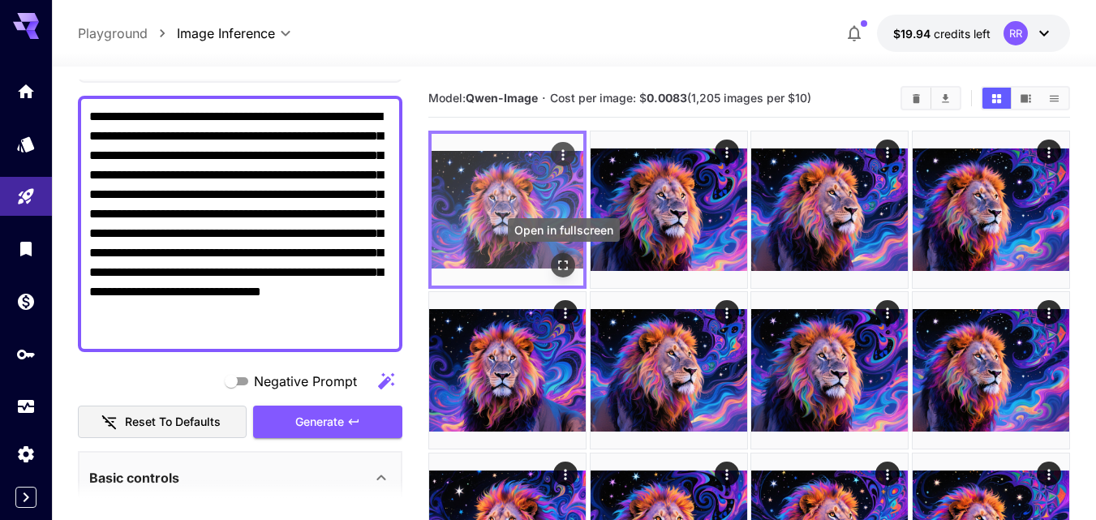
click at [566, 267] on icon "Open in fullscreen" at bounding box center [563, 265] width 16 height 16
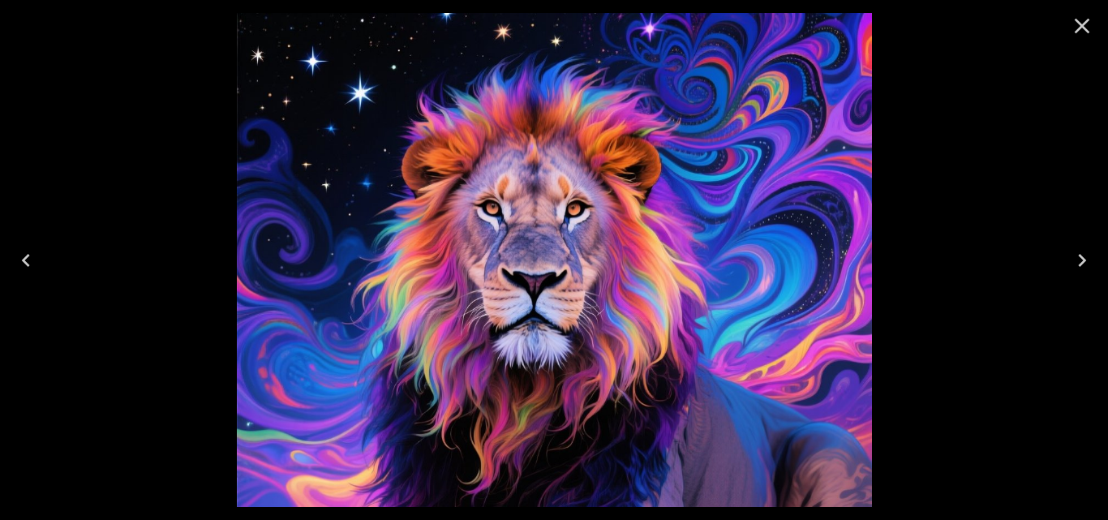
click at [1080, 260] on icon "Next" at bounding box center [1082, 260] width 26 height 26
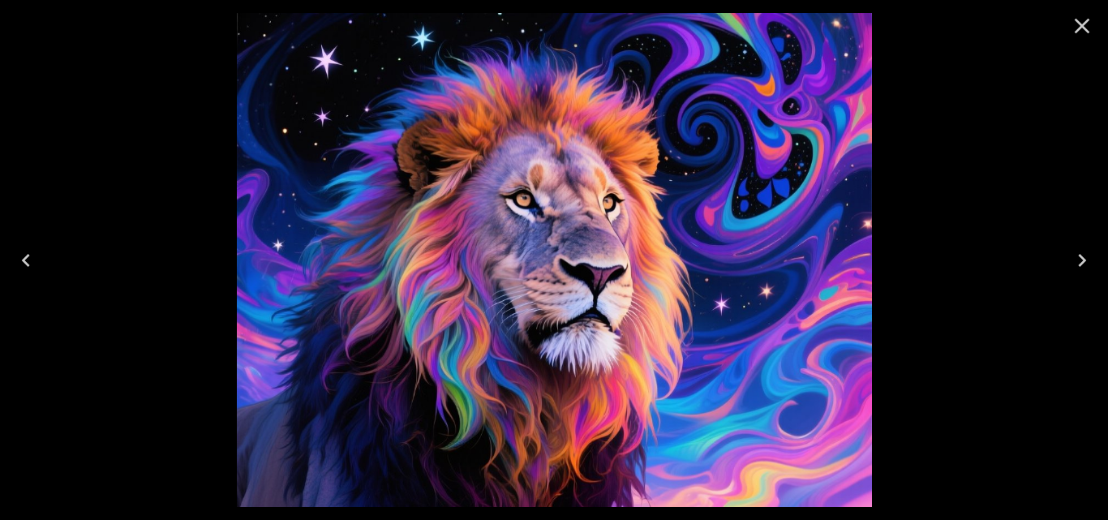
click at [1080, 260] on icon "Next" at bounding box center [1082, 260] width 26 height 26
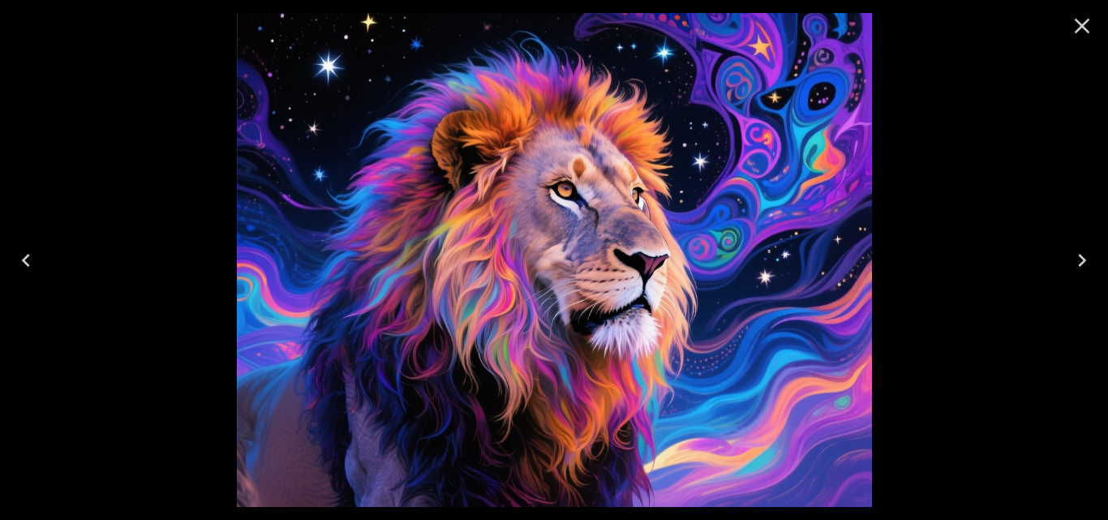
click at [1080, 260] on icon "Next" at bounding box center [1082, 260] width 26 height 26
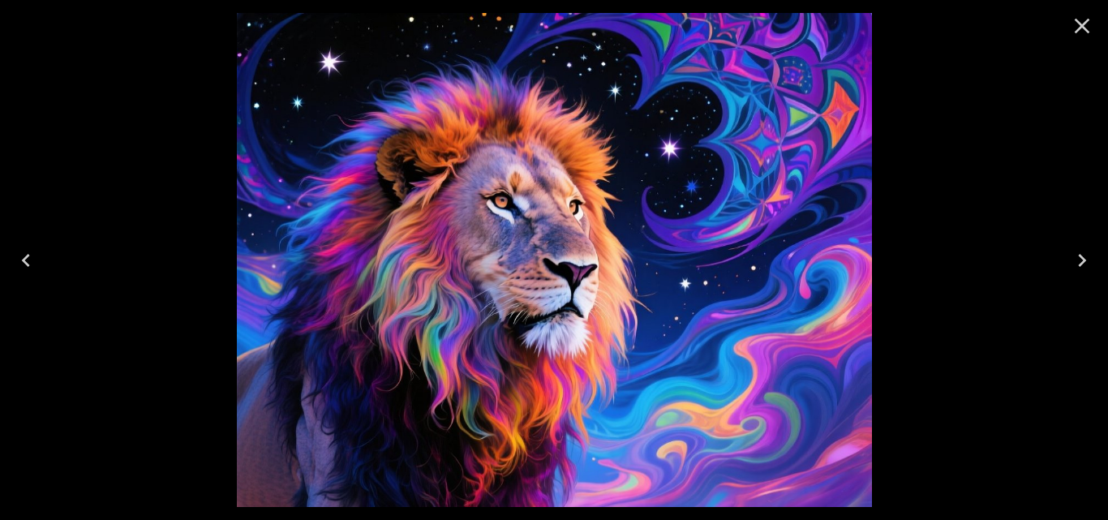
click at [1082, 258] on icon "Next" at bounding box center [1082, 260] width 8 height 13
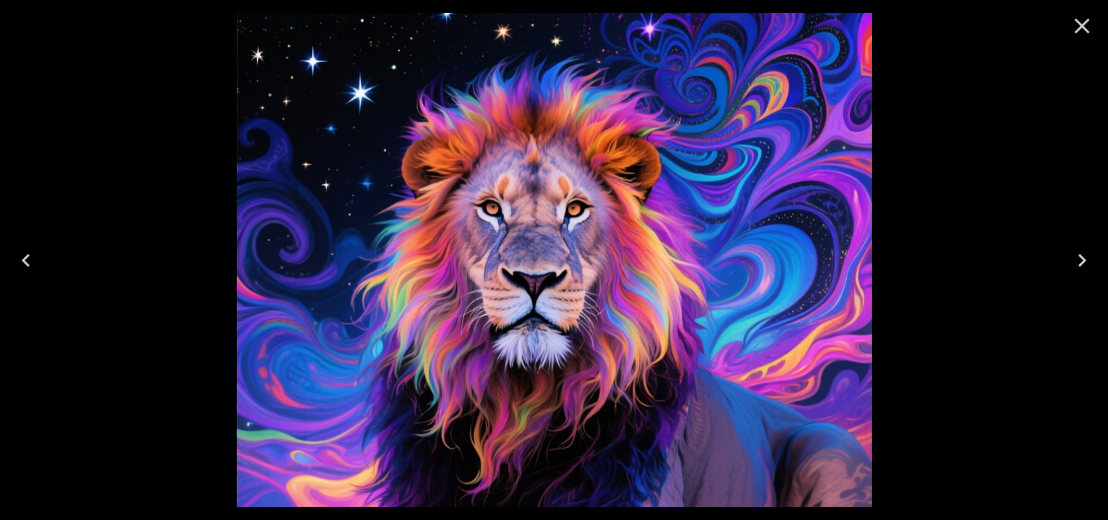
click at [1082, 257] on icon "Next" at bounding box center [1082, 260] width 8 height 13
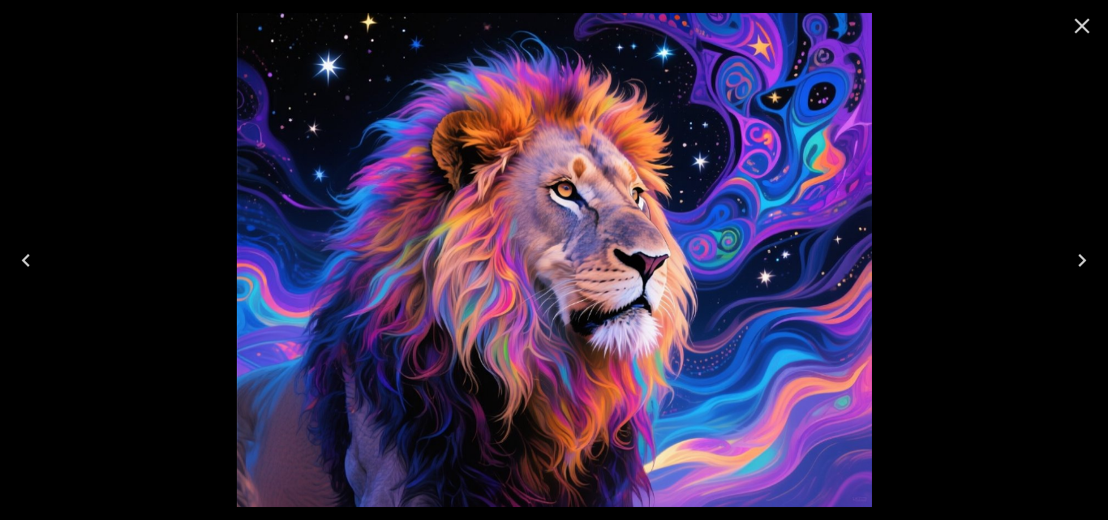
click at [1083, 256] on icon "Next" at bounding box center [1082, 260] width 26 height 26
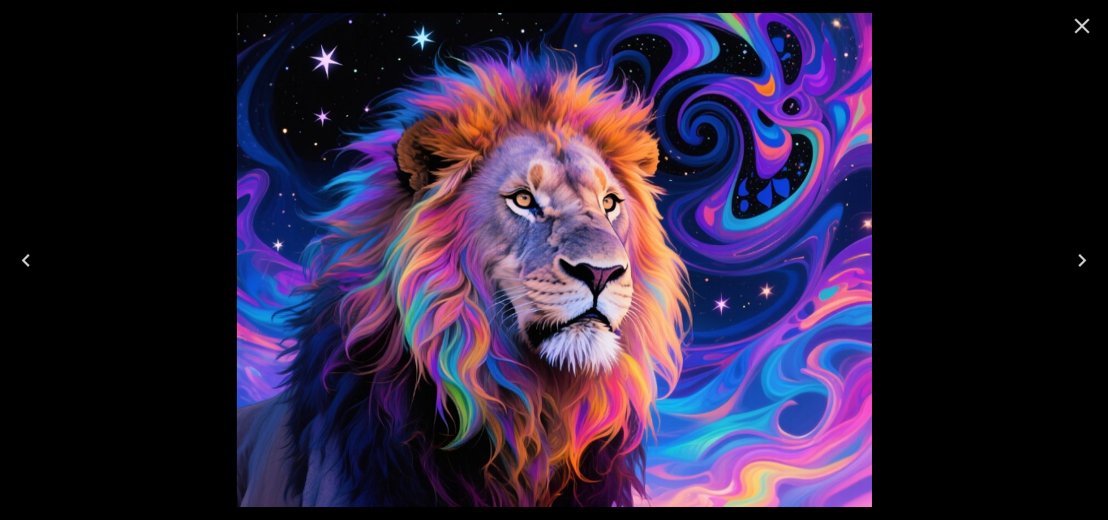
click at [1083, 256] on icon "Next" at bounding box center [1082, 260] width 26 height 26
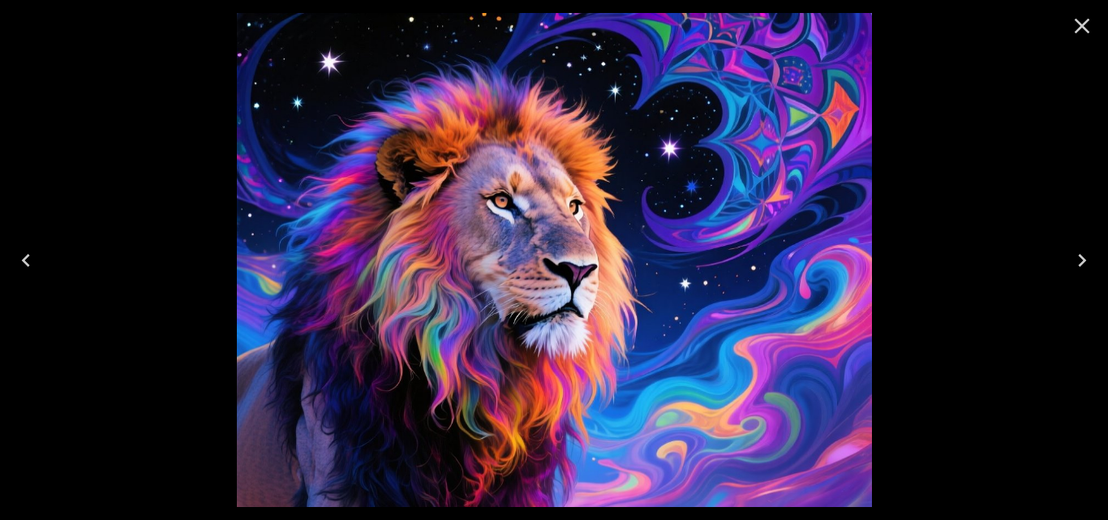
click at [1083, 256] on icon "Next" at bounding box center [1082, 260] width 26 height 26
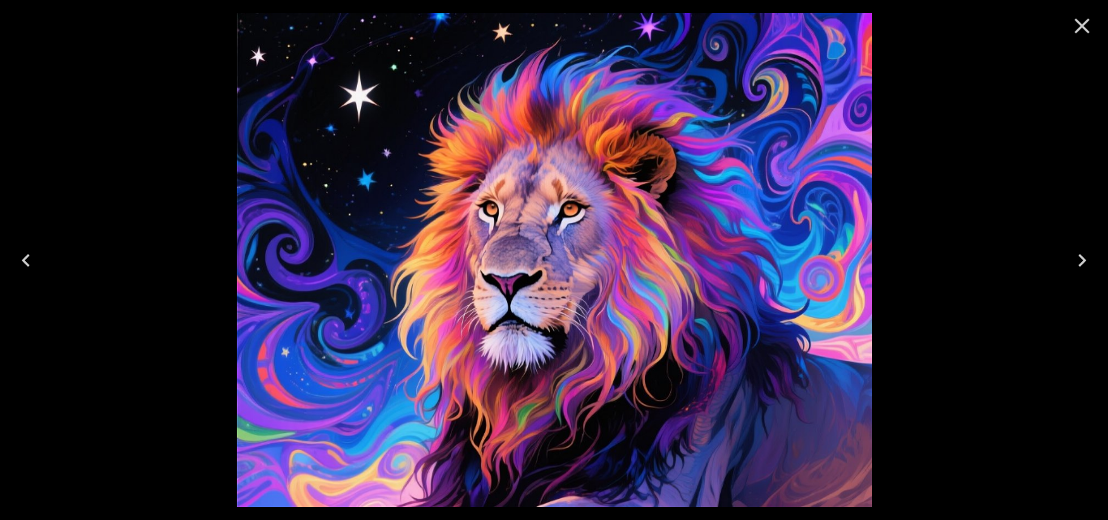
click at [1073, 28] on icon "Close" at bounding box center [1082, 26] width 26 height 26
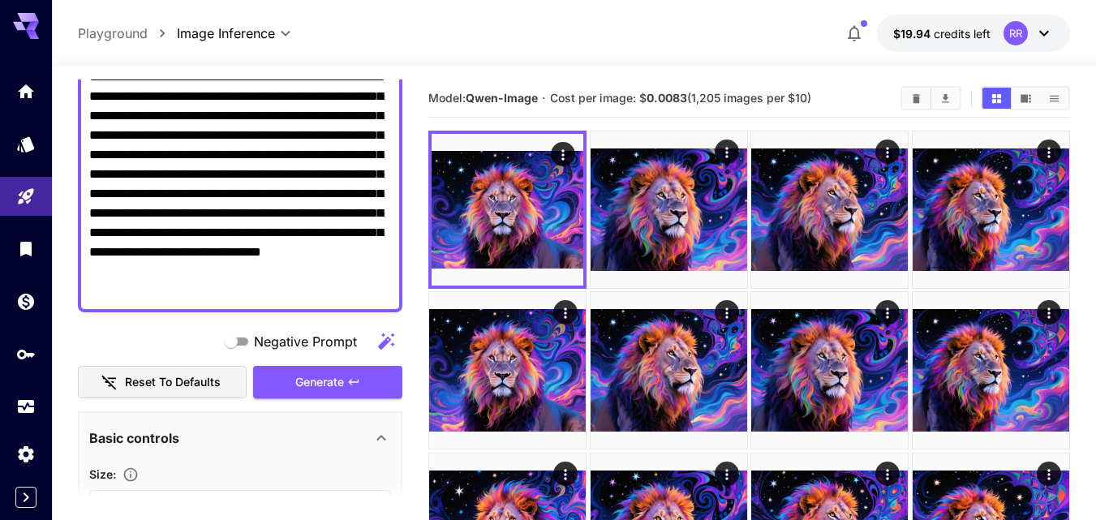
scroll to position [162, 0]
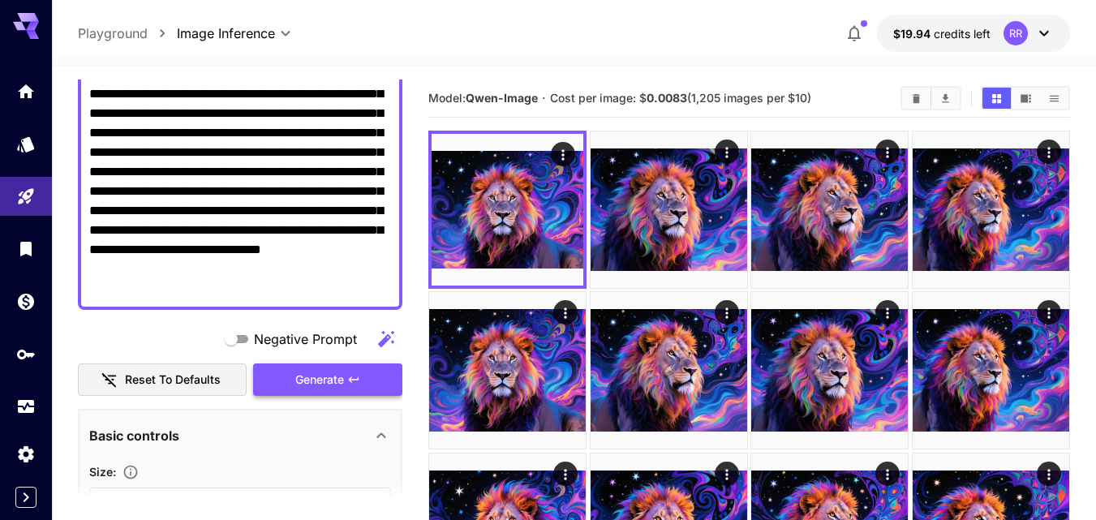
click at [302, 371] on span "Generate" at bounding box center [319, 380] width 49 height 20
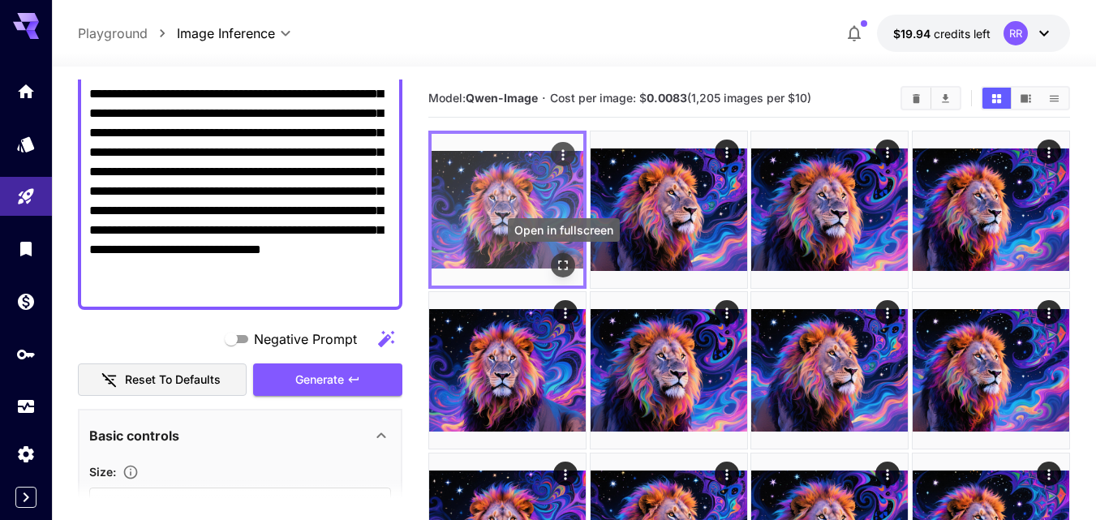
click at [563, 269] on icon "Open in fullscreen" at bounding box center [563, 265] width 16 height 16
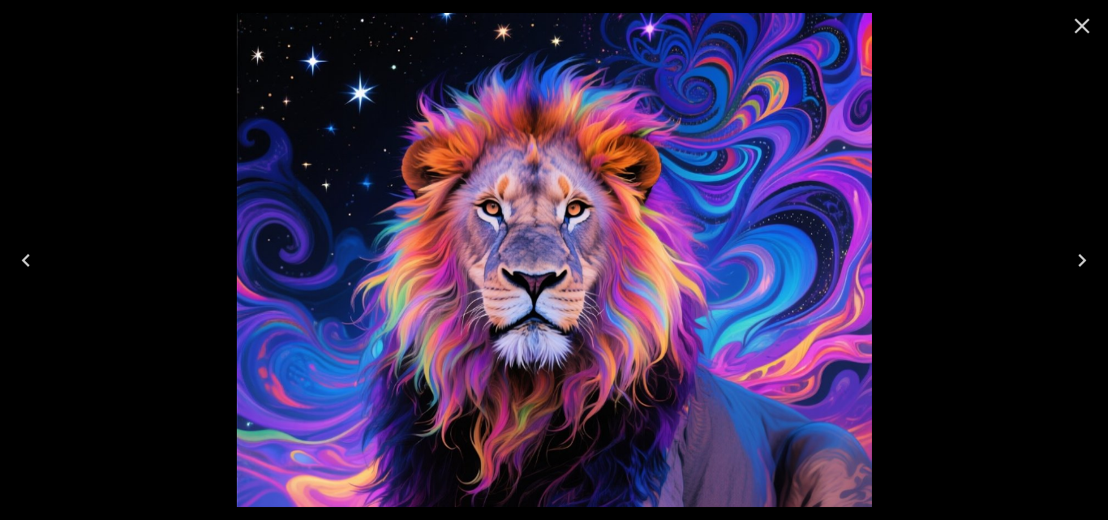
click at [1073, 259] on icon "Next" at bounding box center [1082, 260] width 26 height 26
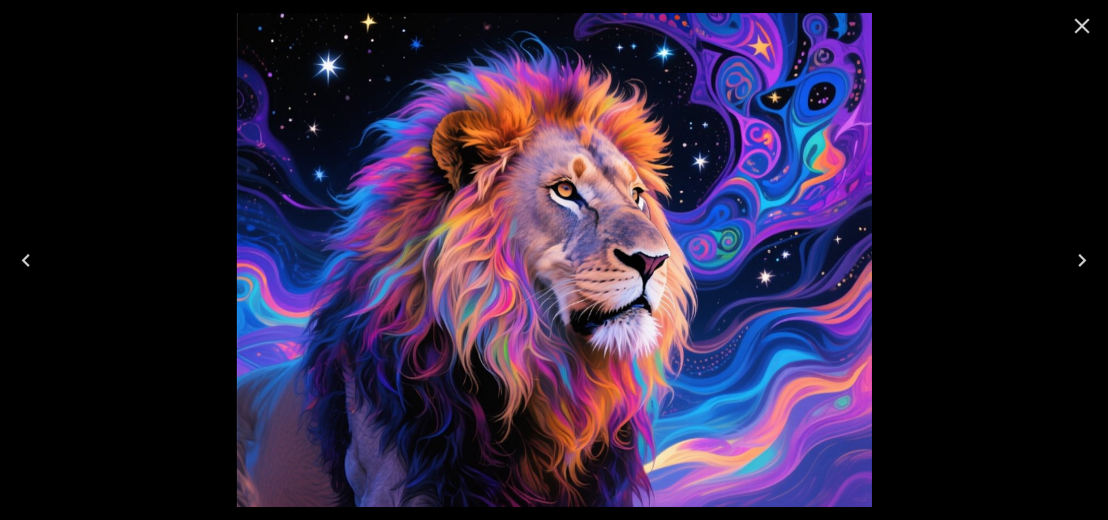
click at [1073, 259] on icon "Next" at bounding box center [1082, 260] width 26 height 26
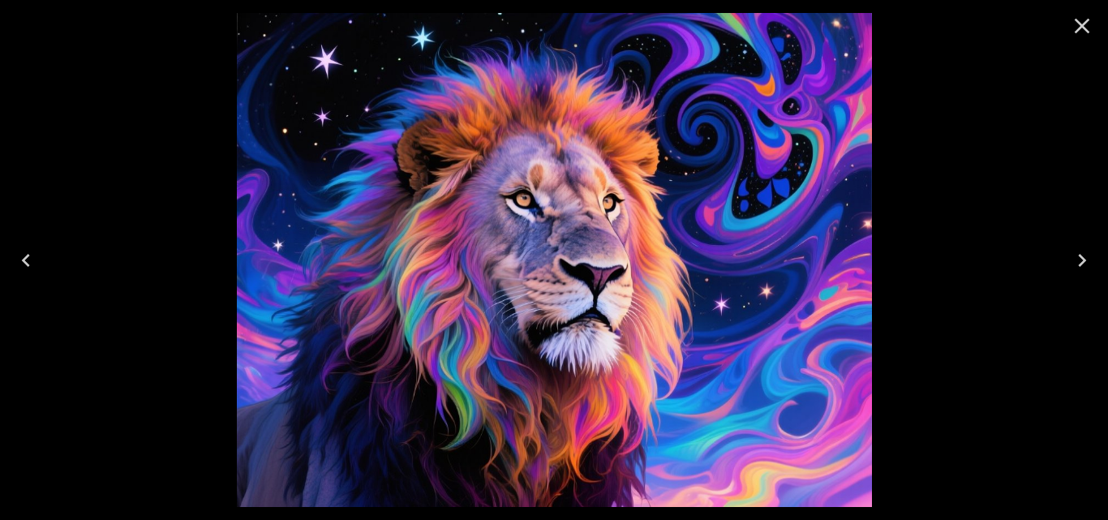
click at [1073, 260] on icon "Next" at bounding box center [1082, 260] width 26 height 26
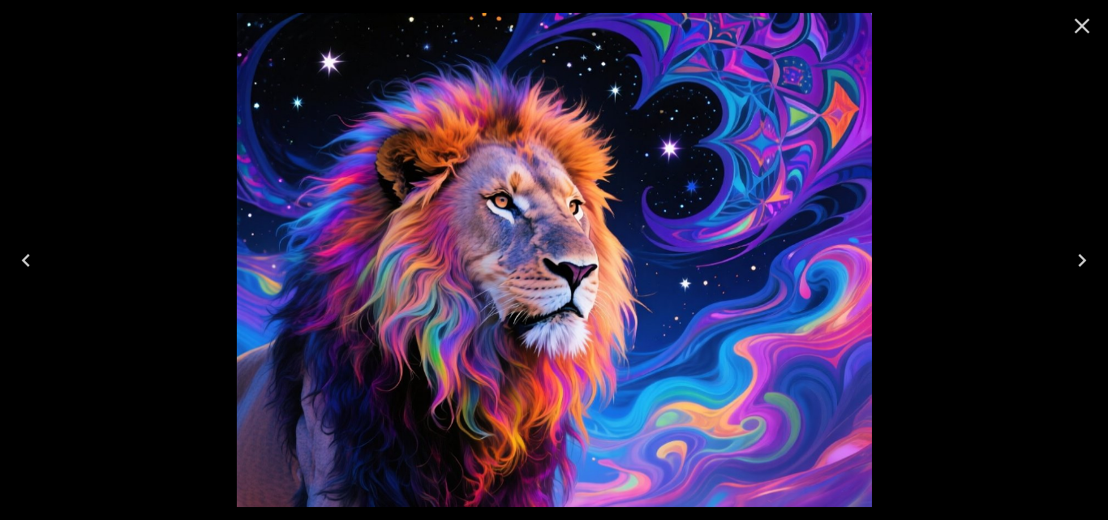
click at [1073, 261] on icon "Next" at bounding box center [1082, 260] width 26 height 26
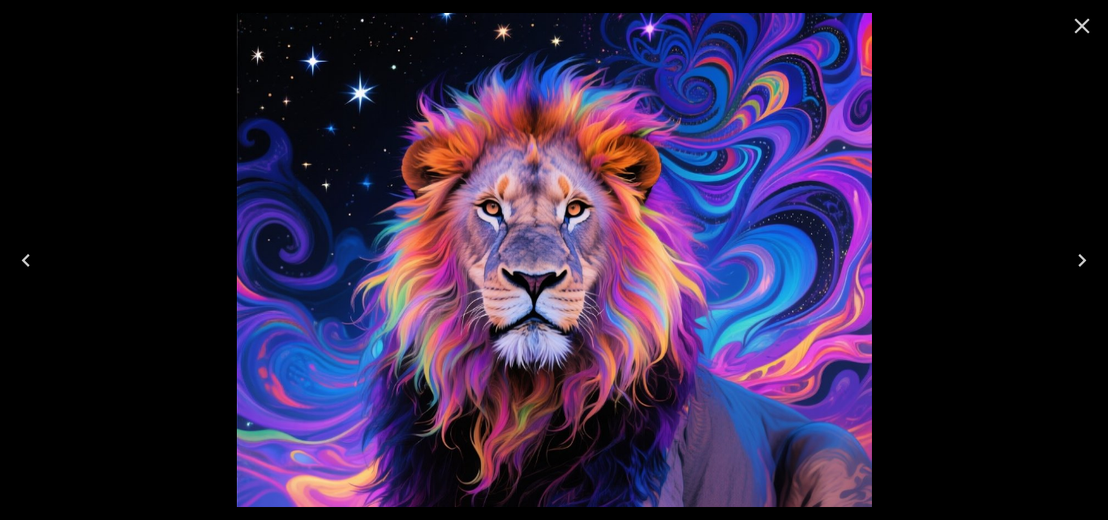
click at [1073, 261] on icon "Next" at bounding box center [1082, 260] width 26 height 26
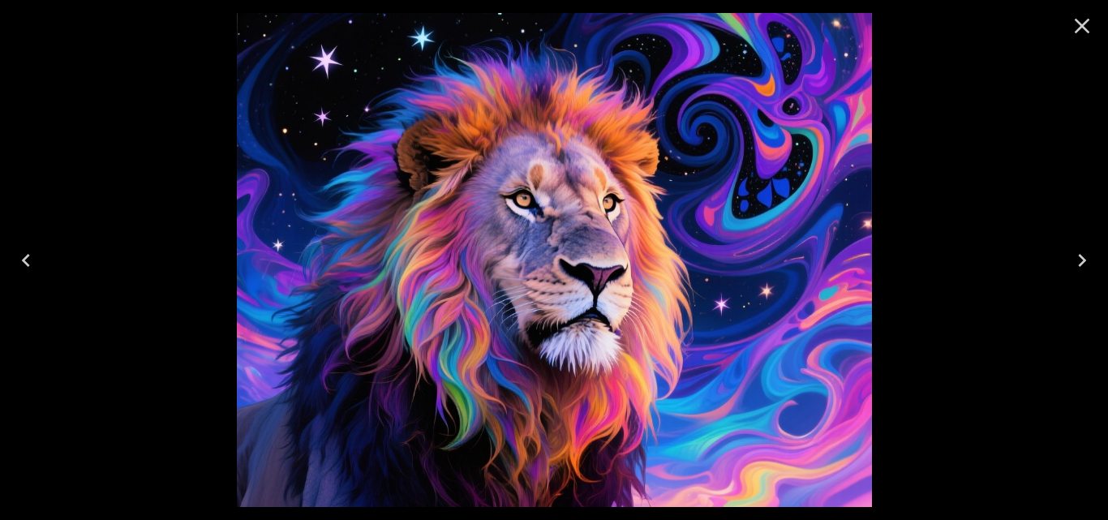
click at [1073, 261] on icon "Next" at bounding box center [1082, 260] width 26 height 26
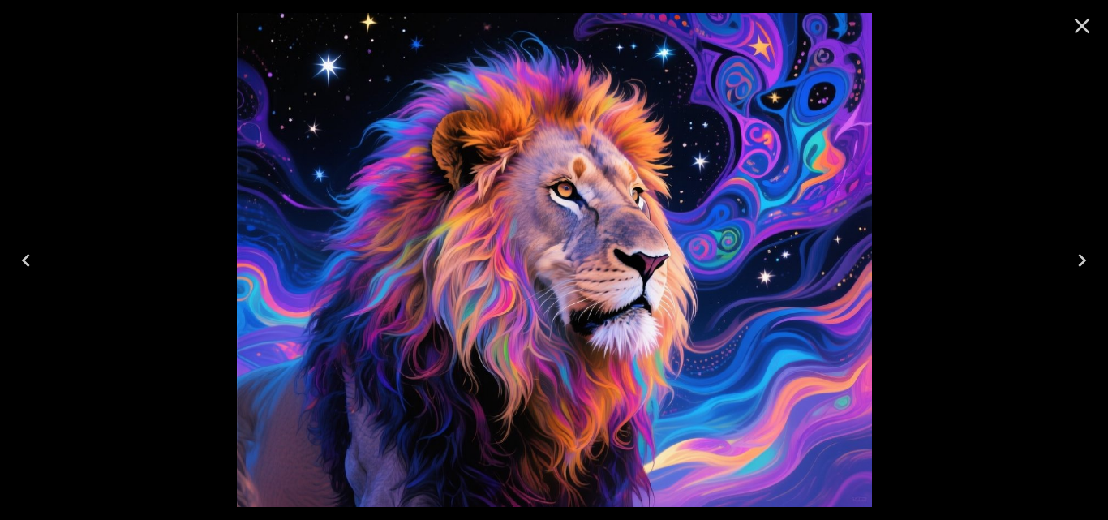
click at [1073, 261] on icon "Next" at bounding box center [1082, 260] width 26 height 26
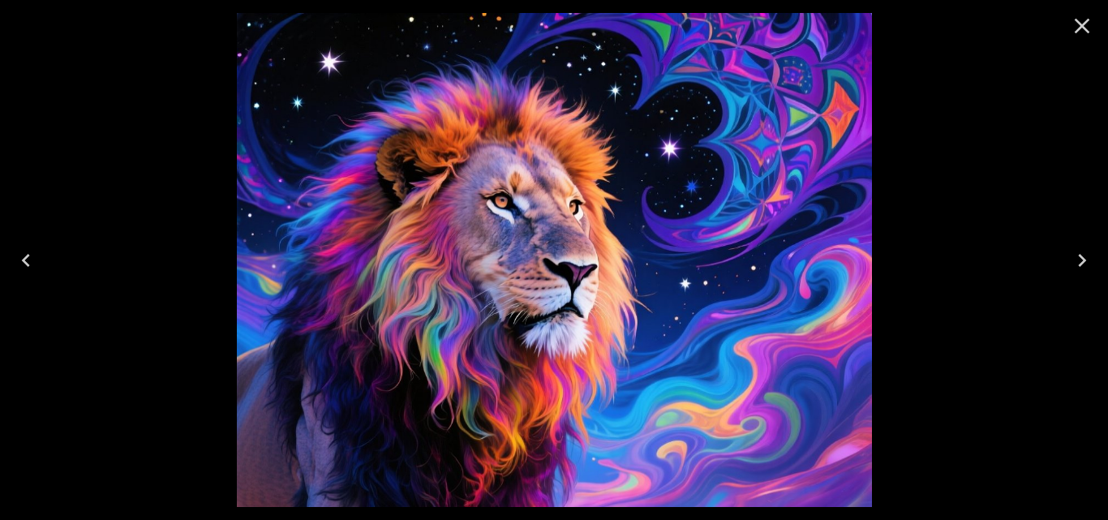
click at [1073, 262] on icon "Next" at bounding box center [1082, 260] width 26 height 26
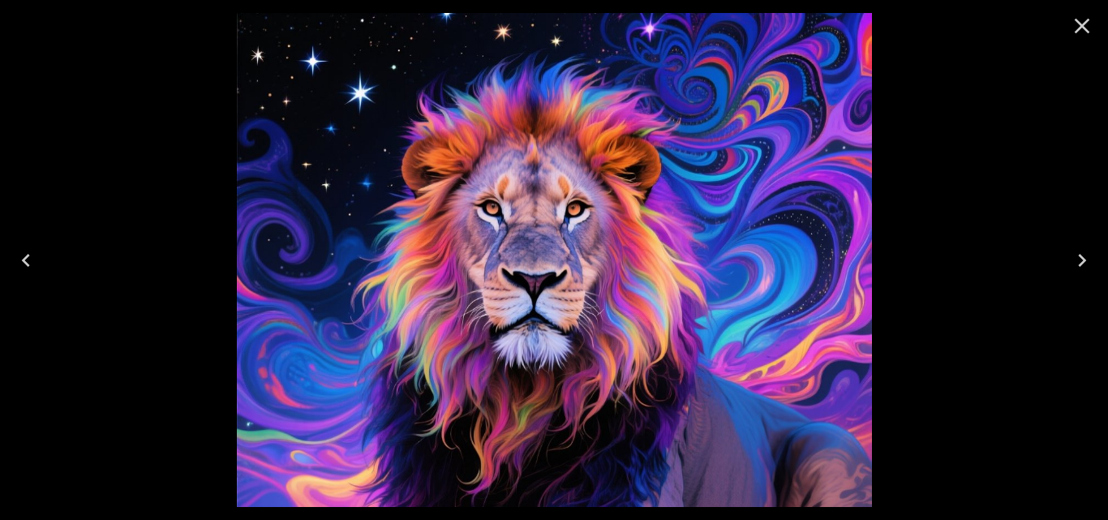
click at [1073, 262] on icon "Next" at bounding box center [1082, 260] width 26 height 26
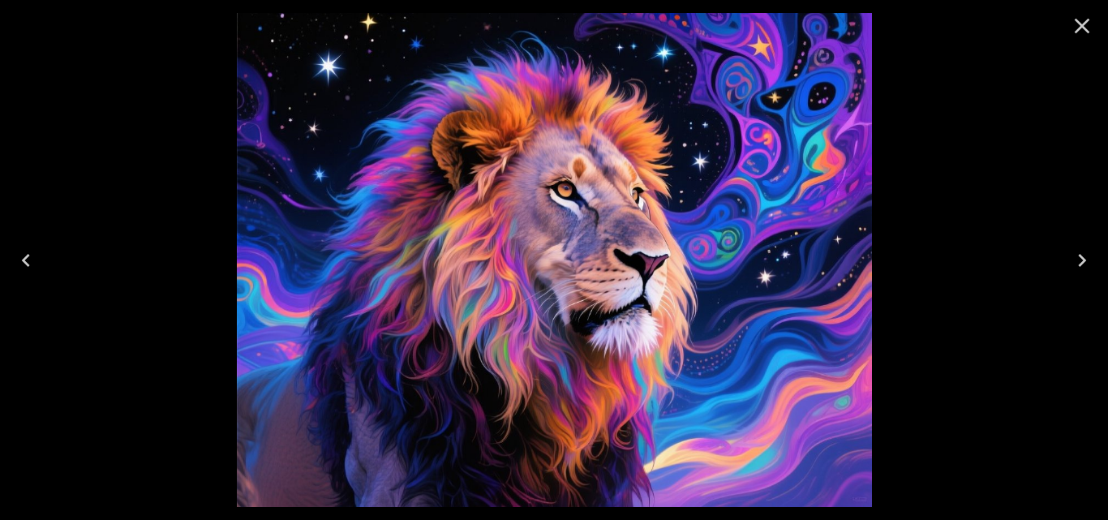
click at [1073, 263] on icon "Next" at bounding box center [1082, 260] width 26 height 26
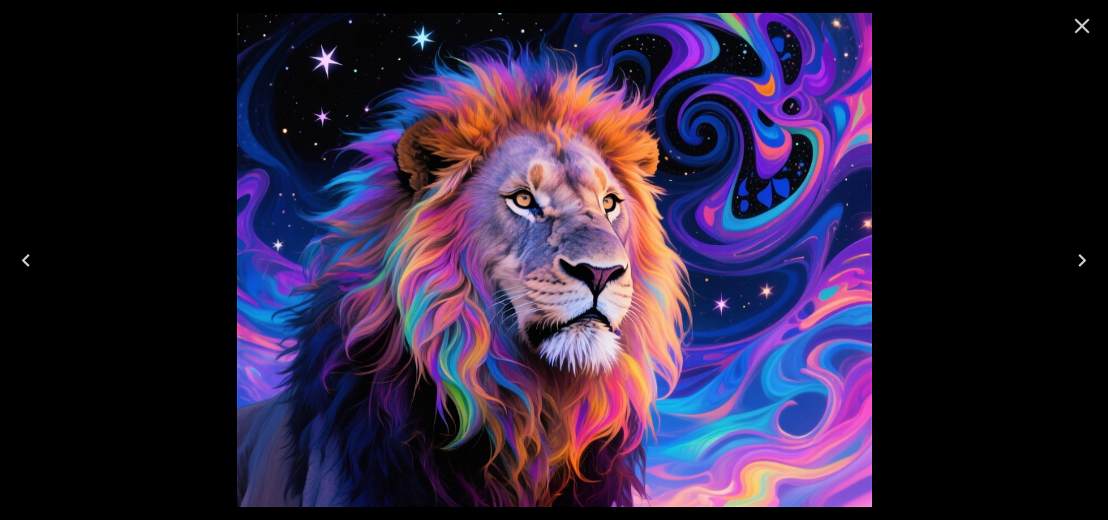
click at [1073, 263] on icon "Next" at bounding box center [1082, 260] width 26 height 26
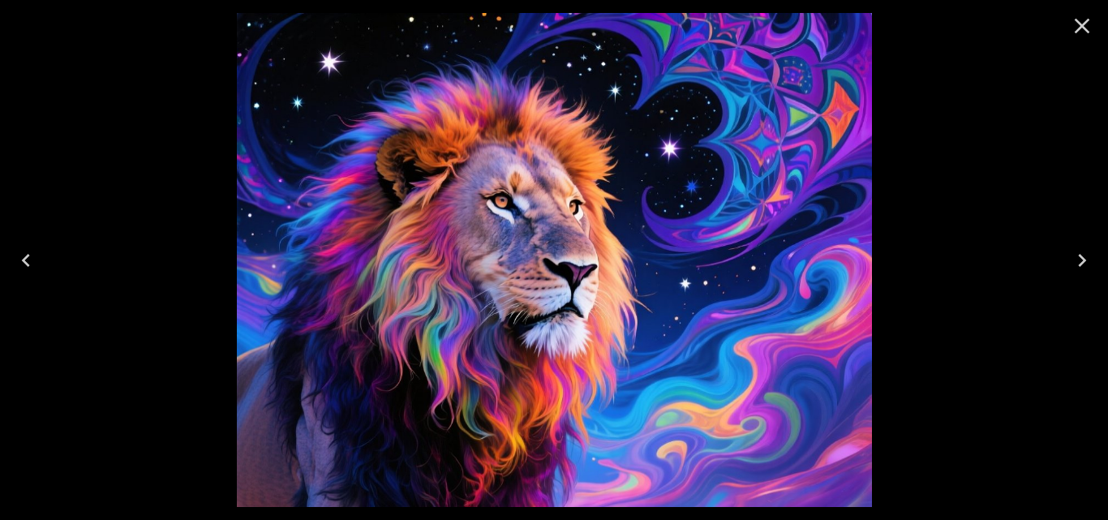
click at [1073, 263] on icon "Next" at bounding box center [1082, 260] width 26 height 26
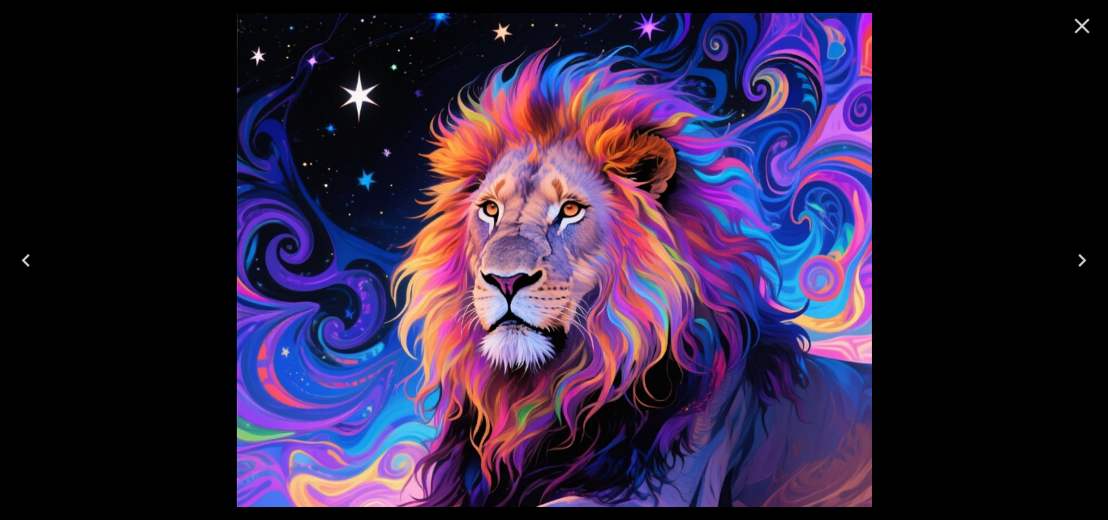
click at [1073, 264] on icon "Next" at bounding box center [1082, 260] width 26 height 26
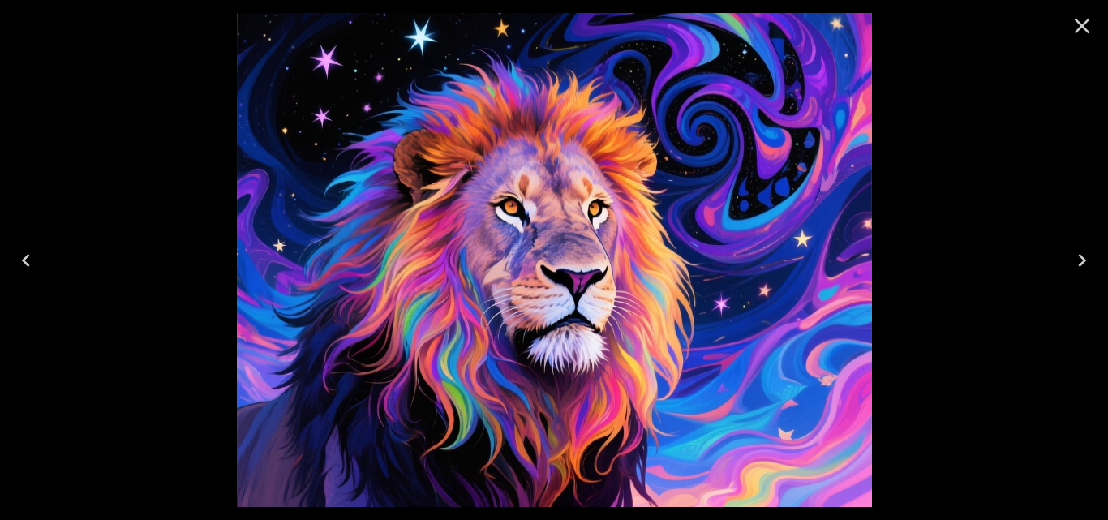
click at [1073, 264] on icon "Next" at bounding box center [1082, 260] width 26 height 26
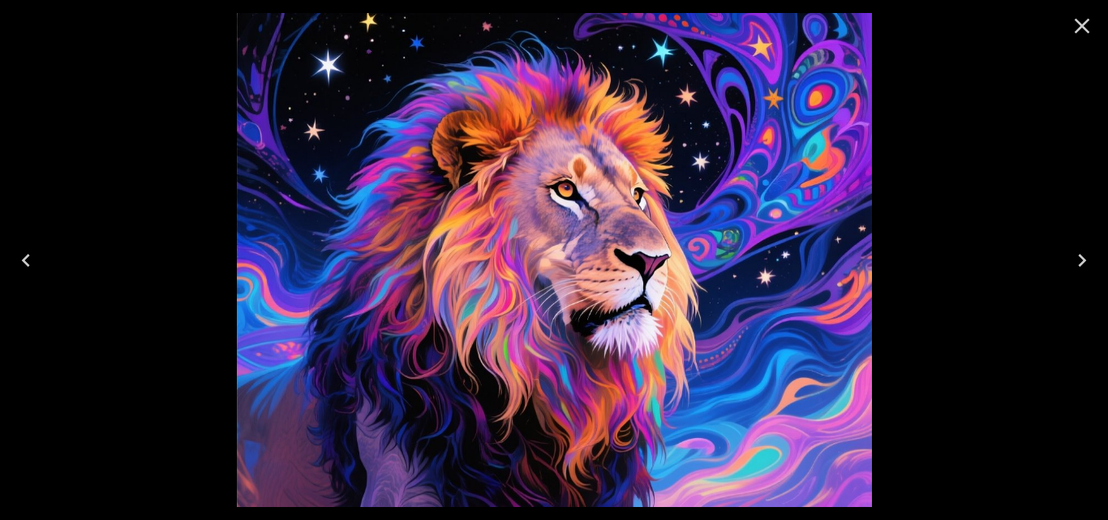
click at [1073, 264] on icon "Next" at bounding box center [1082, 260] width 26 height 26
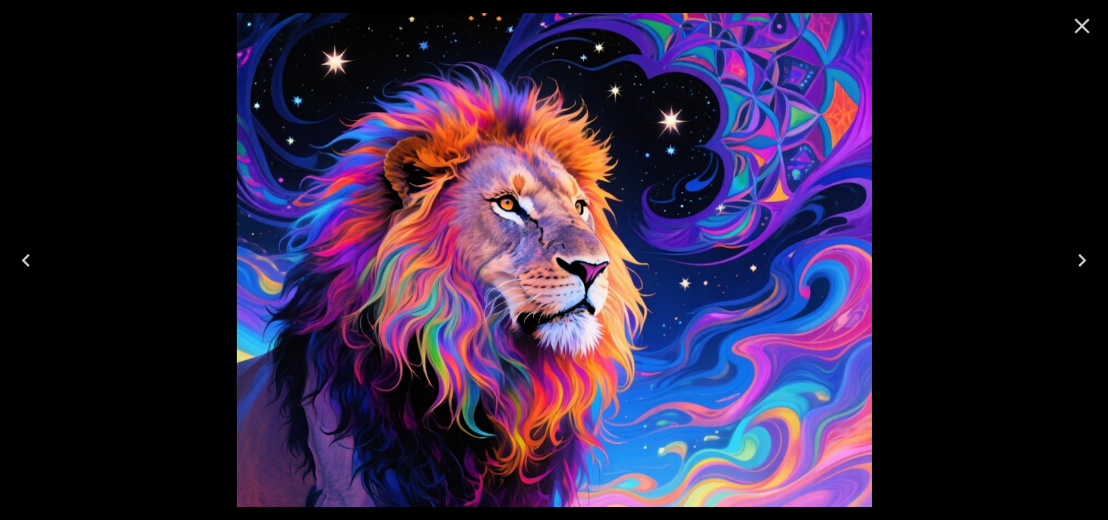
click at [1073, 264] on icon "Next" at bounding box center [1082, 260] width 26 height 26
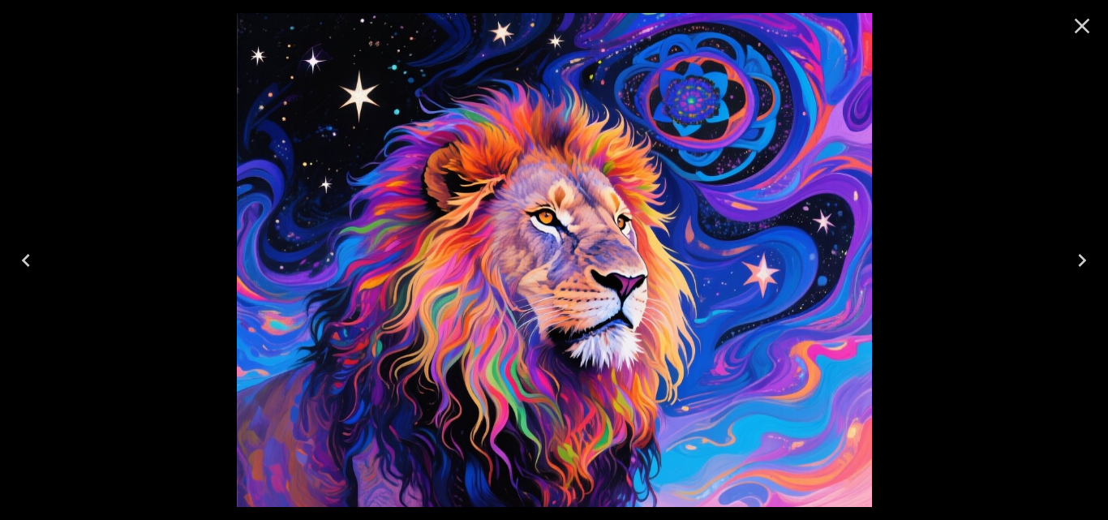
click at [1073, 265] on icon "Next" at bounding box center [1082, 260] width 26 height 26
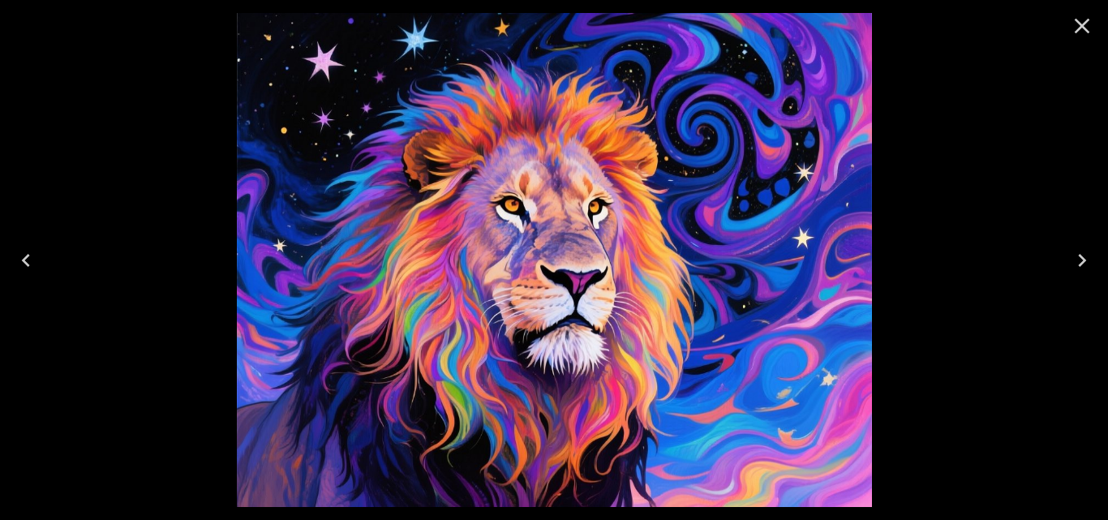
click at [1073, 265] on icon "Next" at bounding box center [1082, 260] width 26 height 26
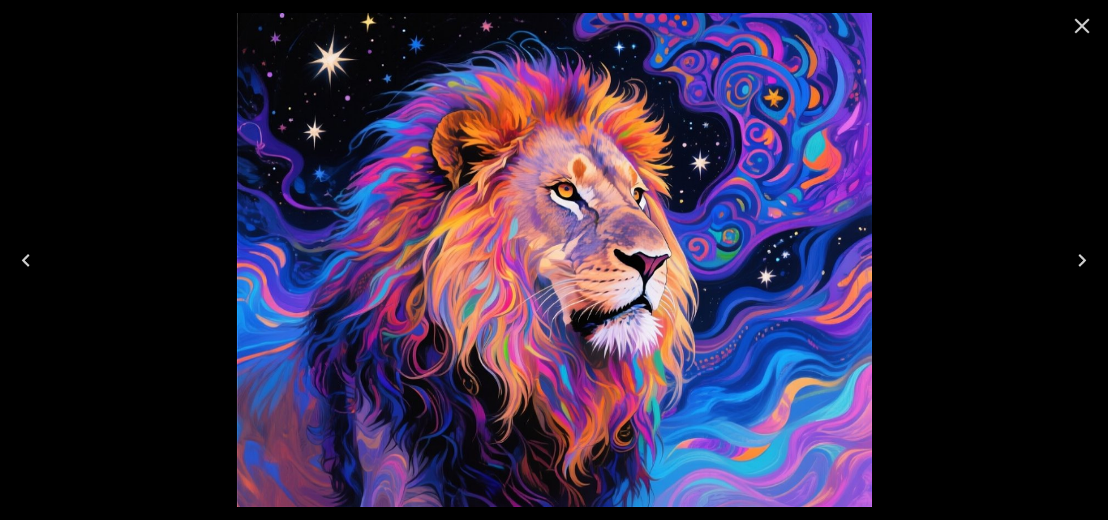
click at [1073, 265] on icon "Next" at bounding box center [1082, 260] width 26 height 26
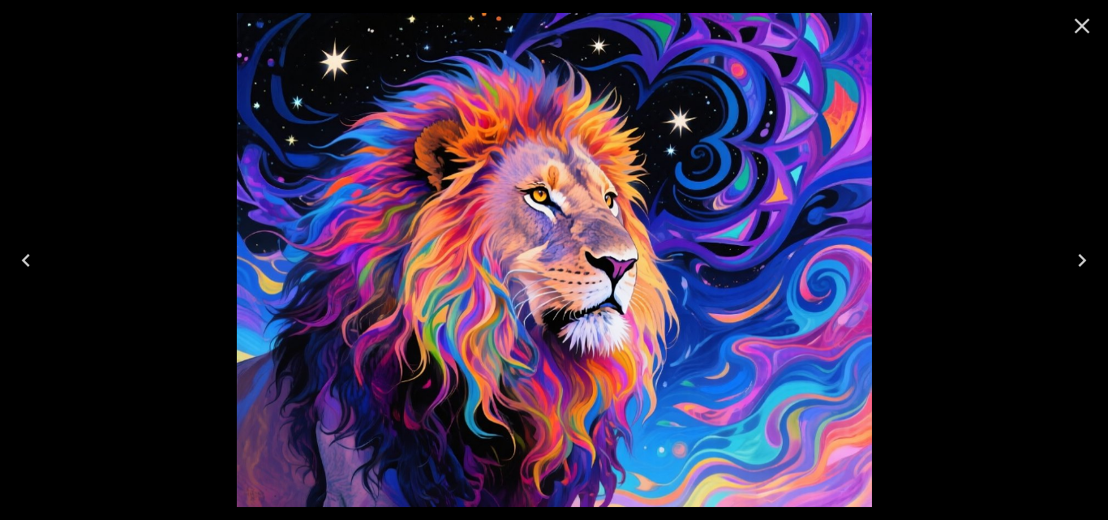
click at [1073, 266] on icon "Next" at bounding box center [1082, 260] width 26 height 26
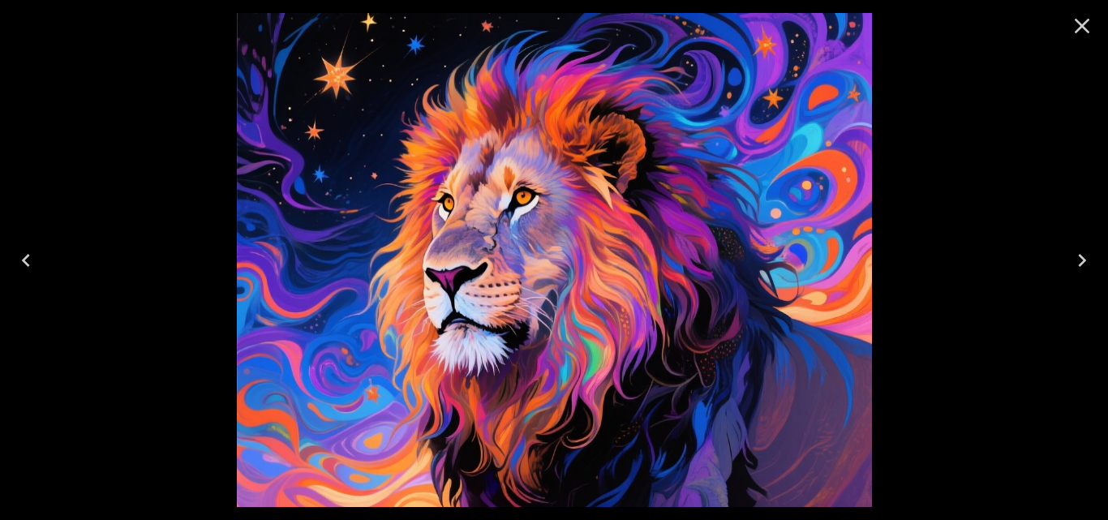
click at [1073, 266] on icon "Next" at bounding box center [1082, 260] width 26 height 26
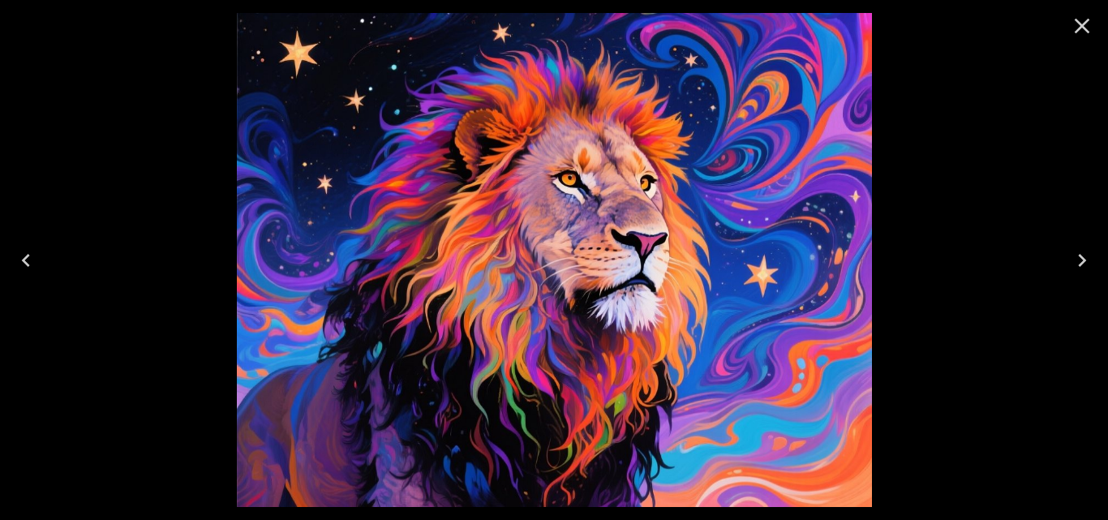
click at [1073, 267] on icon "Next" at bounding box center [1082, 260] width 26 height 26
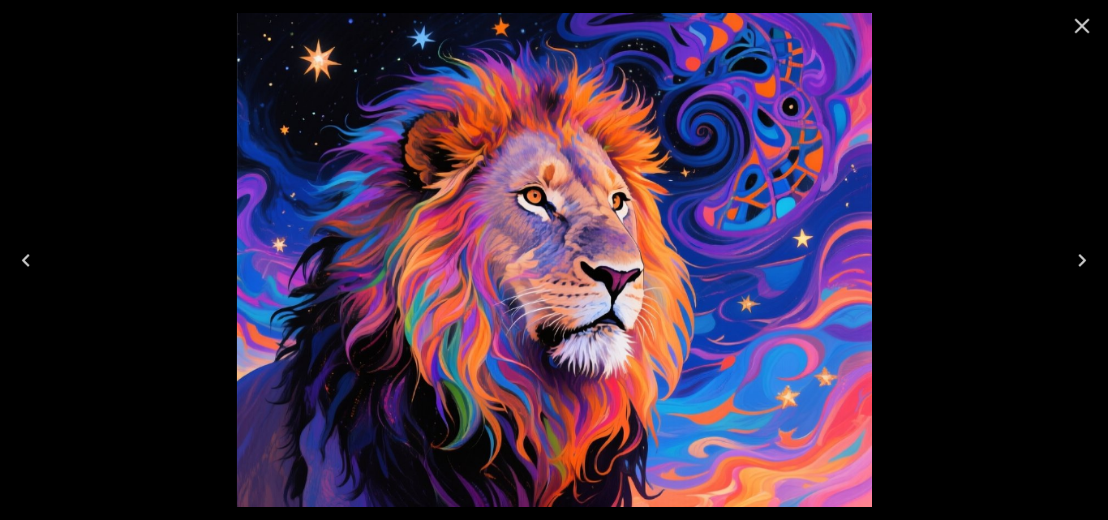
click at [1073, 267] on icon "Next" at bounding box center [1082, 260] width 26 height 26
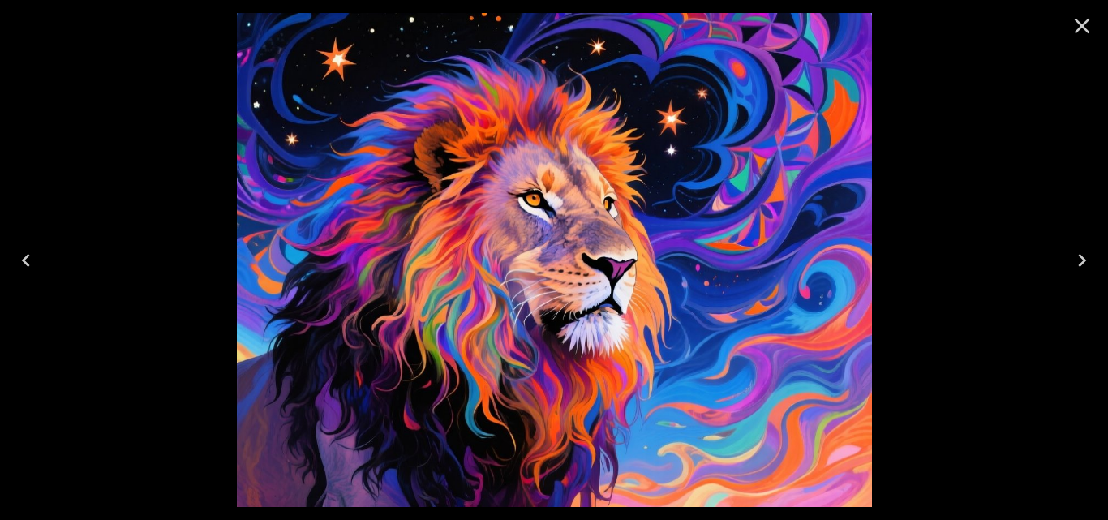
drag, startPoint x: 1073, startPoint y: 267, endPoint x: 1017, endPoint y: 121, distance: 156.4
click at [1015, 121] on div at bounding box center [554, 260] width 1108 height 520
click at [1083, 255] on icon "Next" at bounding box center [1082, 260] width 26 height 26
click at [1081, 256] on icon "Next" at bounding box center [1082, 260] width 8 height 13
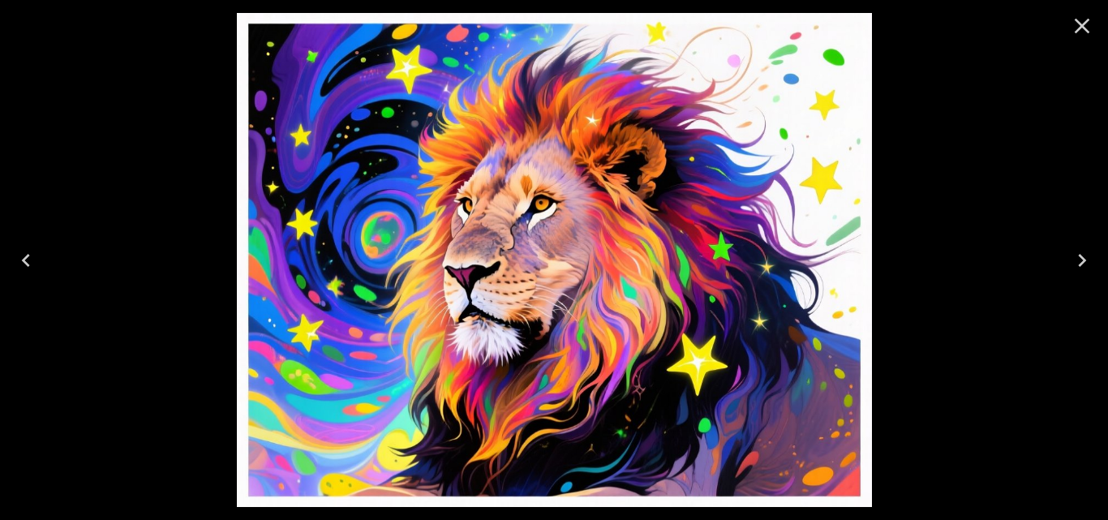
click at [1081, 257] on icon "Next" at bounding box center [1082, 260] width 8 height 13
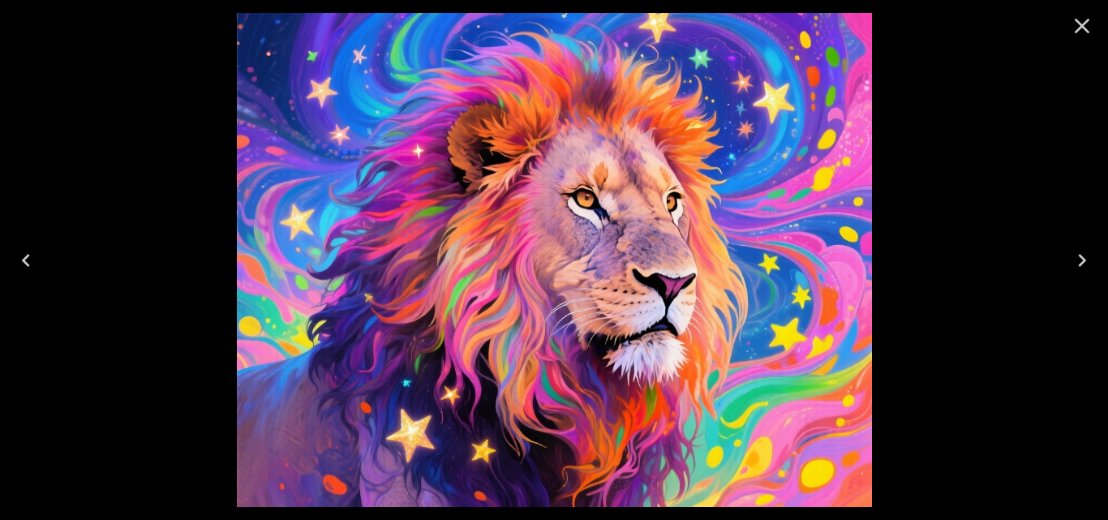
click at [1081, 257] on icon "Next" at bounding box center [1082, 260] width 8 height 13
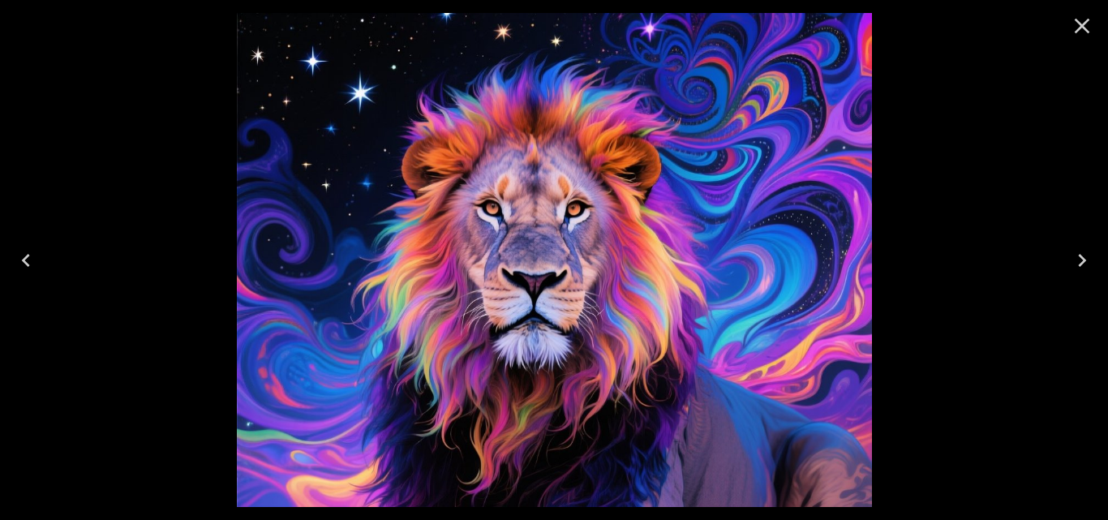
click at [1081, 258] on icon "Next" at bounding box center [1082, 260] width 26 height 26
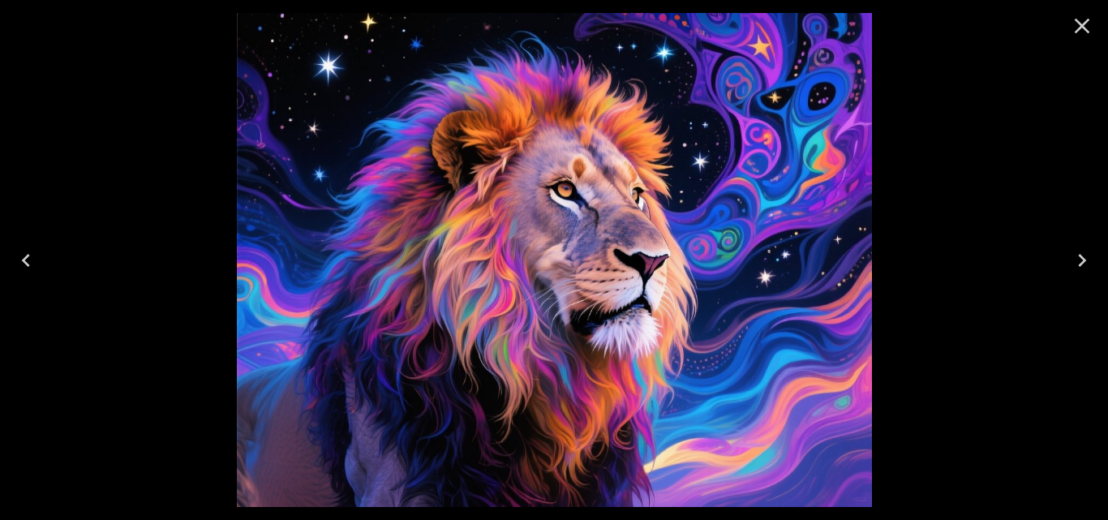
click at [1081, 259] on icon "Next" at bounding box center [1082, 260] width 26 height 26
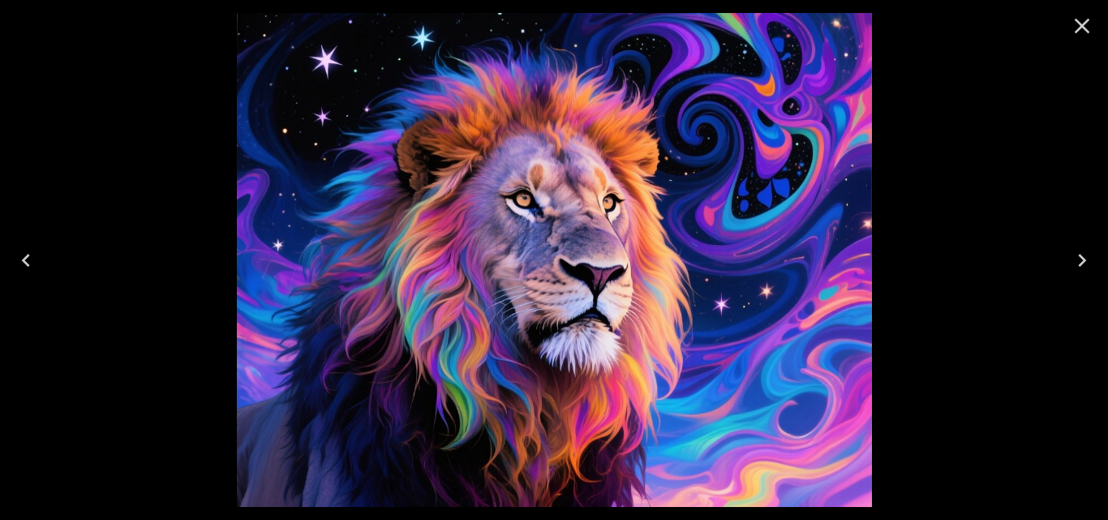
click at [1081, 259] on icon "Next" at bounding box center [1082, 260] width 26 height 26
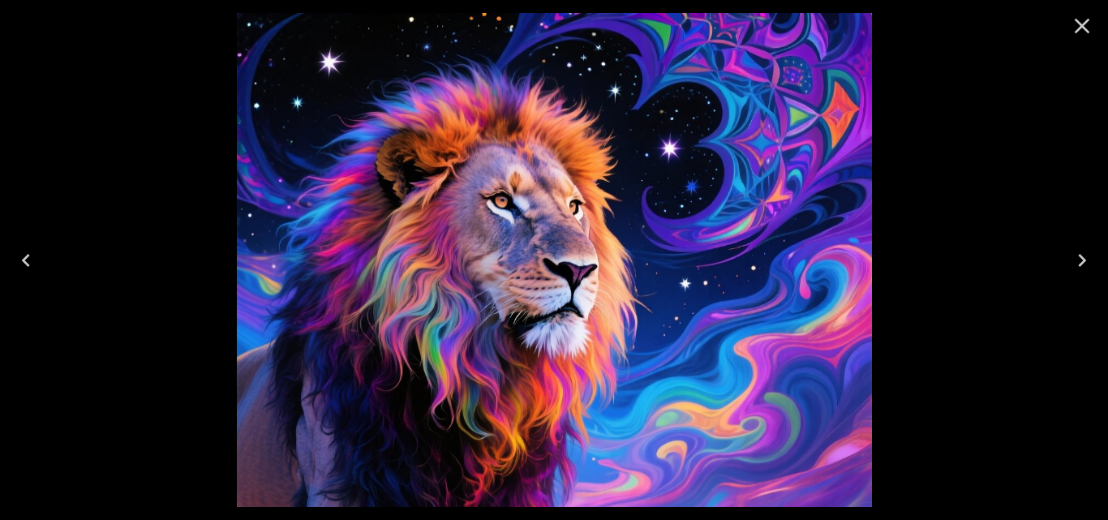
click at [1081, 258] on icon "Next" at bounding box center [1082, 260] width 26 height 26
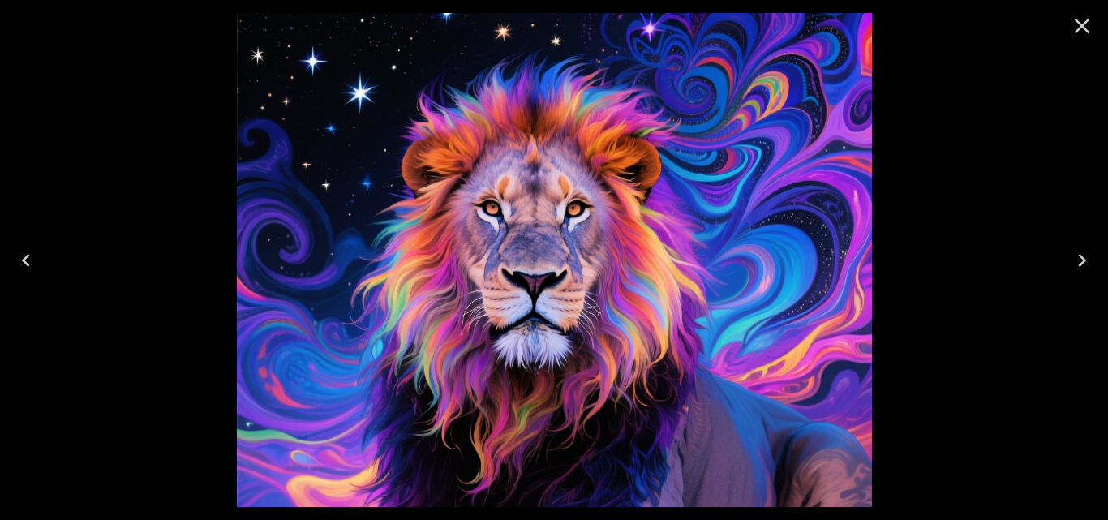
click at [1081, 258] on icon "Next" at bounding box center [1082, 260] width 26 height 26
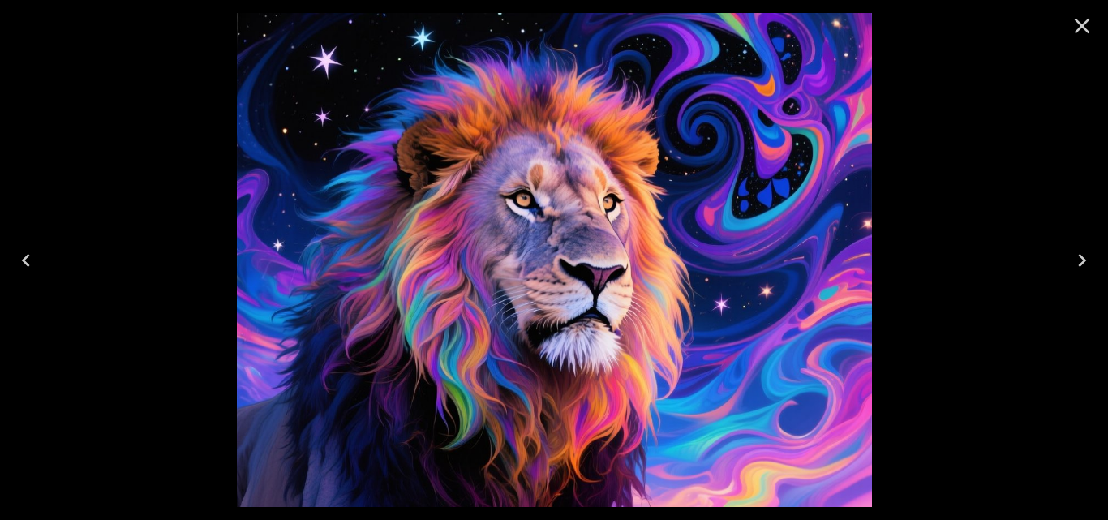
click at [1085, 24] on icon "Close" at bounding box center [1082, 26] width 26 height 26
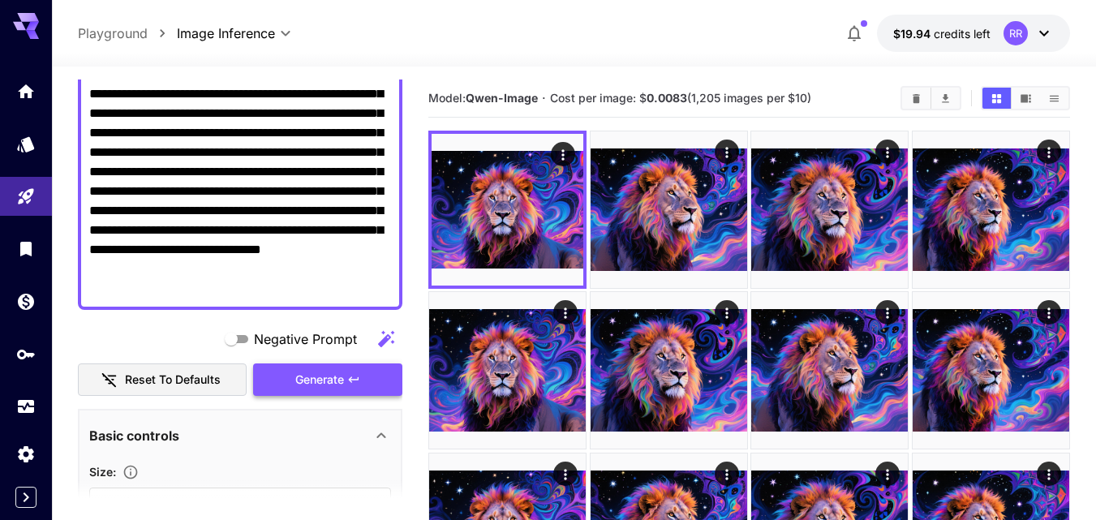
click at [323, 379] on span "Generate" at bounding box center [319, 380] width 49 height 20
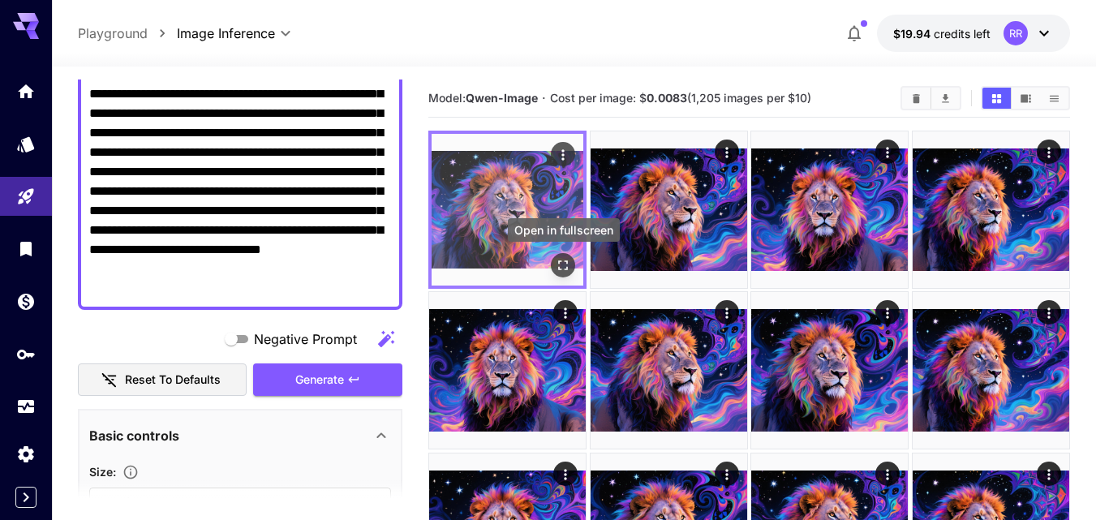
click at [553, 262] on button "Open in fullscreen" at bounding box center [563, 265] width 24 height 24
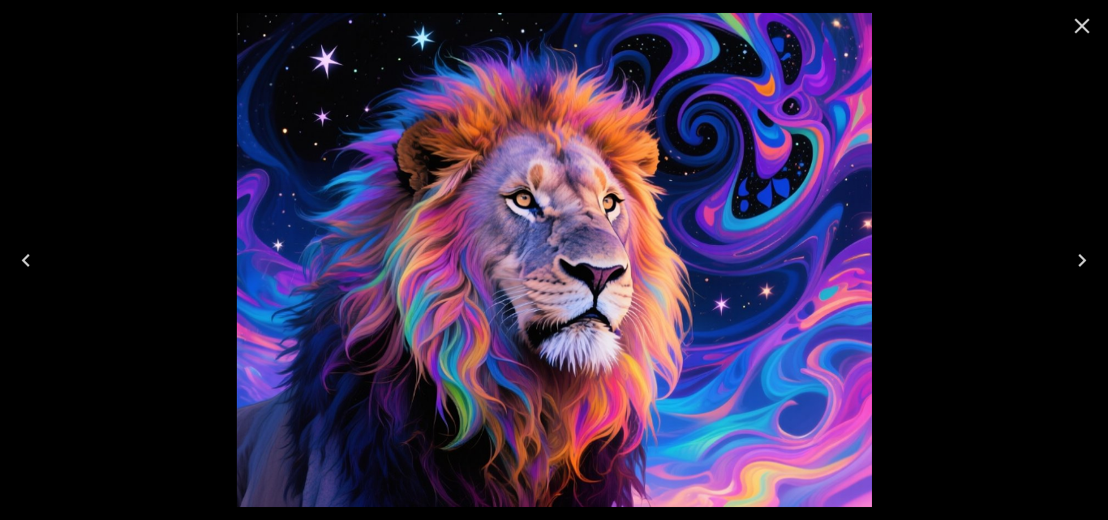
click at [1080, 256] on icon "Next" at bounding box center [1082, 260] width 26 height 26
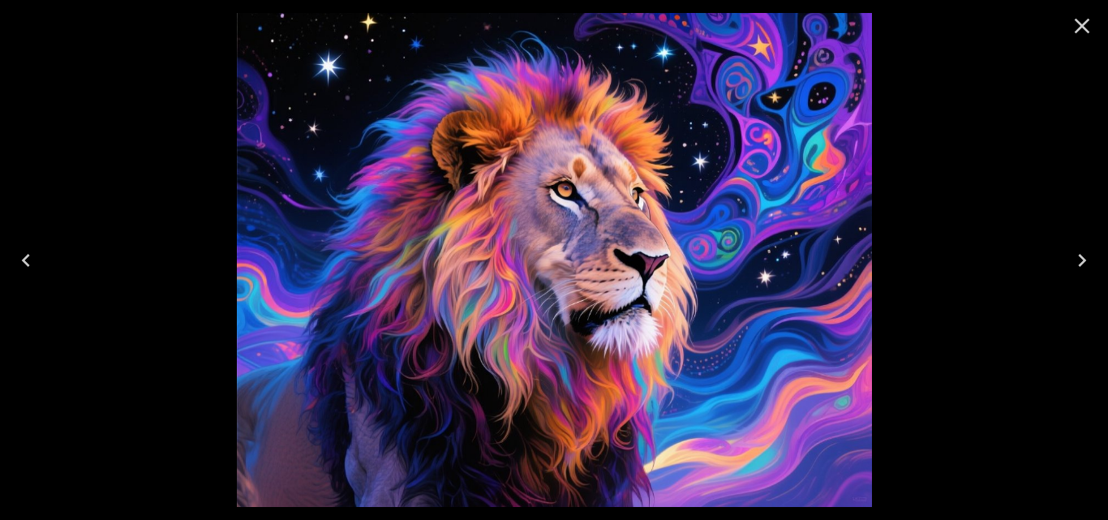
click at [1080, 256] on icon "Next" at bounding box center [1082, 260] width 26 height 26
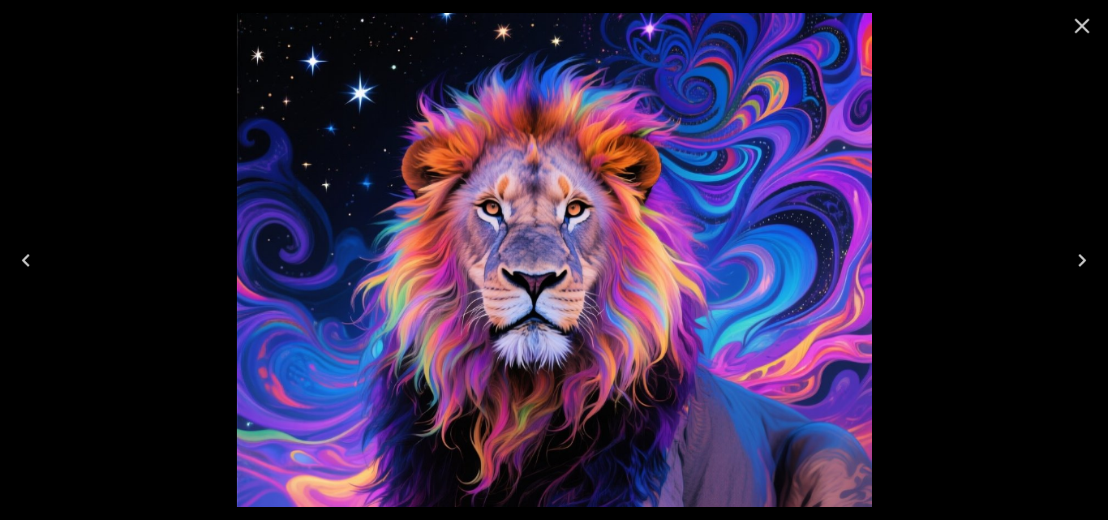
click at [1080, 256] on icon "Next" at bounding box center [1082, 260] width 26 height 26
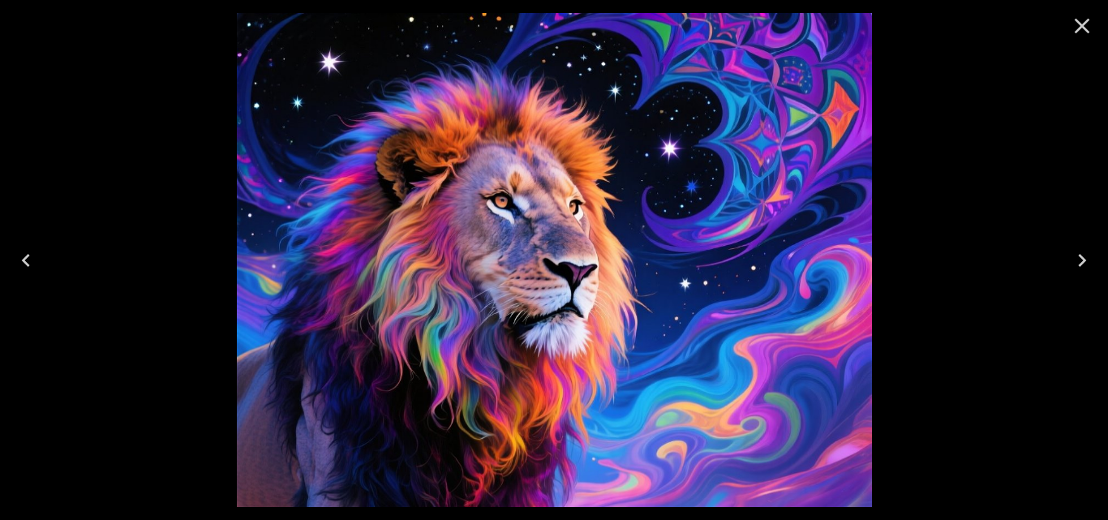
click at [28, 266] on icon "Previous" at bounding box center [26, 260] width 26 height 26
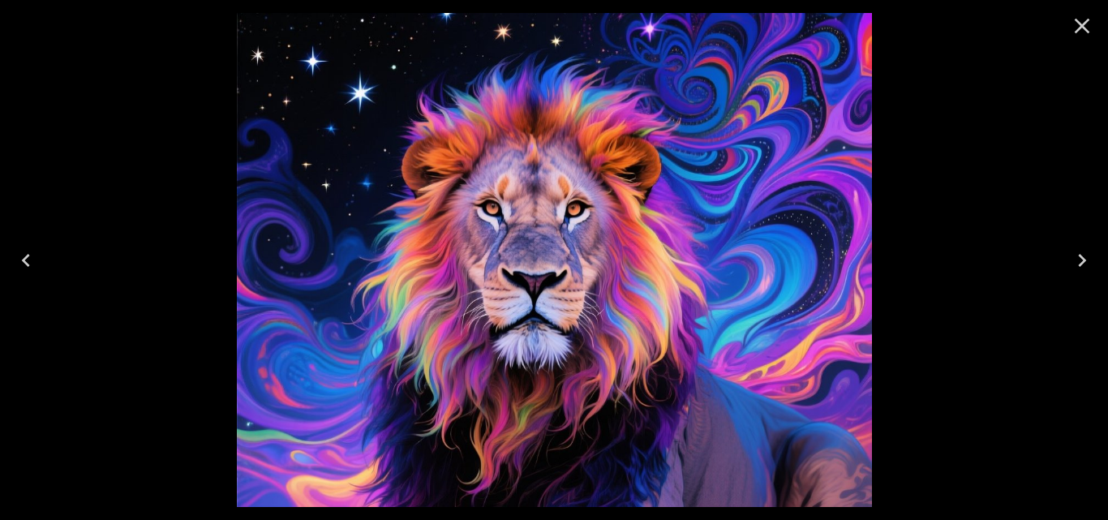
click at [28, 267] on icon "Previous" at bounding box center [26, 260] width 26 height 26
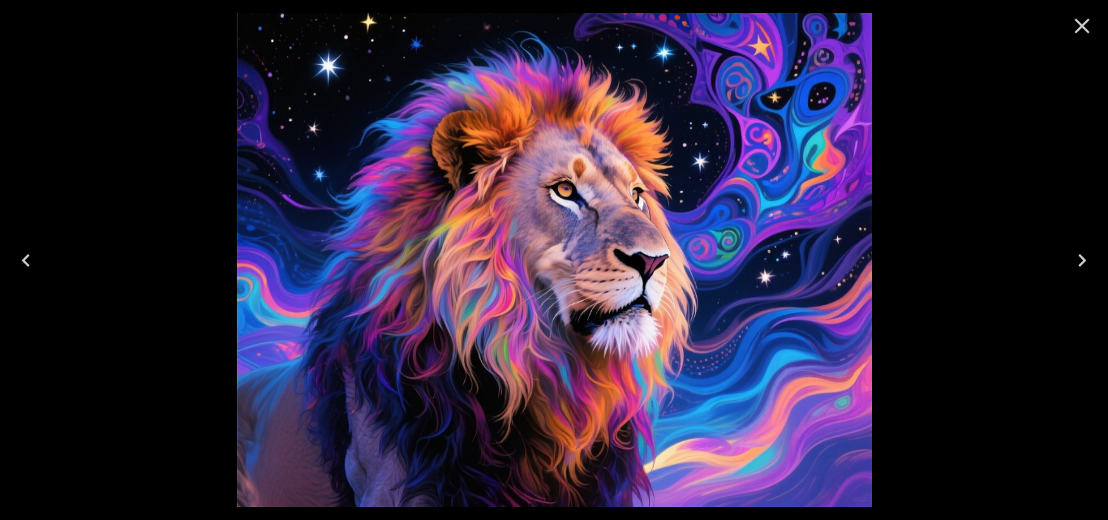
click at [24, 253] on icon "Previous" at bounding box center [26, 260] width 26 height 26
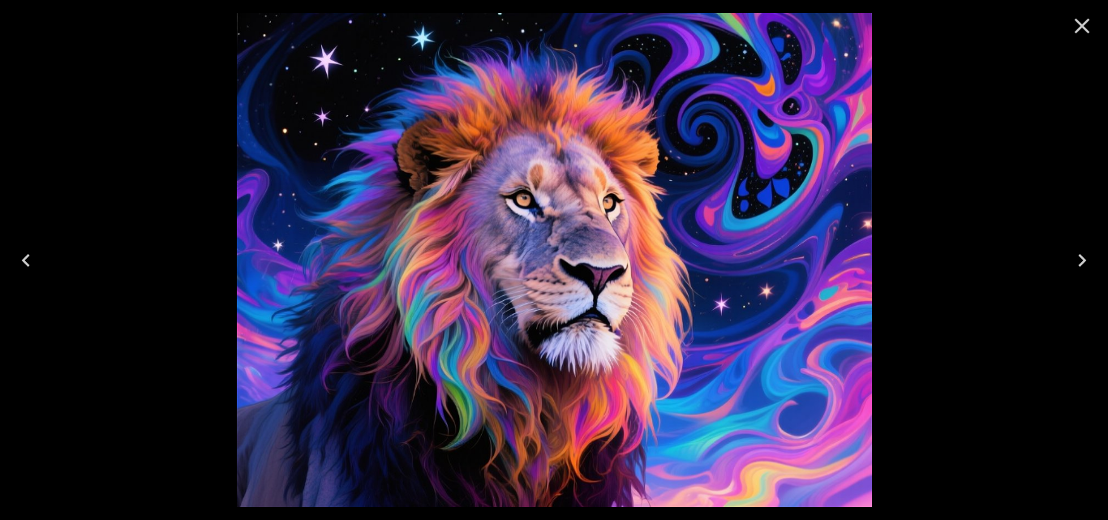
click at [1078, 20] on icon "Close" at bounding box center [1082, 26] width 26 height 26
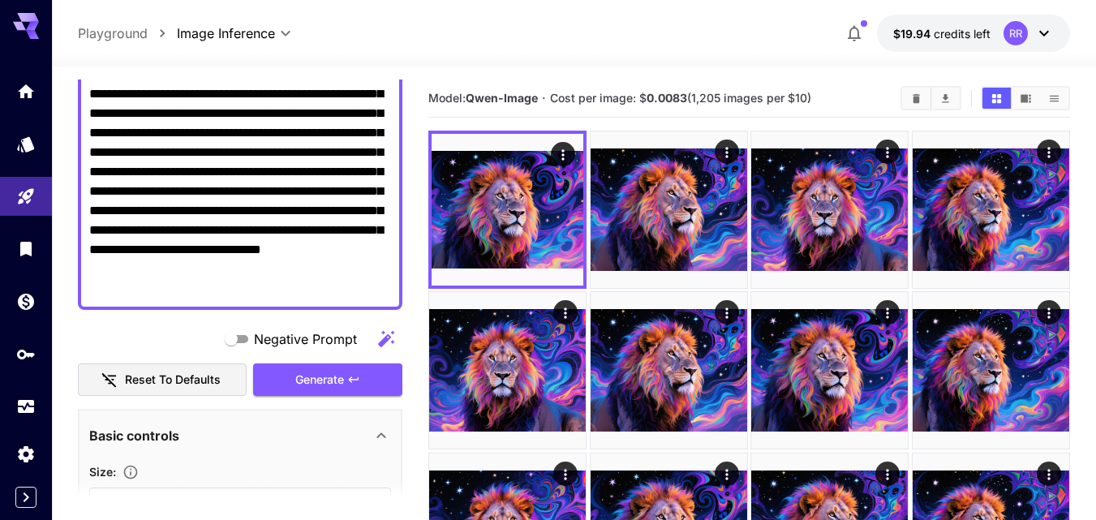
scroll to position [0, 0]
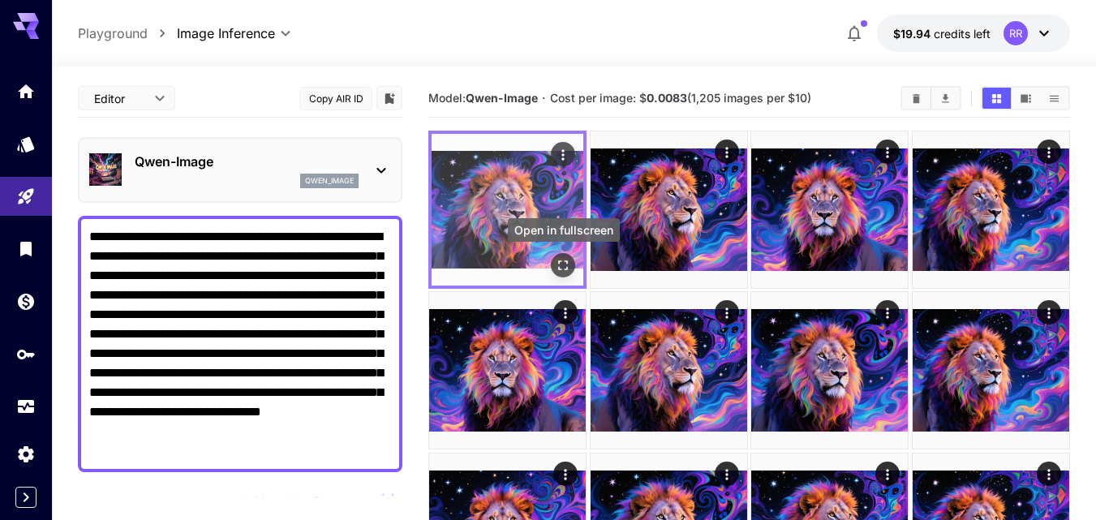
click at [561, 262] on icon "Open in fullscreen" at bounding box center [563, 265] width 16 height 16
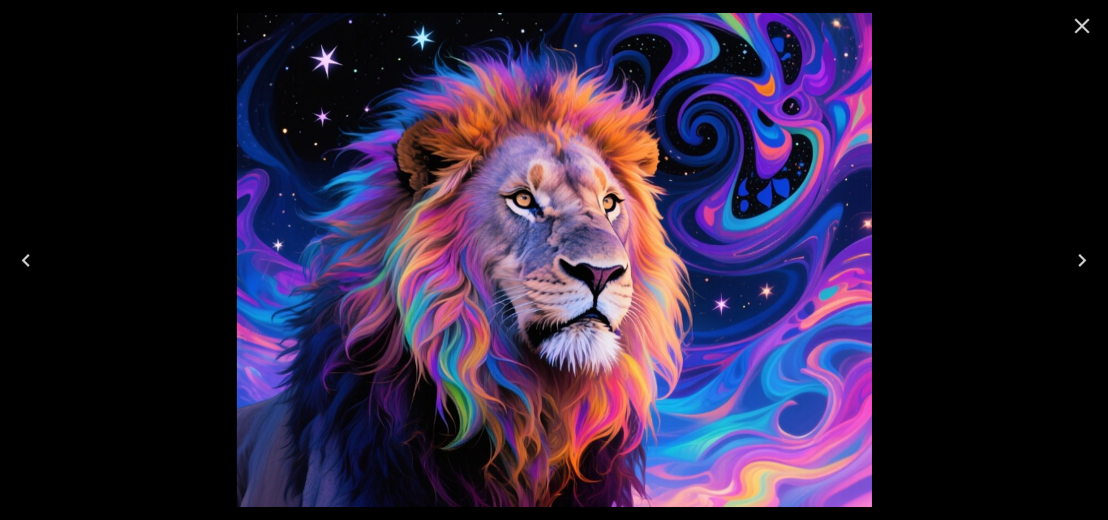
click at [1082, 261] on icon "Next" at bounding box center [1082, 260] width 26 height 26
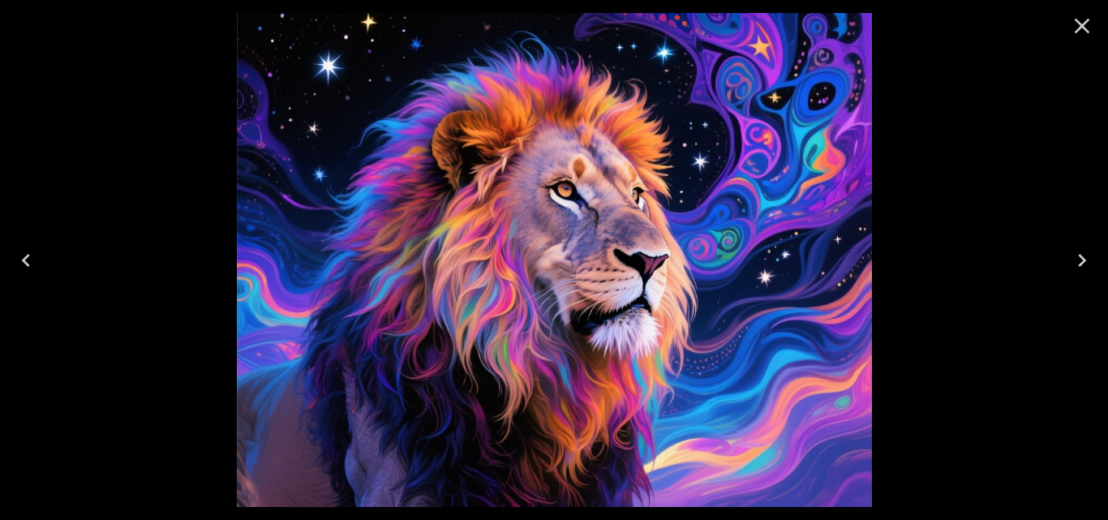
click at [1082, 260] on icon "Next" at bounding box center [1082, 260] width 26 height 26
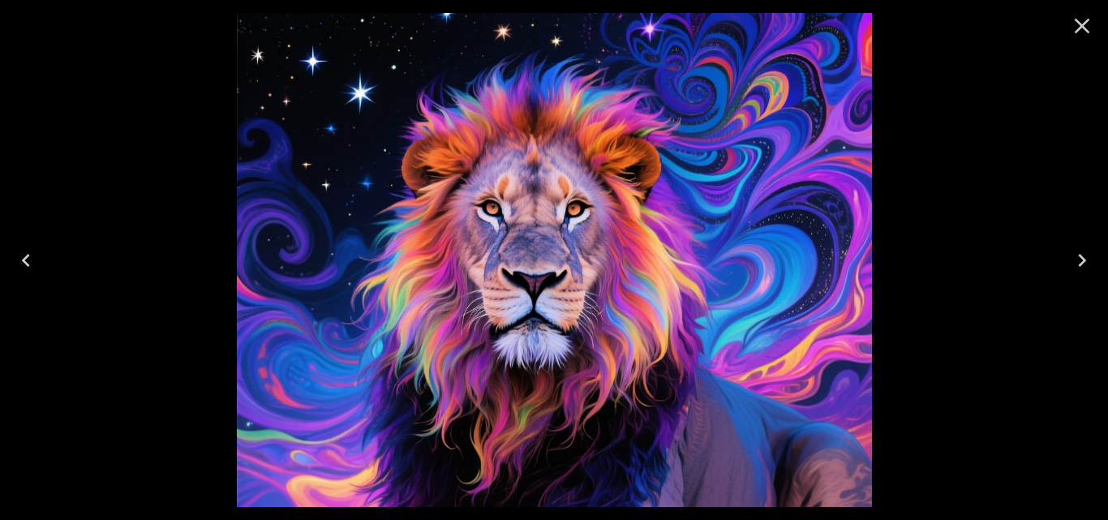
click at [1082, 260] on icon "Next" at bounding box center [1082, 260] width 26 height 26
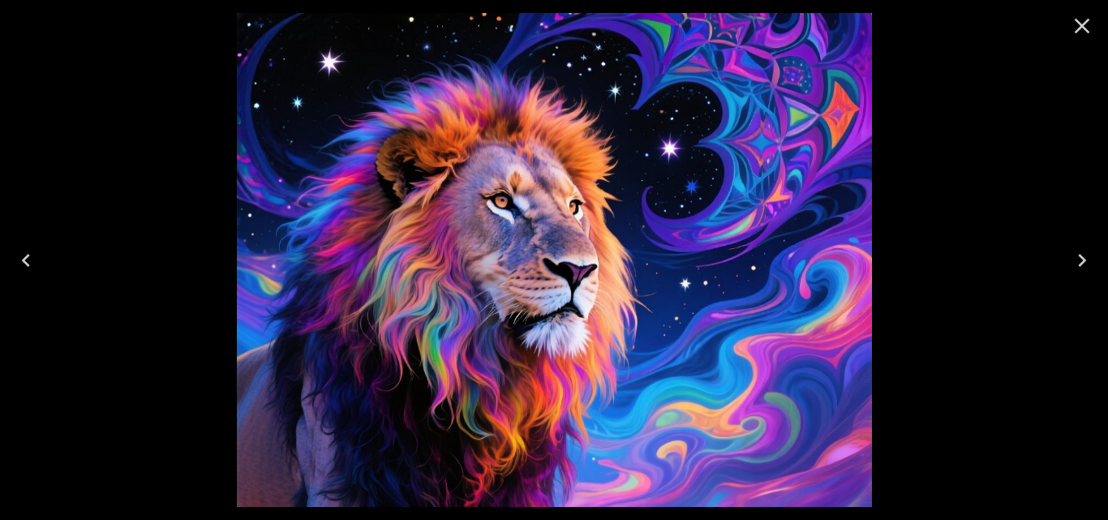
click at [1082, 260] on icon "Next" at bounding box center [1082, 260] width 26 height 26
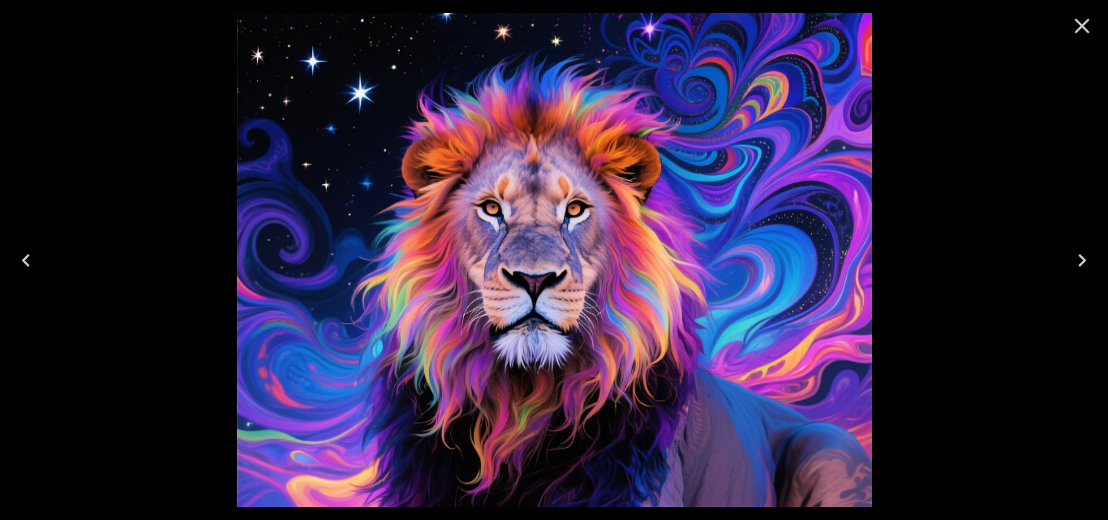
click at [1082, 261] on icon "Next" at bounding box center [1082, 260] width 26 height 26
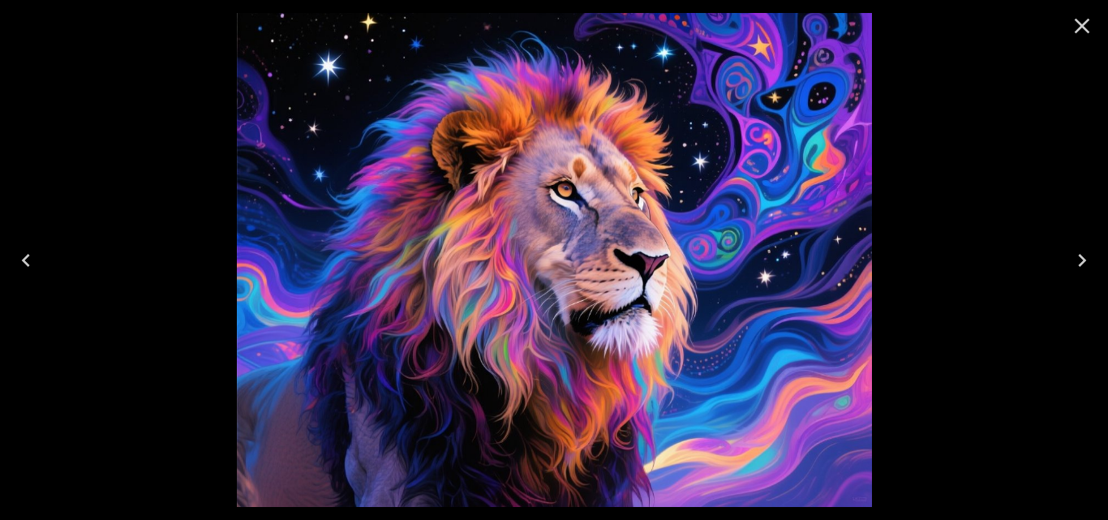
click at [1082, 261] on icon "Next" at bounding box center [1082, 260] width 26 height 26
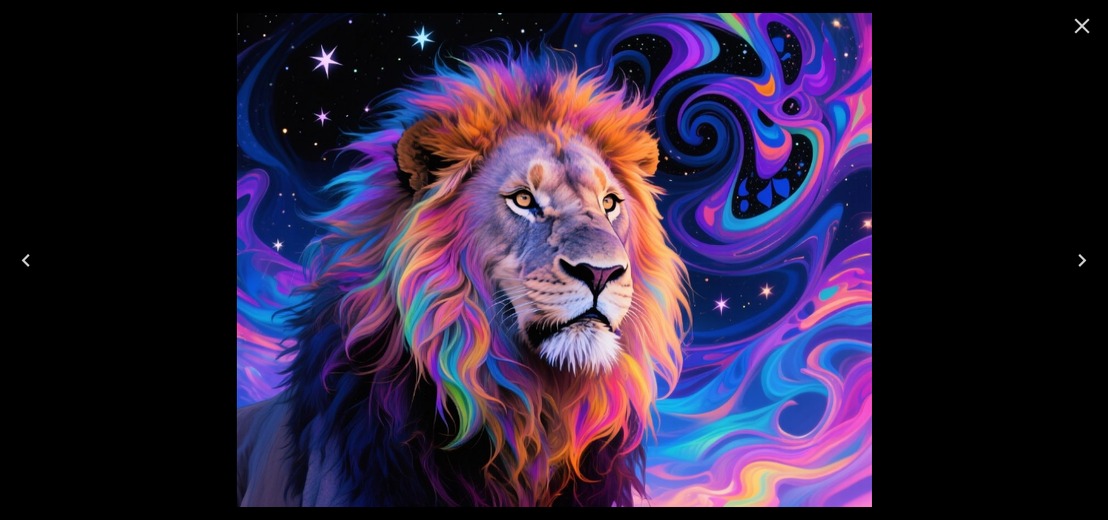
click at [1082, 262] on icon "Next" at bounding box center [1082, 260] width 26 height 26
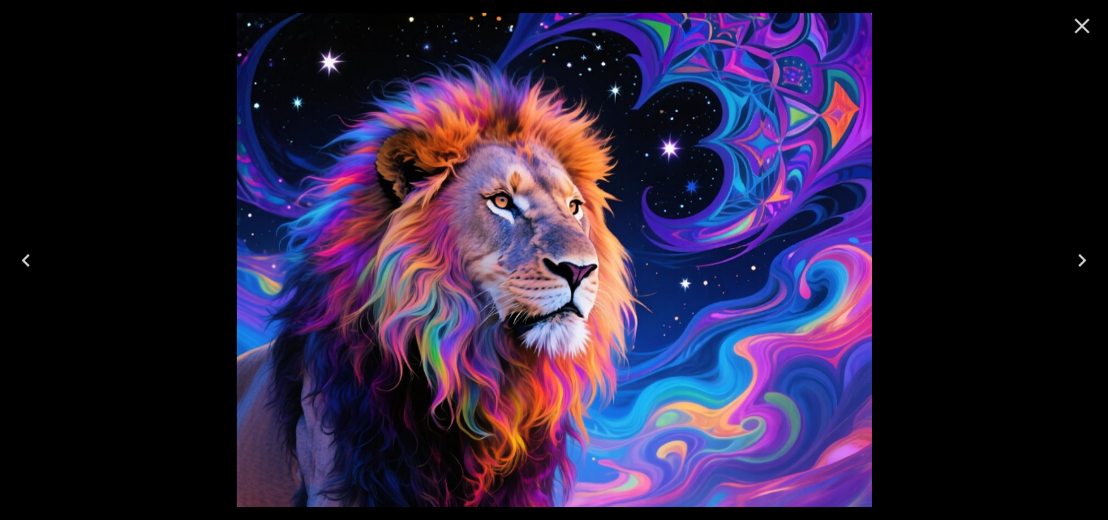
click at [1082, 262] on icon "Next" at bounding box center [1082, 260] width 8 height 13
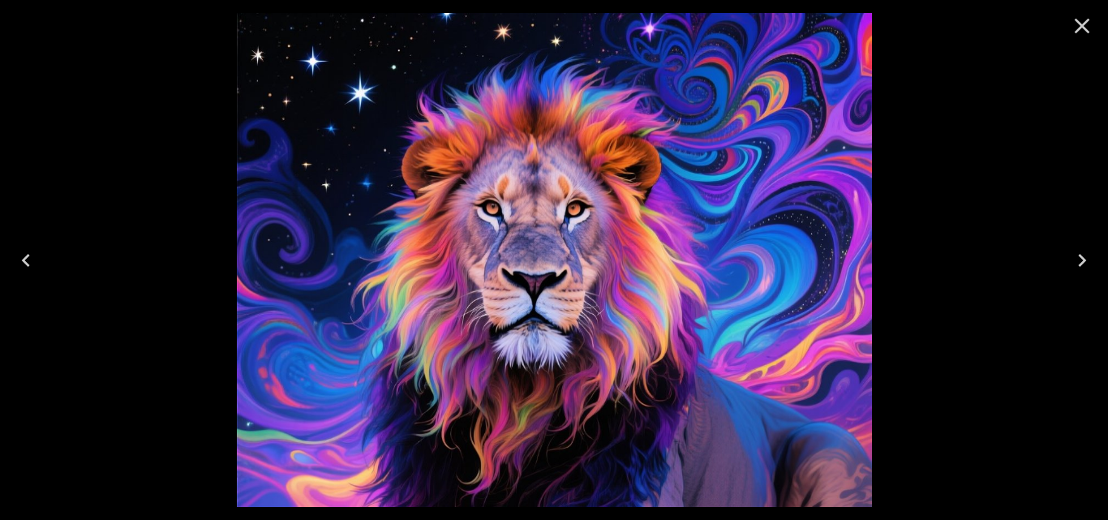
click at [1083, 28] on icon "Close" at bounding box center [1082, 26] width 15 height 15
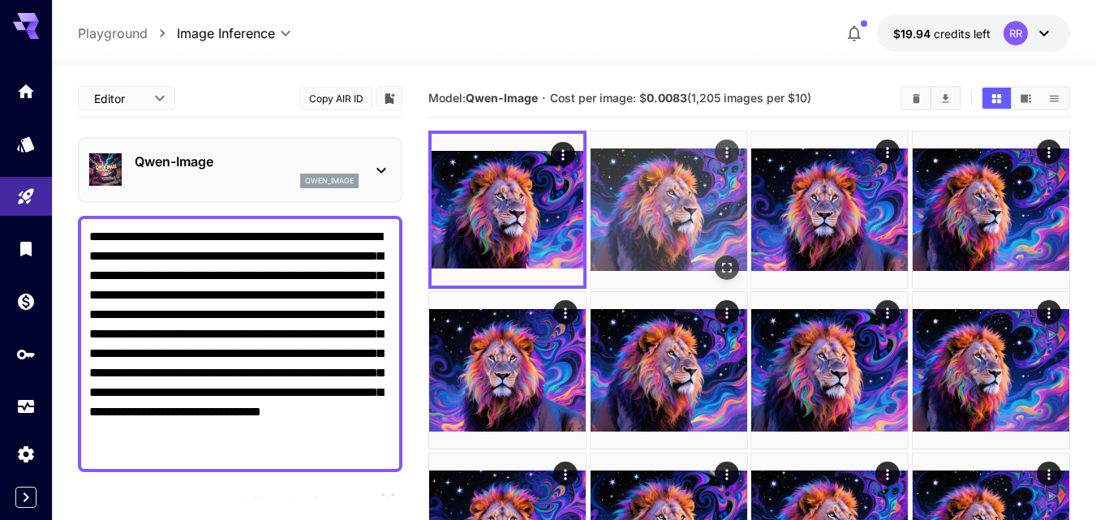
click at [680, 234] on img at bounding box center [668, 209] width 157 height 157
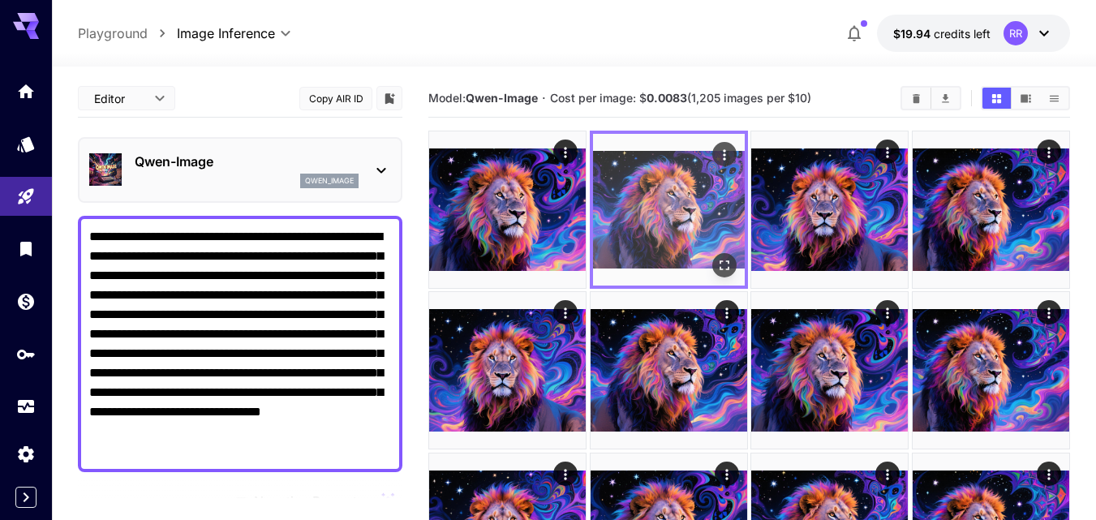
click at [680, 234] on img at bounding box center [669, 210] width 152 height 152
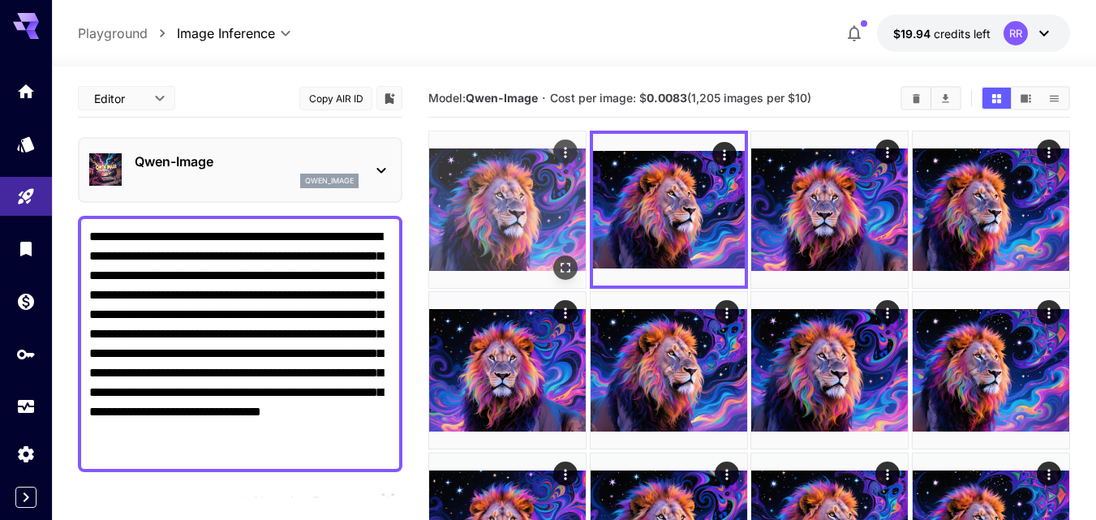
click at [468, 229] on img at bounding box center [507, 209] width 157 height 157
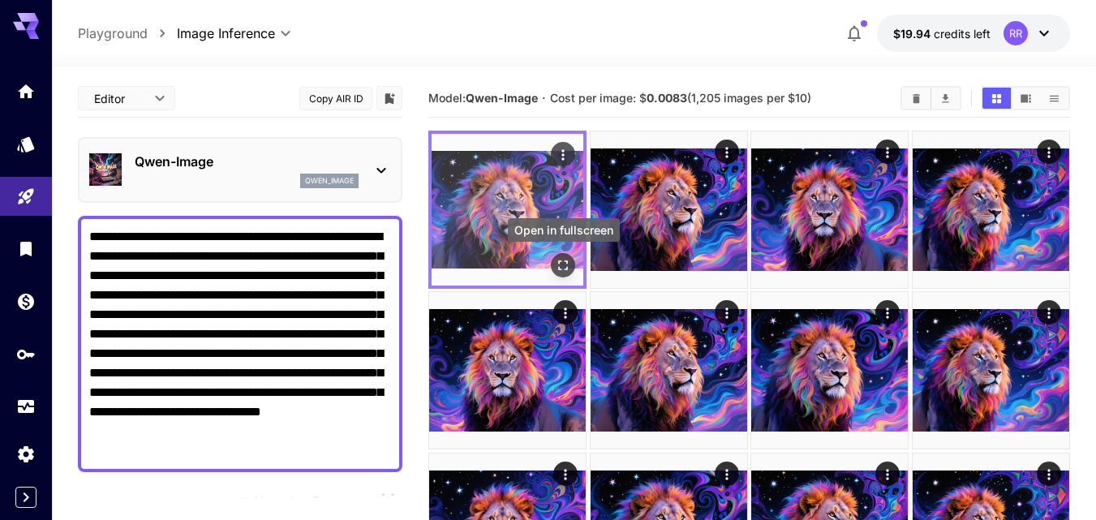
click at [564, 259] on icon "Open in fullscreen" at bounding box center [563, 265] width 16 height 16
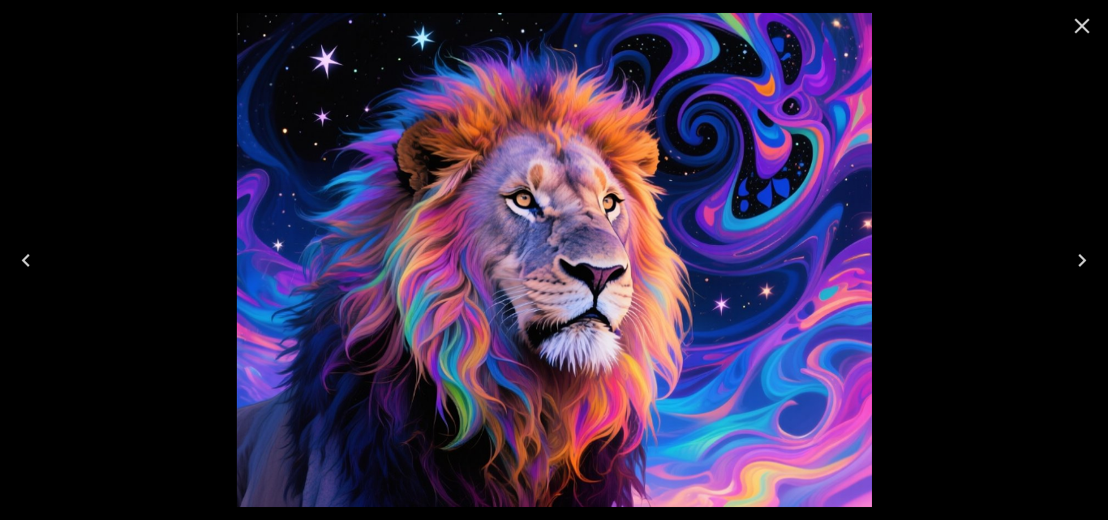
click at [1084, 263] on icon "Next" at bounding box center [1082, 260] width 26 height 26
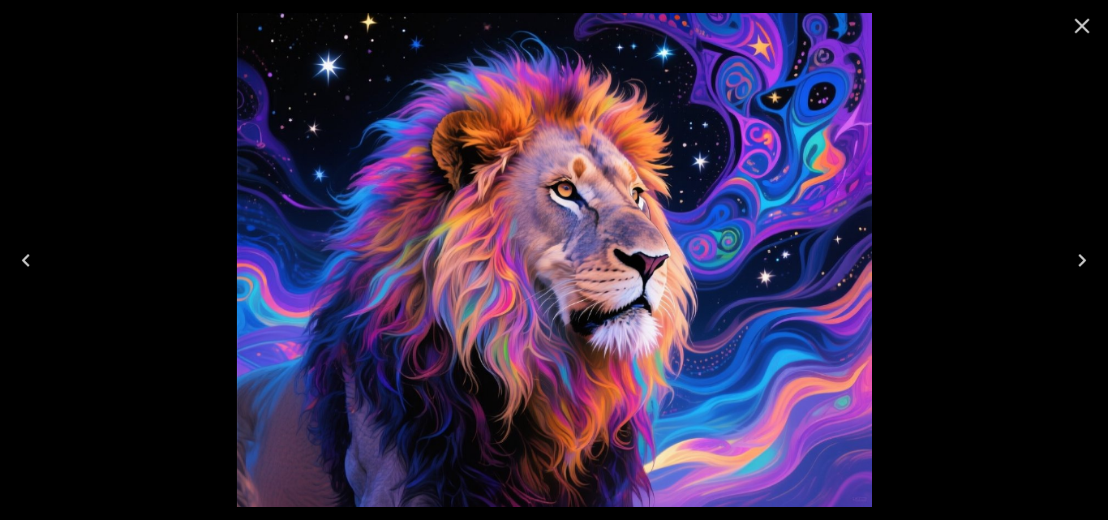
click at [1084, 263] on icon "Next" at bounding box center [1082, 260] width 26 height 26
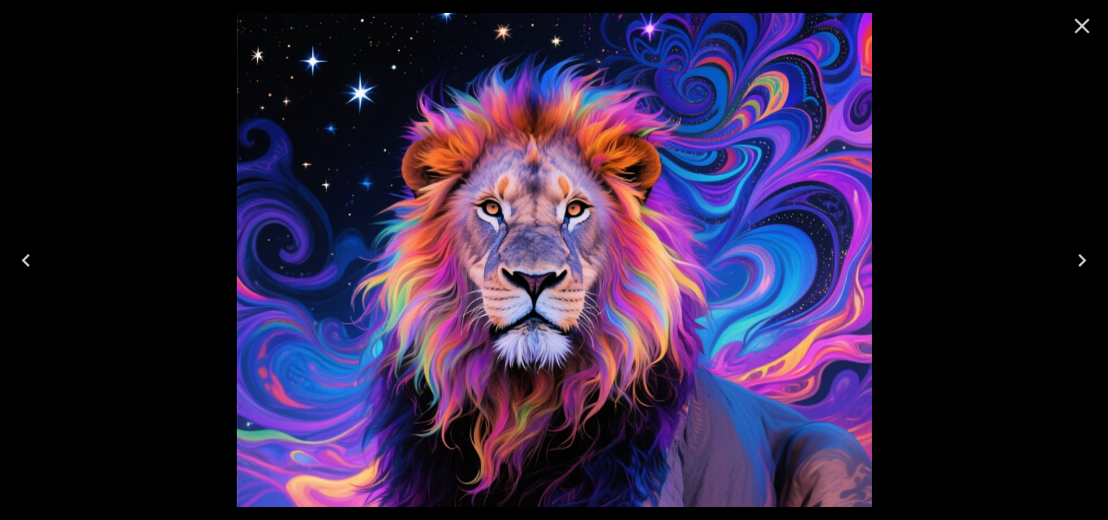
click at [1084, 262] on icon "Next" at bounding box center [1082, 260] width 8 height 13
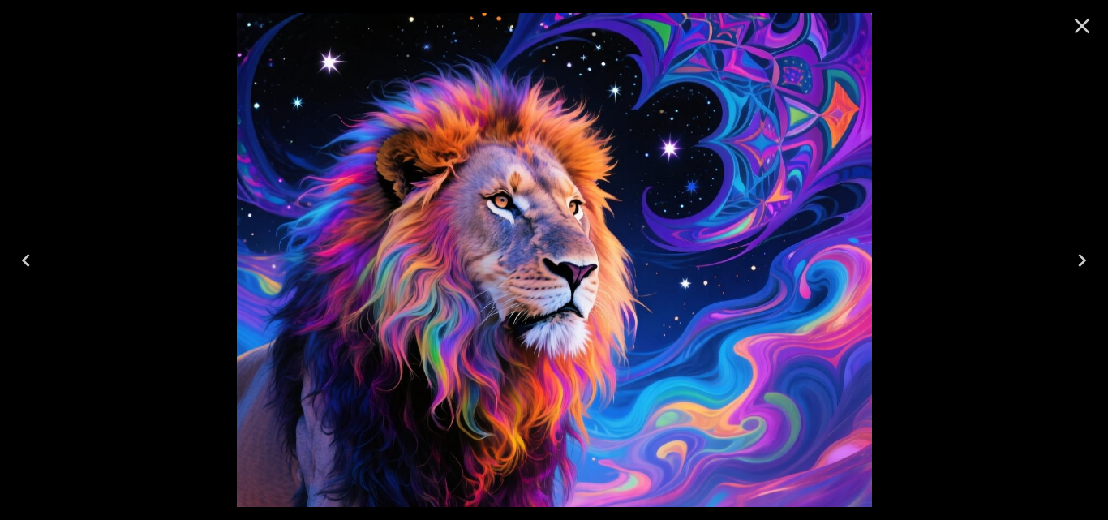
click at [1084, 262] on icon "Next" at bounding box center [1082, 260] width 8 height 13
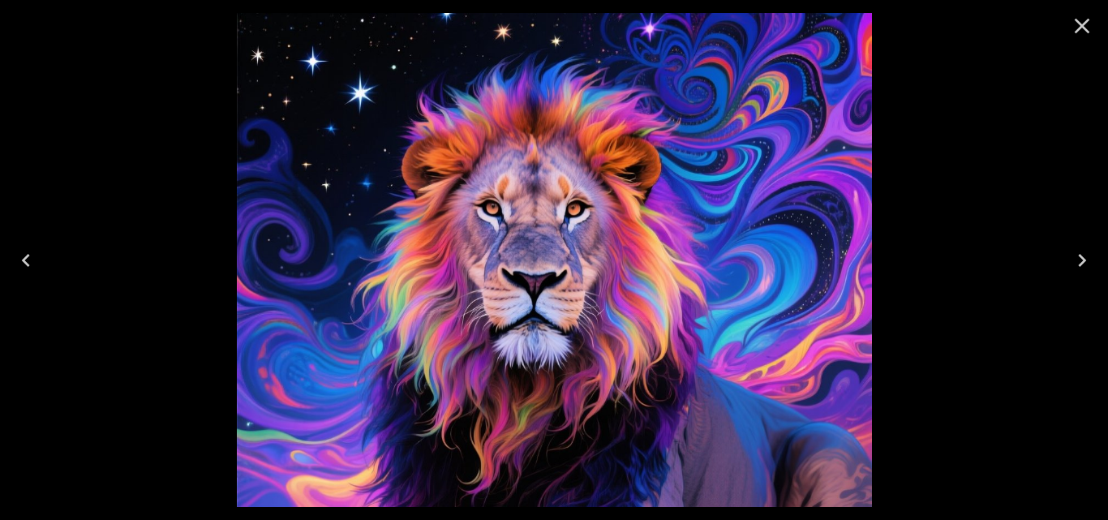
click at [1087, 262] on icon "Next" at bounding box center [1082, 260] width 26 height 26
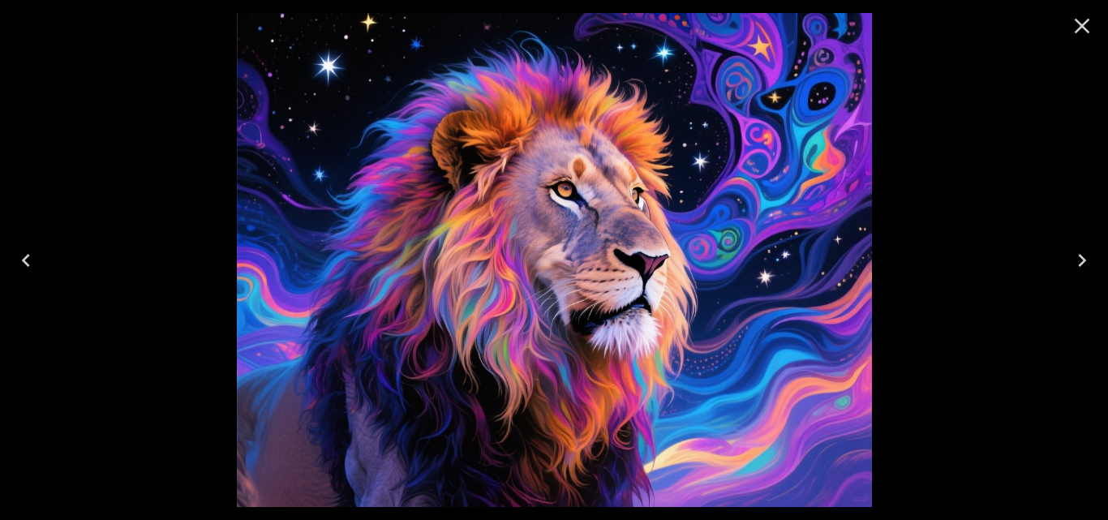
click at [1087, 262] on icon "Next" at bounding box center [1082, 260] width 26 height 26
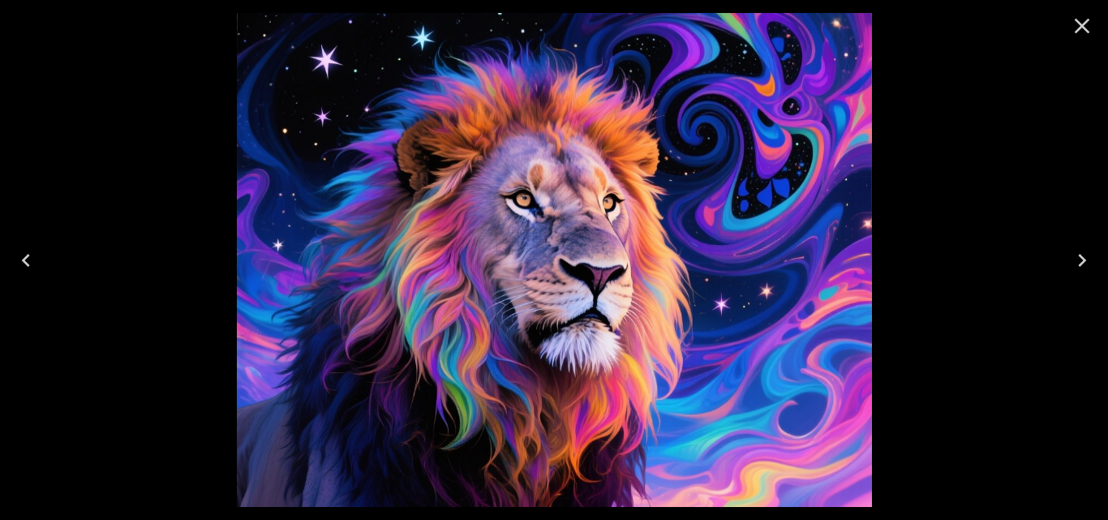
click at [1087, 261] on icon "Next" at bounding box center [1082, 260] width 26 height 26
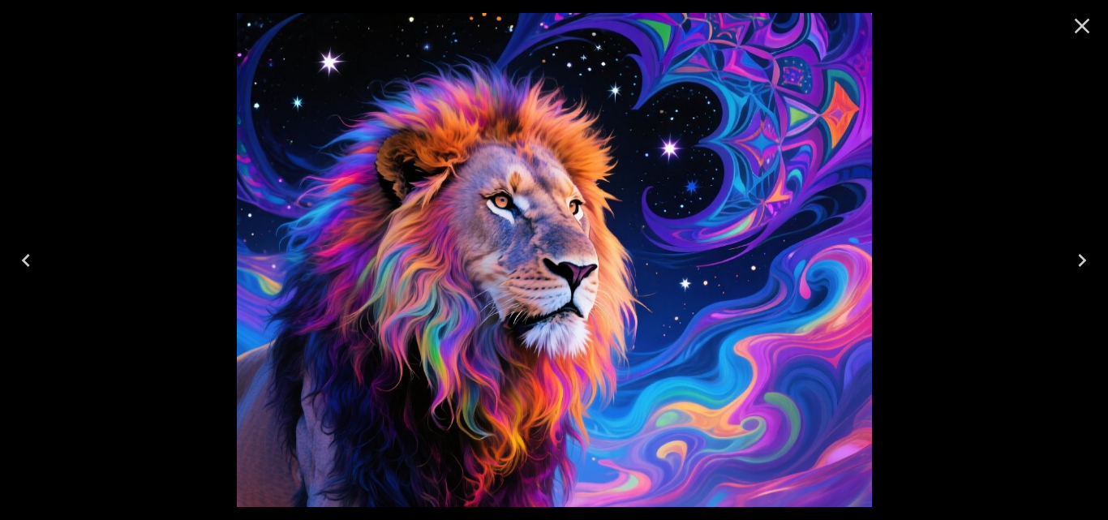
click at [1087, 261] on icon "Next" at bounding box center [1082, 260] width 26 height 26
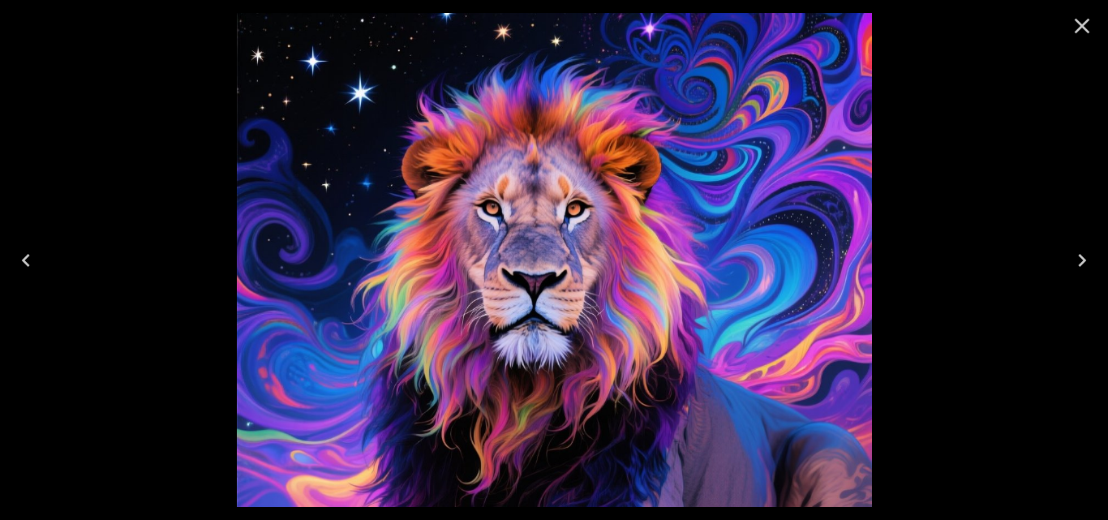
click at [1088, 260] on icon "Next" at bounding box center [1082, 260] width 26 height 26
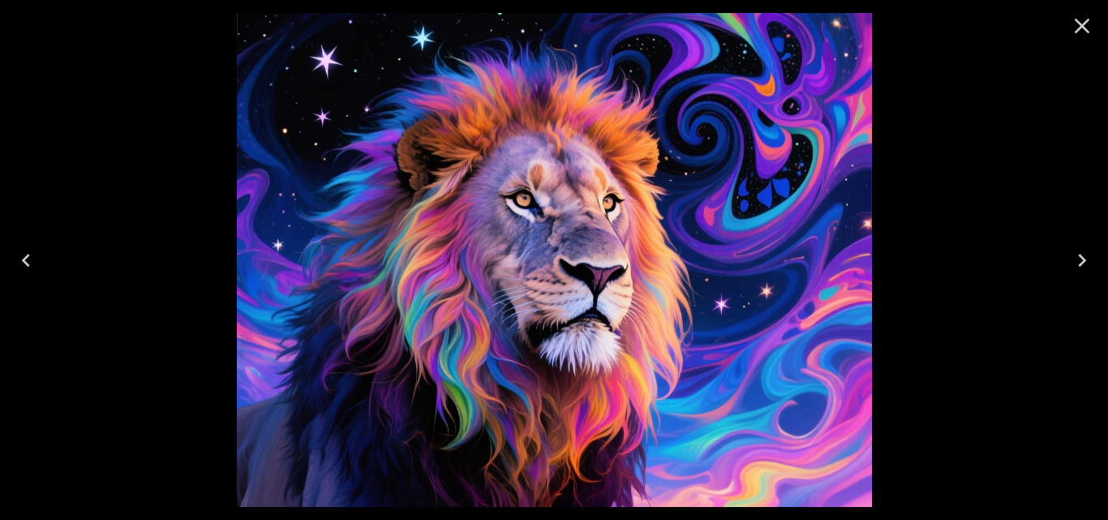
click at [1089, 260] on icon "Next" at bounding box center [1082, 260] width 26 height 26
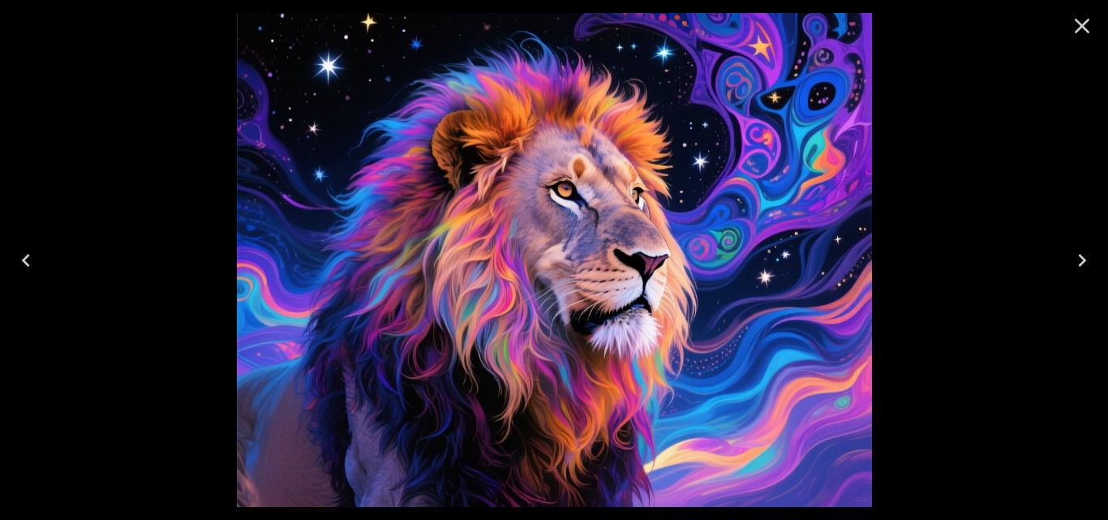
click at [1091, 260] on icon "Next" at bounding box center [1082, 260] width 26 height 26
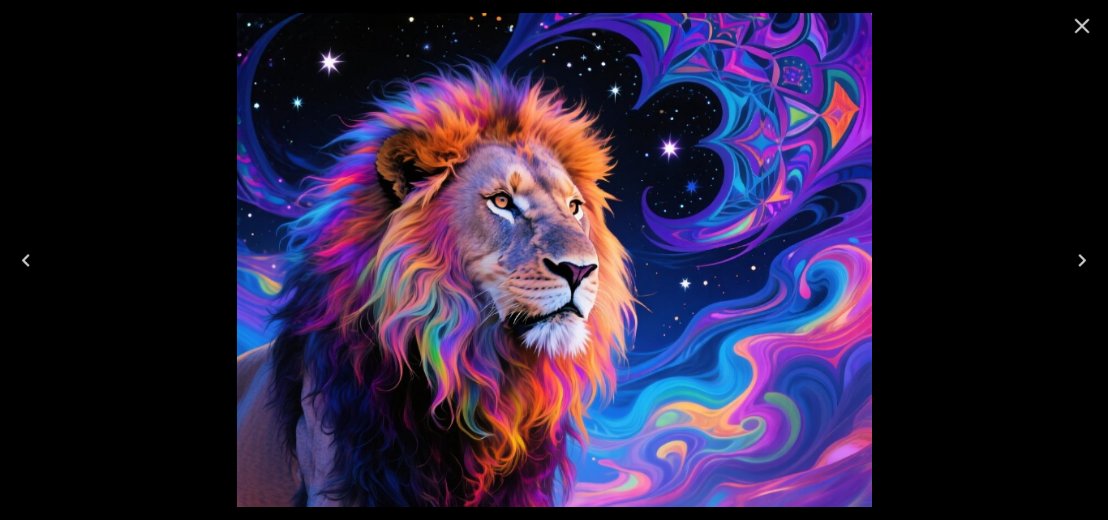
click at [1091, 260] on icon "Next" at bounding box center [1082, 260] width 26 height 26
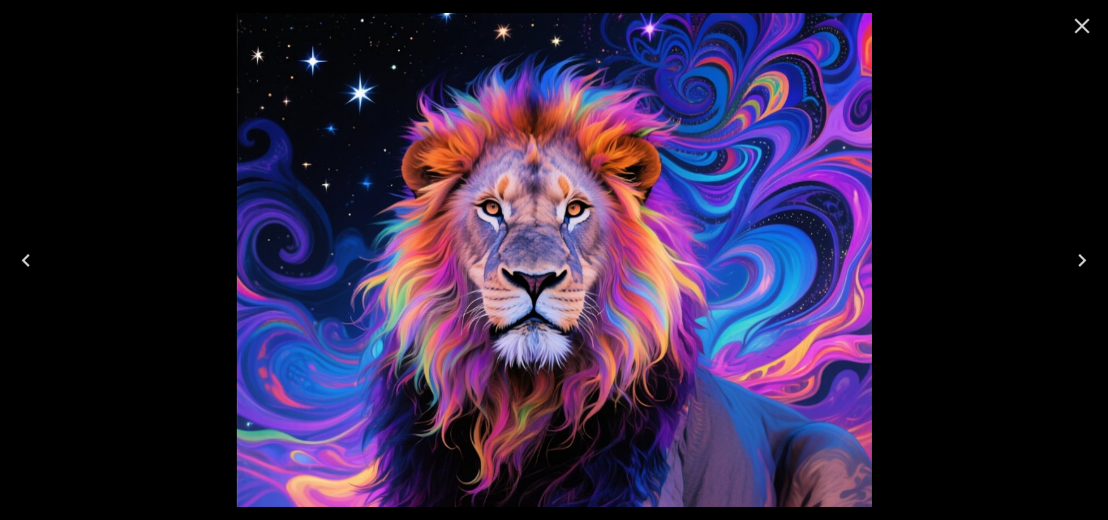
click at [1091, 261] on icon "Next" at bounding box center [1082, 260] width 26 height 26
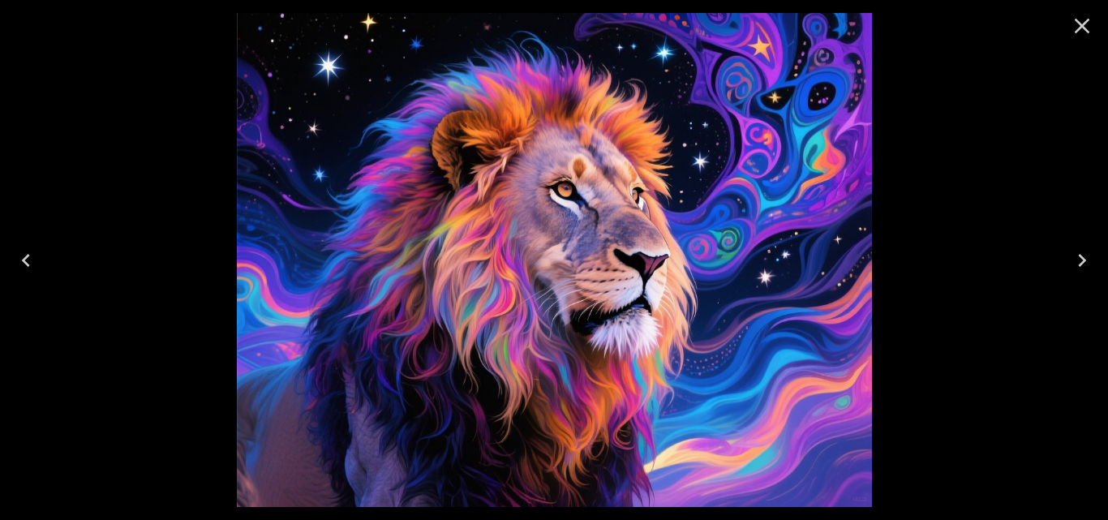
click at [1091, 261] on icon "Next" at bounding box center [1082, 260] width 26 height 26
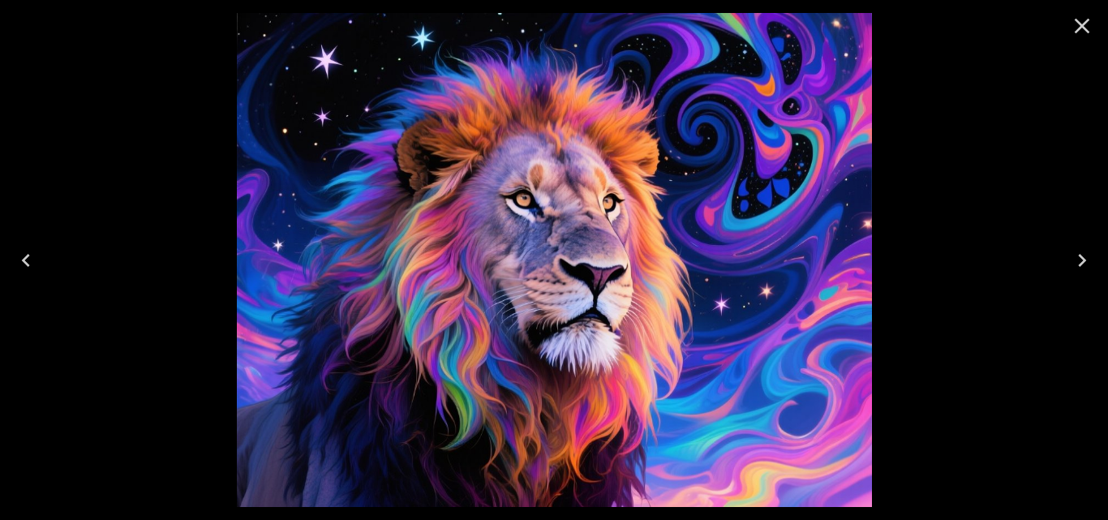
click at [1091, 261] on icon "Next" at bounding box center [1082, 260] width 26 height 26
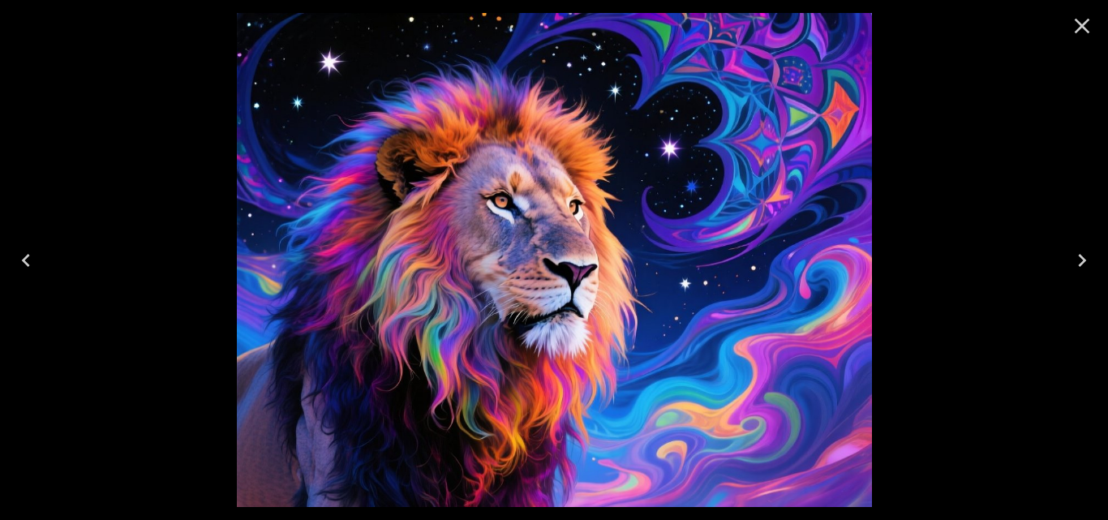
click at [1091, 261] on icon "Next" at bounding box center [1082, 260] width 26 height 26
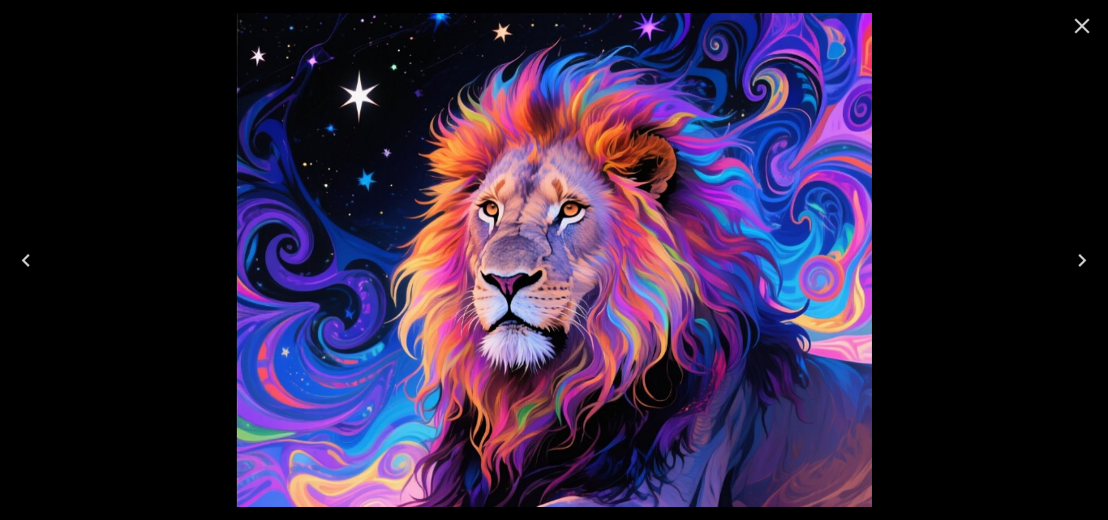
click at [1091, 262] on icon "Next" at bounding box center [1082, 260] width 26 height 26
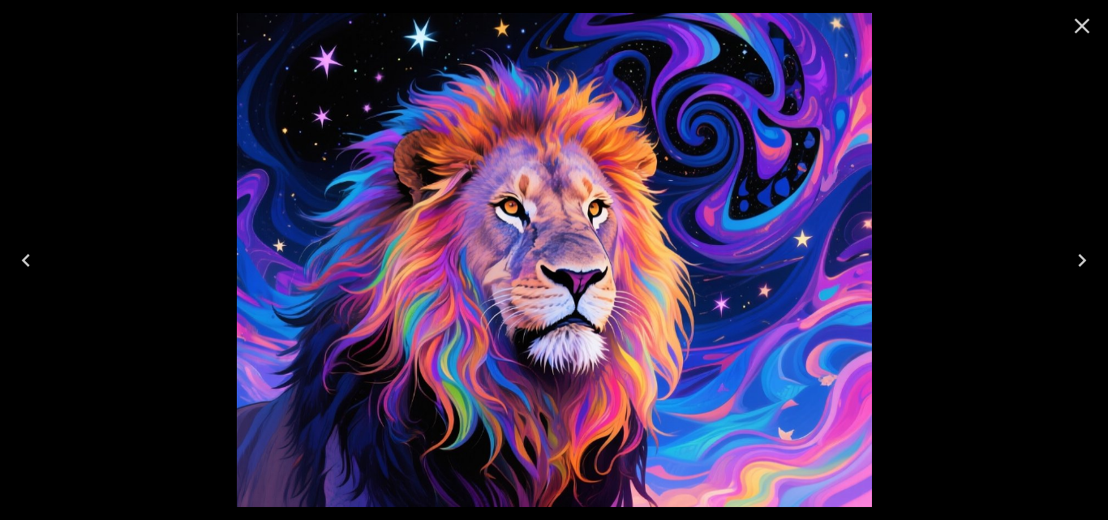
click at [1091, 262] on icon "Next" at bounding box center [1082, 260] width 26 height 26
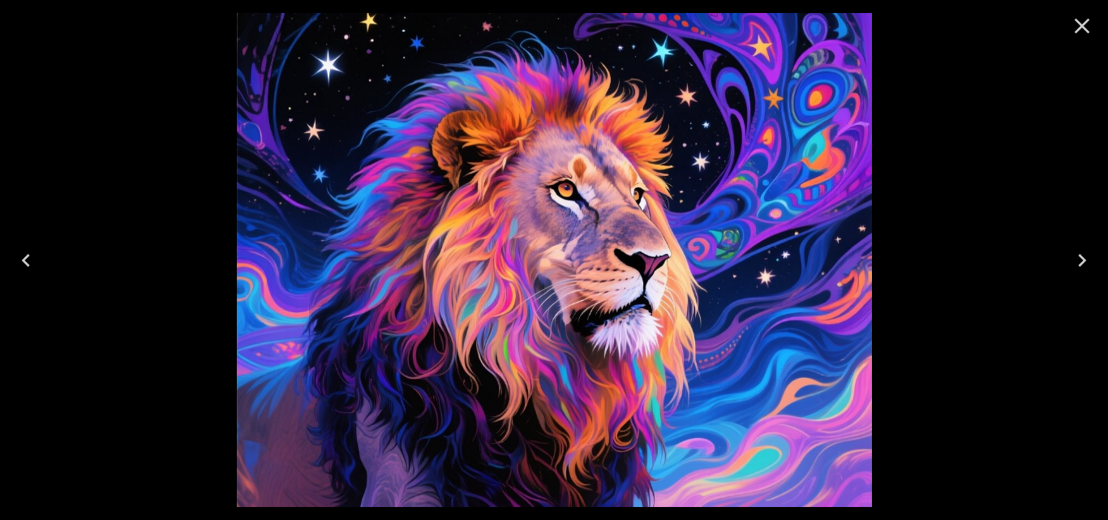
click at [1091, 262] on icon "Next" at bounding box center [1082, 260] width 26 height 26
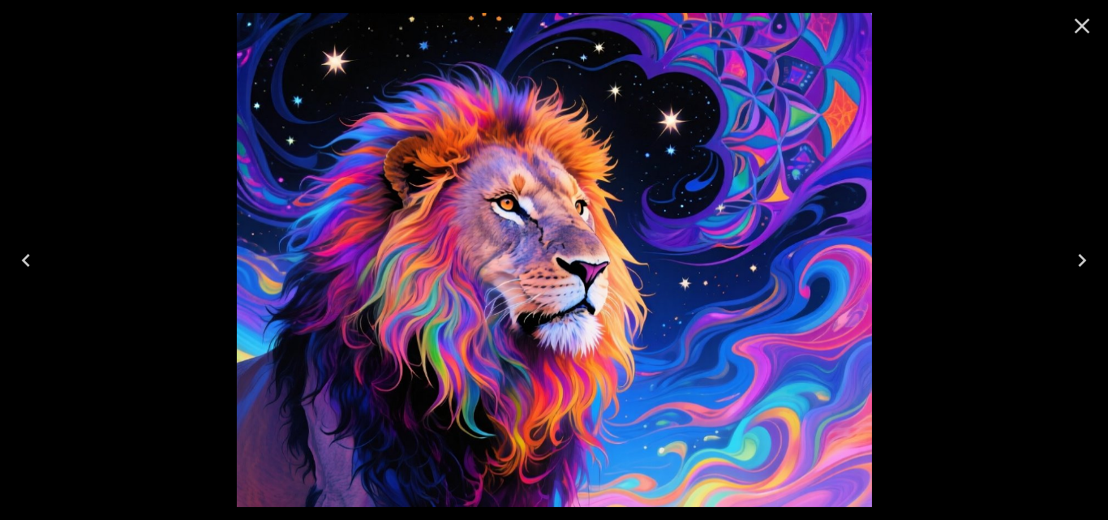
click at [1091, 262] on icon "Next" at bounding box center [1082, 260] width 26 height 26
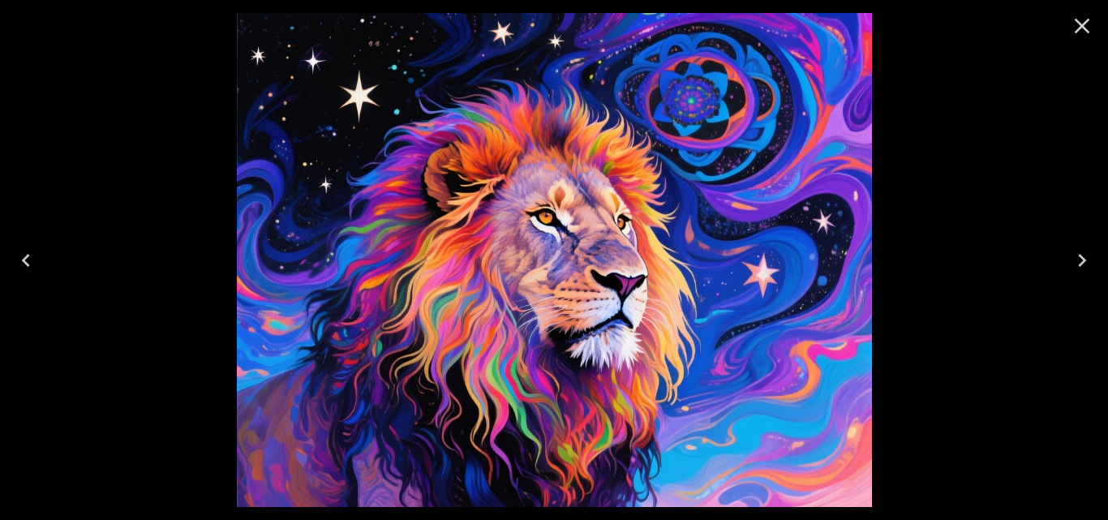
click at [1091, 262] on icon "Next" at bounding box center [1082, 260] width 26 height 26
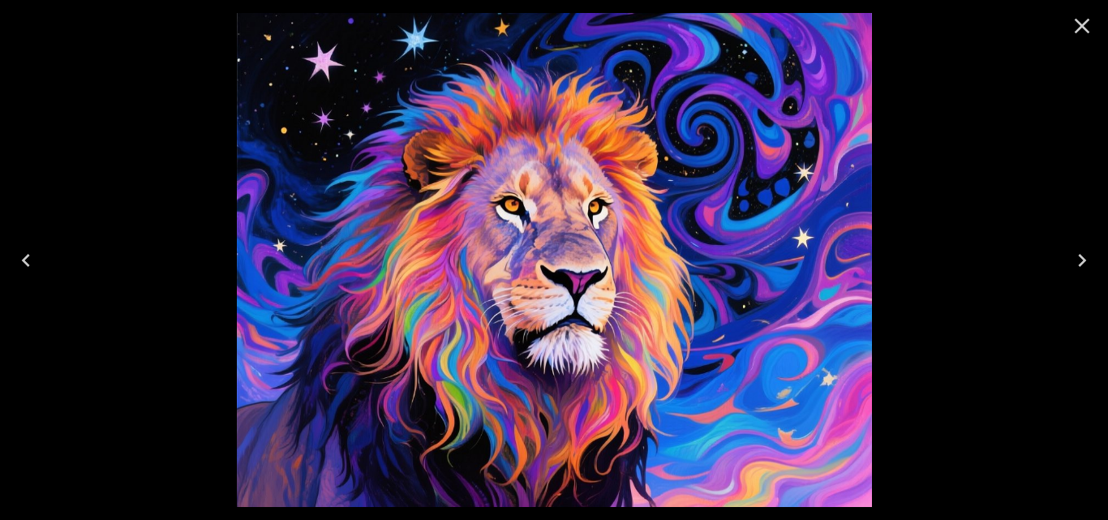
click at [1091, 264] on icon "Next" at bounding box center [1082, 260] width 26 height 26
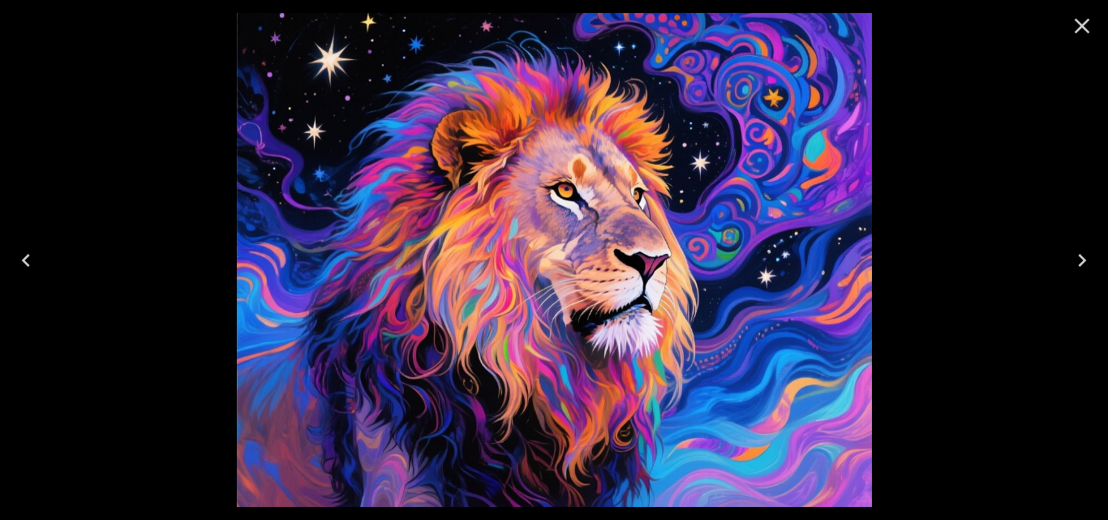
click at [1091, 264] on icon "Next" at bounding box center [1082, 260] width 26 height 26
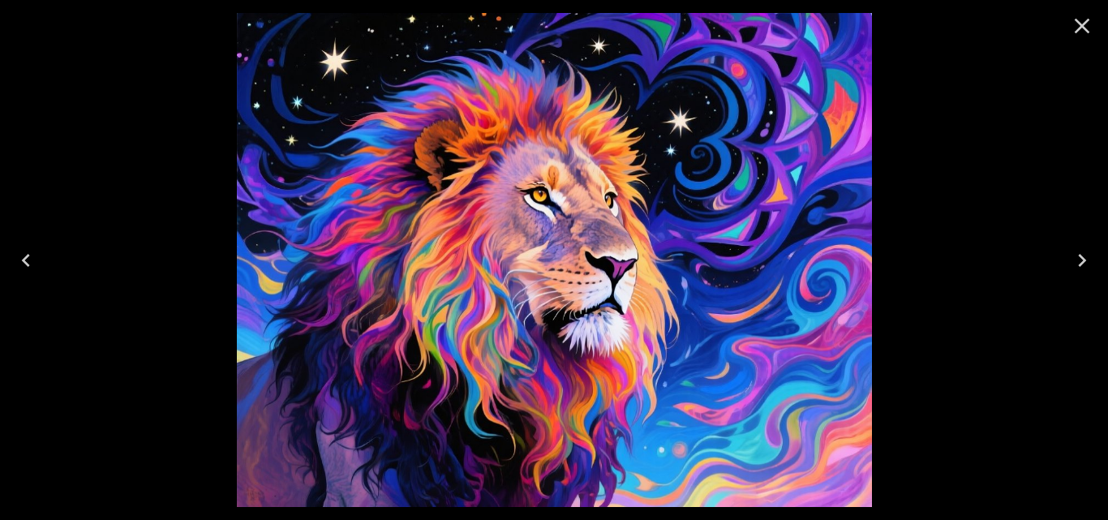
click at [1091, 264] on icon "Next" at bounding box center [1082, 260] width 26 height 26
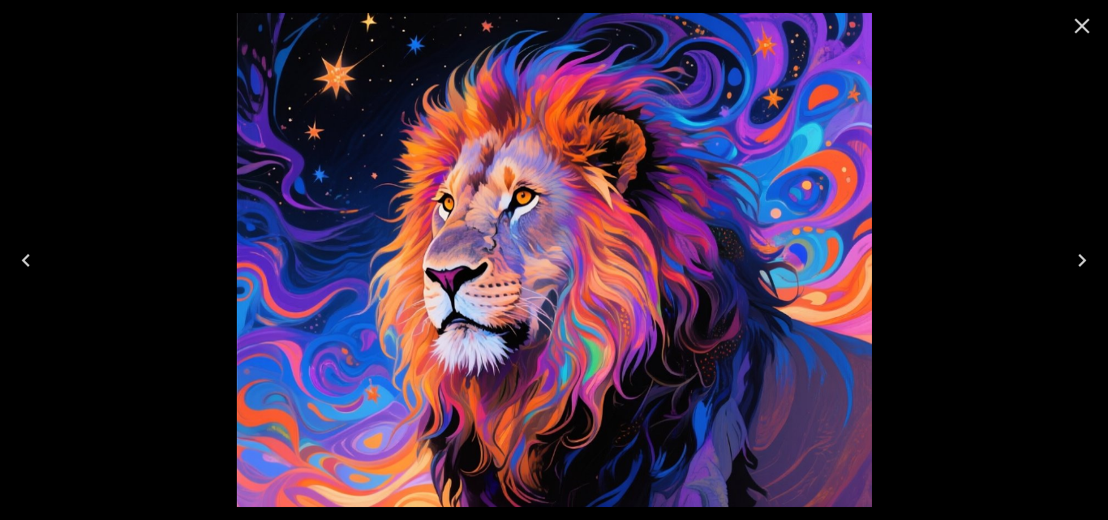
click at [1091, 264] on icon "Next" at bounding box center [1082, 260] width 26 height 26
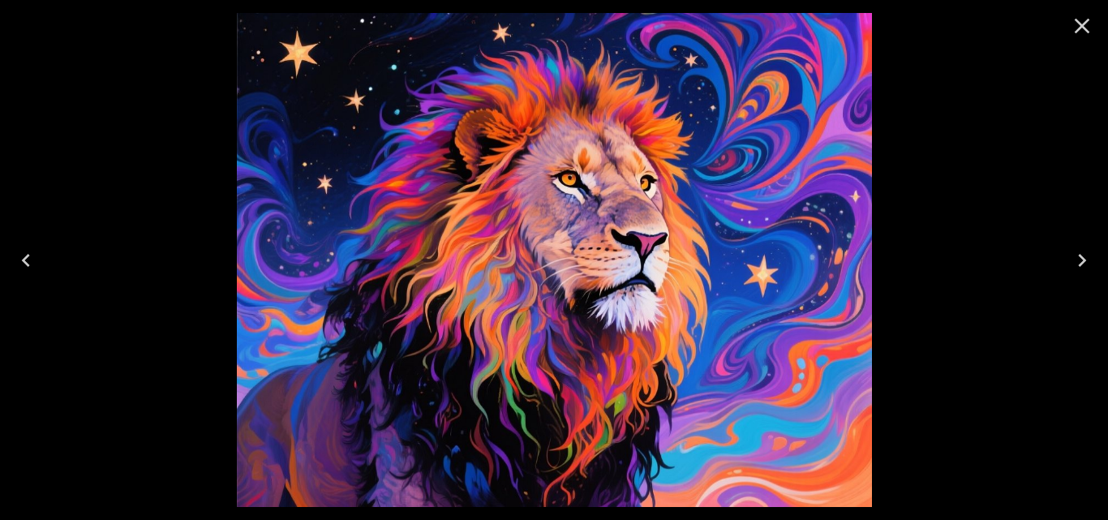
click at [1091, 264] on icon "Next" at bounding box center [1082, 260] width 26 height 26
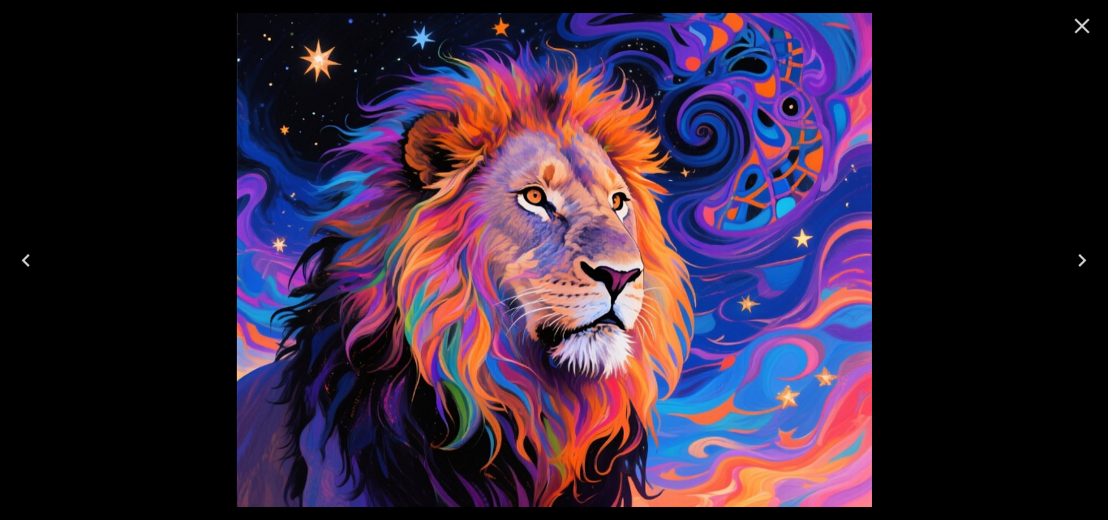
click at [1091, 264] on icon "Next" at bounding box center [1082, 260] width 26 height 26
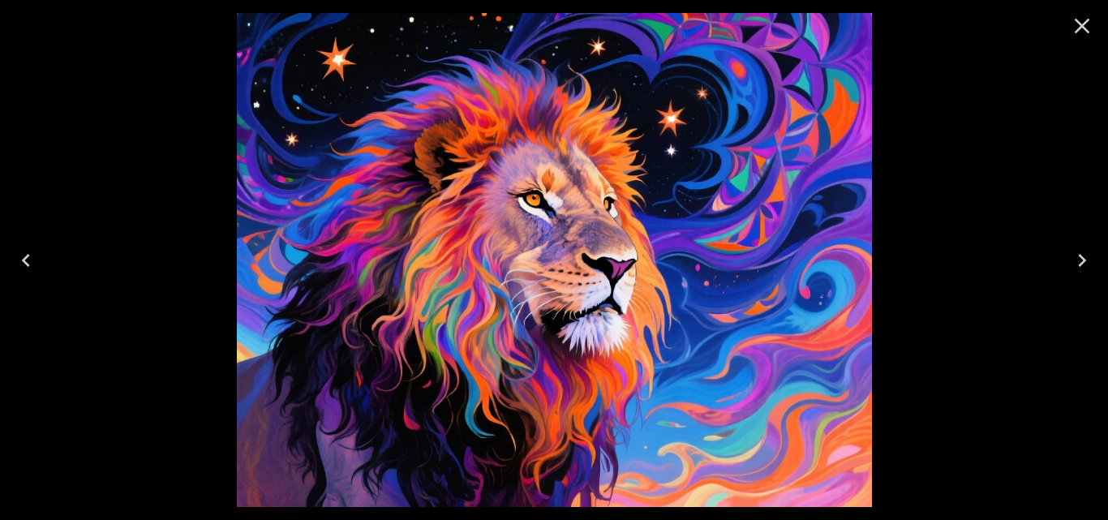
click at [1091, 264] on icon "Next" at bounding box center [1082, 260] width 26 height 26
click at [1073, 258] on icon "Next" at bounding box center [1082, 260] width 26 height 26
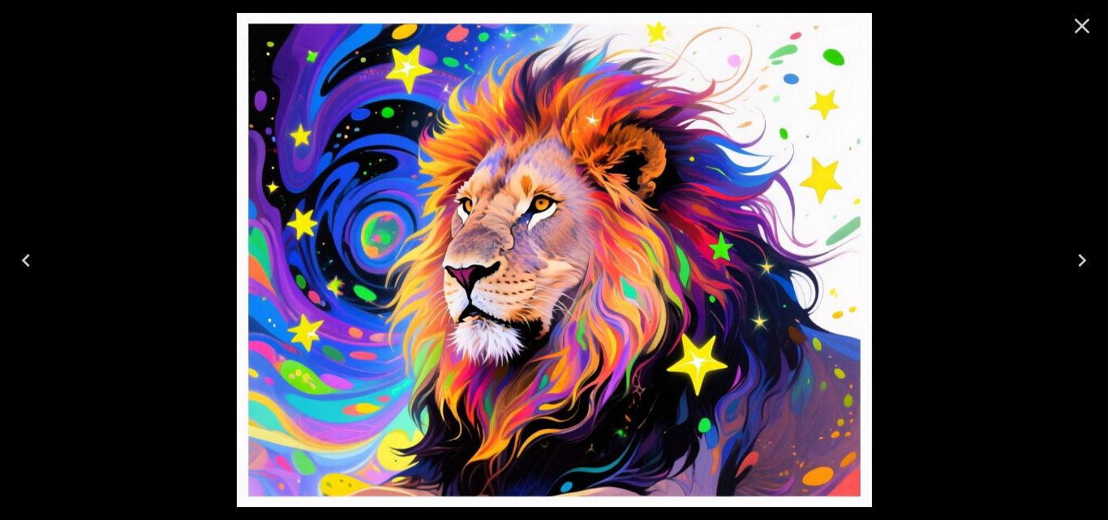
click at [1073, 258] on icon "Next" at bounding box center [1082, 260] width 26 height 26
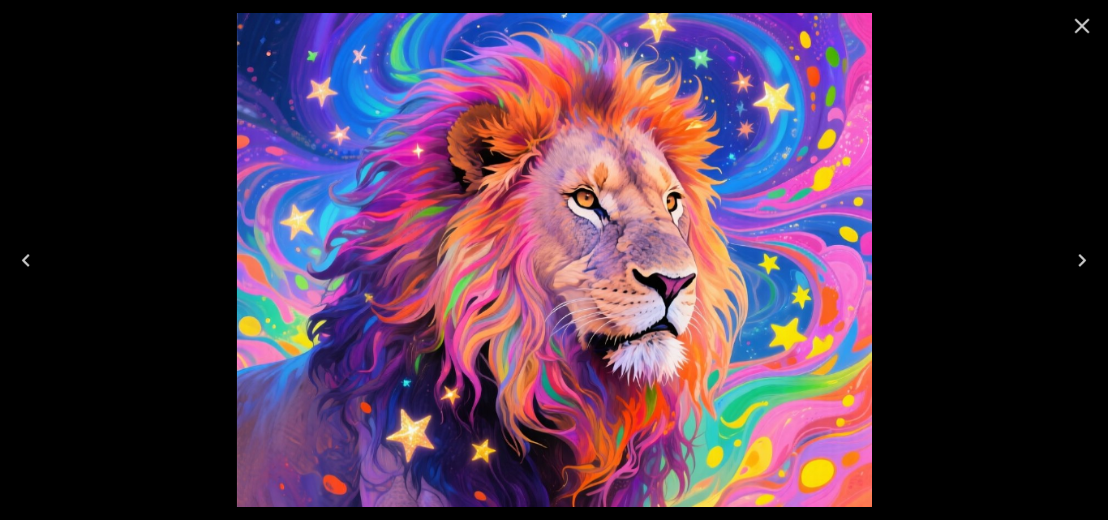
click at [1073, 258] on icon "Next" at bounding box center [1082, 260] width 26 height 26
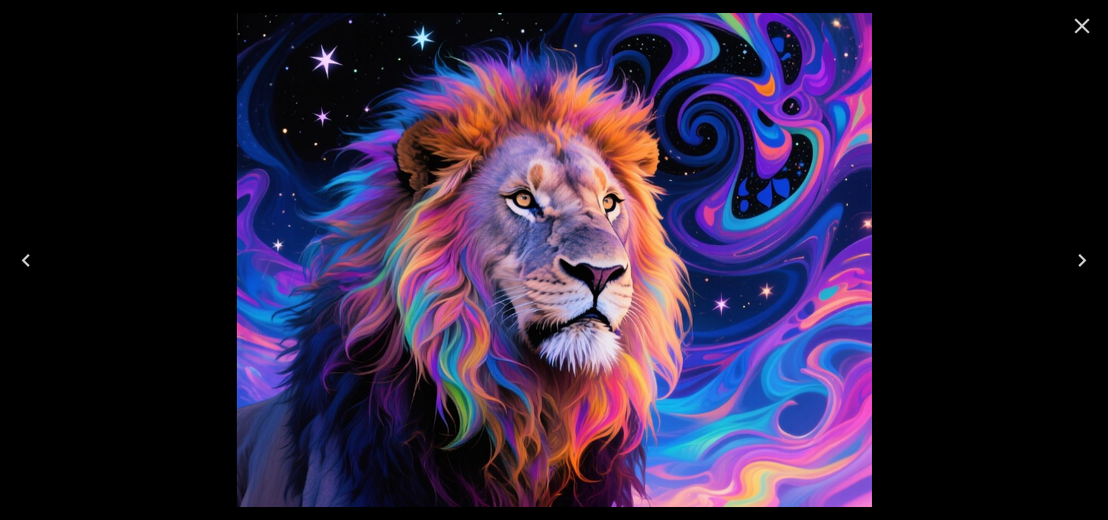
click at [1073, 259] on icon "Next" at bounding box center [1082, 260] width 26 height 26
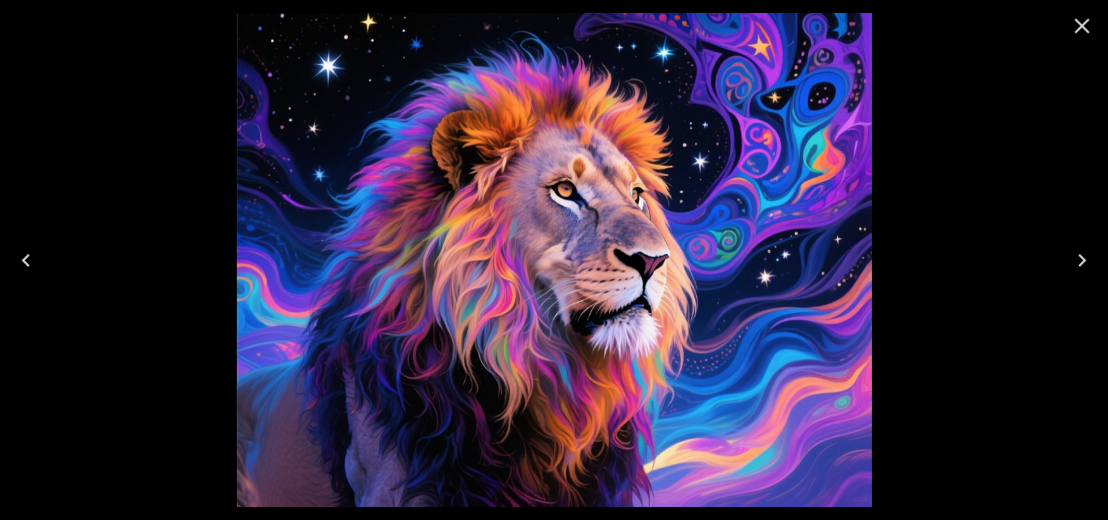
click at [1073, 259] on icon "Next" at bounding box center [1082, 260] width 26 height 26
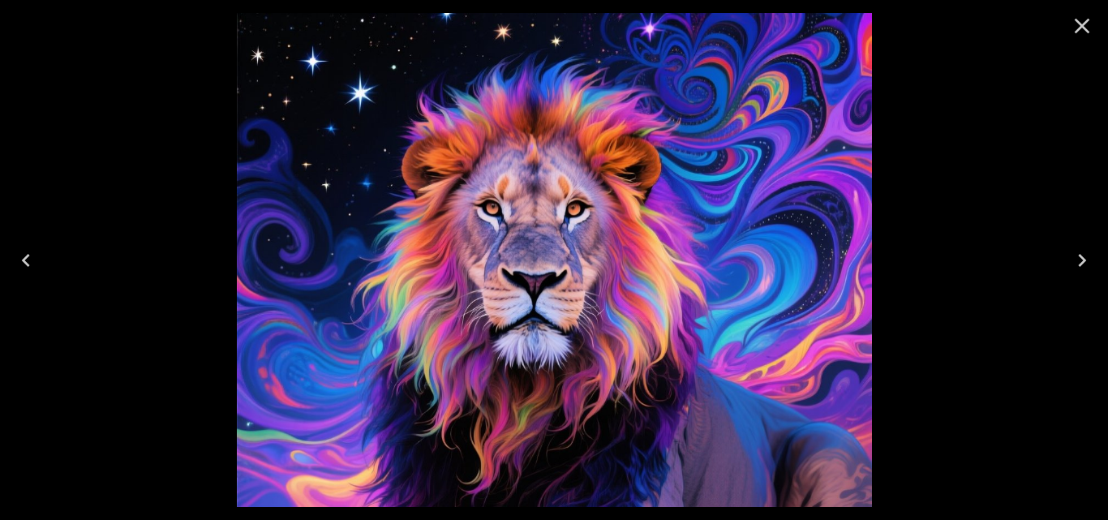
click at [1073, 260] on icon "Next" at bounding box center [1082, 260] width 26 height 26
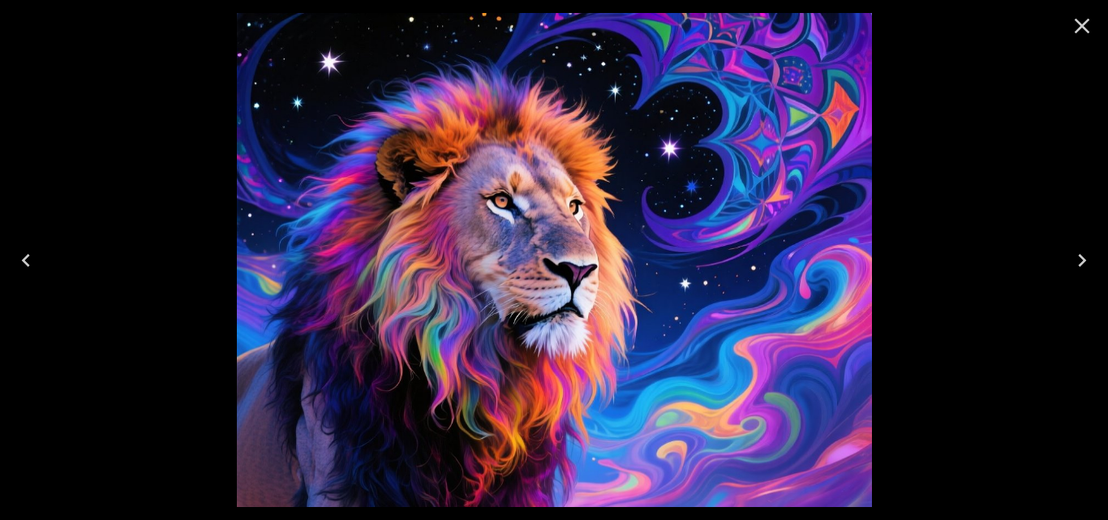
click at [1073, 260] on icon "Next" at bounding box center [1082, 260] width 26 height 26
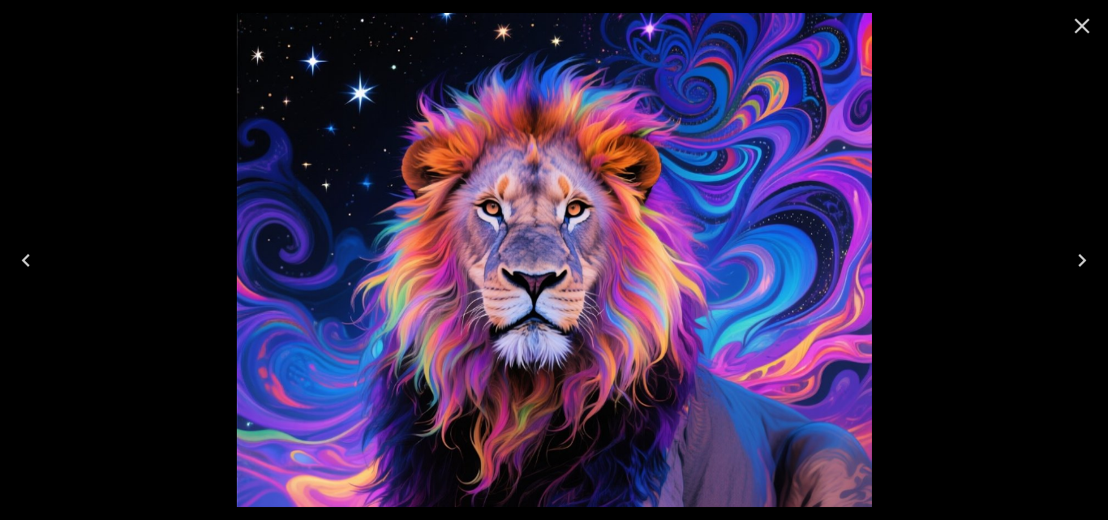
click at [1073, 260] on icon "Next" at bounding box center [1082, 260] width 26 height 26
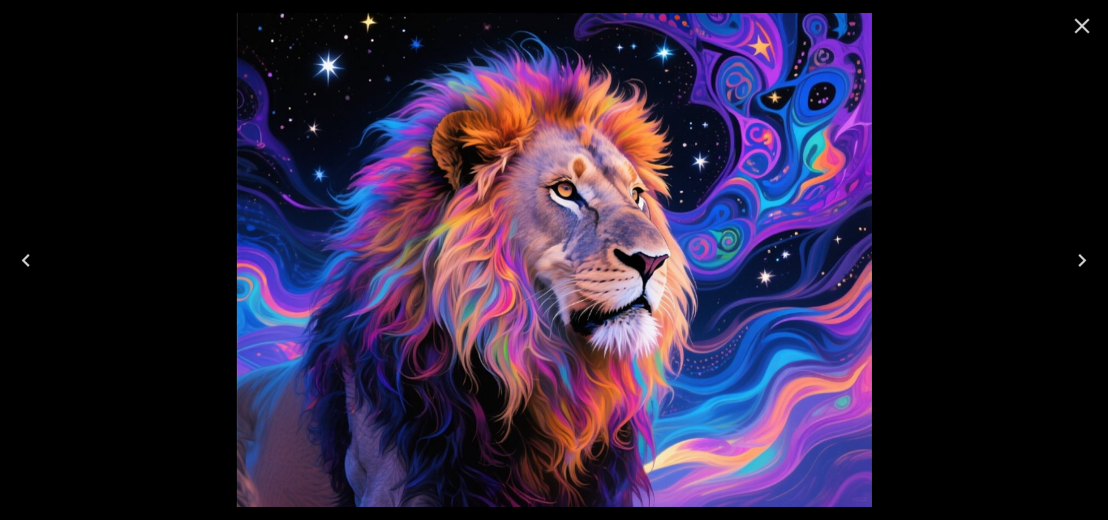
click at [1073, 261] on icon "Next" at bounding box center [1082, 260] width 26 height 26
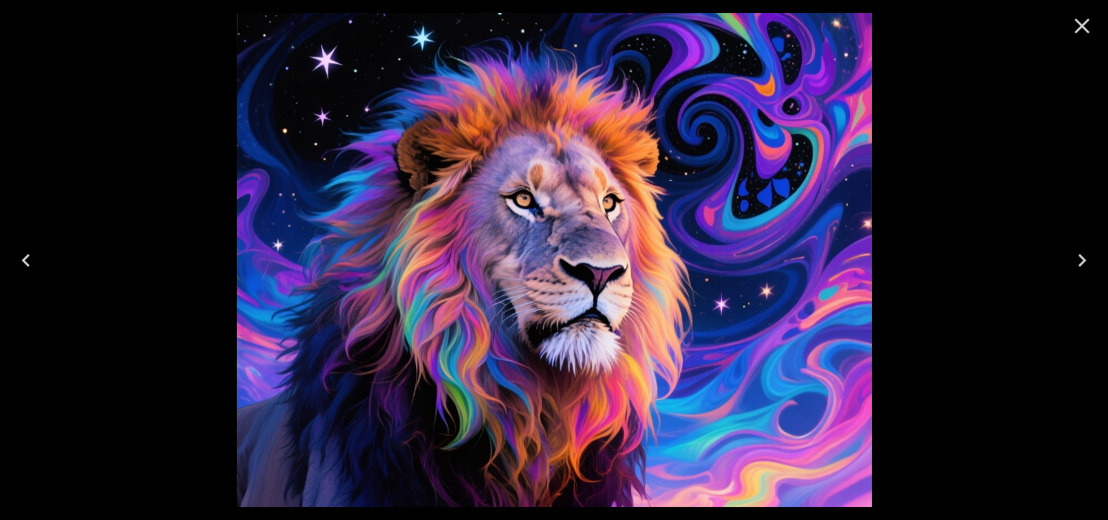
click at [1073, 261] on icon "Next" at bounding box center [1082, 260] width 26 height 26
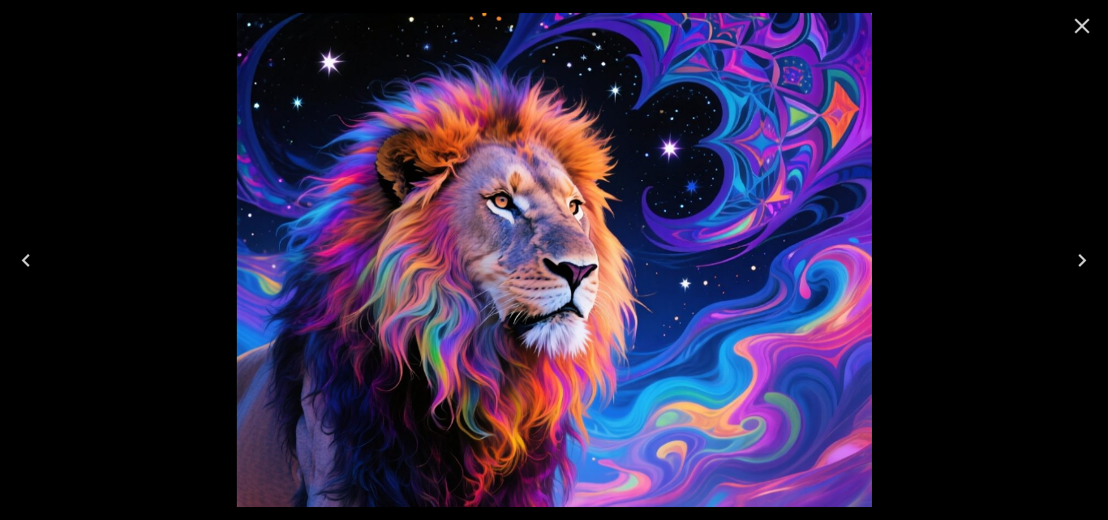
click at [1073, 262] on icon "Next" at bounding box center [1082, 260] width 26 height 26
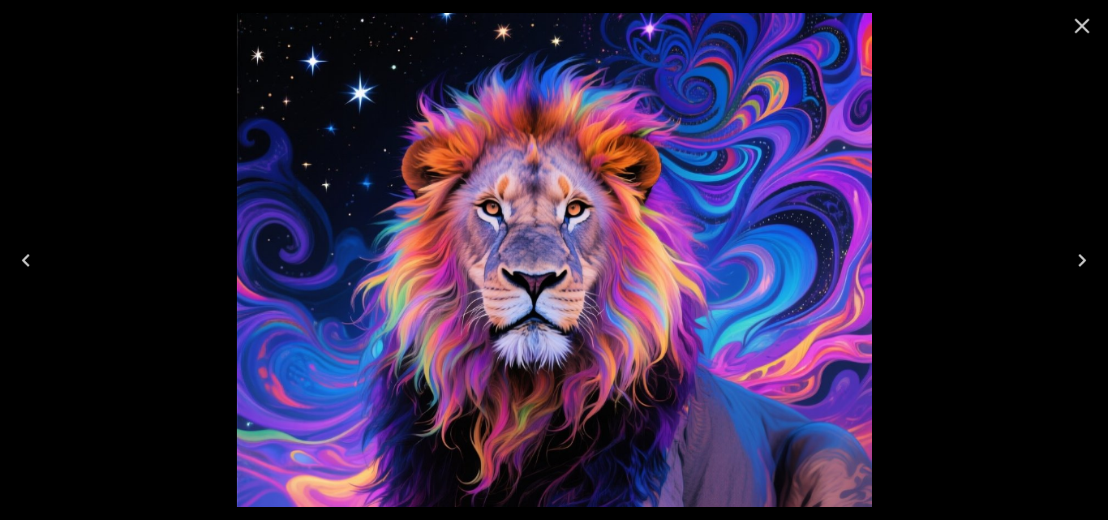
click at [1075, 24] on icon "Close" at bounding box center [1082, 26] width 26 height 26
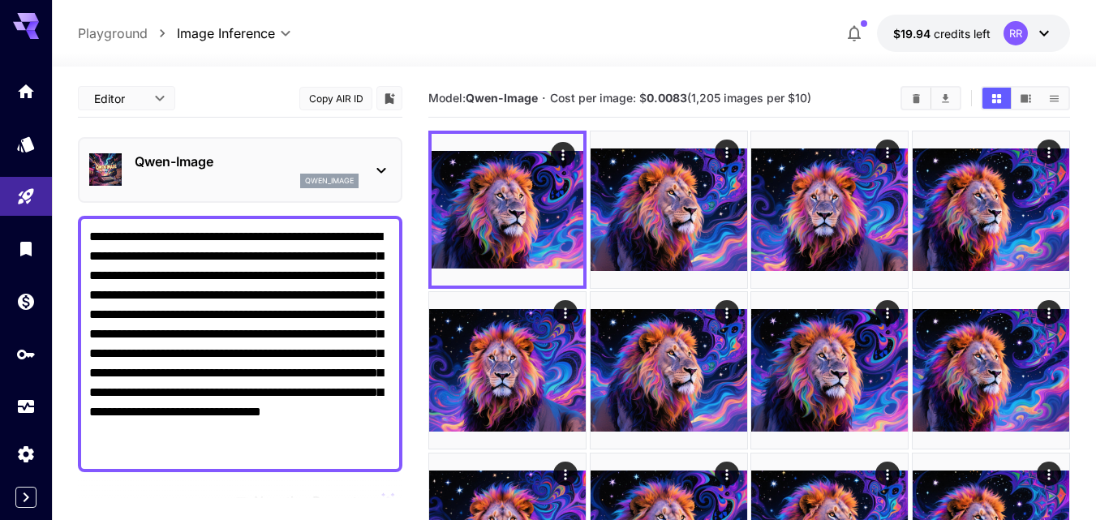
click at [328, 255] on textarea "**********" at bounding box center [240, 344] width 302 height 234
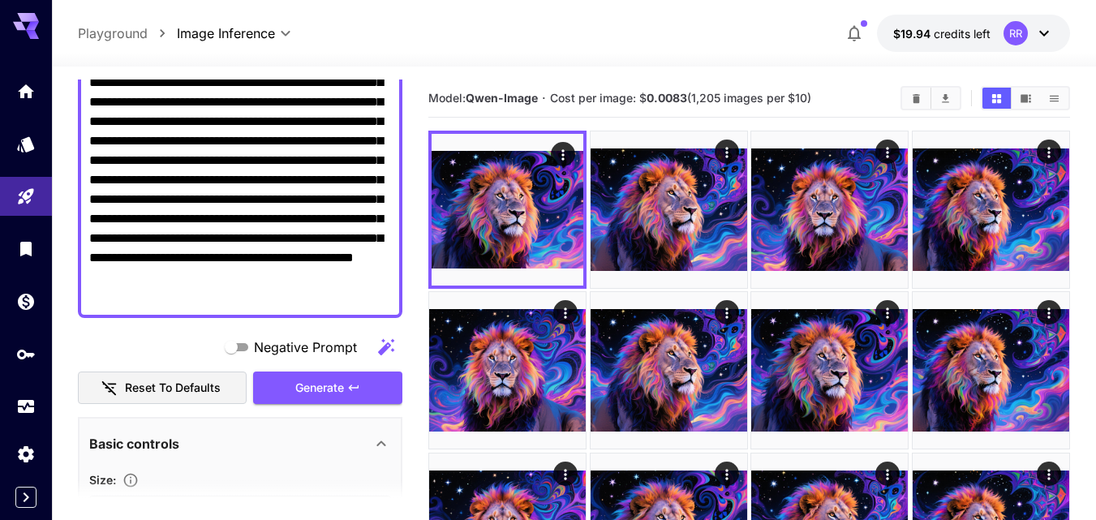
scroll to position [243, 0]
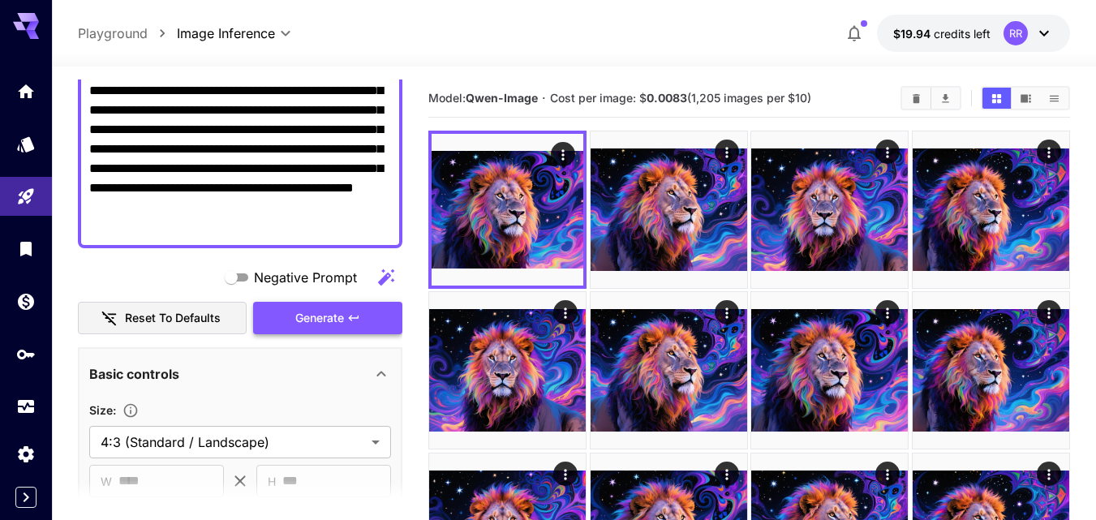
click at [324, 315] on span "Generate" at bounding box center [319, 318] width 49 height 20
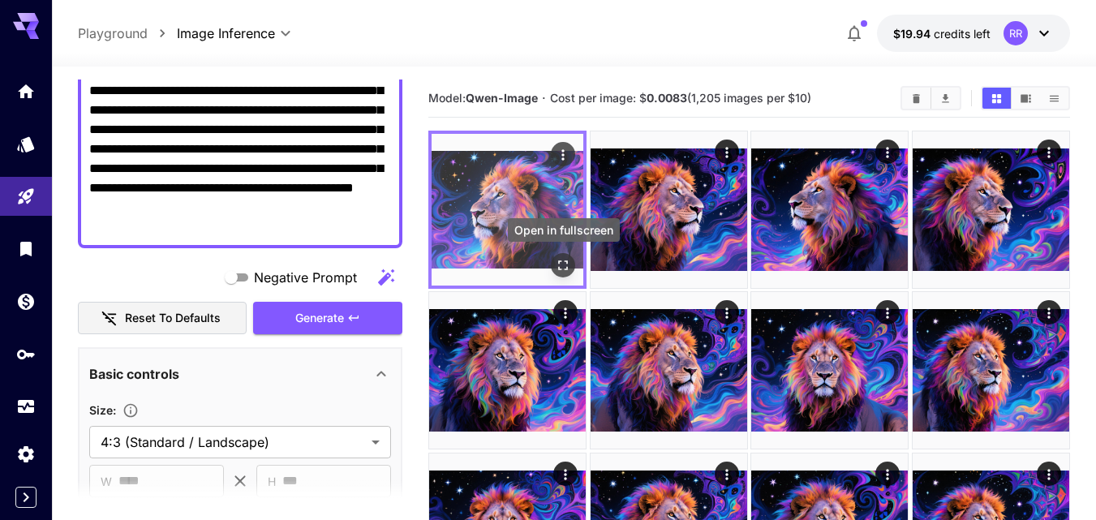
click at [565, 260] on icon "Open in fullscreen" at bounding box center [563, 265] width 16 height 16
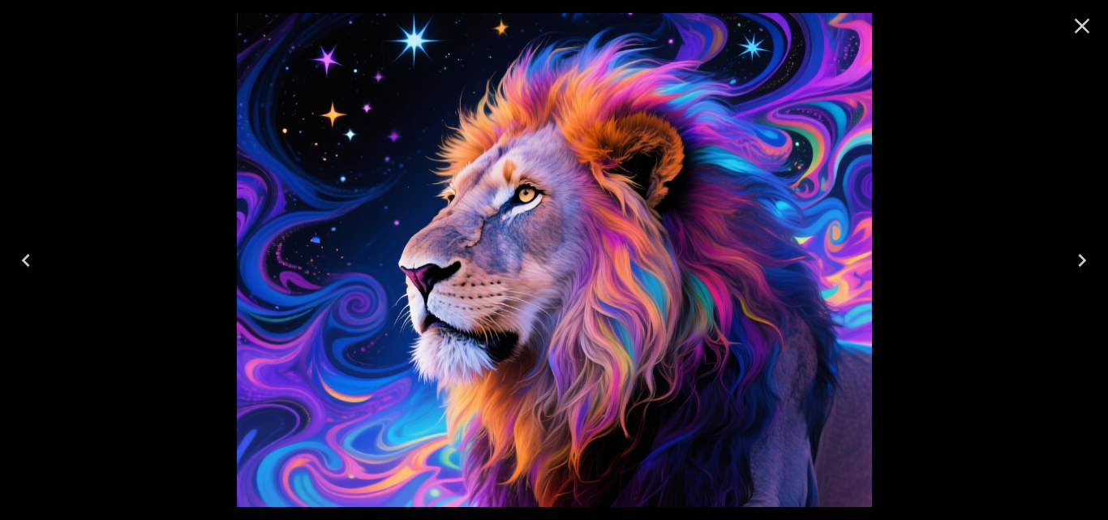
click at [1082, 264] on icon "Next" at bounding box center [1082, 260] width 26 height 26
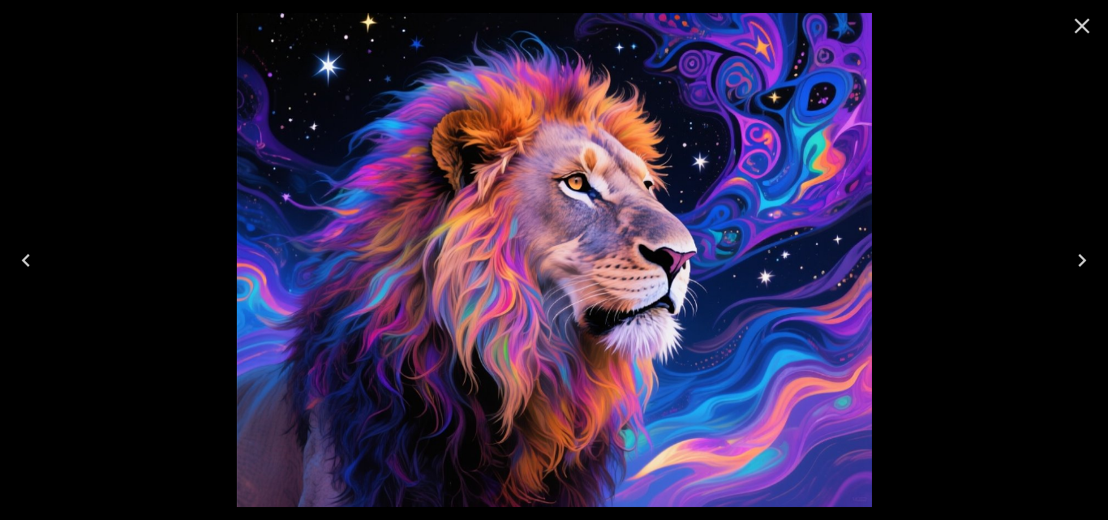
click at [1082, 268] on icon "Next" at bounding box center [1082, 260] width 26 height 26
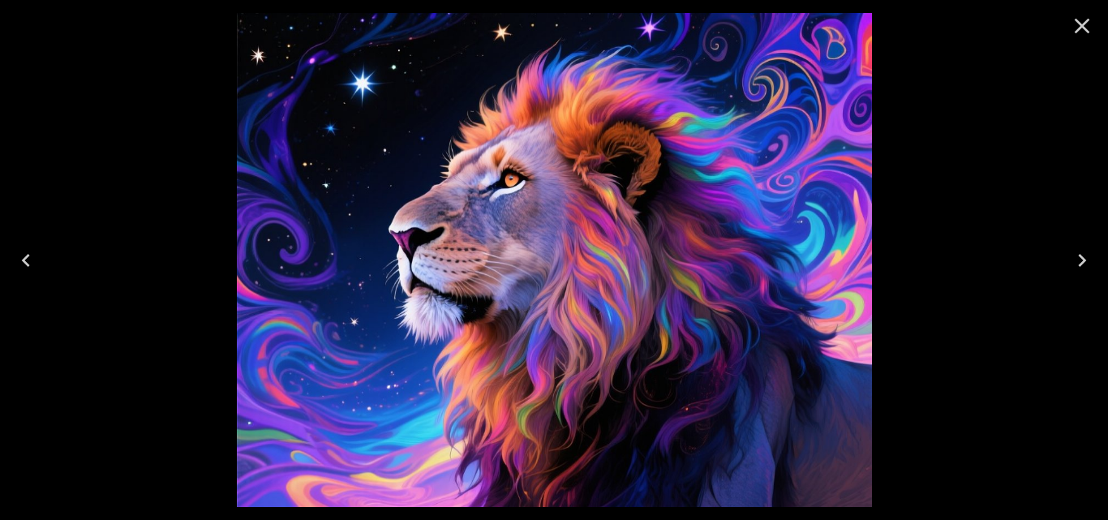
click at [1082, 269] on icon "Next" at bounding box center [1082, 260] width 26 height 26
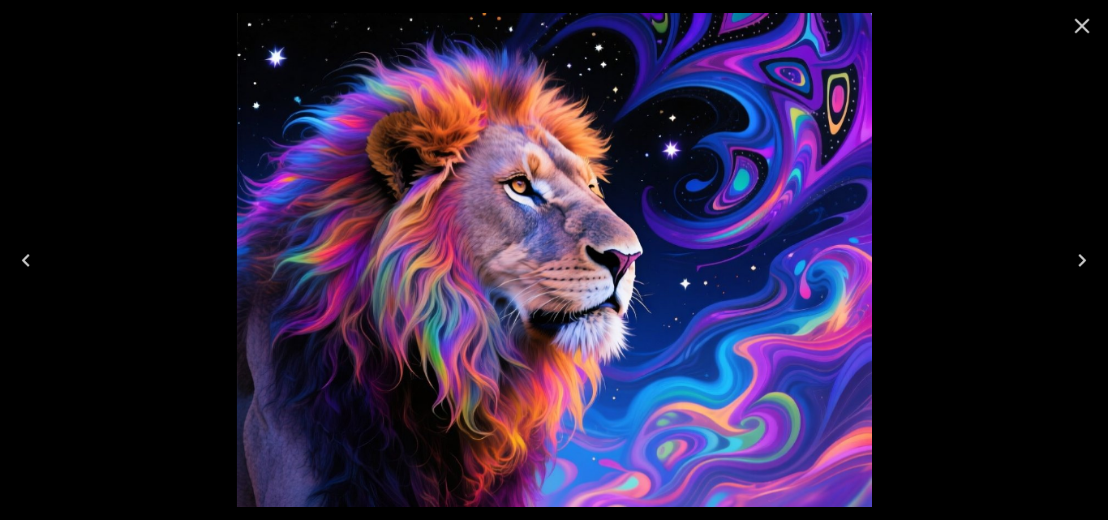
click at [1083, 20] on icon "Close" at bounding box center [1082, 26] width 26 height 26
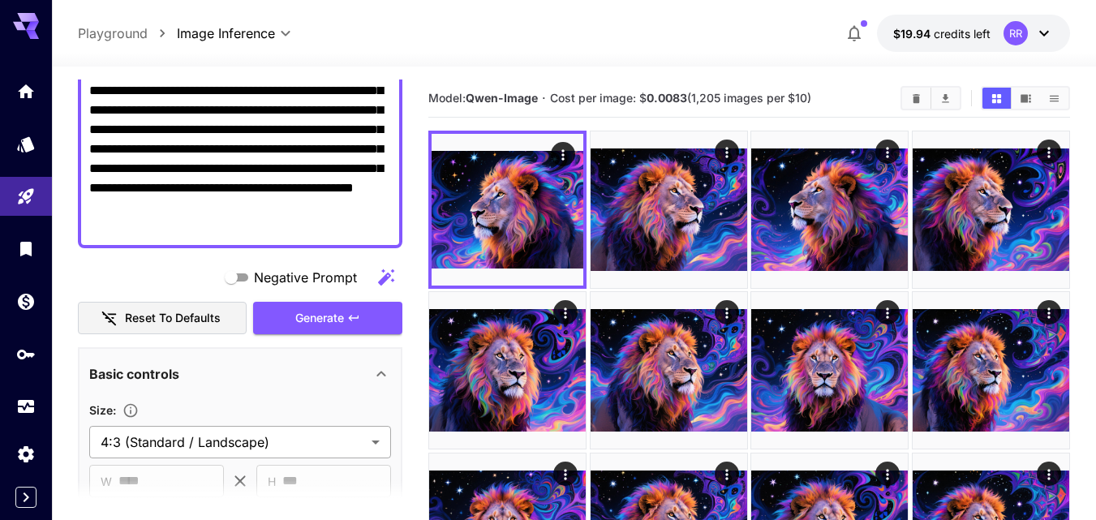
drag, startPoint x: 318, startPoint y: 318, endPoint x: 303, endPoint y: 429, distance: 112.1
click at [318, 317] on span "Generate" at bounding box center [319, 318] width 49 height 20
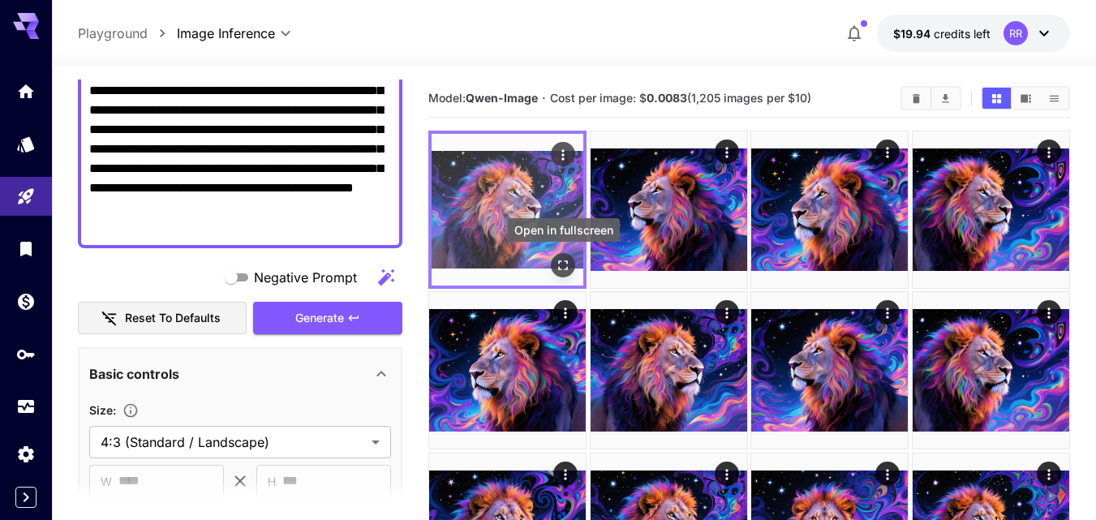
click at [567, 257] on icon "Open in fullscreen" at bounding box center [563, 265] width 16 height 16
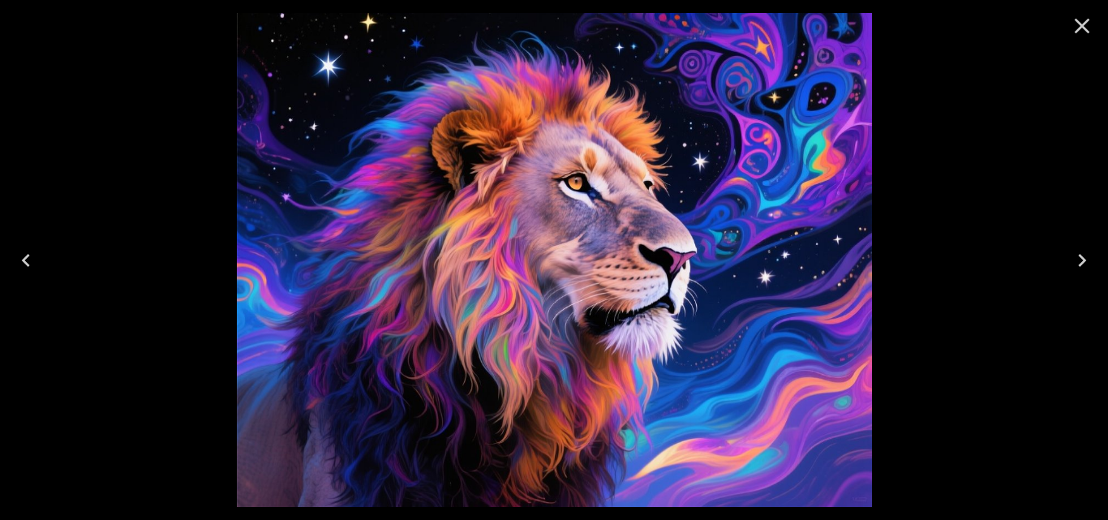
click at [1082, 264] on icon "Next" at bounding box center [1082, 260] width 26 height 26
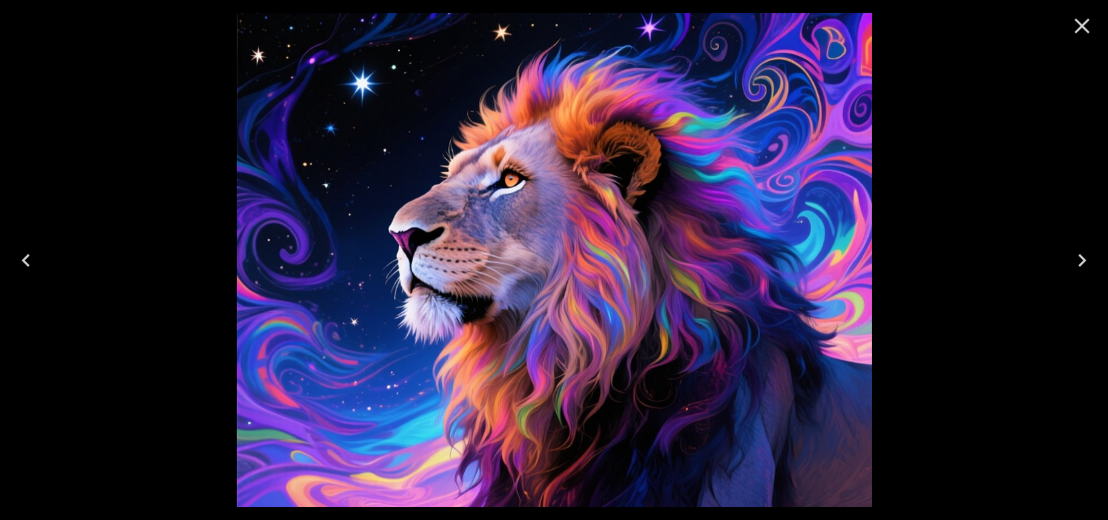
click at [1082, 267] on icon "Next" at bounding box center [1082, 260] width 26 height 26
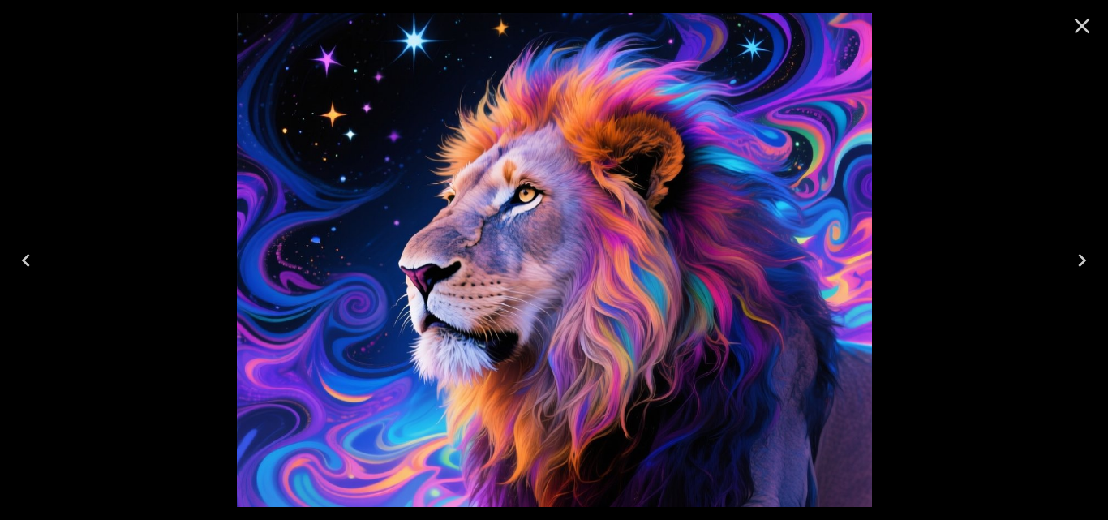
click at [1082, 267] on icon "Next" at bounding box center [1082, 260] width 26 height 26
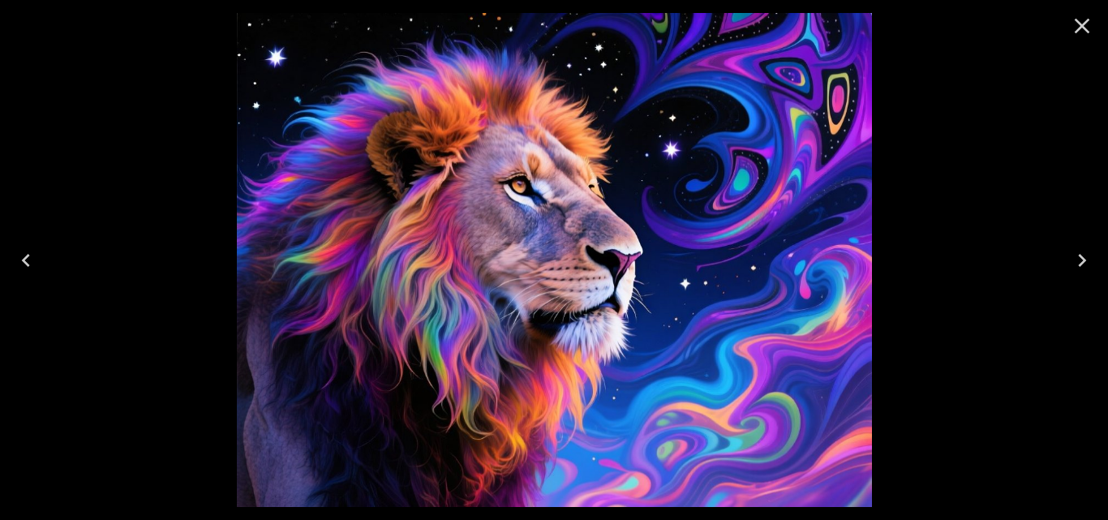
click at [1073, 25] on icon "Close" at bounding box center [1082, 26] width 26 height 26
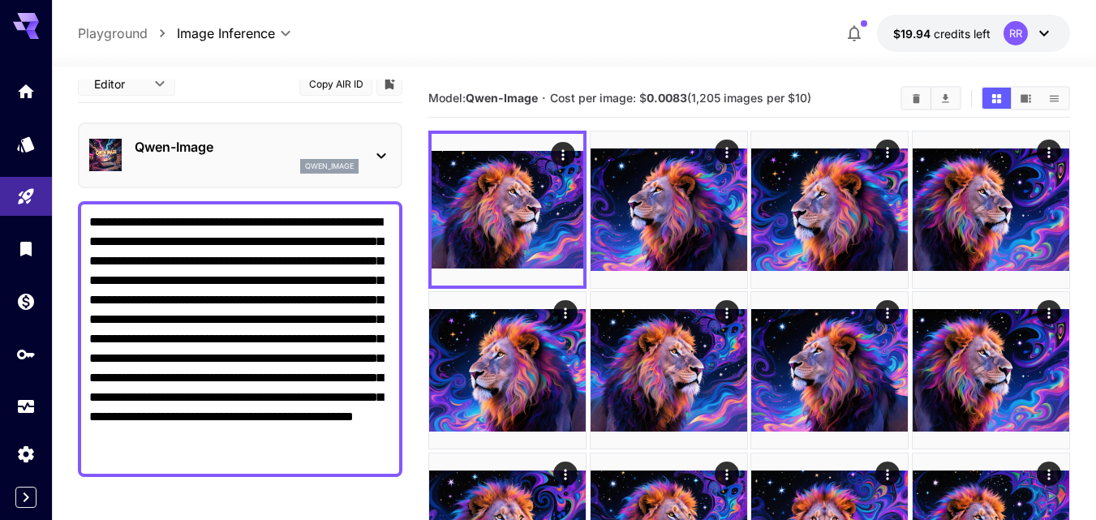
scroll to position [0, 0]
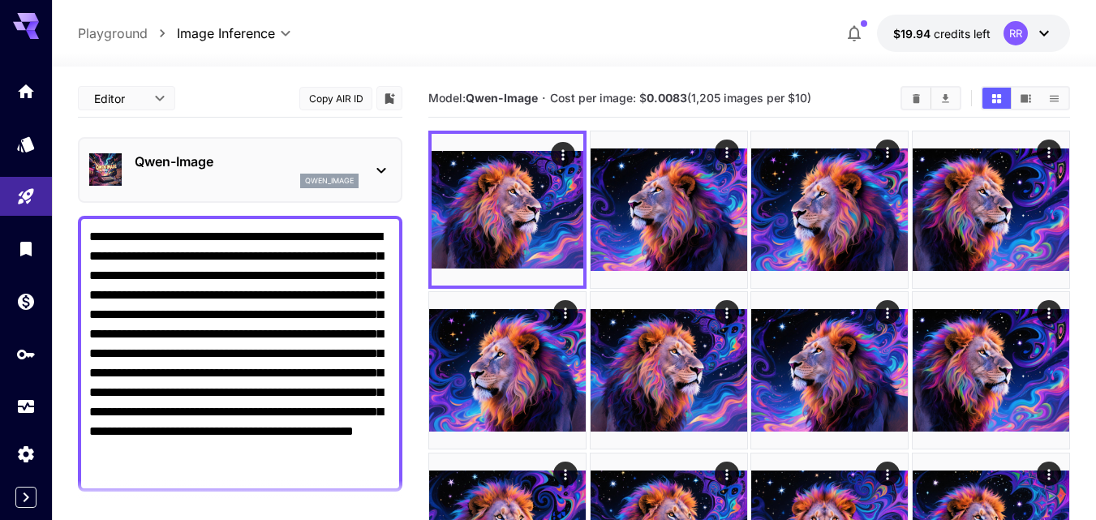
click at [157, 298] on textarea "**********" at bounding box center [240, 353] width 302 height 253
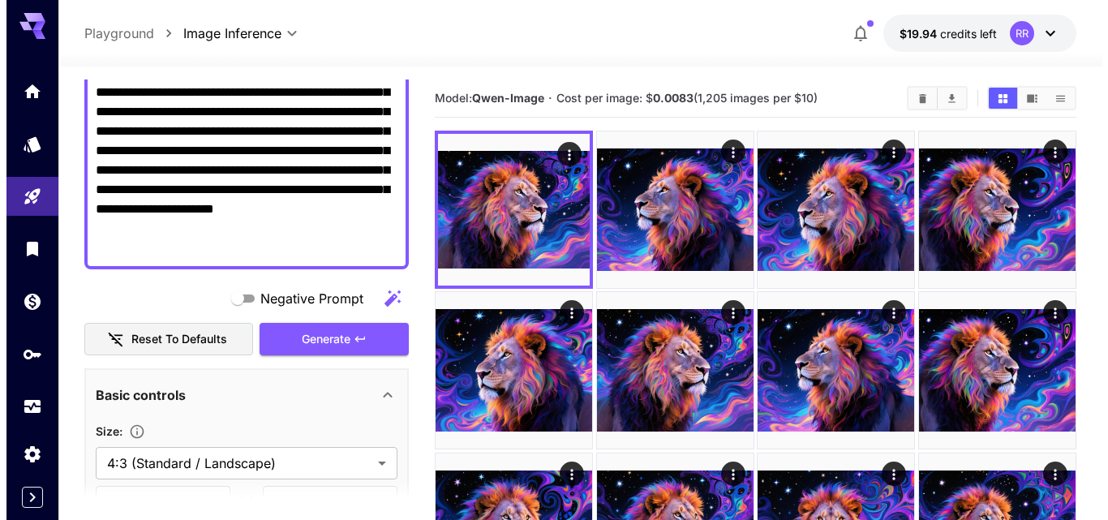
scroll to position [243, 0]
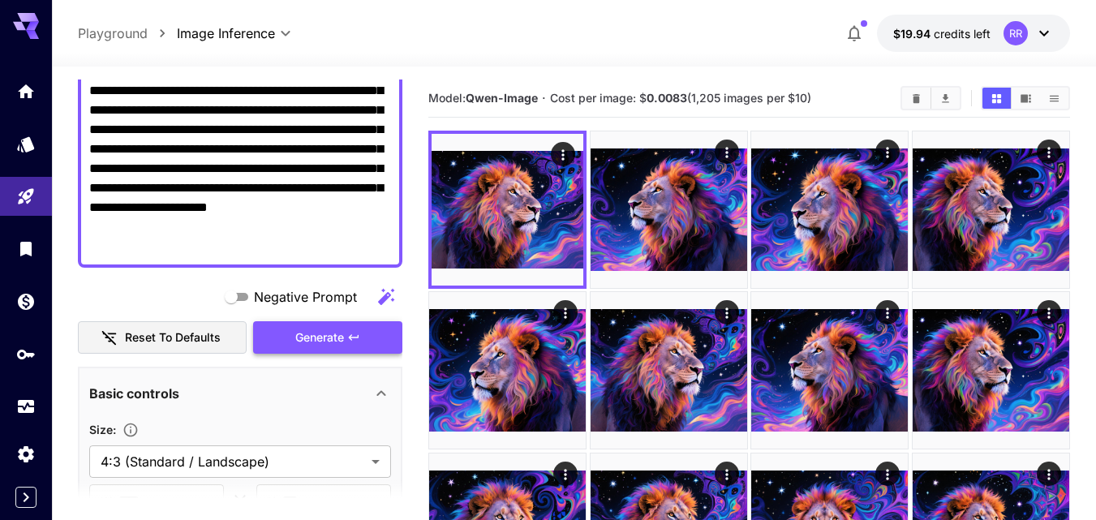
type textarea "**********"
click at [306, 345] on span "Generate" at bounding box center [319, 338] width 49 height 20
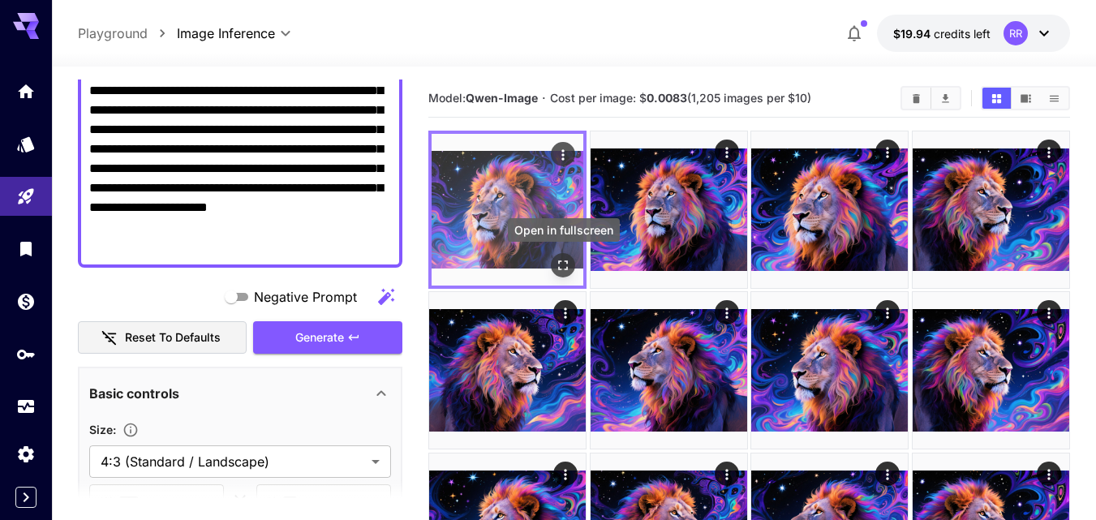
click at [555, 268] on icon "Open in fullscreen" at bounding box center [563, 265] width 16 height 16
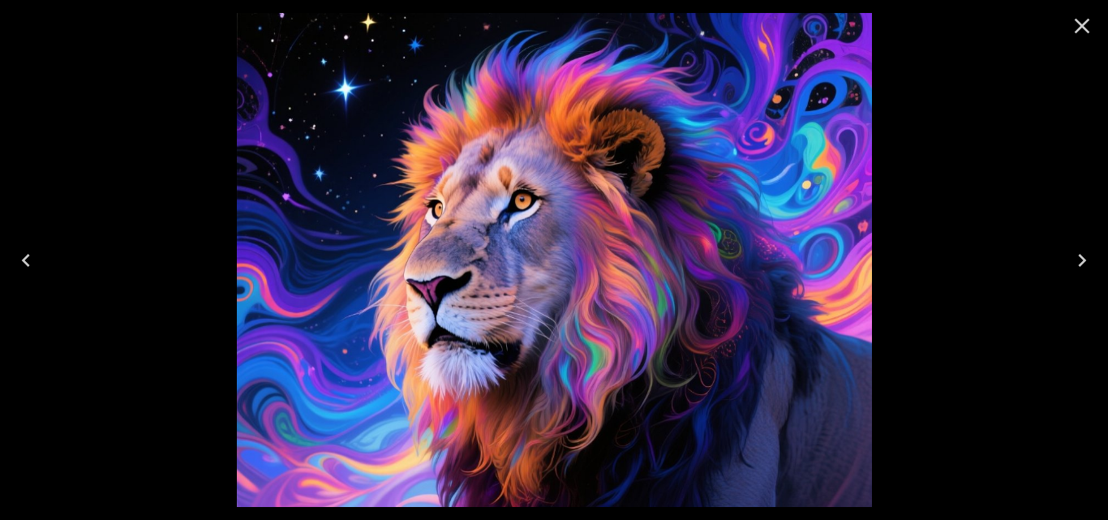
click at [1077, 256] on icon "Next" at bounding box center [1082, 260] width 26 height 26
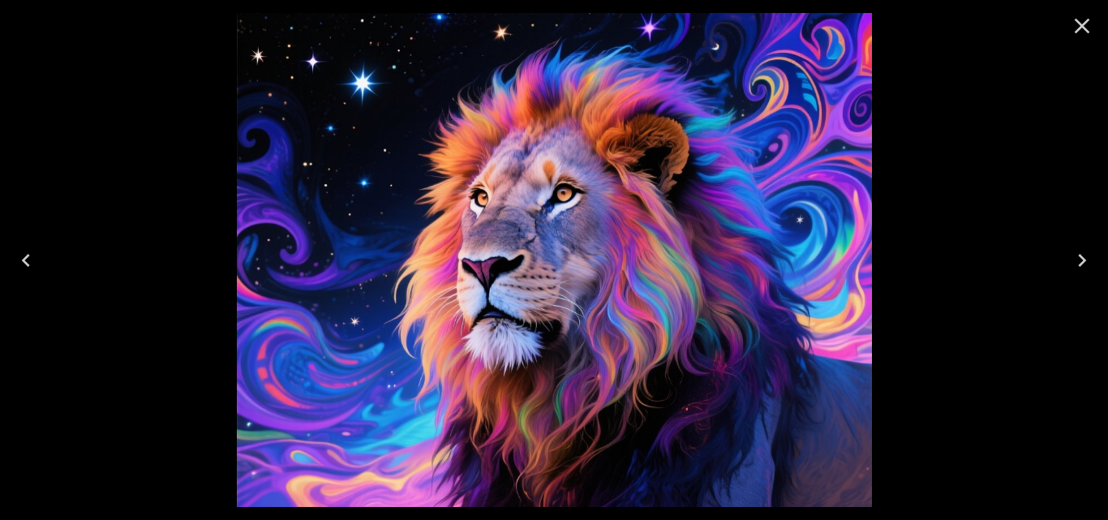
click at [1077, 257] on icon "Next" at bounding box center [1082, 260] width 26 height 26
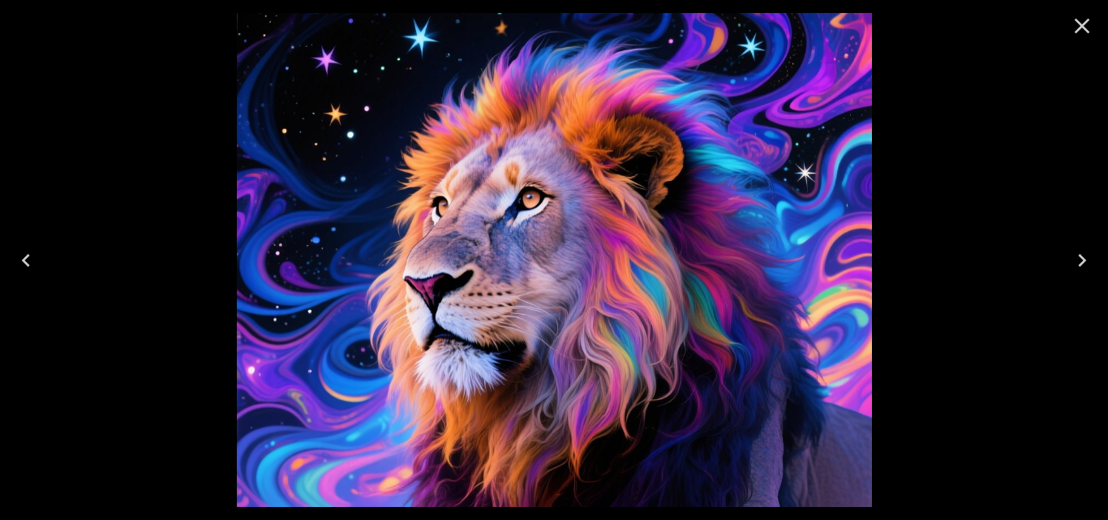
click at [1077, 260] on icon "Next" at bounding box center [1082, 260] width 26 height 26
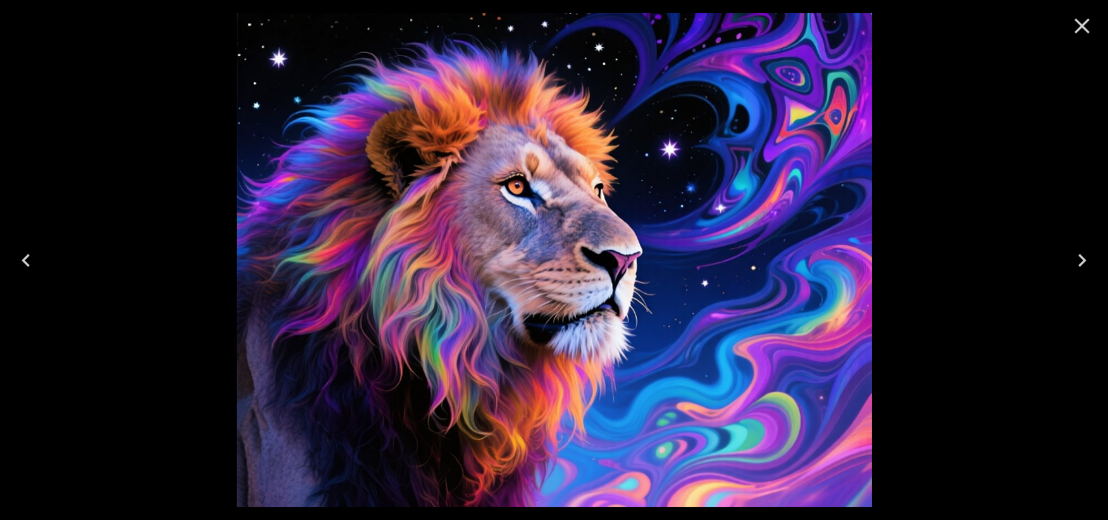
click at [1077, 268] on icon "Next" at bounding box center [1082, 260] width 26 height 26
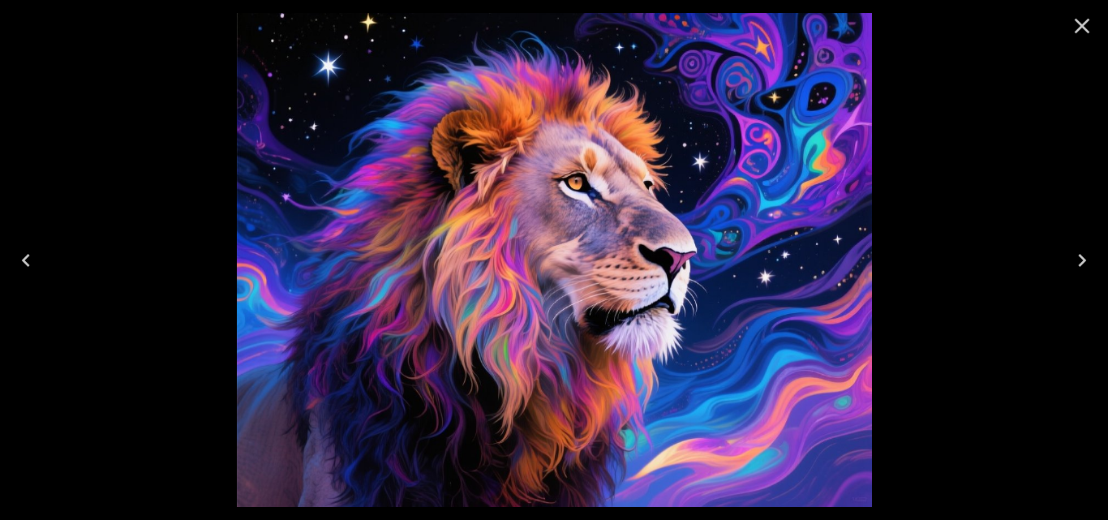
click at [1077, 270] on icon "Next" at bounding box center [1082, 260] width 26 height 26
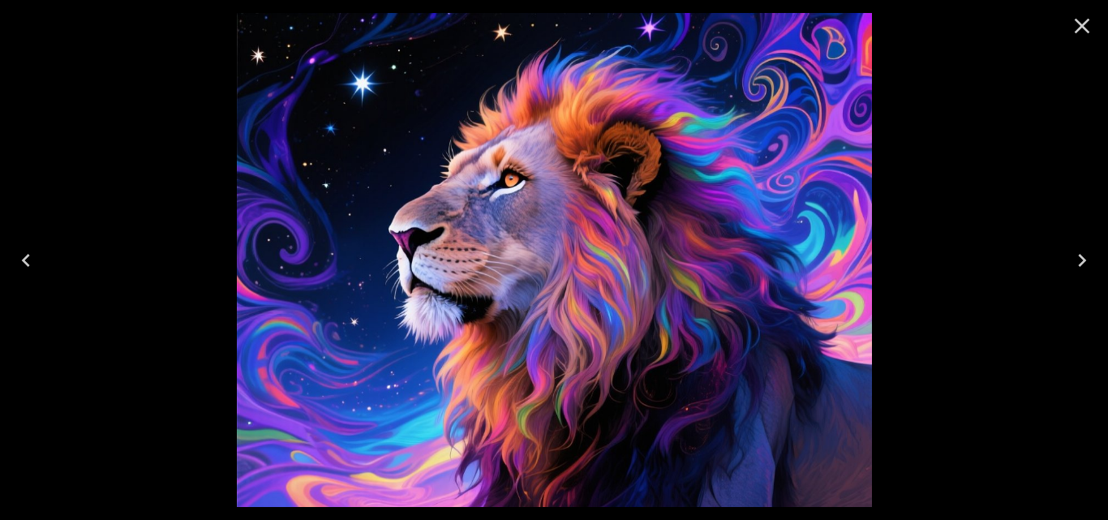
click at [1077, 270] on icon "Next" at bounding box center [1082, 260] width 26 height 26
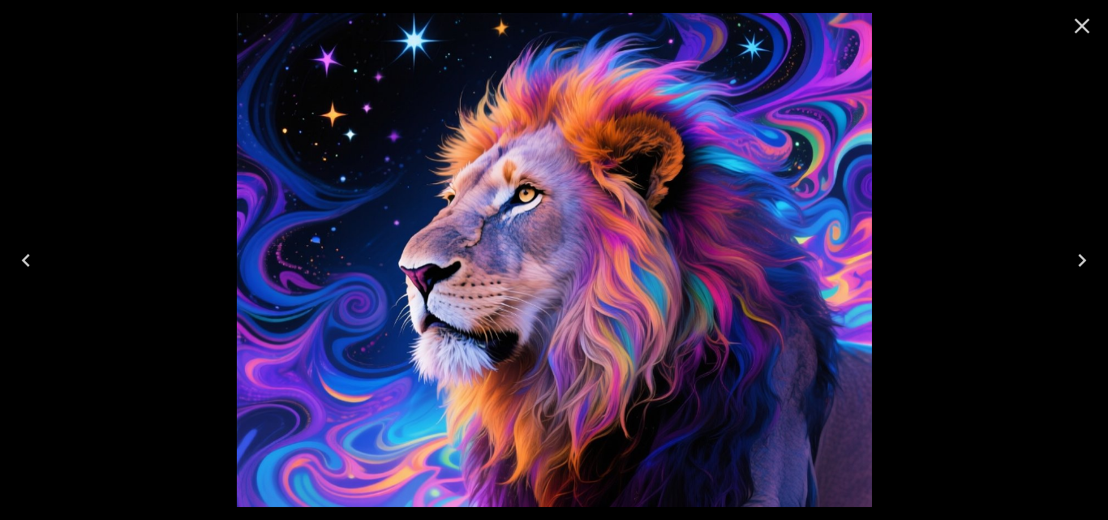
click at [1077, 273] on icon "Next" at bounding box center [1082, 260] width 26 height 26
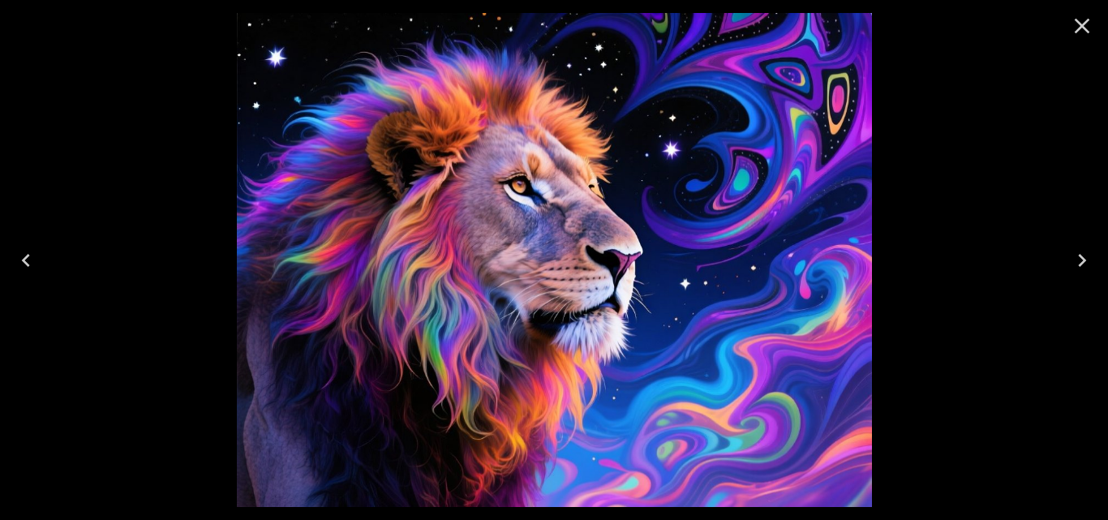
click at [1077, 274] on button "Next" at bounding box center [1082, 260] width 52 height 65
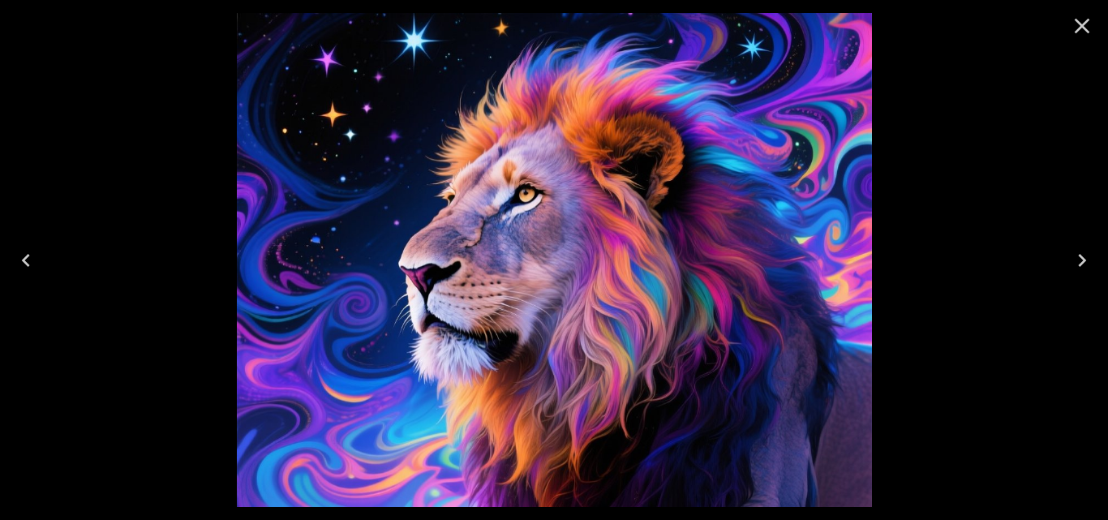
click at [1077, 278] on button "Next" at bounding box center [1082, 260] width 52 height 65
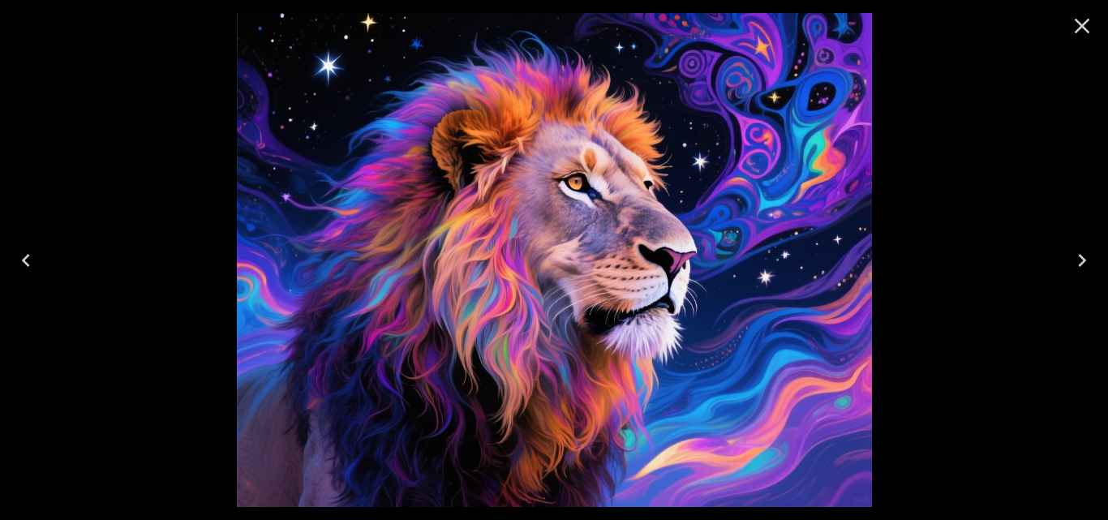
click at [1077, 279] on button "Next" at bounding box center [1082, 260] width 52 height 65
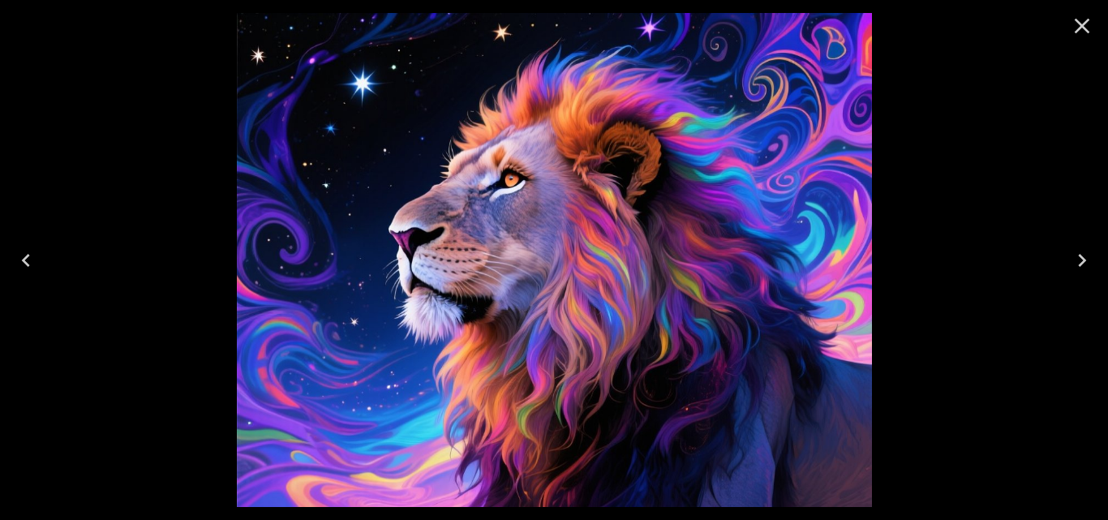
click at [1077, 281] on button "Next" at bounding box center [1082, 260] width 52 height 65
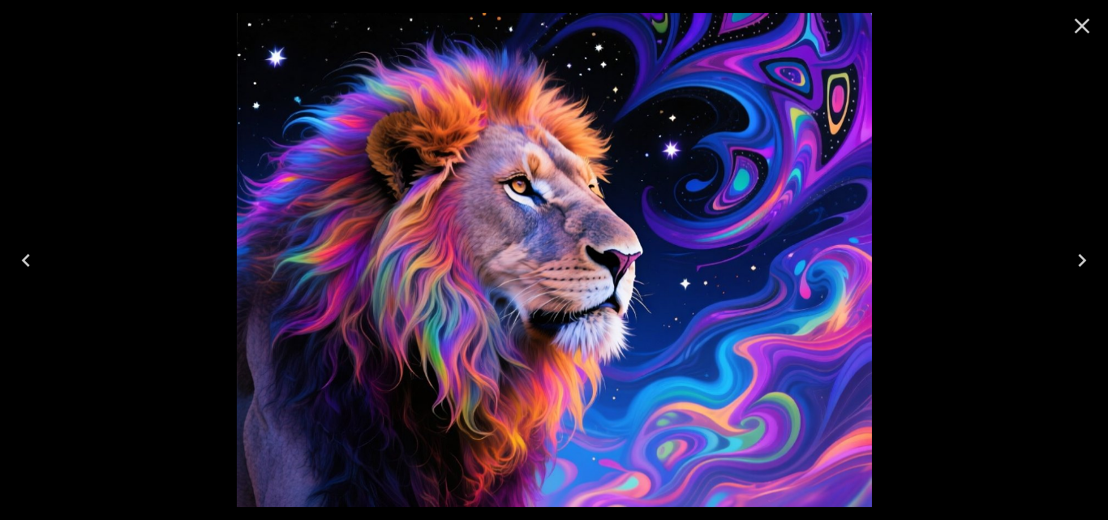
click at [1077, 282] on button "Next" at bounding box center [1082, 260] width 52 height 65
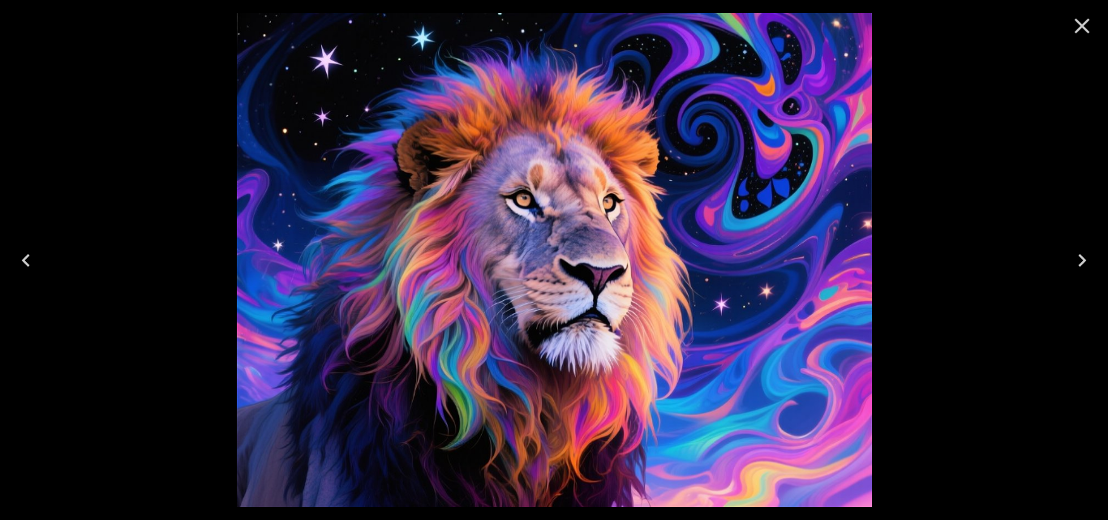
click at [1077, 282] on button "Next" at bounding box center [1082, 260] width 52 height 65
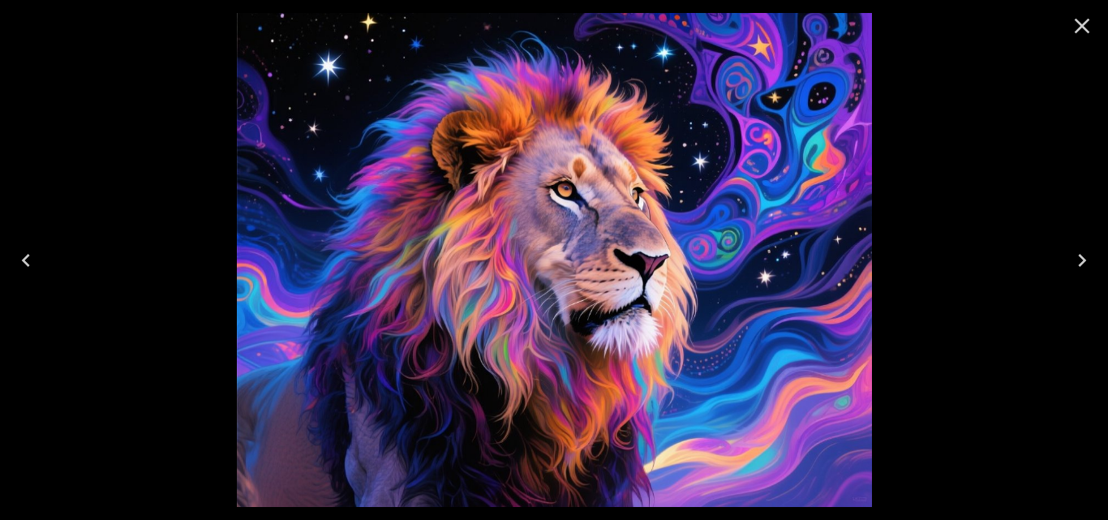
click at [1077, 284] on button "Next" at bounding box center [1082, 260] width 52 height 65
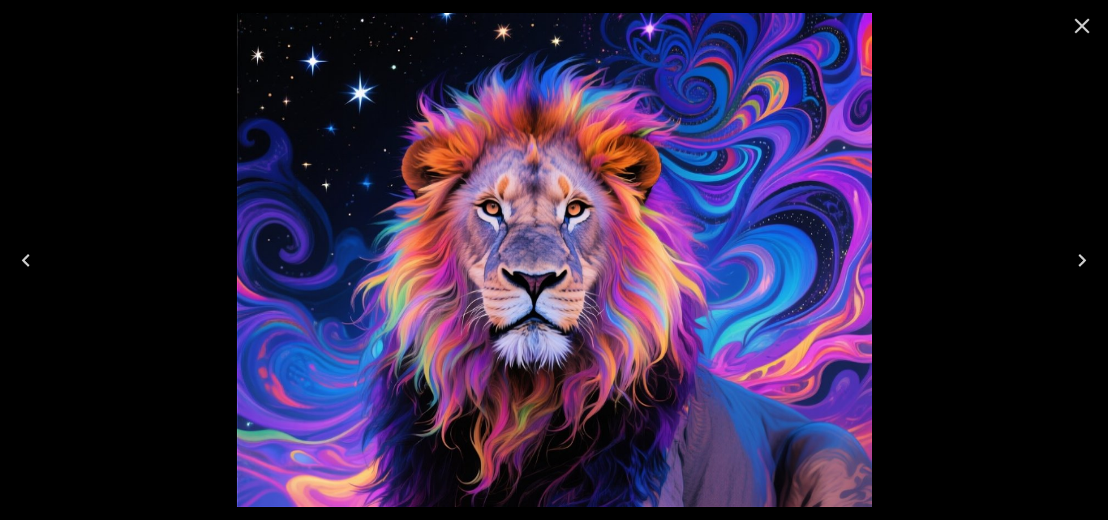
click at [1077, 285] on button "Next" at bounding box center [1082, 260] width 52 height 65
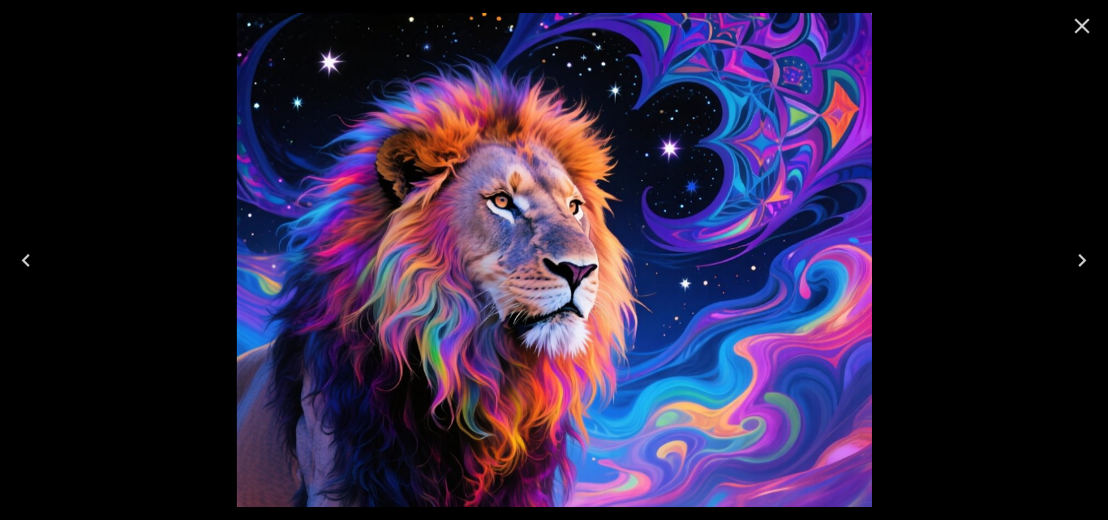
click at [1077, 286] on button "Next" at bounding box center [1082, 260] width 52 height 65
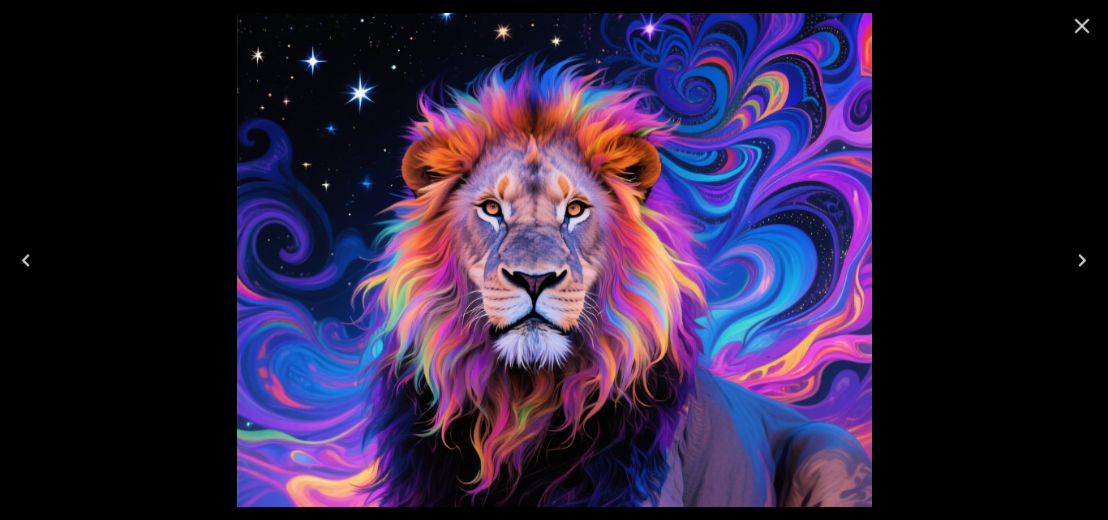
click at [1077, 286] on button "Next" at bounding box center [1082, 260] width 52 height 65
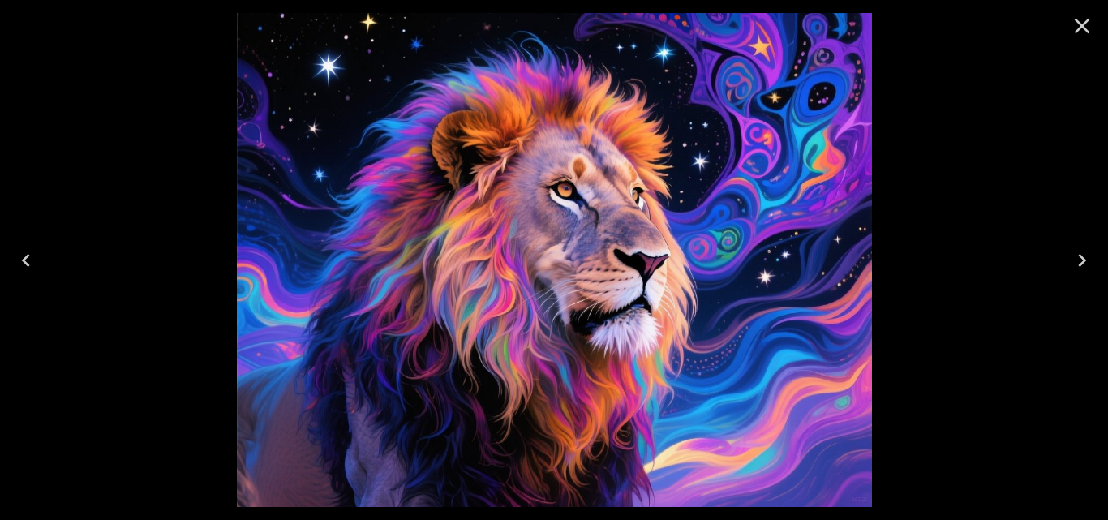
click at [1077, 287] on button "Next" at bounding box center [1082, 260] width 52 height 65
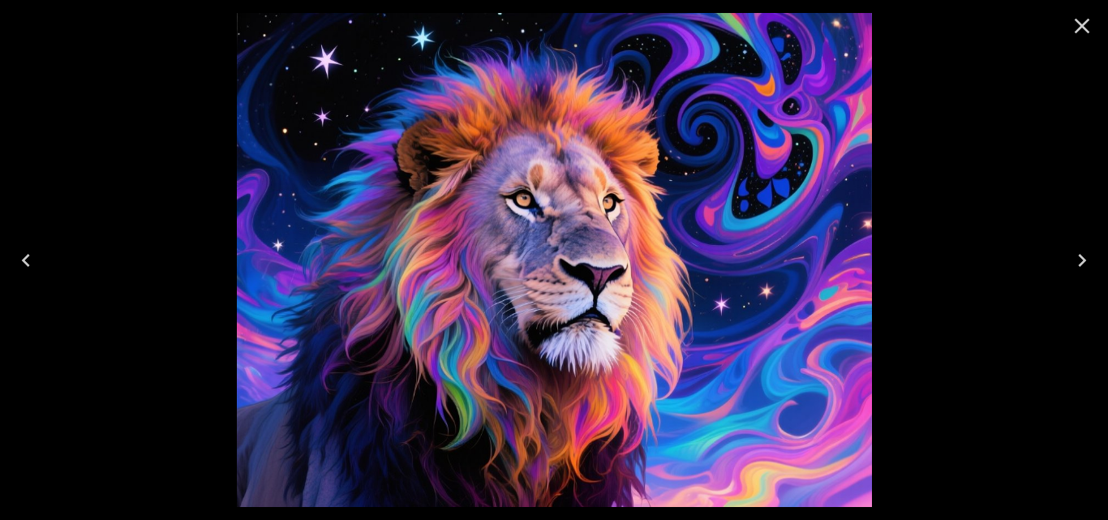
click at [1077, 288] on button "Next" at bounding box center [1082, 260] width 52 height 65
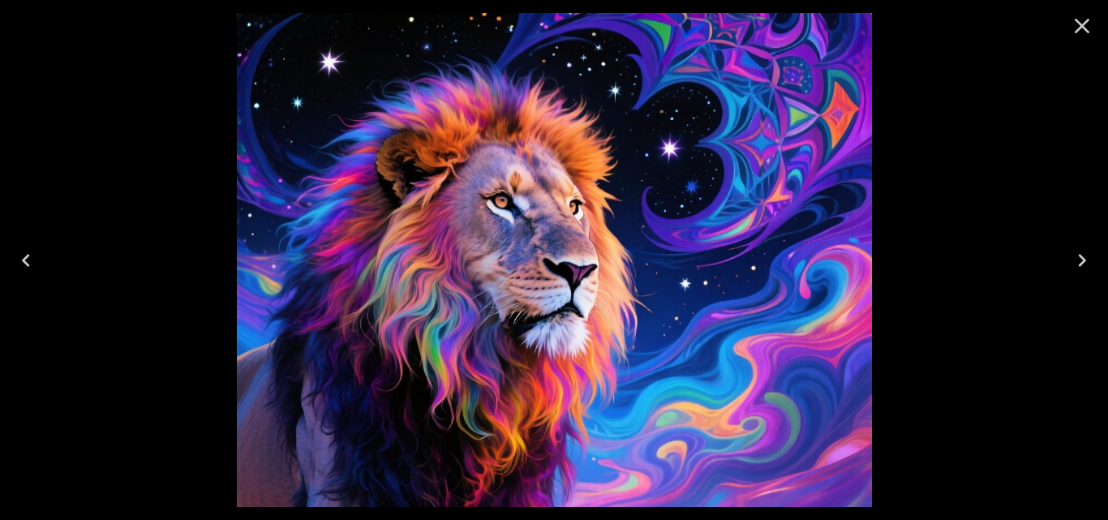
click at [1077, 289] on button "Next" at bounding box center [1082, 260] width 52 height 65
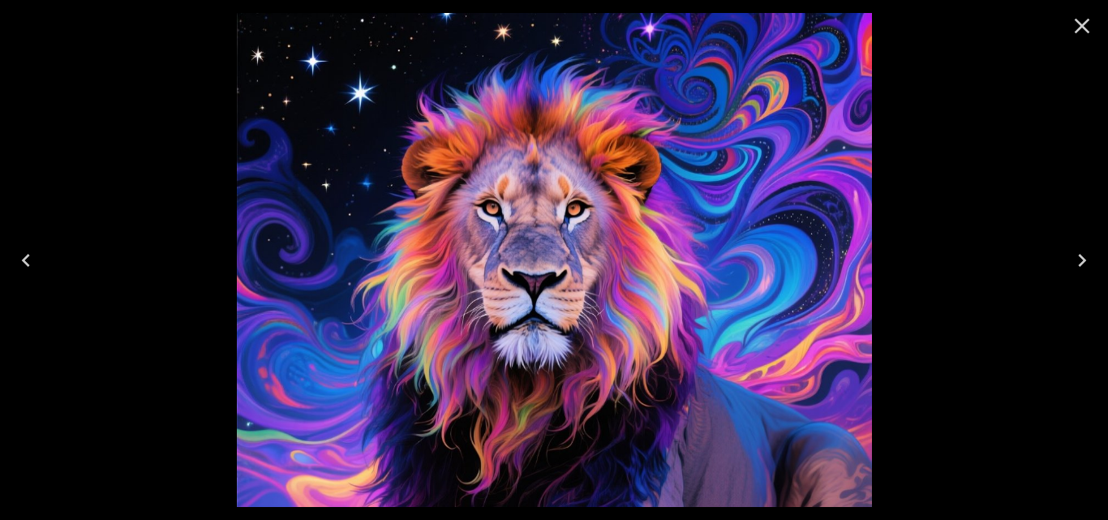
click at [1077, 290] on button "Next" at bounding box center [1082, 260] width 52 height 65
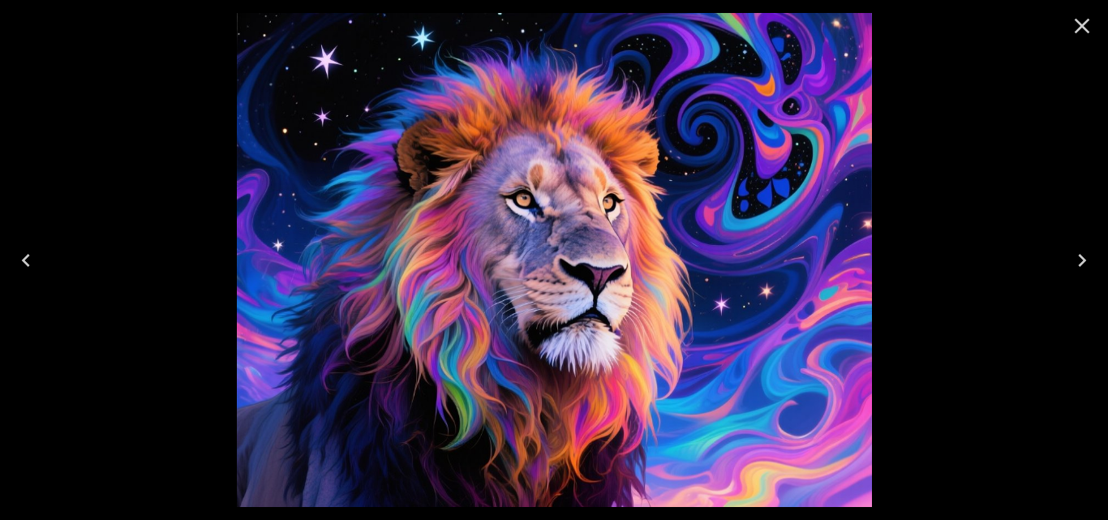
click at [1077, 290] on button "Next" at bounding box center [1082, 260] width 52 height 65
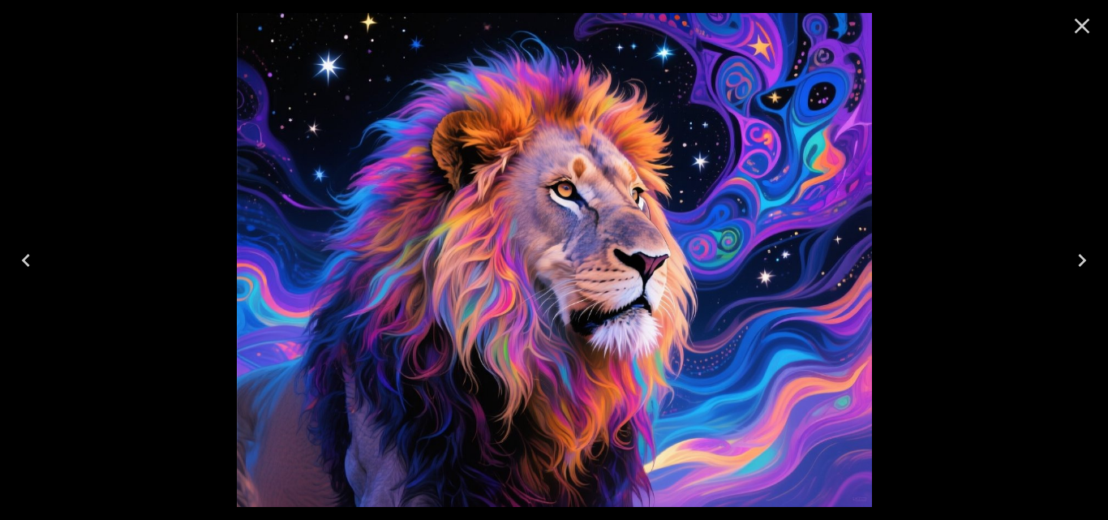
click at [1077, 290] on button "Next" at bounding box center [1082, 260] width 52 height 65
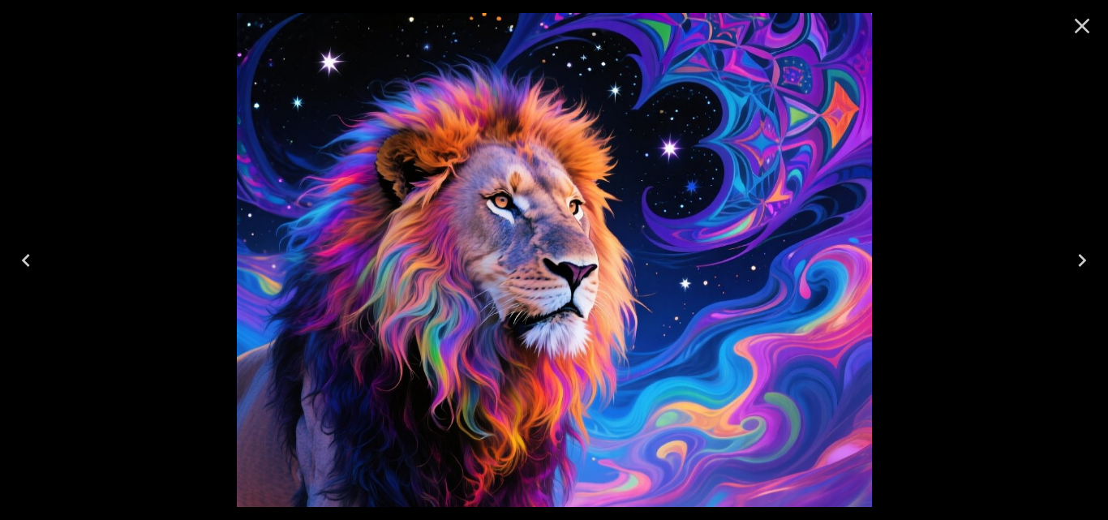
click at [1080, 269] on icon "Next" at bounding box center [1082, 260] width 26 height 26
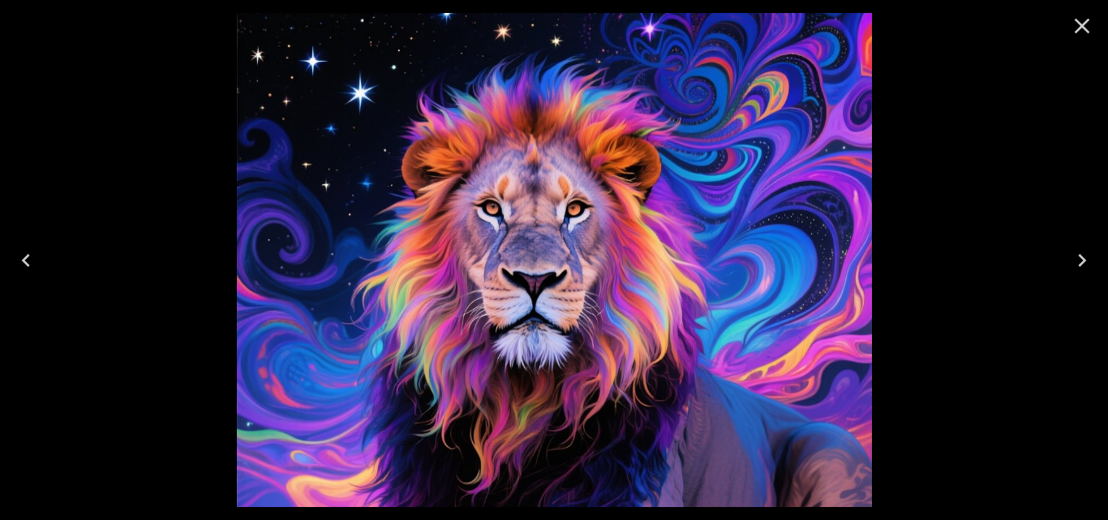
click at [1082, 260] on icon "Next" at bounding box center [1082, 260] width 26 height 26
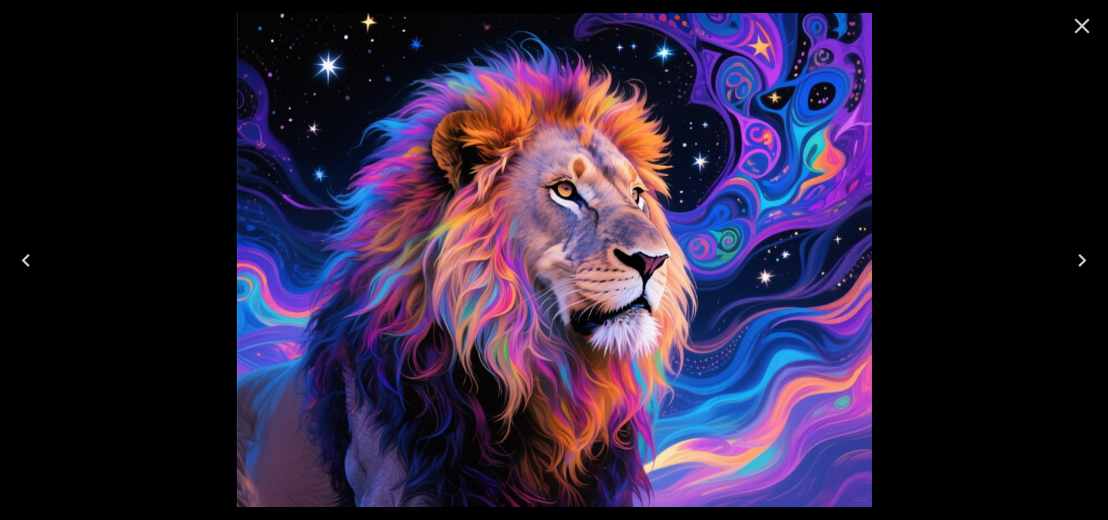
click at [1082, 261] on icon "Next" at bounding box center [1082, 260] width 26 height 26
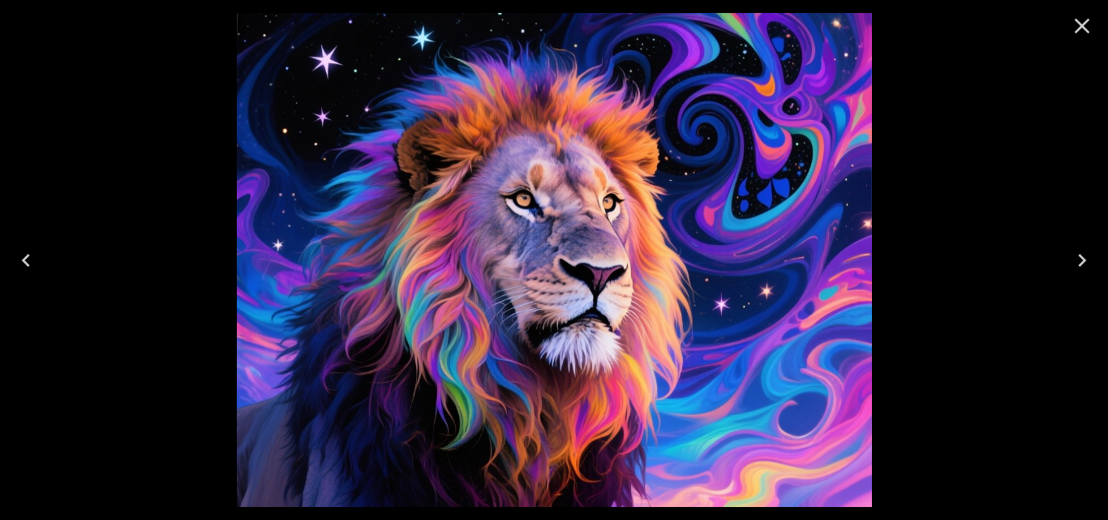
click at [1082, 262] on icon "Next" at bounding box center [1082, 260] width 26 height 26
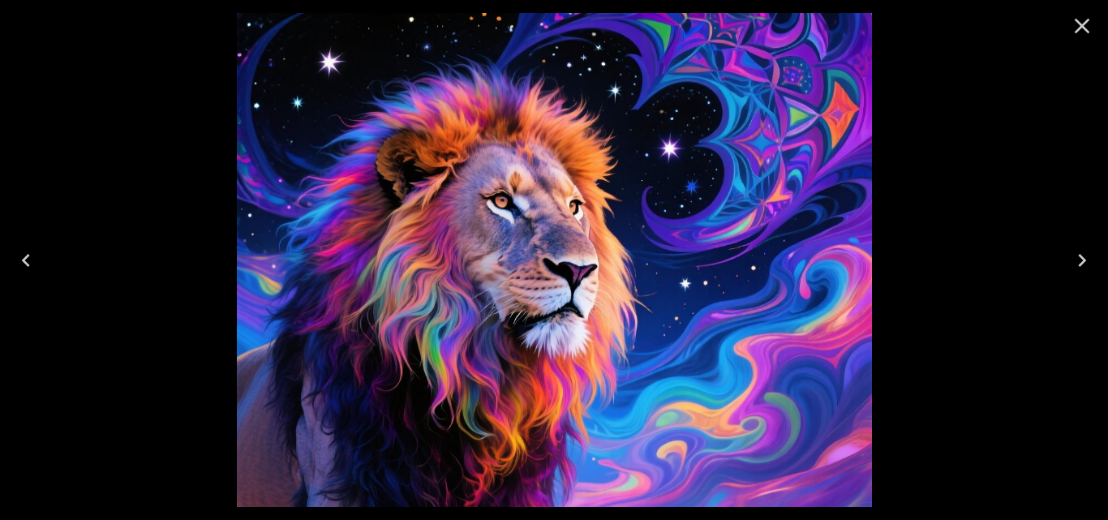
click at [1082, 263] on icon "Next" at bounding box center [1082, 260] width 8 height 13
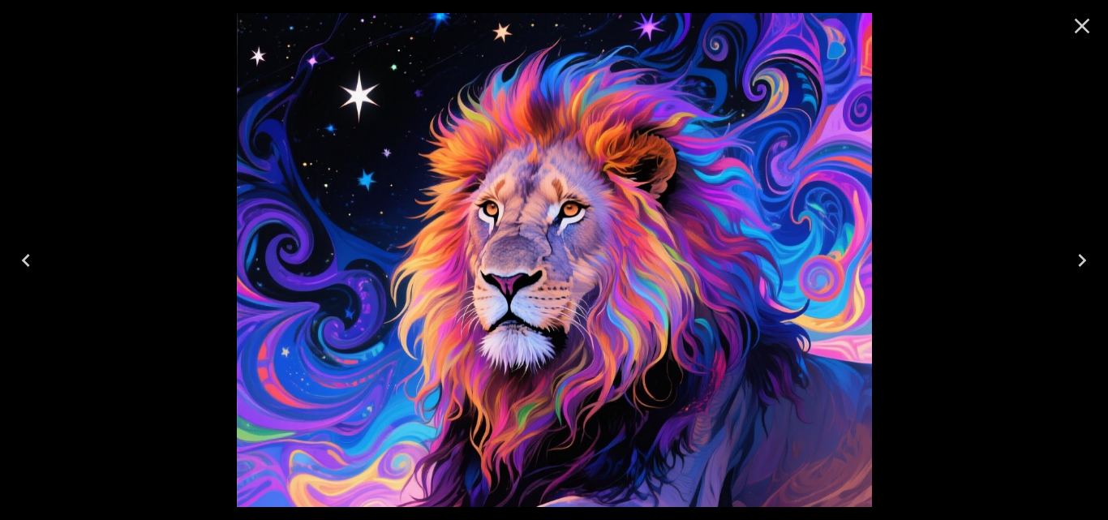
click at [1082, 265] on icon "Next" at bounding box center [1082, 260] width 26 height 26
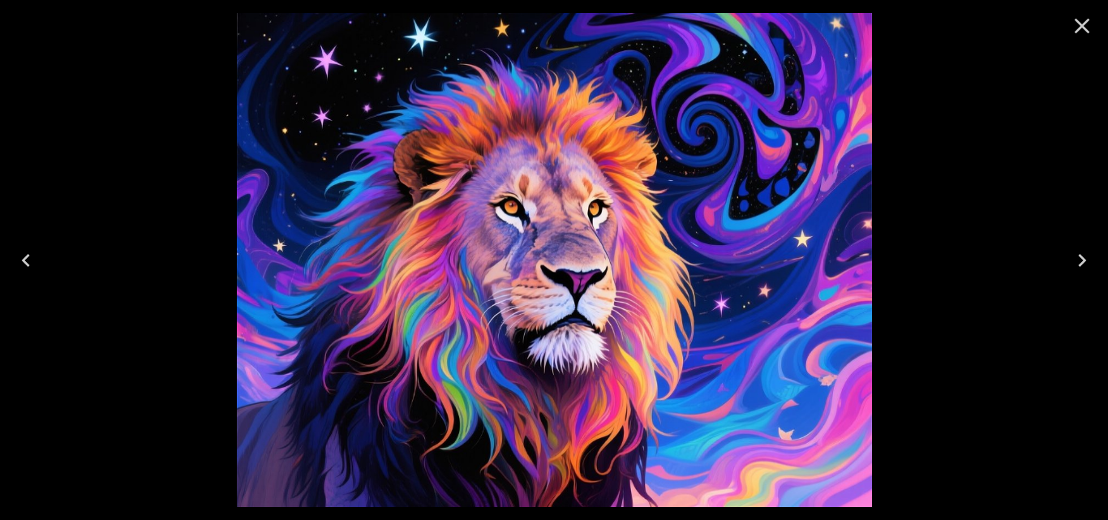
click at [1082, 266] on icon "Next" at bounding box center [1082, 260] width 26 height 26
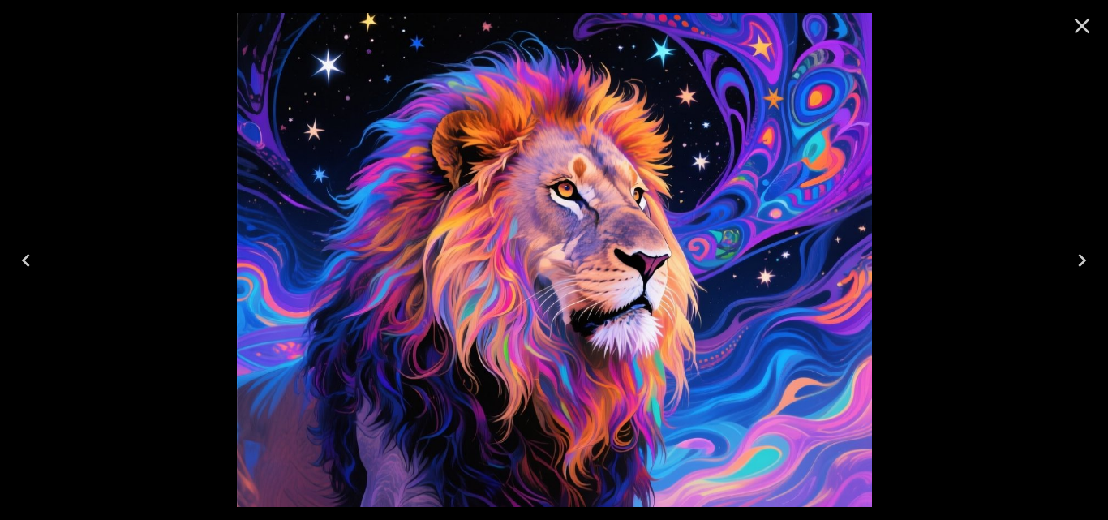
click at [1082, 266] on icon "Next" at bounding box center [1082, 260] width 26 height 26
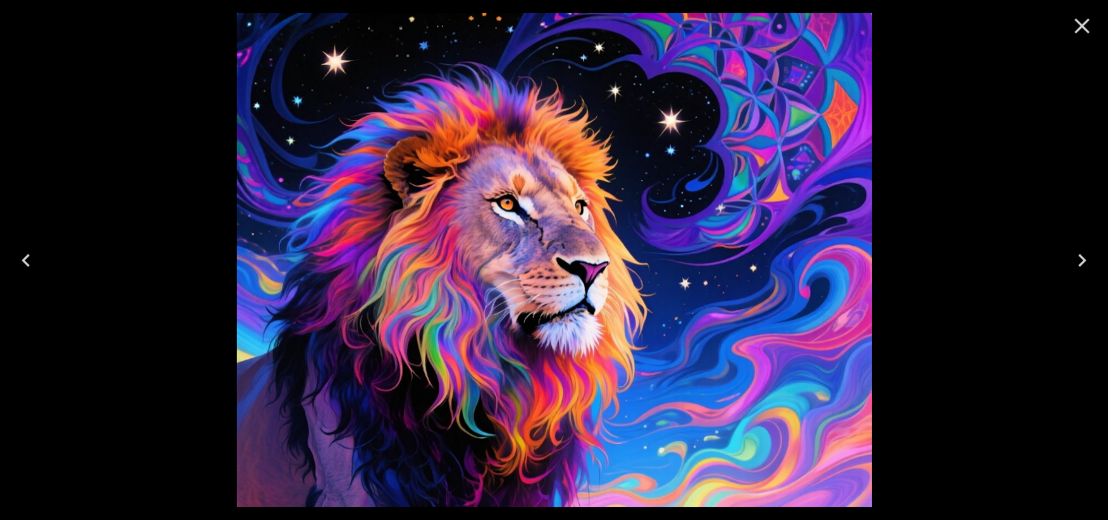
click at [1082, 268] on icon "Next" at bounding box center [1082, 260] width 26 height 26
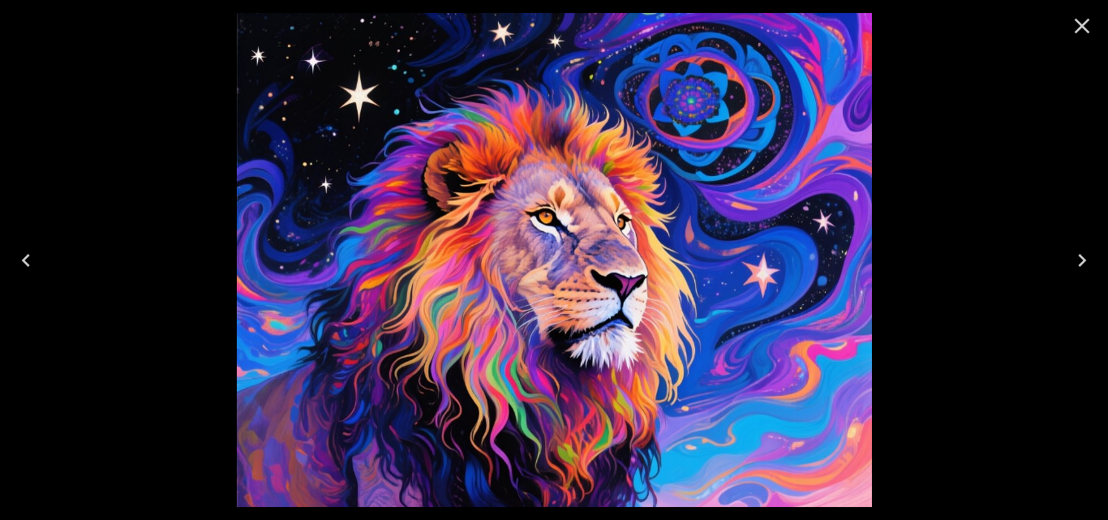
click at [1082, 268] on icon "Next" at bounding box center [1082, 260] width 26 height 26
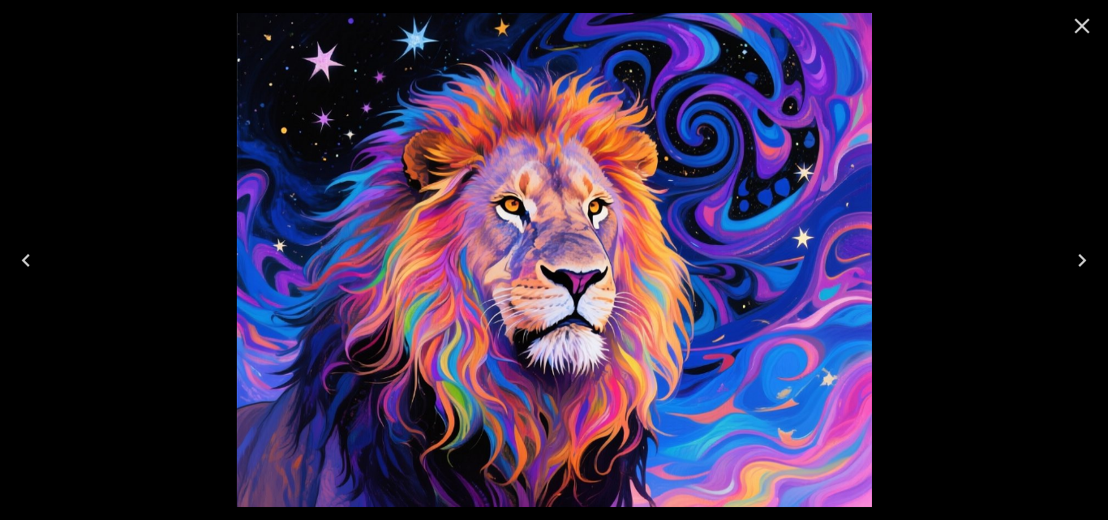
click at [1082, 268] on icon "Next" at bounding box center [1082, 260] width 26 height 26
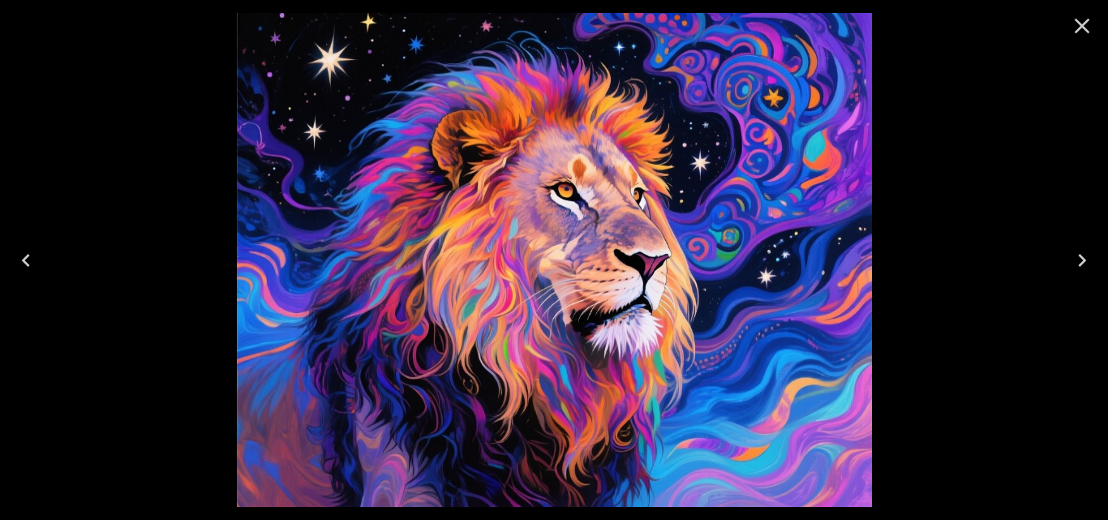
click at [1082, 269] on icon "Next" at bounding box center [1082, 260] width 26 height 26
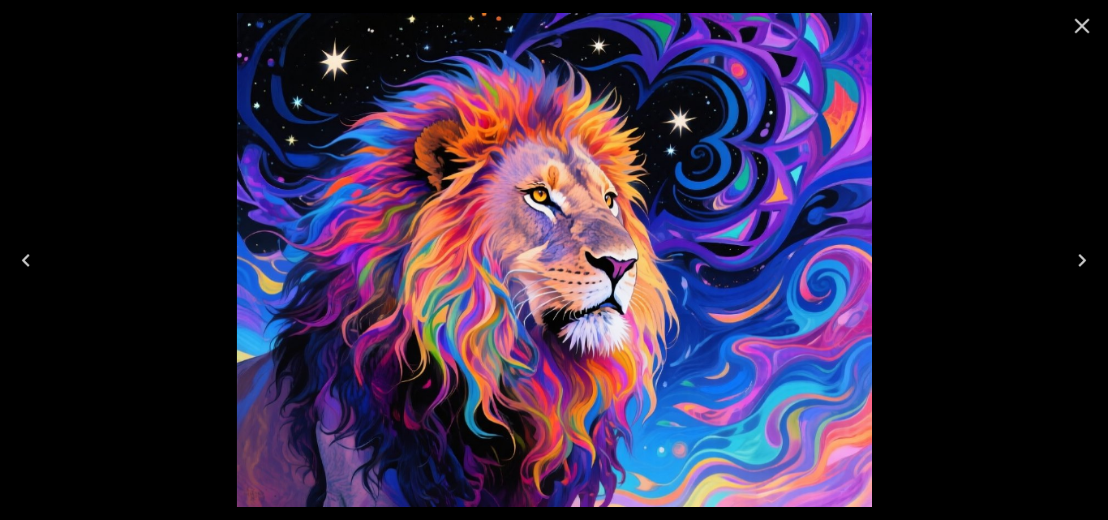
click at [1082, 271] on icon "Next" at bounding box center [1082, 260] width 26 height 26
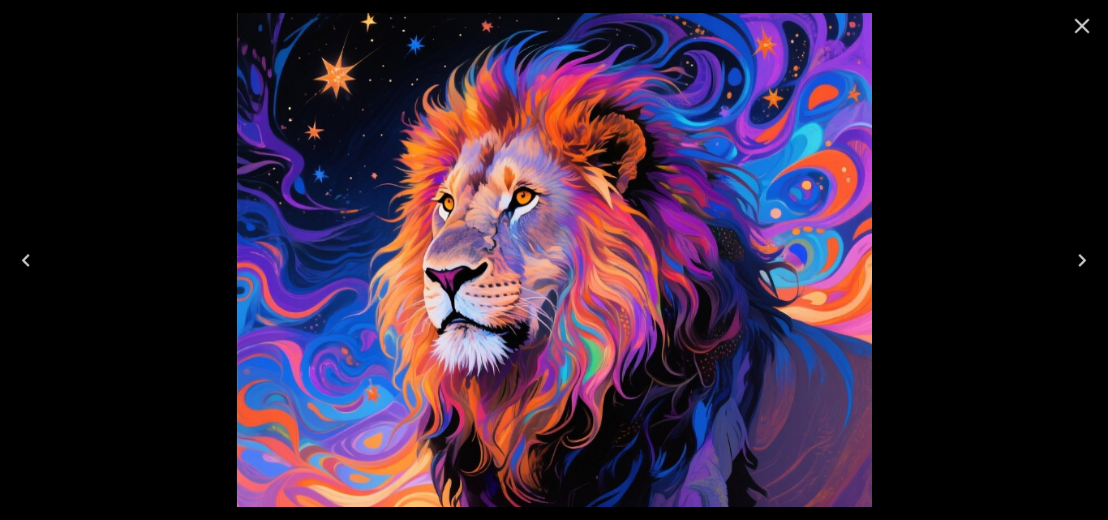
click at [1082, 272] on icon "Next" at bounding box center [1082, 260] width 26 height 26
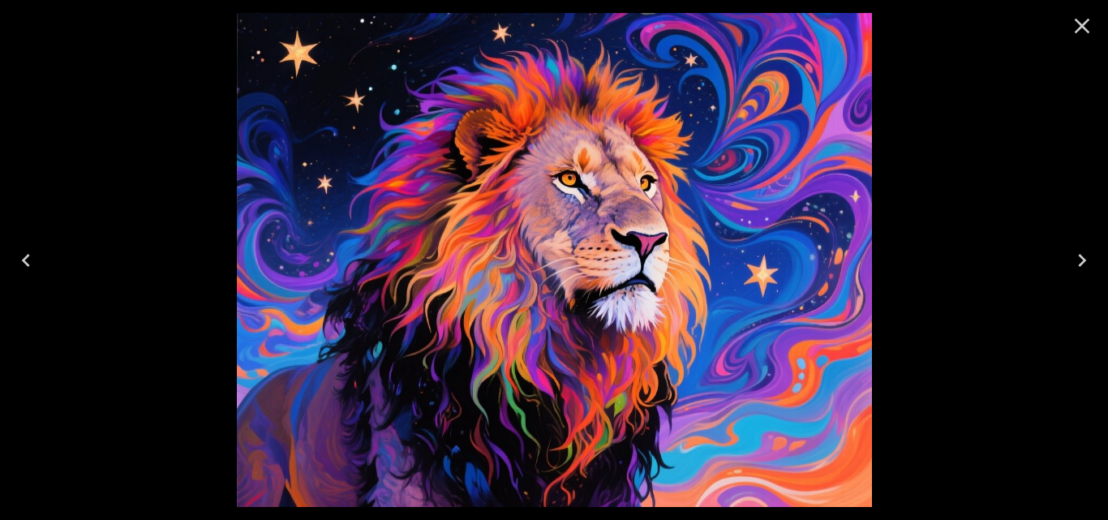
click at [1082, 272] on icon "Next" at bounding box center [1082, 260] width 26 height 26
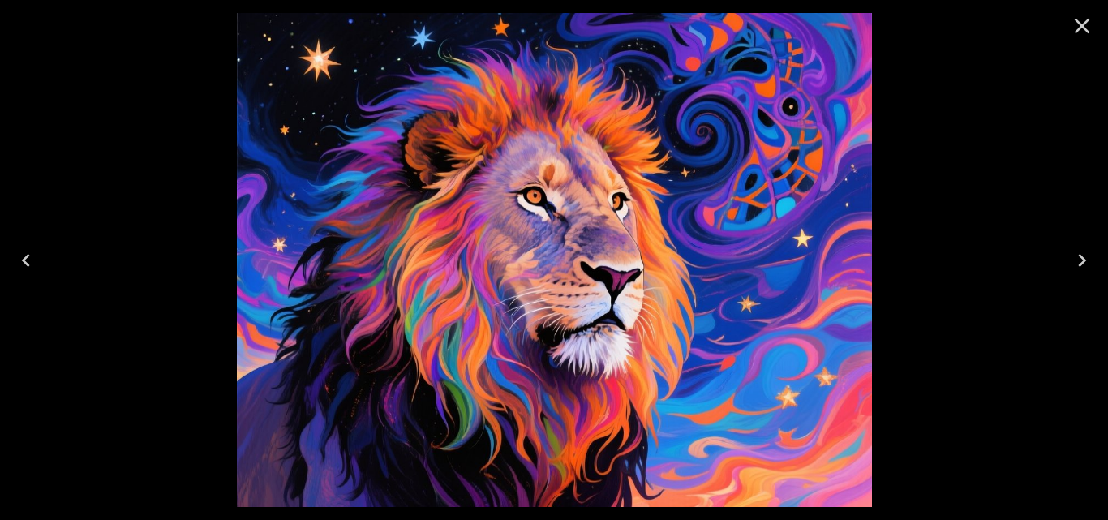
click at [1082, 273] on icon "Next" at bounding box center [1082, 260] width 26 height 26
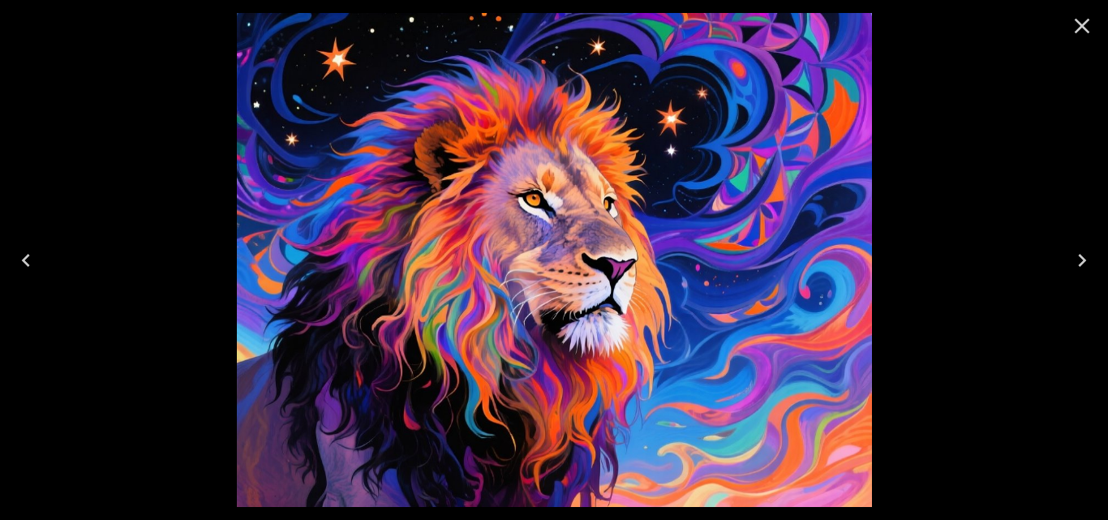
click at [1082, 273] on icon "Next" at bounding box center [1082, 260] width 26 height 26
click at [1081, 262] on icon "Next" at bounding box center [1082, 260] width 26 height 26
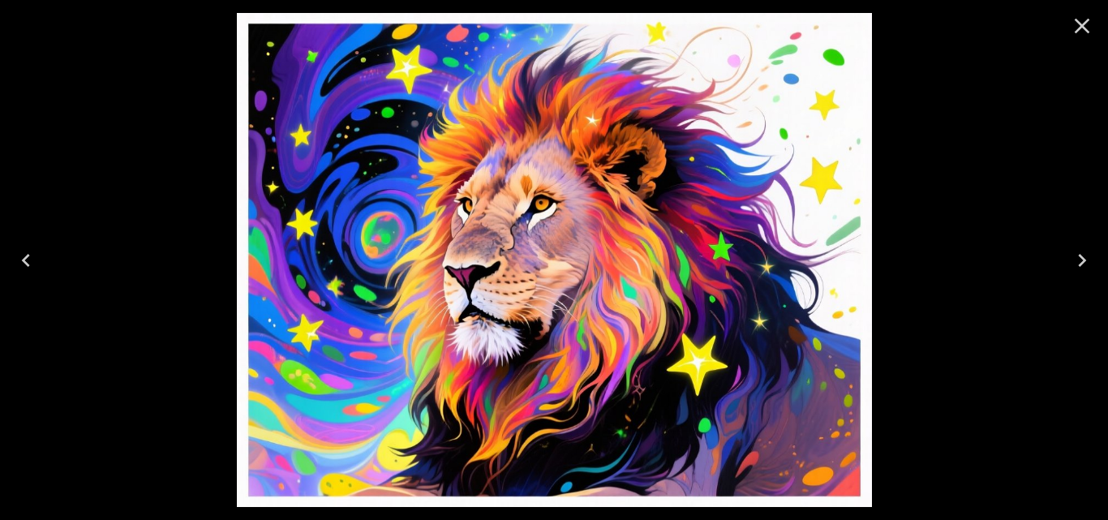
click at [1081, 266] on icon "Next" at bounding box center [1082, 260] width 26 height 26
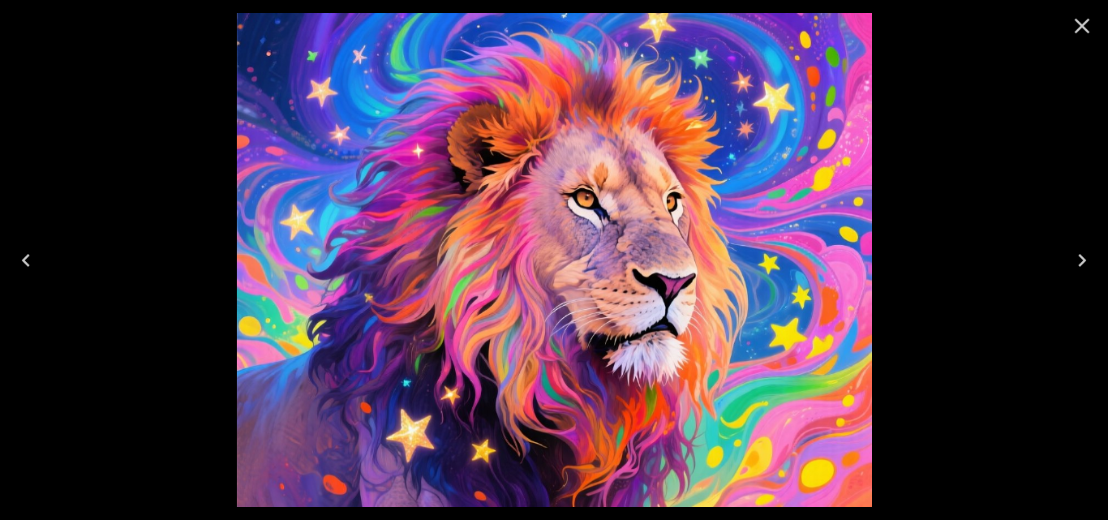
click at [1081, 267] on icon "Next" at bounding box center [1082, 260] width 26 height 26
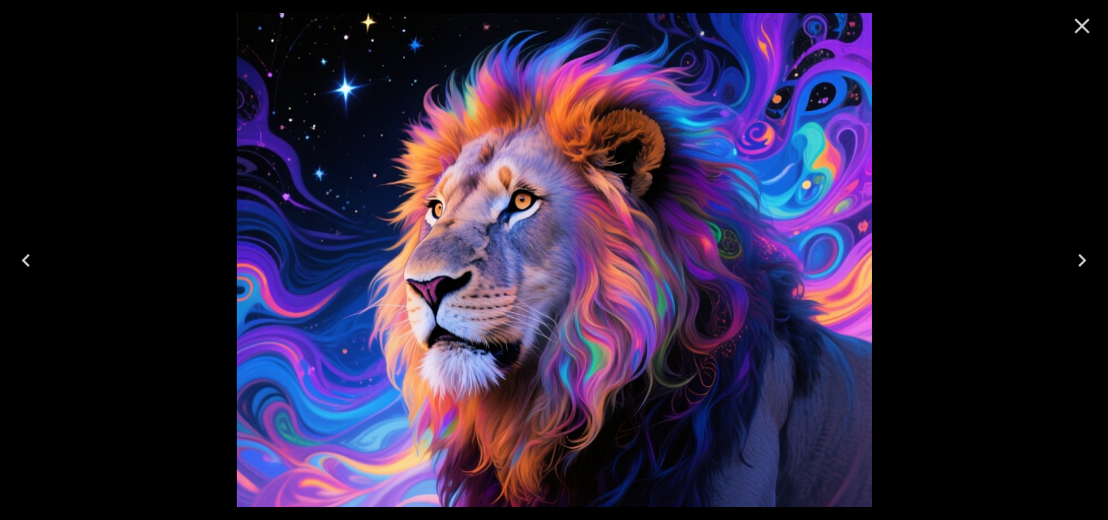
click at [1081, 268] on icon "Next" at bounding box center [1082, 260] width 26 height 26
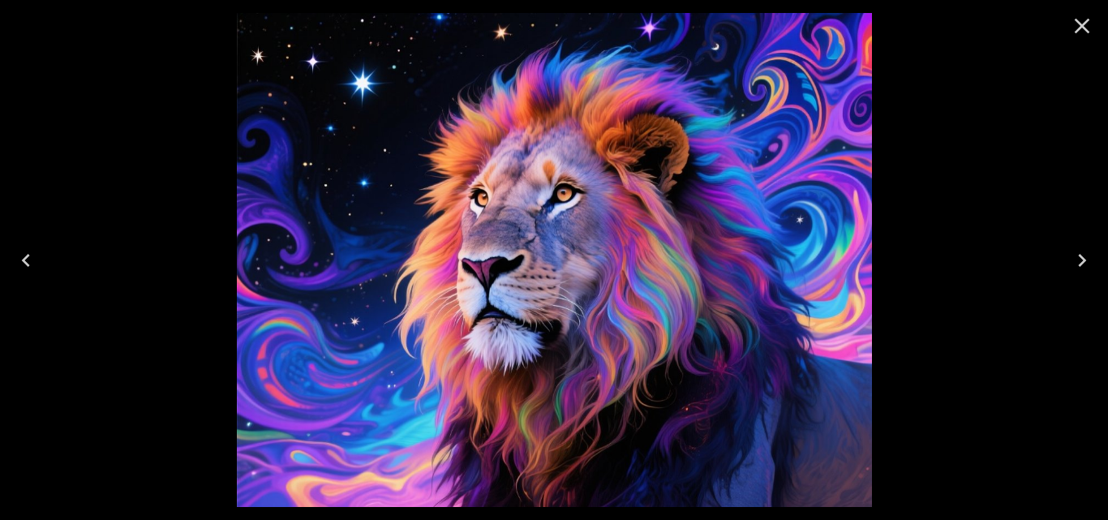
click at [19, 259] on icon "Previous" at bounding box center [26, 260] width 26 height 26
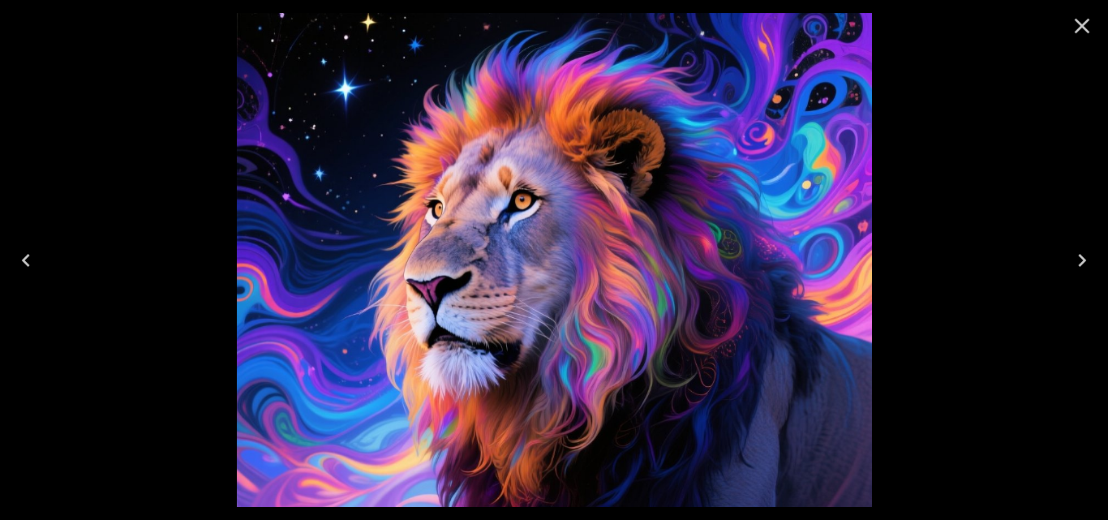
click at [1077, 257] on icon "Next" at bounding box center [1082, 260] width 26 height 26
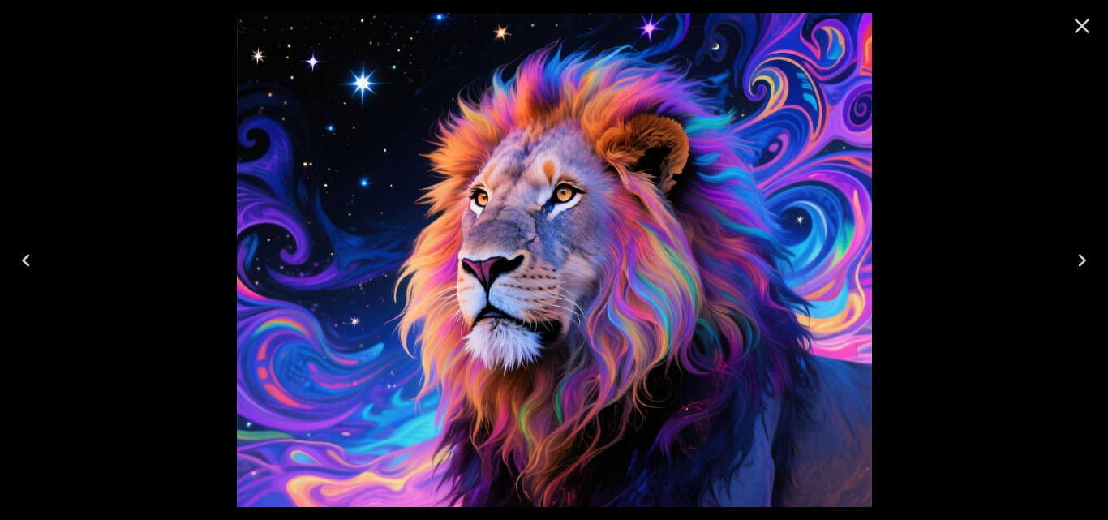
click at [1077, 260] on icon "Next" at bounding box center [1082, 260] width 26 height 26
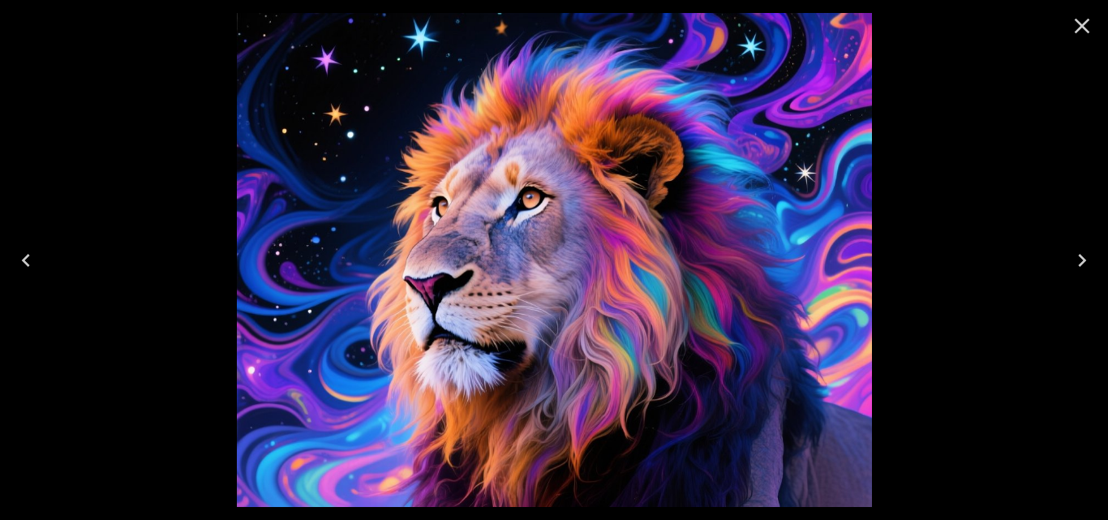
click at [1077, 262] on icon "Next" at bounding box center [1082, 260] width 26 height 26
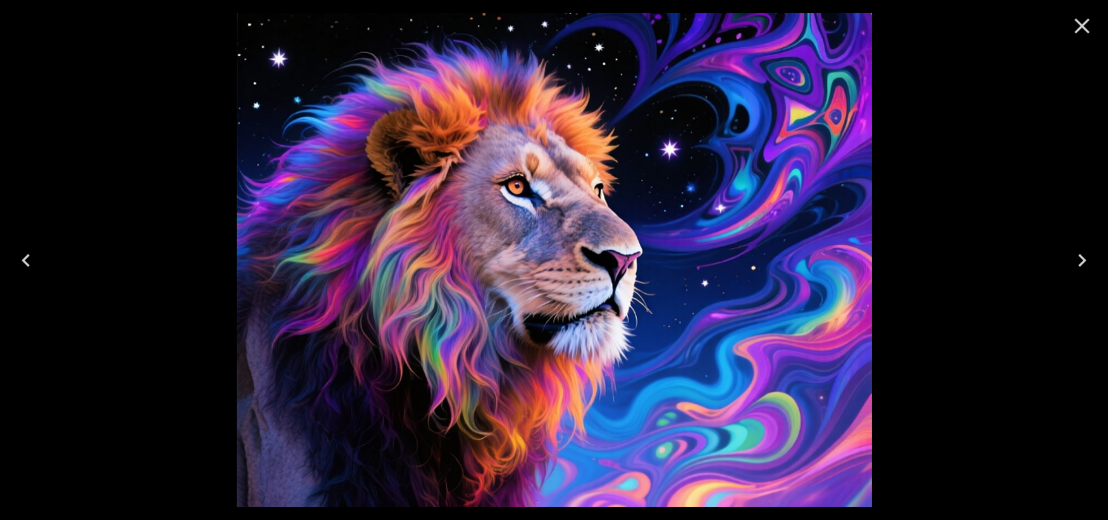
click at [1077, 266] on icon "Next" at bounding box center [1082, 260] width 26 height 26
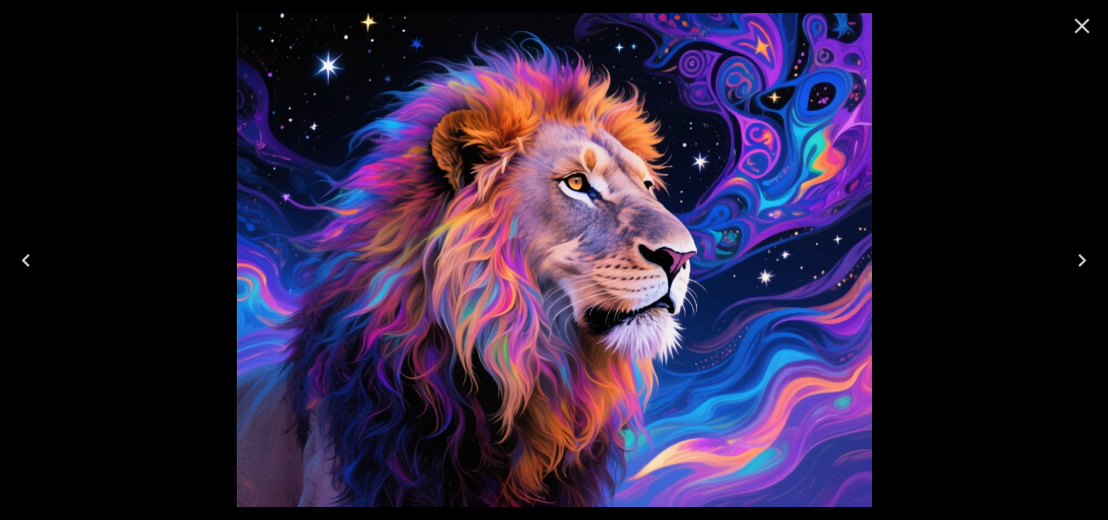
click at [1077, 269] on icon "Next" at bounding box center [1082, 260] width 26 height 26
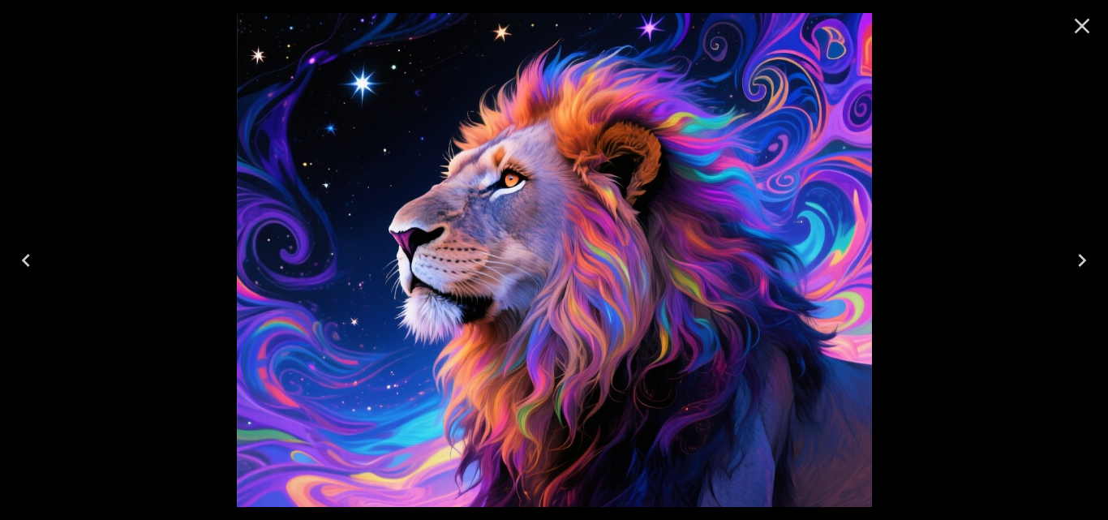
click at [1077, 270] on icon "Next" at bounding box center [1082, 260] width 26 height 26
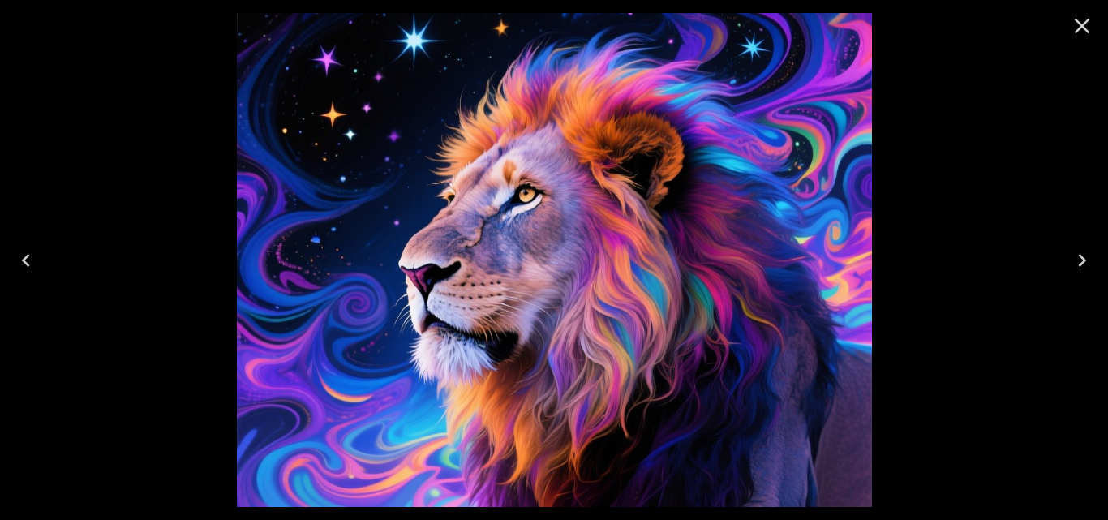
click at [1077, 271] on icon "Next" at bounding box center [1082, 260] width 26 height 26
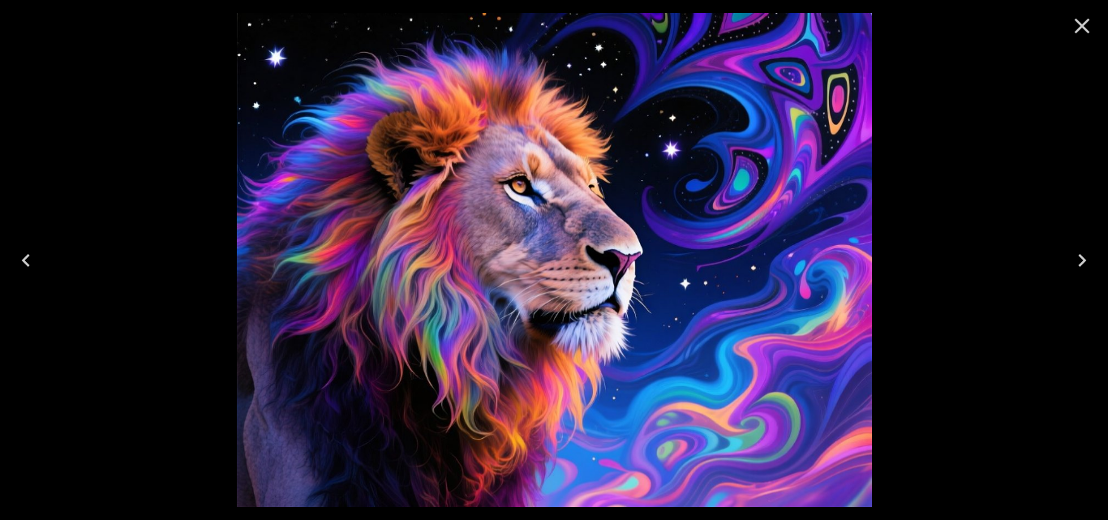
click at [1077, 273] on icon "Next" at bounding box center [1082, 260] width 26 height 26
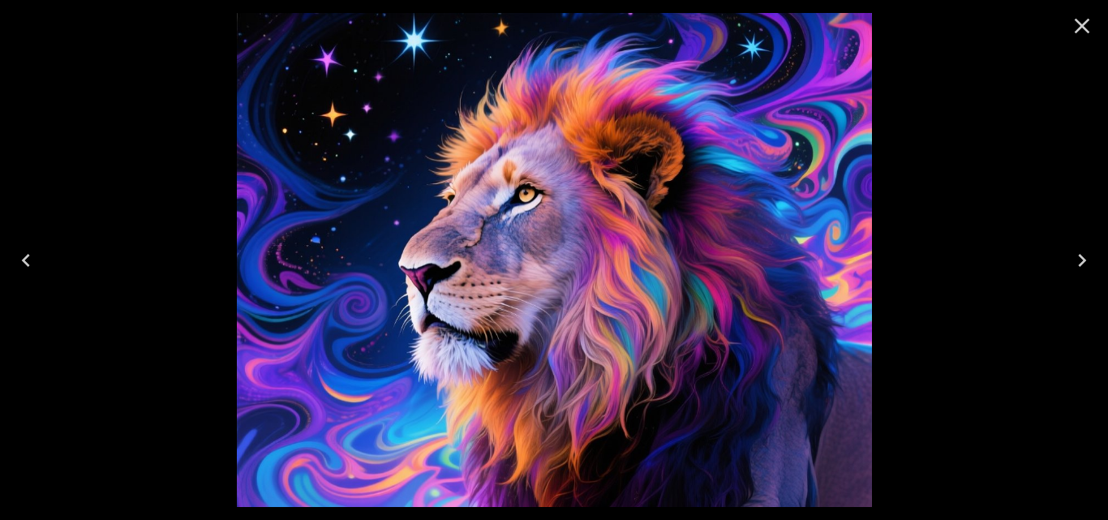
click at [1077, 273] on icon "Next" at bounding box center [1082, 260] width 26 height 26
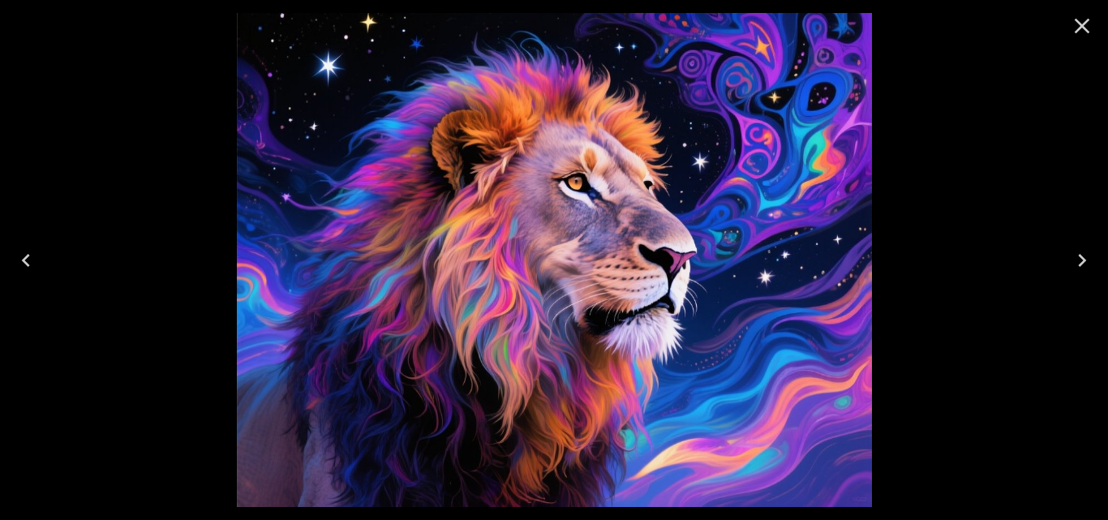
click at [1077, 273] on button "Next" at bounding box center [1082, 260] width 52 height 65
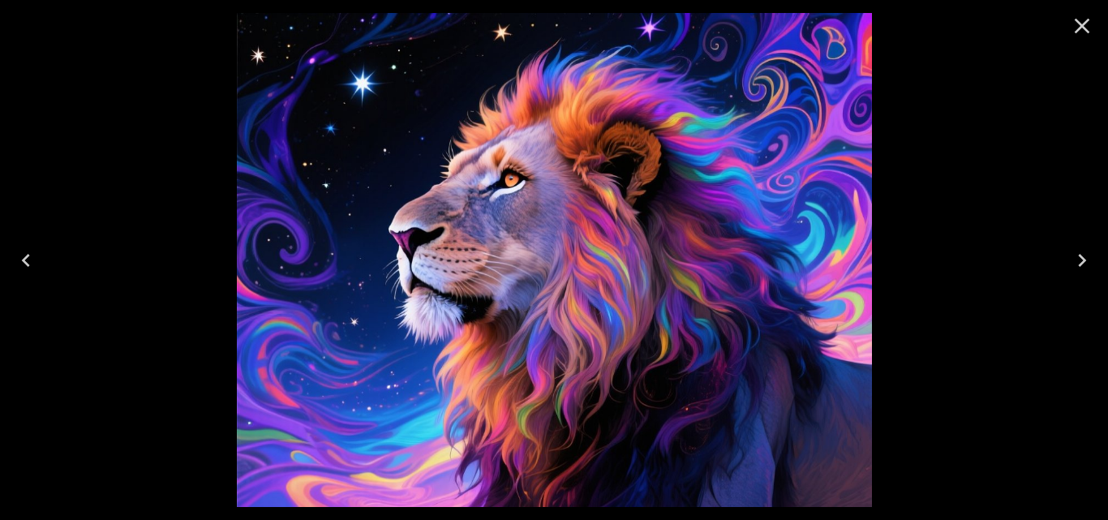
click at [1077, 273] on button "Next" at bounding box center [1082, 260] width 52 height 65
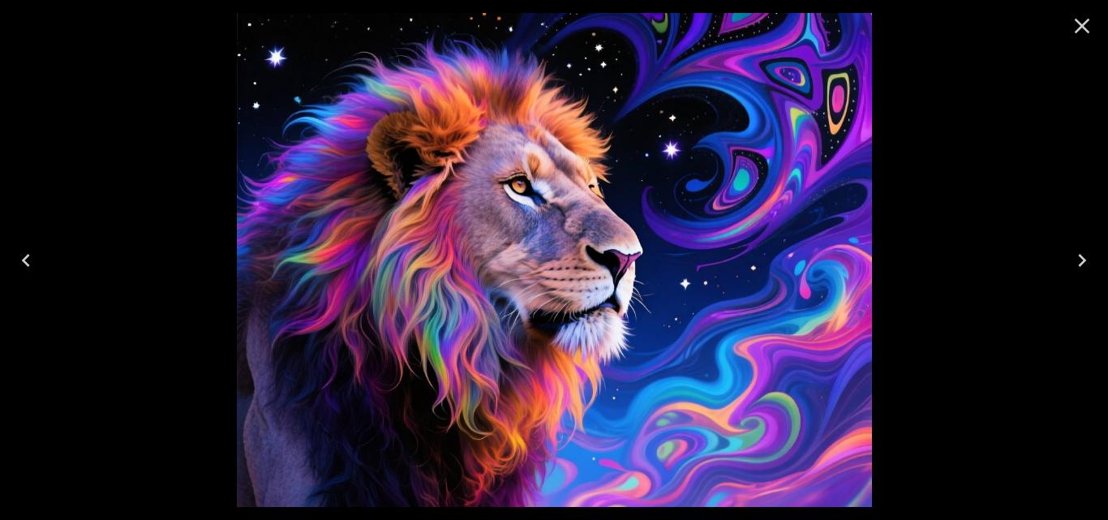
click at [1077, 273] on button "Next" at bounding box center [1082, 260] width 52 height 65
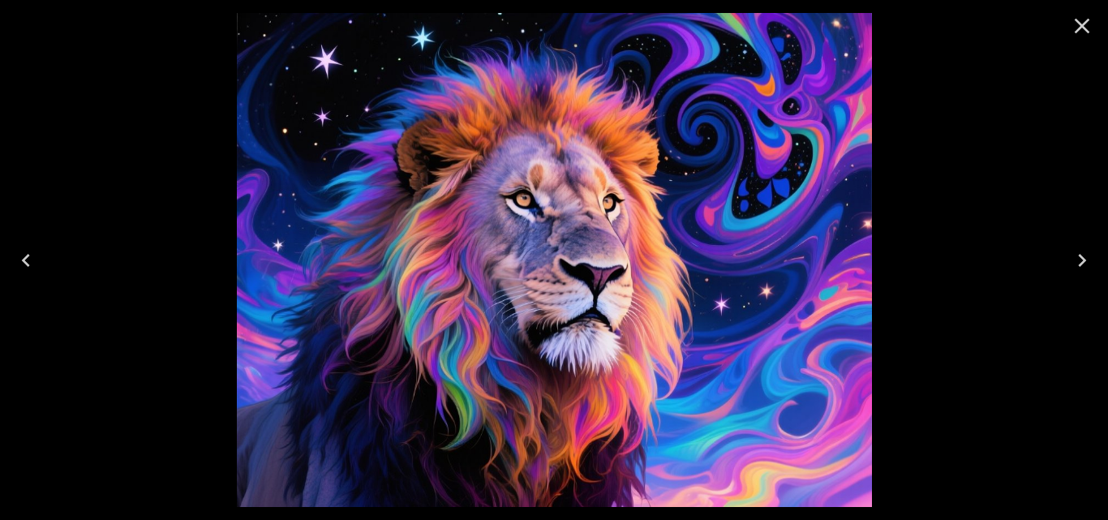
click at [1077, 275] on button "Next" at bounding box center [1082, 260] width 52 height 65
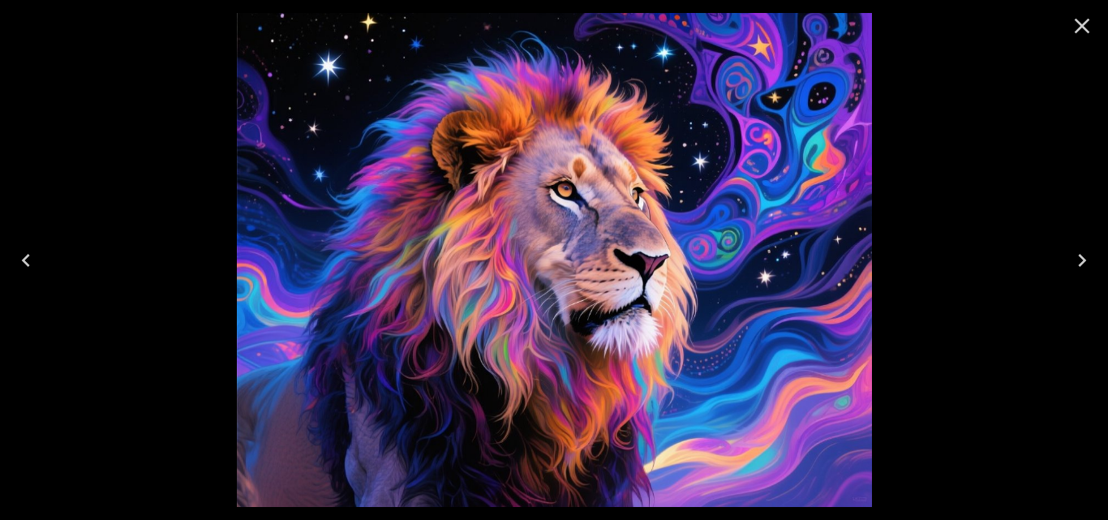
click at [1080, 268] on icon "Next" at bounding box center [1082, 260] width 26 height 26
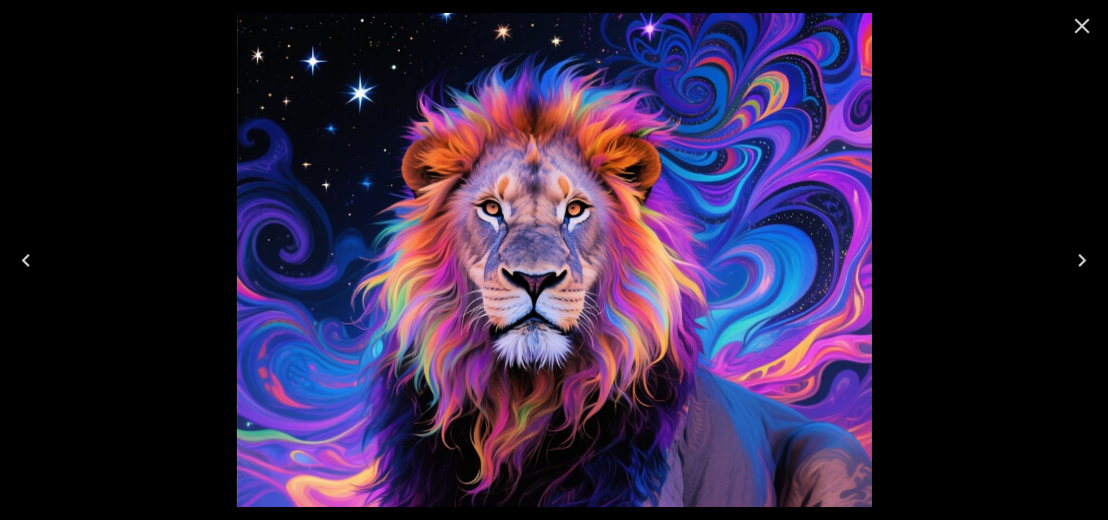
click at [1079, 273] on button "Next" at bounding box center [1082, 260] width 52 height 65
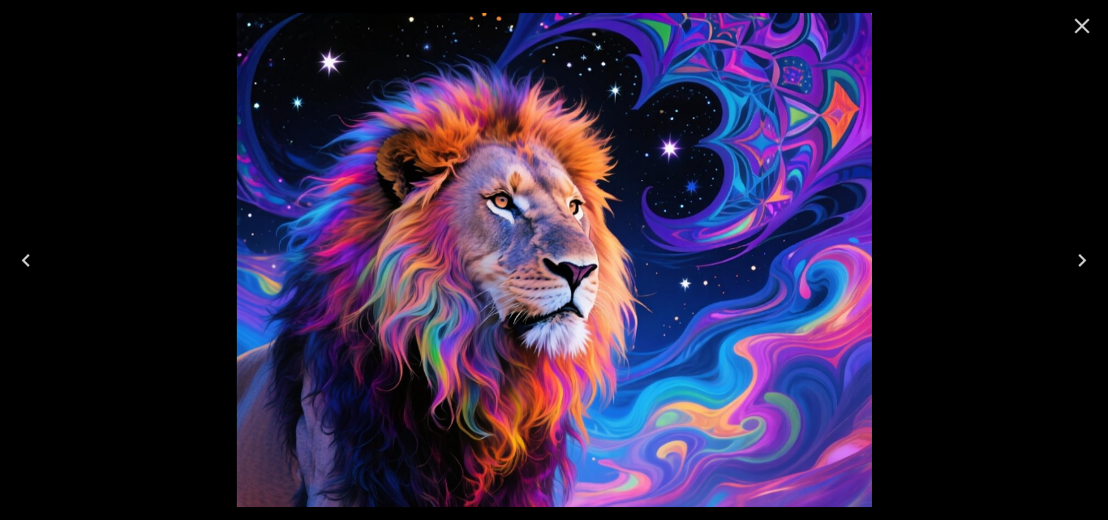
click at [1079, 273] on button "Next" at bounding box center [1082, 260] width 52 height 65
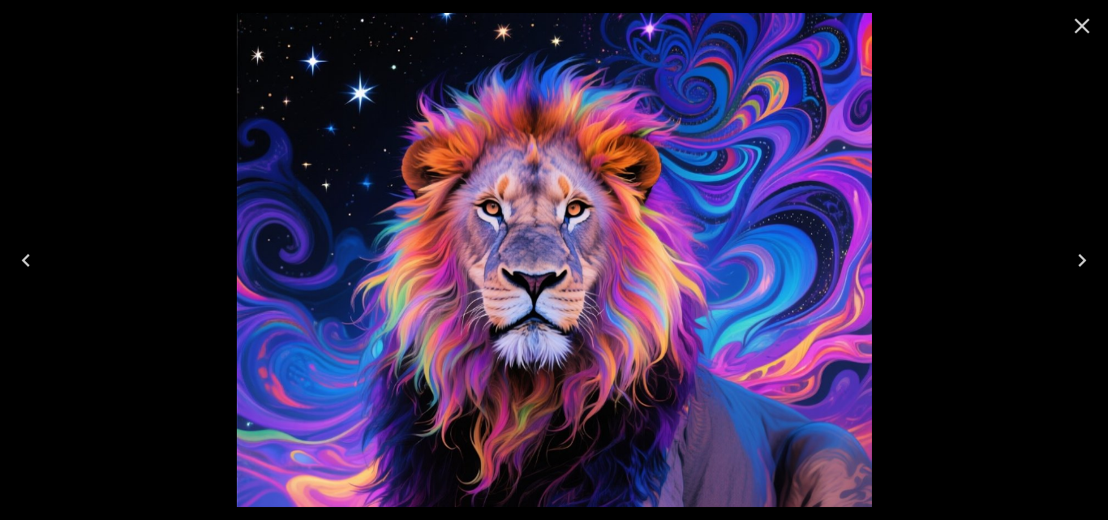
click at [1079, 274] on button "Next" at bounding box center [1082, 260] width 52 height 65
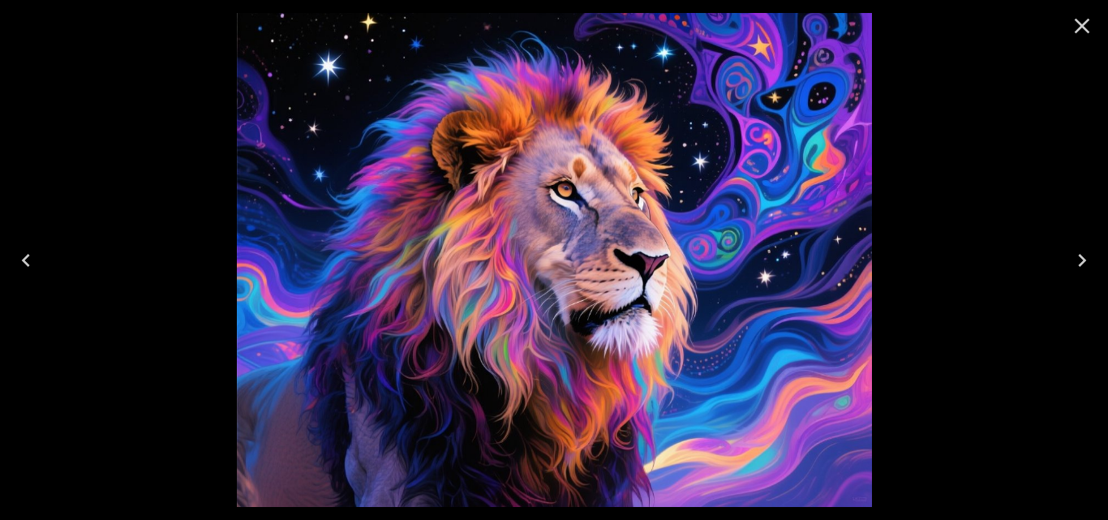
click at [1079, 276] on button "Next" at bounding box center [1082, 260] width 52 height 65
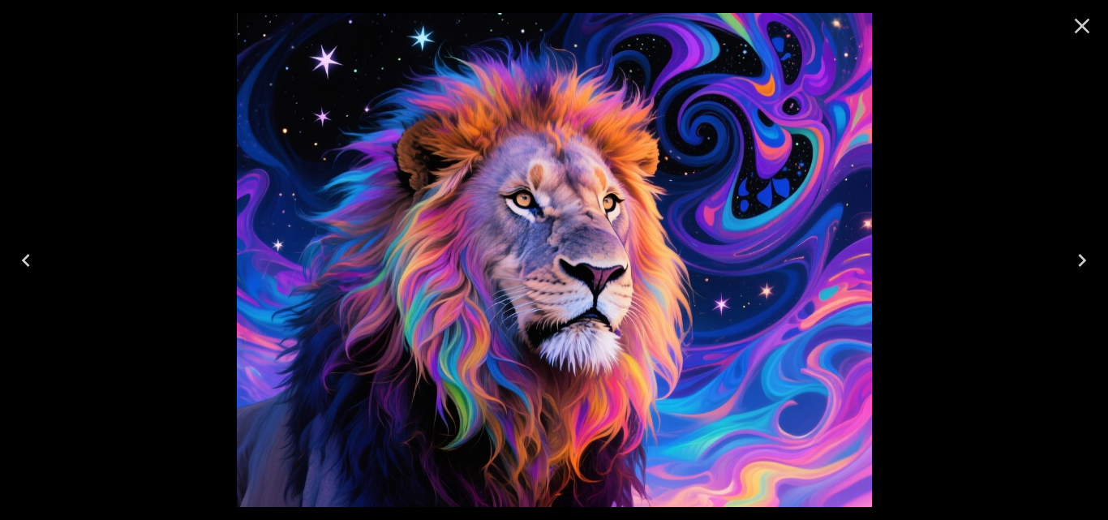
click at [1079, 277] on button "Next" at bounding box center [1082, 260] width 52 height 65
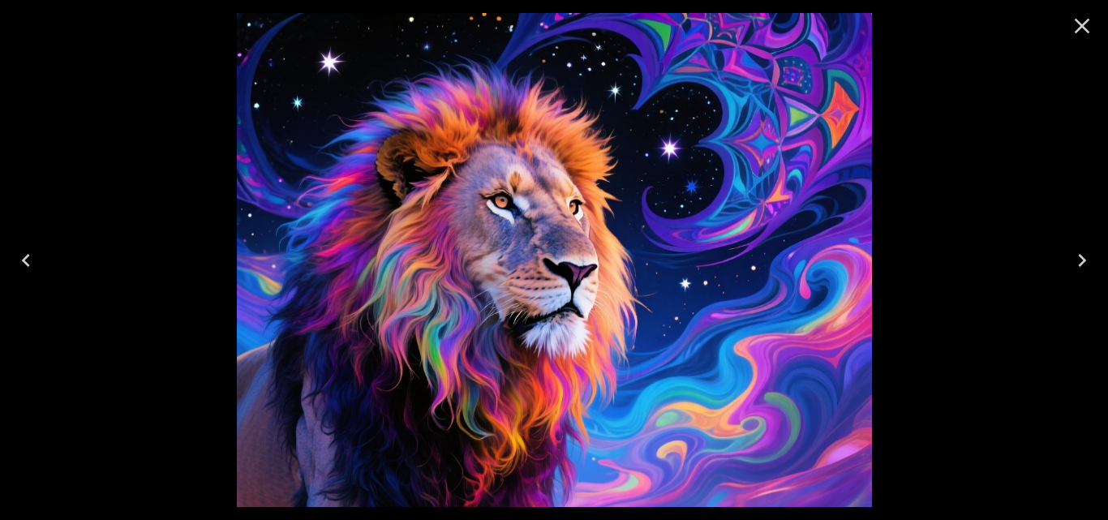
click at [1079, 277] on button "Next" at bounding box center [1082, 260] width 52 height 65
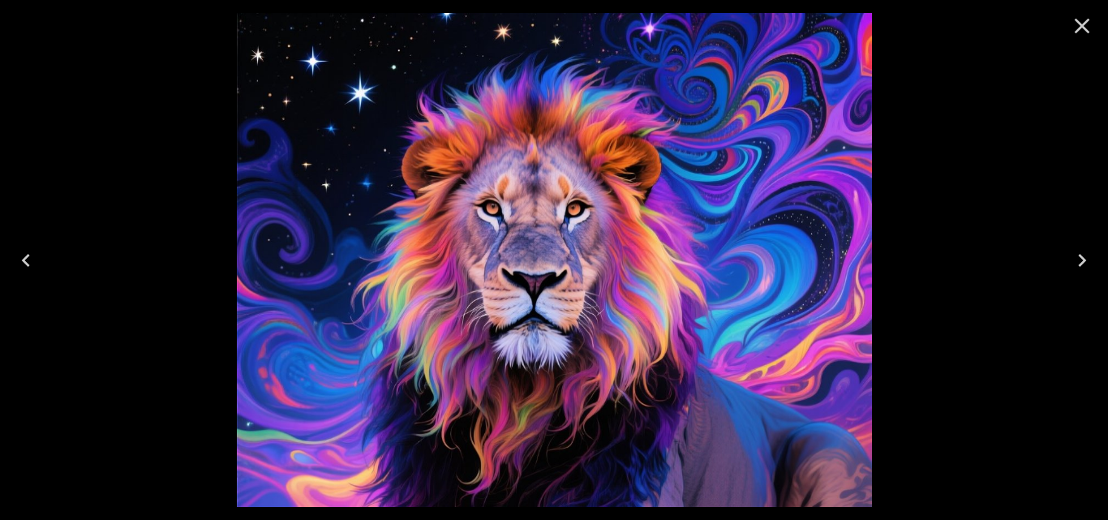
click at [1079, 277] on button "Next" at bounding box center [1082, 260] width 52 height 65
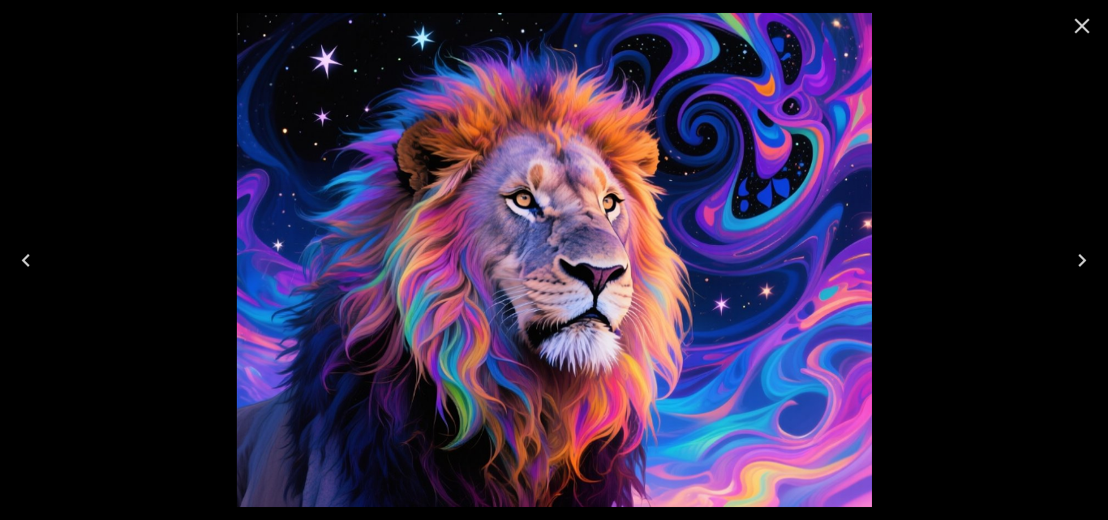
click at [1078, 280] on button "Next" at bounding box center [1082, 260] width 52 height 65
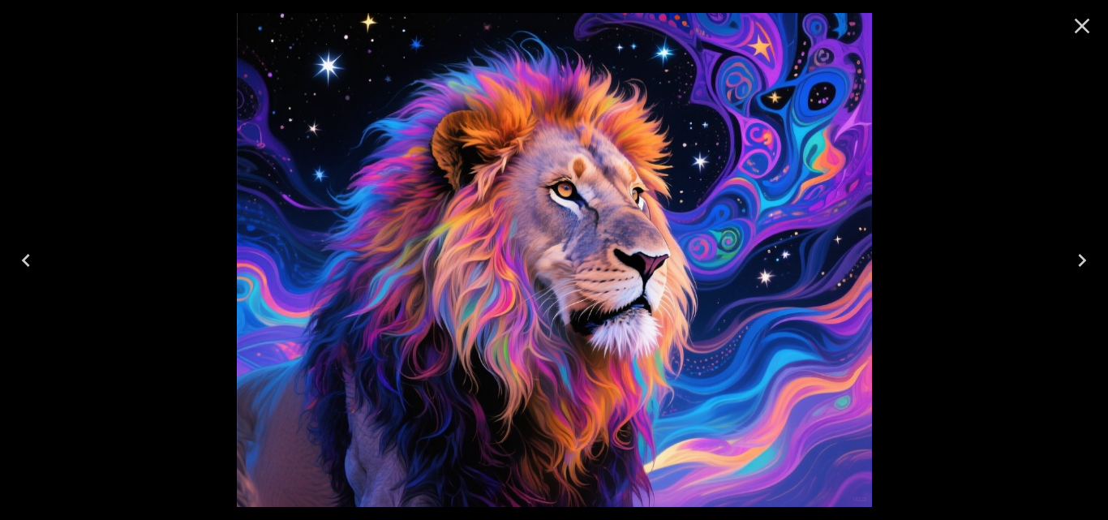
click at [1078, 279] on button "Next" at bounding box center [1082, 260] width 52 height 65
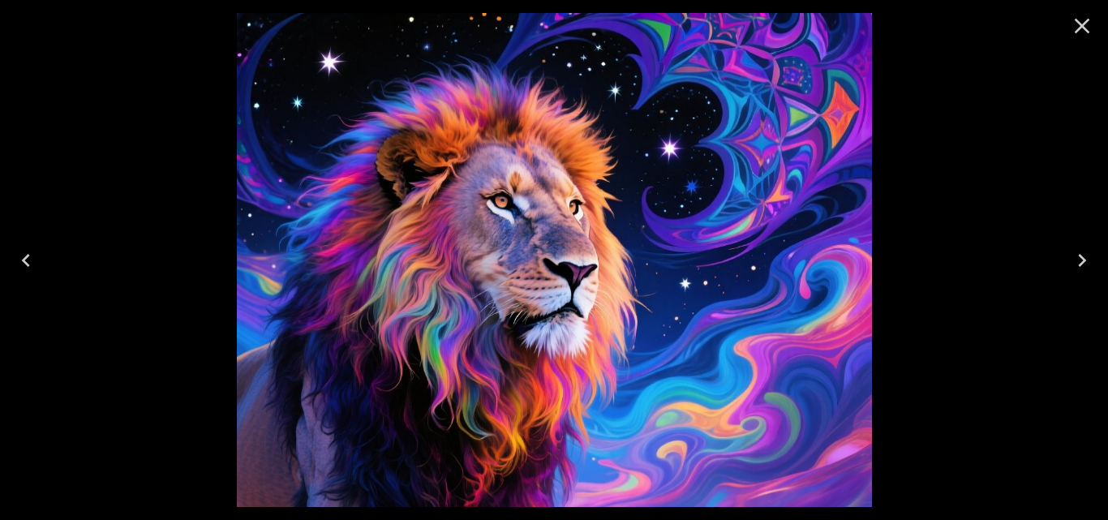
click at [1078, 279] on button "Next" at bounding box center [1082, 260] width 52 height 65
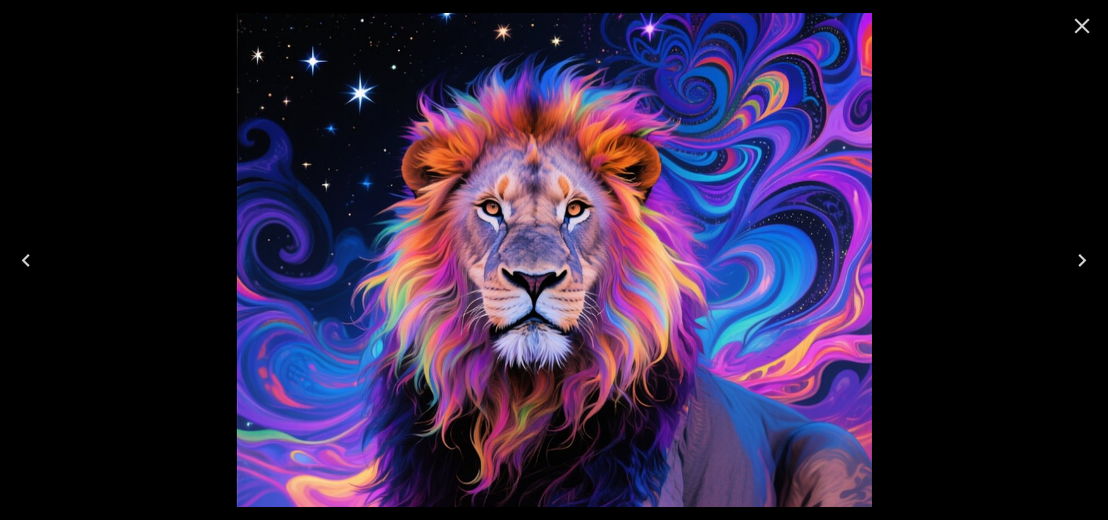
click at [1078, 279] on button "Next" at bounding box center [1082, 260] width 52 height 65
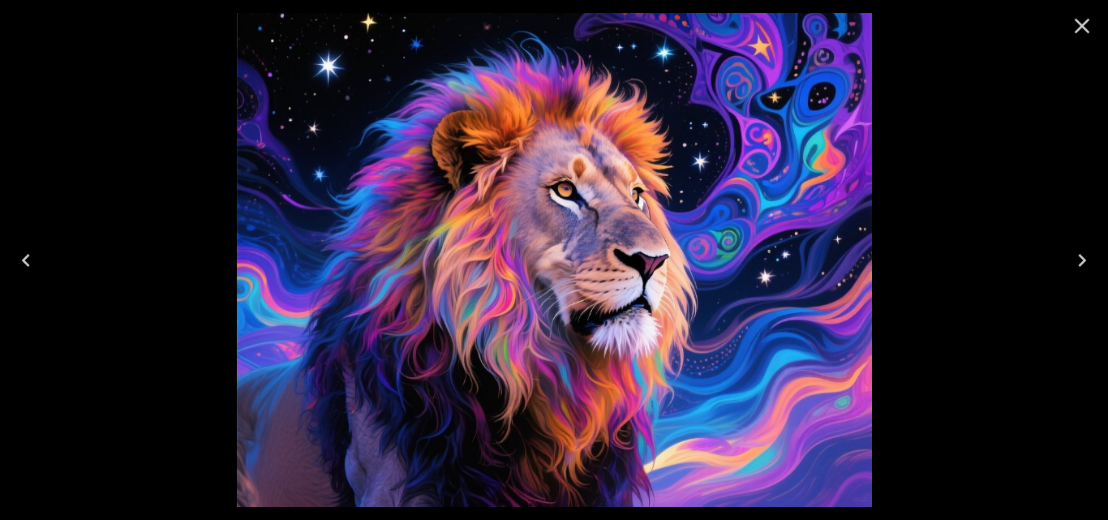
click at [1078, 279] on button "Next" at bounding box center [1082, 260] width 52 height 65
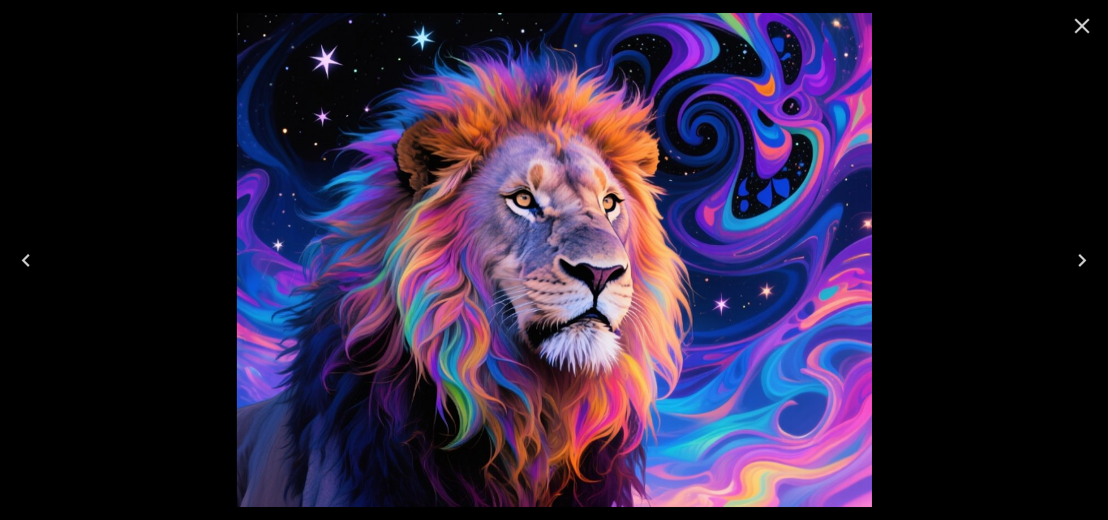
click at [1078, 279] on button "Next" at bounding box center [1082, 260] width 52 height 65
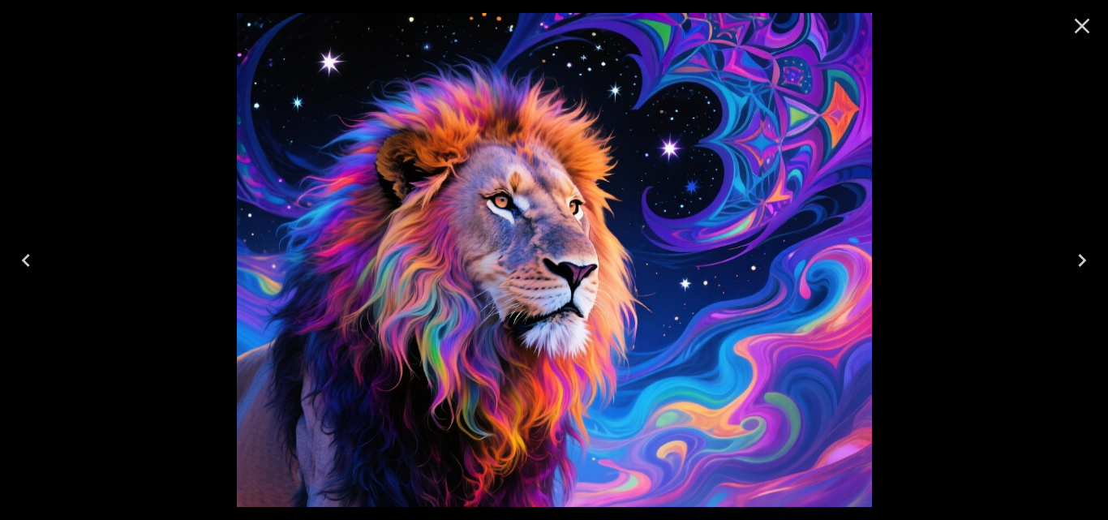
click at [1078, 279] on button "Next" at bounding box center [1082, 260] width 52 height 65
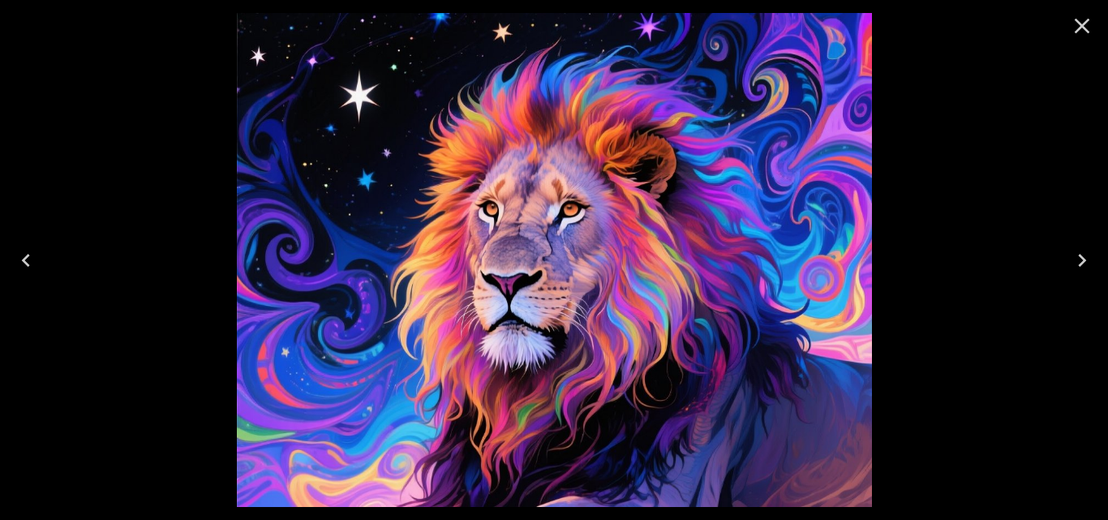
click at [1078, 279] on button "Next" at bounding box center [1082, 260] width 52 height 65
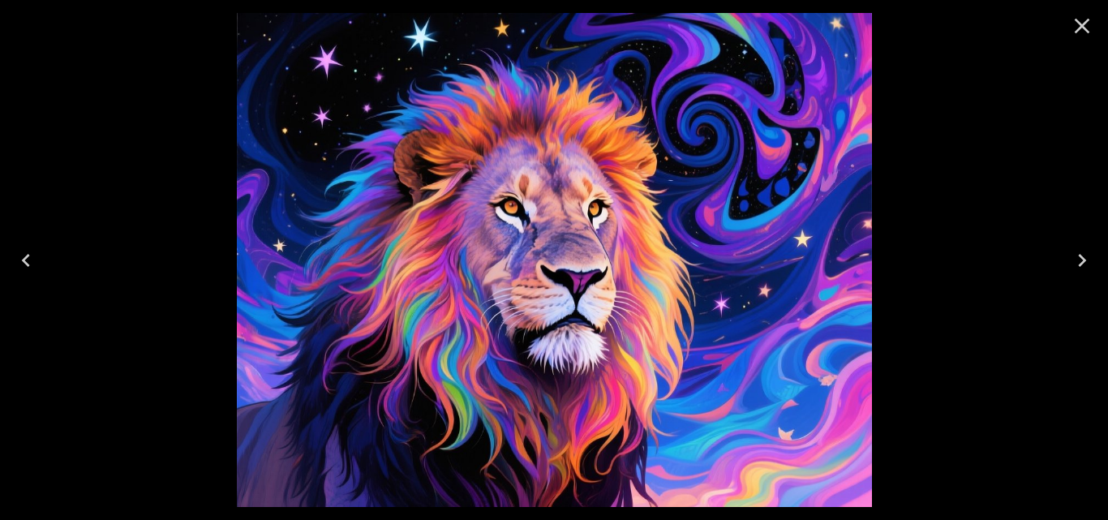
click at [1078, 279] on button "Next" at bounding box center [1082, 260] width 52 height 65
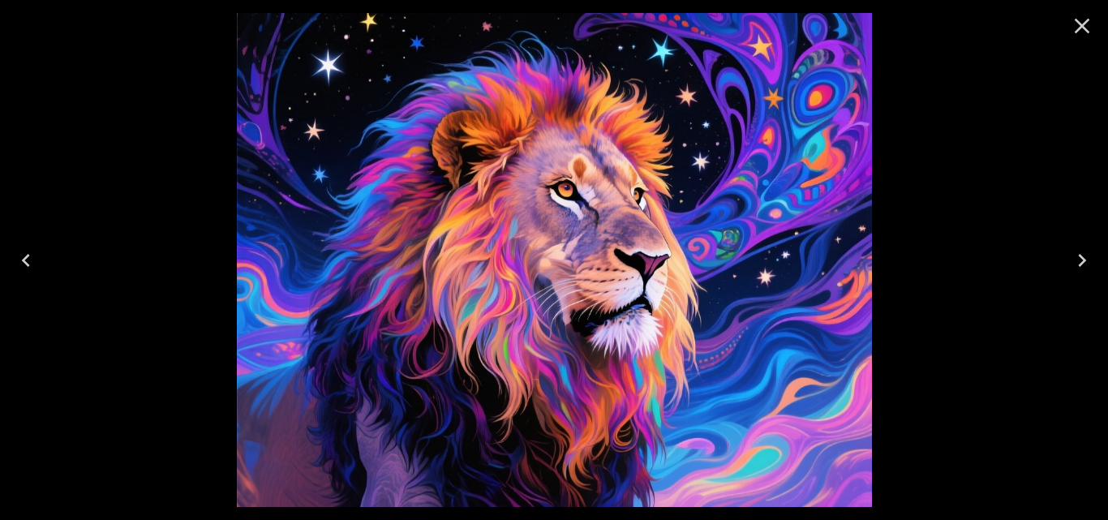
click at [1078, 279] on button "Next" at bounding box center [1082, 260] width 52 height 65
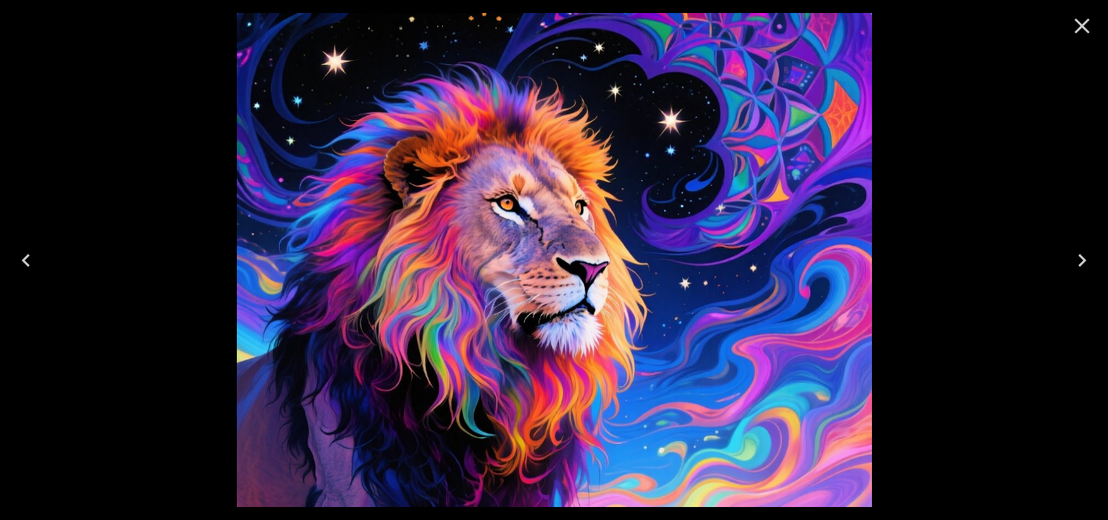
click at [1078, 279] on button "Next" at bounding box center [1082, 260] width 52 height 65
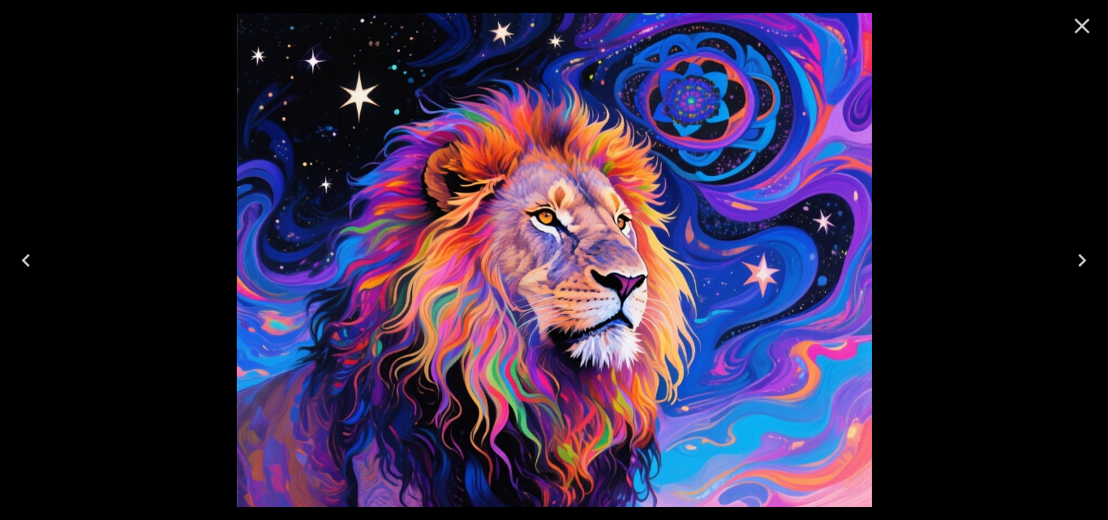
click at [1078, 279] on button "Next" at bounding box center [1082, 260] width 52 height 65
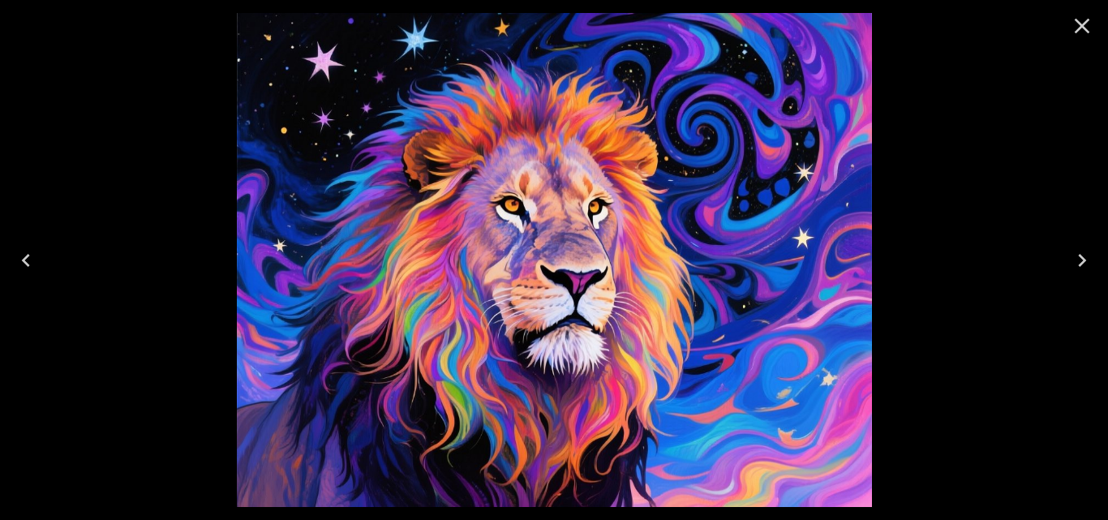
click at [1078, 279] on button "Next" at bounding box center [1082, 260] width 52 height 65
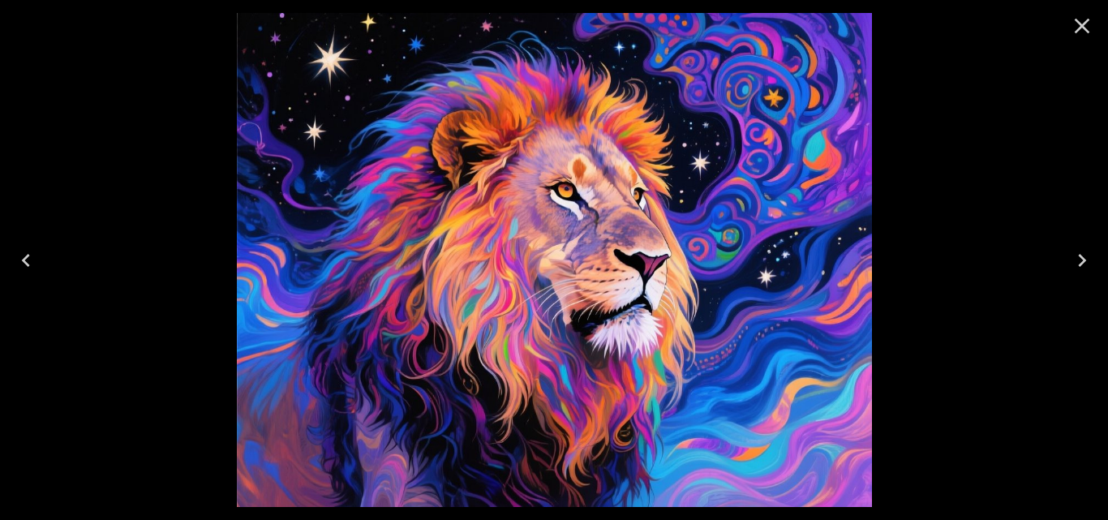
click at [1078, 280] on button "Next" at bounding box center [1082, 260] width 52 height 65
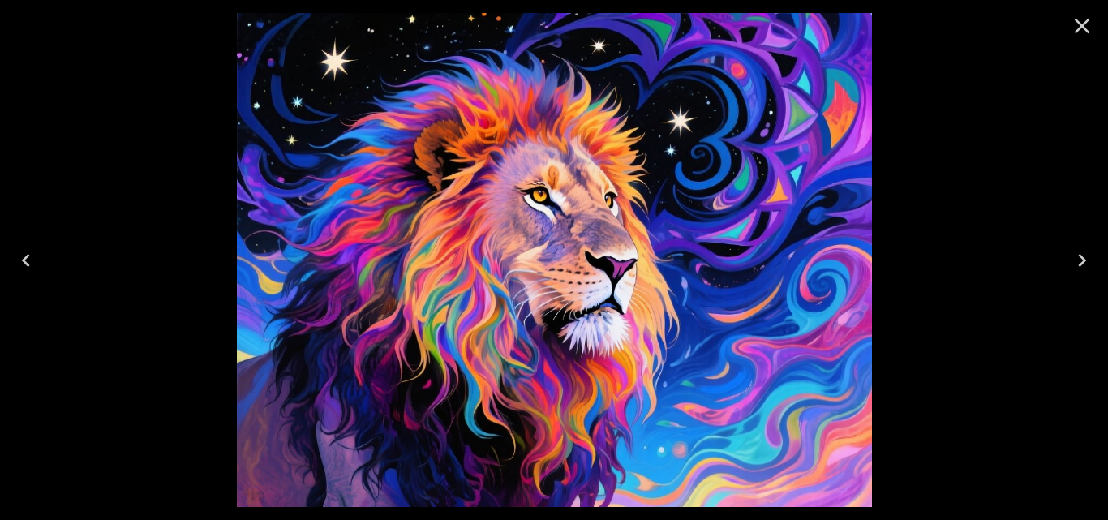
click at [1078, 280] on button "Next" at bounding box center [1082, 260] width 52 height 65
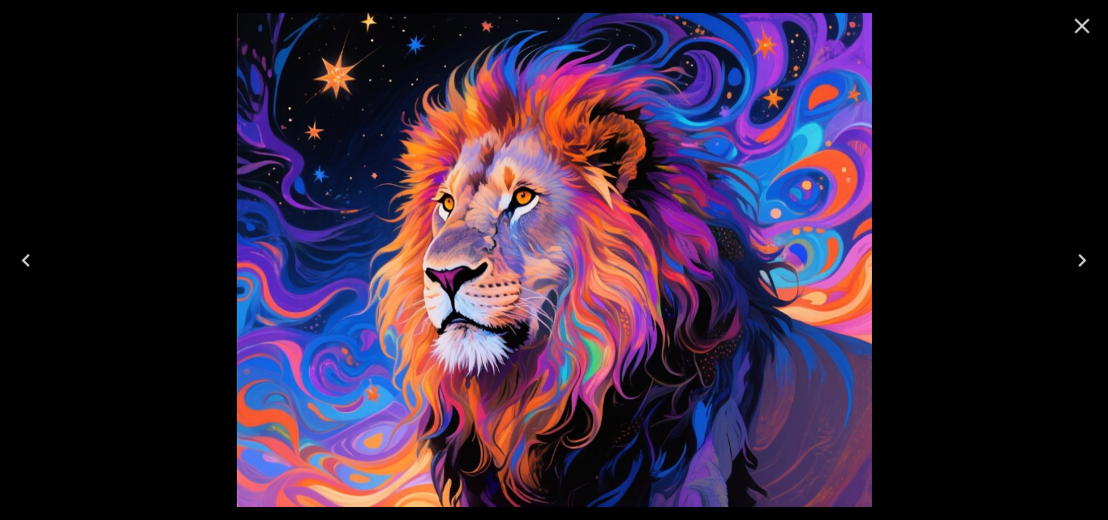
click at [1078, 281] on button "Next" at bounding box center [1082, 260] width 52 height 65
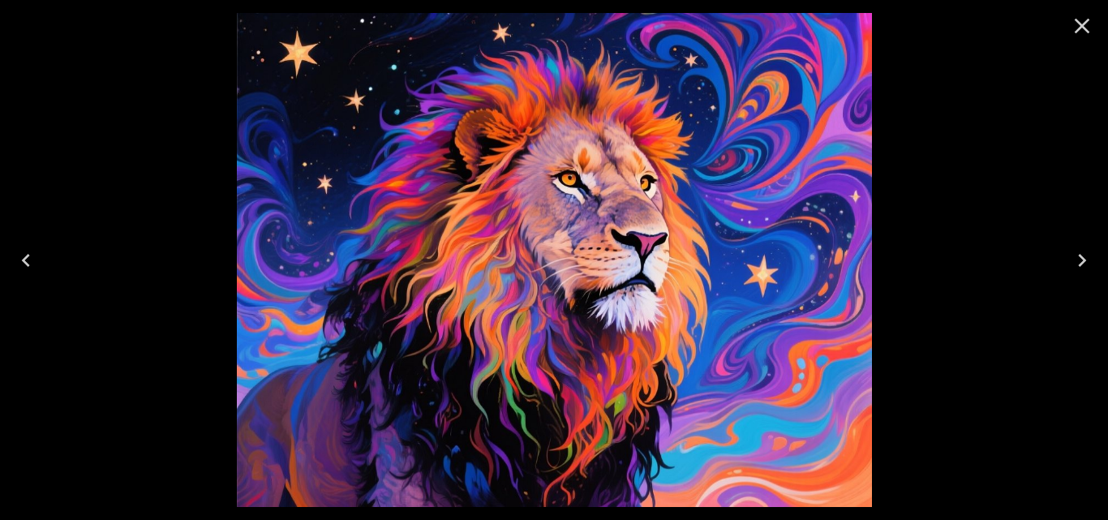
click at [1078, 283] on button "Next" at bounding box center [1082, 260] width 52 height 65
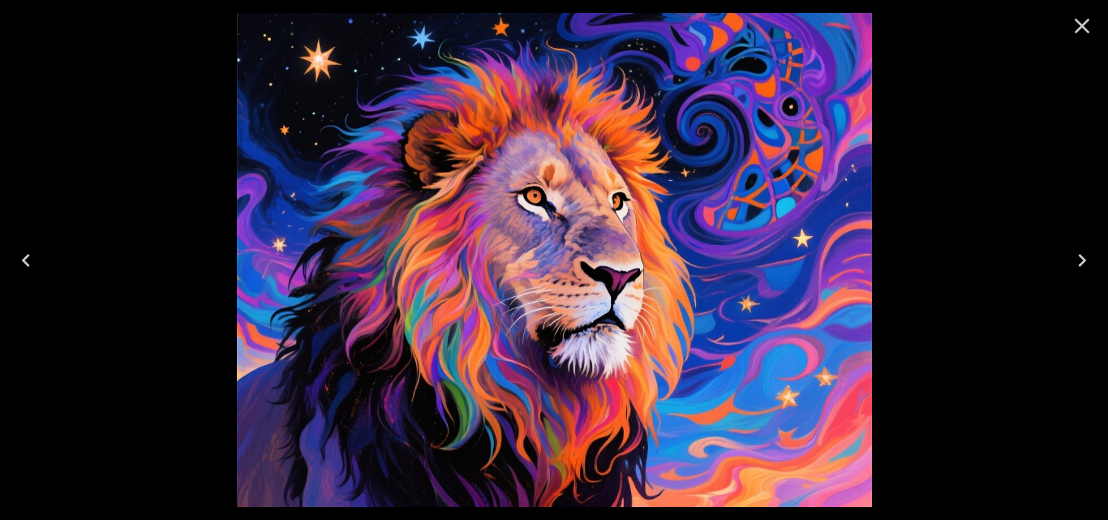
click at [1078, 283] on button "Next" at bounding box center [1082, 260] width 52 height 65
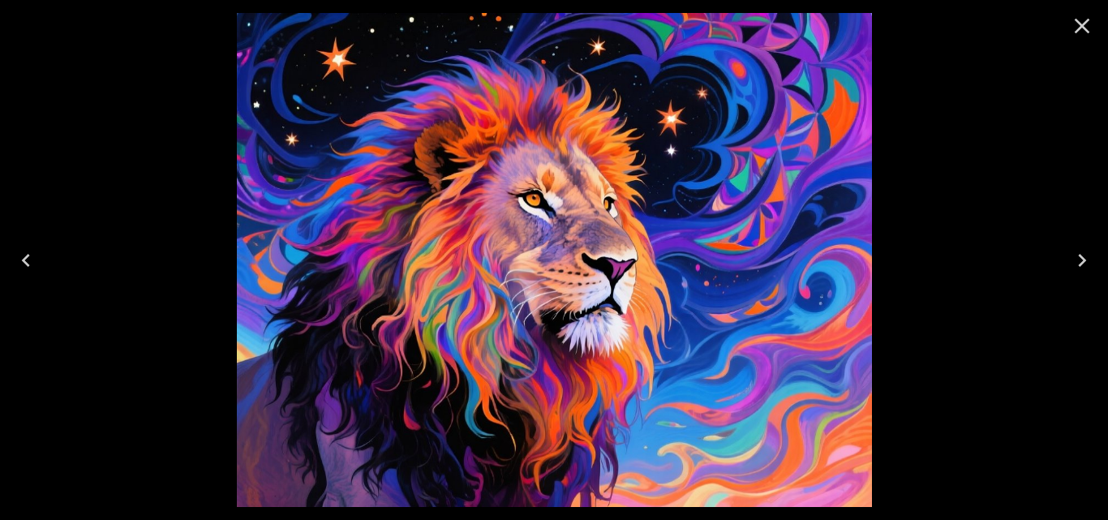
click at [1078, 283] on button "Next" at bounding box center [1082, 260] width 52 height 65
click at [1078, 263] on icon "Next" at bounding box center [1082, 260] width 26 height 26
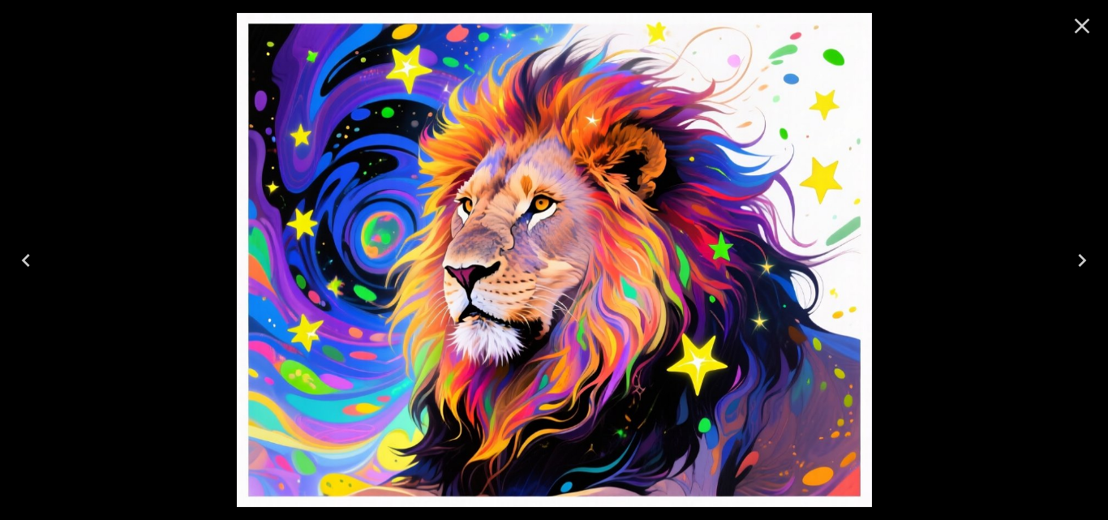
click at [1078, 263] on icon "Next" at bounding box center [1082, 260] width 26 height 26
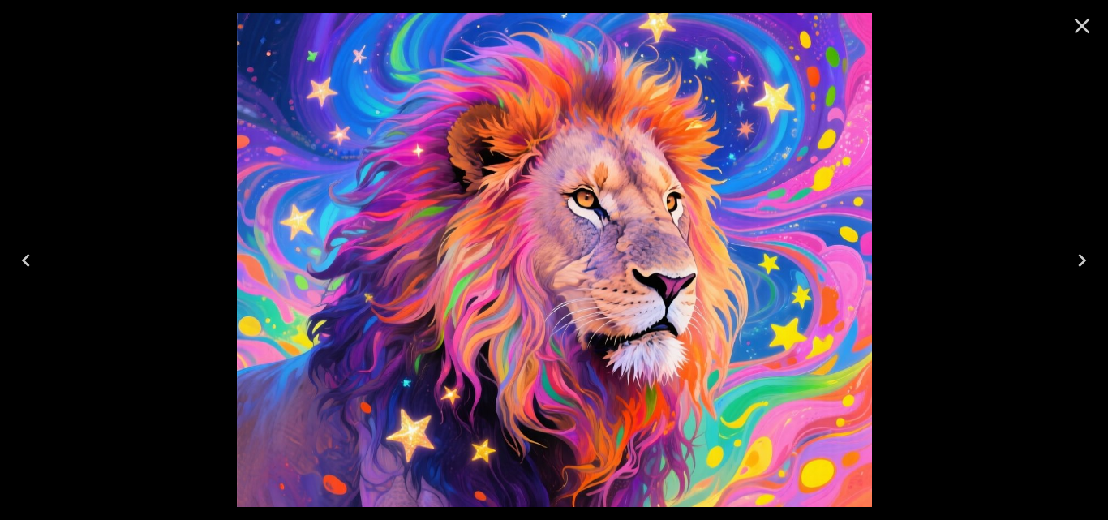
click at [1078, 265] on icon "Next" at bounding box center [1082, 260] width 26 height 26
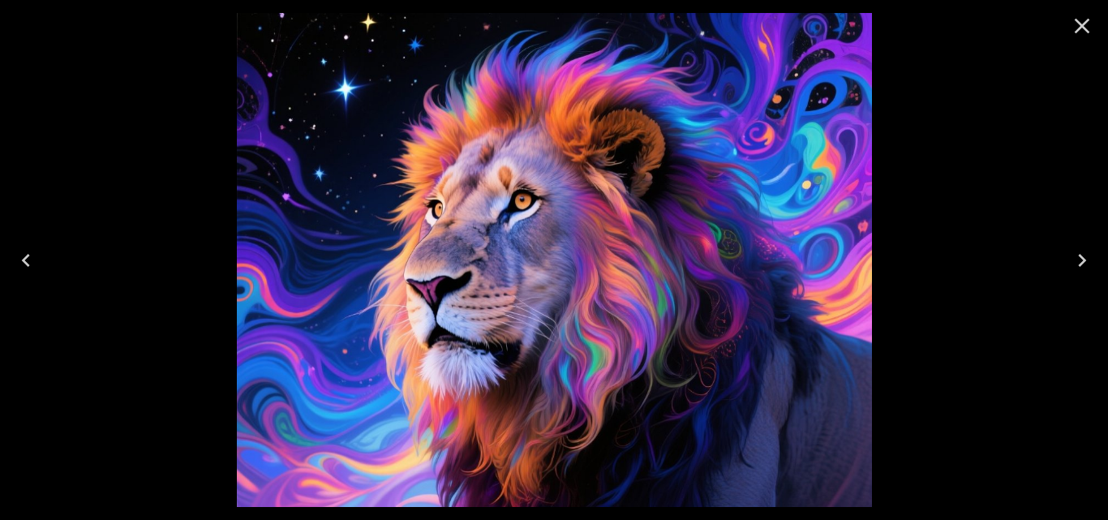
click at [1078, 265] on icon "Next" at bounding box center [1082, 260] width 26 height 26
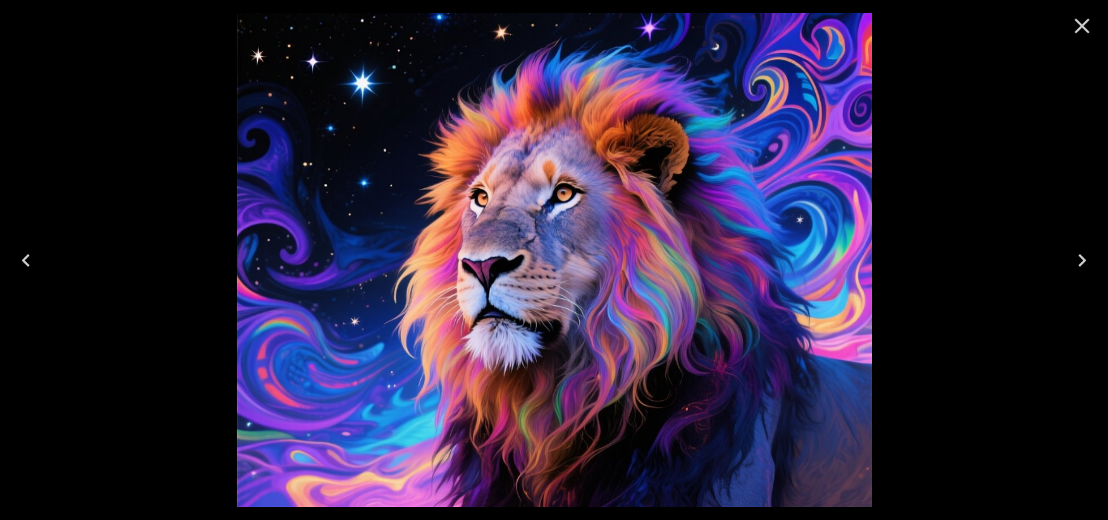
click at [1078, 265] on icon "Next" at bounding box center [1082, 260] width 26 height 26
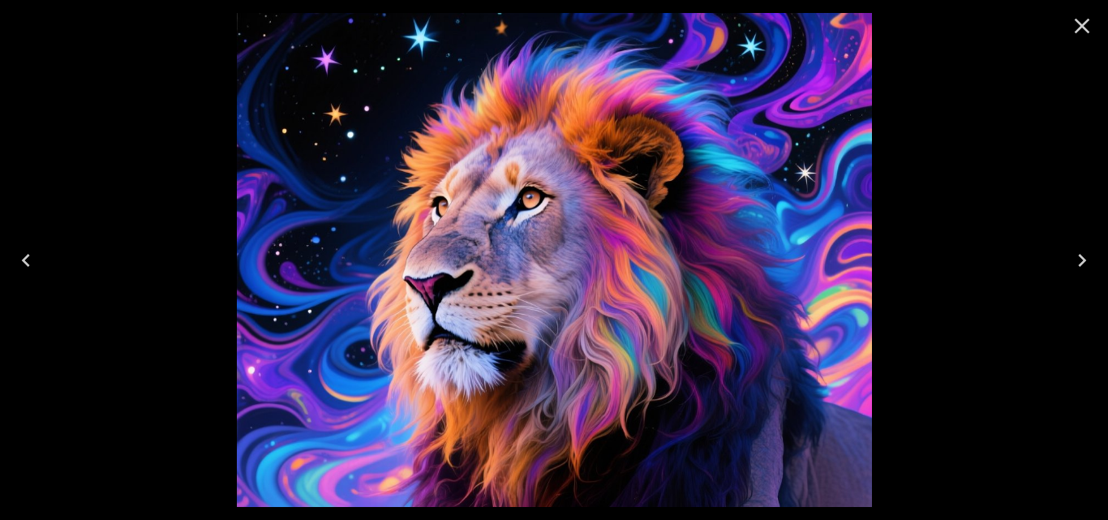
click at [1078, 265] on icon "Next" at bounding box center [1082, 260] width 26 height 26
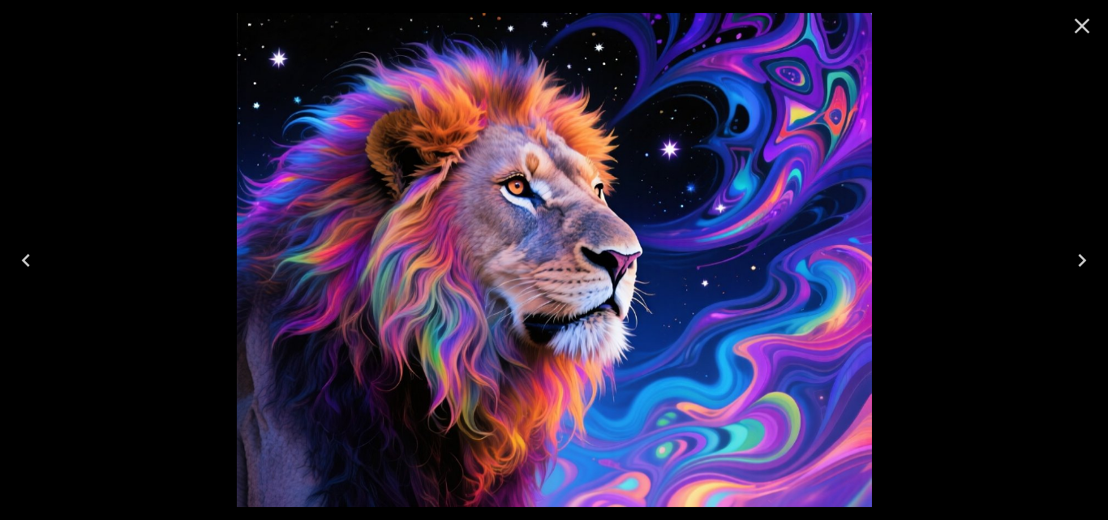
click at [1078, 265] on icon "Next" at bounding box center [1082, 260] width 26 height 26
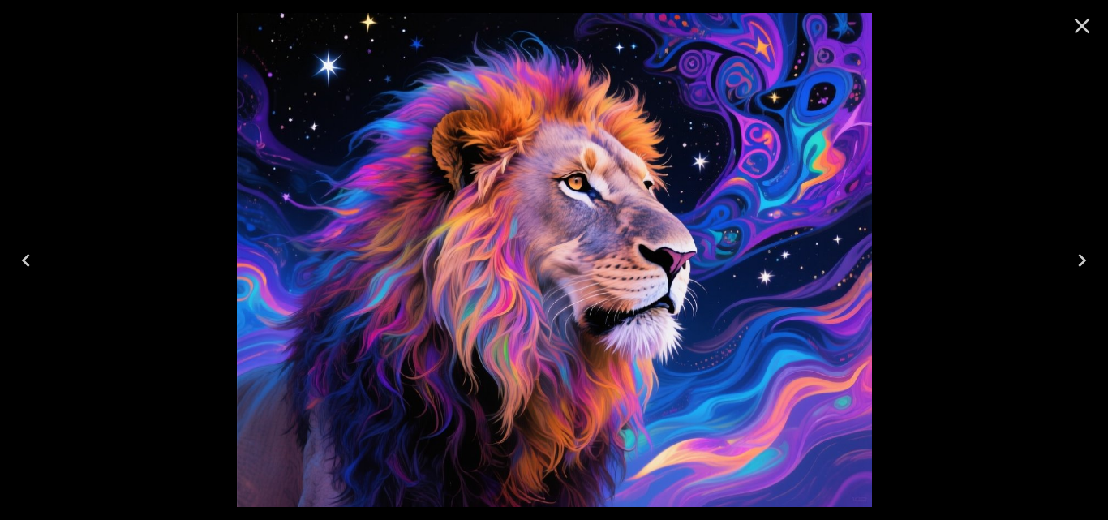
click at [1078, 265] on icon "Next" at bounding box center [1082, 260] width 26 height 26
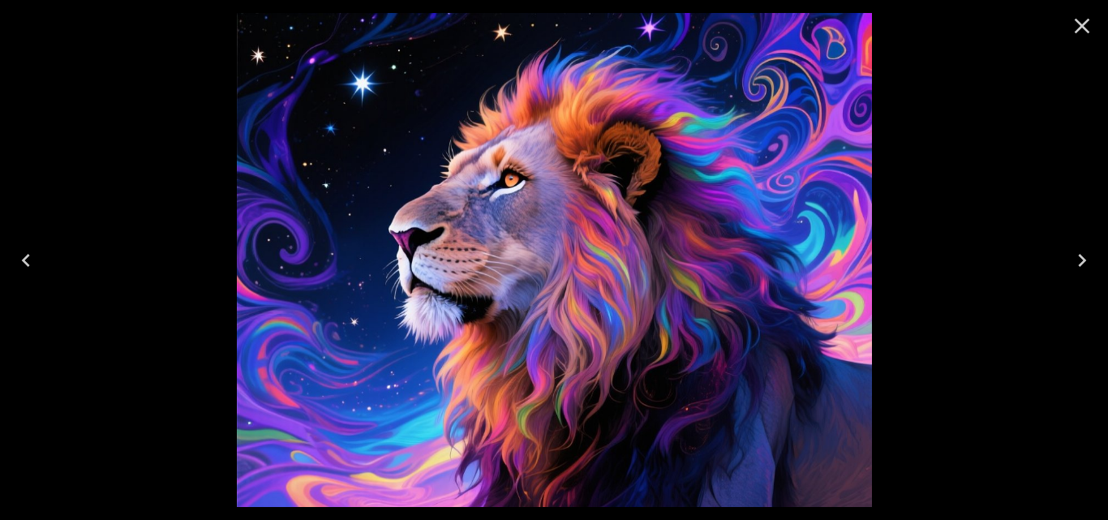
click at [1078, 265] on icon "Next" at bounding box center [1082, 260] width 26 height 26
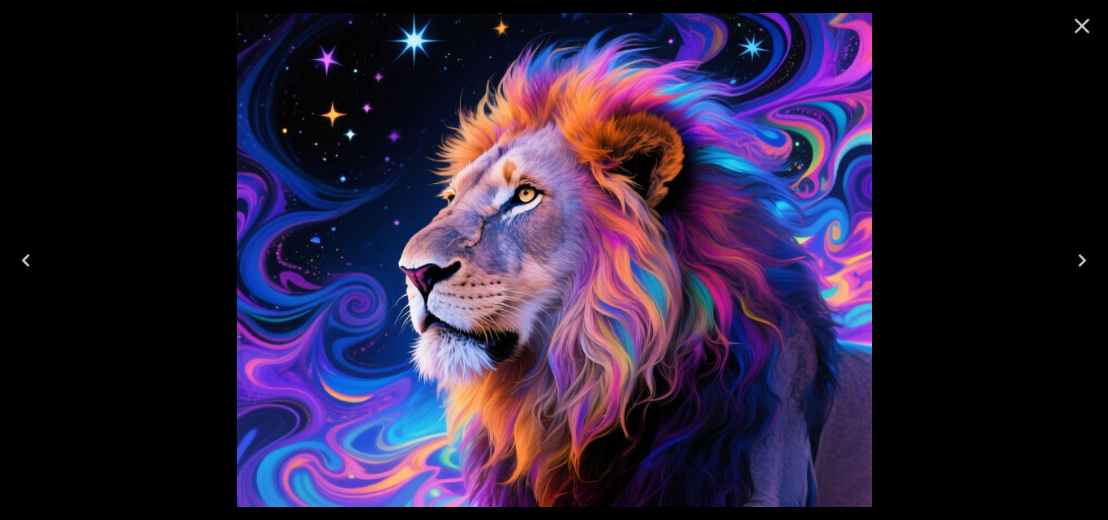
click at [1078, 266] on icon "Next" at bounding box center [1082, 260] width 26 height 26
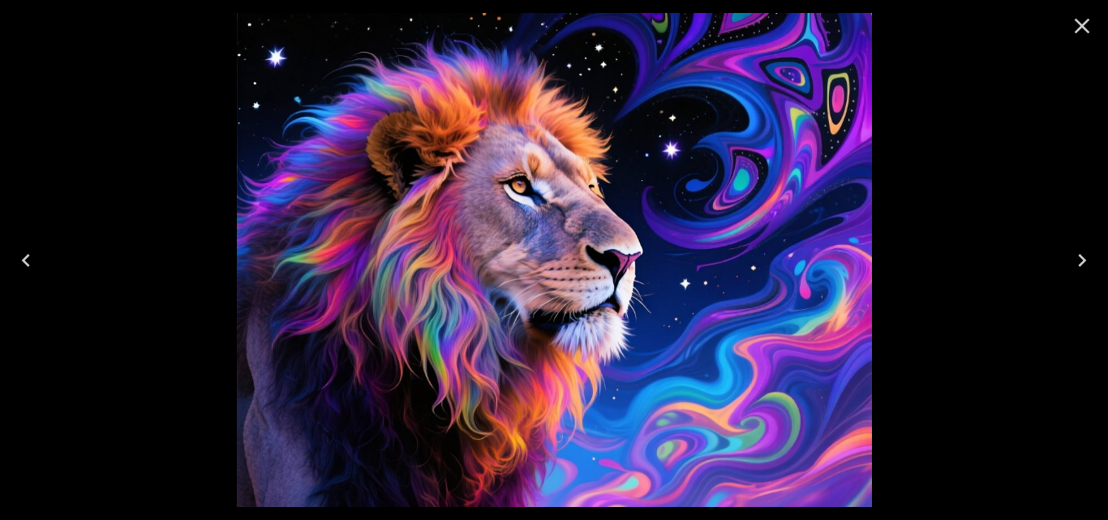
click at [1078, 266] on icon "Next" at bounding box center [1082, 260] width 26 height 26
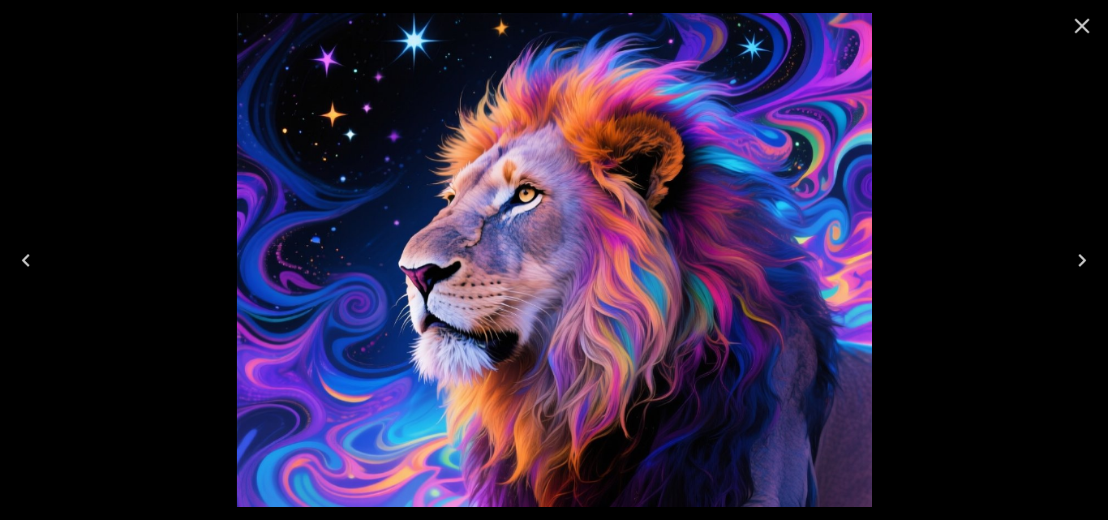
click at [1078, 266] on icon "Next" at bounding box center [1082, 260] width 26 height 26
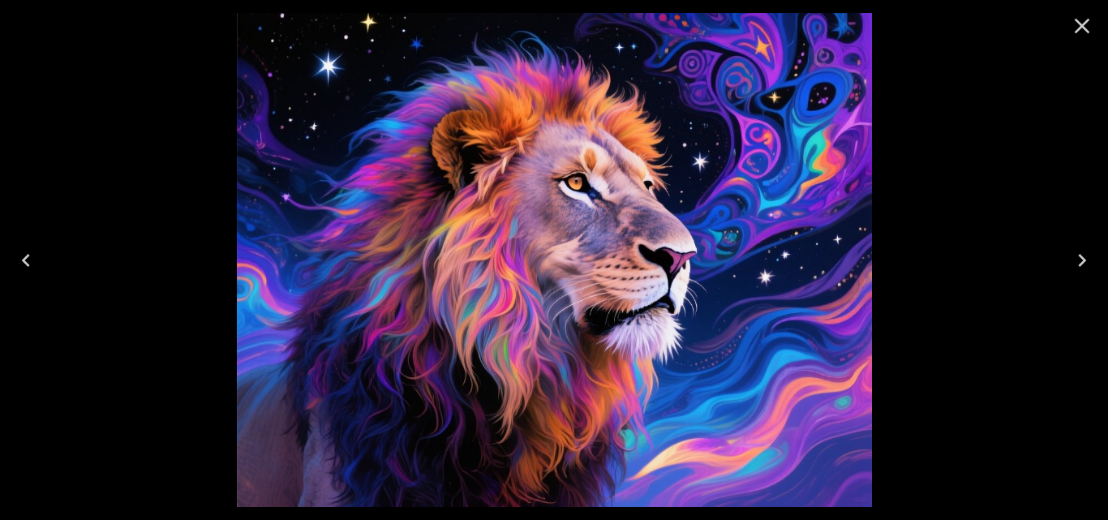
click at [1078, 266] on icon "Next" at bounding box center [1082, 260] width 26 height 26
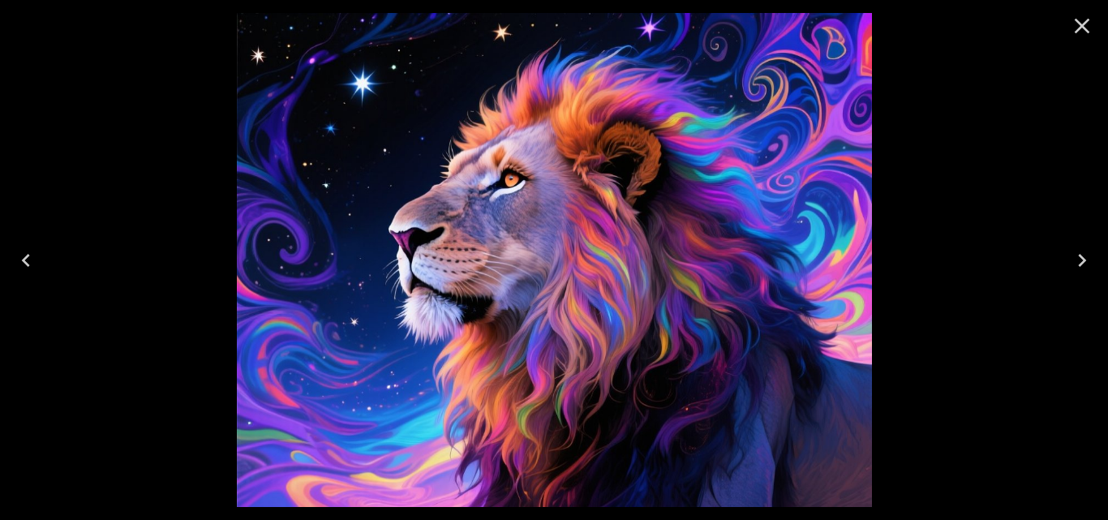
click at [1078, 266] on icon "Next" at bounding box center [1082, 260] width 26 height 26
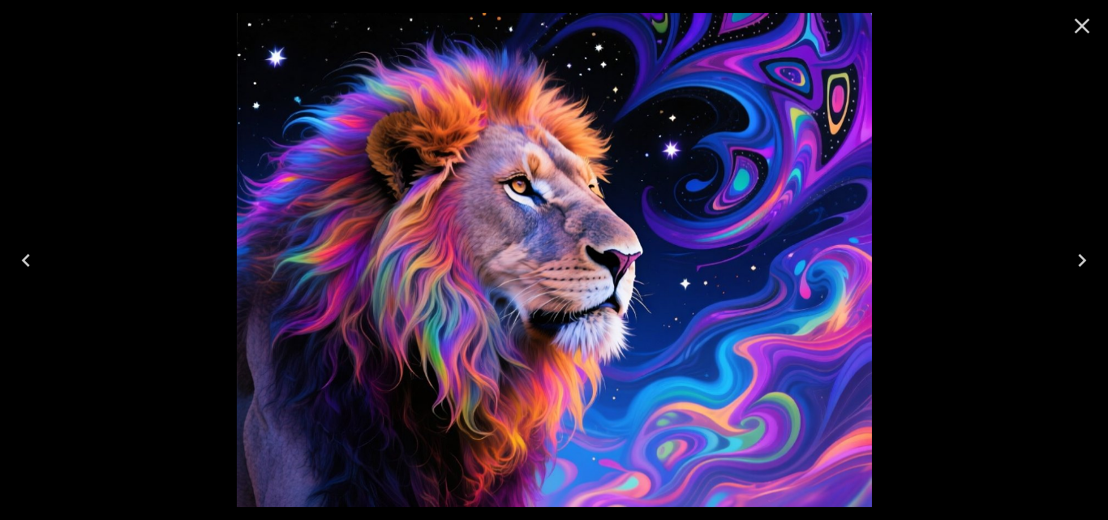
click at [1078, 266] on icon "Next" at bounding box center [1082, 260] width 26 height 26
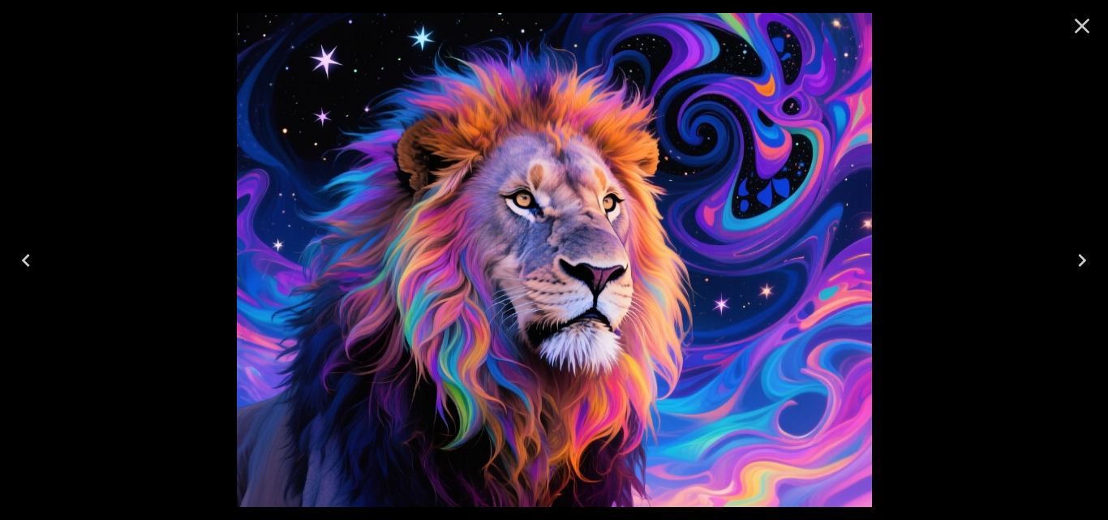
drag, startPoint x: 1067, startPoint y: 193, endPoint x: 1079, endPoint y: 23, distance: 170.7
click at [1079, 23] on icon "Close" at bounding box center [1082, 26] width 15 height 15
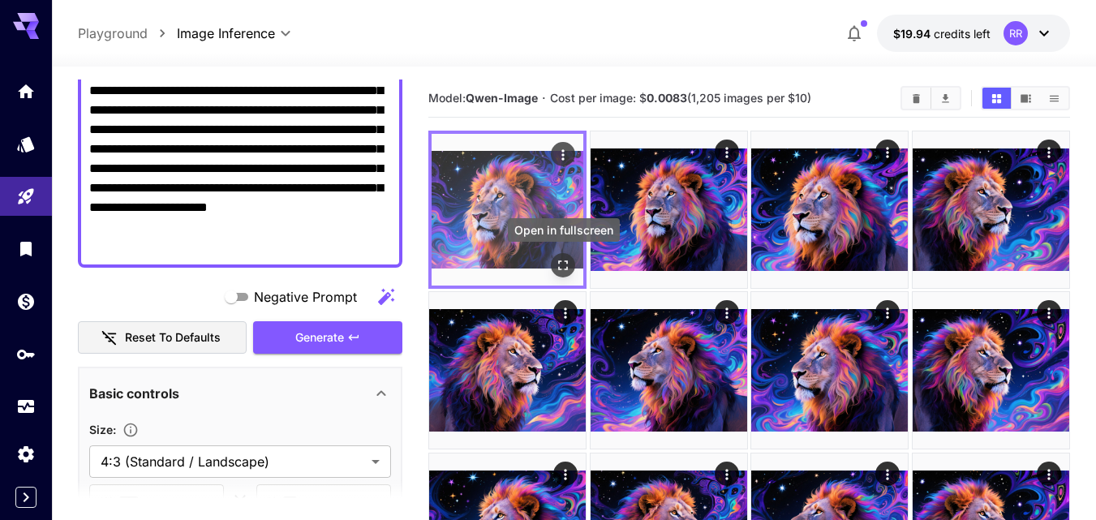
click at [566, 263] on icon "Open in fullscreen" at bounding box center [563, 265] width 16 height 16
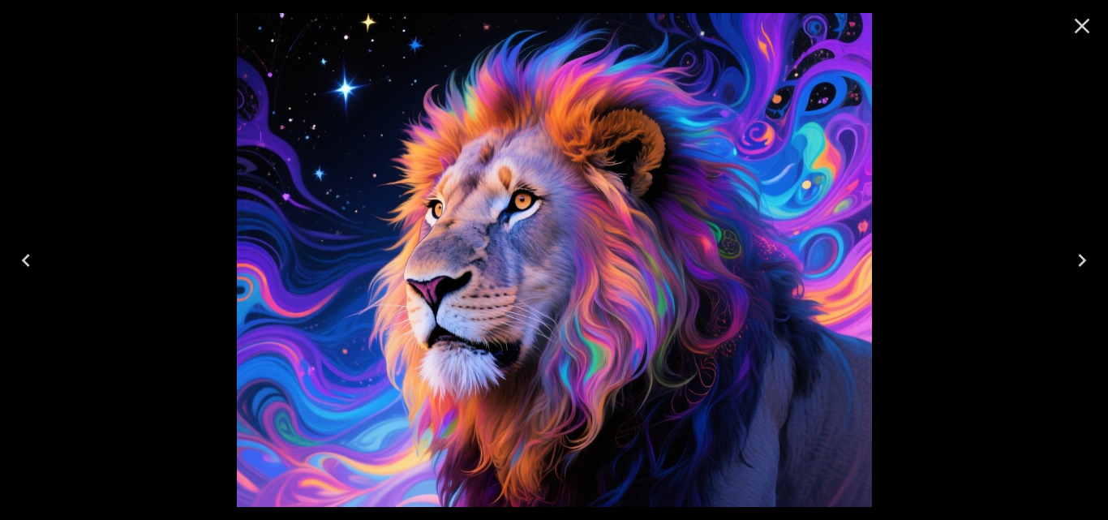
click at [1078, 261] on icon "Next" at bounding box center [1082, 260] width 26 height 26
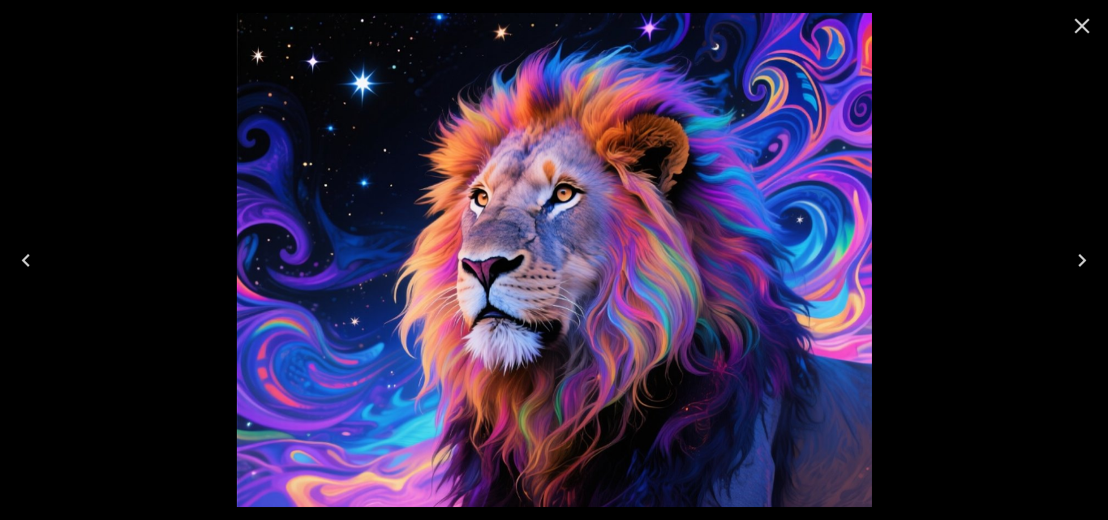
click at [1076, 266] on icon "Next" at bounding box center [1082, 260] width 26 height 26
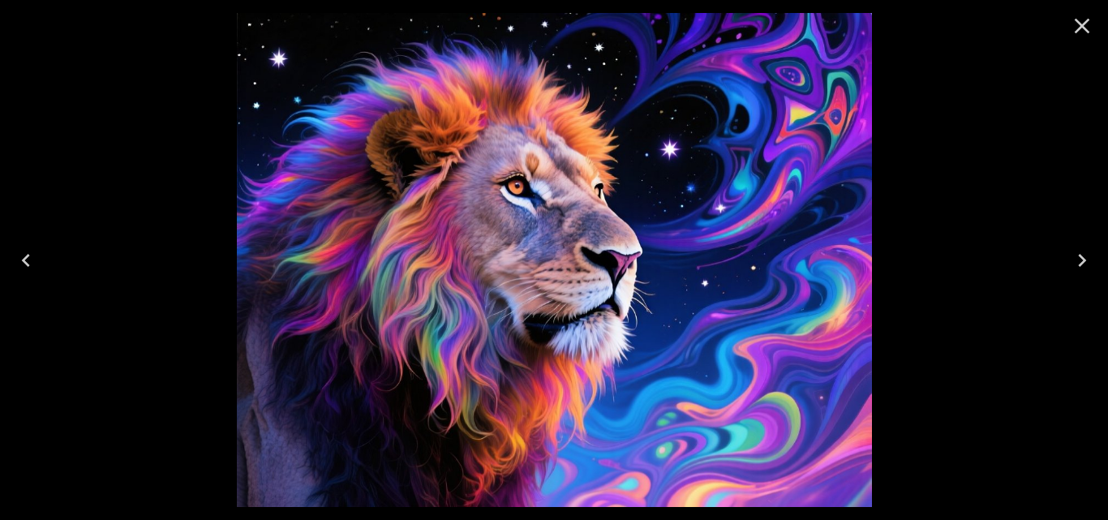
drag, startPoint x: 0, startPoint y: 0, endPoint x: 1076, endPoint y: 269, distance: 1109.5
click at [1076, 269] on icon "Next" at bounding box center [1082, 260] width 26 height 26
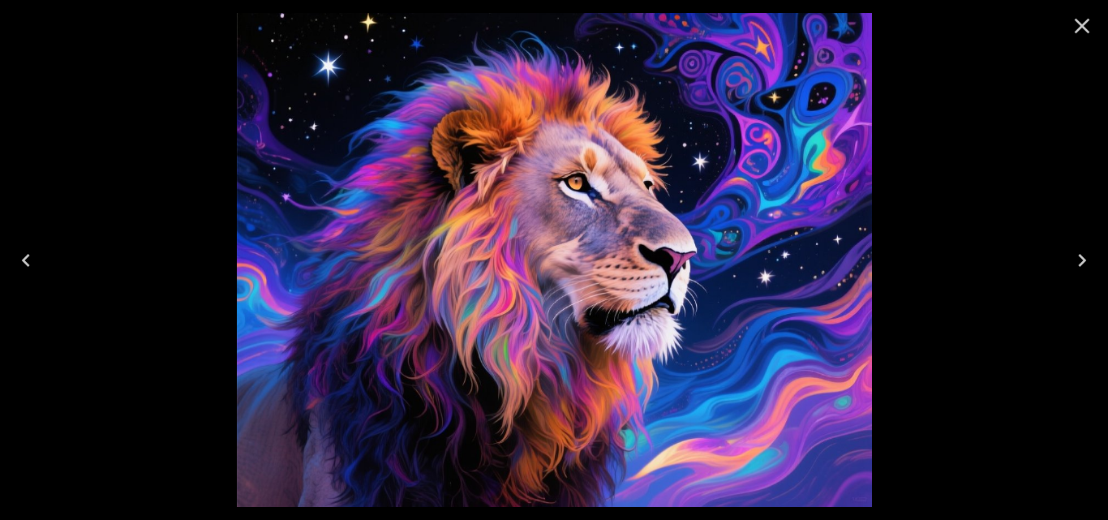
click at [1076, 270] on icon "Next" at bounding box center [1082, 260] width 26 height 26
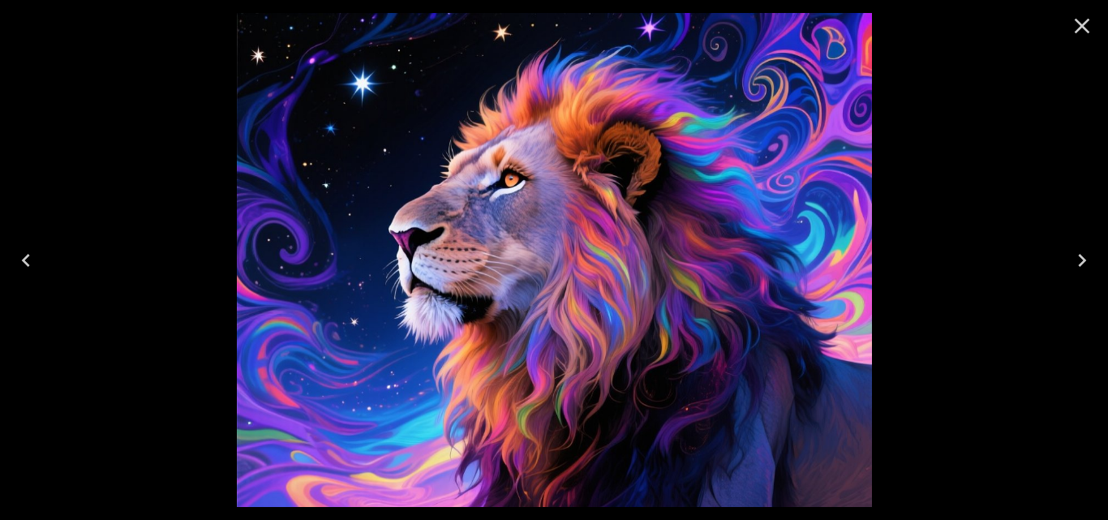
click at [1076, 273] on icon "Next" at bounding box center [1082, 260] width 26 height 26
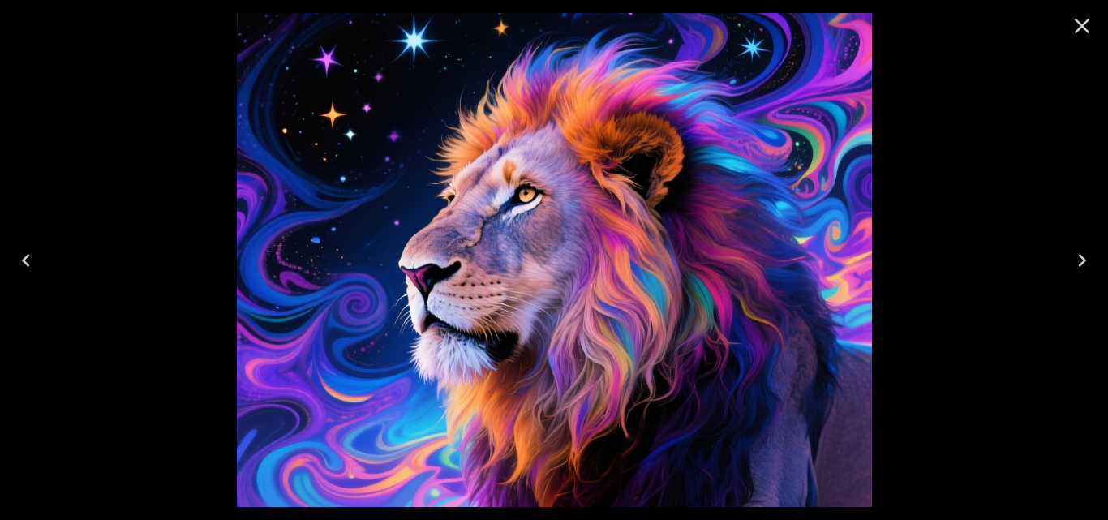
click at [1076, 273] on icon "Next" at bounding box center [1082, 260] width 26 height 26
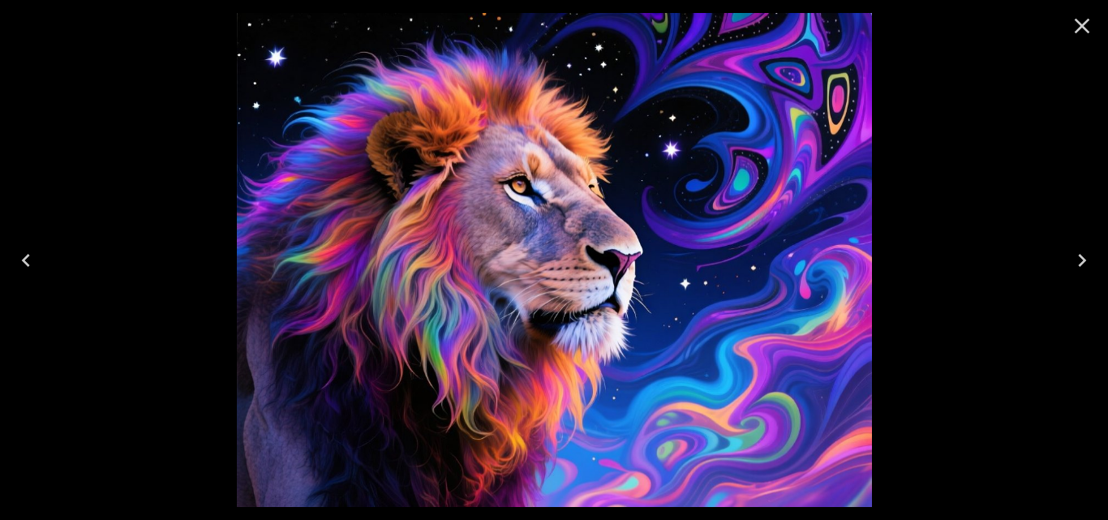
click at [1076, 273] on icon "Next" at bounding box center [1082, 260] width 26 height 26
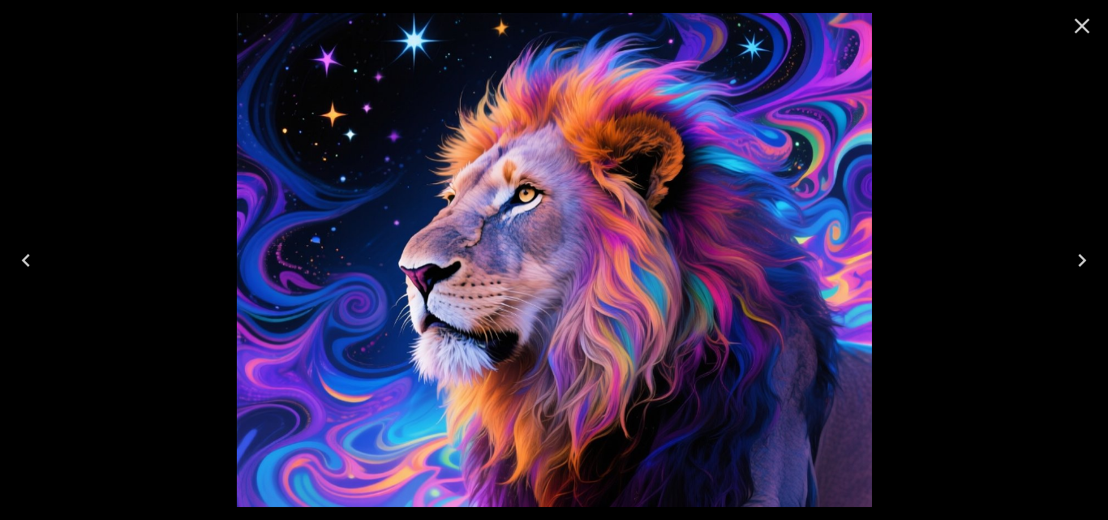
click at [1076, 273] on icon "Next" at bounding box center [1082, 260] width 26 height 26
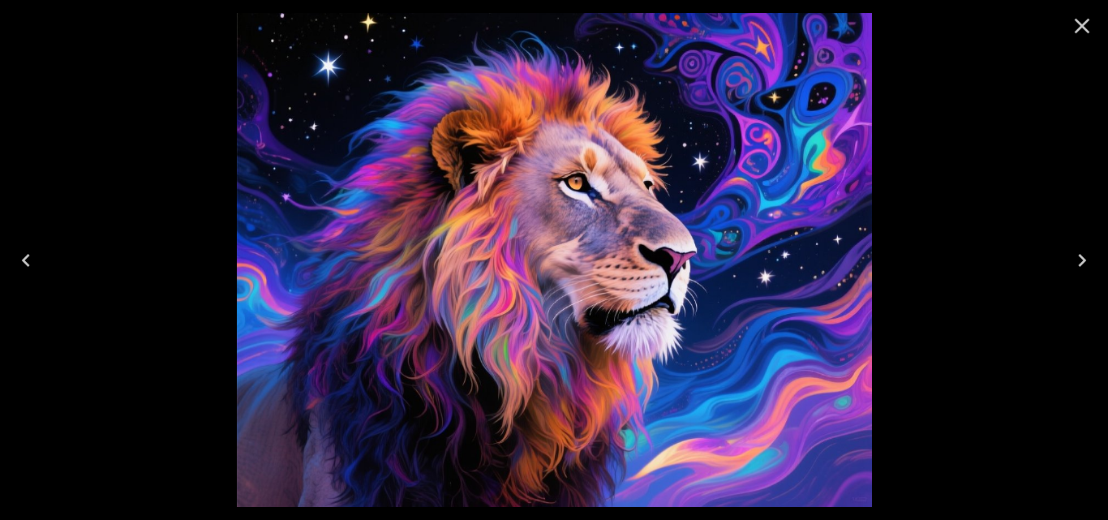
click at [1076, 273] on icon "Next" at bounding box center [1082, 260] width 26 height 26
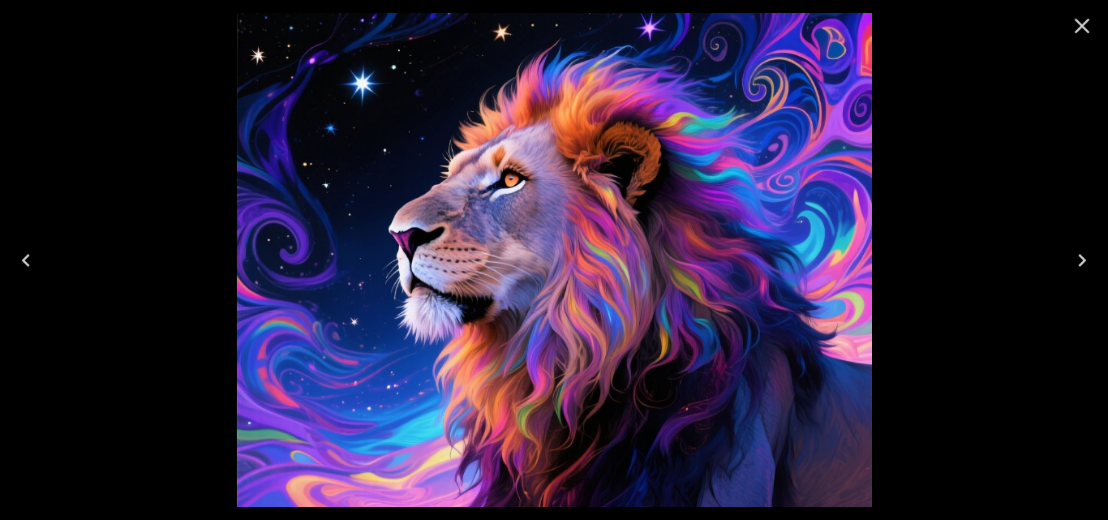
click at [1076, 274] on button "Next" at bounding box center [1082, 260] width 52 height 65
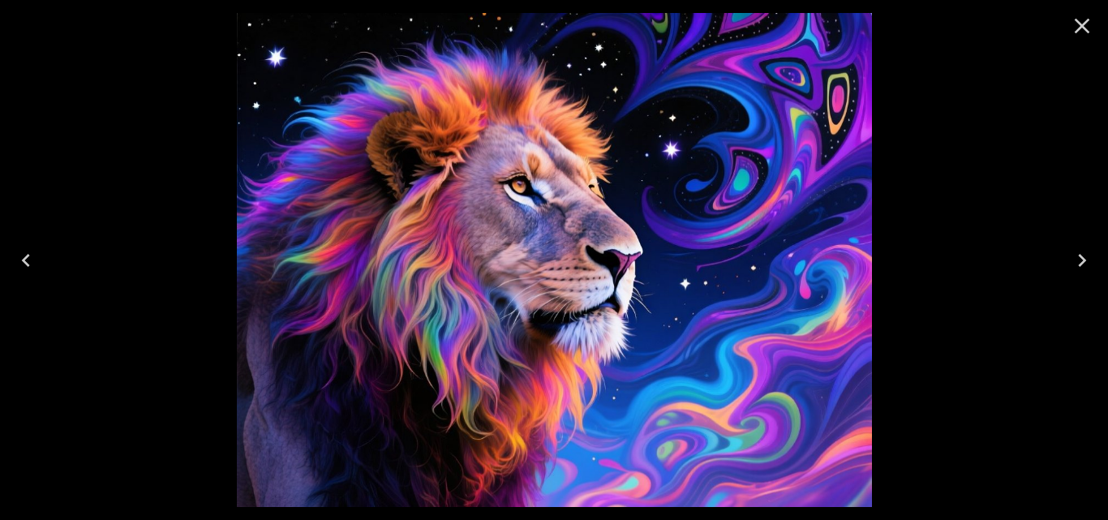
click at [1076, 274] on button "Next" at bounding box center [1082, 260] width 52 height 65
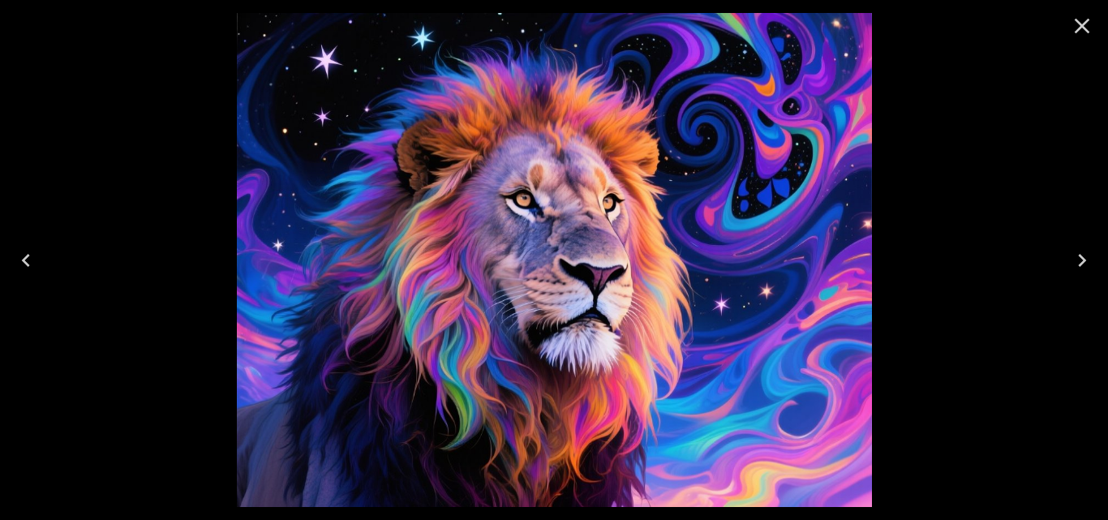
click at [1076, 276] on button "Next" at bounding box center [1082, 260] width 52 height 65
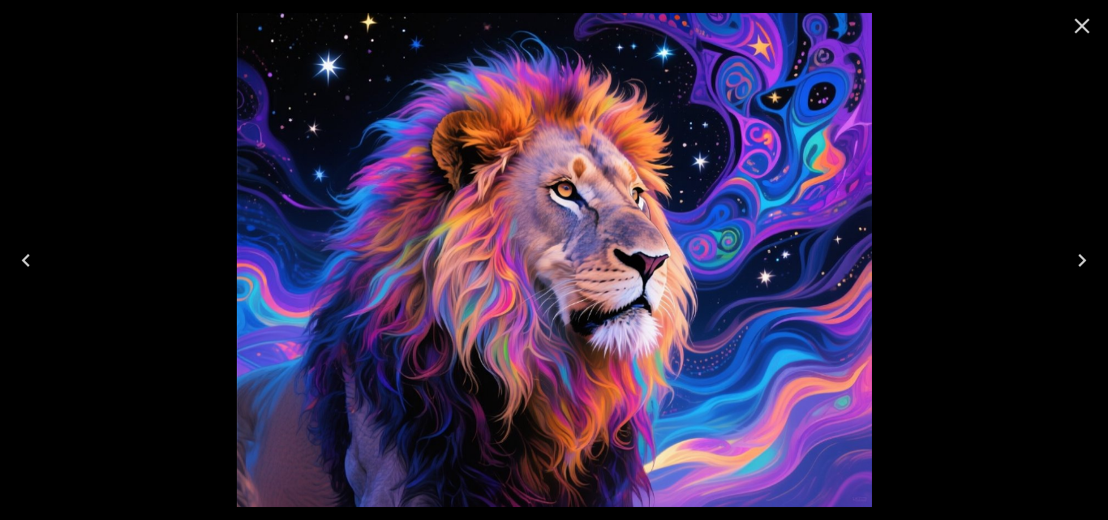
click at [1082, 262] on icon "Next" at bounding box center [1082, 260] width 26 height 26
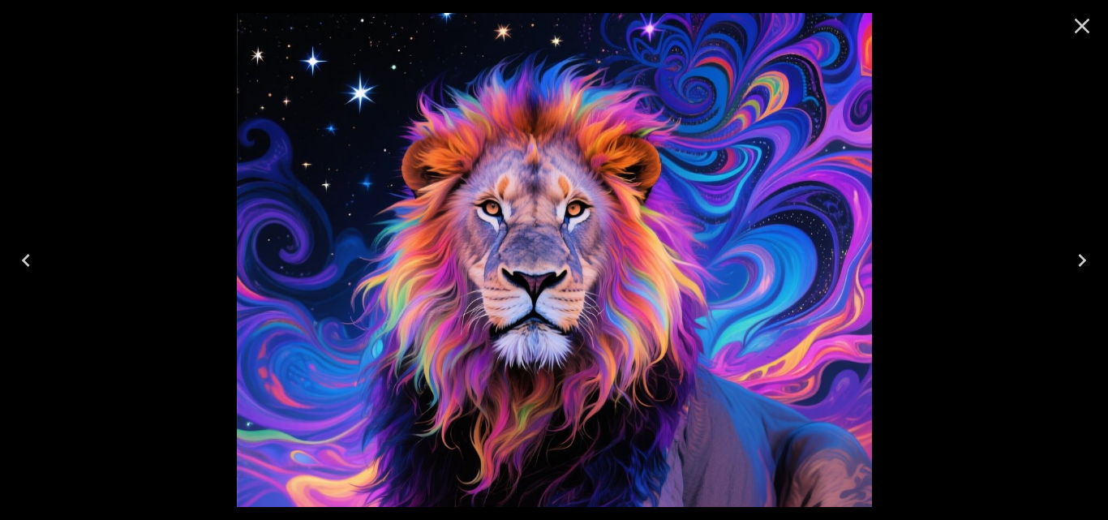
click at [1082, 262] on icon "Next" at bounding box center [1082, 260] width 8 height 13
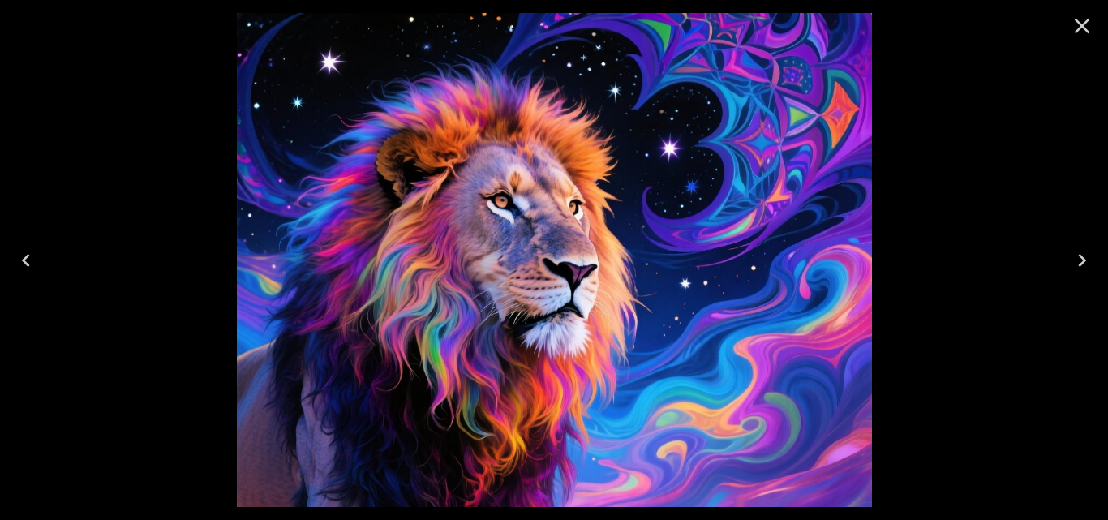
click at [1082, 262] on icon "Next" at bounding box center [1082, 260] width 8 height 13
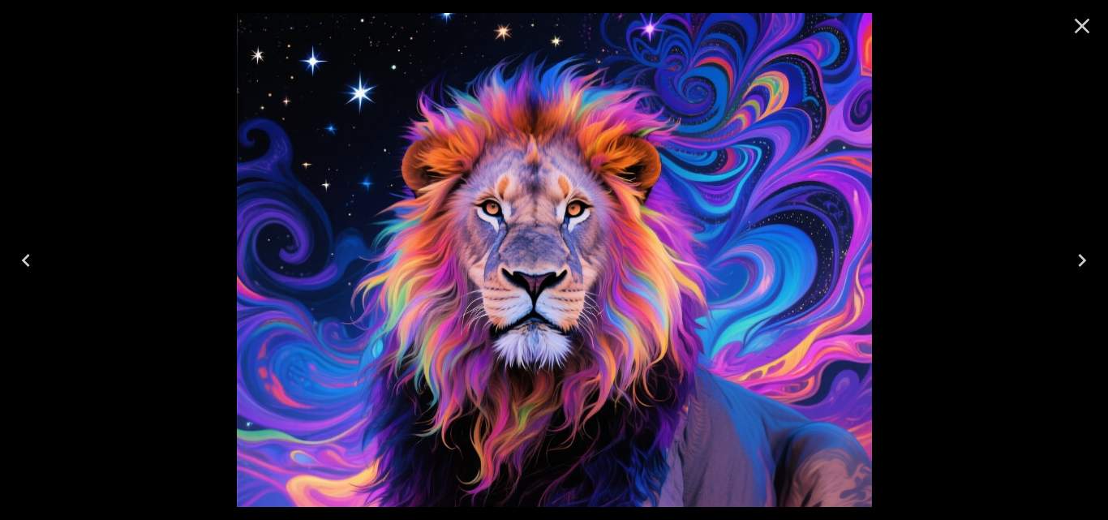
click at [1082, 262] on icon "Next" at bounding box center [1082, 260] width 8 height 13
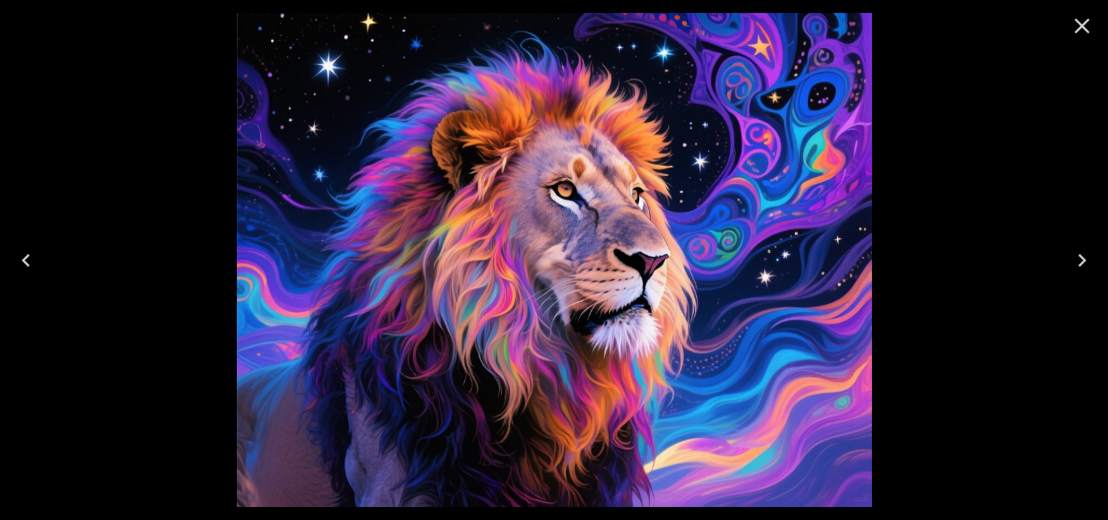
click at [1082, 262] on icon "Next" at bounding box center [1082, 260] width 8 height 13
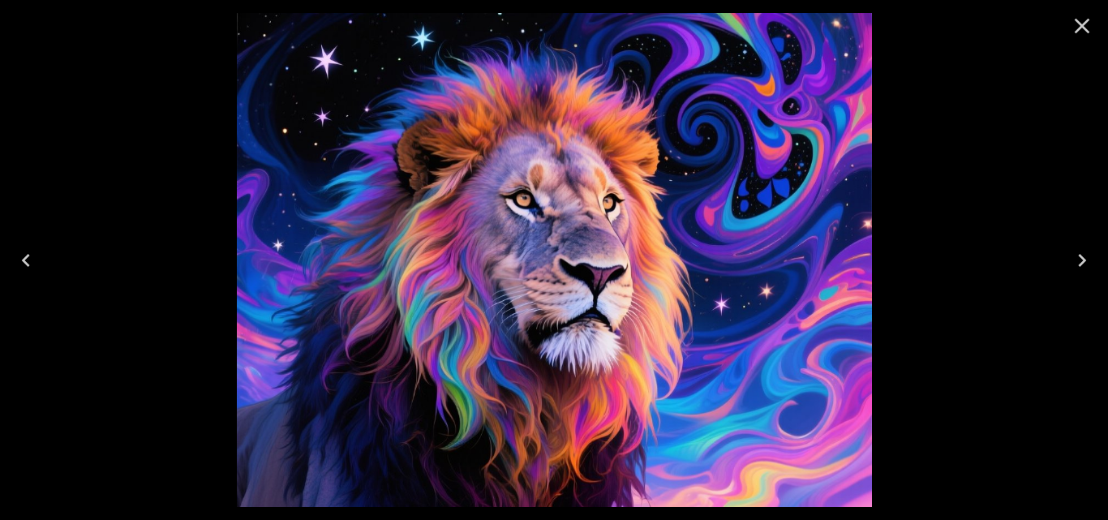
click at [1079, 25] on icon "Close" at bounding box center [1082, 26] width 26 height 26
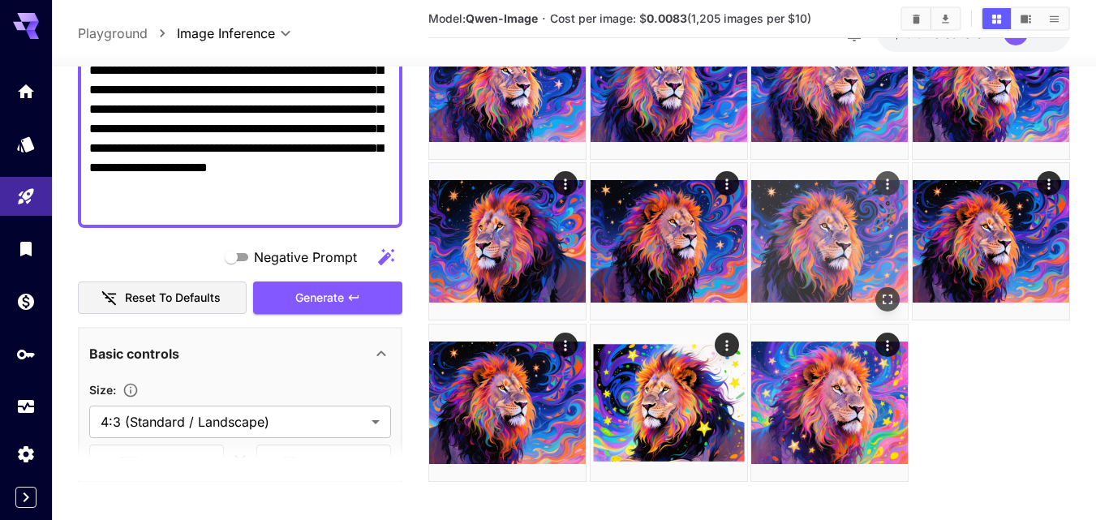
scroll to position [1428, 0]
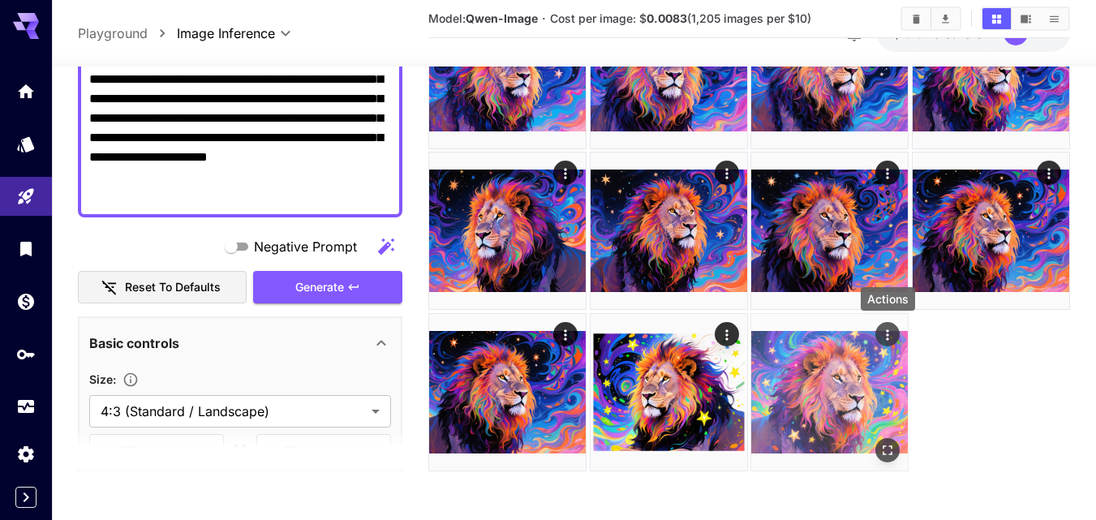
click at [883, 331] on icon "Actions" at bounding box center [887, 334] width 16 height 16
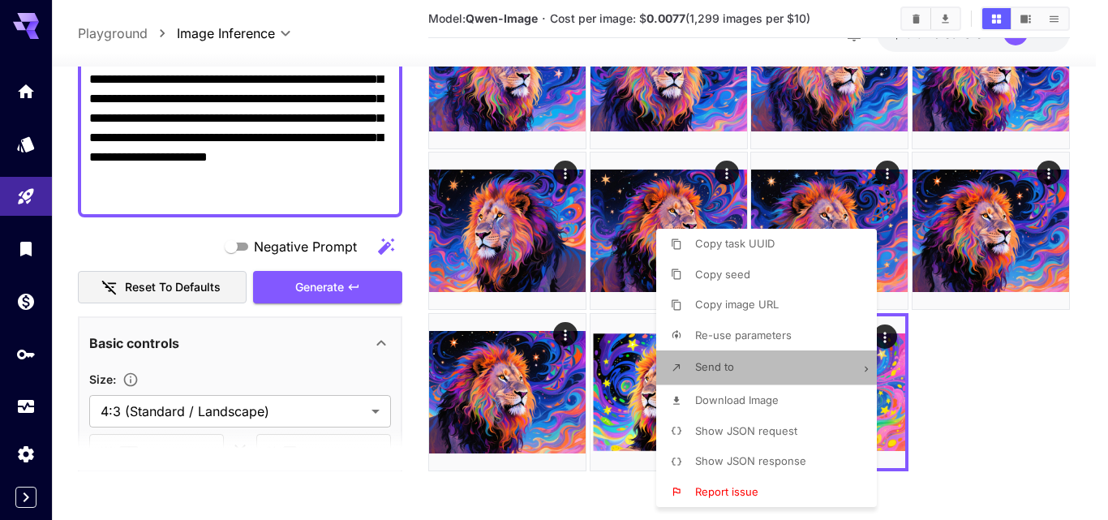
click at [736, 363] on li "Send to" at bounding box center [771, 367] width 230 height 34
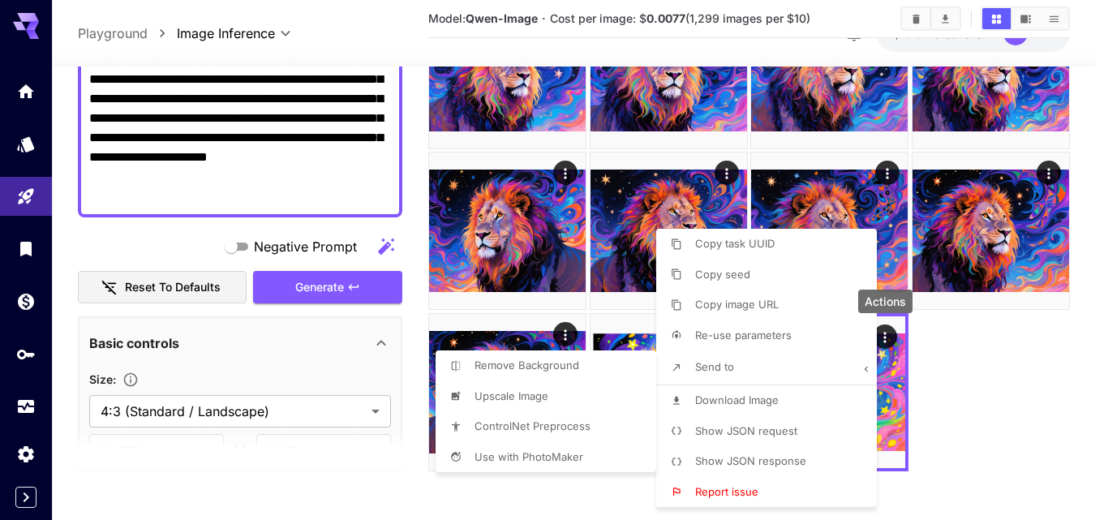
click at [970, 355] on div at bounding box center [554, 260] width 1108 height 520
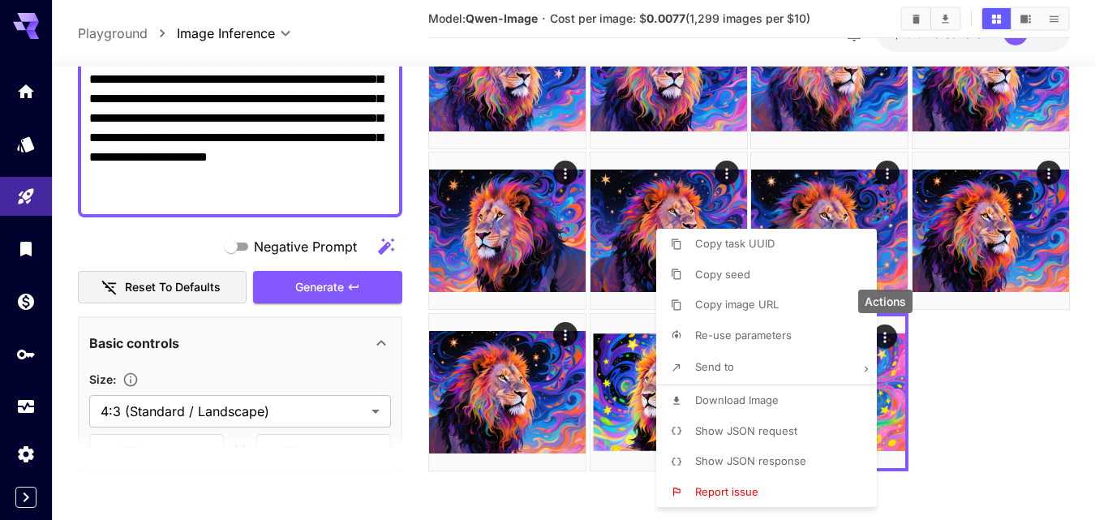
click at [963, 348] on div at bounding box center [554, 260] width 1108 height 520
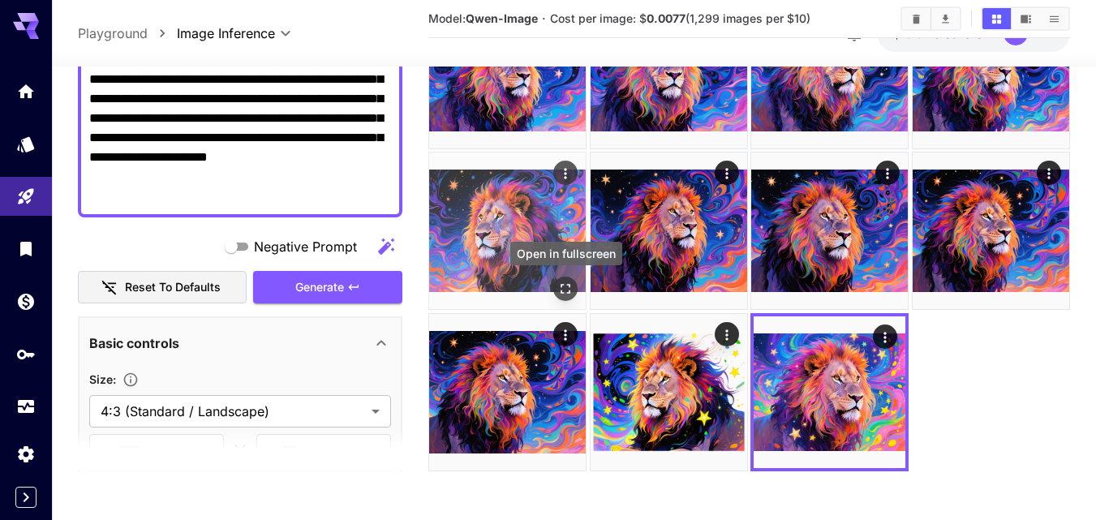
click at [567, 286] on icon "Open in fullscreen" at bounding box center [565, 289] width 16 height 16
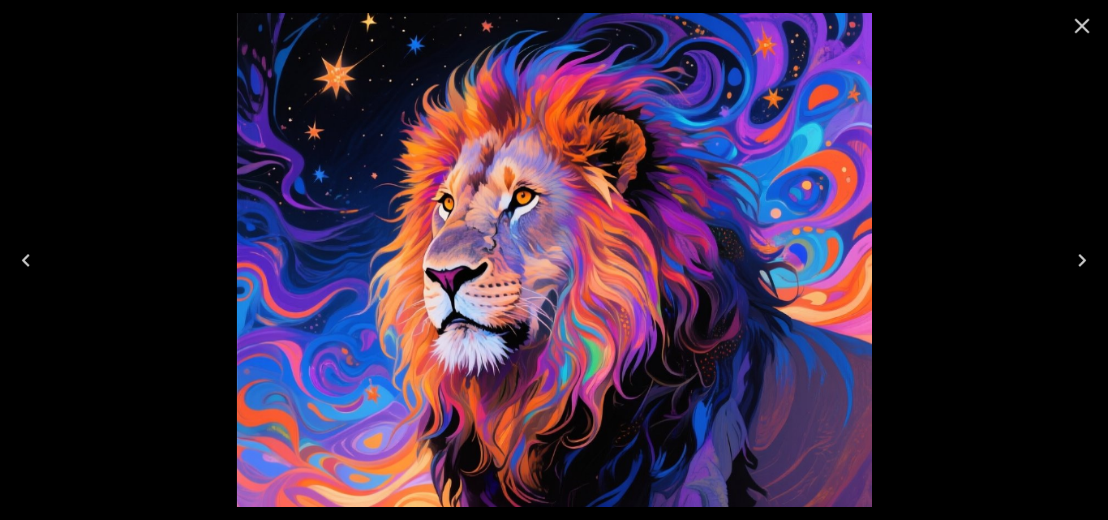
click at [16, 258] on icon "Previous" at bounding box center [26, 260] width 26 height 26
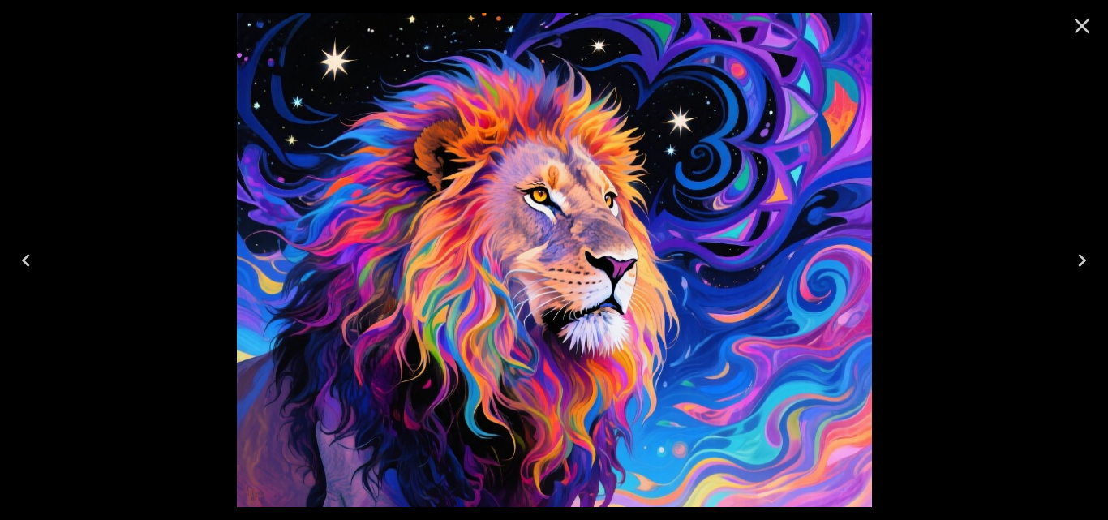
click at [16, 258] on icon "Previous" at bounding box center [26, 260] width 26 height 26
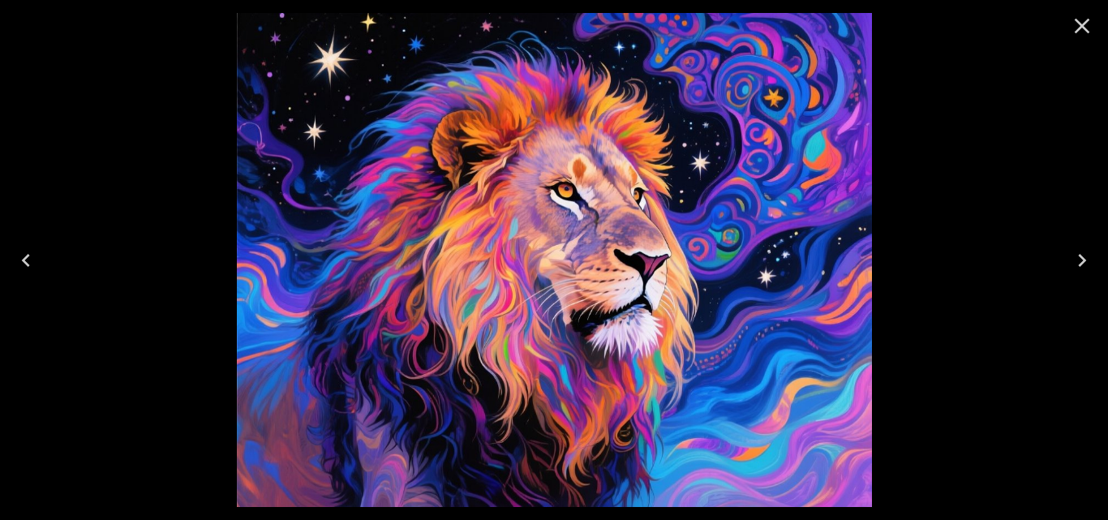
click at [16, 258] on icon "Previous" at bounding box center [26, 260] width 26 height 26
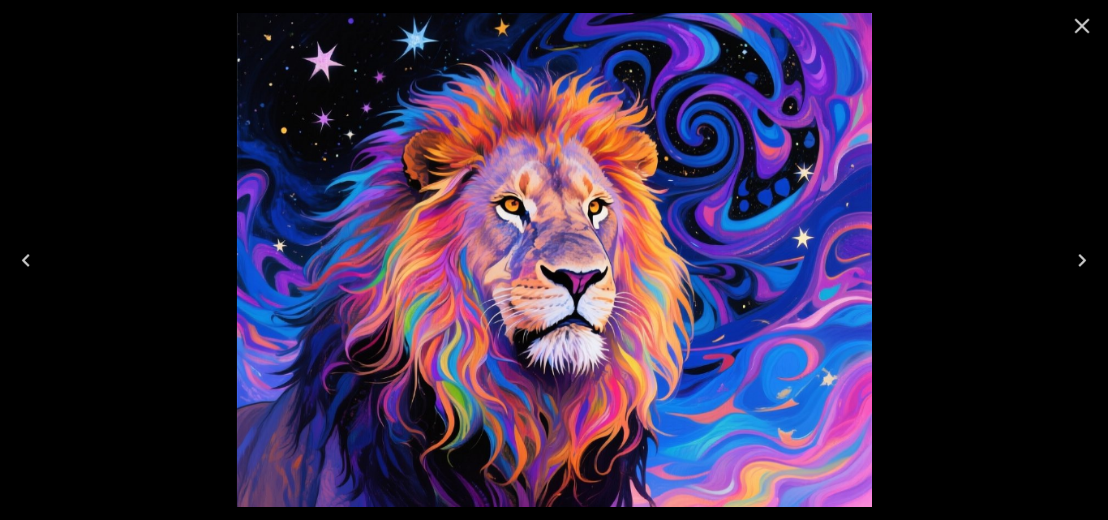
click at [16, 258] on icon "Previous" at bounding box center [26, 260] width 26 height 26
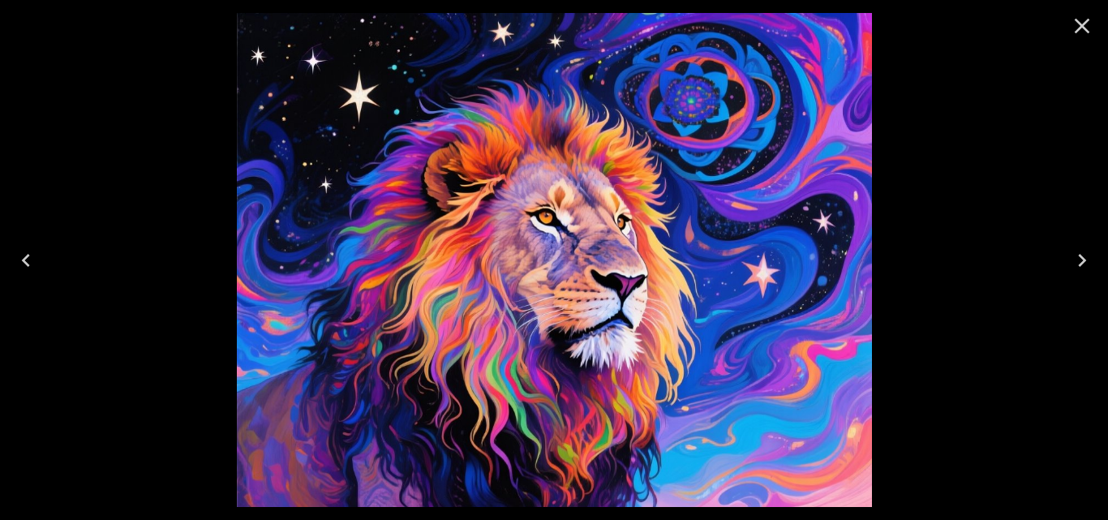
click at [16, 259] on icon "Previous" at bounding box center [26, 260] width 26 height 26
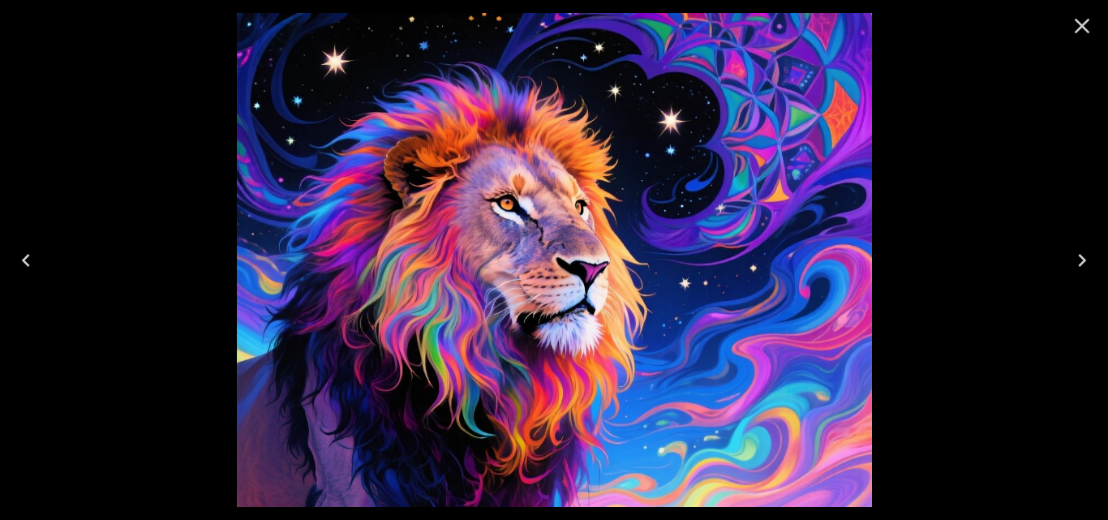
click at [16, 260] on icon "Previous" at bounding box center [26, 260] width 26 height 26
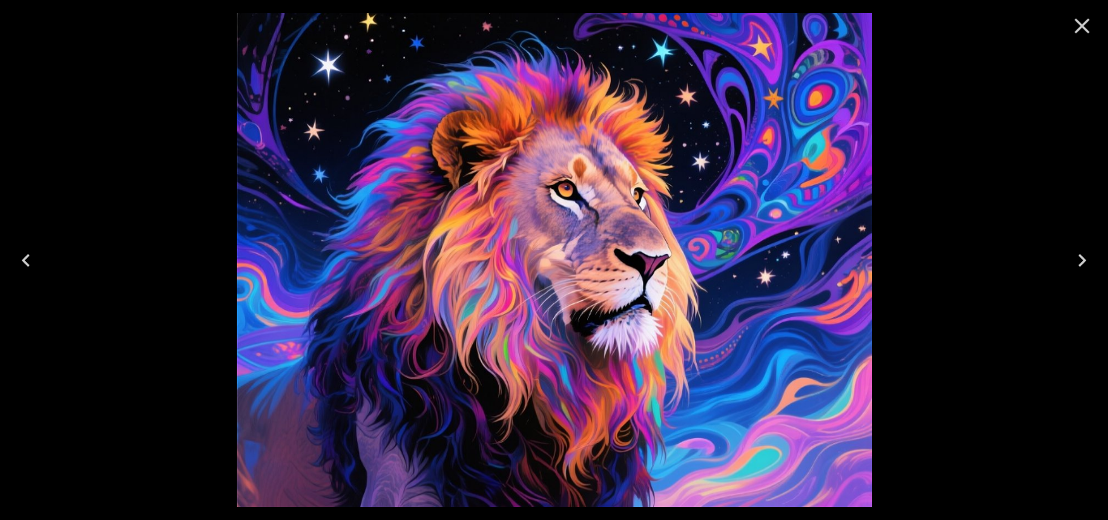
click at [16, 260] on icon "Previous" at bounding box center [26, 260] width 26 height 26
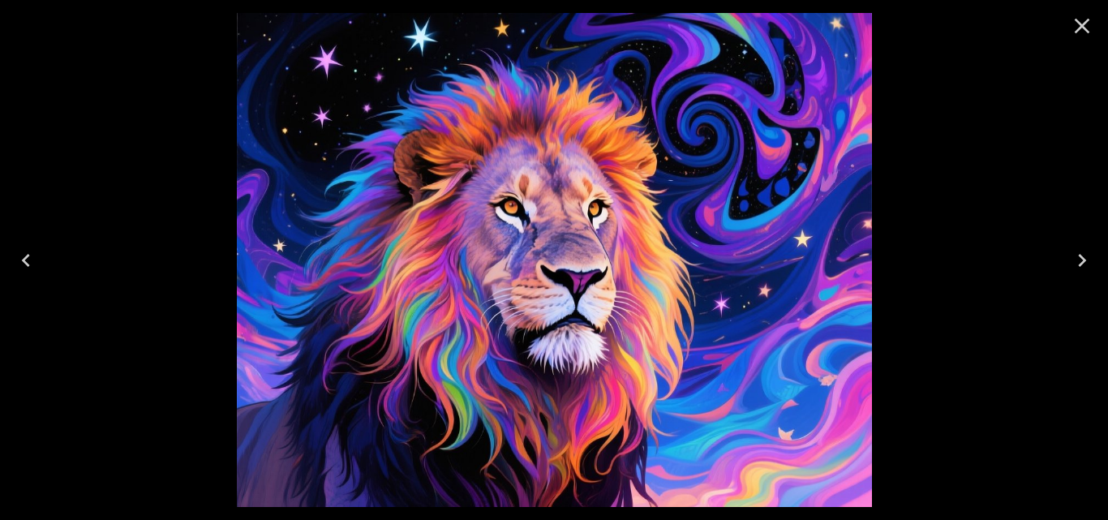
click at [16, 260] on icon "Previous" at bounding box center [26, 260] width 26 height 26
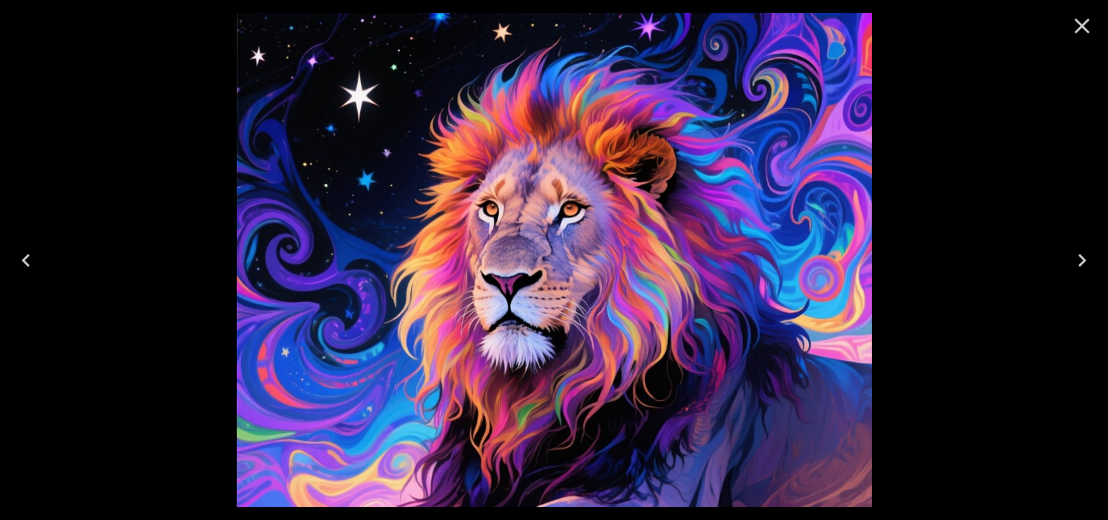
click at [16, 260] on icon "Previous" at bounding box center [26, 260] width 26 height 26
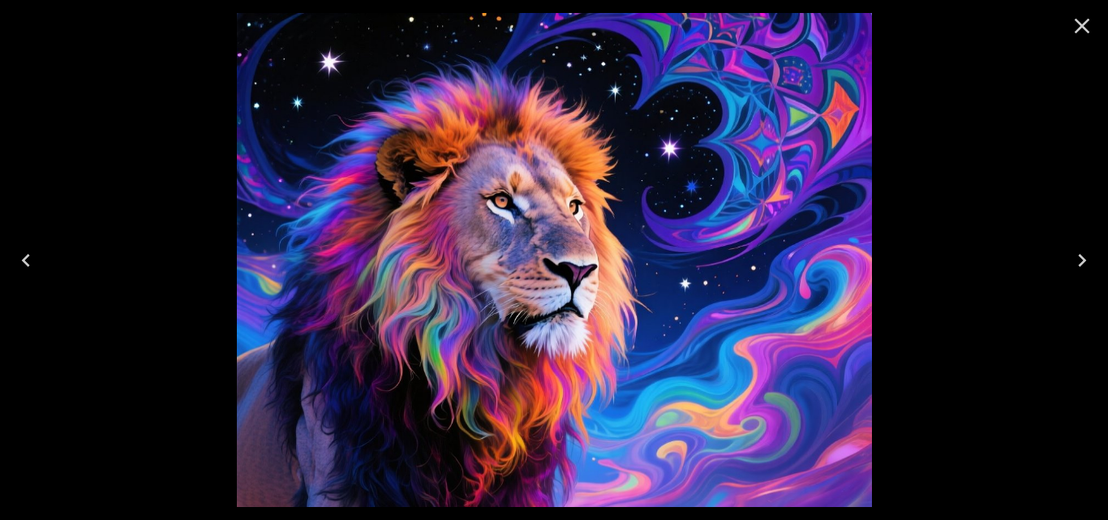
click at [16, 260] on icon "Previous" at bounding box center [26, 260] width 26 height 26
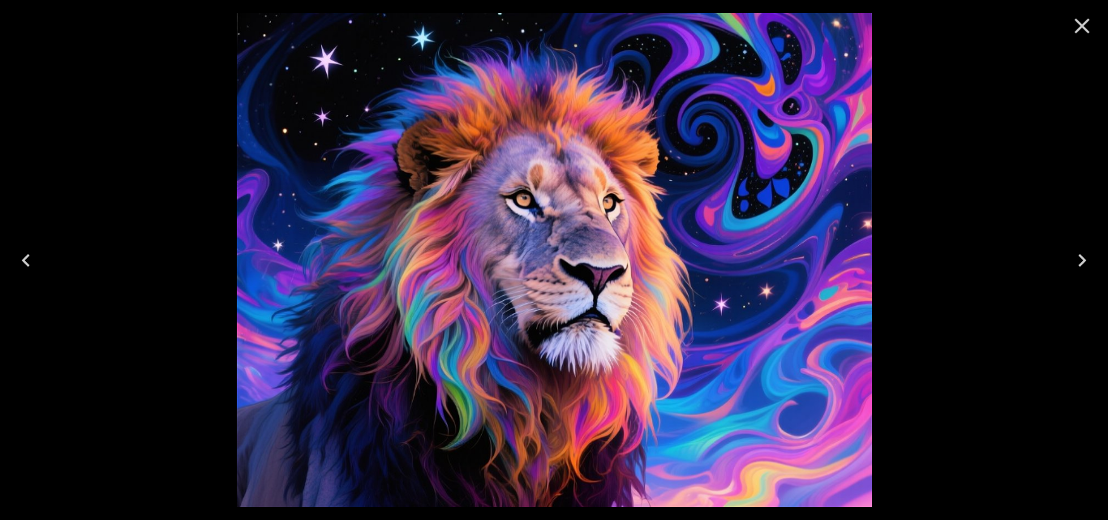
click at [16, 260] on icon "Previous" at bounding box center [26, 260] width 26 height 26
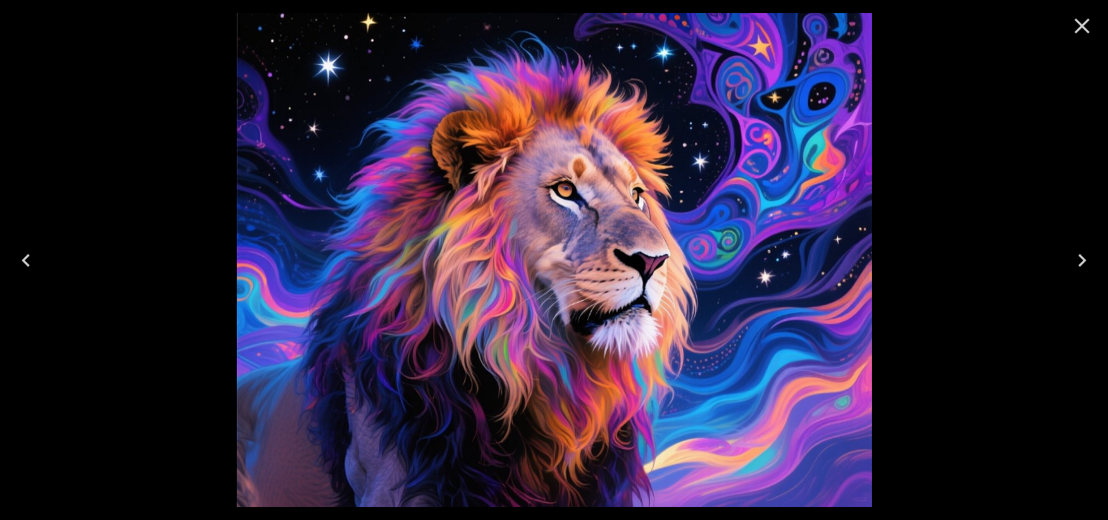
click at [16, 260] on icon "Previous" at bounding box center [26, 260] width 26 height 26
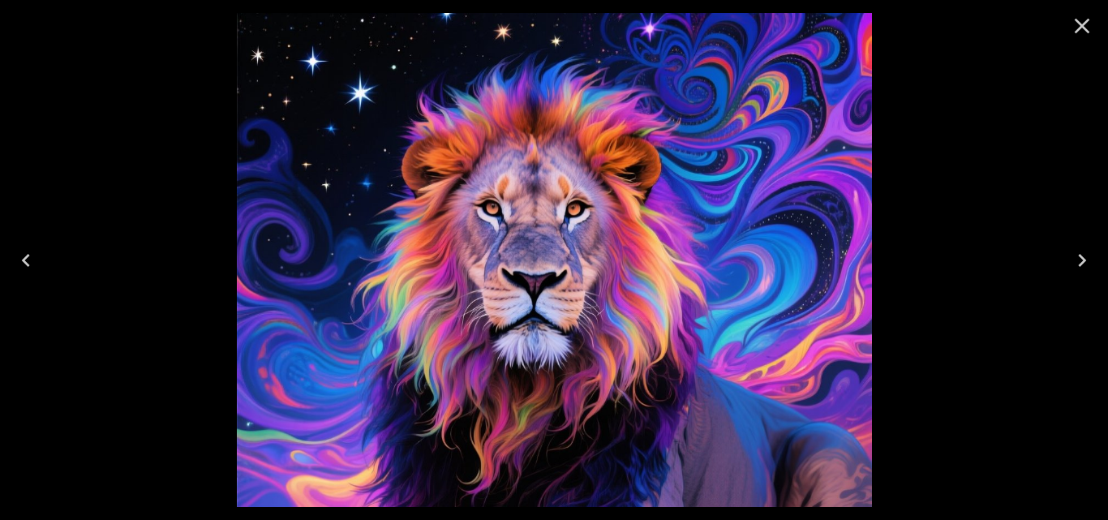
click at [16, 260] on icon "Previous" at bounding box center [26, 260] width 26 height 26
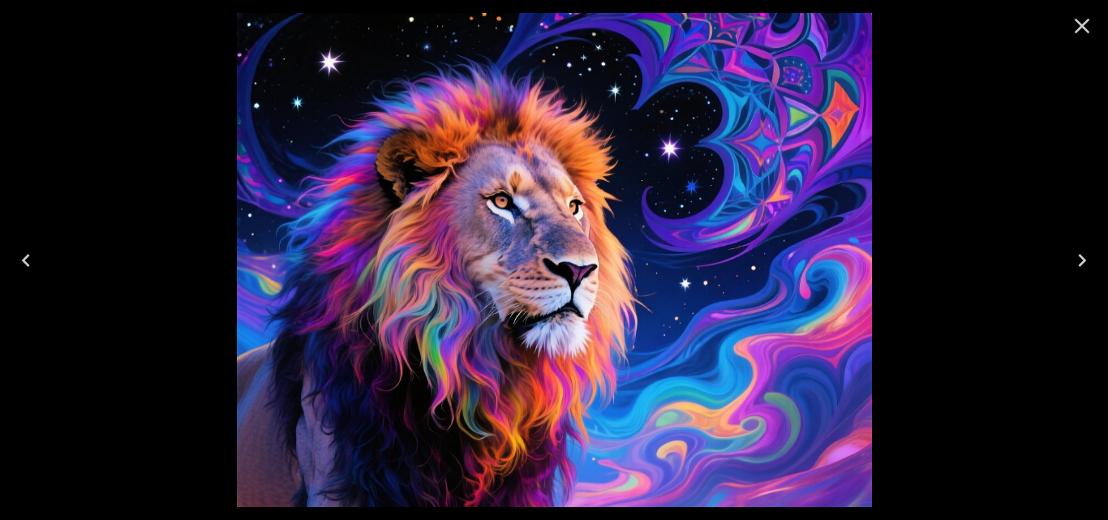
click at [16, 260] on icon "Previous" at bounding box center [26, 260] width 26 height 26
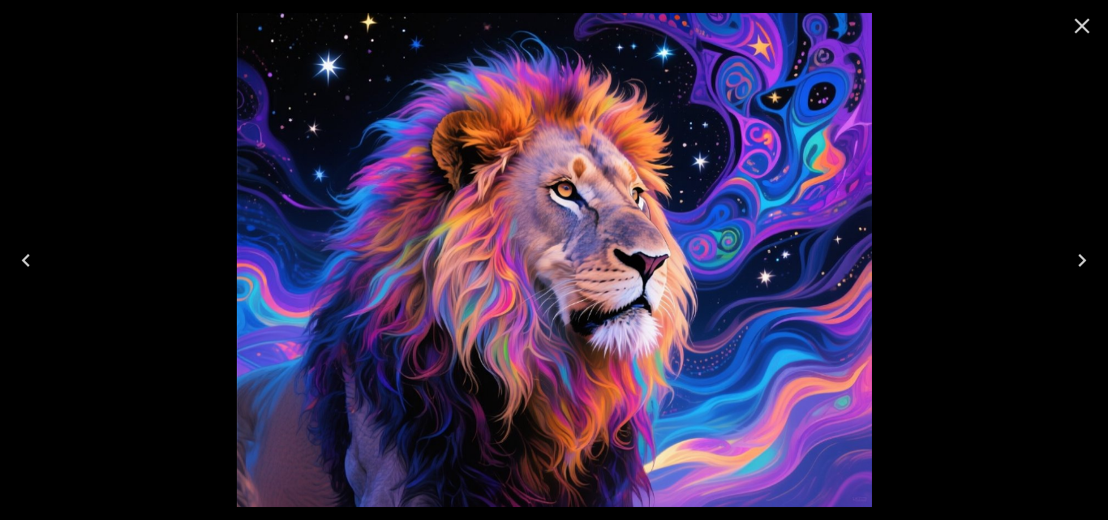
click at [16, 260] on icon "Previous" at bounding box center [26, 260] width 26 height 26
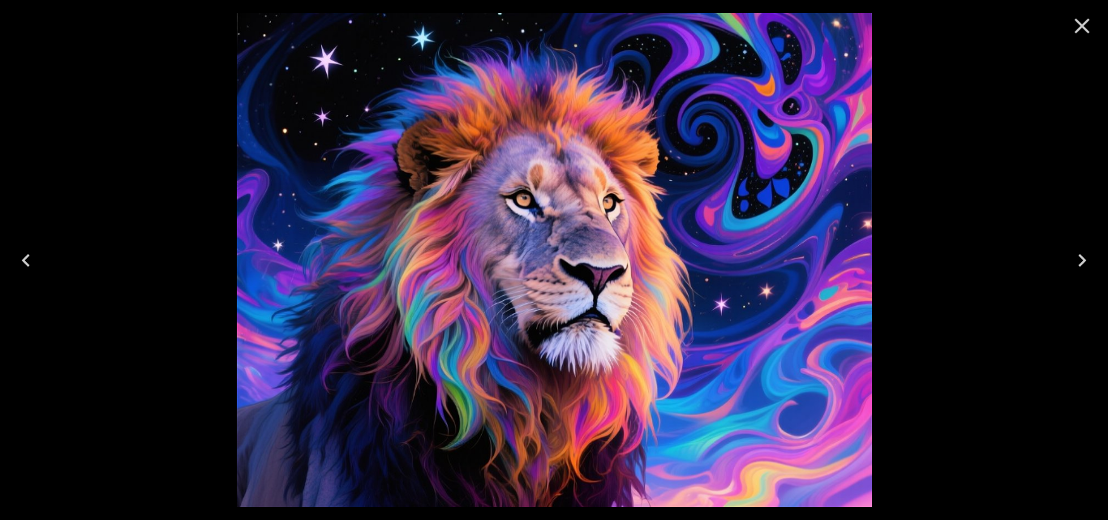
click at [16, 260] on icon "Previous" at bounding box center [26, 260] width 26 height 26
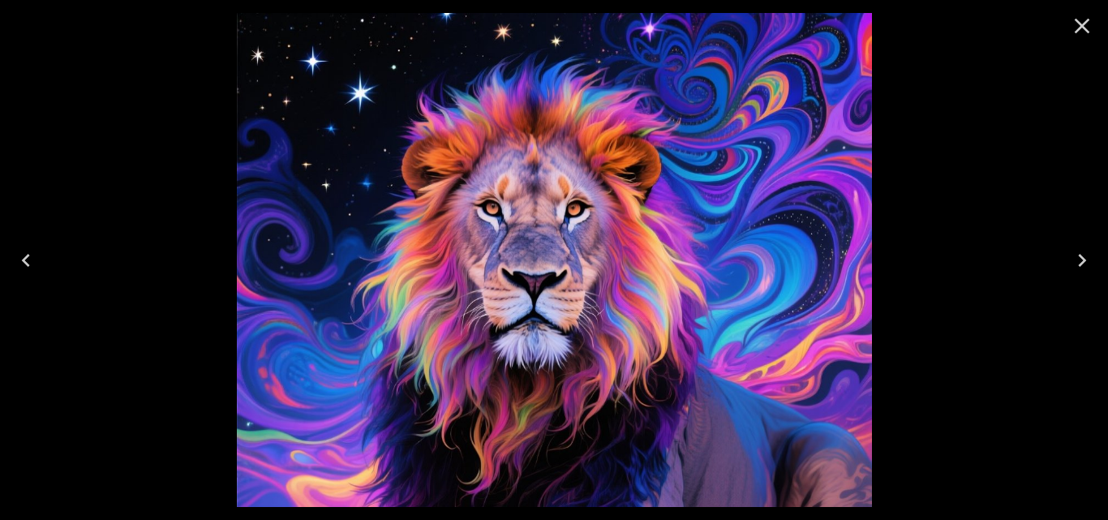
click at [16, 260] on icon "Previous" at bounding box center [26, 260] width 26 height 26
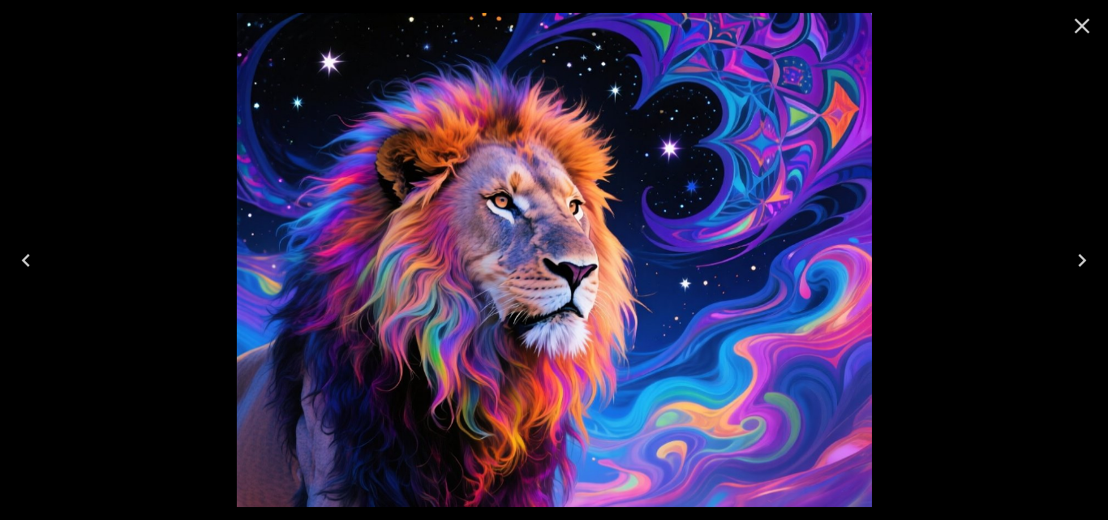
click at [16, 260] on icon "Previous" at bounding box center [26, 260] width 26 height 26
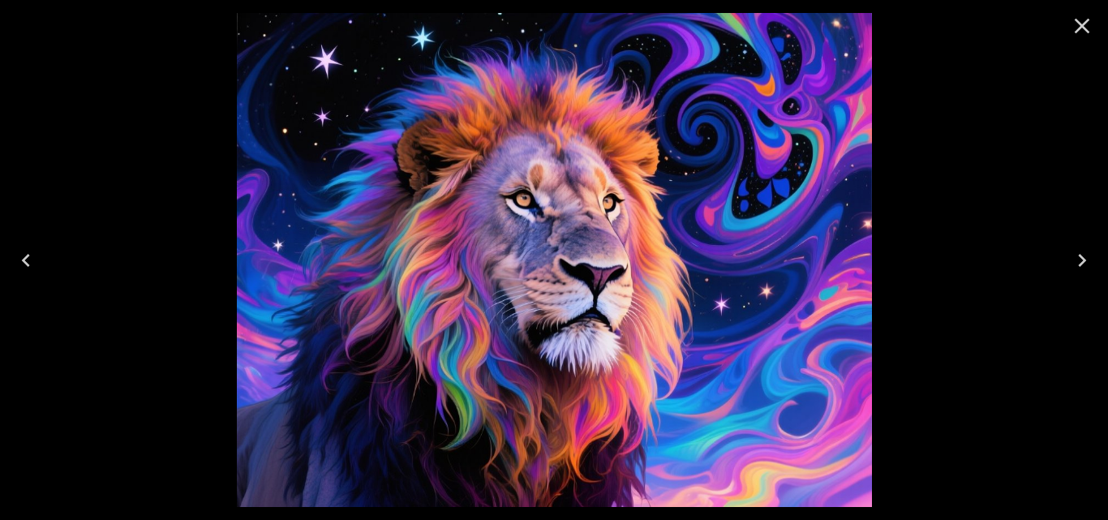
click at [16, 260] on icon "Previous" at bounding box center [26, 260] width 26 height 26
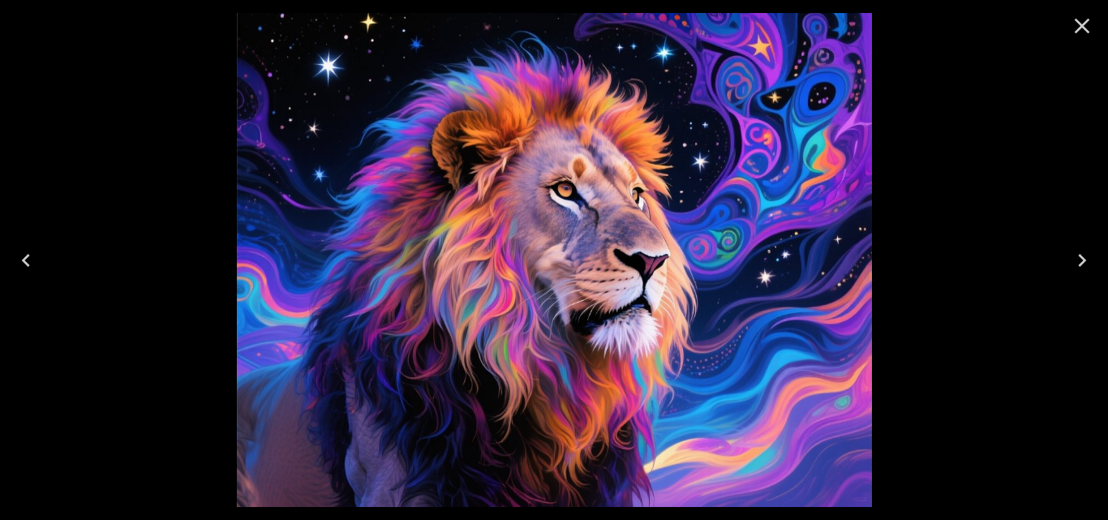
click at [16, 260] on icon "Previous" at bounding box center [26, 260] width 26 height 26
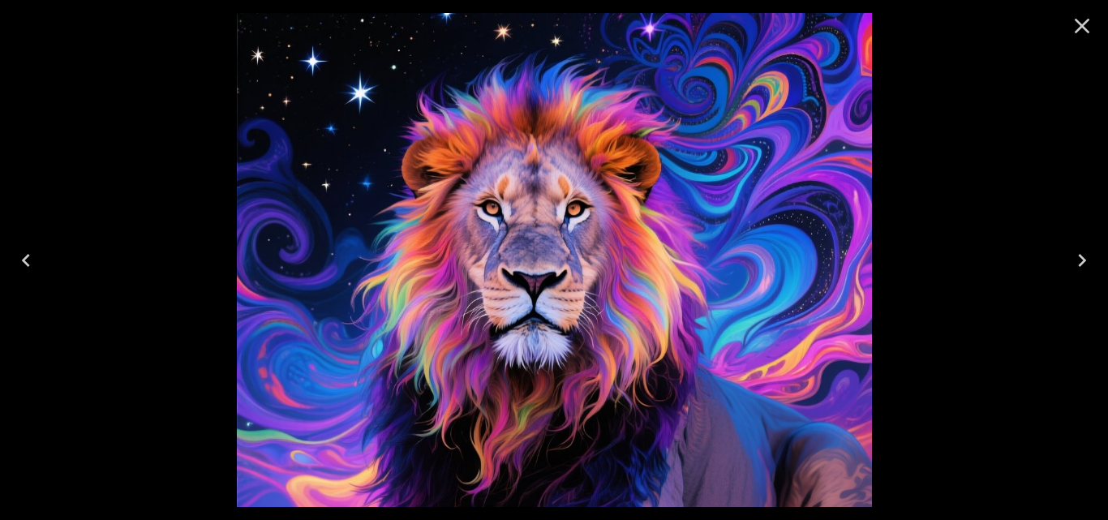
click at [16, 260] on icon "Previous" at bounding box center [26, 260] width 26 height 26
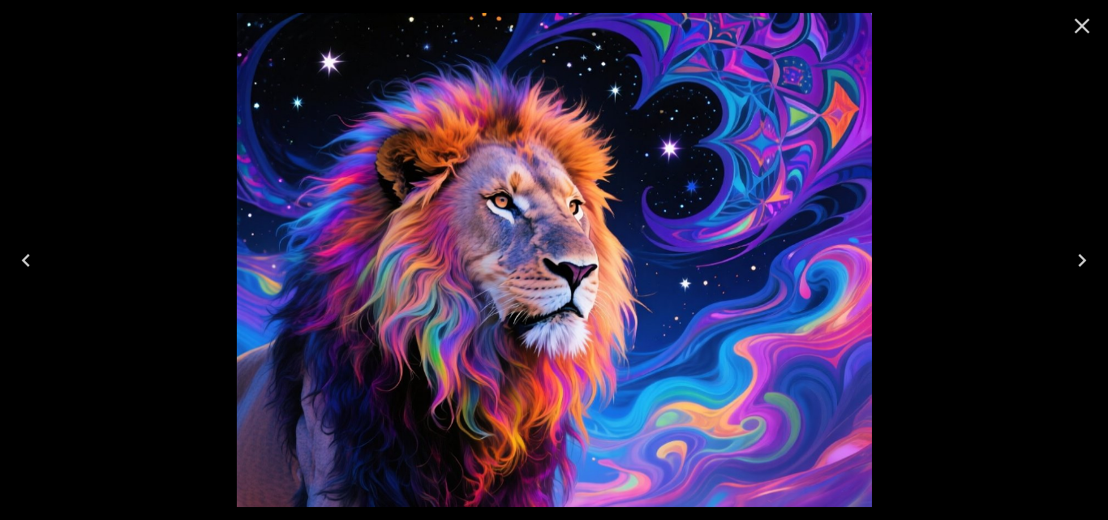
click at [16, 260] on icon "Previous" at bounding box center [26, 260] width 26 height 26
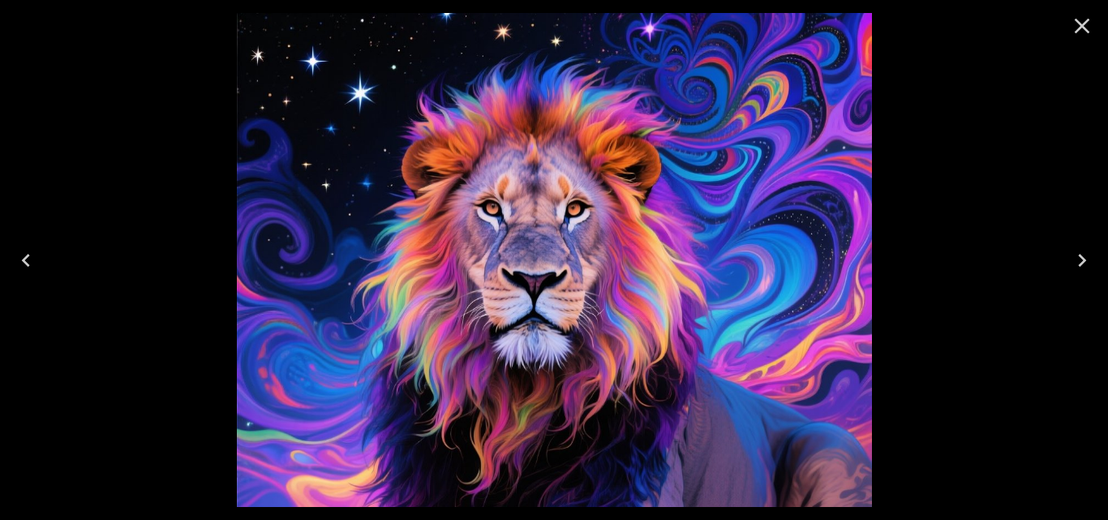
click at [16, 261] on icon "Previous" at bounding box center [26, 260] width 26 height 26
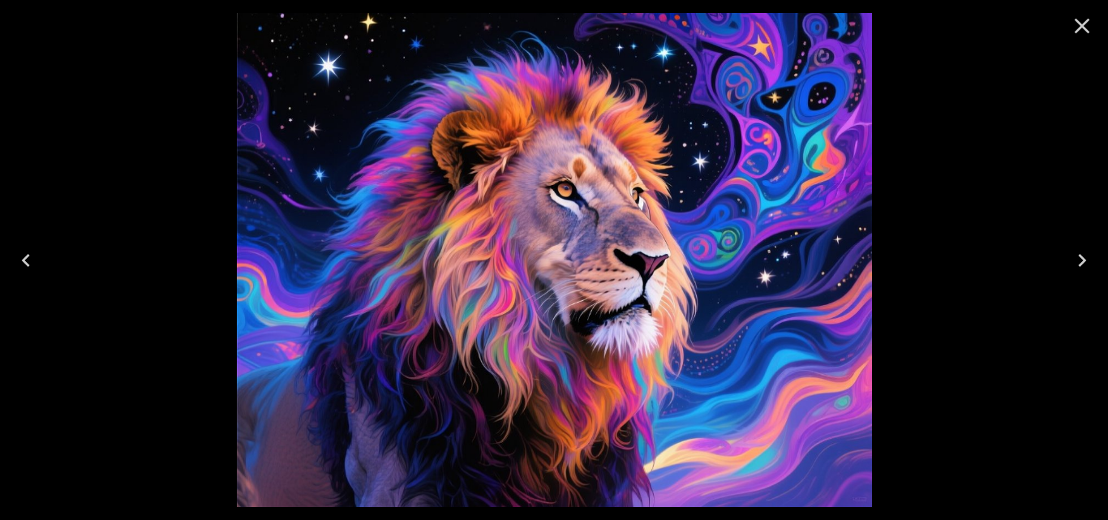
click at [16, 262] on icon "Previous" at bounding box center [26, 260] width 26 height 26
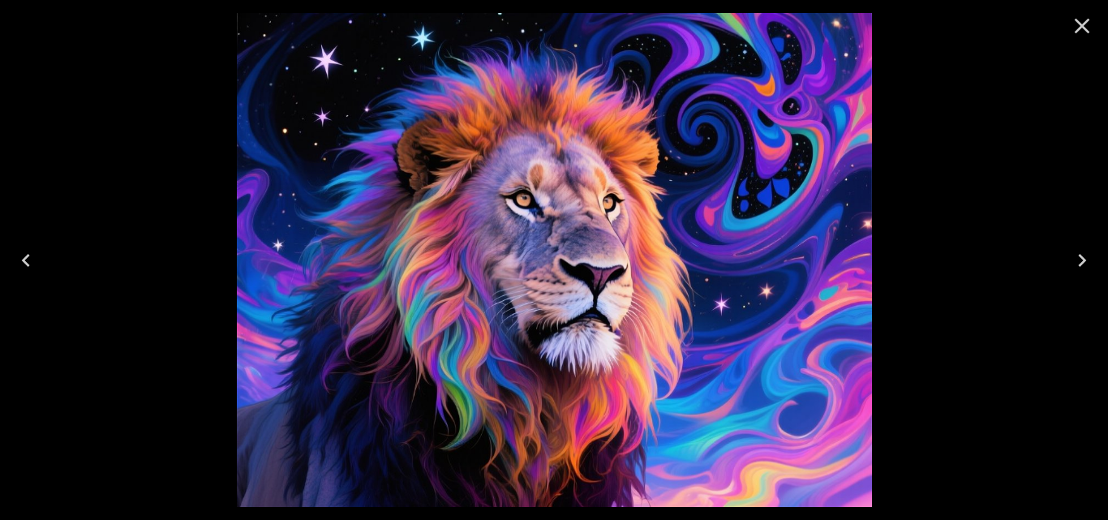
click at [16, 262] on icon "Previous" at bounding box center [26, 260] width 26 height 26
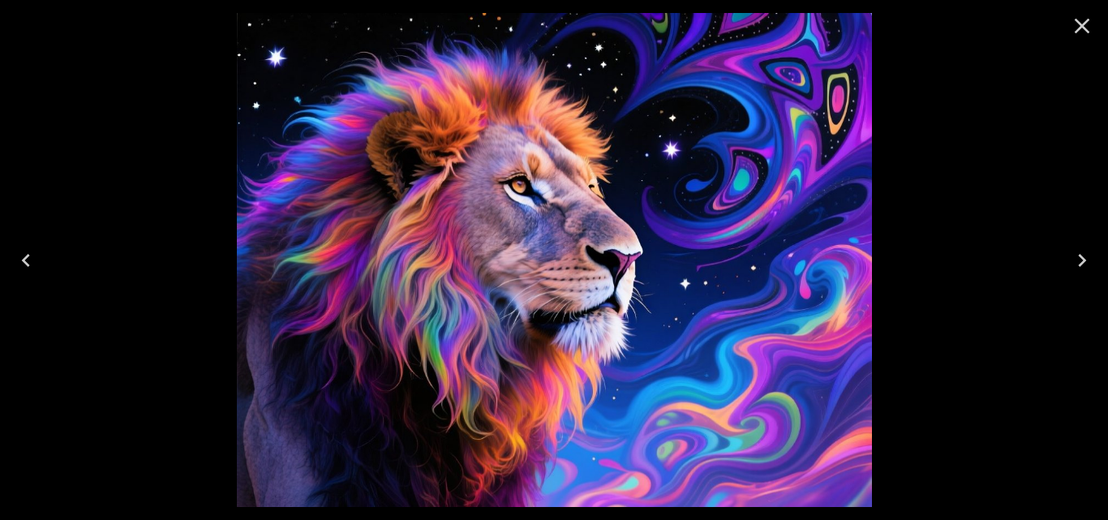
click at [16, 262] on icon "Previous" at bounding box center [26, 260] width 26 height 26
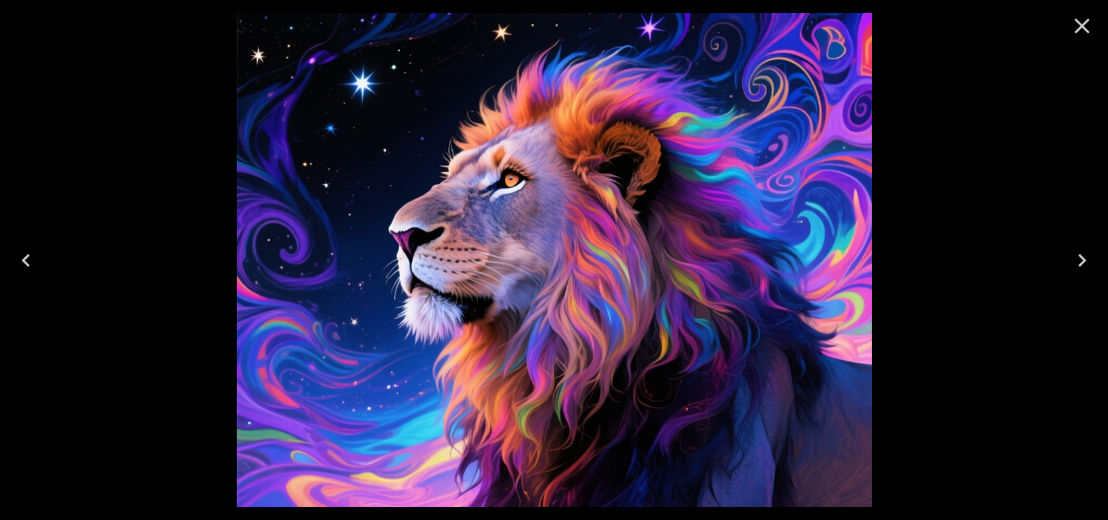
click at [16, 262] on icon "Previous" at bounding box center [26, 260] width 26 height 26
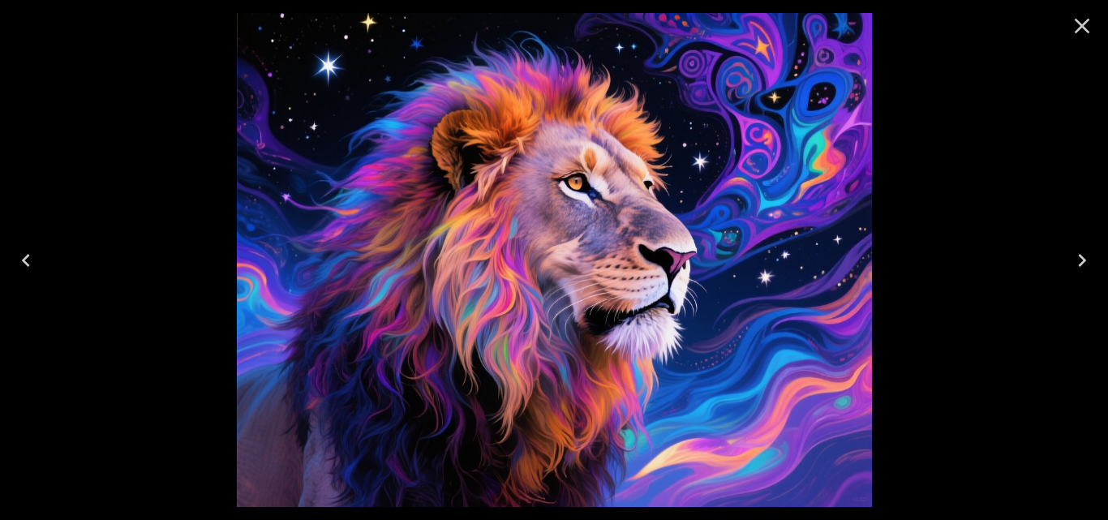
click at [16, 262] on icon "Previous" at bounding box center [26, 260] width 26 height 26
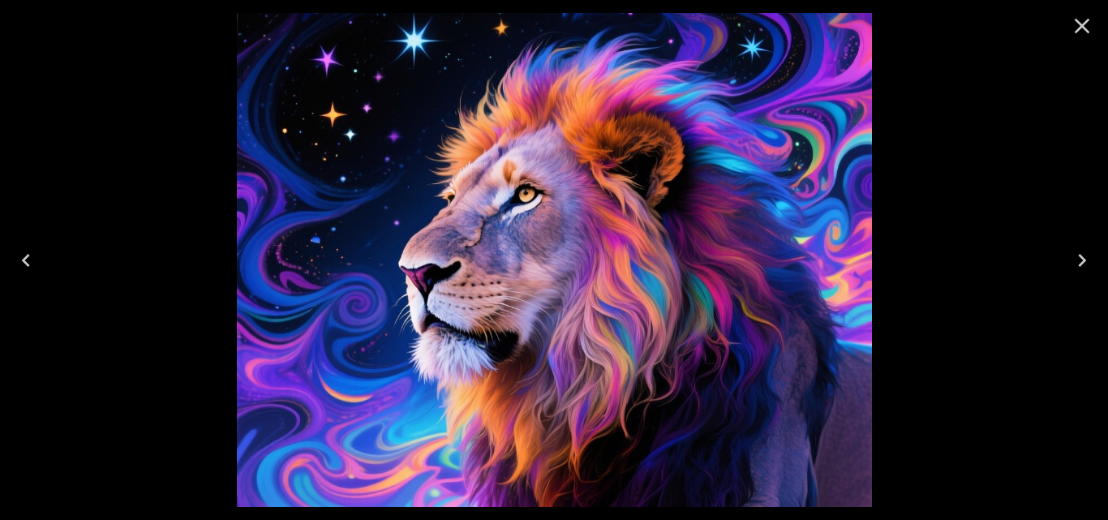
click at [16, 262] on icon "Previous" at bounding box center [26, 260] width 26 height 26
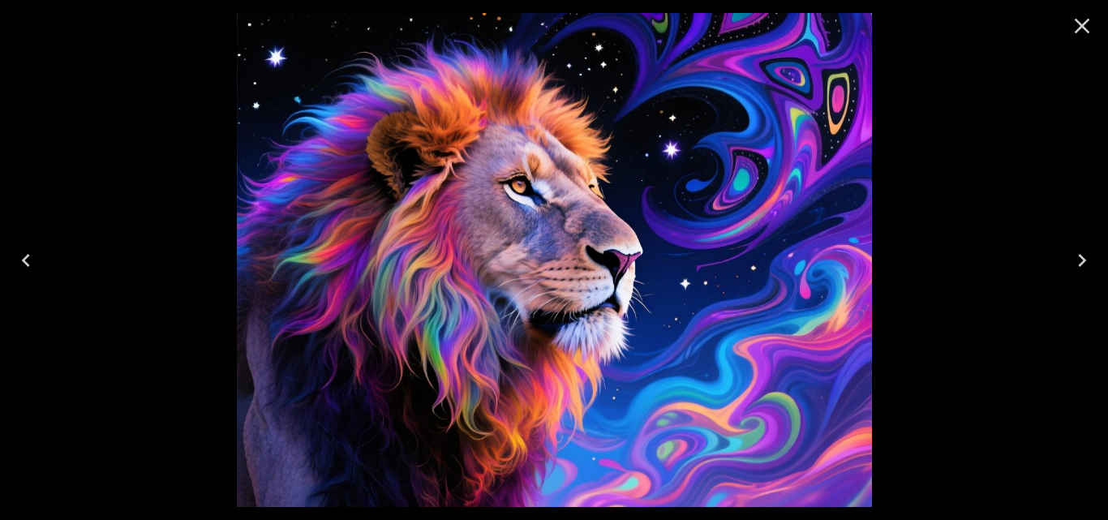
click at [16, 263] on icon "Previous" at bounding box center [26, 260] width 26 height 26
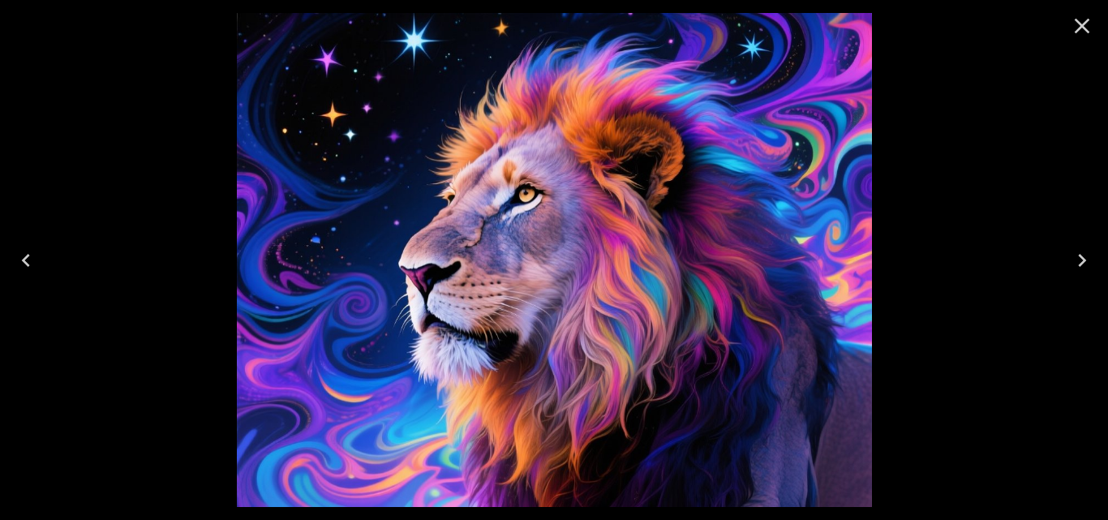
click at [16, 263] on icon "Previous" at bounding box center [26, 260] width 26 height 26
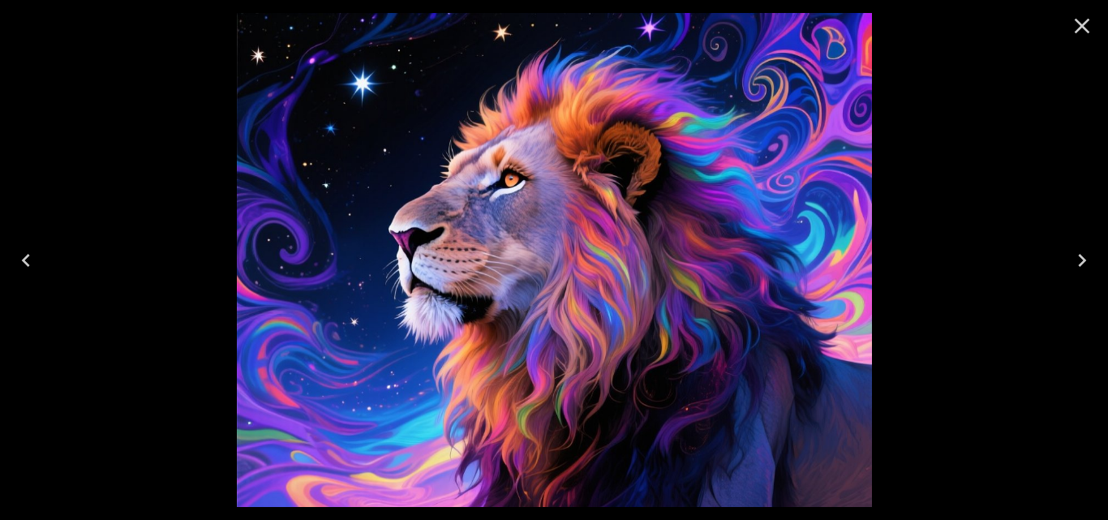
click at [16, 264] on icon "Previous" at bounding box center [26, 260] width 26 height 26
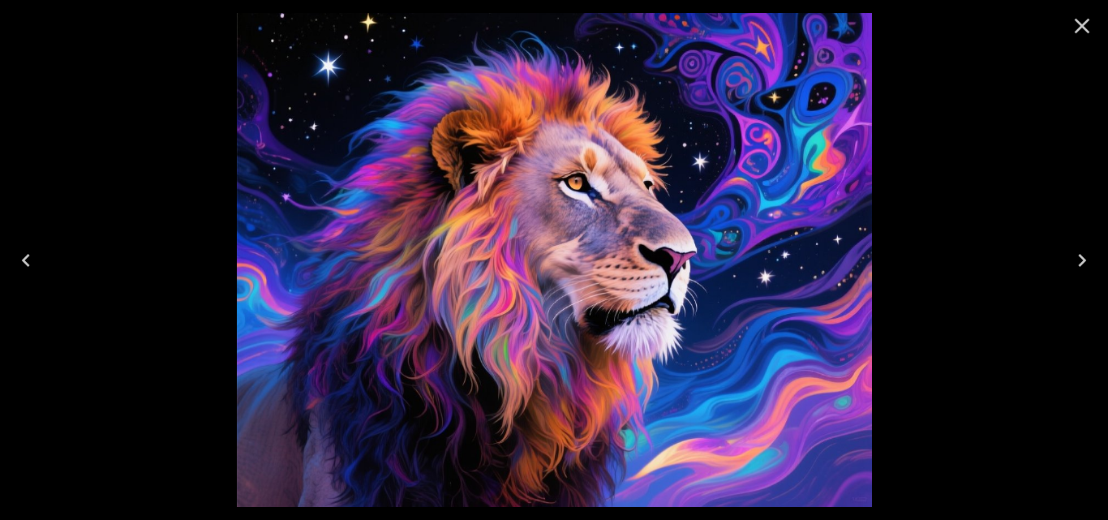
click at [16, 264] on icon "Previous" at bounding box center [26, 260] width 26 height 26
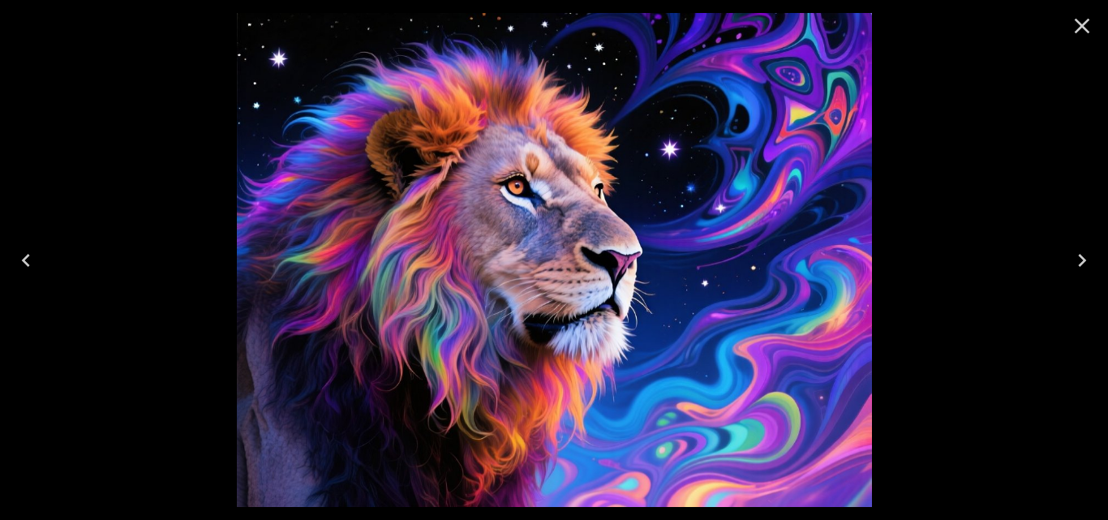
click at [16, 264] on icon "Previous" at bounding box center [26, 260] width 26 height 26
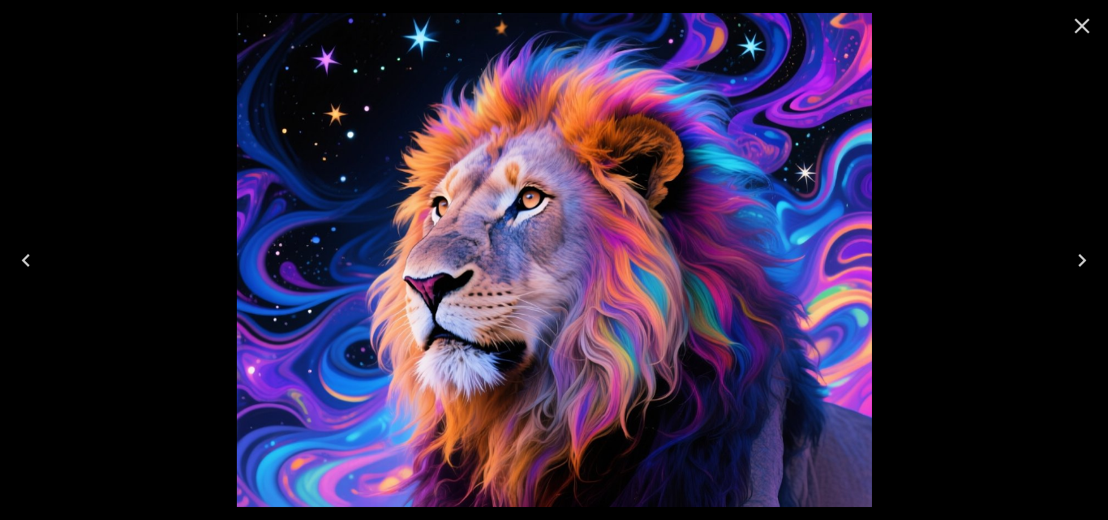
click at [16, 264] on icon "Previous" at bounding box center [26, 260] width 26 height 26
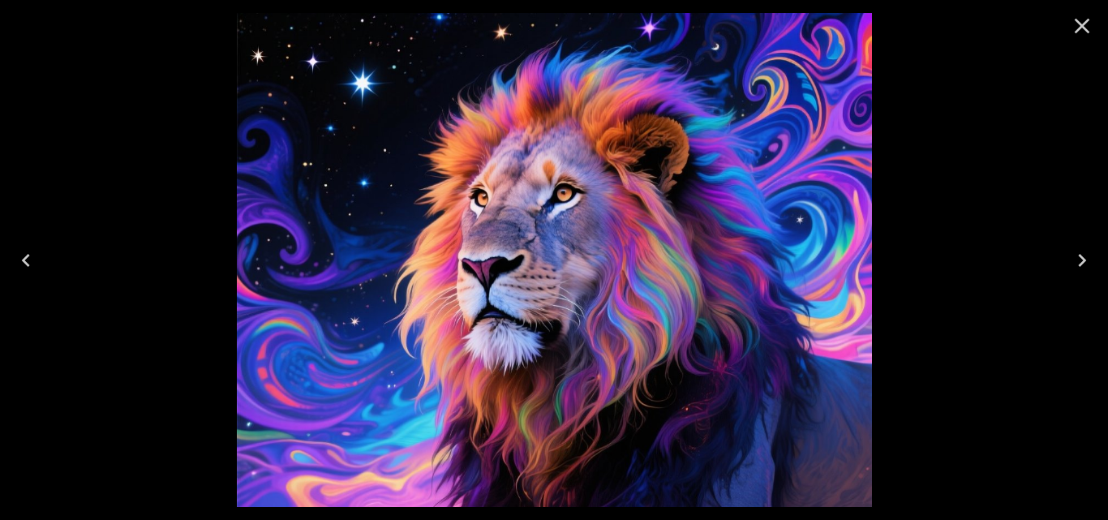
click at [16, 264] on icon "Previous" at bounding box center [26, 260] width 26 height 26
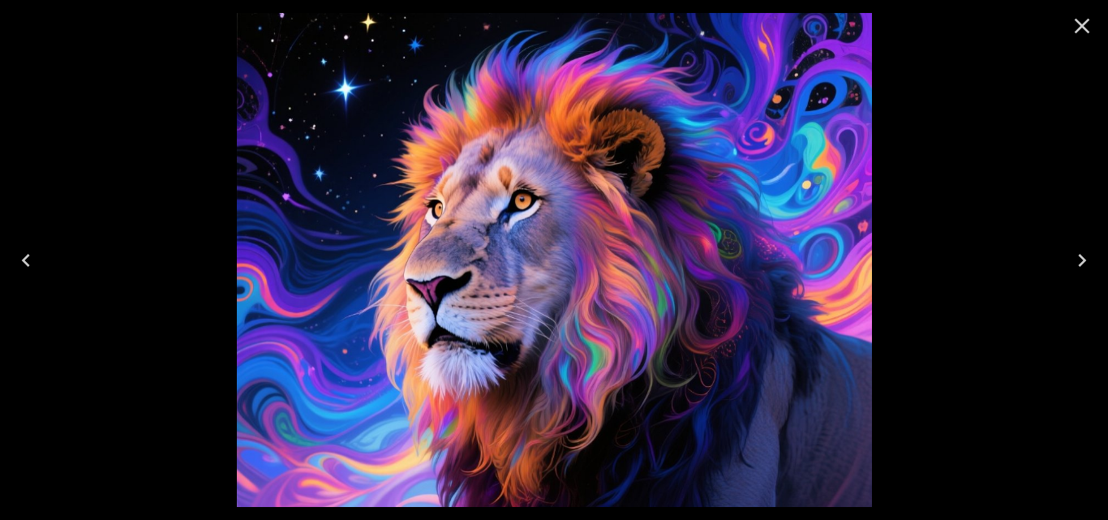
click at [16, 264] on icon "Previous" at bounding box center [26, 260] width 26 height 26
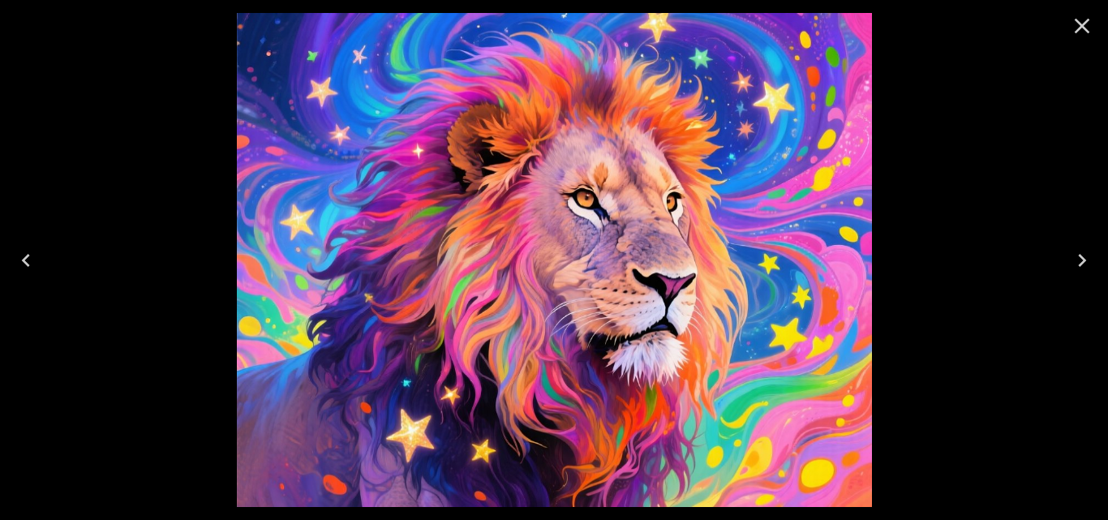
click at [1084, 32] on icon "Close" at bounding box center [1082, 26] width 26 height 26
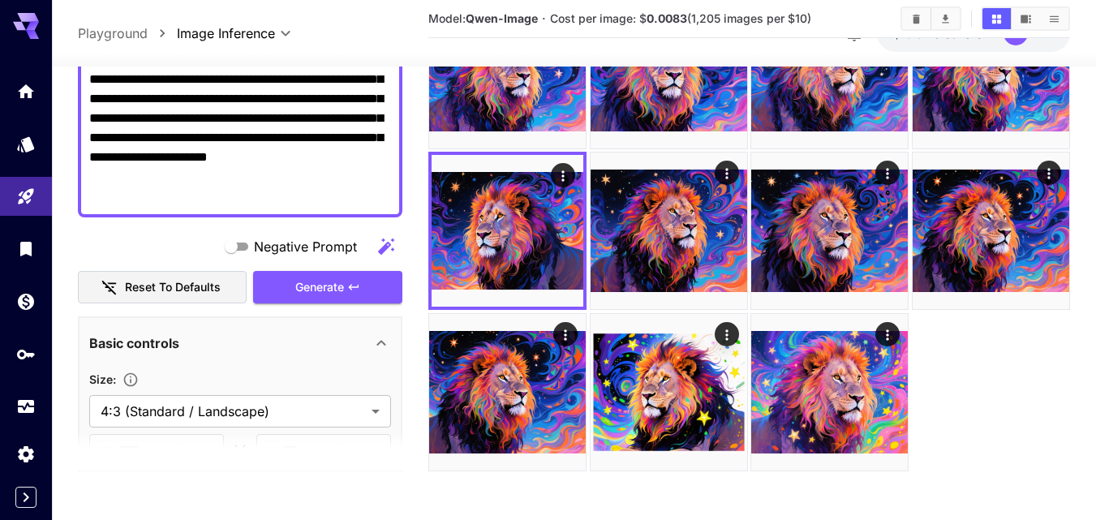
click at [1083, 28] on div "**********" at bounding box center [574, 33] width 1044 height 67
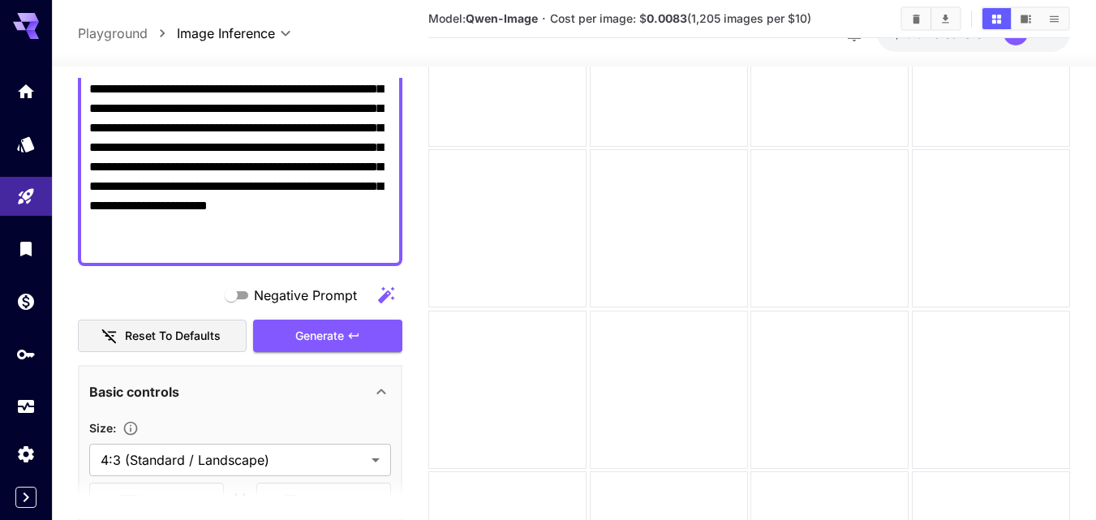
scroll to position [0, 0]
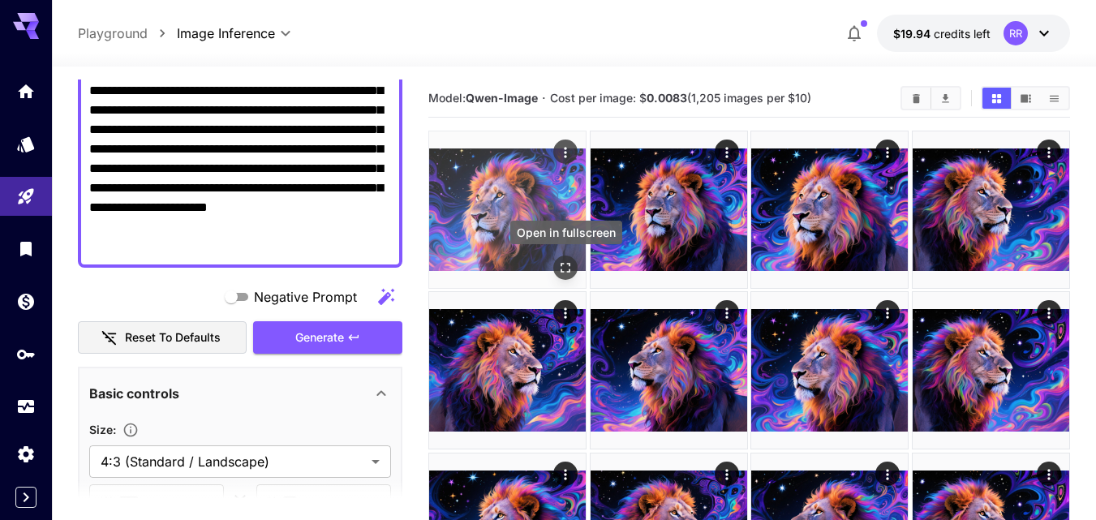
click at [568, 263] on icon "Open in fullscreen" at bounding box center [565, 268] width 16 height 16
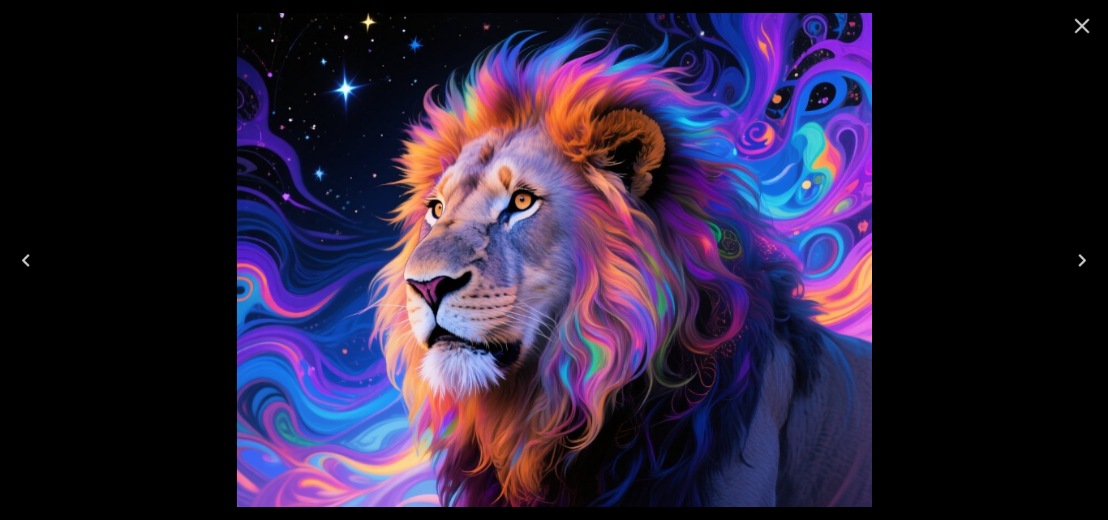
click at [1080, 22] on icon "Close" at bounding box center [1082, 26] width 26 height 26
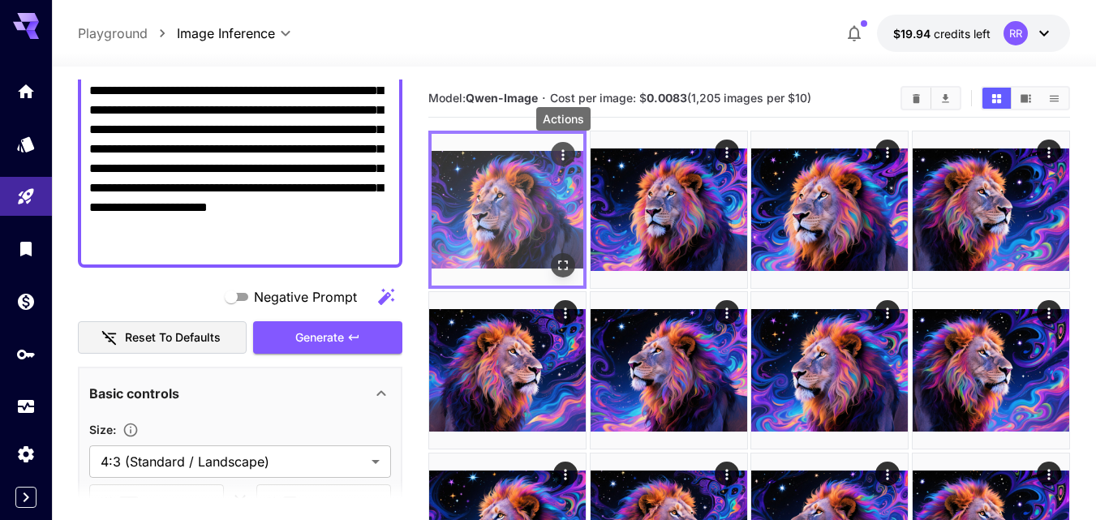
click at [565, 163] on div "Actions" at bounding box center [563, 153] width 16 height 19
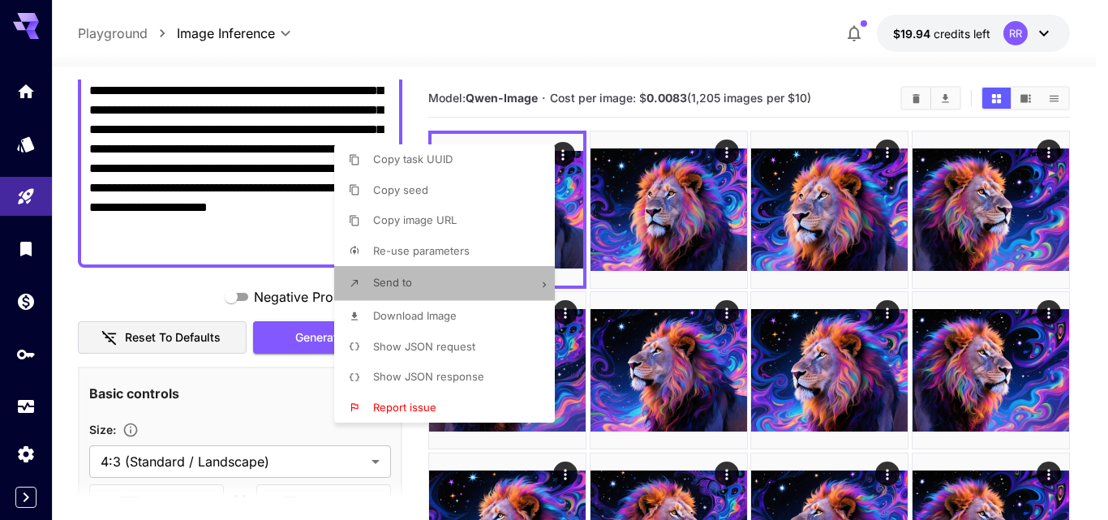
click at [418, 279] on li "Send to" at bounding box center [449, 283] width 230 height 34
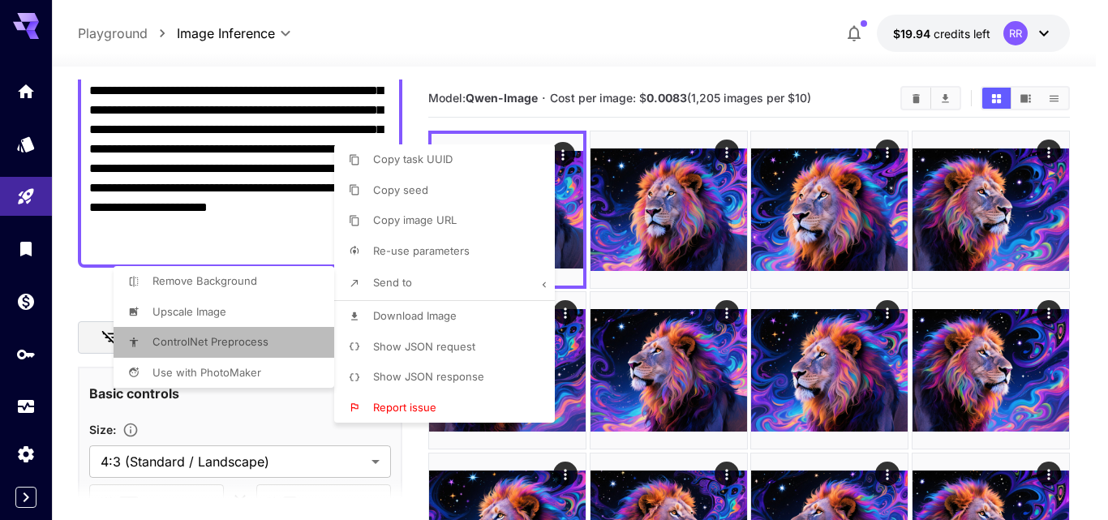
click at [373, 226] on span "ControlNet Preprocess" at bounding box center [415, 219] width 84 height 13
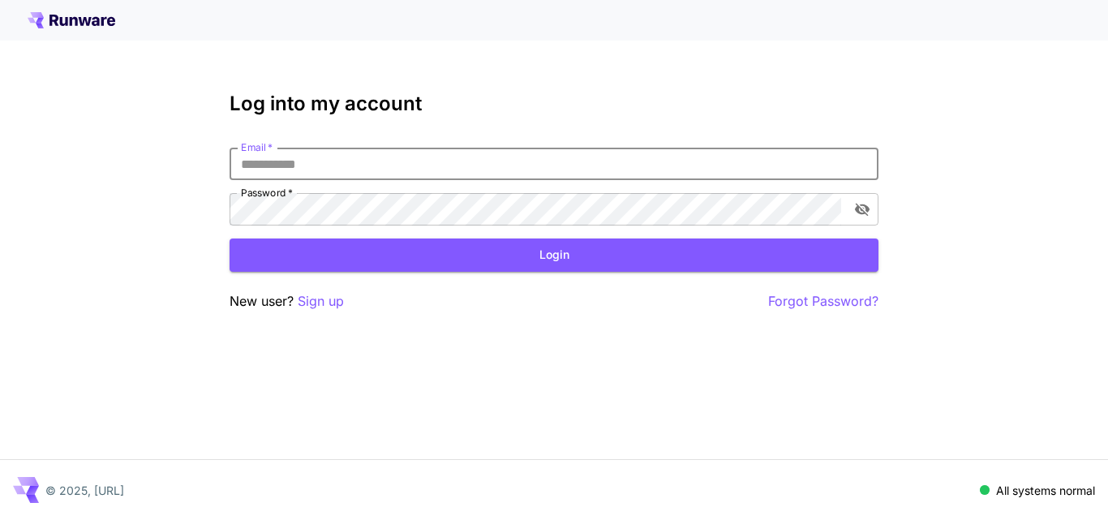
click at [303, 171] on input "Email   *" at bounding box center [554, 164] width 649 height 32
type input "**********"
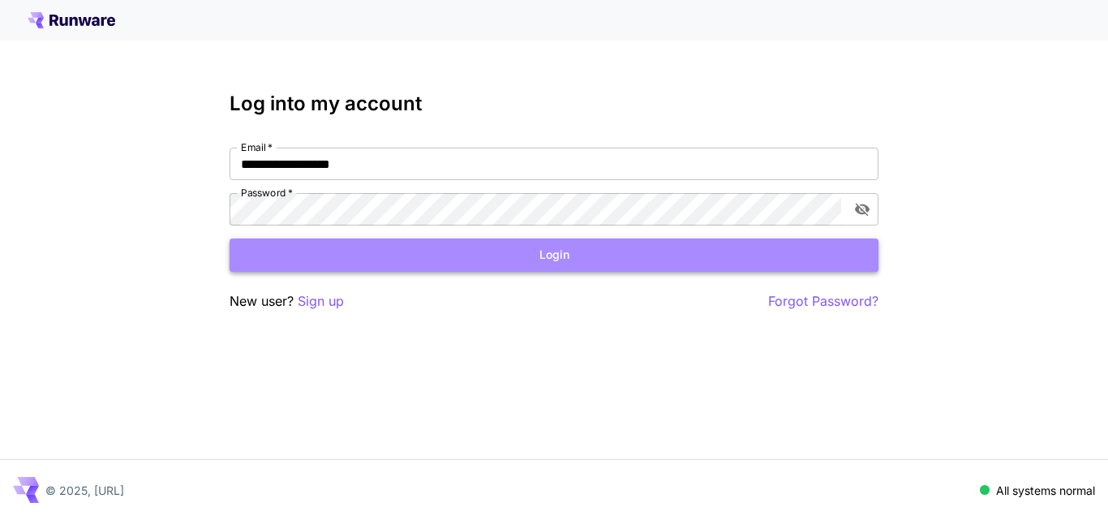
click at [554, 255] on button "Login" at bounding box center [554, 254] width 649 height 33
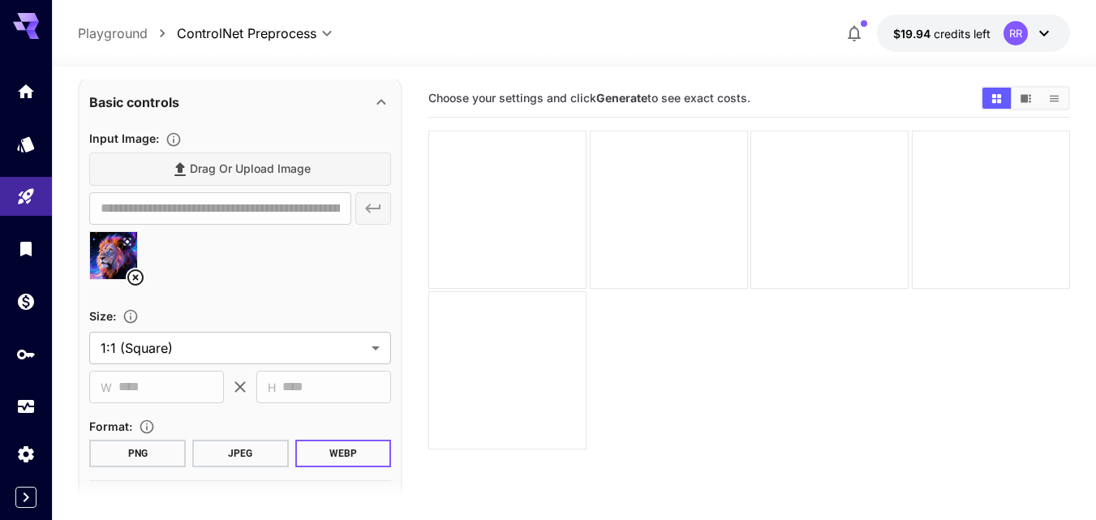
scroll to position [162, 0]
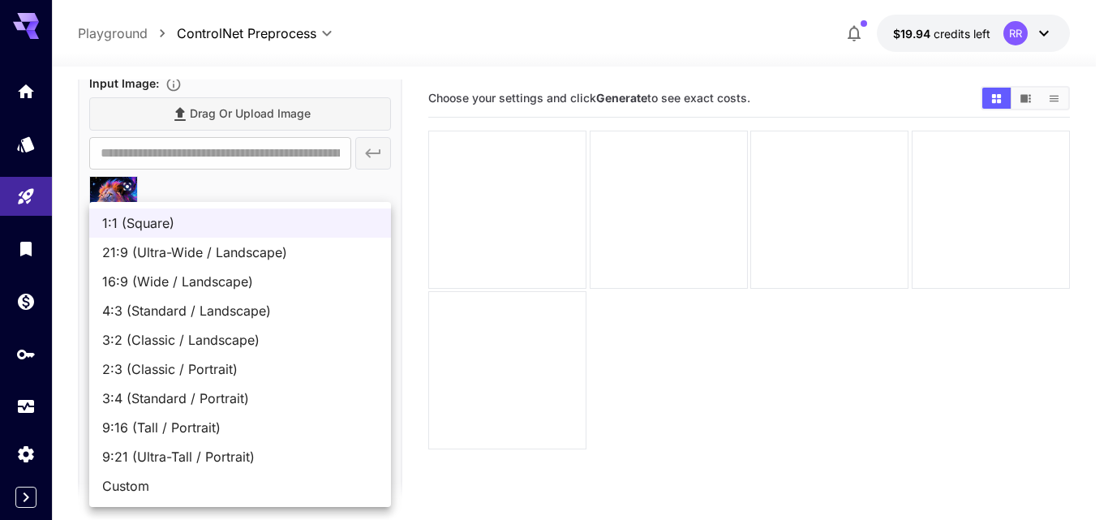
click at [371, 289] on body "**********" at bounding box center [554, 324] width 1108 height 648
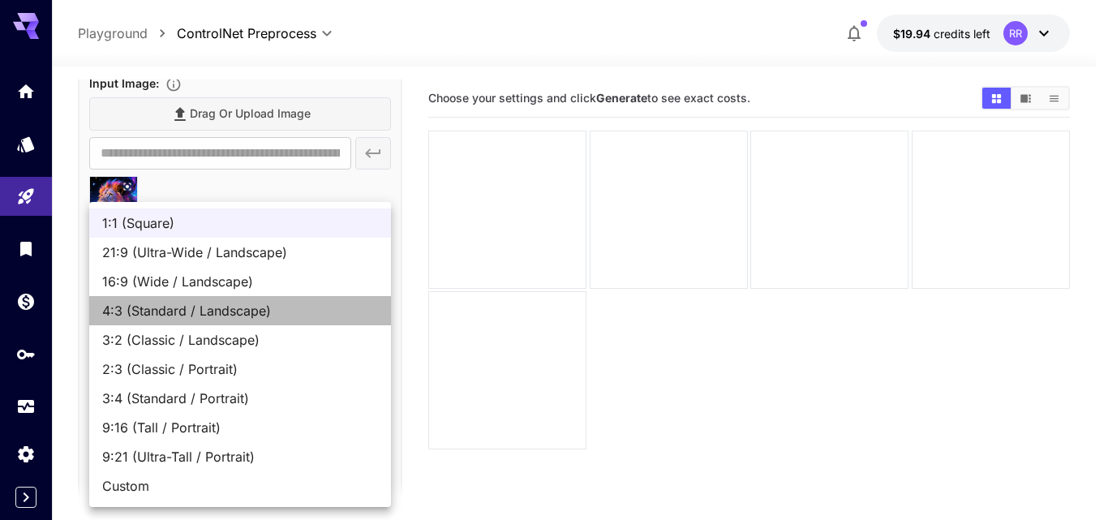
click at [255, 309] on span "4:3 (Standard / Landscape)" at bounding box center [240, 310] width 276 height 19
type input "**********"
type input "****"
type input "***"
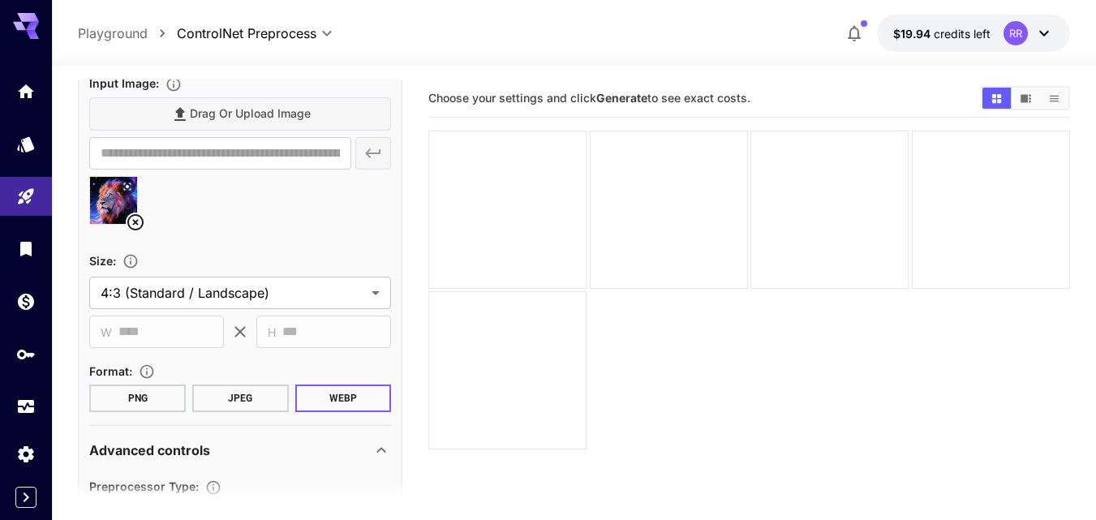
click at [164, 404] on button "PNG" at bounding box center [137, 398] width 97 height 28
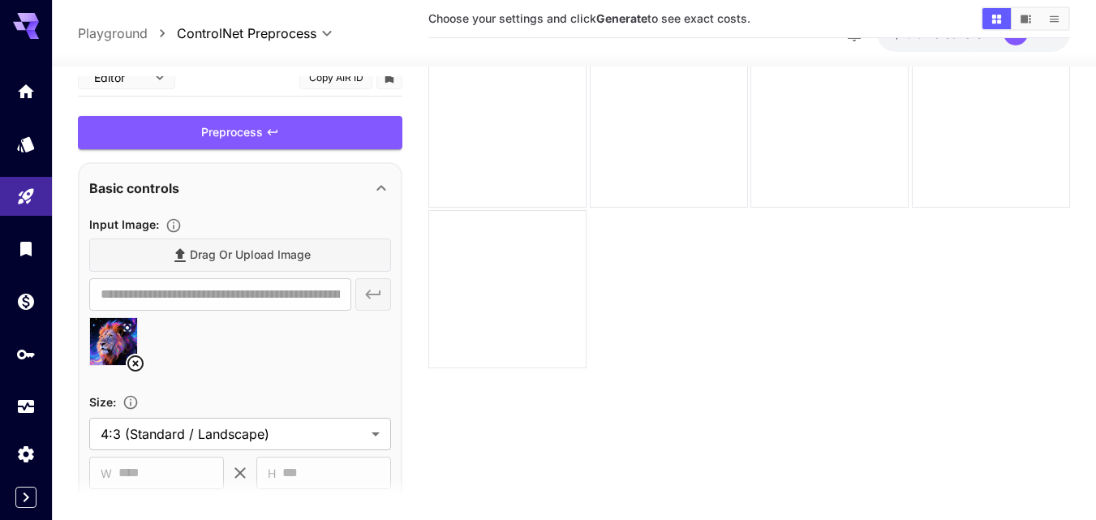
scroll to position [0, 0]
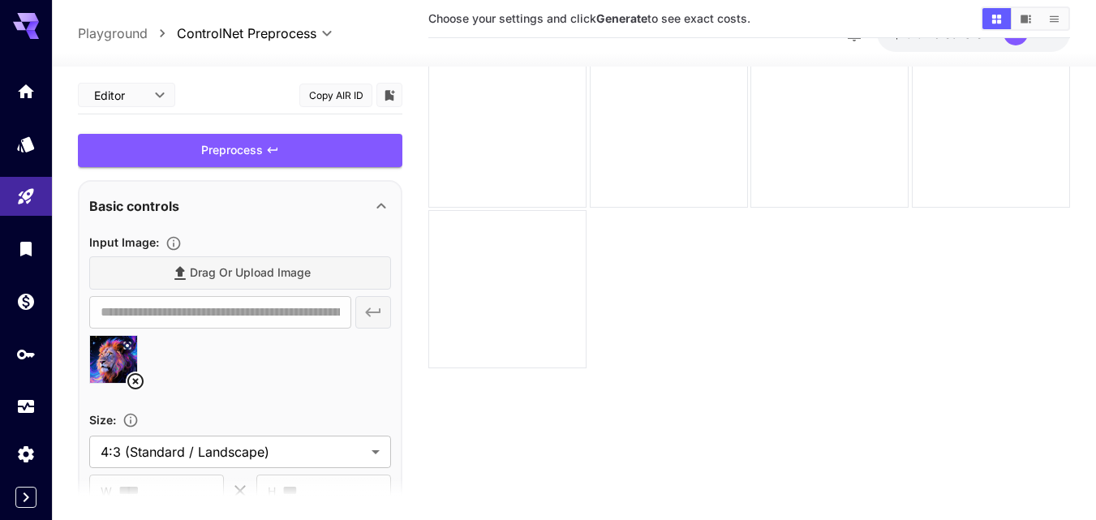
click at [384, 203] on icon at bounding box center [380, 205] width 19 height 19
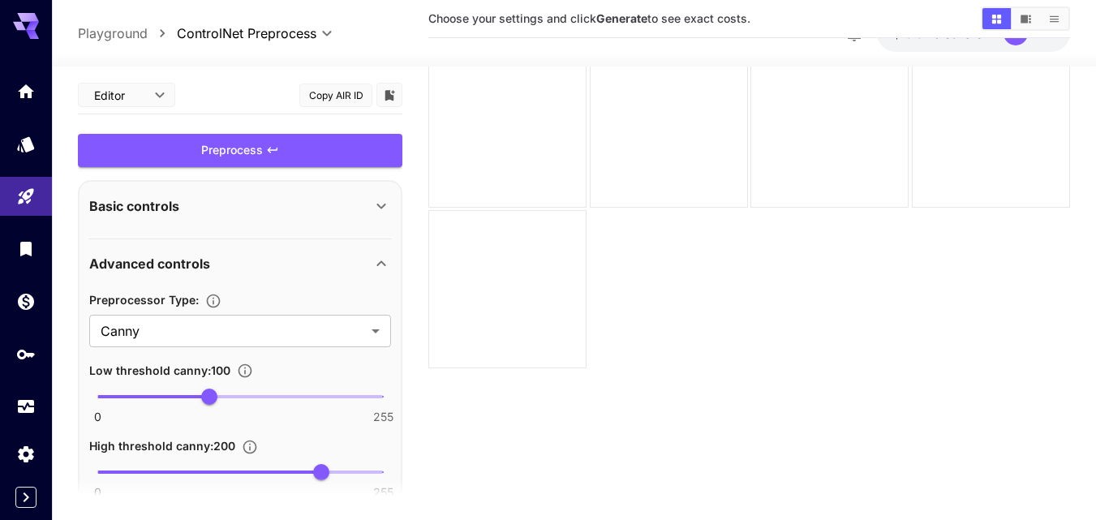
click at [384, 204] on icon at bounding box center [380, 205] width 19 height 19
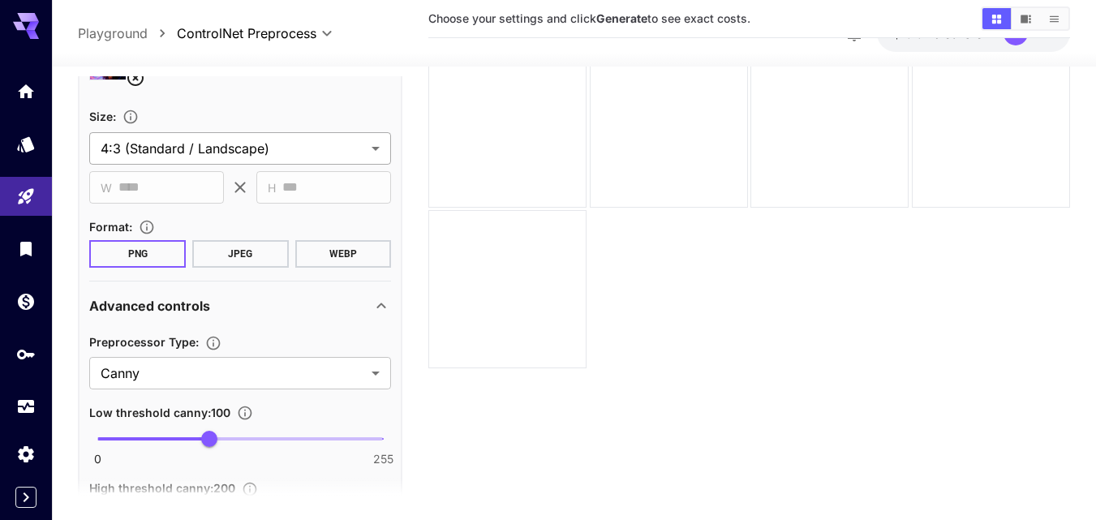
scroll to position [324, 0]
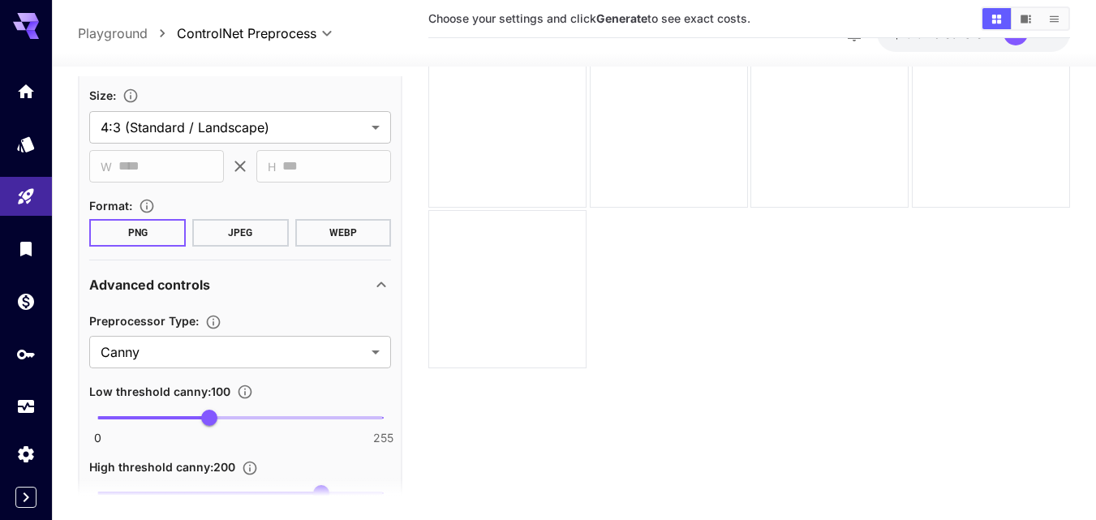
click at [382, 279] on icon at bounding box center [380, 284] width 19 height 19
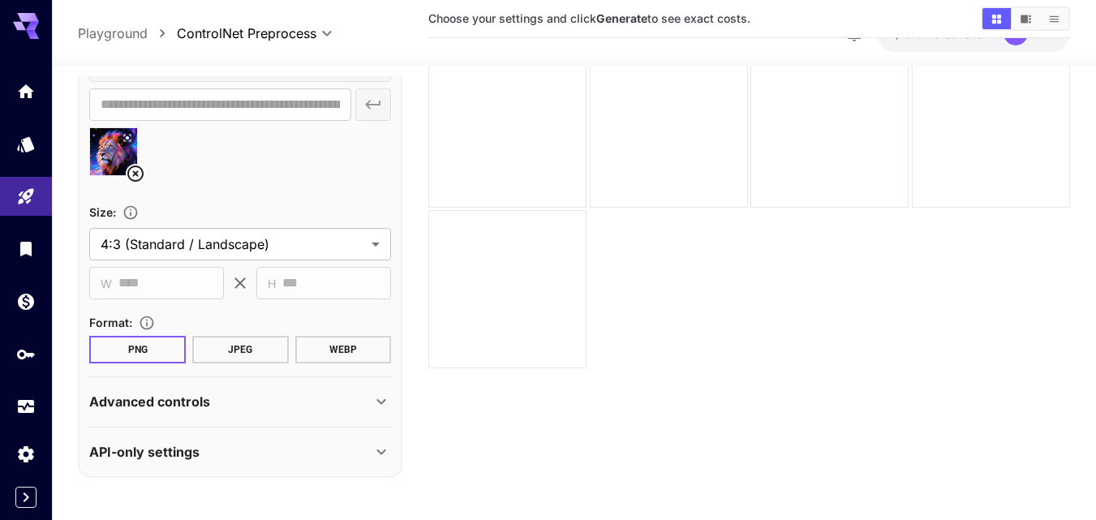
scroll to position [208, 0]
click at [377, 395] on icon at bounding box center [380, 401] width 19 height 19
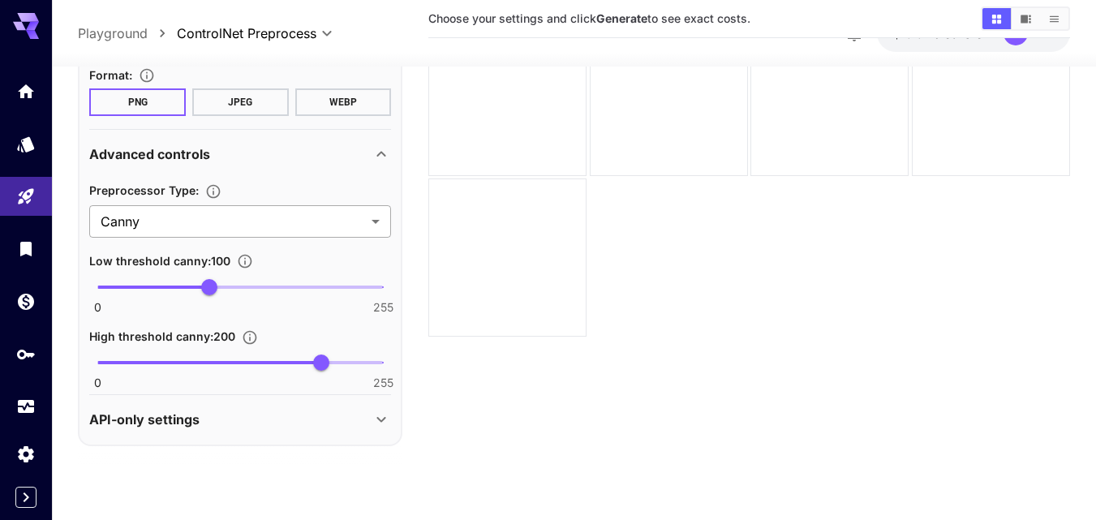
scroll to position [128, 0]
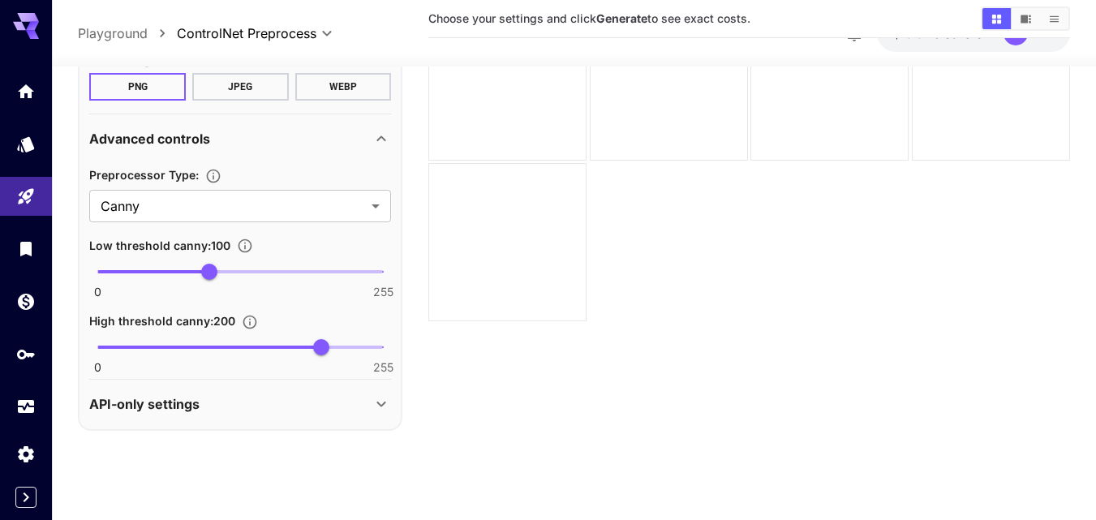
click at [383, 402] on icon at bounding box center [380, 403] width 19 height 19
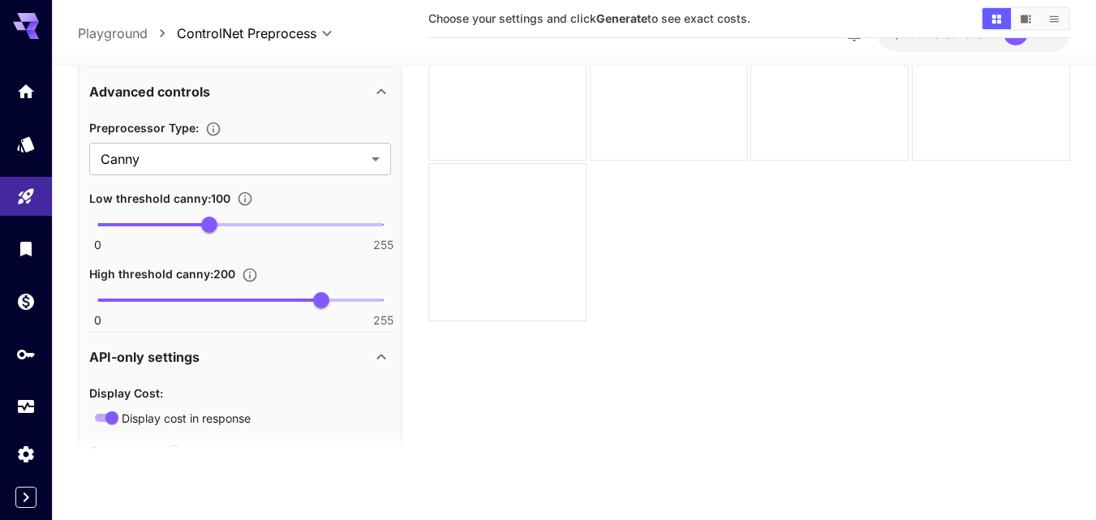
scroll to position [570, 0]
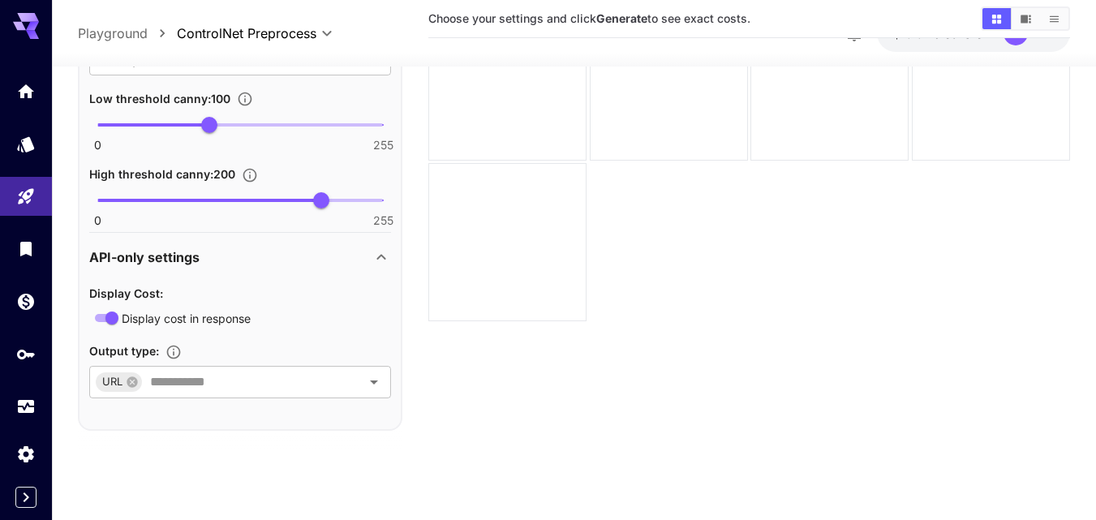
click at [382, 258] on icon at bounding box center [380, 256] width 19 height 19
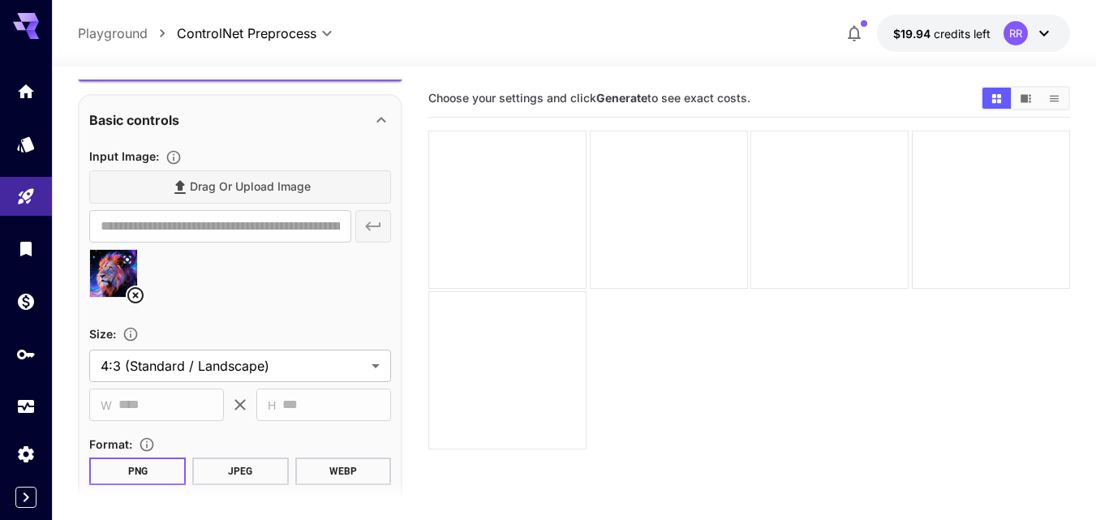
scroll to position [0, 0]
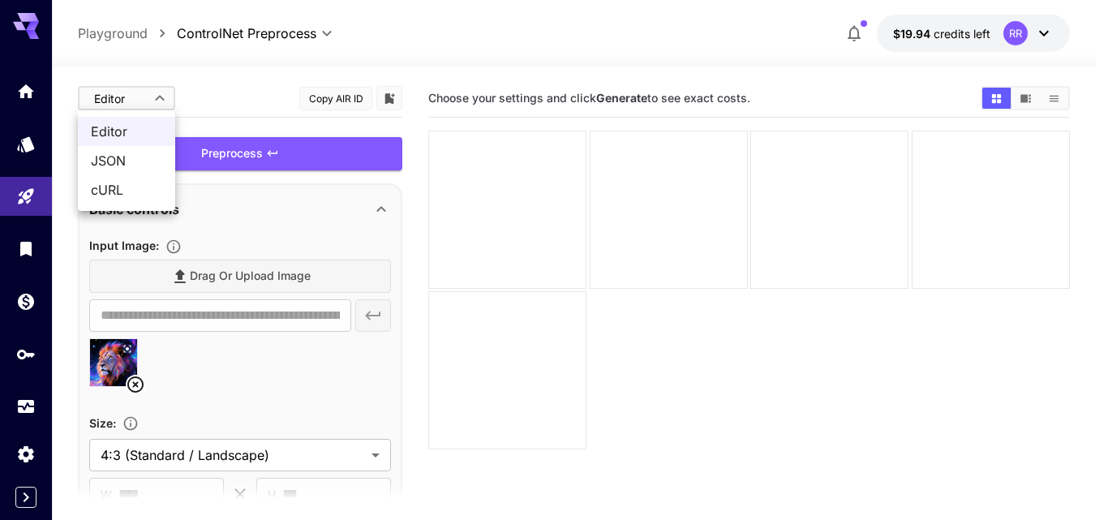
click at [163, 92] on body "**********" at bounding box center [554, 324] width 1108 height 648
click at [163, 92] on div at bounding box center [554, 260] width 1108 height 520
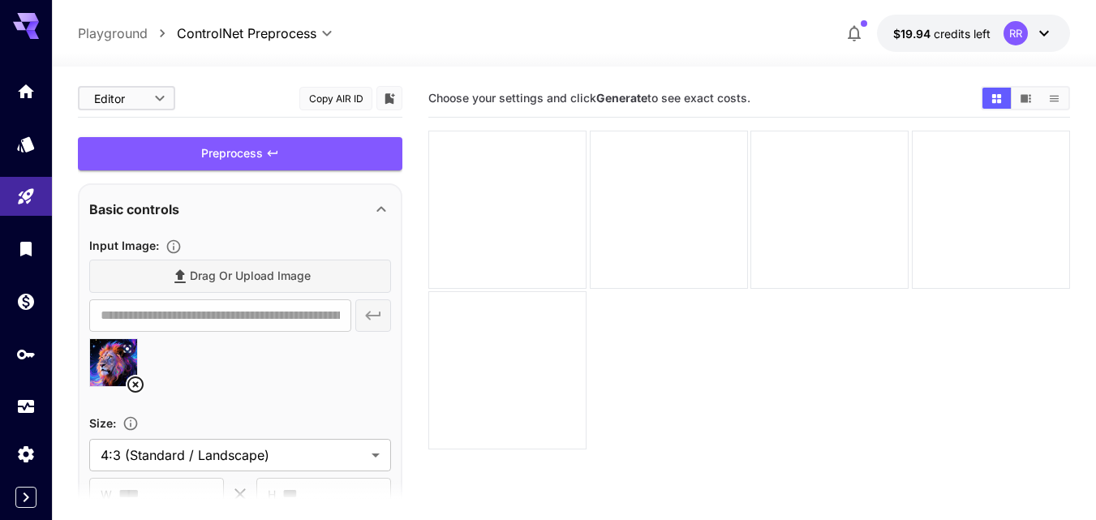
click at [225, 151] on div "Preprocess" at bounding box center [240, 153] width 324 height 33
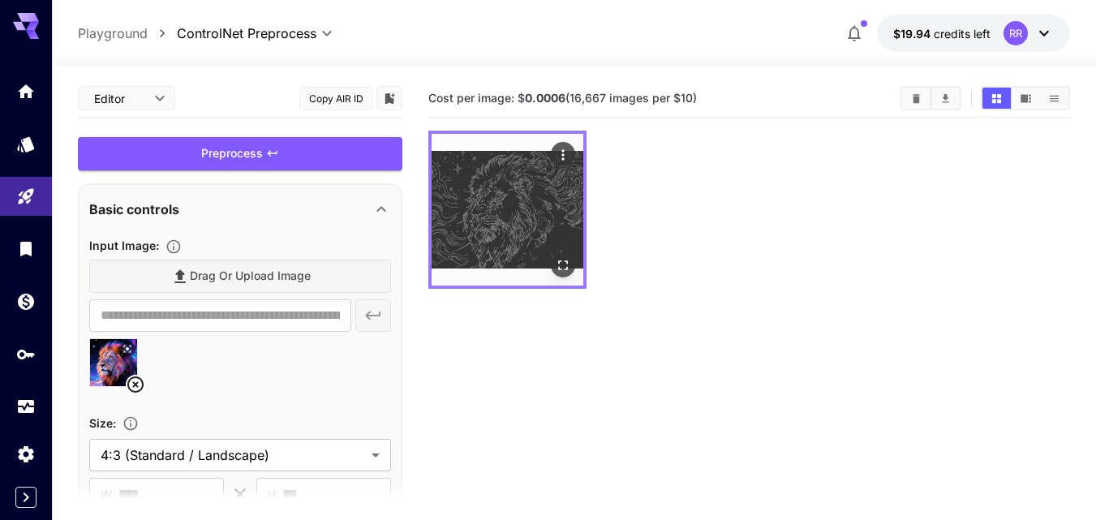
click at [535, 186] on img at bounding box center [508, 210] width 152 height 152
click at [560, 150] on icon "Actions" at bounding box center [563, 155] width 16 height 16
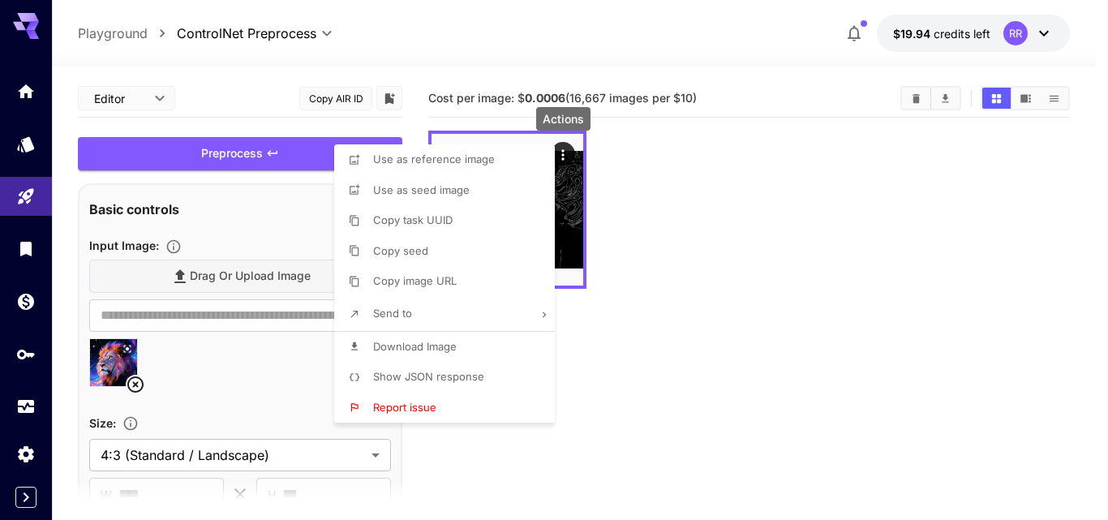
drag, startPoint x: 629, startPoint y: 221, endPoint x: 563, endPoint y: 244, distance: 70.5
click at [629, 220] on div at bounding box center [554, 260] width 1108 height 520
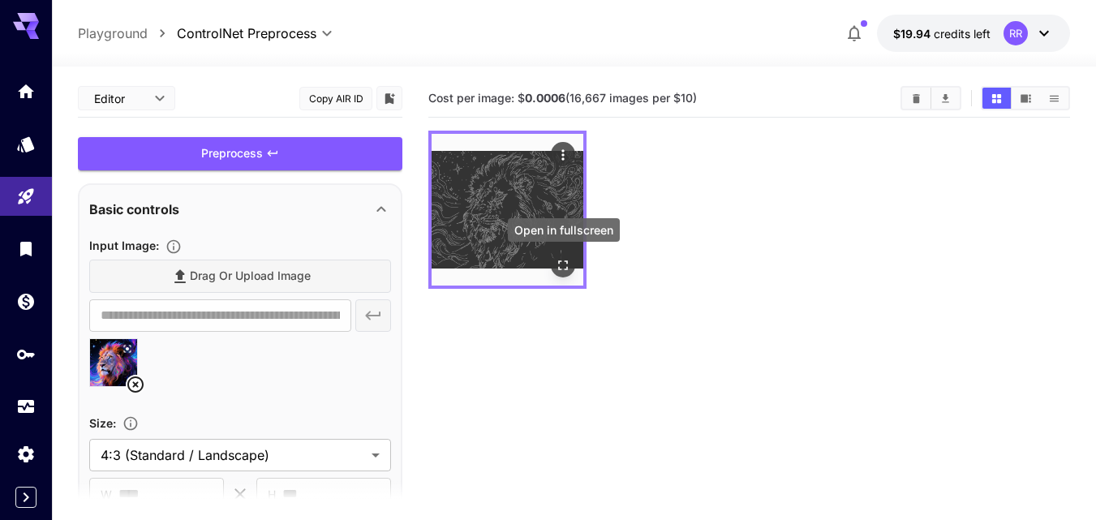
click at [563, 260] on icon "Open in fullscreen" at bounding box center [563, 265] width 16 height 16
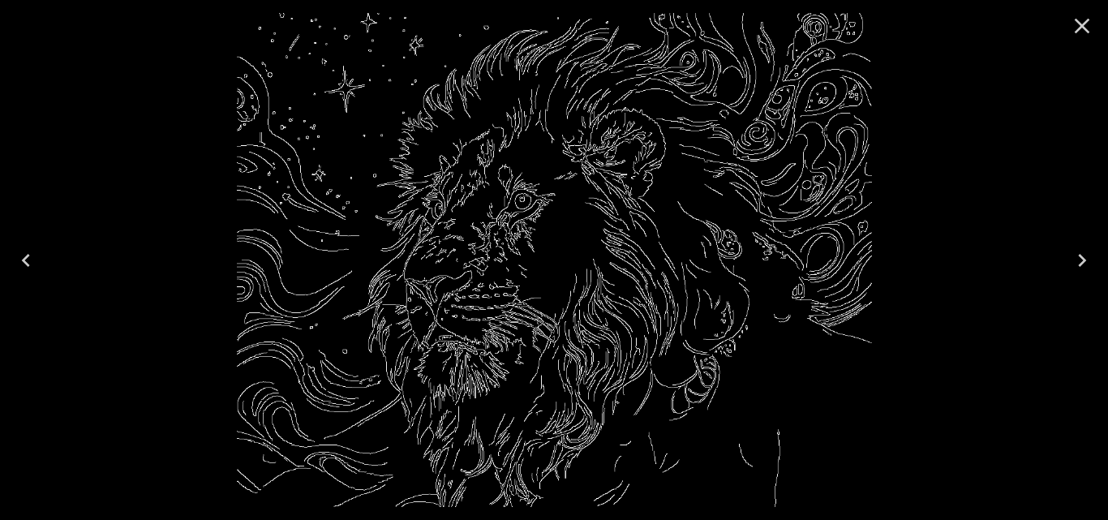
click at [1084, 26] on icon "Close" at bounding box center [1082, 26] width 26 height 26
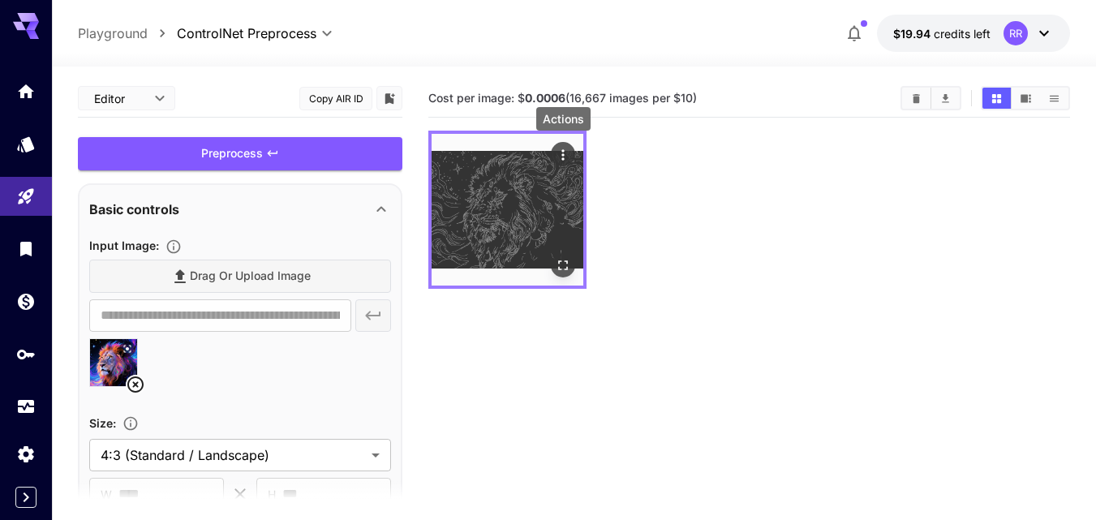
click at [562, 157] on icon "Actions" at bounding box center [563, 155] width 16 height 16
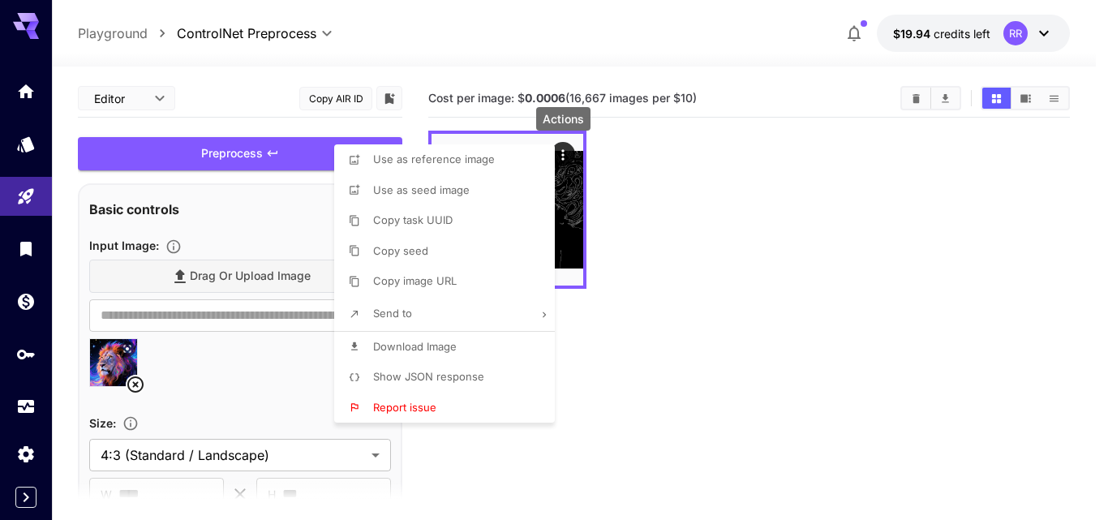
click at [654, 253] on div at bounding box center [554, 260] width 1108 height 520
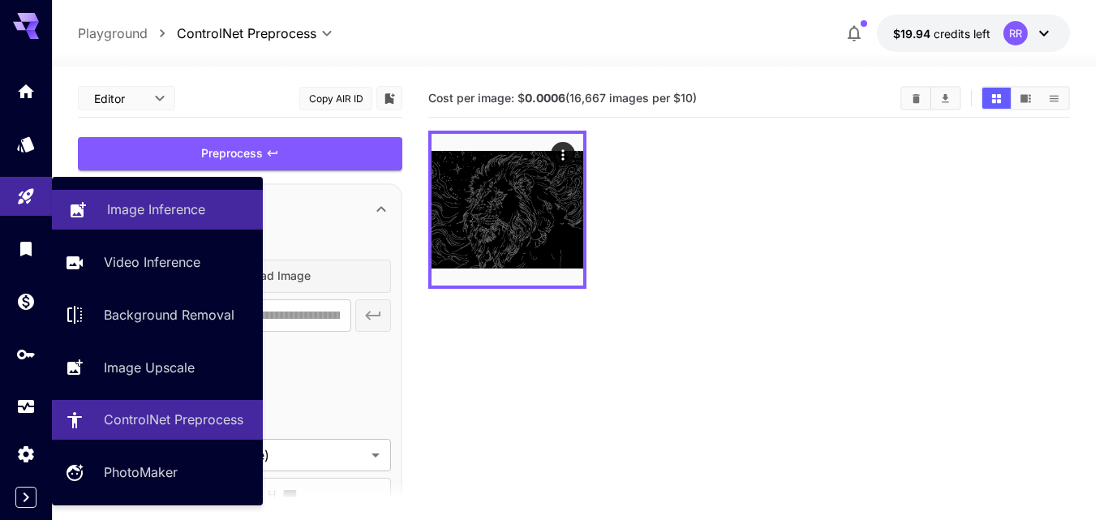
click at [170, 212] on p "Image Inference" at bounding box center [156, 209] width 98 height 19
type input "**********"
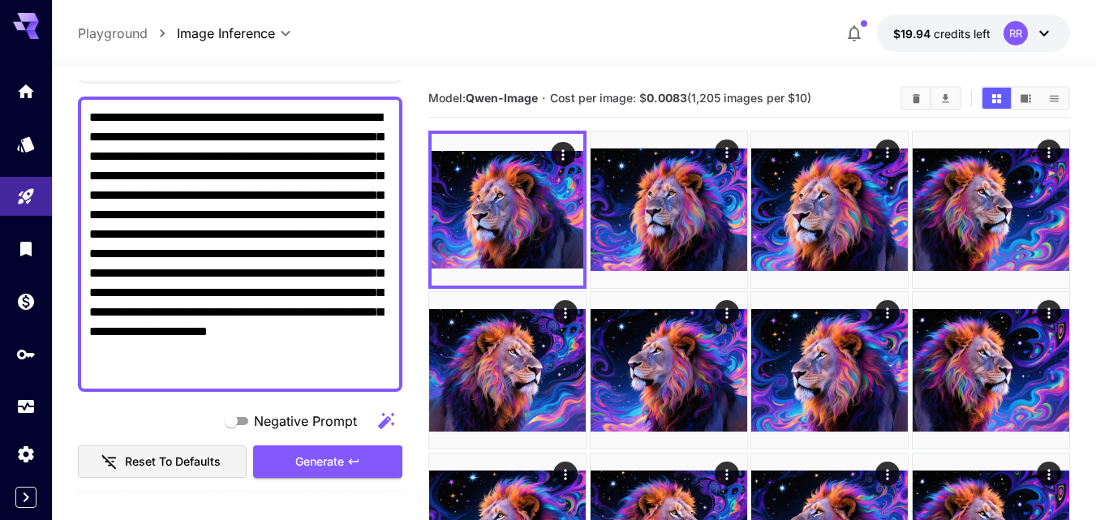
scroll to position [324, 0]
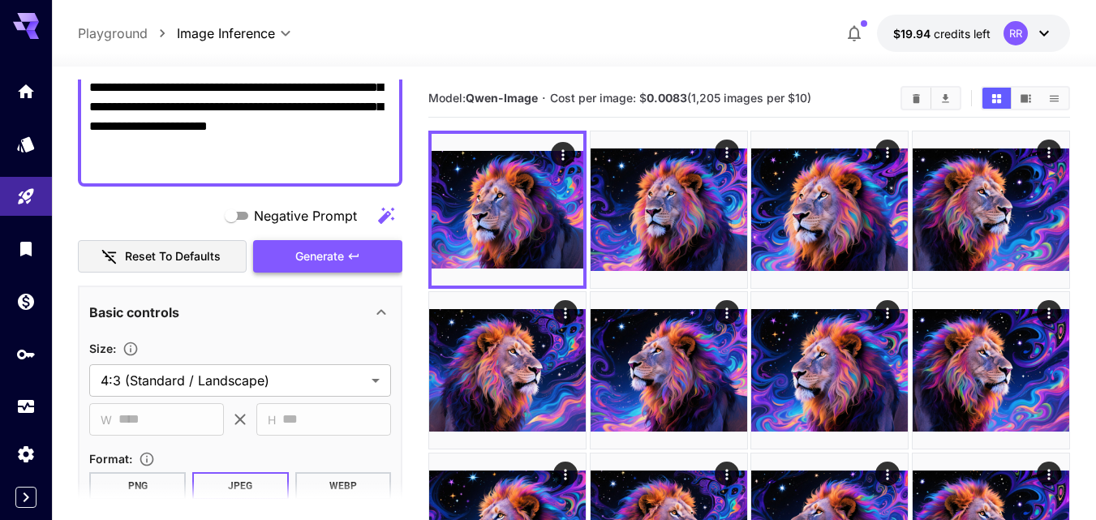
click at [321, 252] on span "Generate" at bounding box center [319, 257] width 49 height 20
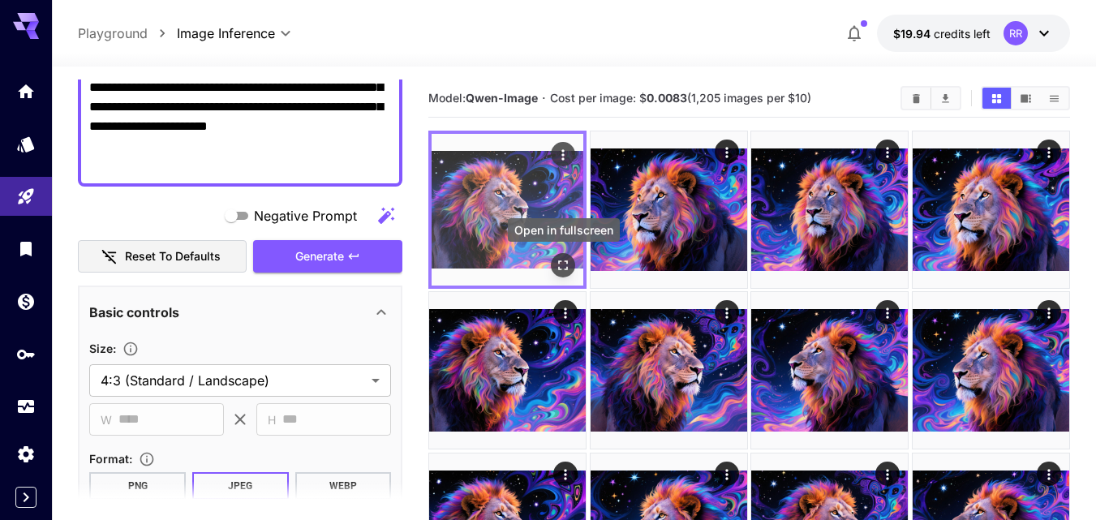
click at [555, 263] on icon "Open in fullscreen" at bounding box center [563, 265] width 16 height 16
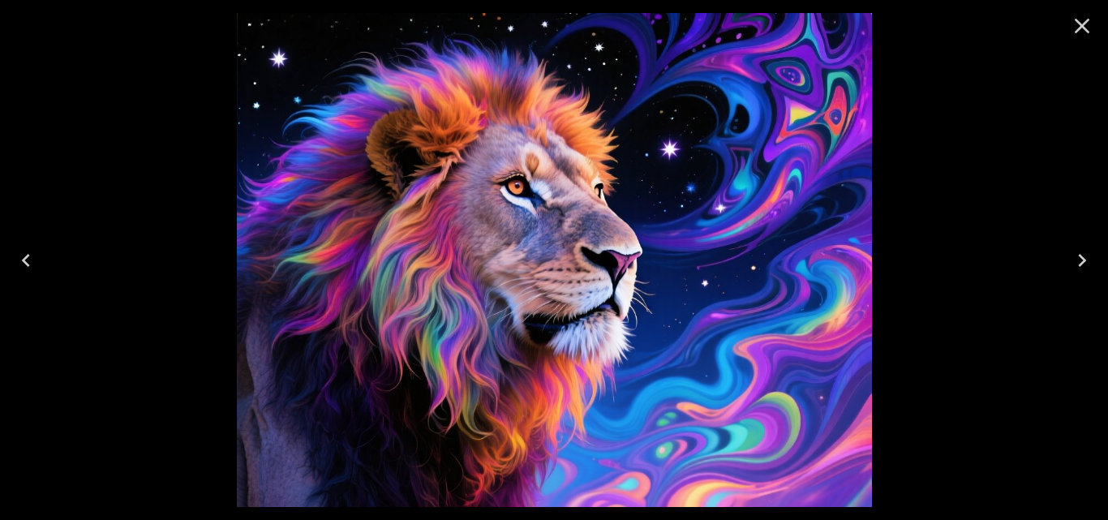
click at [1076, 24] on icon "Close" at bounding box center [1082, 26] width 26 height 26
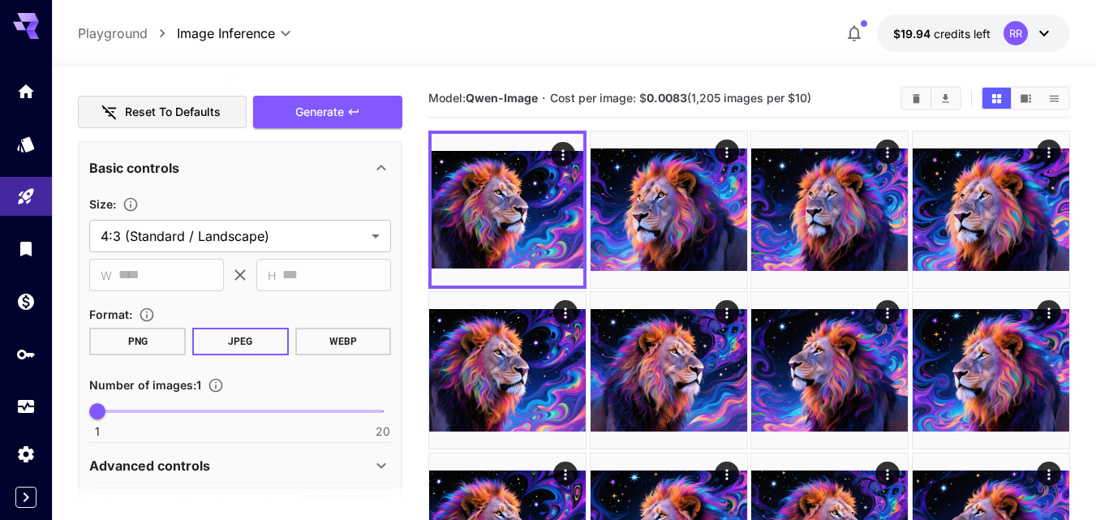
scroll to position [487, 0]
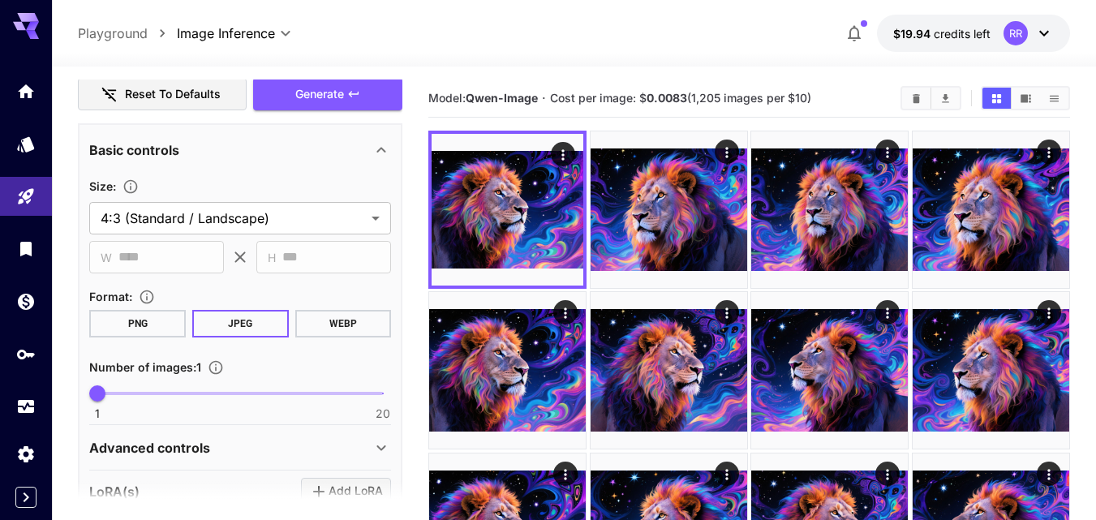
click at [179, 392] on span at bounding box center [240, 393] width 286 height 3
click at [155, 387] on span "1 20 6" at bounding box center [240, 393] width 286 height 24
click at [149, 393] on span "5" at bounding box center [157, 393] width 16 height 16
type input "*"
drag, startPoint x: 347, startPoint y: 97, endPoint x: 342, endPoint y: 274, distance: 176.9
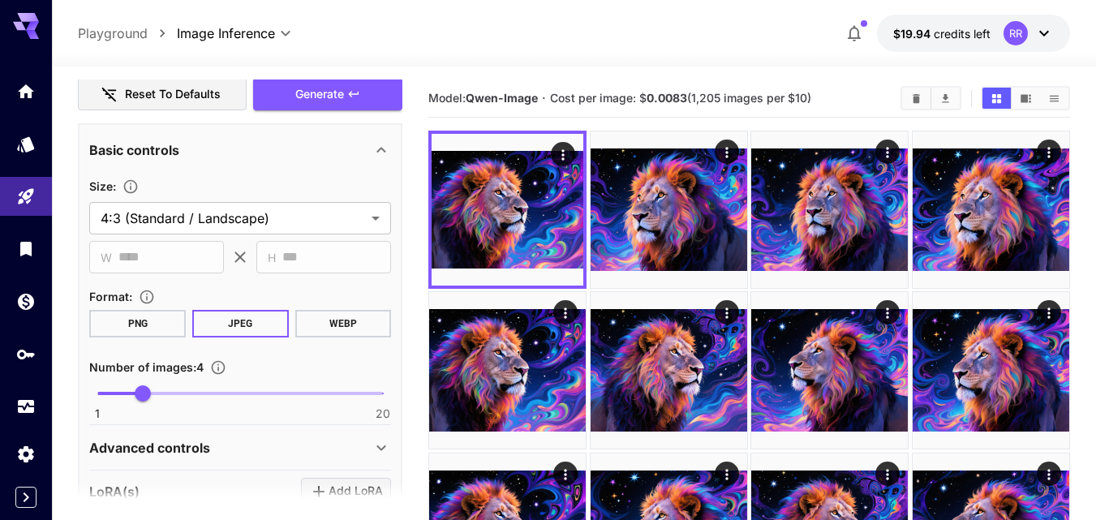
click at [347, 98] on button "Generate" at bounding box center [327, 94] width 149 height 33
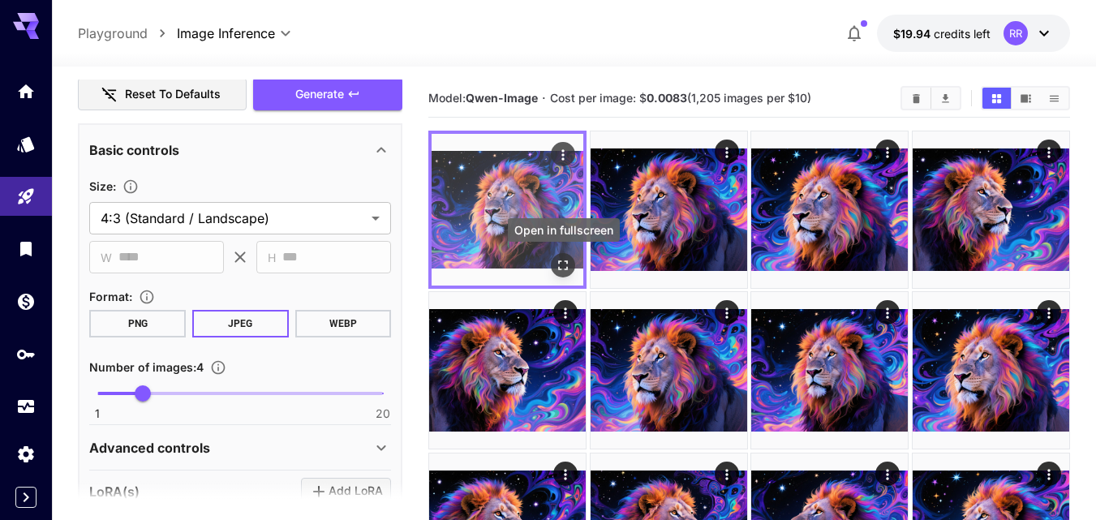
click at [556, 266] on icon "Open in fullscreen" at bounding box center [563, 265] width 16 height 16
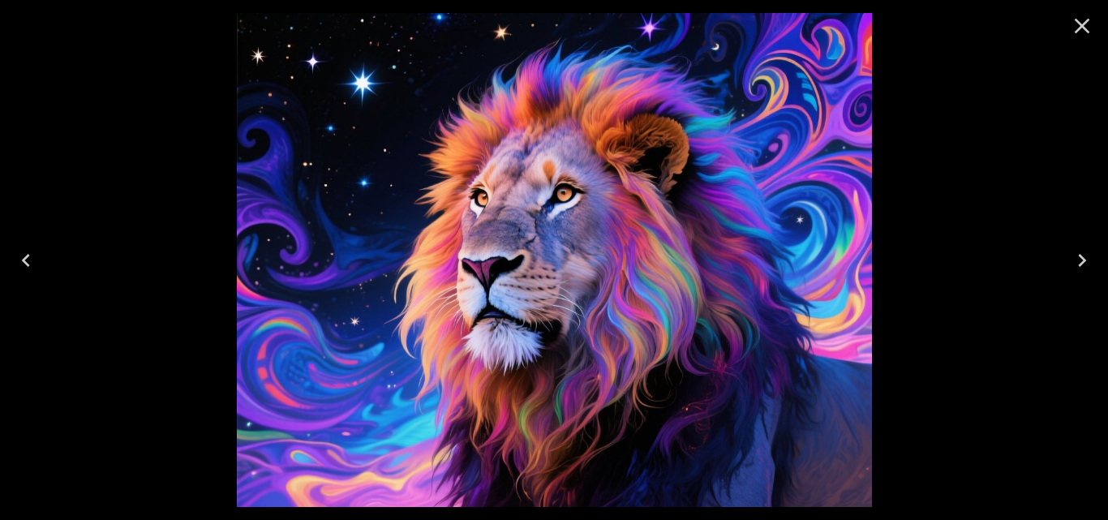
click at [1077, 257] on icon "Next" at bounding box center [1082, 260] width 26 height 26
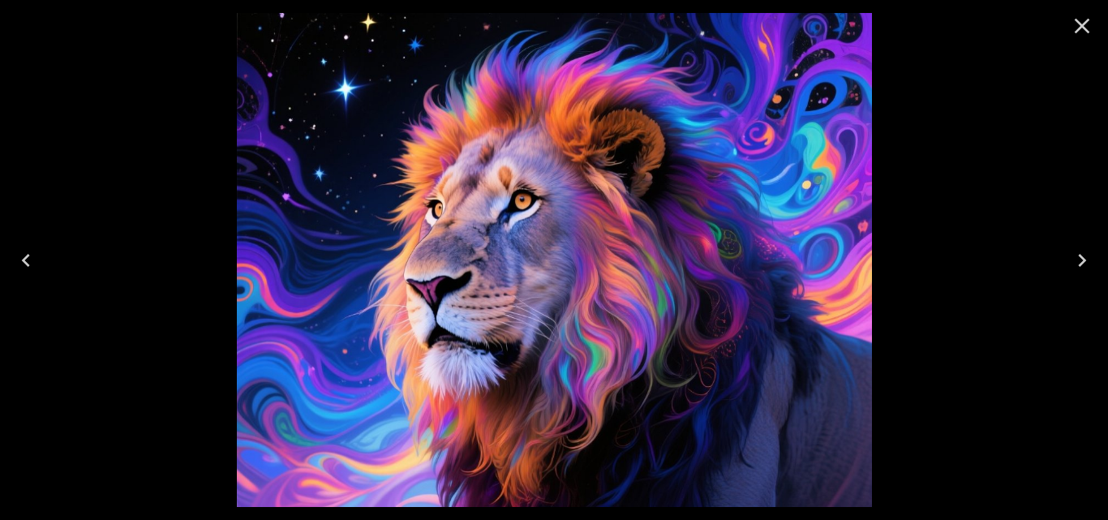
click at [1077, 264] on icon "Next" at bounding box center [1082, 260] width 26 height 26
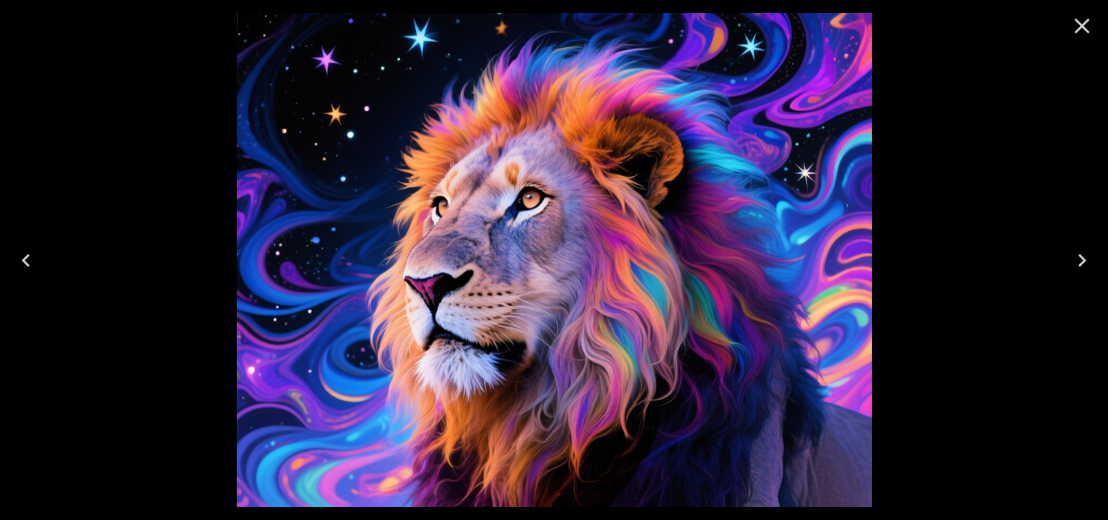
click at [1077, 265] on icon "Next" at bounding box center [1082, 260] width 26 height 26
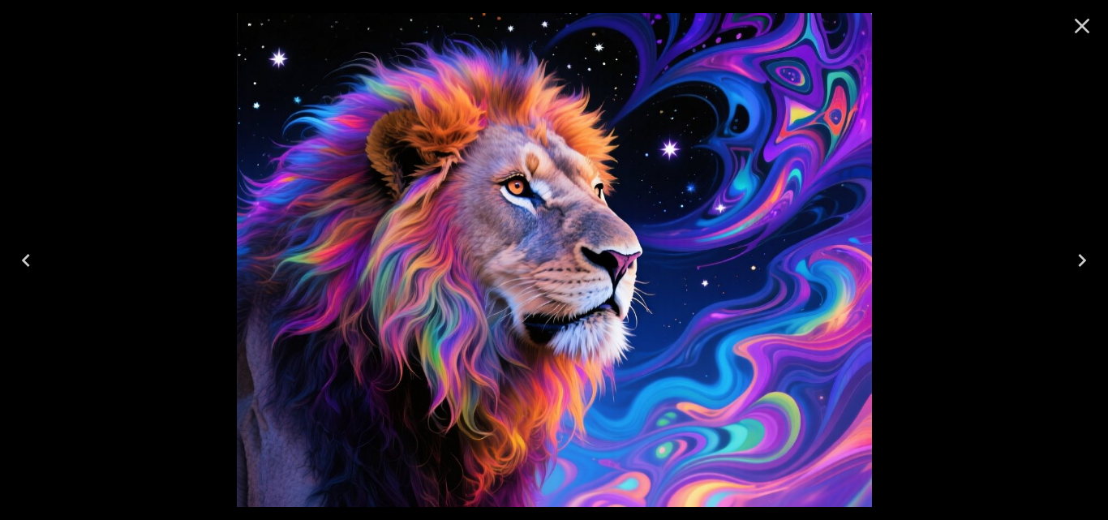
click at [1077, 265] on icon "Next" at bounding box center [1082, 260] width 26 height 26
click at [1077, 262] on icon "Next" at bounding box center [1082, 260] width 26 height 26
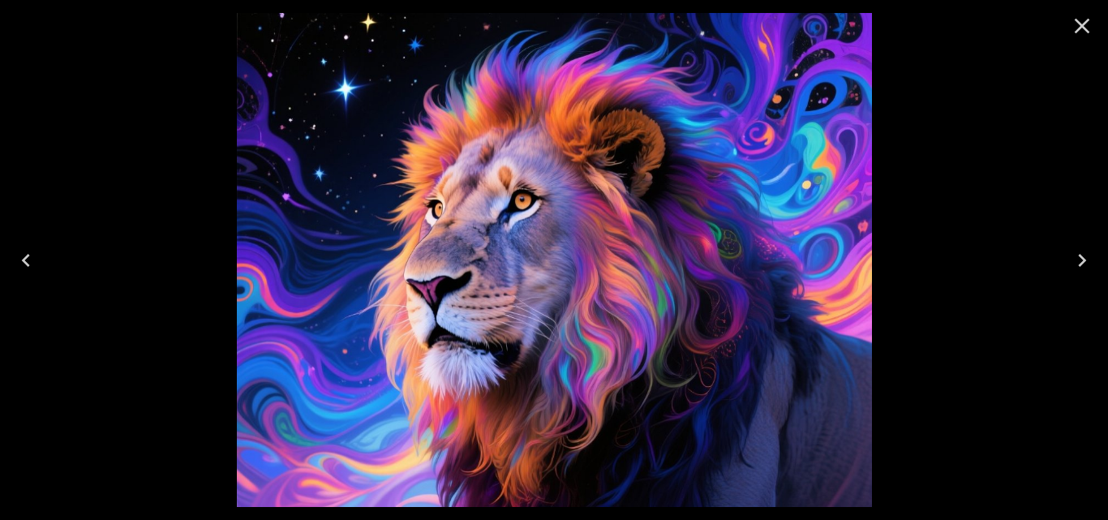
click at [1077, 262] on icon "Next" at bounding box center [1082, 260] width 26 height 26
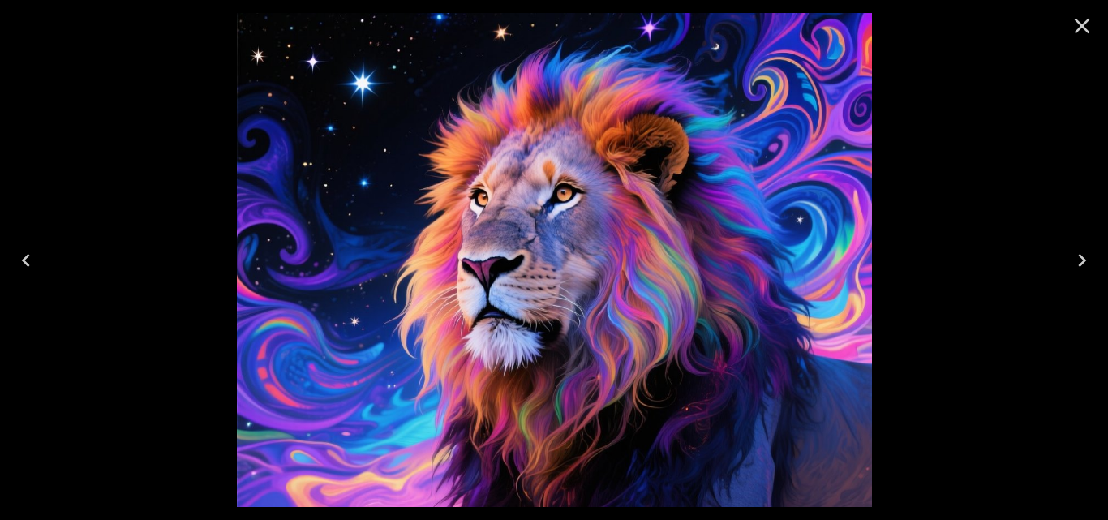
drag, startPoint x: 1021, startPoint y: 89, endPoint x: 1054, endPoint y: 38, distance: 61.0
click at [1029, 75] on div at bounding box center [554, 260] width 1108 height 520
click at [1084, 23] on icon "Close" at bounding box center [1082, 26] width 26 height 26
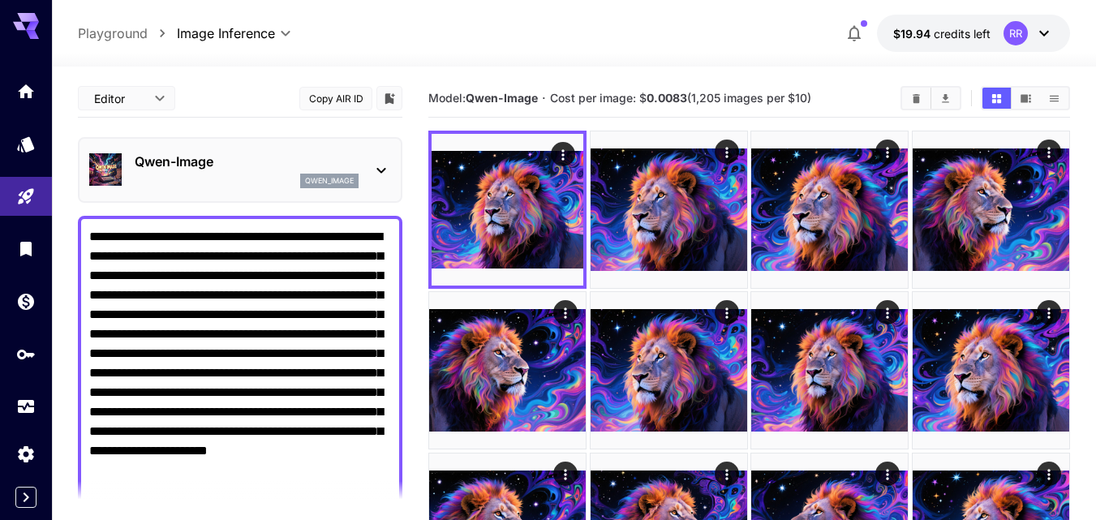
scroll to position [81, 0]
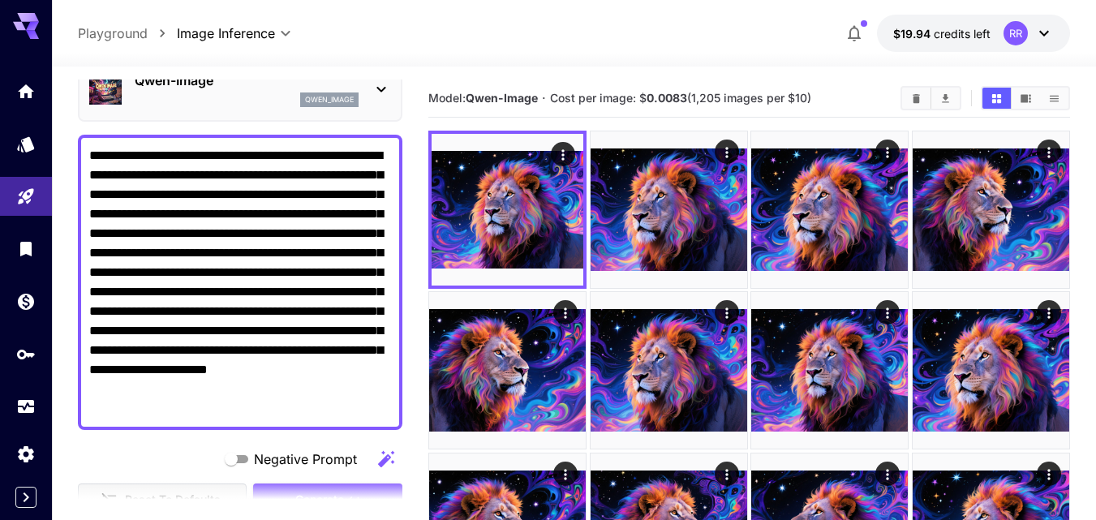
drag, startPoint x: 89, startPoint y: 154, endPoint x: 148, endPoint y: 411, distance: 263.7
click at [147, 414] on textarea "**********" at bounding box center [240, 282] width 302 height 273
paste textarea "********"
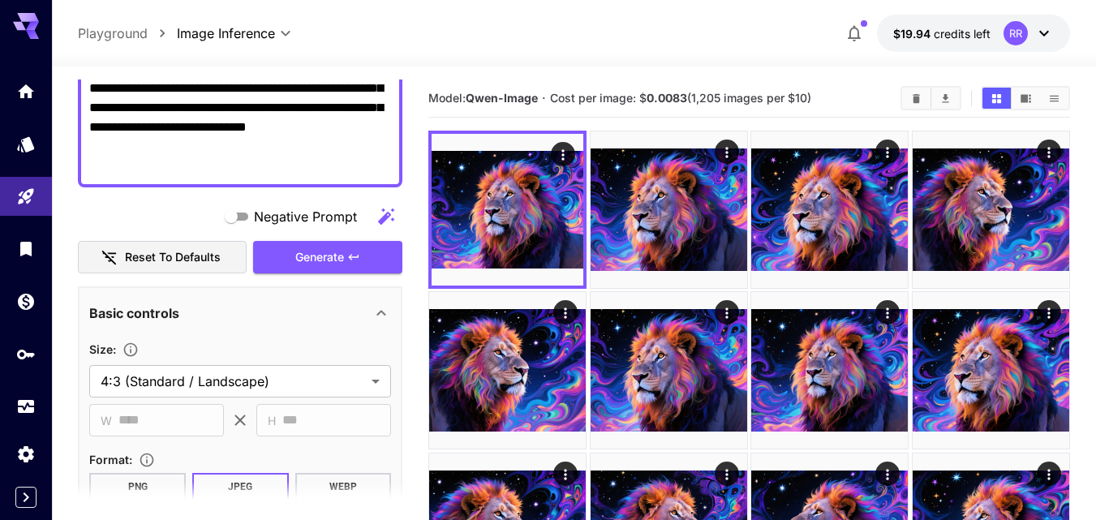
scroll to position [324, 0]
type textarea "**********"
click at [322, 250] on span "Generate" at bounding box center [319, 257] width 49 height 20
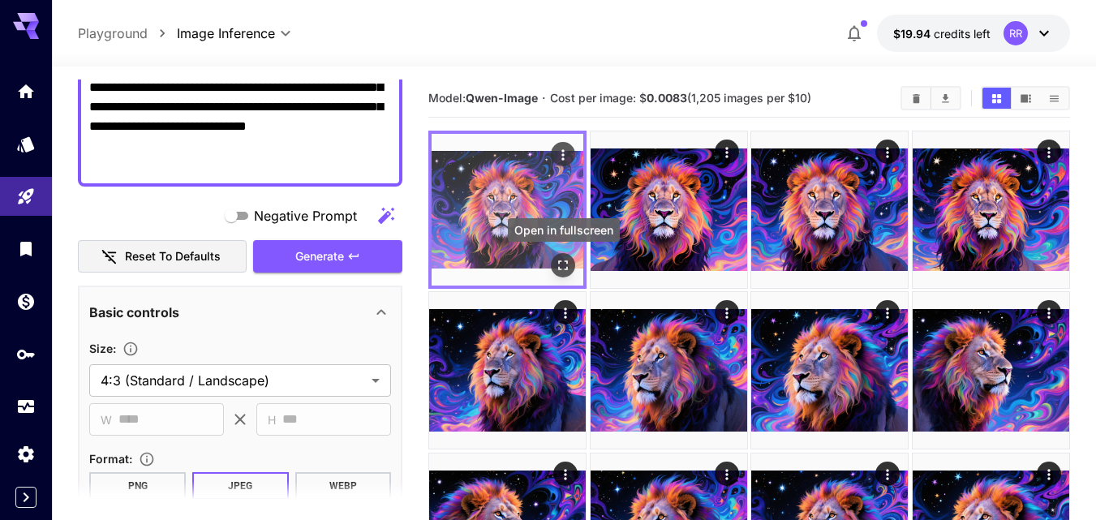
click at [556, 265] on icon "Open in fullscreen" at bounding box center [563, 265] width 16 height 16
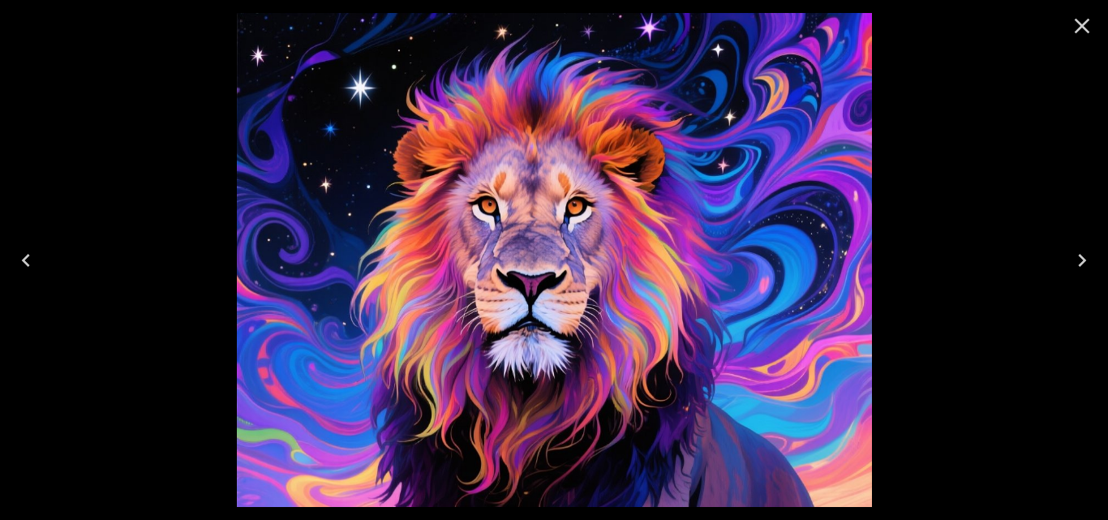
click at [1078, 259] on icon "Next" at bounding box center [1082, 260] width 26 height 26
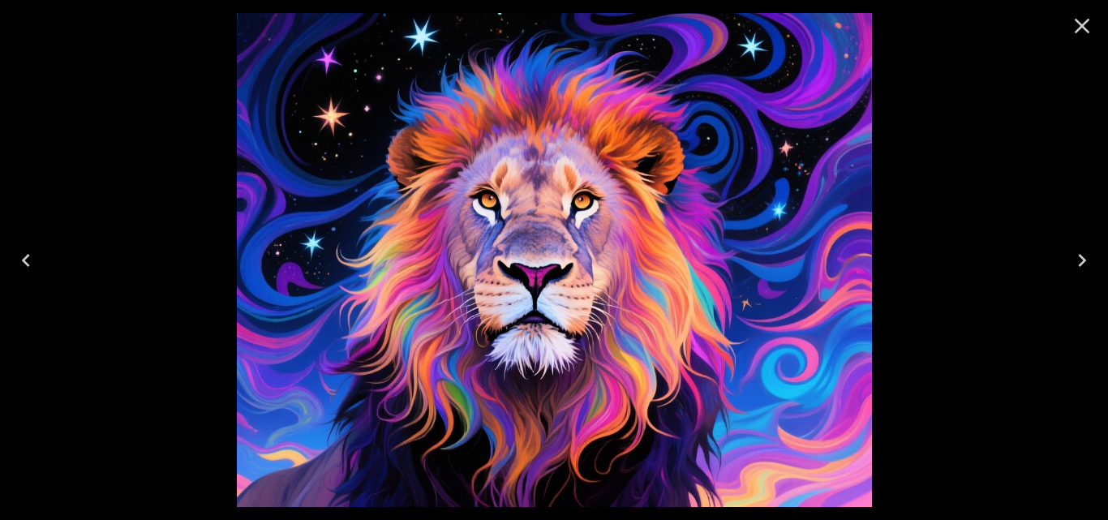
click at [1078, 259] on icon "Next" at bounding box center [1082, 260] width 26 height 26
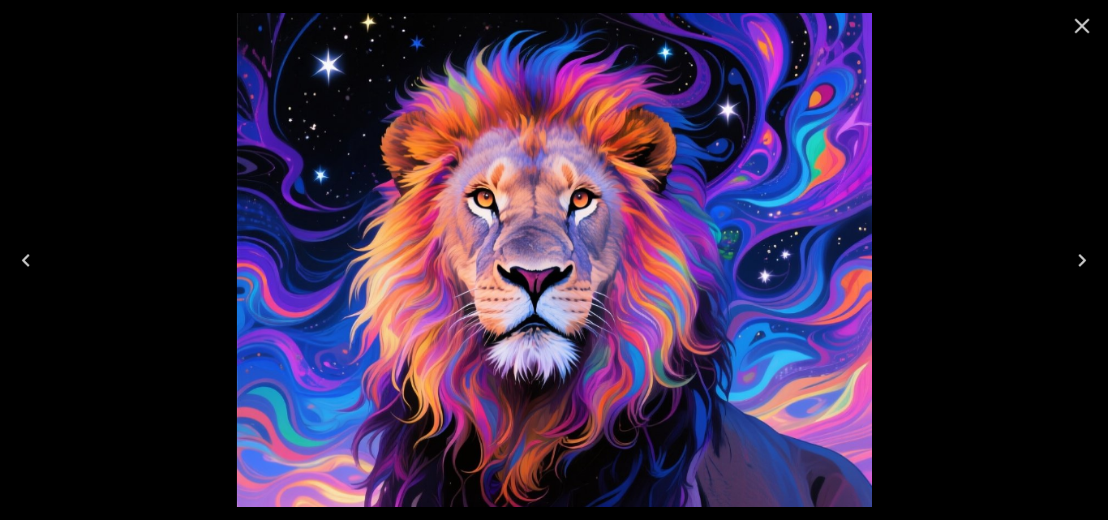
click at [1078, 259] on icon "Next" at bounding box center [1082, 260] width 26 height 26
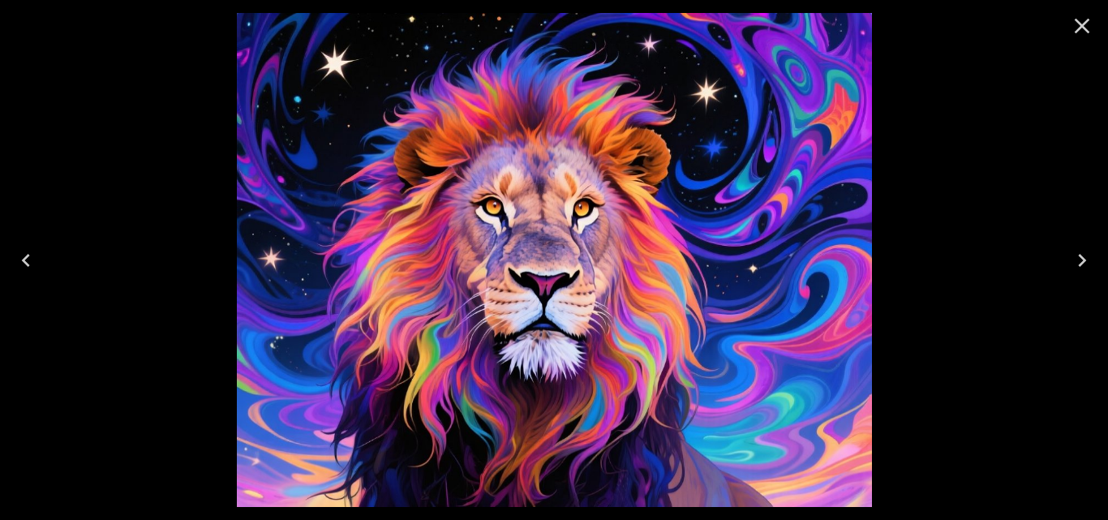
click at [1078, 259] on icon "Next" at bounding box center [1082, 260] width 26 height 26
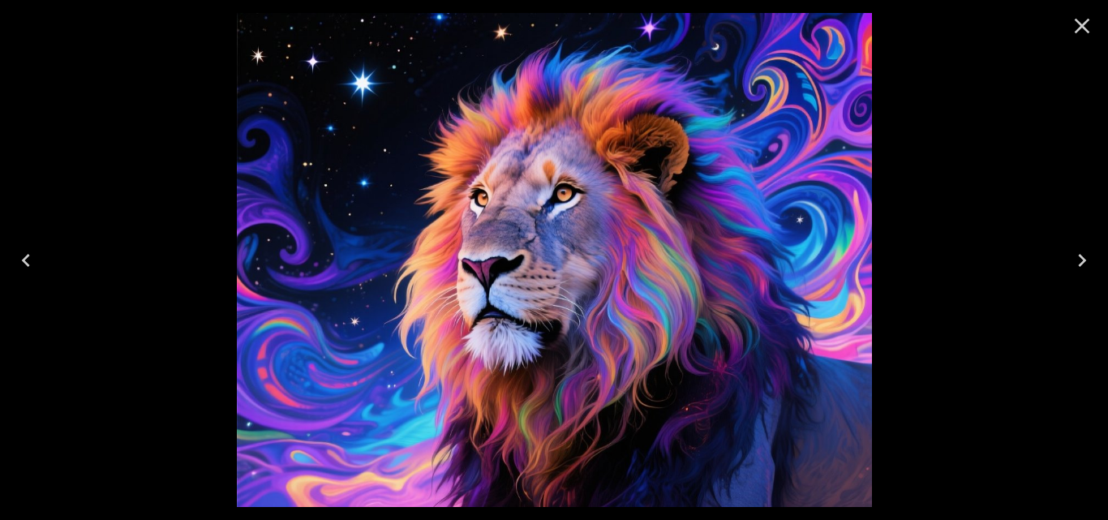
click at [1083, 28] on icon "Close" at bounding box center [1082, 26] width 15 height 15
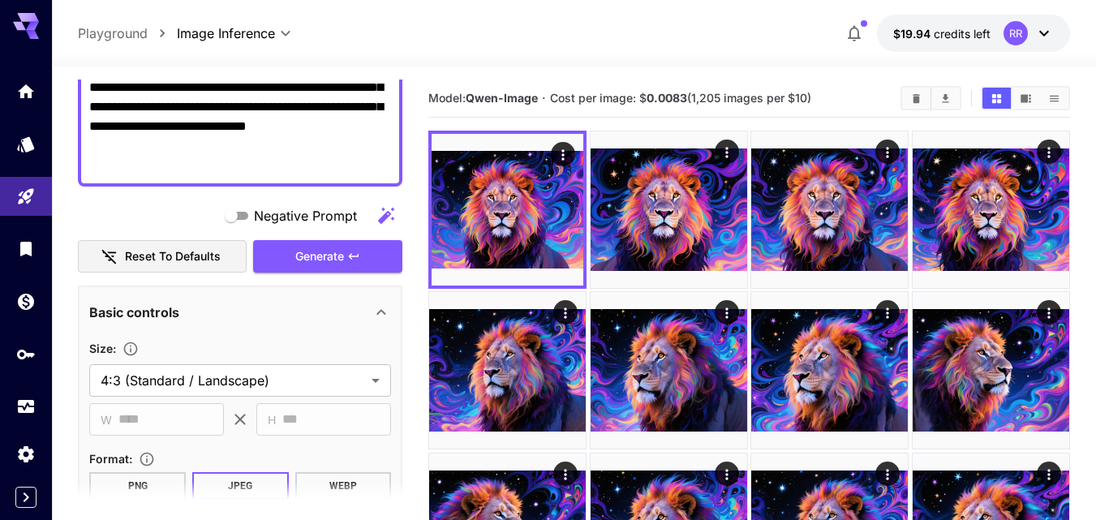
click at [86, 213] on div "Negative Prompt" at bounding box center [240, 216] width 324 height 32
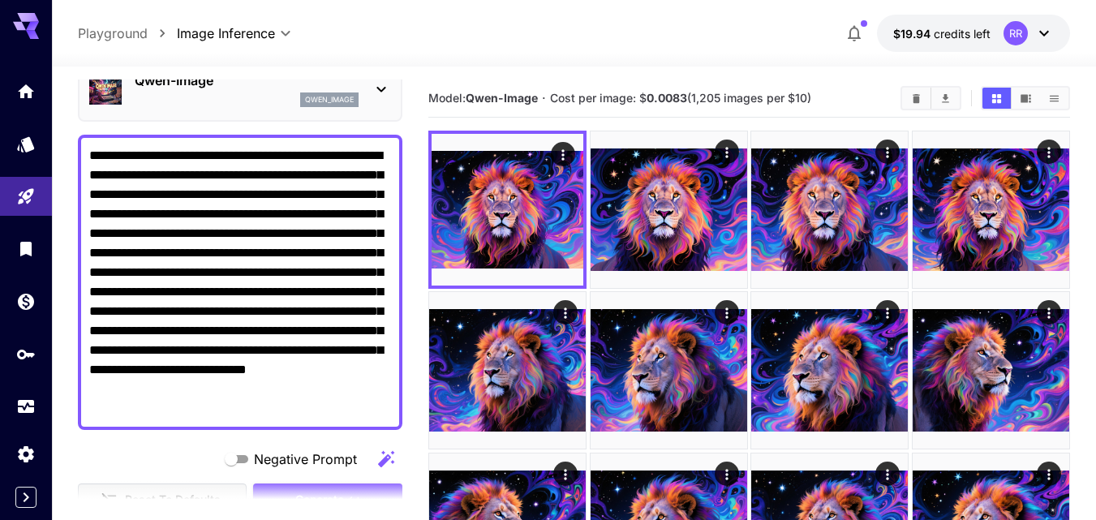
drag, startPoint x: 200, startPoint y: 417, endPoint x: 88, endPoint y: 152, distance: 287.6
click at [90, 151] on textarea "**********" at bounding box center [240, 282] width 302 height 273
paste textarea "**********"
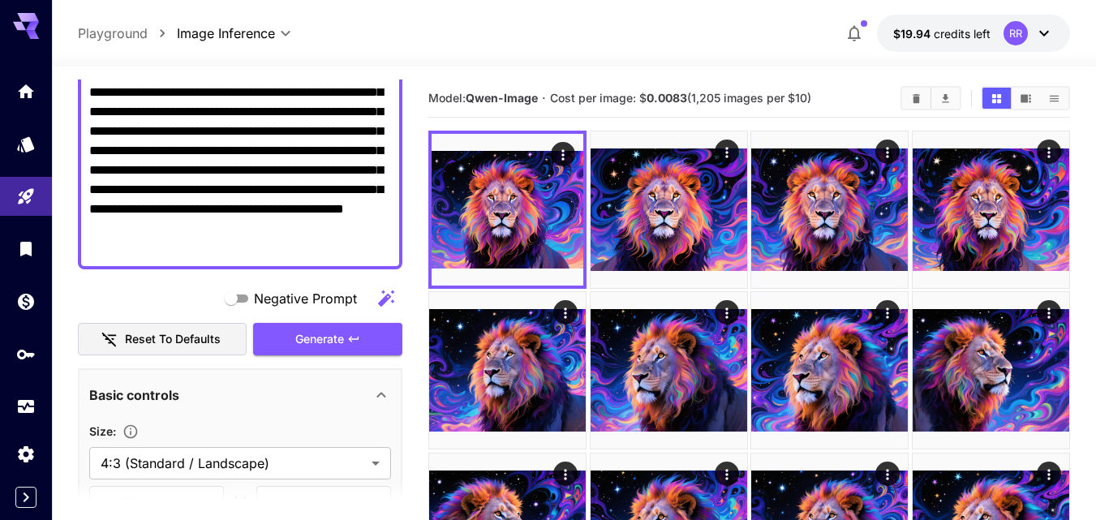
scroll to position [243, 0]
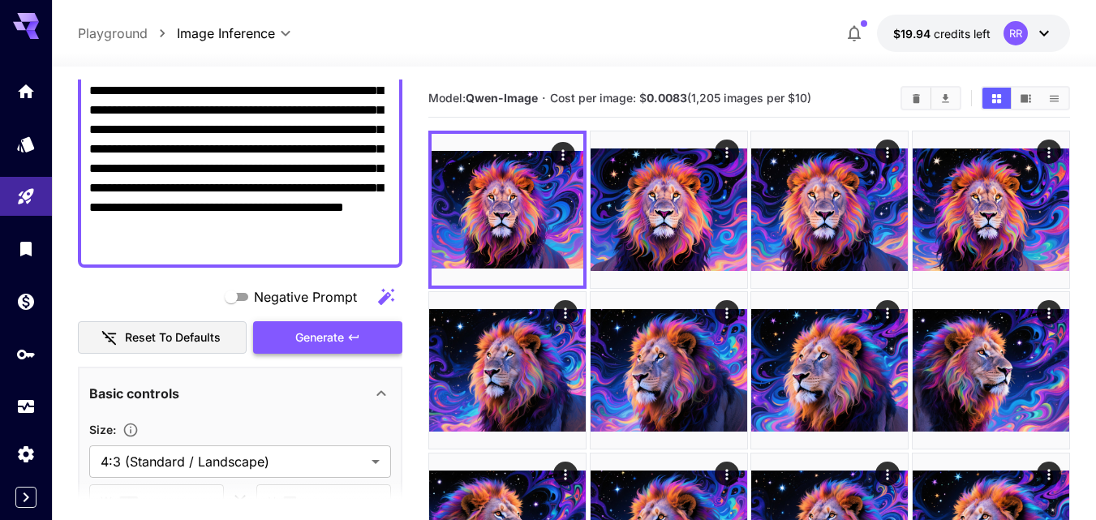
click at [337, 344] on span "Generate" at bounding box center [319, 338] width 49 height 20
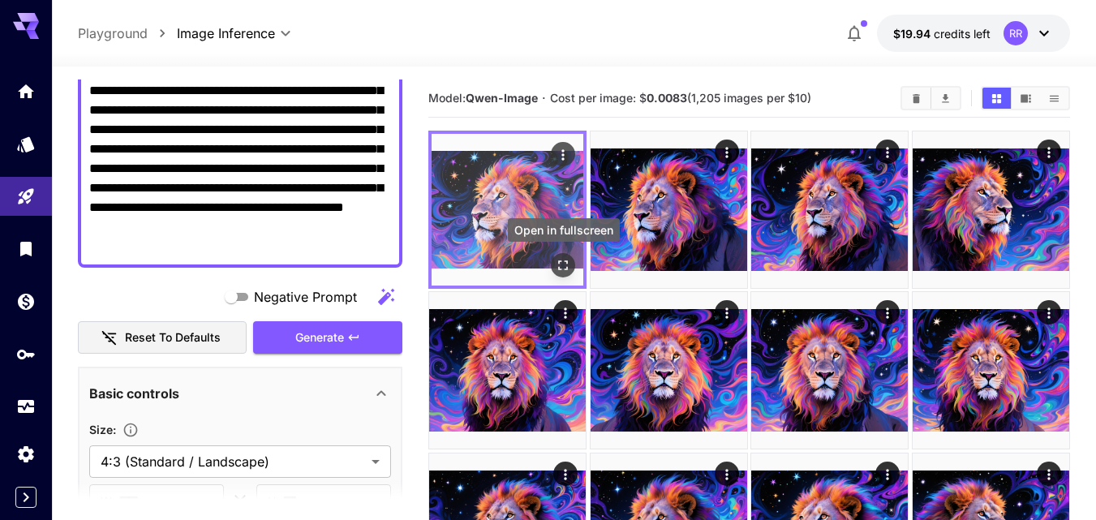
click at [565, 260] on icon "Open in fullscreen" at bounding box center [563, 265] width 16 height 16
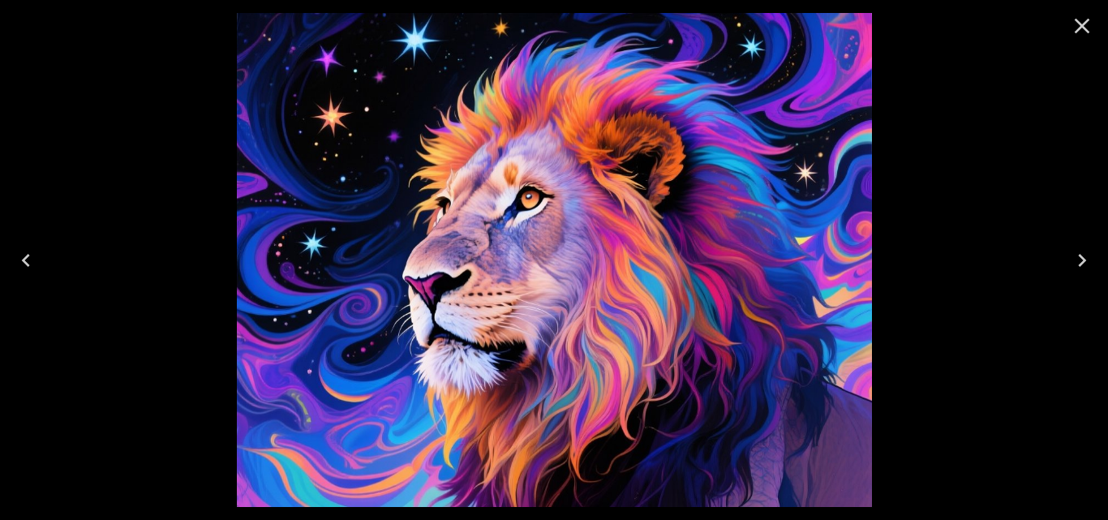
click at [1076, 260] on icon "Next" at bounding box center [1082, 260] width 26 height 26
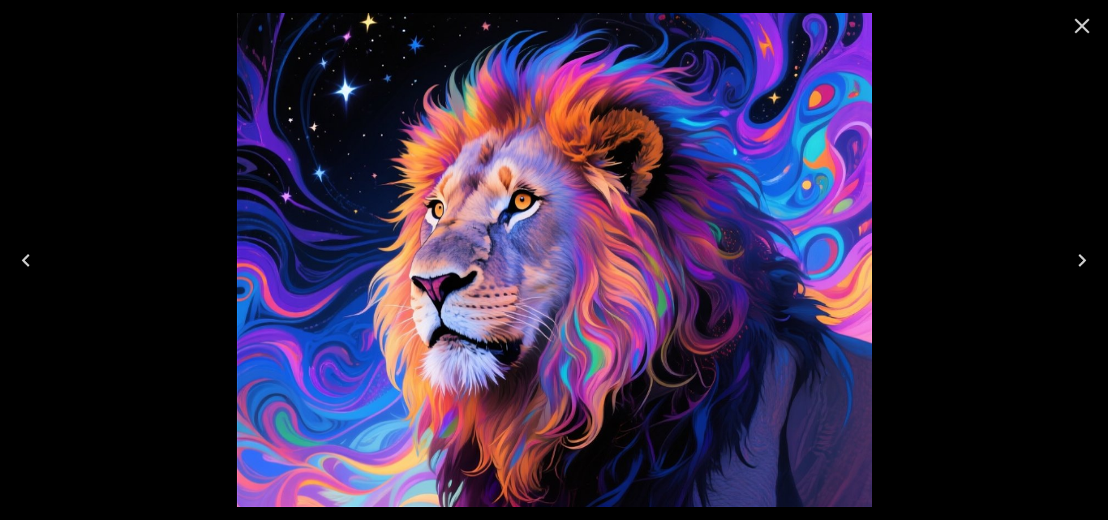
click at [1076, 260] on icon "Next" at bounding box center [1082, 260] width 26 height 26
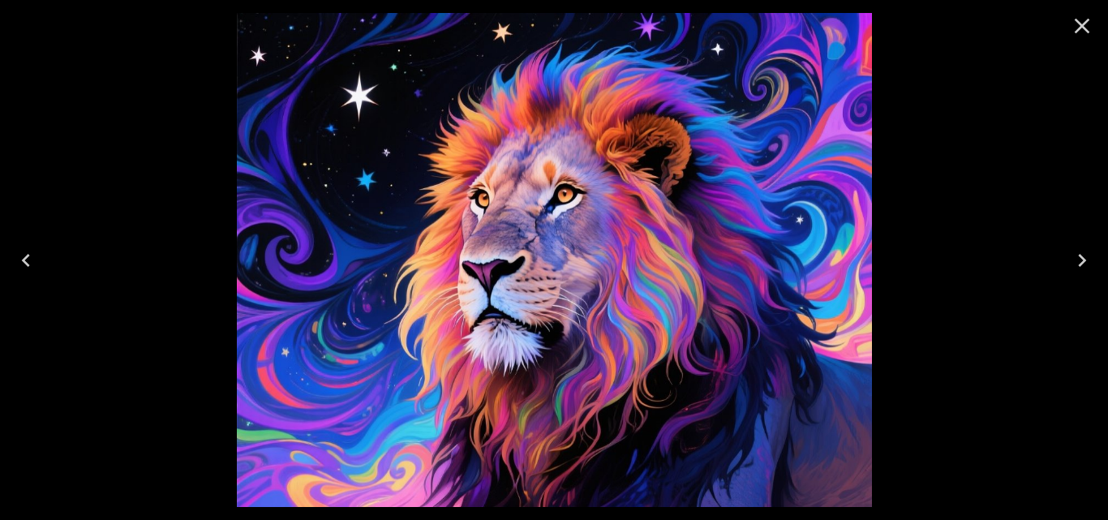
click at [1076, 260] on icon "Next" at bounding box center [1082, 260] width 26 height 26
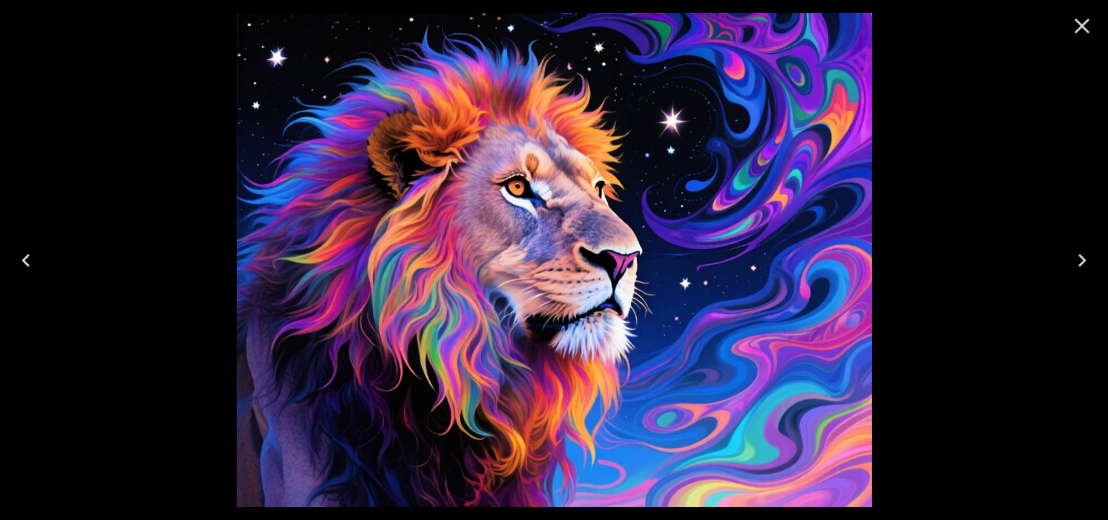
click at [1080, 260] on icon "Next" at bounding box center [1082, 260] width 26 height 26
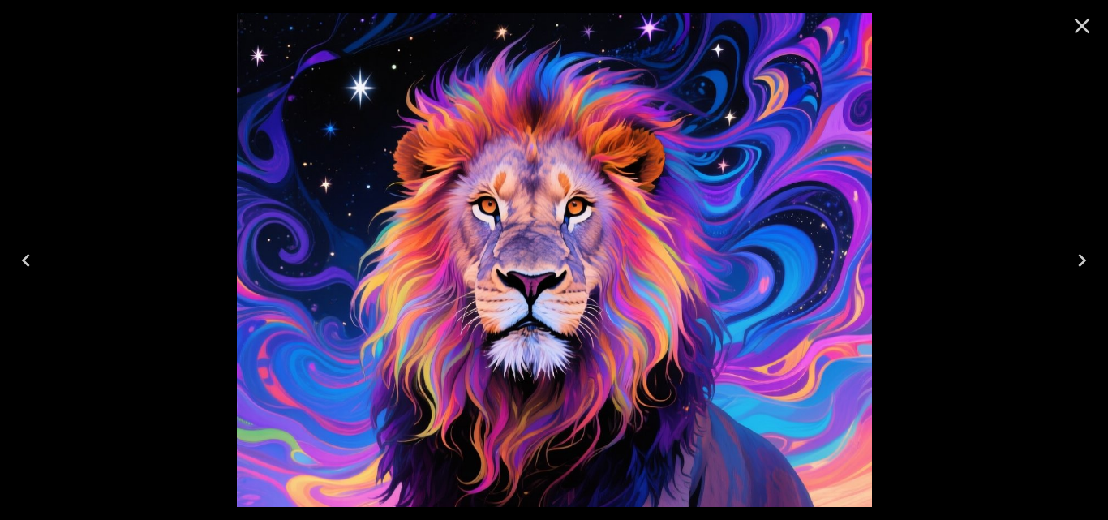
click at [1080, 260] on icon "Next" at bounding box center [1082, 260] width 26 height 26
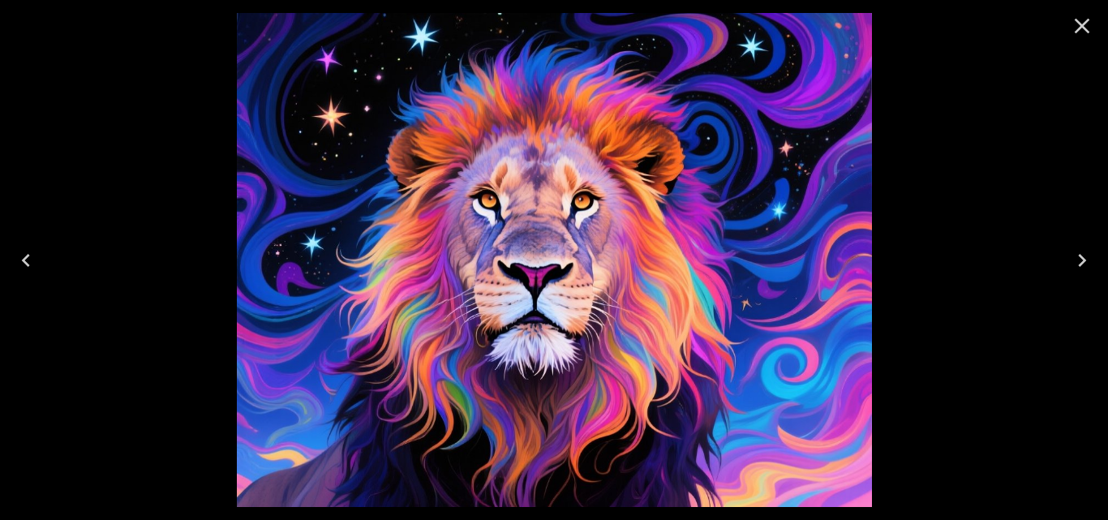
click at [1080, 260] on icon "Next" at bounding box center [1082, 260] width 26 height 26
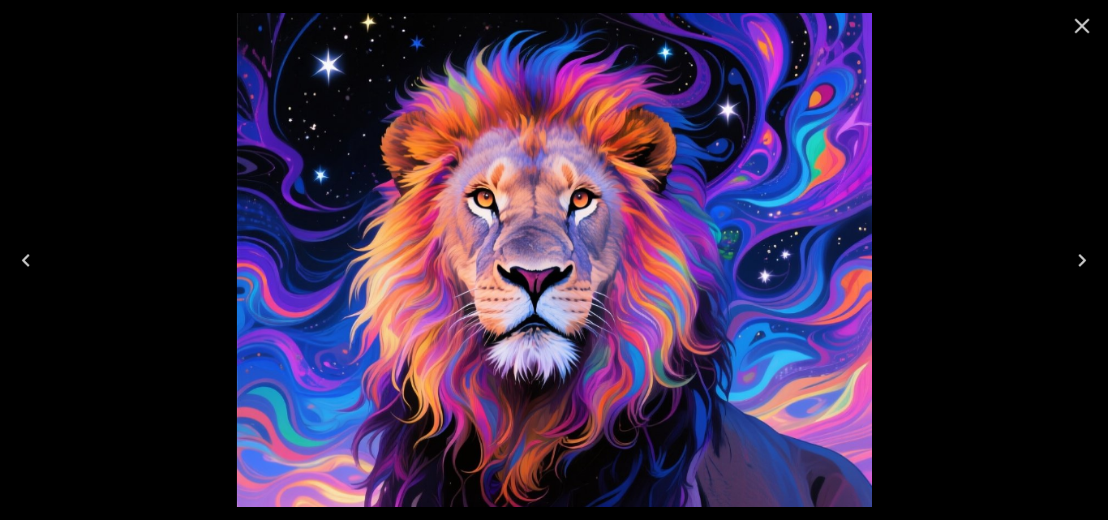
click at [1080, 260] on icon "Next" at bounding box center [1082, 260] width 26 height 26
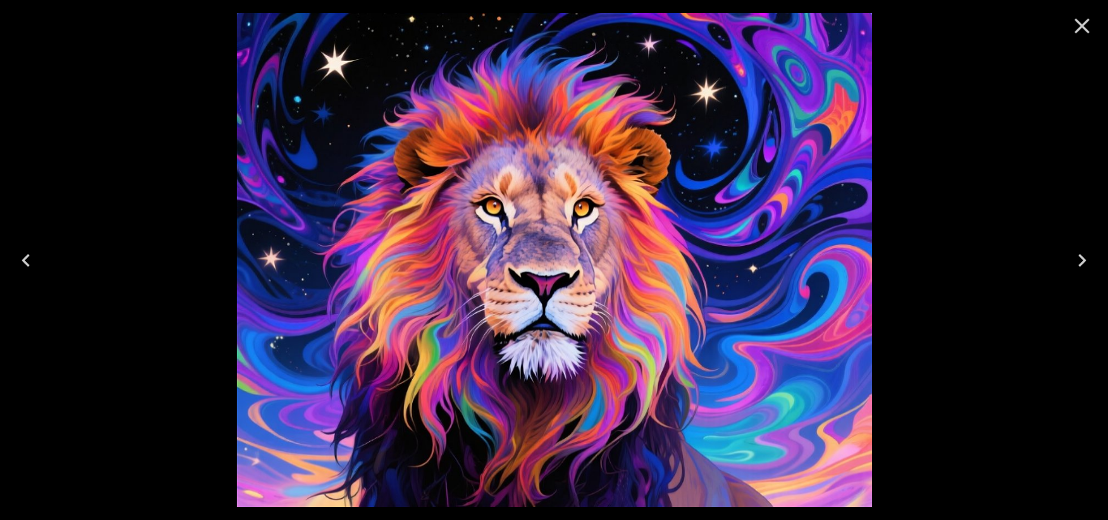
click at [1080, 260] on icon "Next" at bounding box center [1082, 260] width 26 height 26
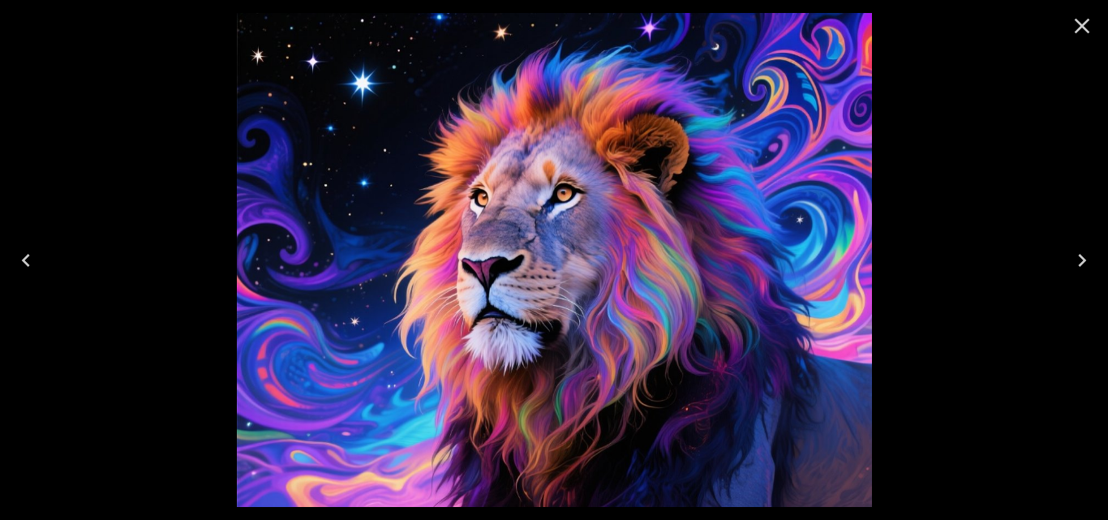
click at [1080, 261] on icon "Next" at bounding box center [1082, 260] width 26 height 26
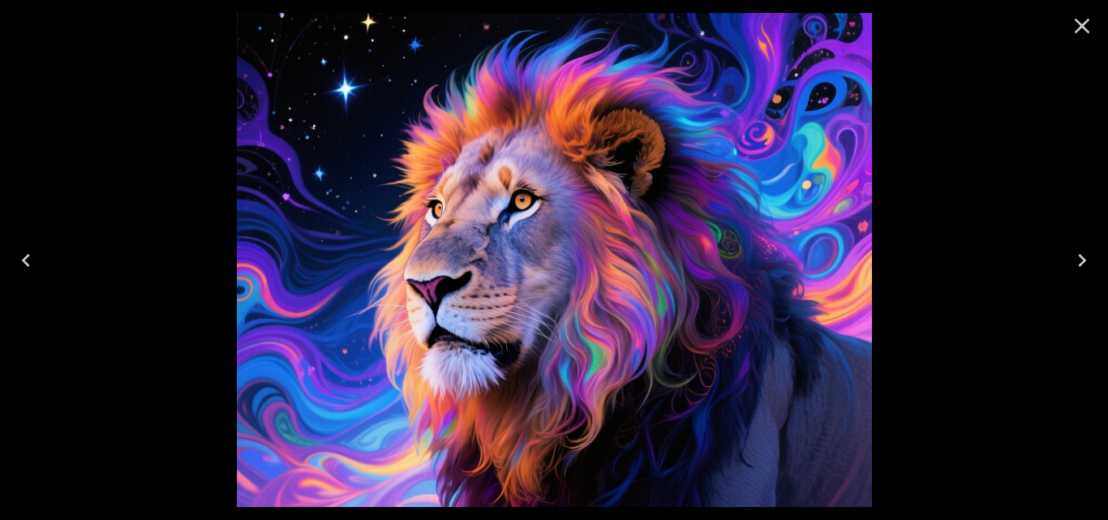
click at [1080, 262] on icon "Next" at bounding box center [1082, 260] width 26 height 26
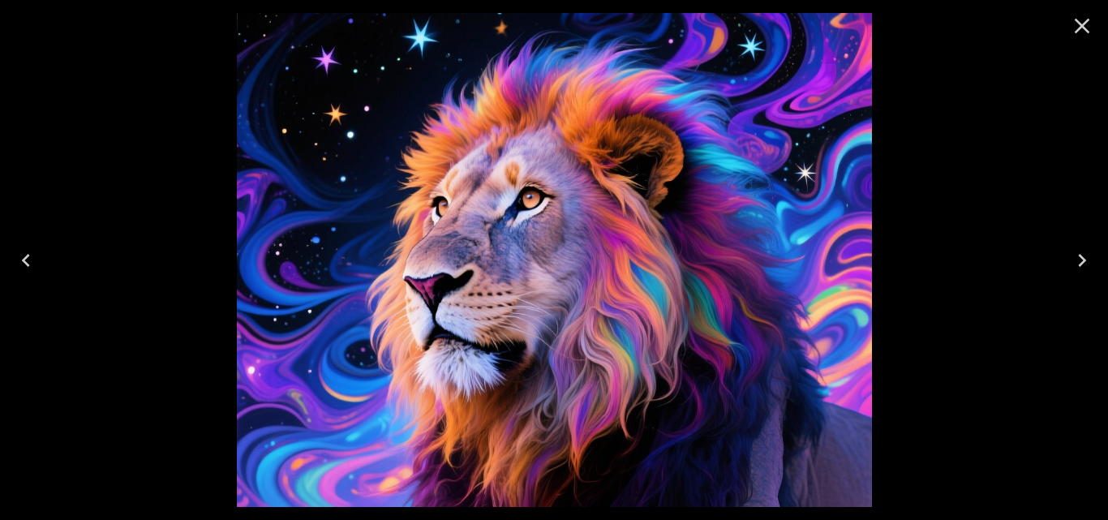
click at [1080, 262] on icon "Next" at bounding box center [1082, 260] width 26 height 26
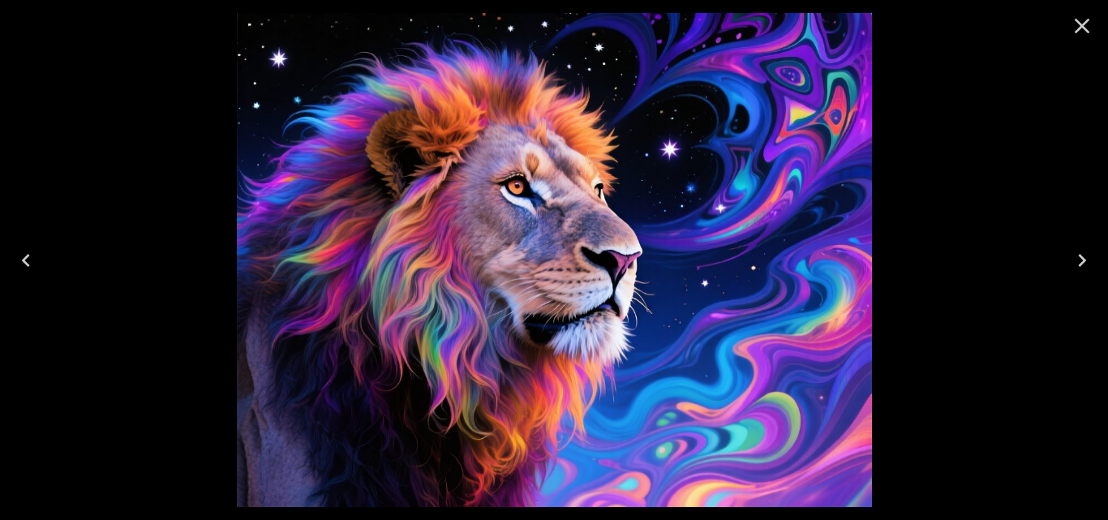
click at [1080, 262] on icon "Next" at bounding box center [1082, 260] width 26 height 26
click at [1084, 260] on icon "Next" at bounding box center [1082, 260] width 8 height 13
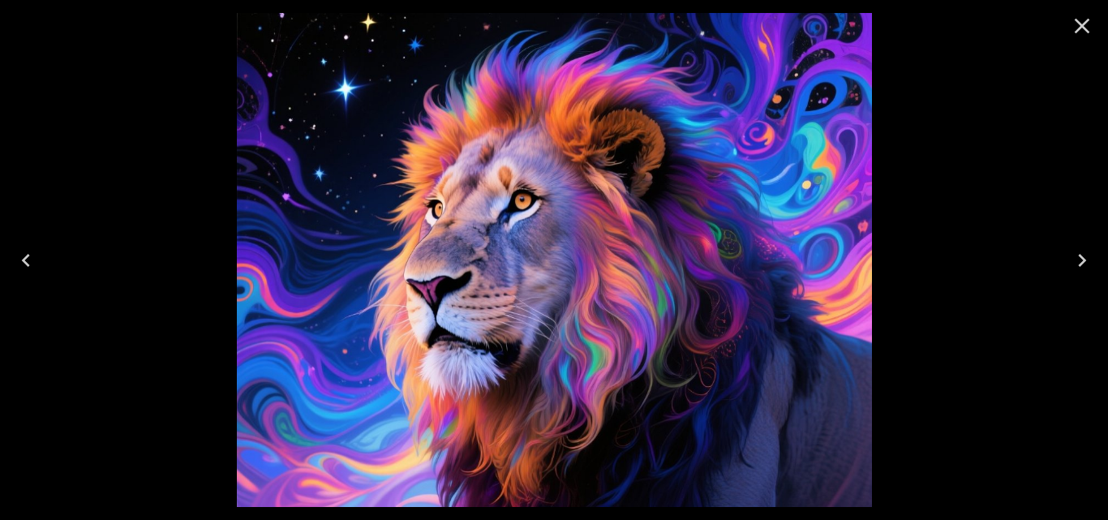
click at [1084, 260] on icon "Next" at bounding box center [1082, 260] width 8 height 13
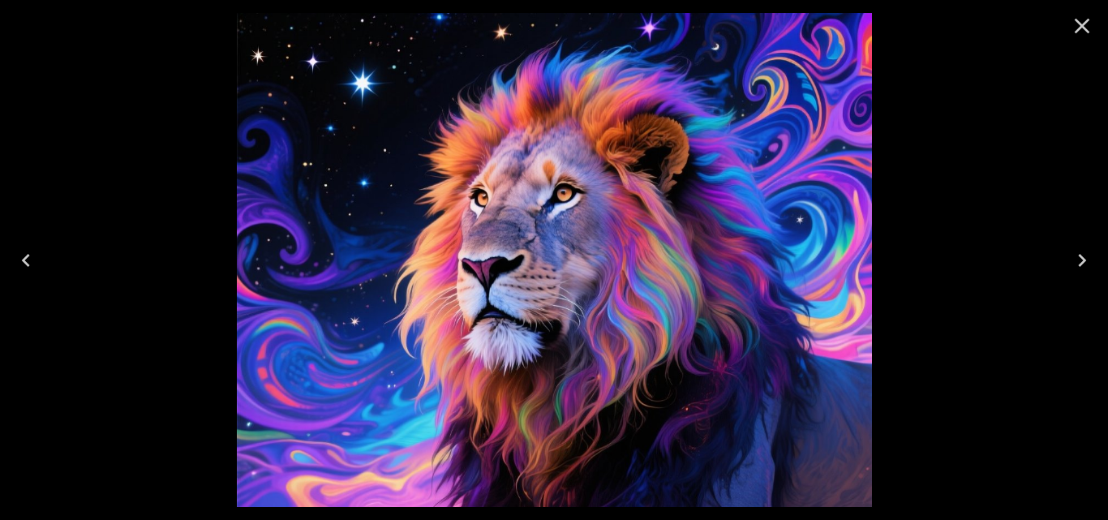
click at [1084, 261] on icon "Next" at bounding box center [1082, 260] width 8 height 13
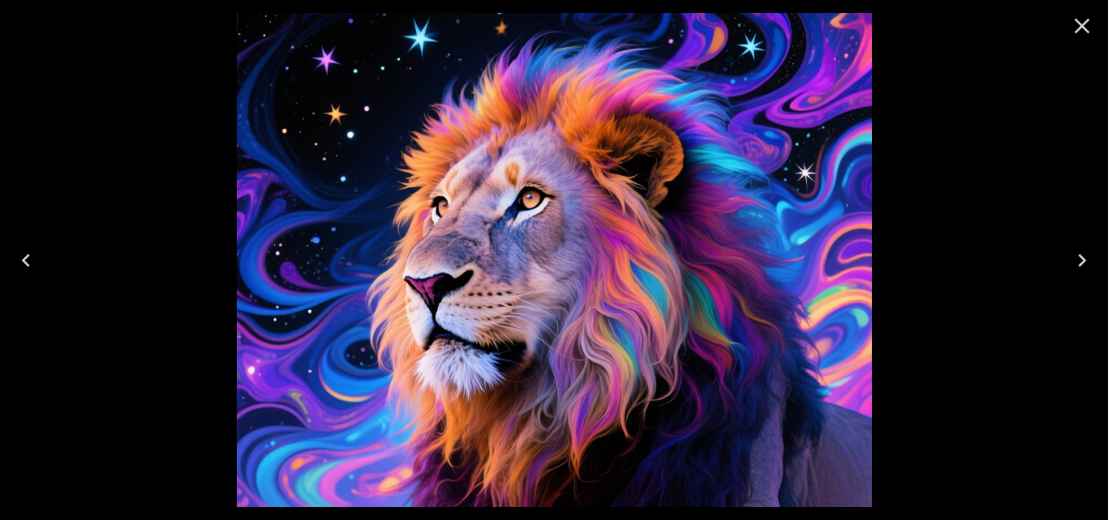
click at [111, 151] on div at bounding box center [554, 260] width 1108 height 520
click at [317, 164] on img at bounding box center [554, 260] width 635 height 494
click at [914, 294] on div at bounding box center [554, 260] width 1108 height 520
click at [1085, 23] on icon "Close" at bounding box center [1082, 26] width 26 height 26
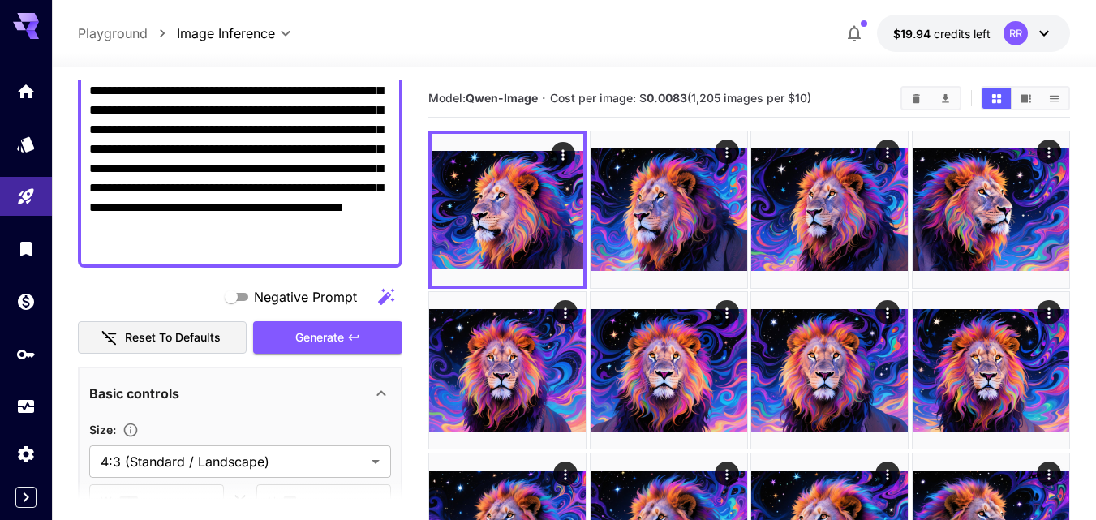
scroll to position [81, 0]
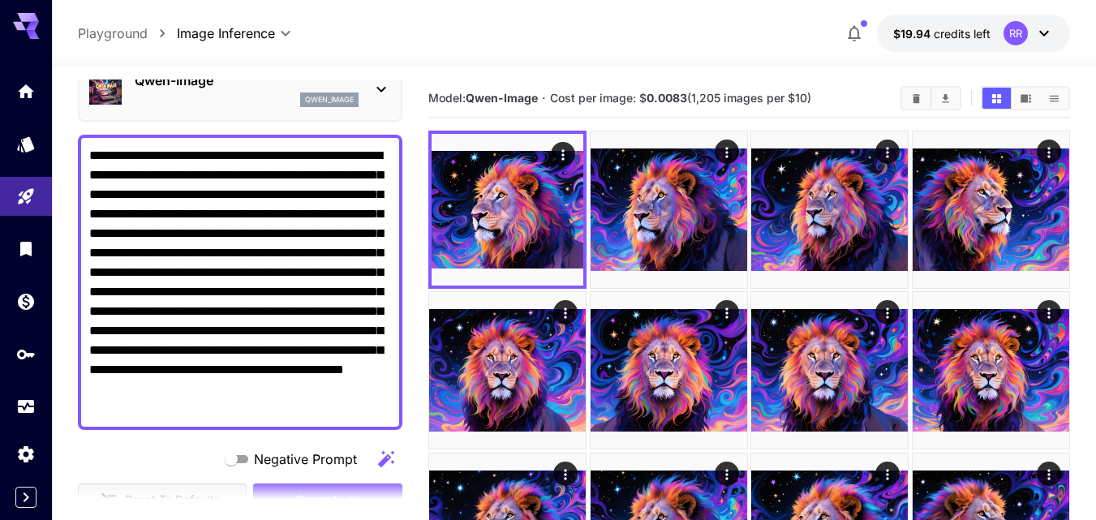
click at [211, 152] on textarea "**********" at bounding box center [240, 282] width 302 height 273
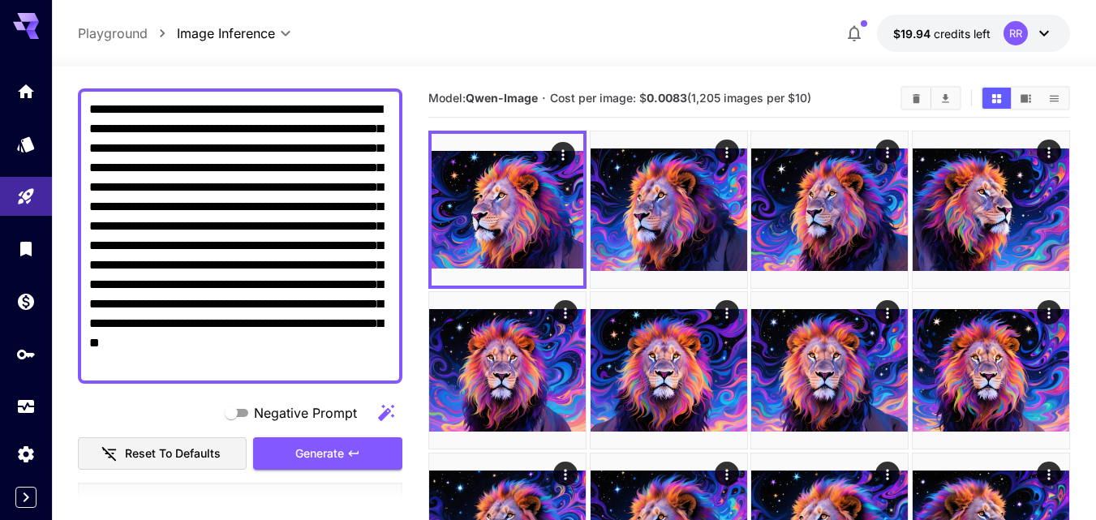
scroll to position [162, 0]
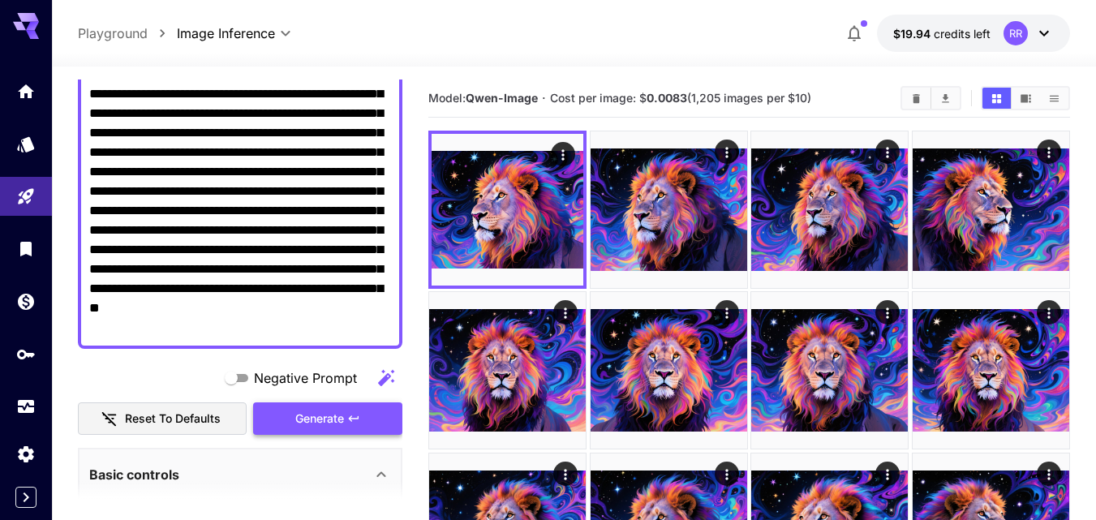
type textarea "**********"
click at [333, 425] on span "Generate" at bounding box center [319, 419] width 49 height 20
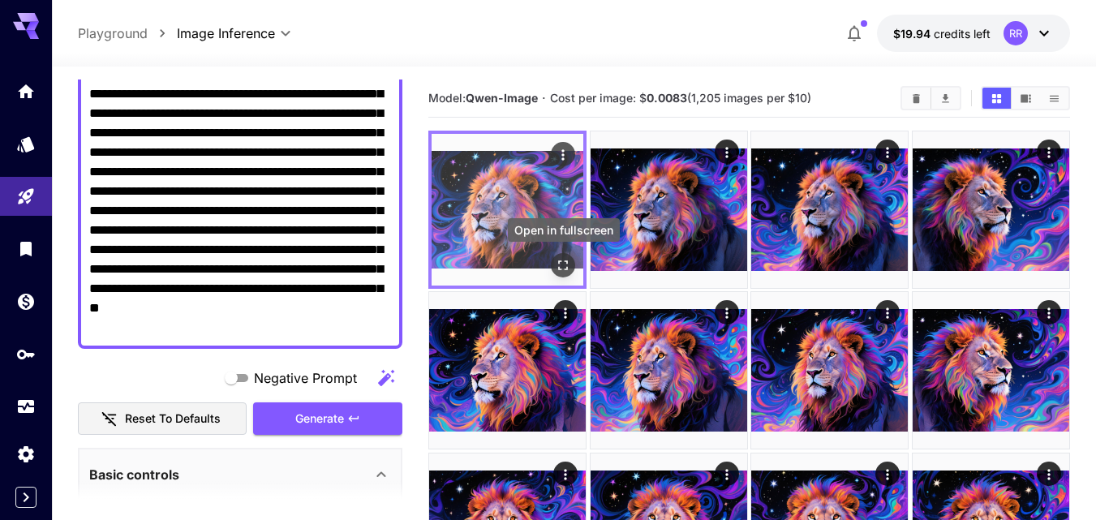
click at [565, 268] on icon "Open in fullscreen" at bounding box center [563, 265] width 16 height 16
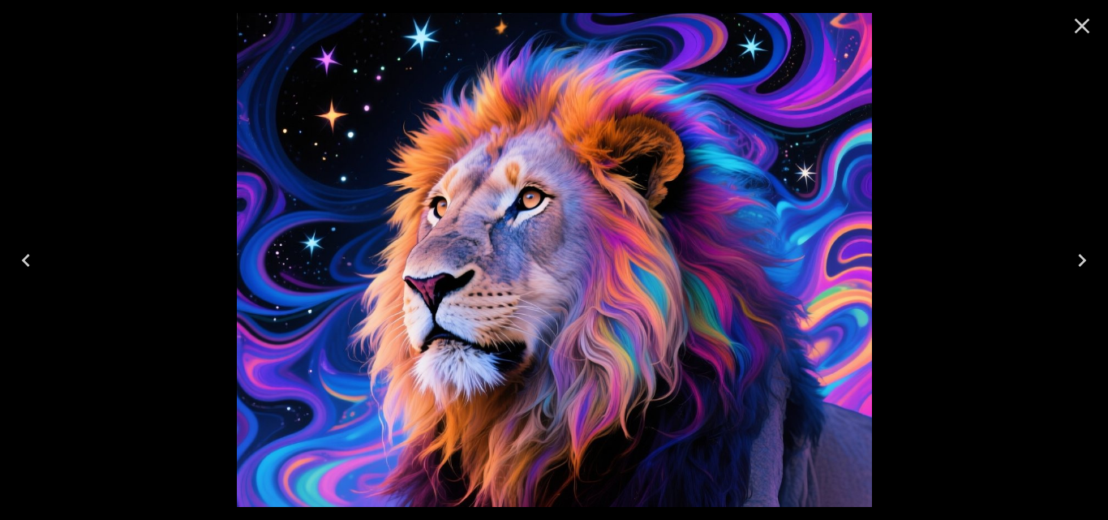
click at [1078, 263] on icon "Next" at bounding box center [1082, 260] width 26 height 26
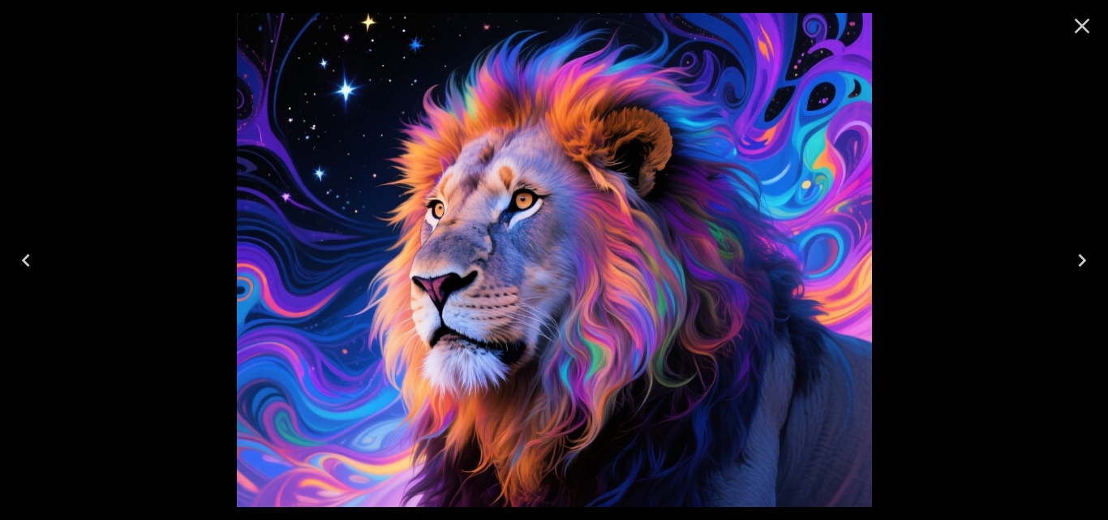
click at [1078, 264] on icon "Next" at bounding box center [1082, 260] width 26 height 26
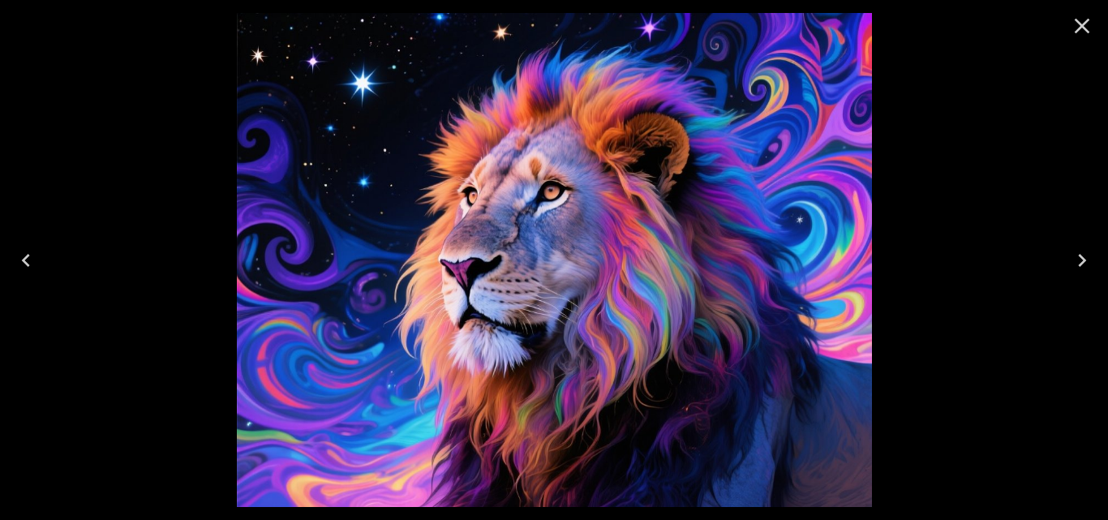
click at [1078, 264] on icon "Next" at bounding box center [1082, 260] width 26 height 26
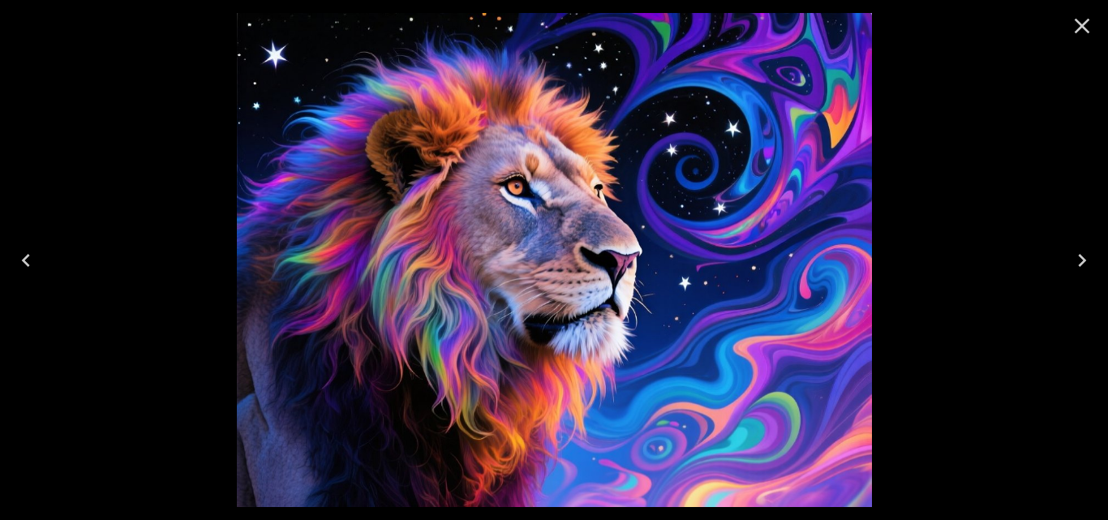
click at [28, 256] on icon "Previous" at bounding box center [26, 260] width 8 height 13
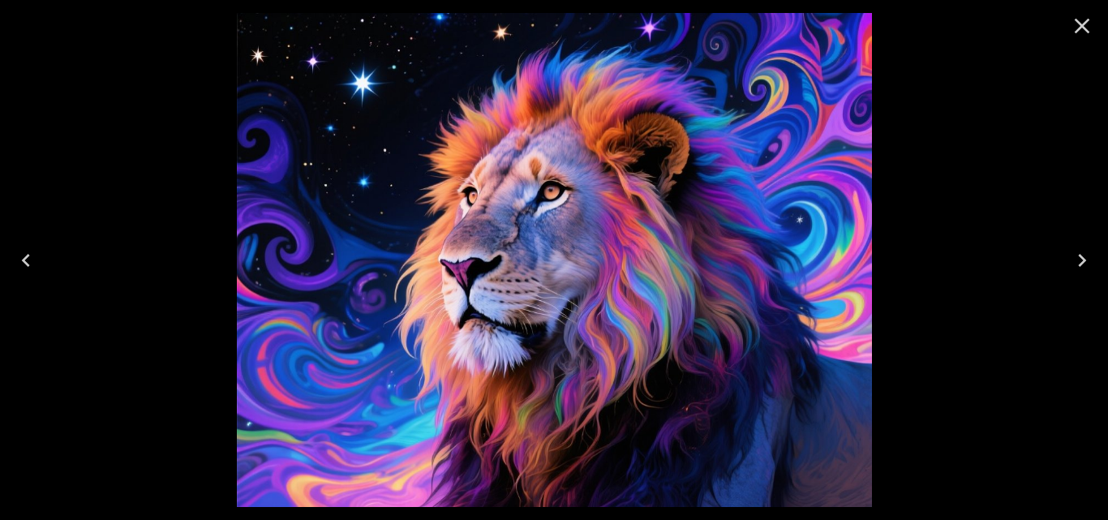
click at [28, 255] on icon "Previous" at bounding box center [26, 260] width 8 height 13
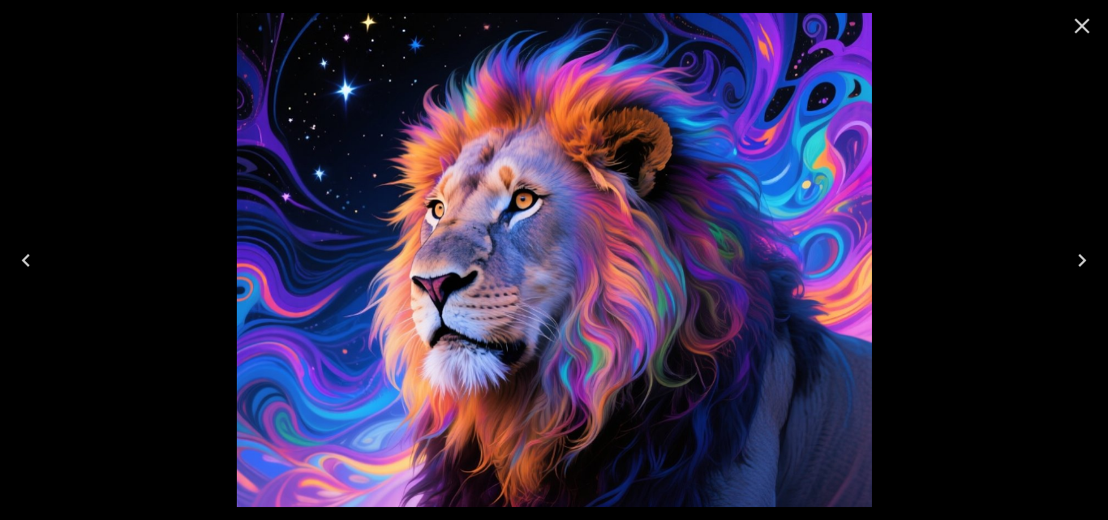
click at [28, 255] on icon "Previous" at bounding box center [26, 260] width 8 height 13
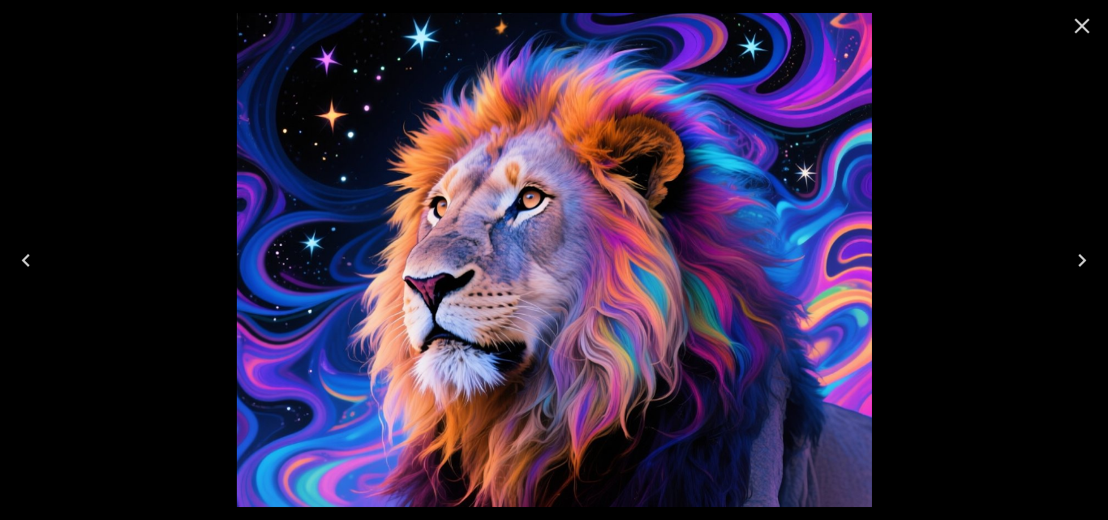
click at [1083, 28] on icon "Close" at bounding box center [1082, 26] width 26 height 26
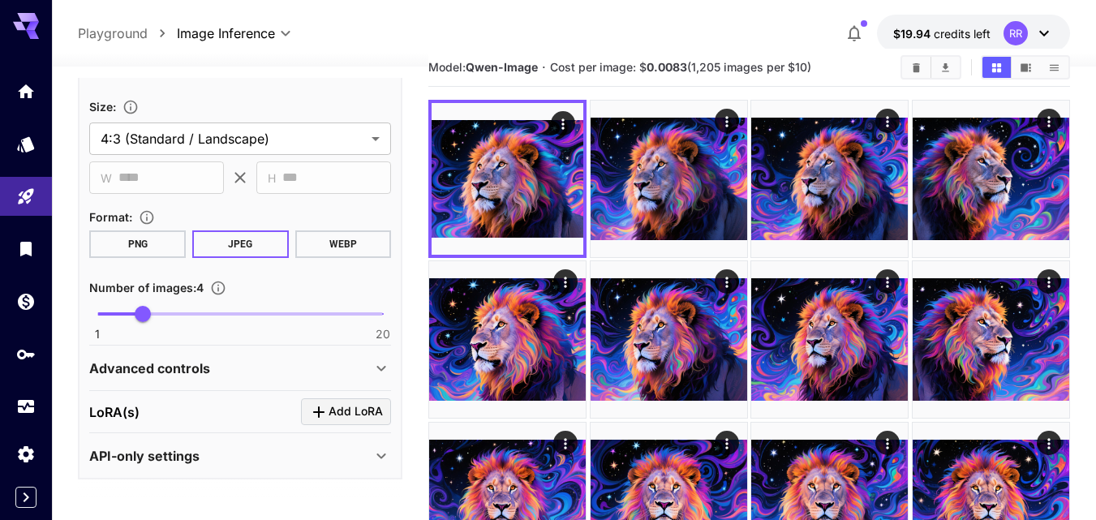
scroll to position [81, 0]
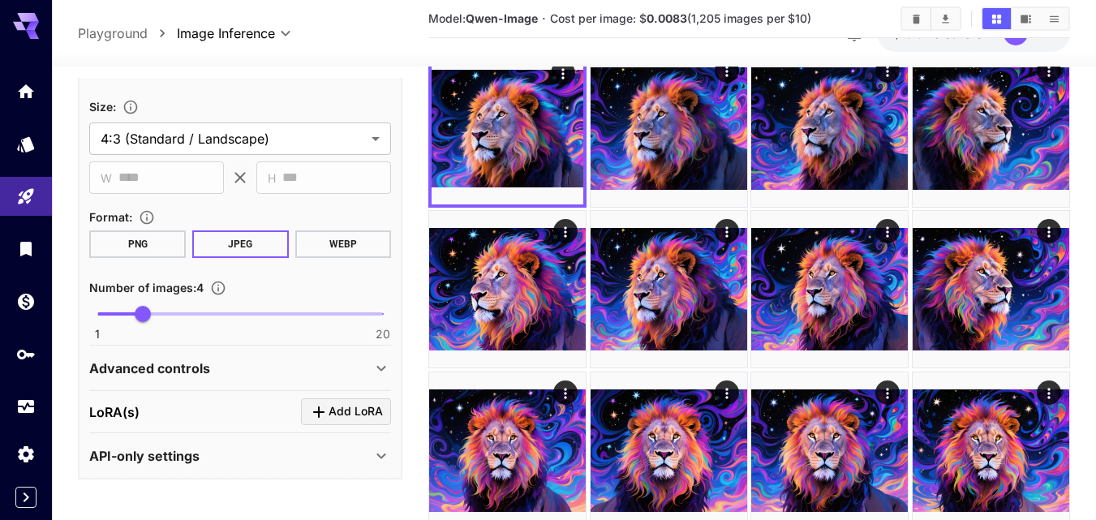
click at [381, 369] on icon at bounding box center [381, 369] width 9 height 6
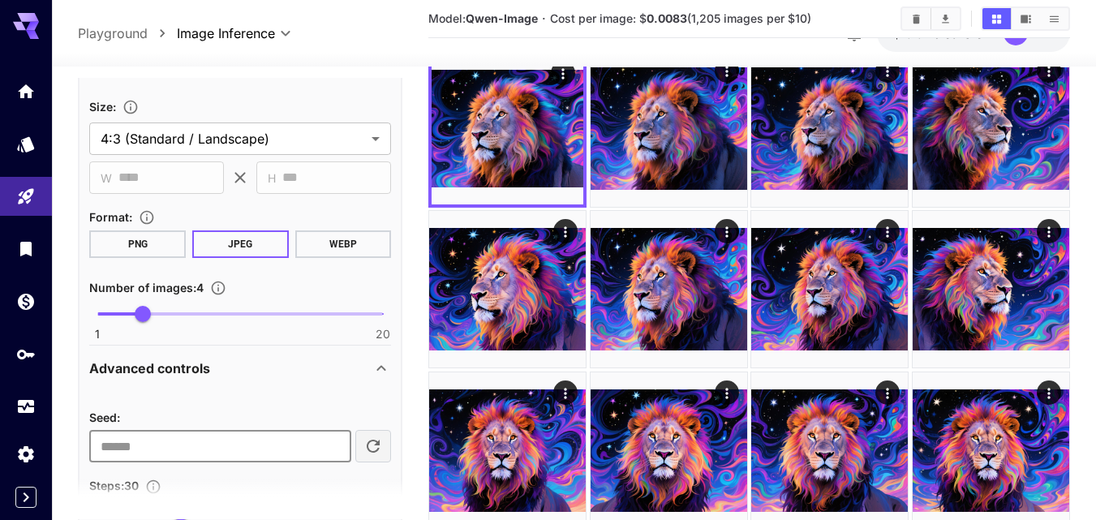
drag, startPoint x: 233, startPoint y: 447, endPoint x: 92, endPoint y: 440, distance: 141.3
click at [92, 442] on input "**********" at bounding box center [220, 446] width 262 height 32
paste input "number"
click at [376, 452] on icon "button" at bounding box center [372, 445] width 19 height 19
type input "**********"
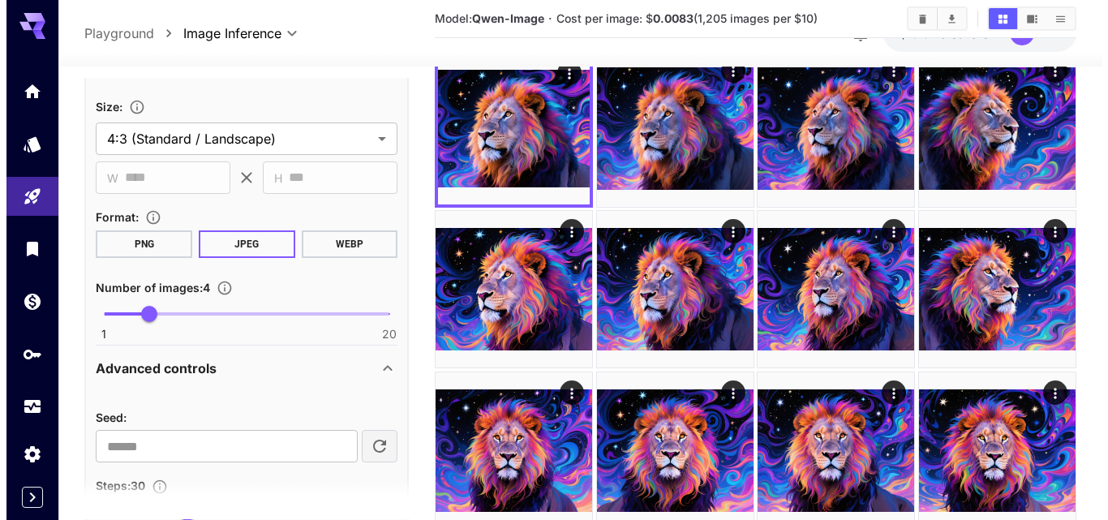
scroll to position [321, 0]
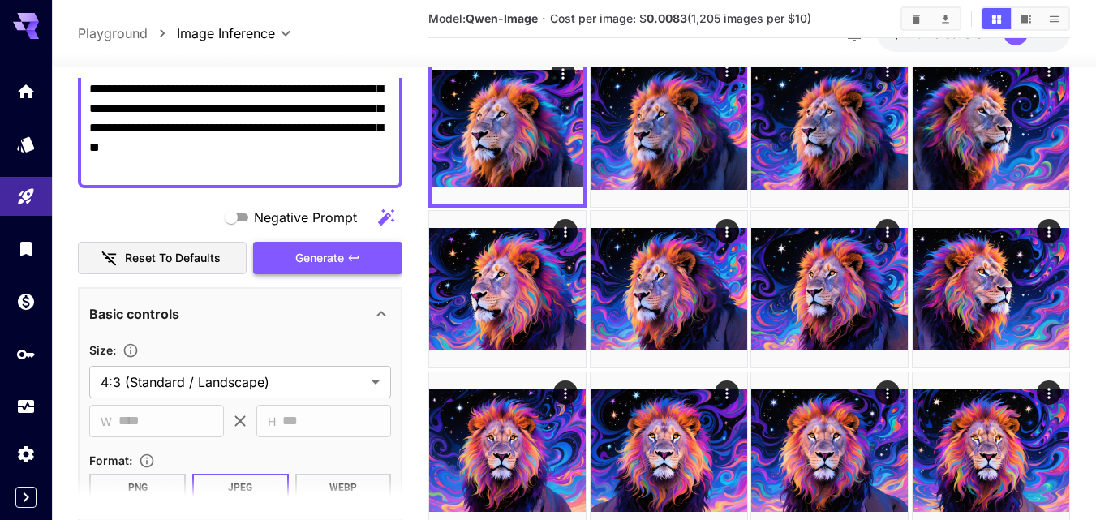
click at [327, 259] on span "Generate" at bounding box center [319, 258] width 49 height 20
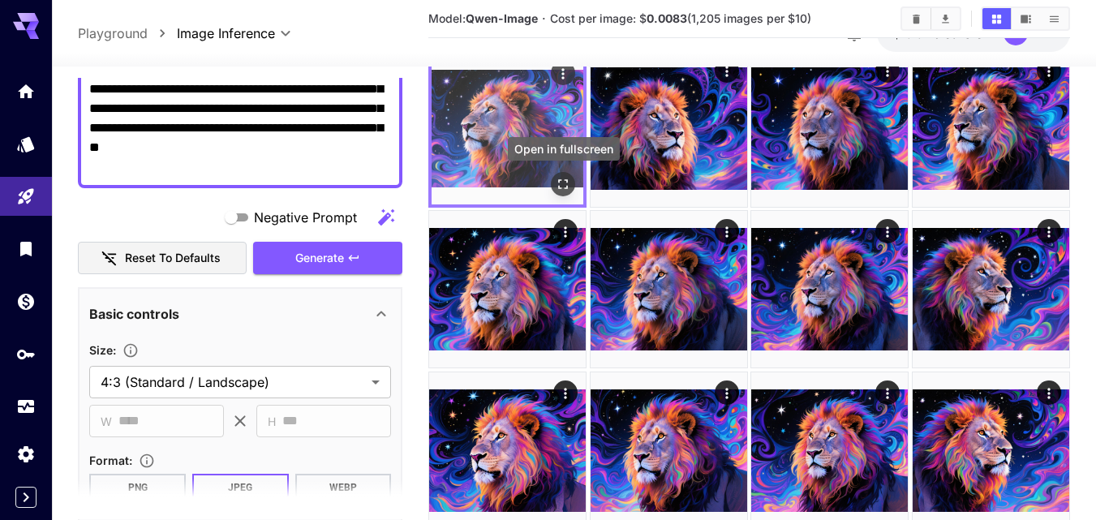
click at [563, 187] on icon "Open in fullscreen" at bounding box center [563, 184] width 16 height 16
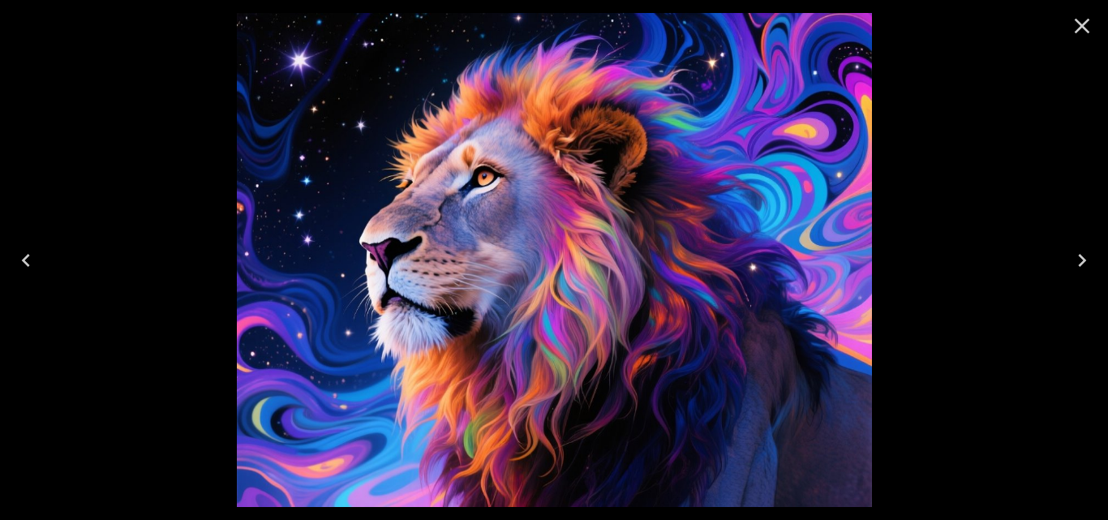
click at [1087, 266] on icon "Next" at bounding box center [1082, 260] width 26 height 26
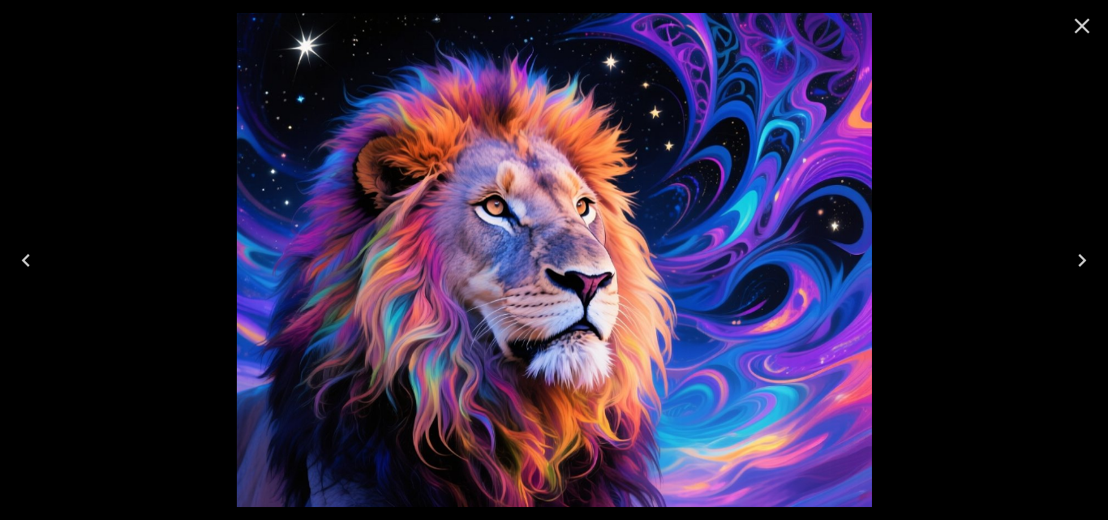
click at [1087, 266] on icon "Next" at bounding box center [1082, 260] width 26 height 26
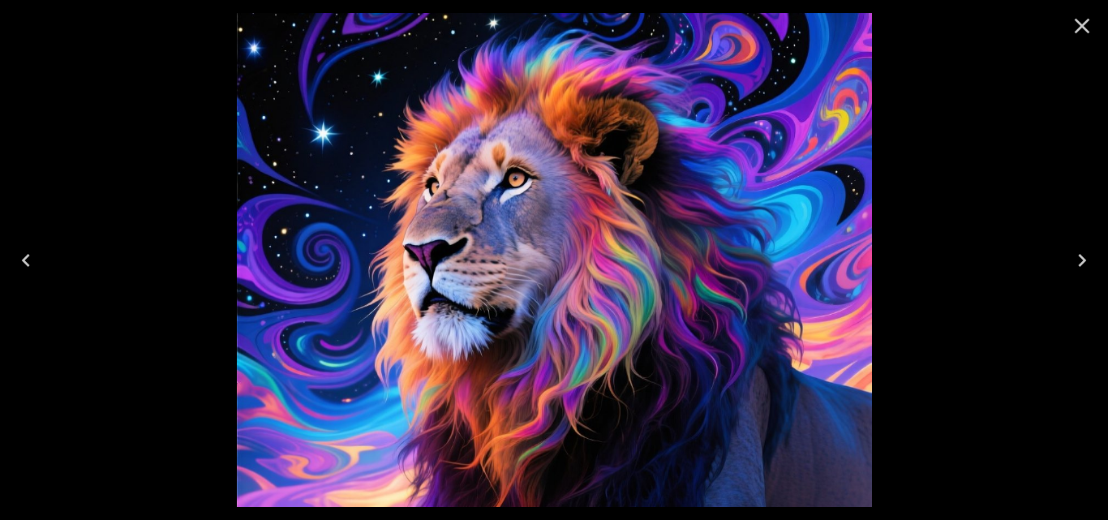
click at [945, 137] on div at bounding box center [554, 260] width 1108 height 520
click at [1081, 21] on icon "Close" at bounding box center [1082, 26] width 26 height 26
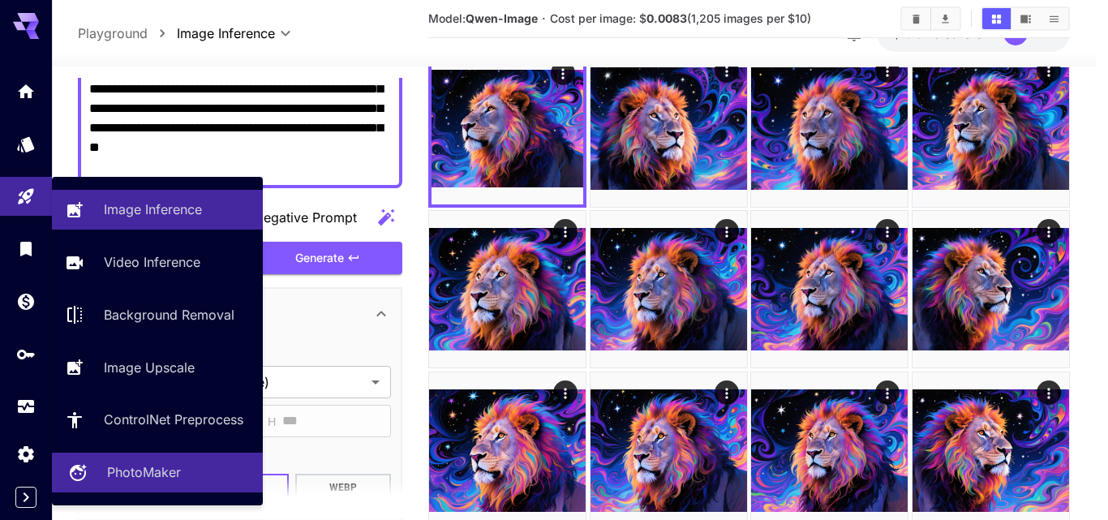
click at [131, 469] on p "PhotoMaker" at bounding box center [144, 471] width 74 height 19
type input "**********"
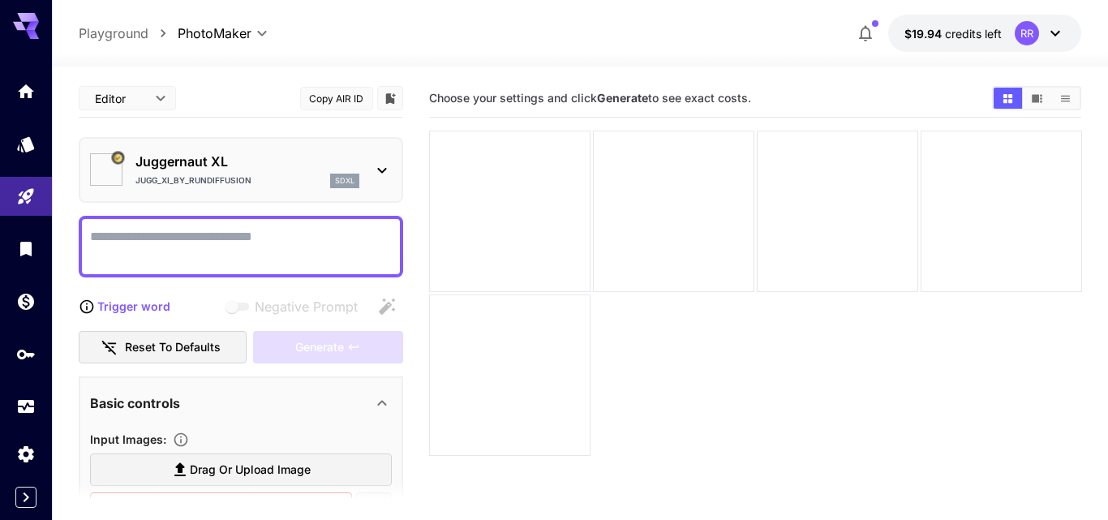
type input "*********"
type input "*******"
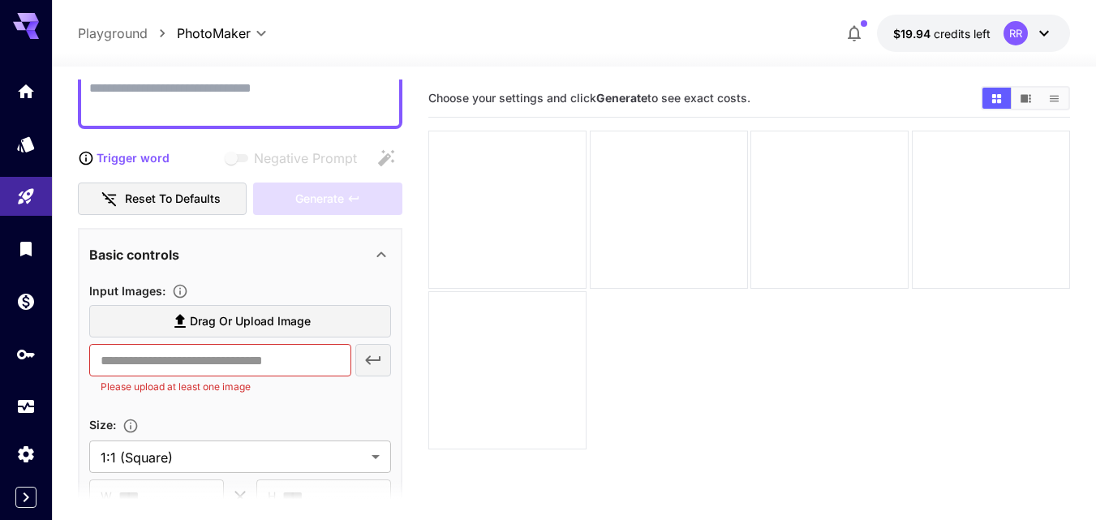
scroll to position [162, 0]
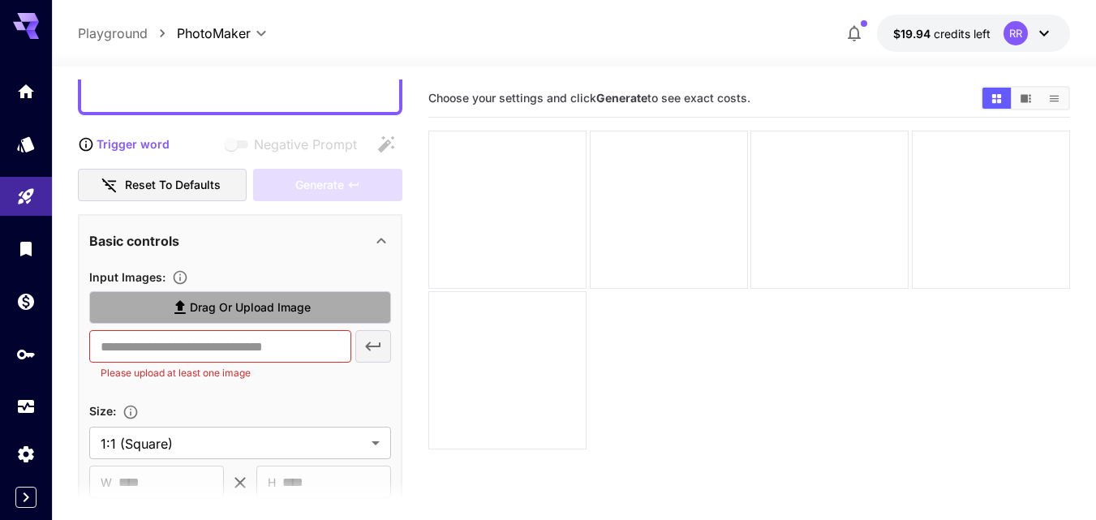
click at [255, 305] on span "Drag or upload image" at bounding box center [250, 308] width 121 height 20
click at [0, 0] on input "Drag or upload image" at bounding box center [0, 0] width 0 height 0
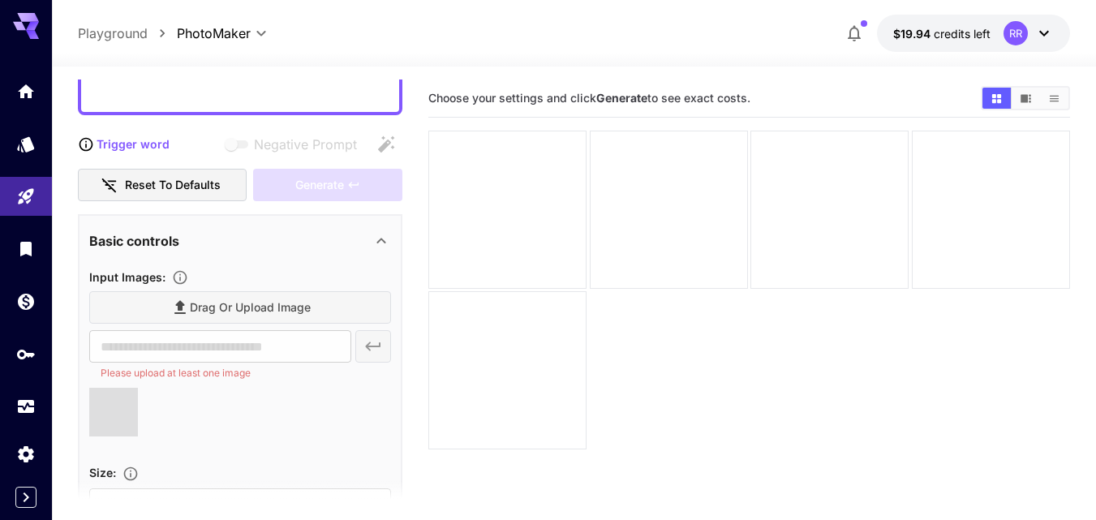
type input "**********"
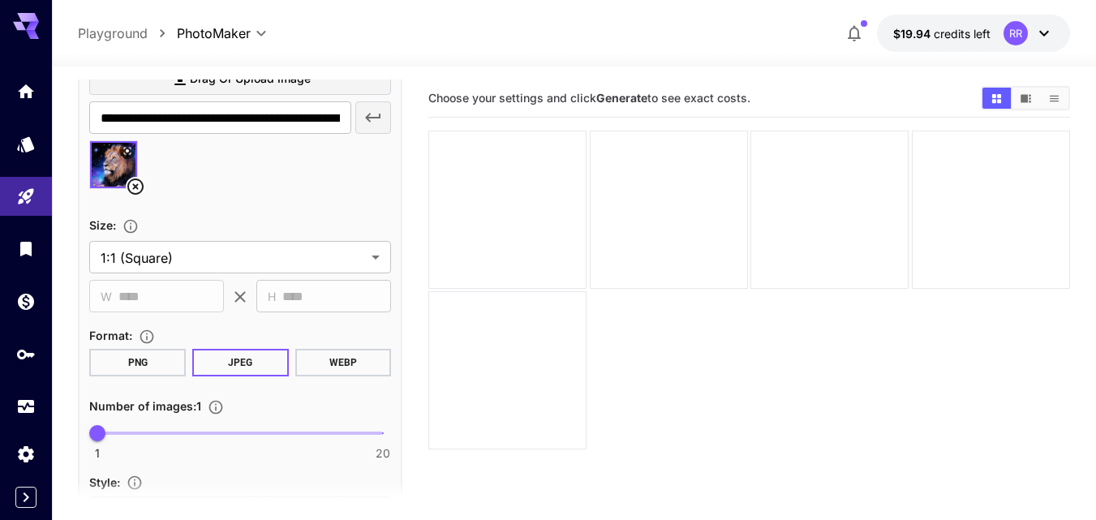
scroll to position [406, 0]
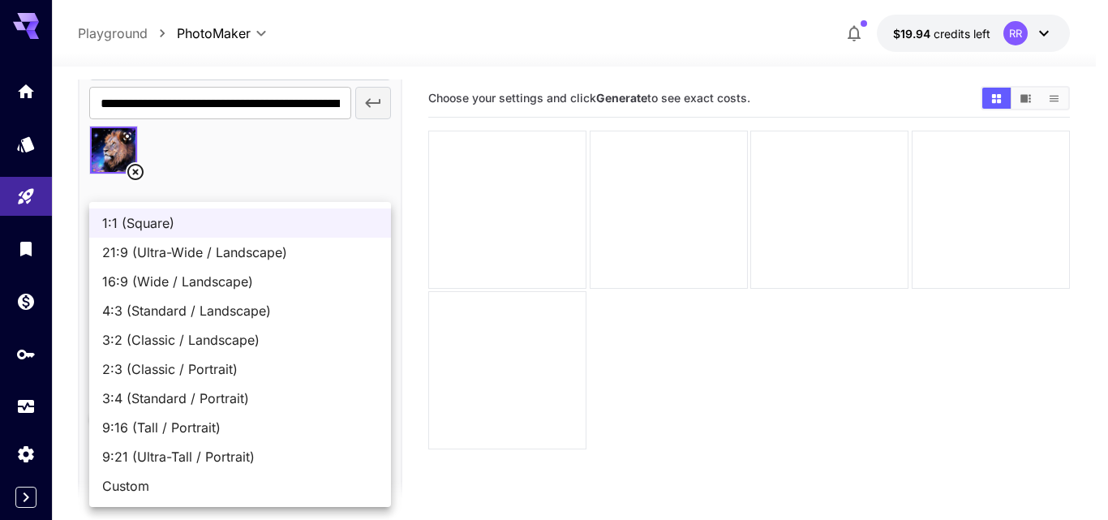
click at [376, 242] on body "**********" at bounding box center [554, 324] width 1108 height 648
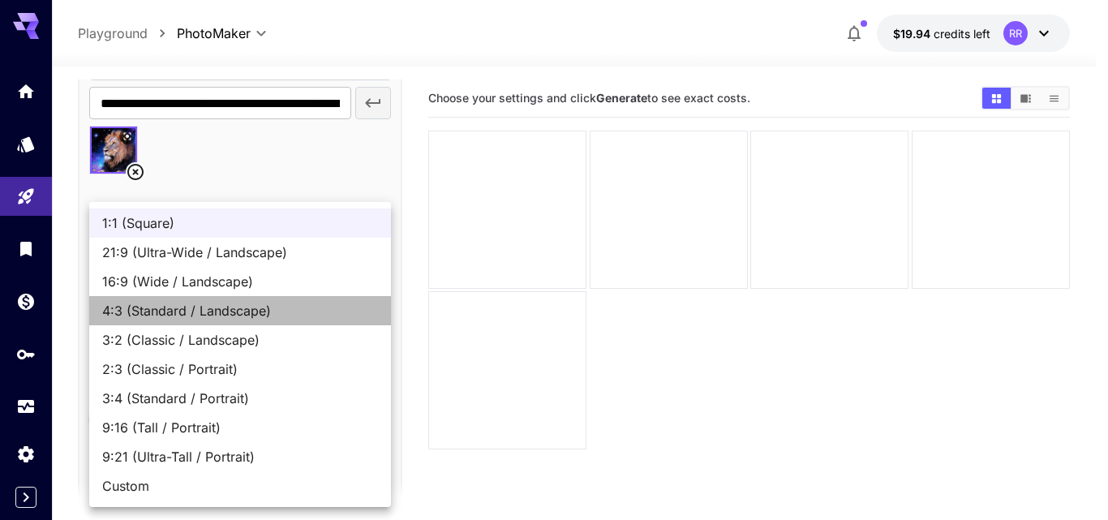
click at [252, 307] on span "4:3 (Standard / Landscape)" at bounding box center [240, 310] width 276 height 19
type input "**********"
type input "****"
type input "***"
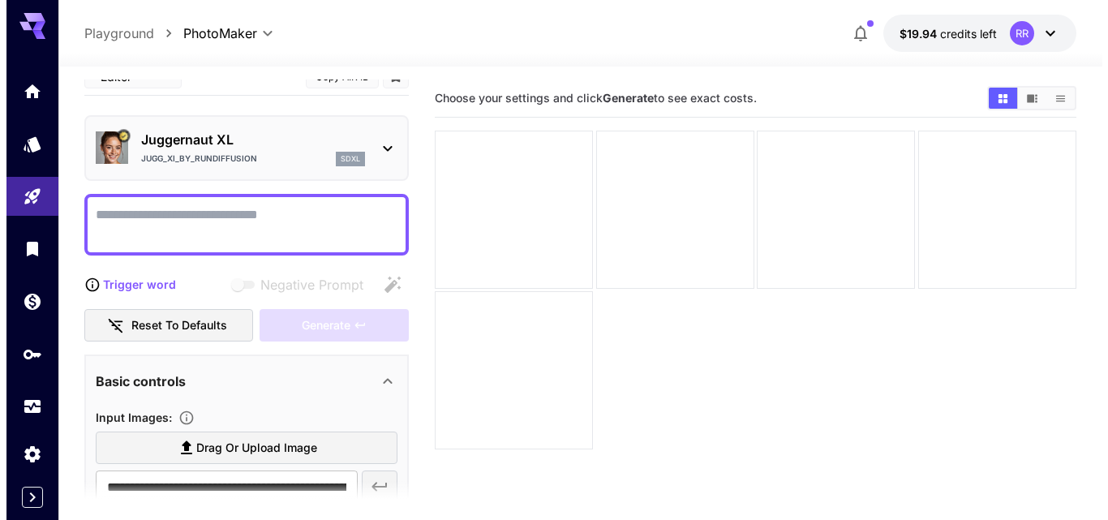
scroll to position [0, 0]
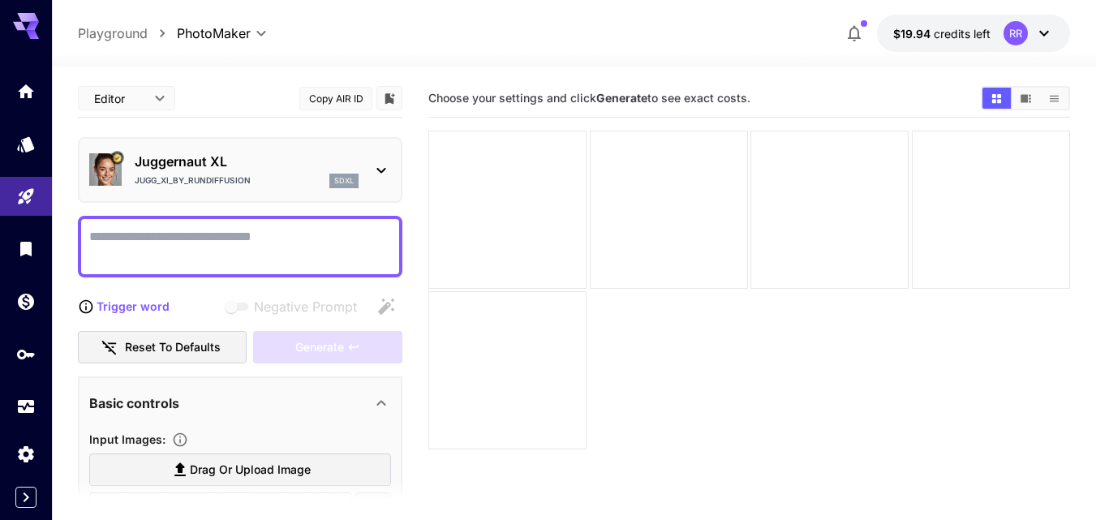
click at [380, 170] on icon at bounding box center [381, 171] width 9 height 6
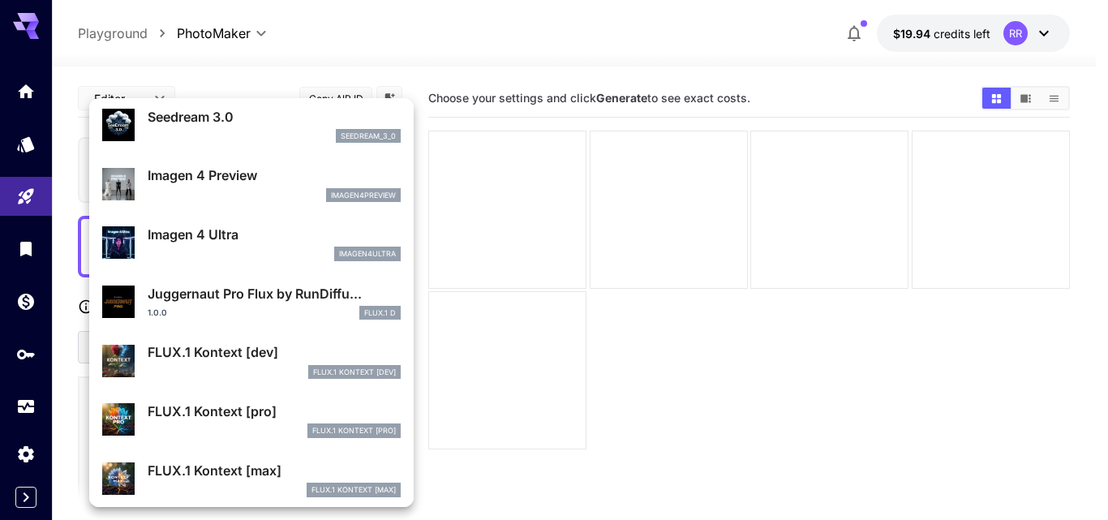
scroll to position [487, 0]
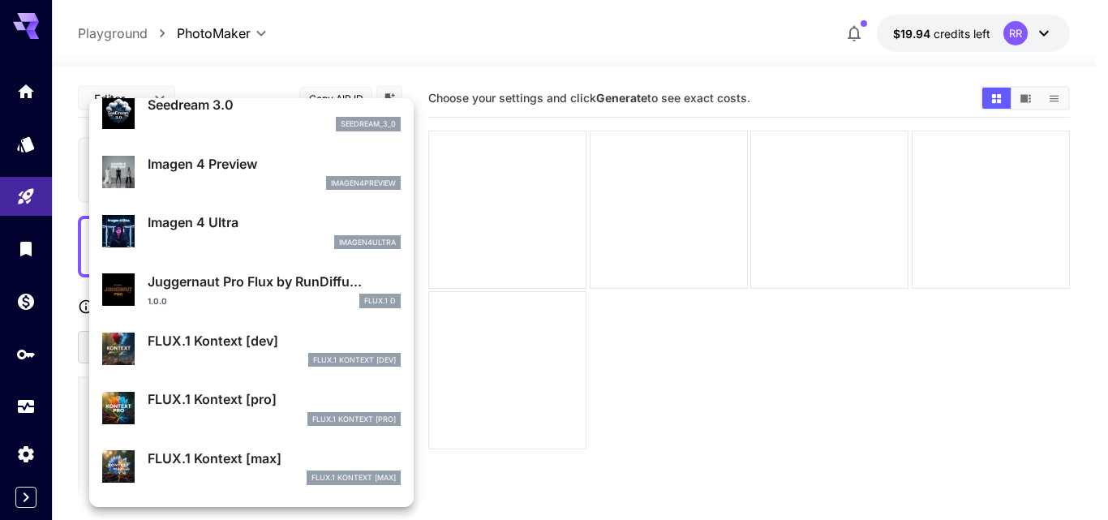
click at [544, 173] on div at bounding box center [554, 260] width 1108 height 520
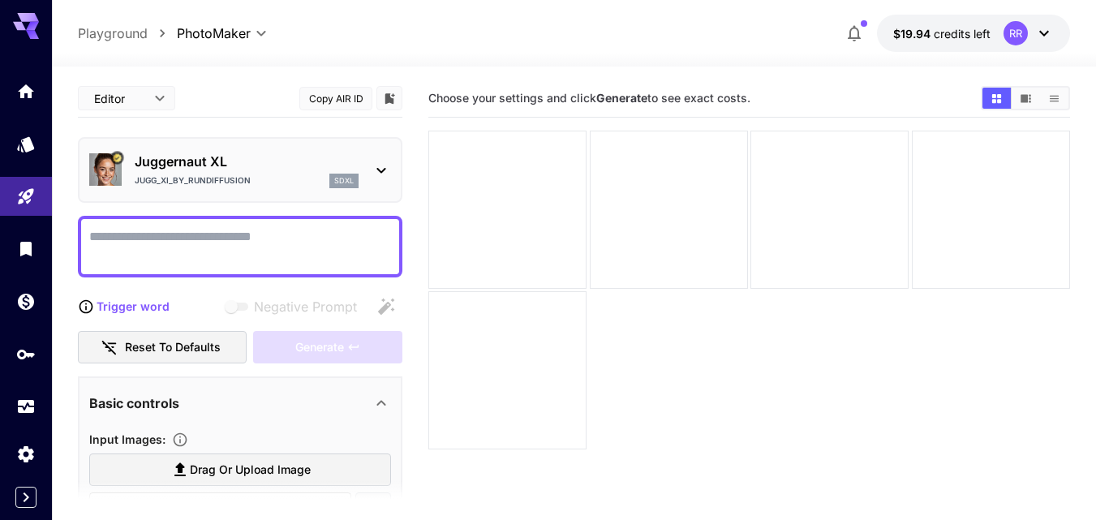
click at [384, 166] on icon at bounding box center [380, 170] width 19 height 19
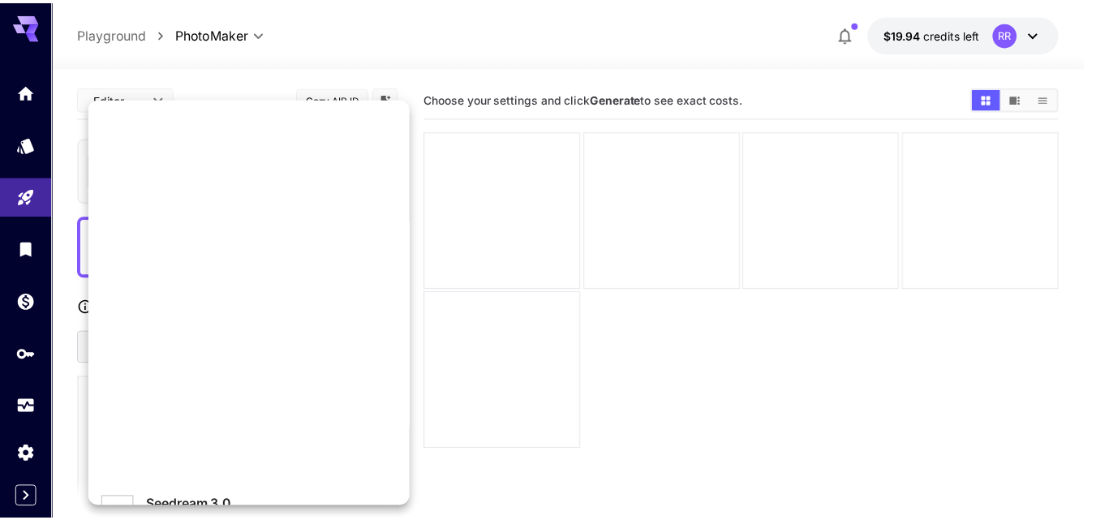
scroll to position [0, 0]
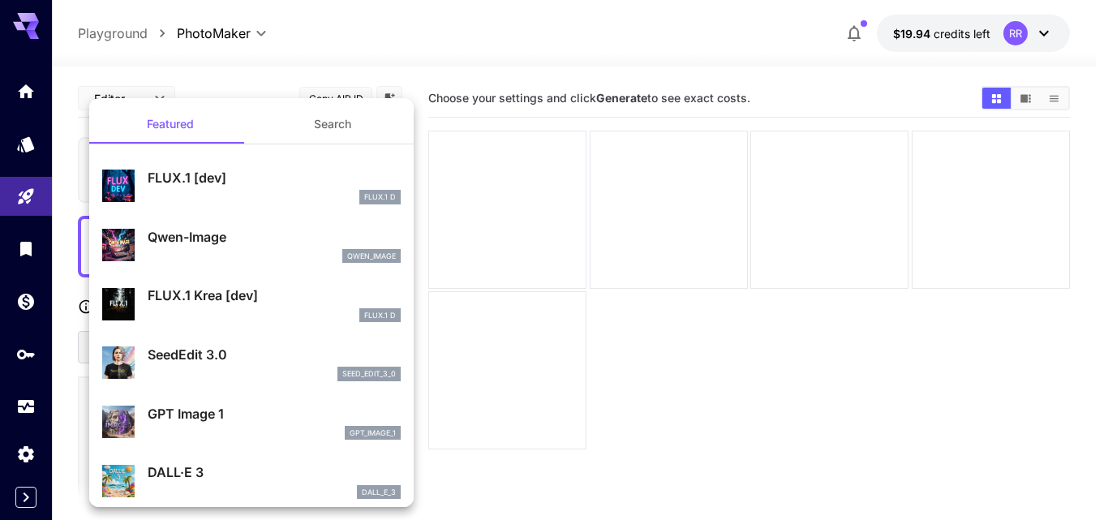
click at [507, 178] on div at bounding box center [554, 260] width 1108 height 520
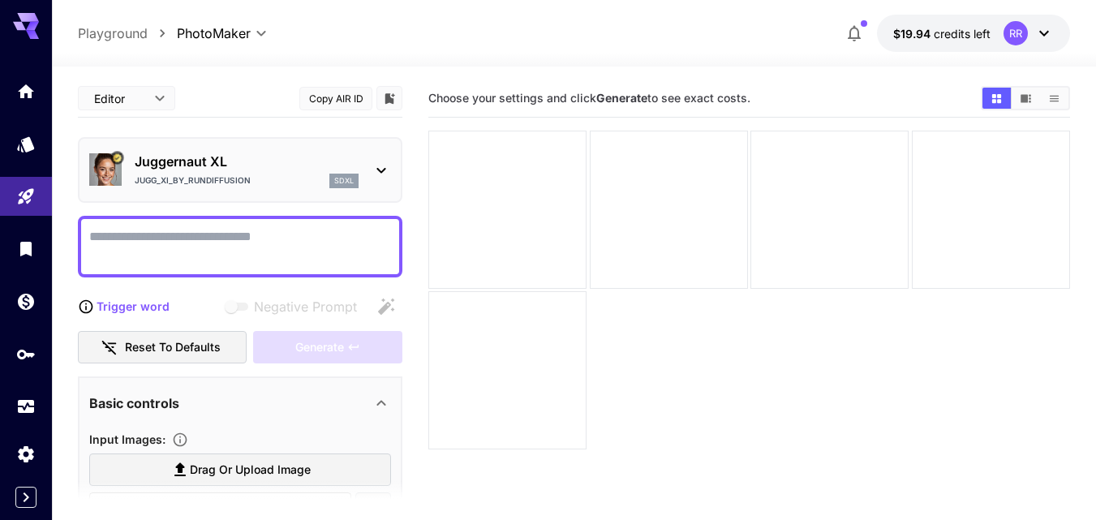
click at [274, 235] on textarea "Negative Prompt" at bounding box center [240, 246] width 302 height 39
paste textarea "**********"
type textarea "**********"
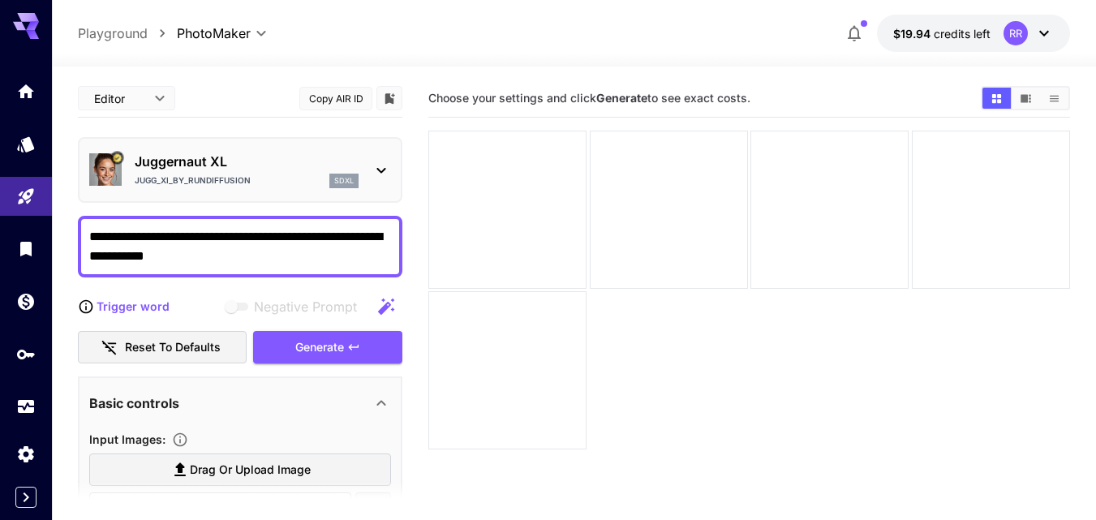
drag, startPoint x: 249, startPoint y: 253, endPoint x: 84, endPoint y: 247, distance: 164.8
click at [84, 246] on div "**********" at bounding box center [240, 247] width 324 height 62
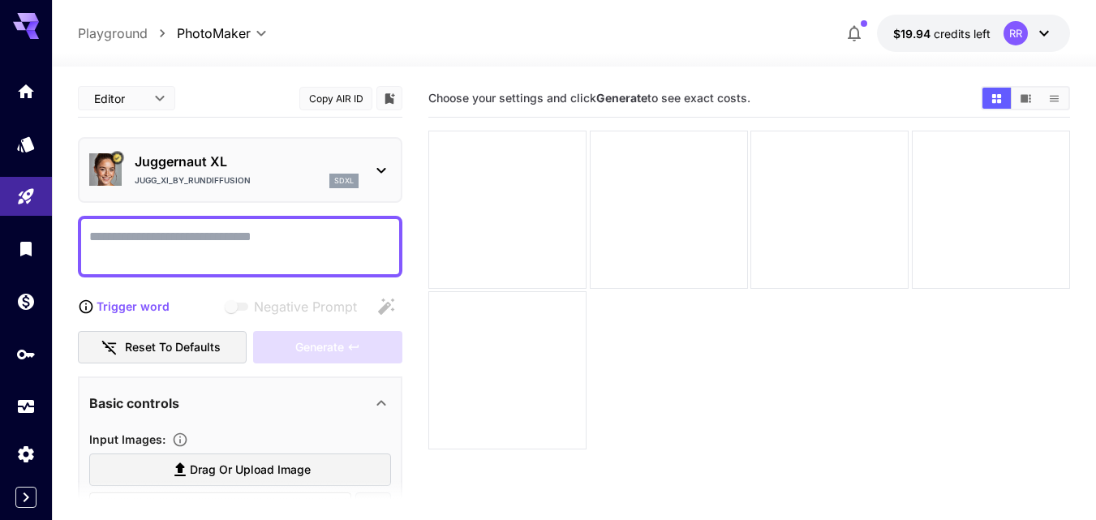
click at [123, 228] on textarea "Negative Prompt" at bounding box center [240, 246] width 302 height 39
paste textarea "**********"
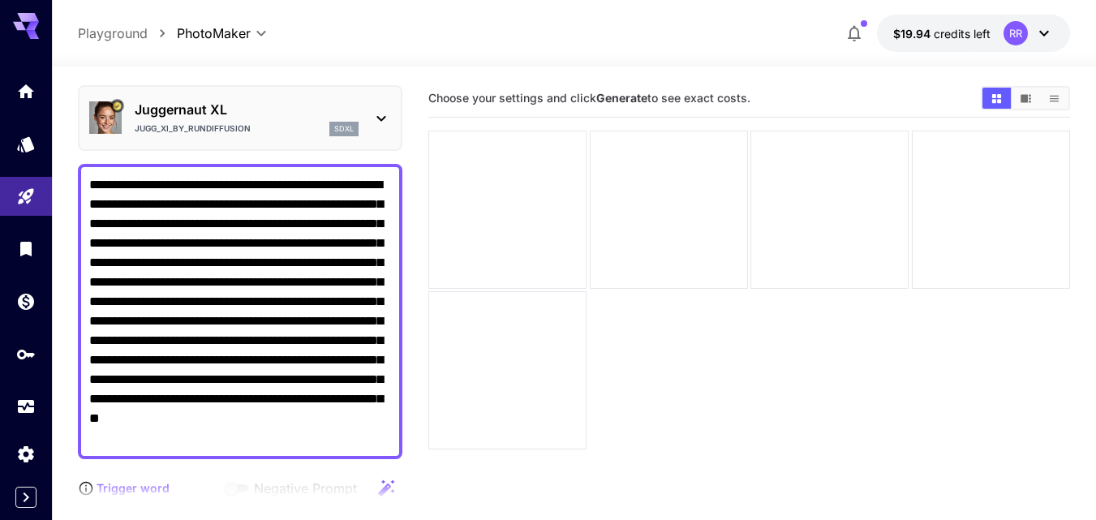
scroll to position [324, 0]
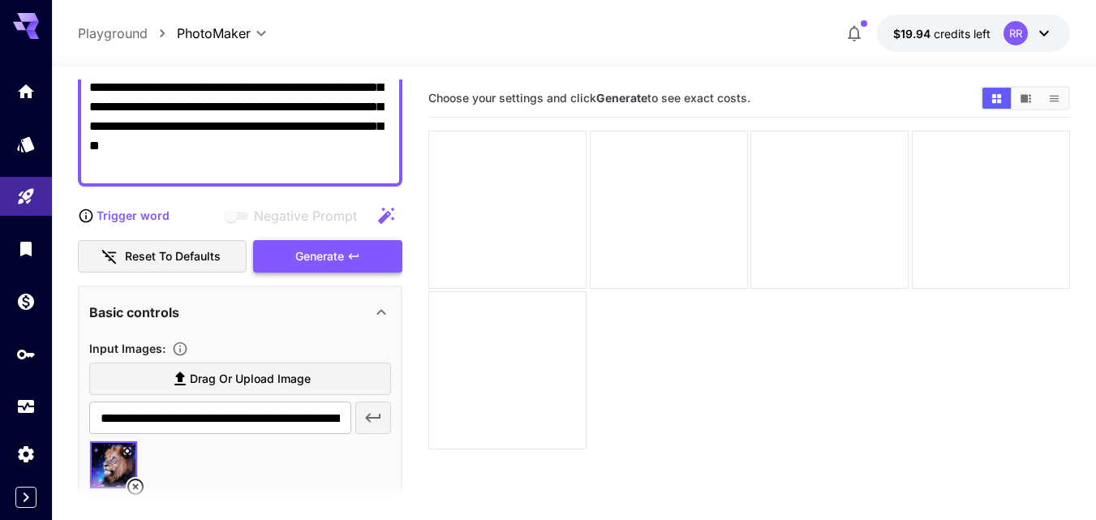
click at [336, 246] on div "Generate" at bounding box center [327, 256] width 149 height 33
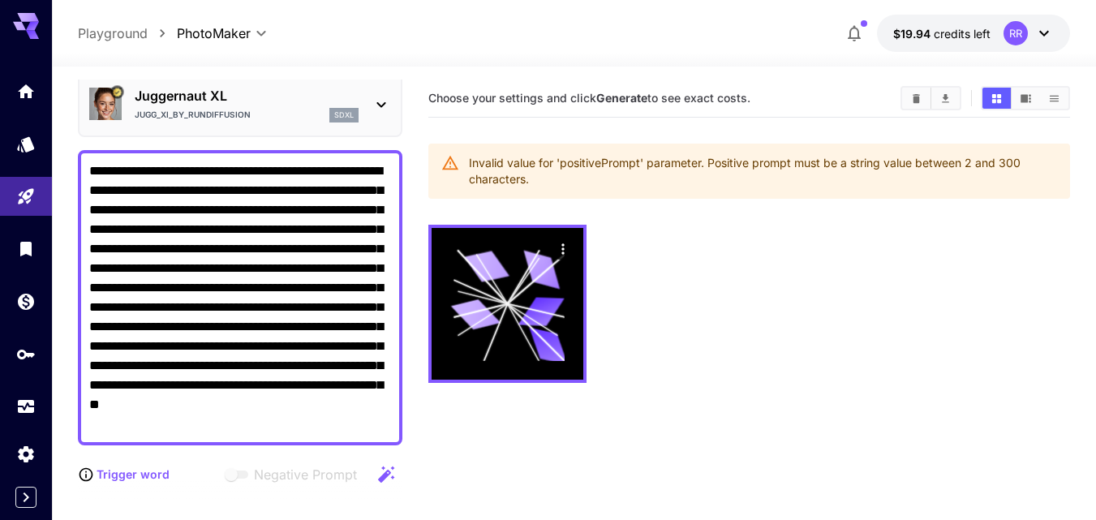
scroll to position [162, 0]
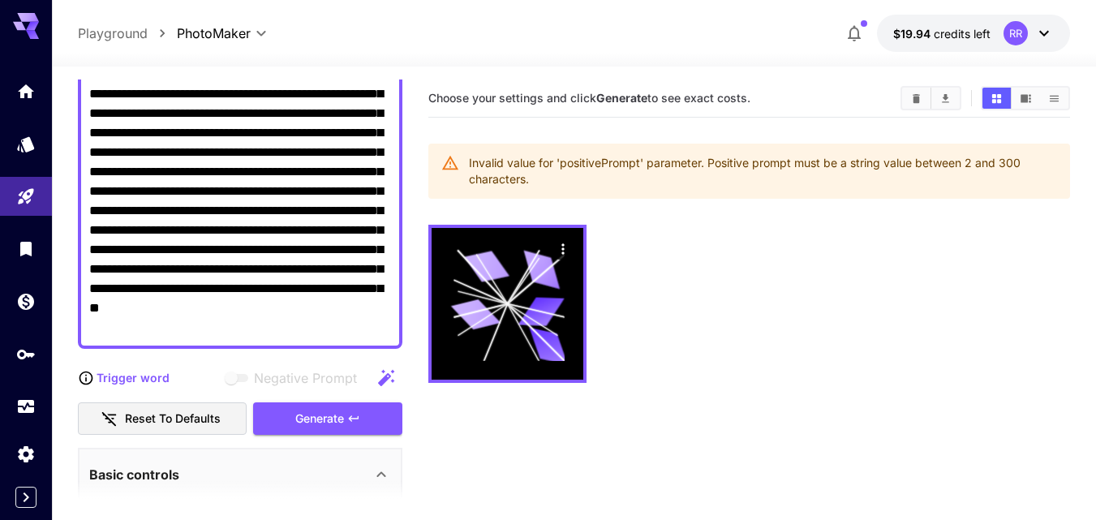
click at [127, 290] on textarea "**********" at bounding box center [240, 201] width 302 height 273
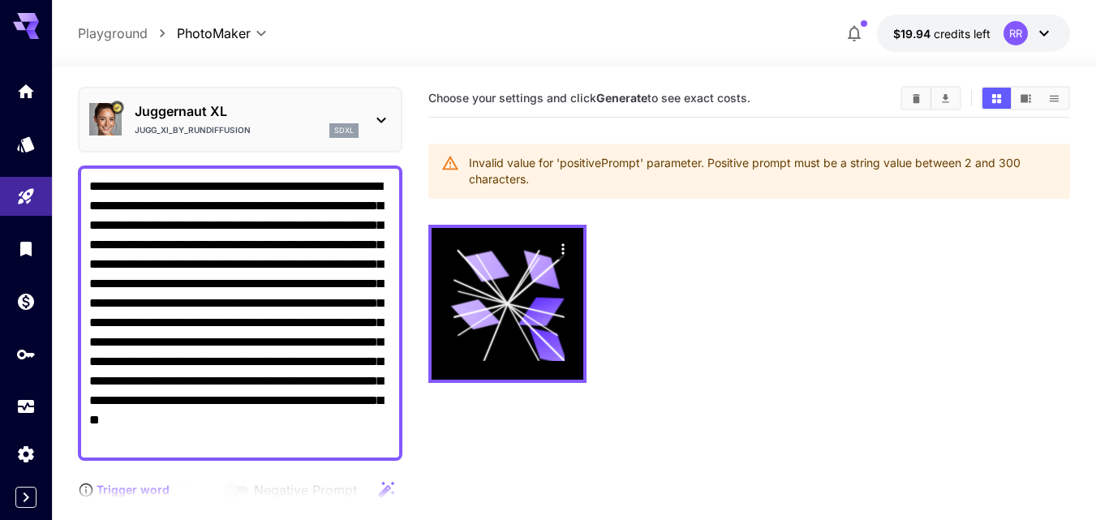
scroll to position [0, 0]
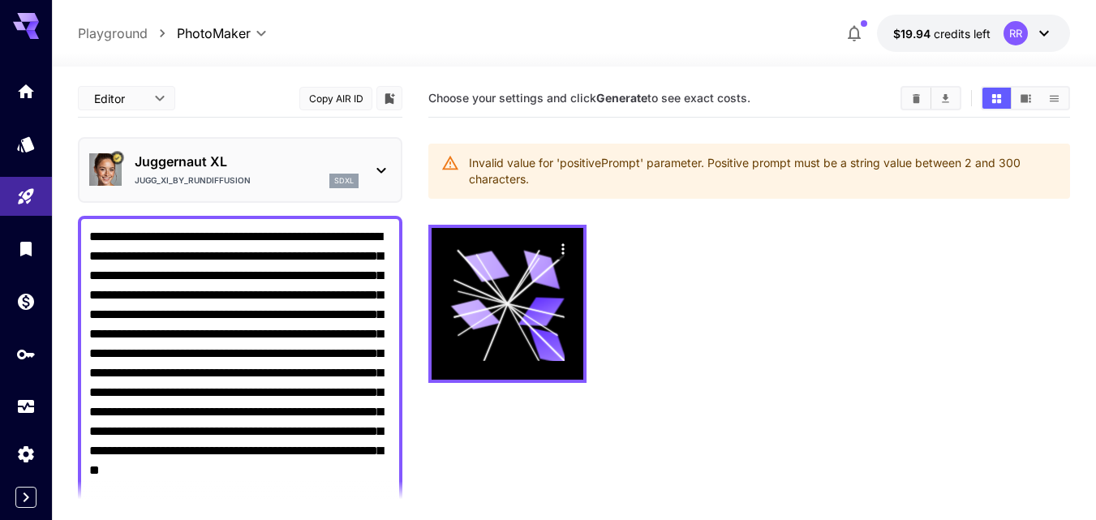
drag, startPoint x: 356, startPoint y: 334, endPoint x: 54, endPoint y: 162, distance: 347.3
click at [54, 160] on section "**********" at bounding box center [574, 358] width 1044 height 582
paste textarea
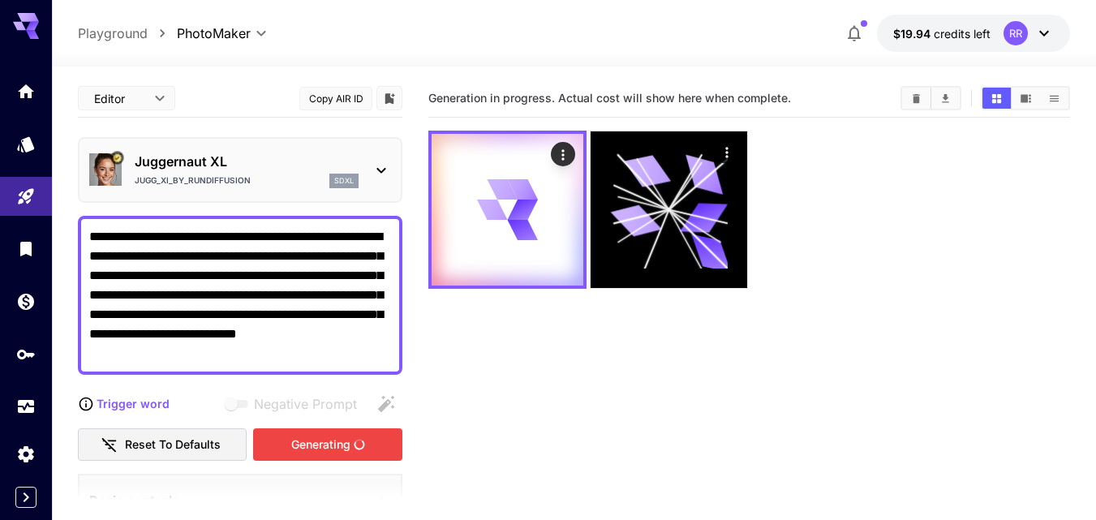
click at [322, 436] on div "Generating" at bounding box center [327, 444] width 149 height 33
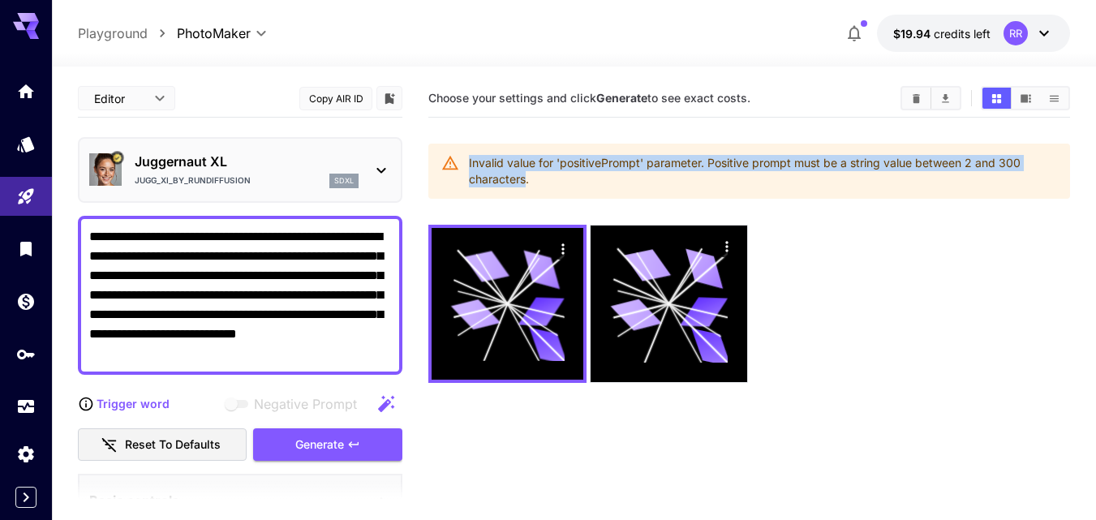
drag, startPoint x: 526, startPoint y: 180, endPoint x: 467, endPoint y: 164, distance: 60.6
click at [467, 163] on div "Invalid value for 'positivePrompt' parameter. Positive prompt must be a string …" at bounding box center [749, 171] width 642 height 55
copy div "Invalid value for 'positivePrompt' parameter. Positive prompt must be a string …"
click at [110, 327] on textarea "**********" at bounding box center [240, 295] width 302 height 136
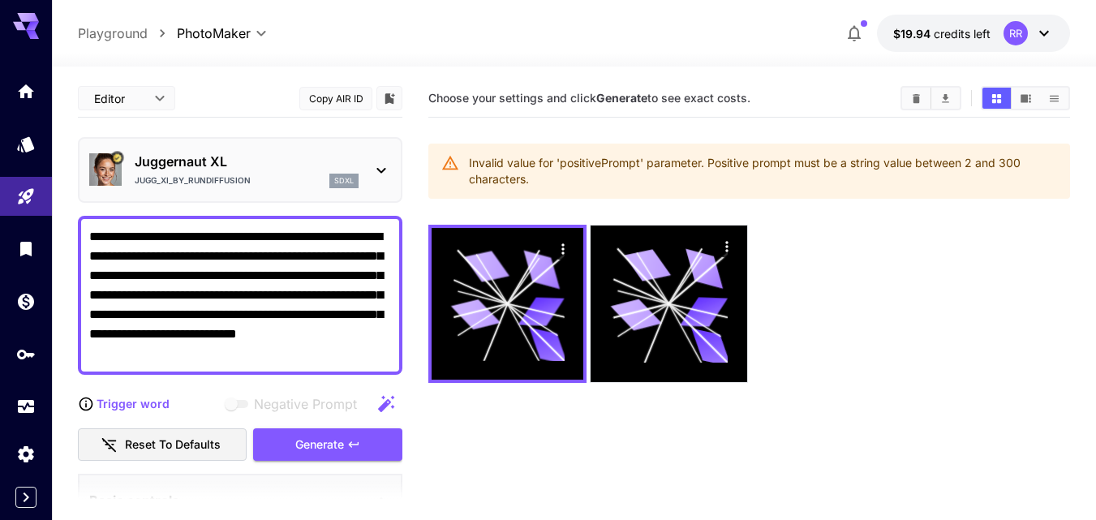
drag, startPoint x: 195, startPoint y: 353, endPoint x: 82, endPoint y: 236, distance: 162.3
click at [79, 236] on div "**********" at bounding box center [240, 295] width 324 height 159
paste textarea
type textarea "**********"
click at [328, 437] on div "Generate" at bounding box center [327, 444] width 149 height 33
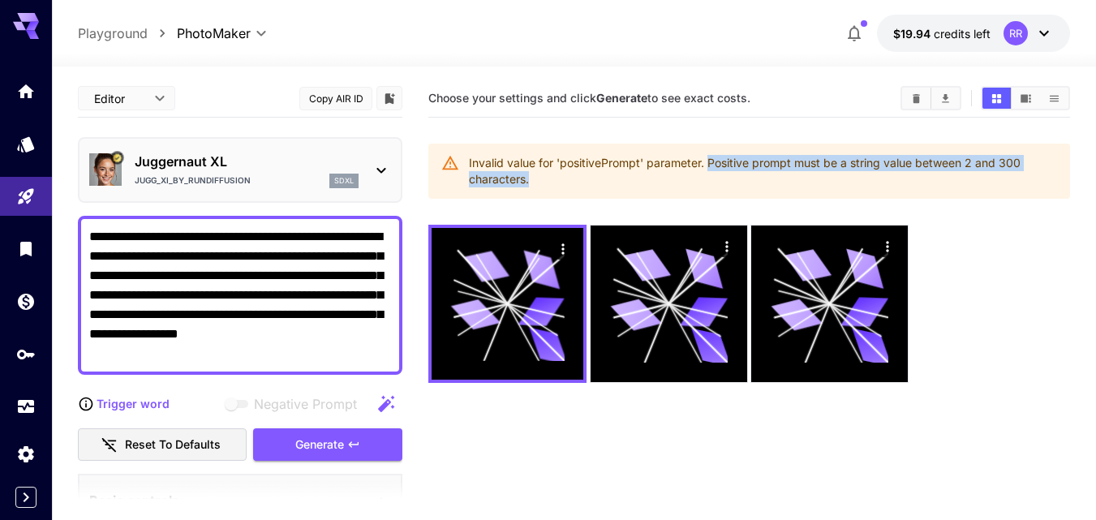
drag, startPoint x: 707, startPoint y: 165, endPoint x: 731, endPoint y: 161, distance: 23.9
click at [719, 174] on div "Invalid value for 'positivePrompt' parameter. Positive prompt must be a string …" at bounding box center [763, 170] width 588 height 45
copy div "Positive prompt must be a string value between 2 and 300 characters."
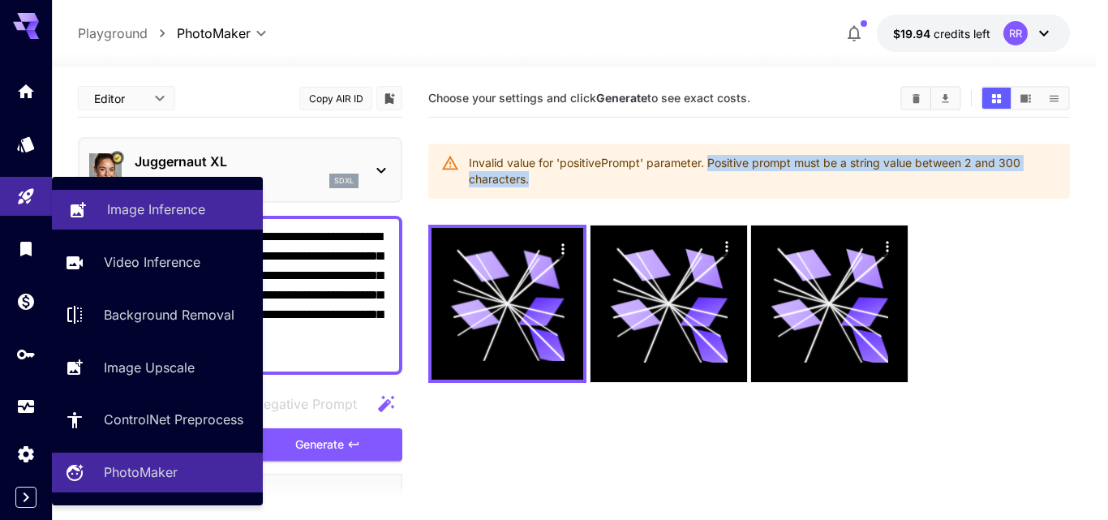
click at [132, 206] on p "Image Inference" at bounding box center [156, 209] width 98 height 19
type input "**********"
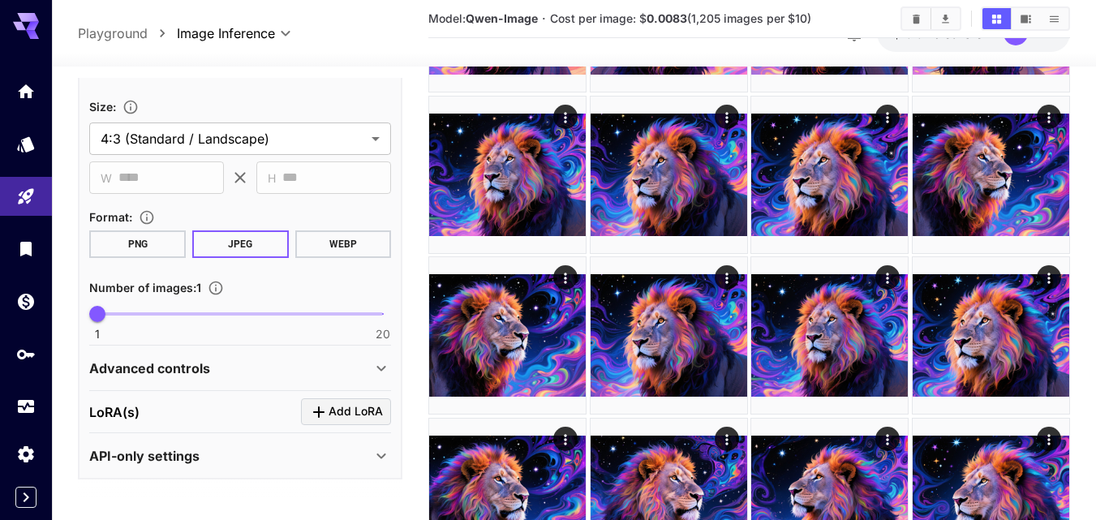
scroll to position [811, 0]
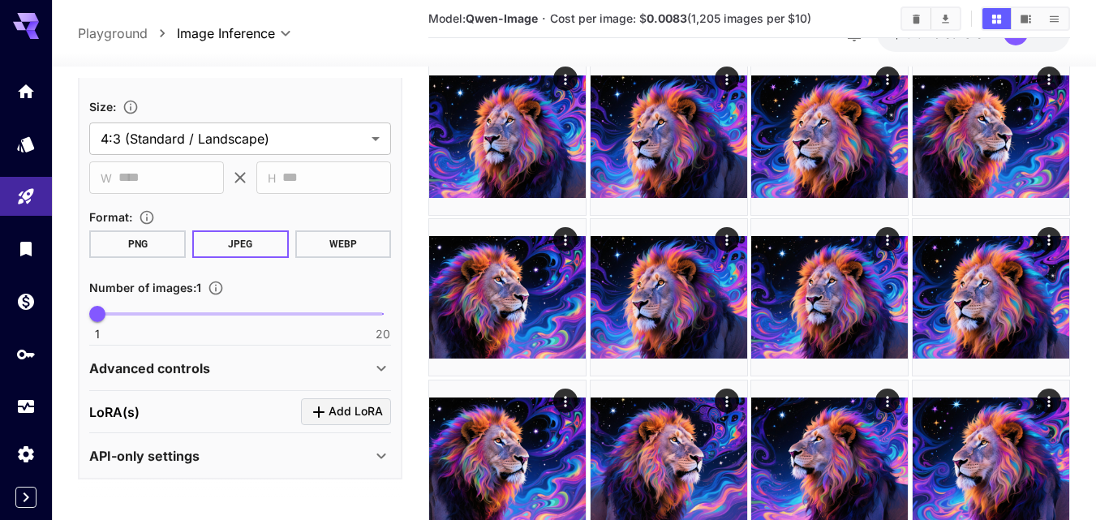
click at [384, 372] on icon at bounding box center [380, 368] width 19 height 19
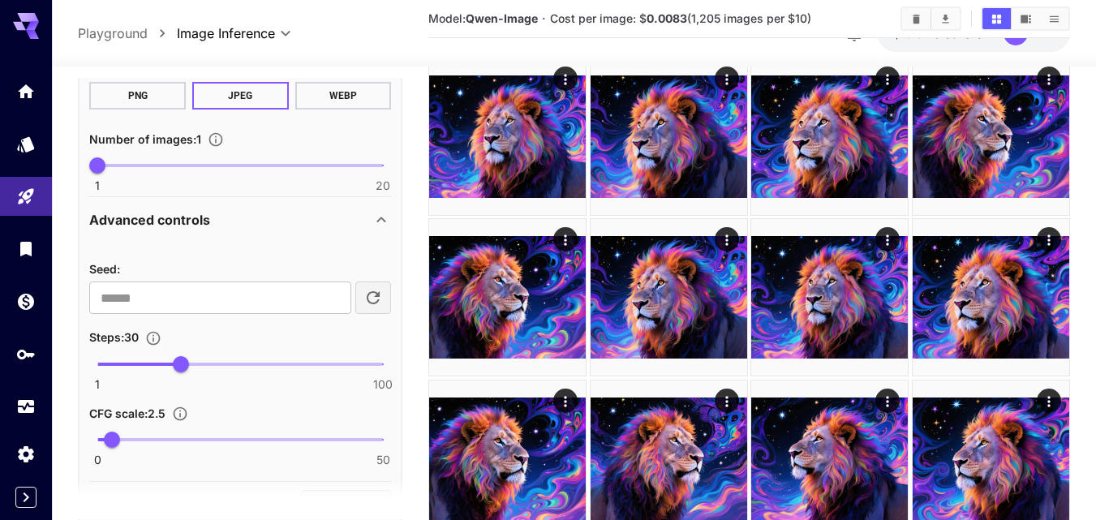
scroll to position [727, 0]
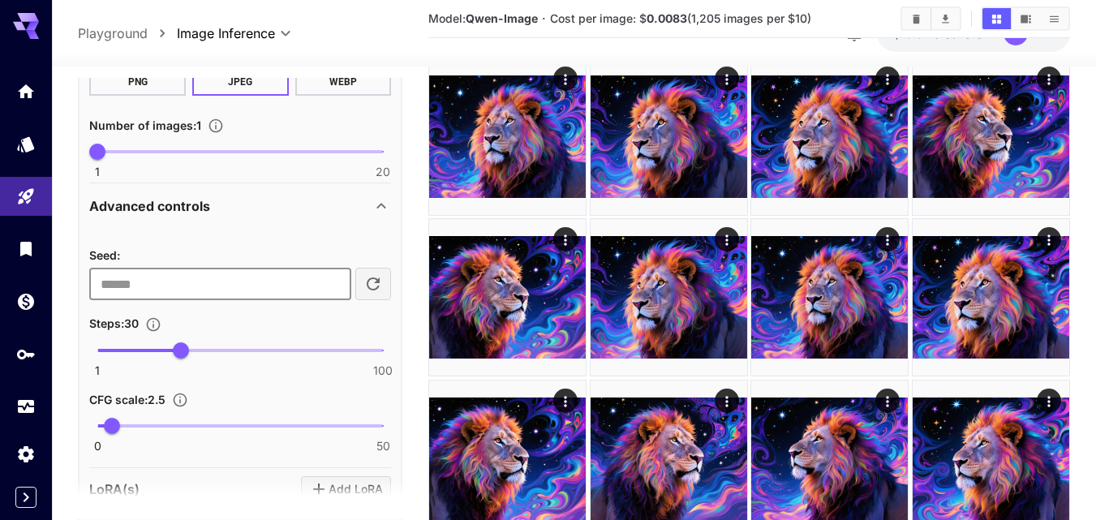
click at [257, 286] on input "**********" at bounding box center [220, 284] width 262 height 32
drag, startPoint x: 243, startPoint y: 282, endPoint x: 76, endPoint y: 277, distance: 167.2
click at [378, 209] on icon at bounding box center [380, 205] width 19 height 19
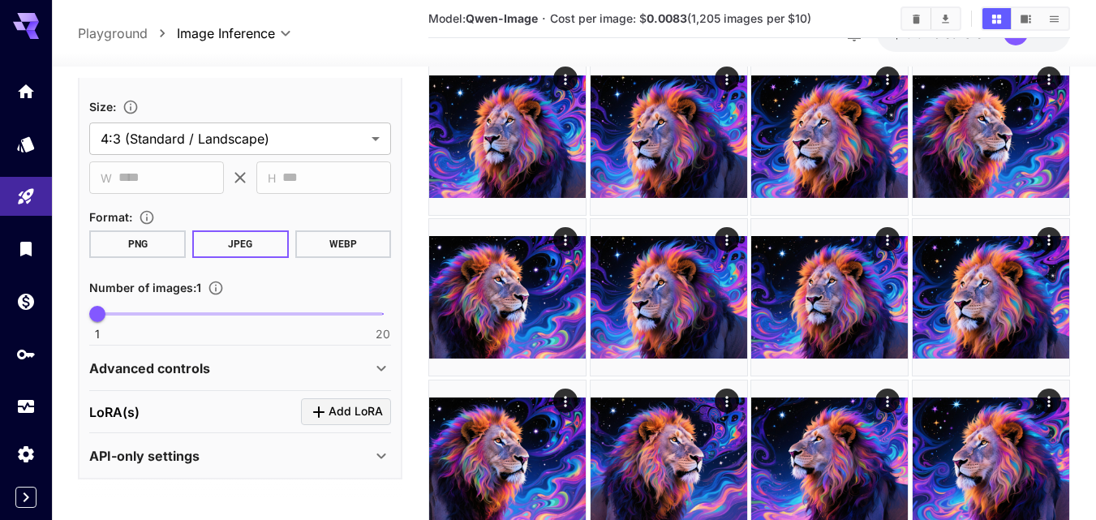
scroll to position [565, 0]
click at [386, 367] on icon at bounding box center [380, 368] width 19 height 19
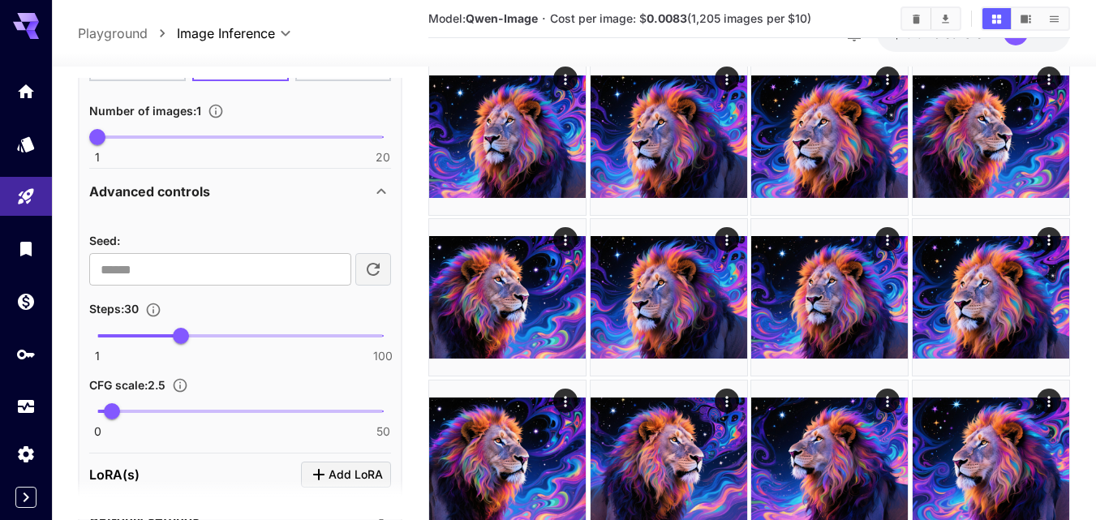
scroll to position [723, 0]
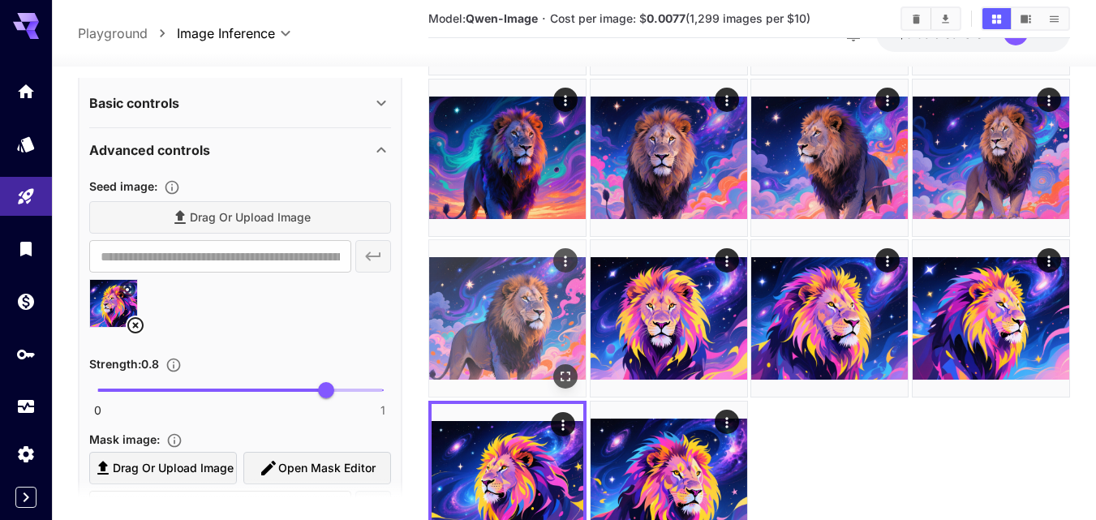
scroll to position [784, 0]
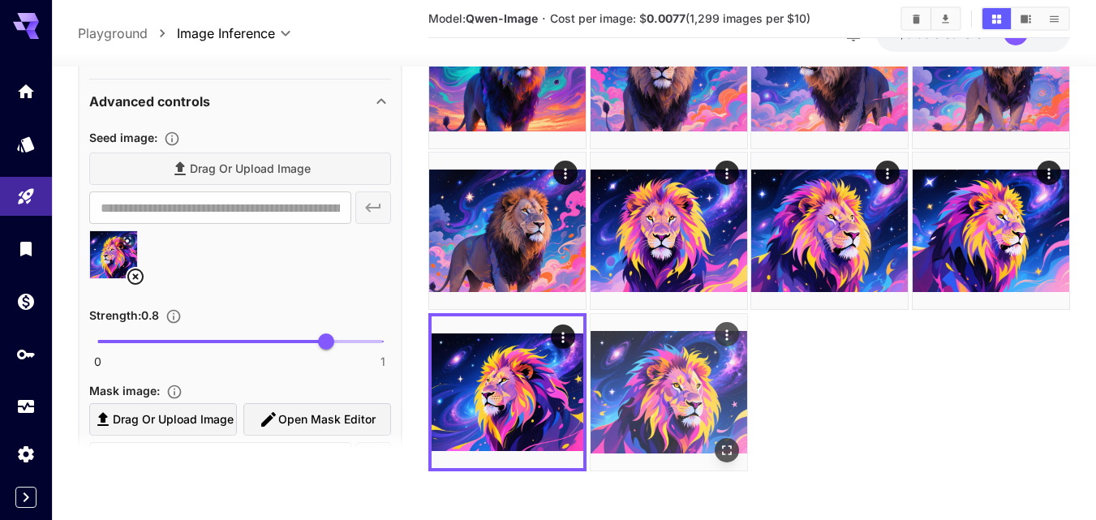
click at [642, 370] on img at bounding box center [668, 392] width 157 height 157
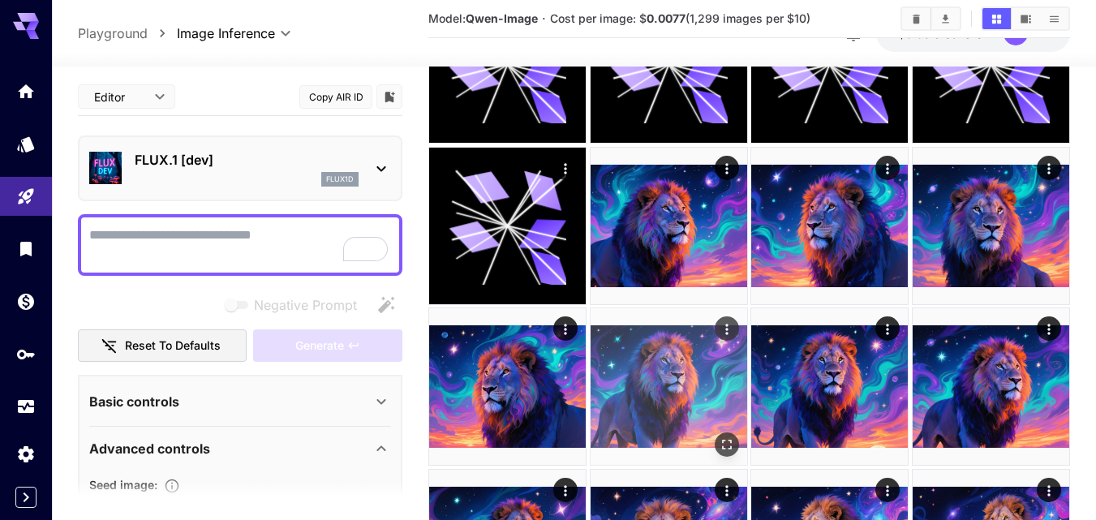
scroll to position [135, 0]
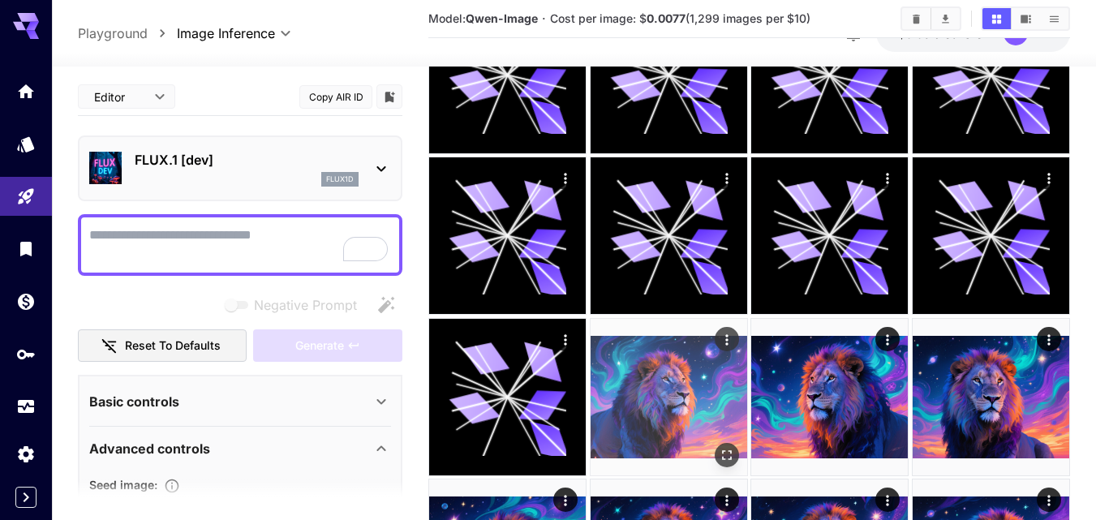
click at [657, 380] on img at bounding box center [668, 397] width 157 height 157
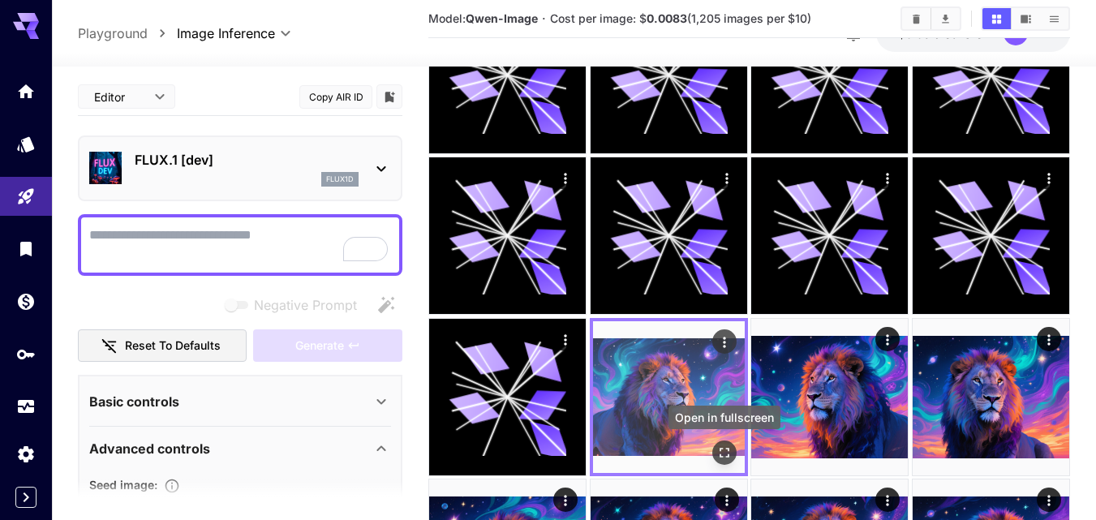
click at [727, 445] on icon "Open in fullscreen" at bounding box center [724, 452] width 16 height 16
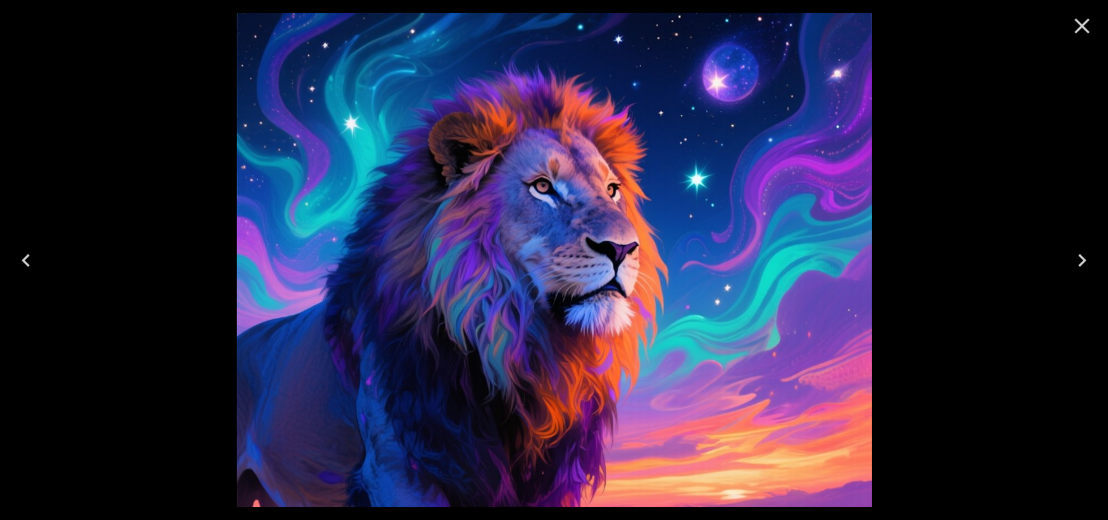
click at [1076, 256] on icon "Next" at bounding box center [1082, 260] width 26 height 26
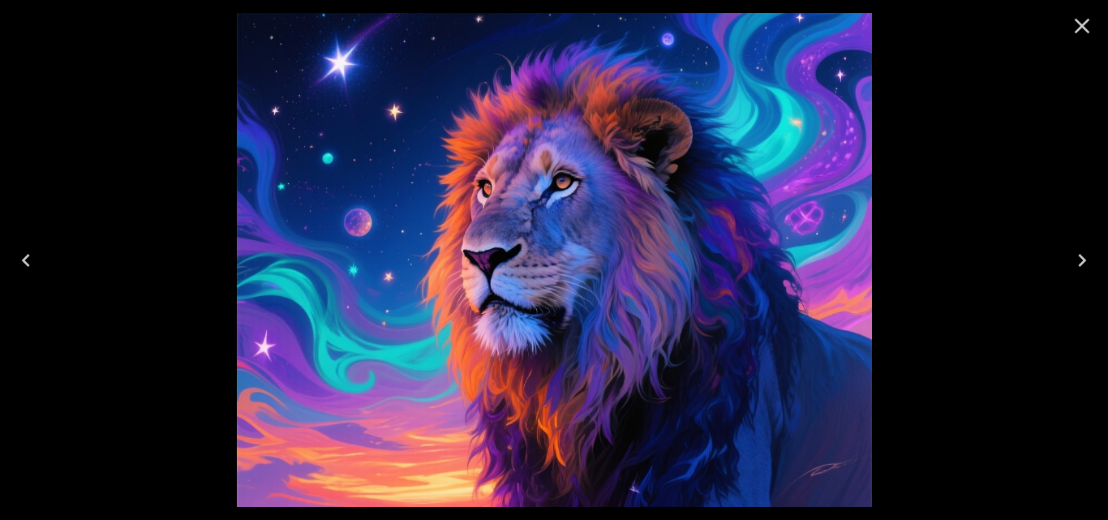
click at [1076, 256] on icon "Next" at bounding box center [1082, 260] width 26 height 26
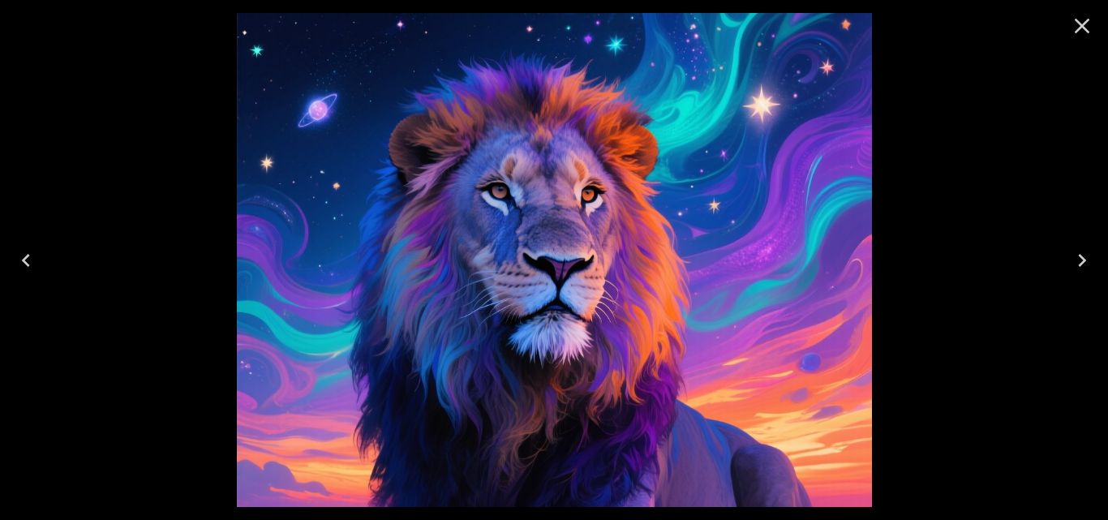
click at [1076, 257] on icon "Next" at bounding box center [1082, 260] width 26 height 26
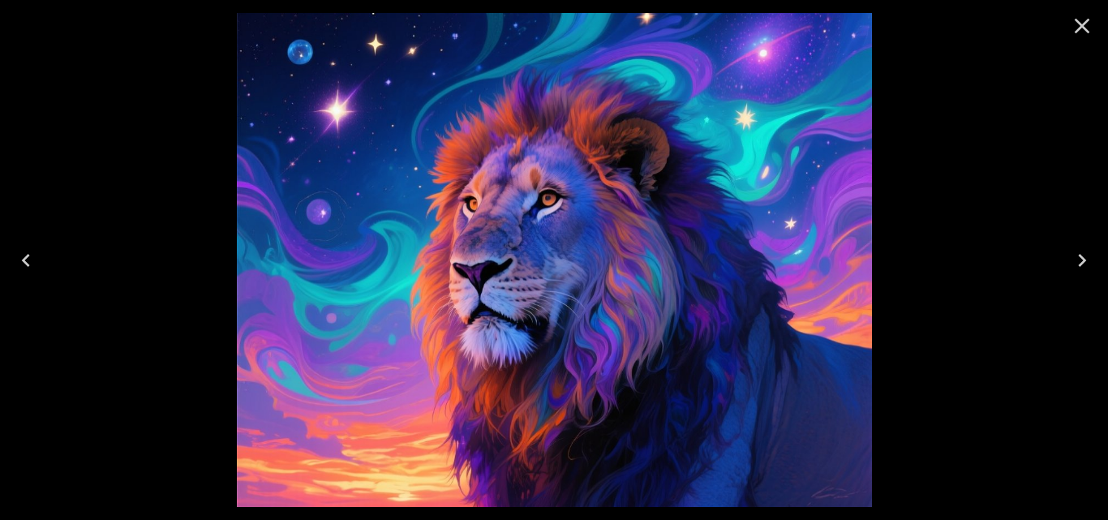
click at [1076, 257] on icon "Next" at bounding box center [1082, 260] width 26 height 26
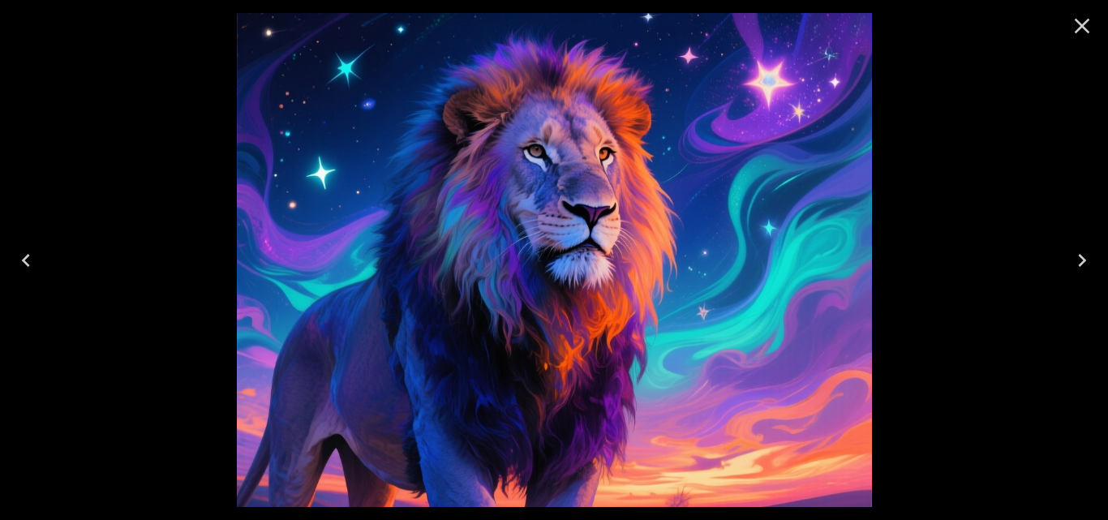
click at [1076, 257] on icon "Next" at bounding box center [1082, 260] width 26 height 26
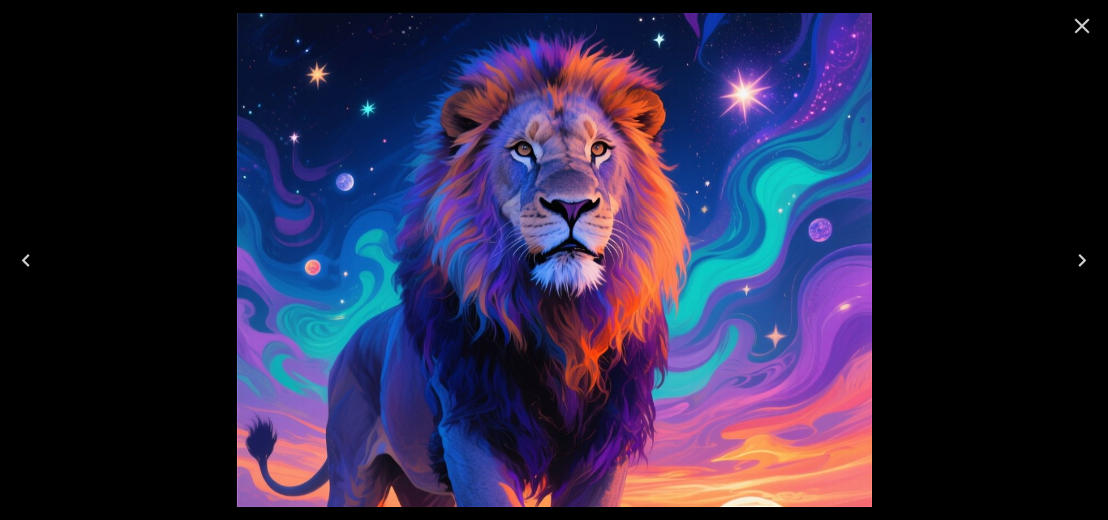
click at [1076, 257] on icon "Next" at bounding box center [1082, 260] width 26 height 26
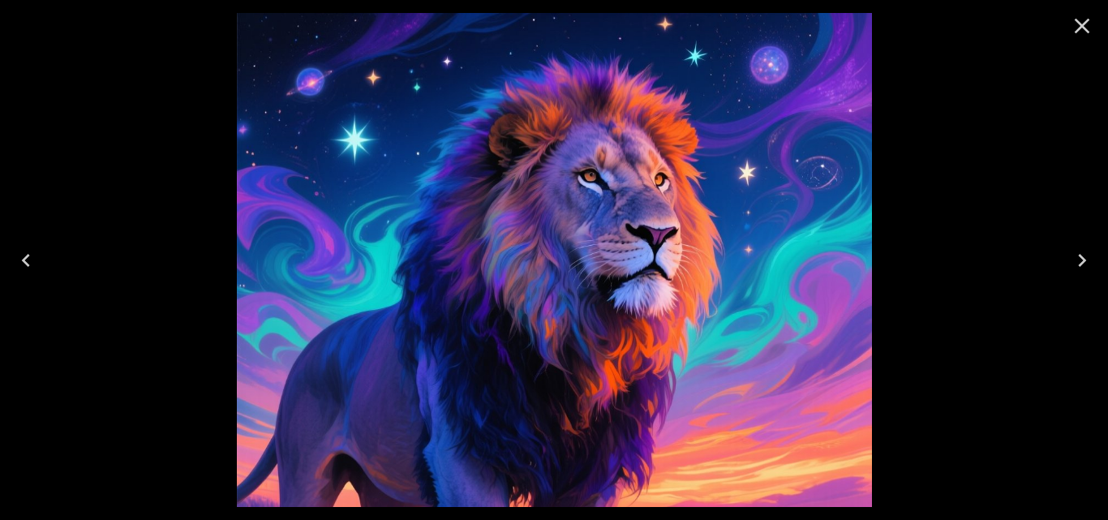
click at [1076, 257] on icon "Next" at bounding box center [1082, 260] width 26 height 26
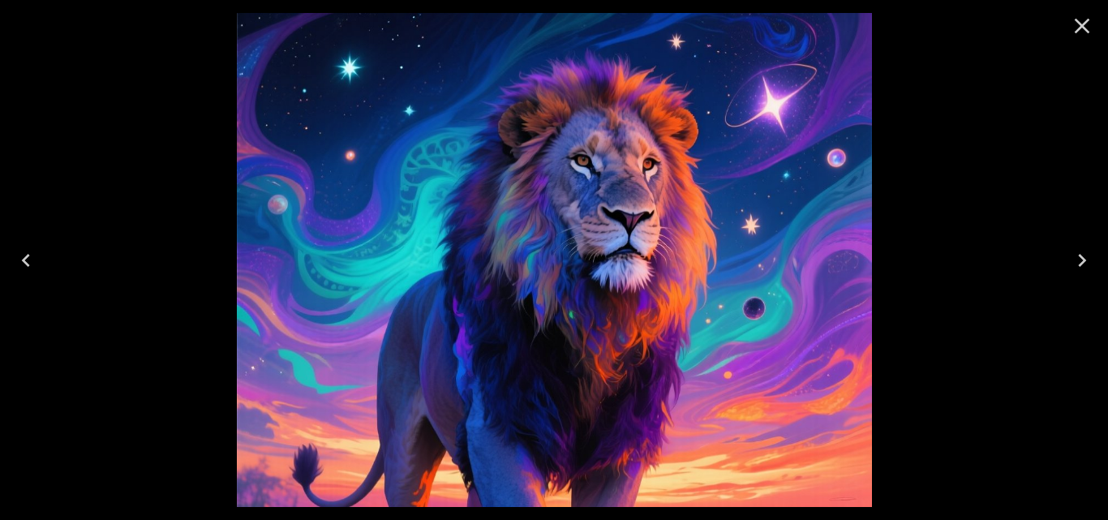
click at [1076, 257] on icon "Next" at bounding box center [1082, 260] width 26 height 26
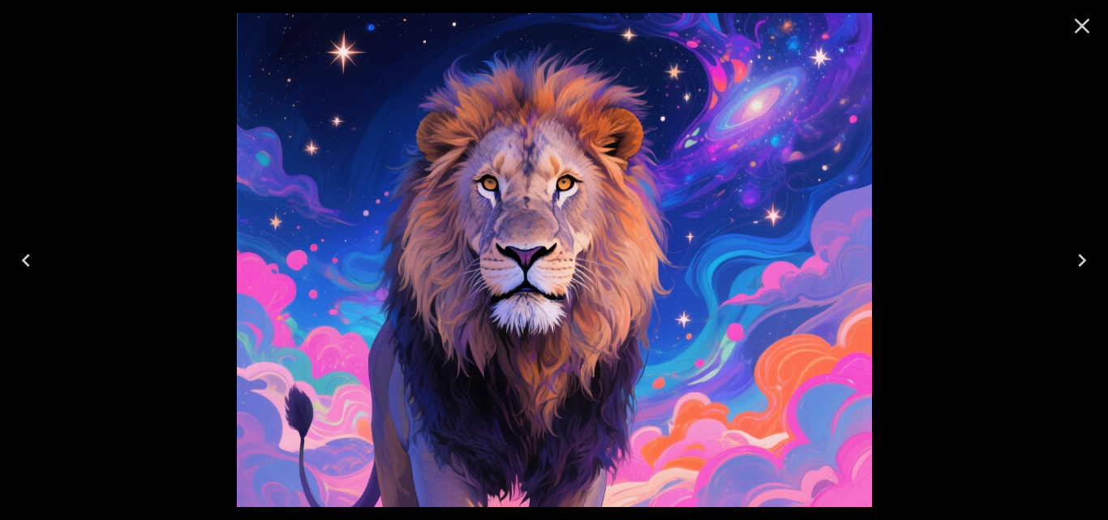
click at [1076, 259] on icon "Next" at bounding box center [1082, 260] width 26 height 26
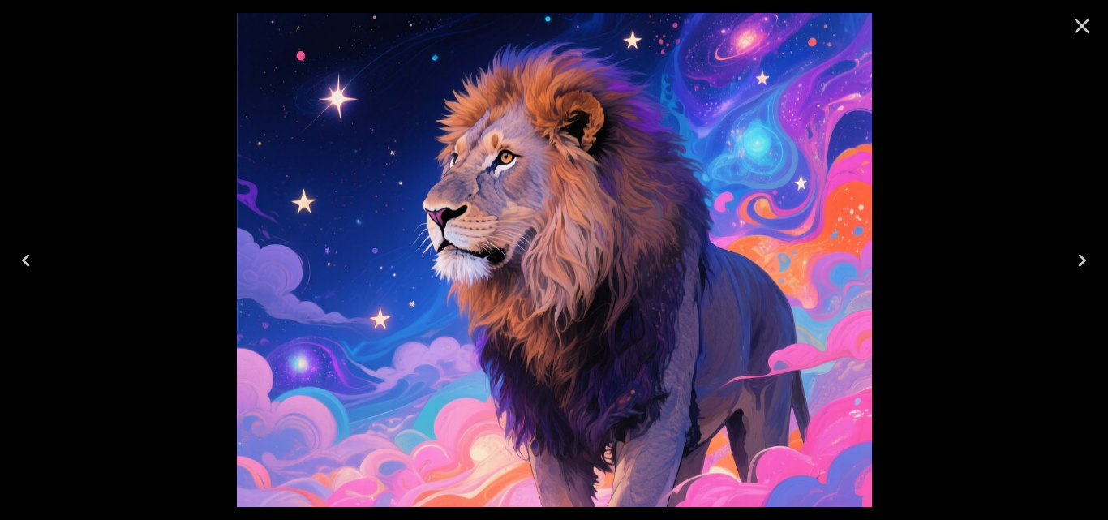
click at [1076, 259] on icon "Next" at bounding box center [1082, 260] width 26 height 26
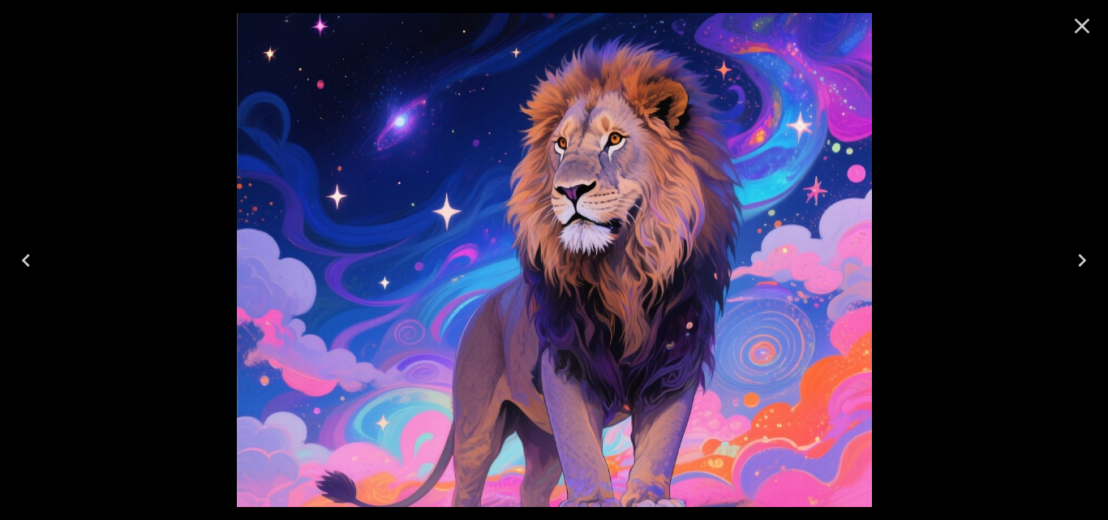
click at [1076, 259] on icon "Next" at bounding box center [1082, 260] width 26 height 26
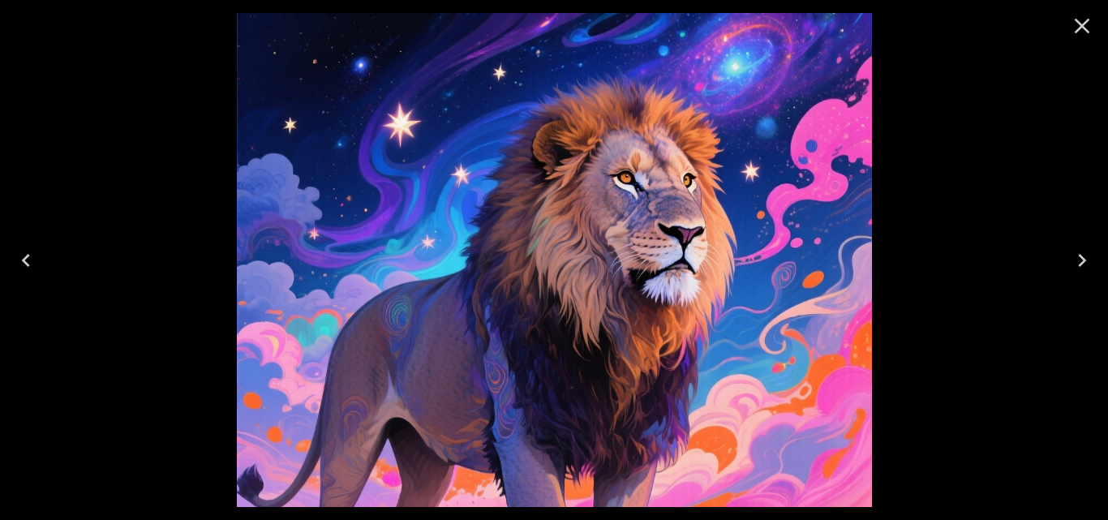
click at [1076, 259] on icon "Next" at bounding box center [1082, 260] width 26 height 26
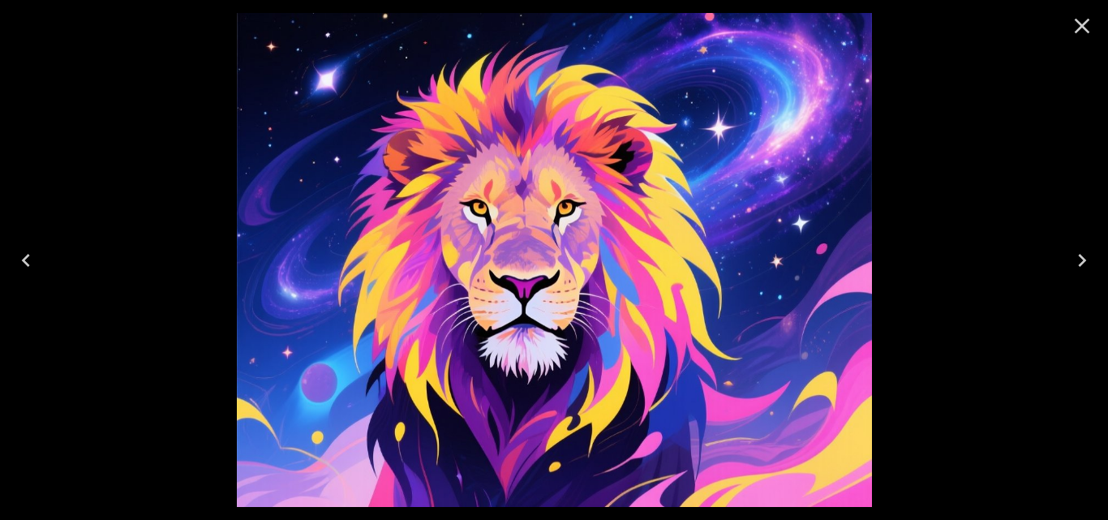
click at [1076, 260] on icon "Next" at bounding box center [1082, 260] width 26 height 26
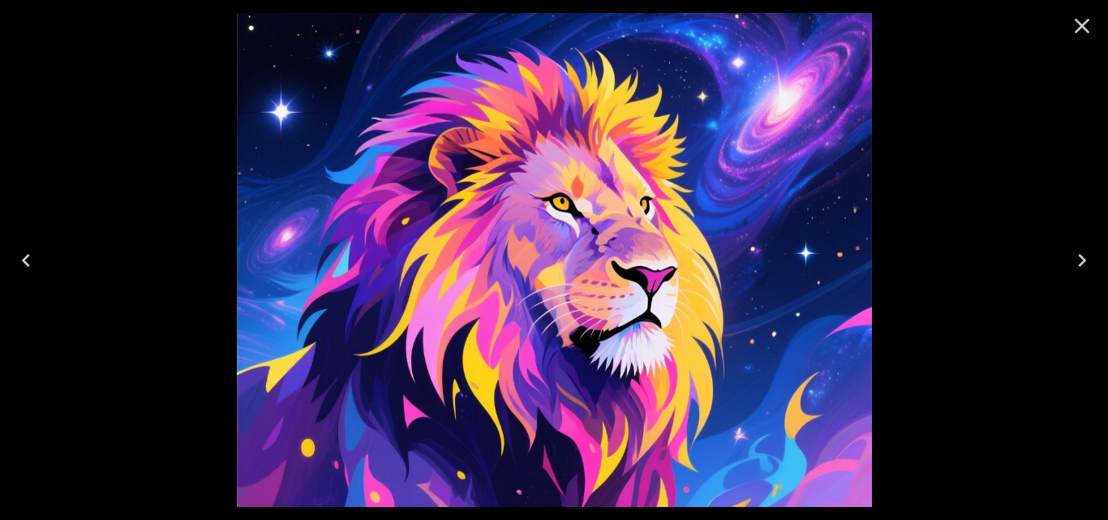
click at [1076, 260] on icon "Next" at bounding box center [1082, 260] width 26 height 26
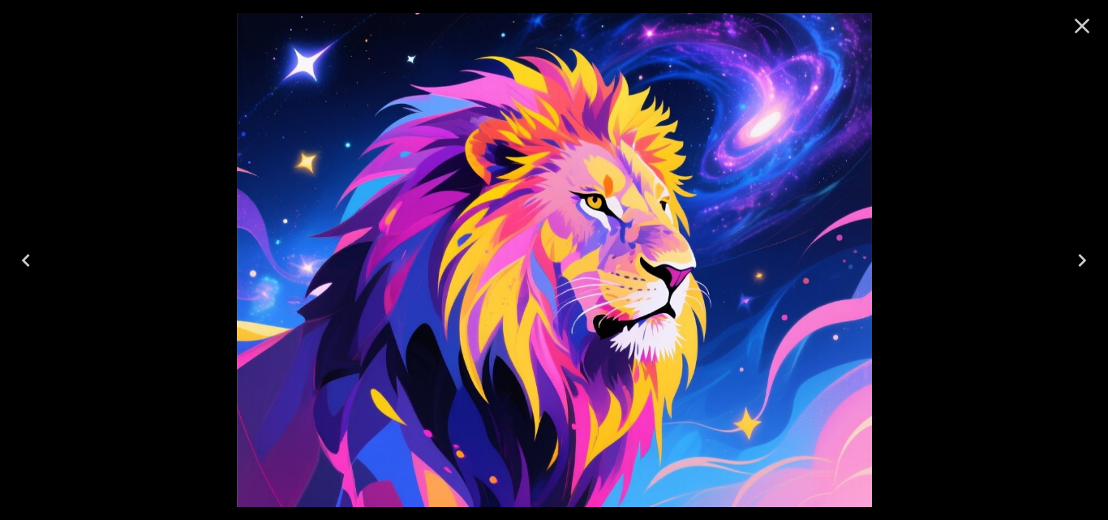
click at [1076, 260] on icon "Next" at bounding box center [1082, 260] width 26 height 26
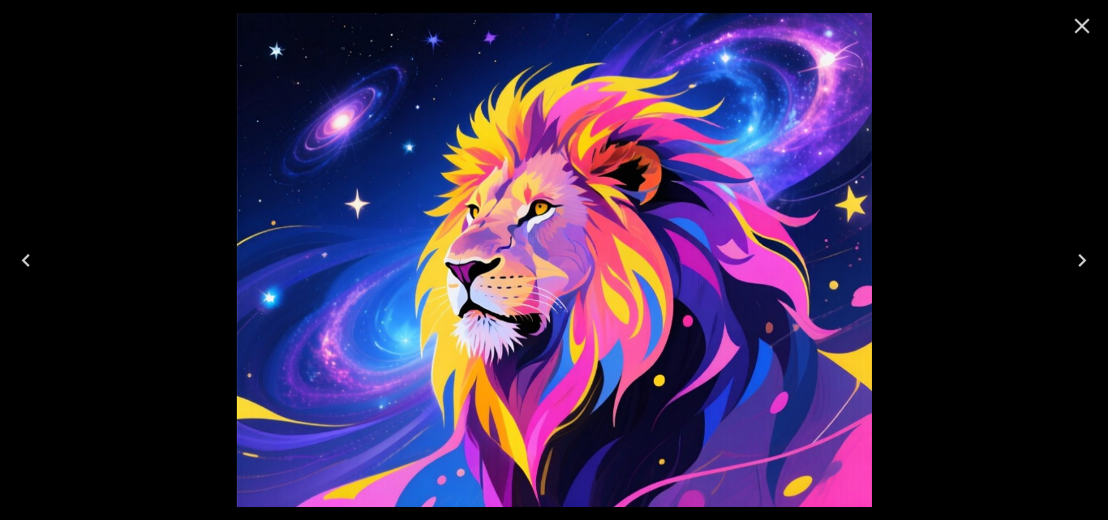
click at [1076, 260] on icon "Next" at bounding box center [1082, 260] width 26 height 26
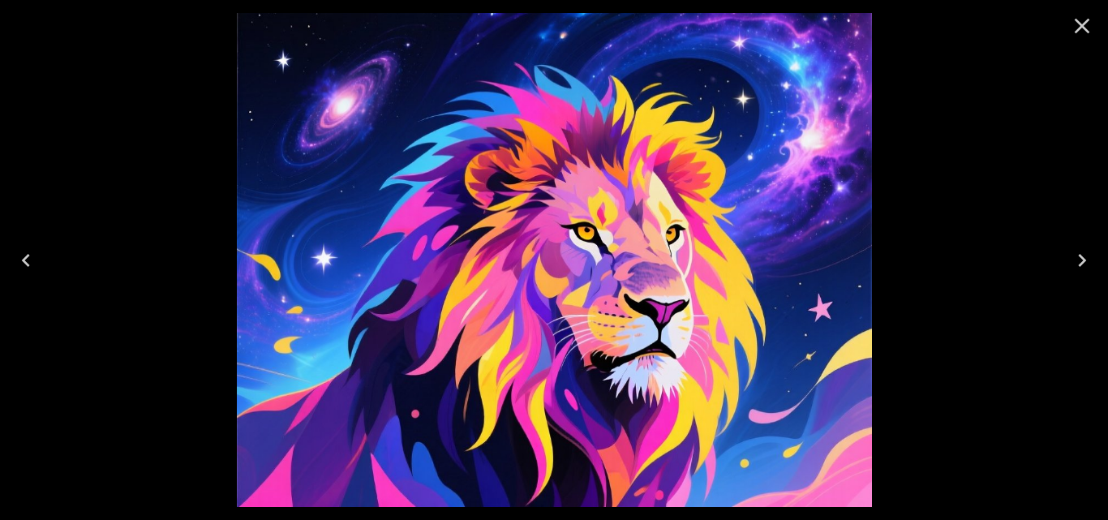
click at [1076, 260] on icon "Next" at bounding box center [1082, 260] width 26 height 26
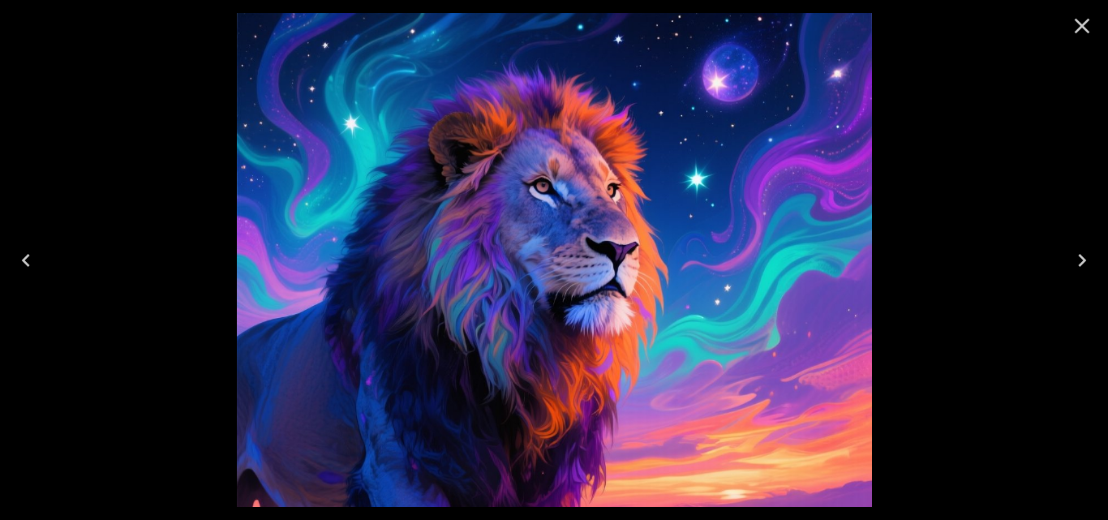
click at [1076, 260] on icon "Next" at bounding box center [1082, 260] width 26 height 26
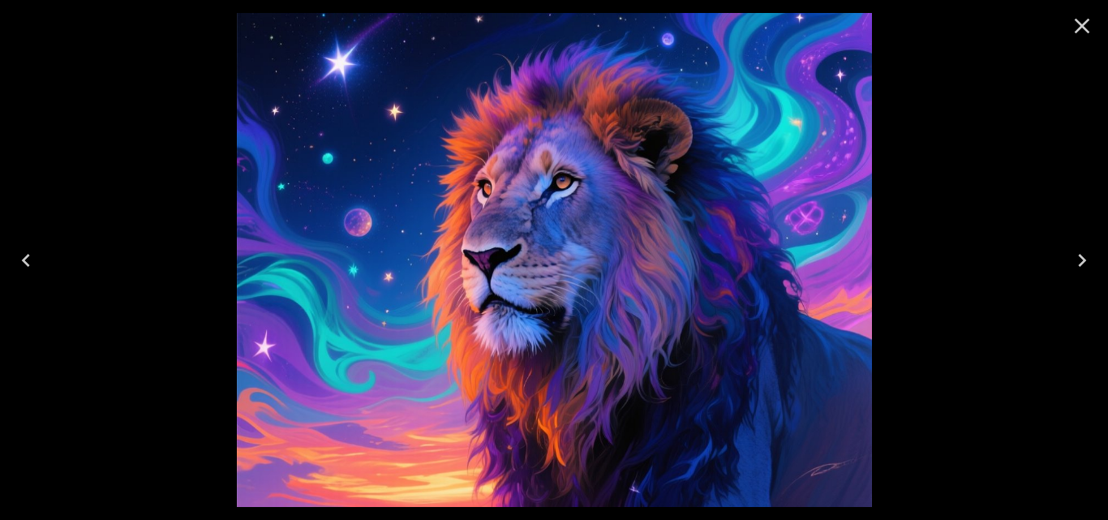
click at [22, 270] on icon "Previous" at bounding box center [26, 260] width 26 height 26
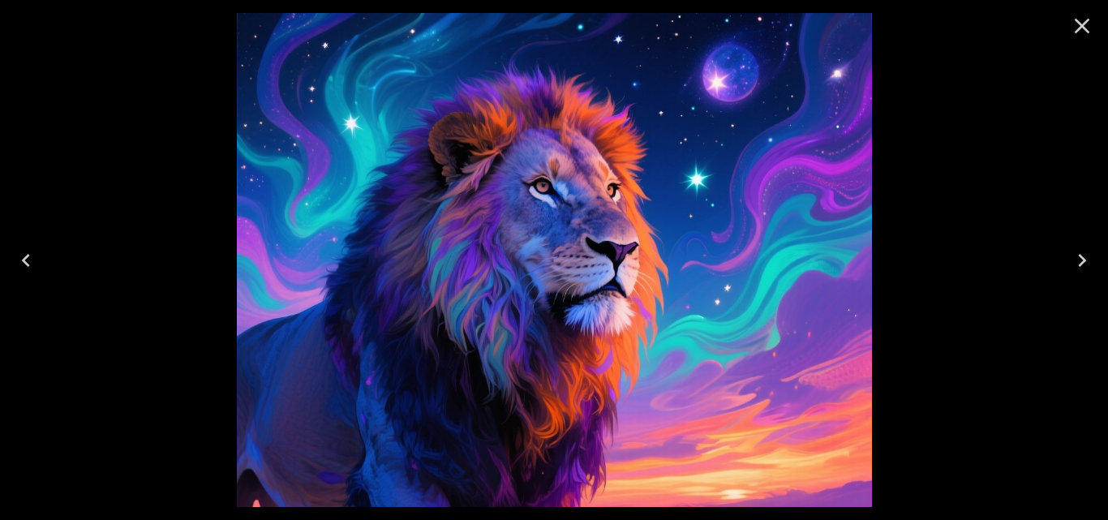
click at [1085, 264] on icon "Next" at bounding box center [1082, 260] width 26 height 26
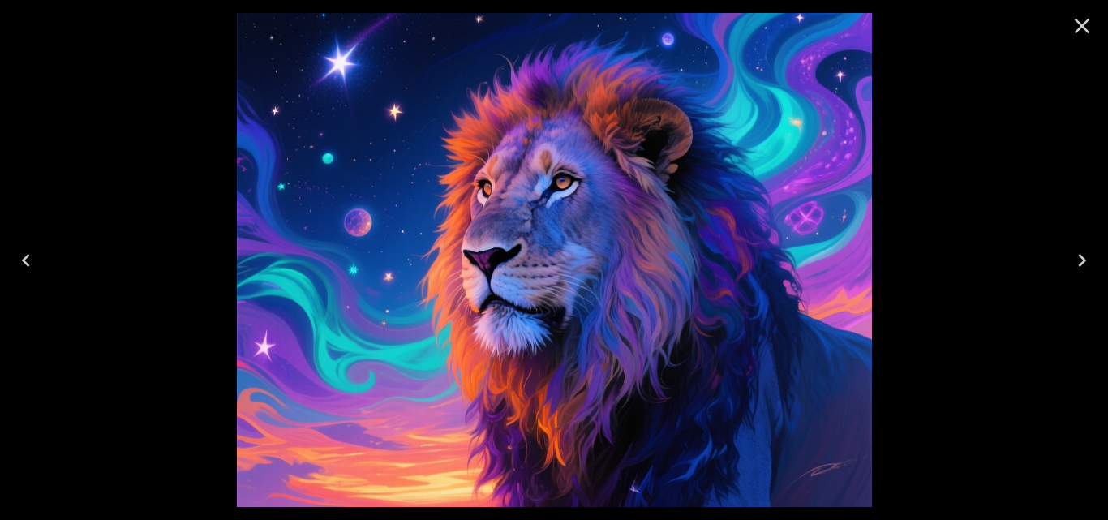
click at [1085, 264] on icon "Next" at bounding box center [1082, 260] width 26 height 26
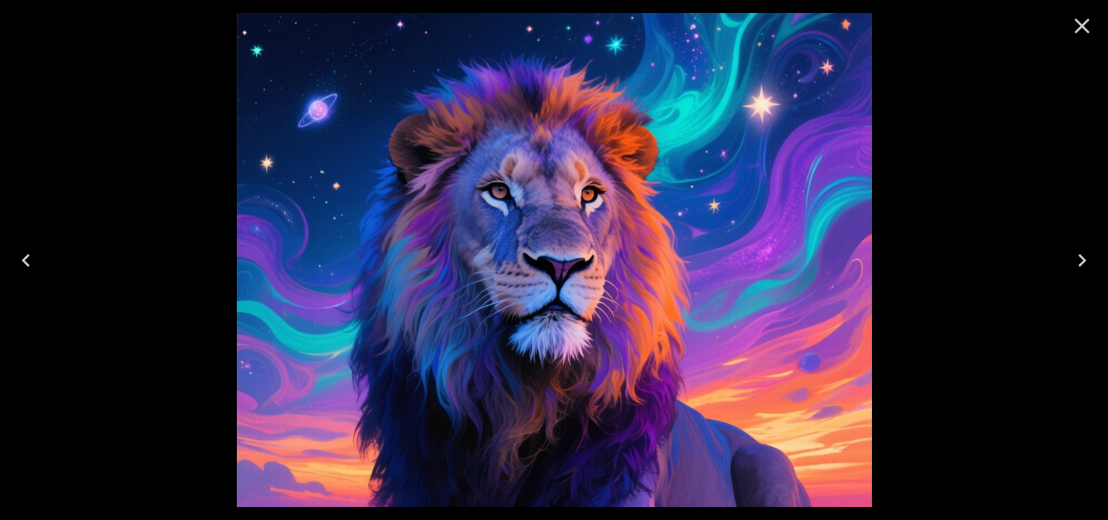
click at [1085, 264] on icon "Next" at bounding box center [1082, 260] width 26 height 26
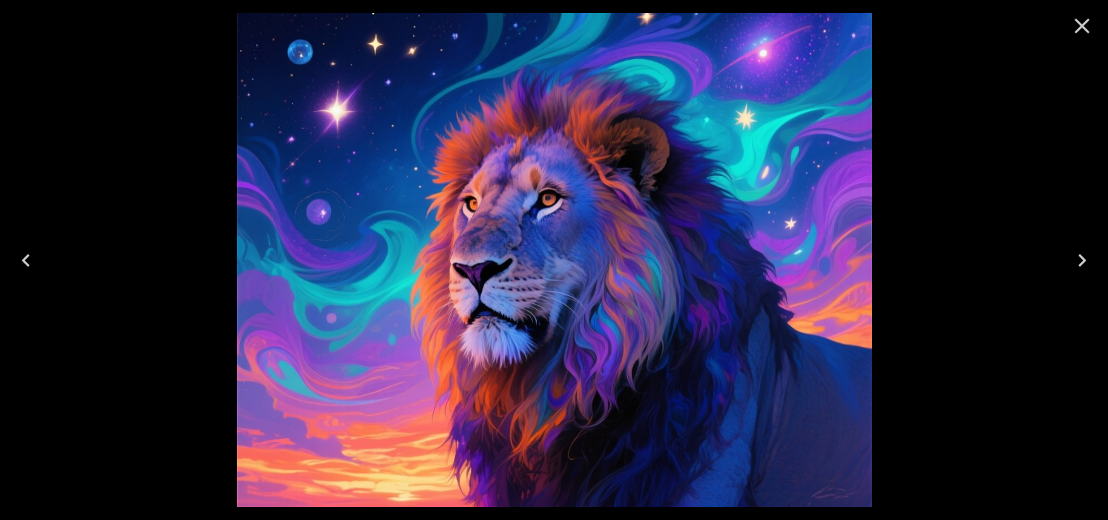
click at [1085, 264] on icon "Next" at bounding box center [1082, 260] width 26 height 26
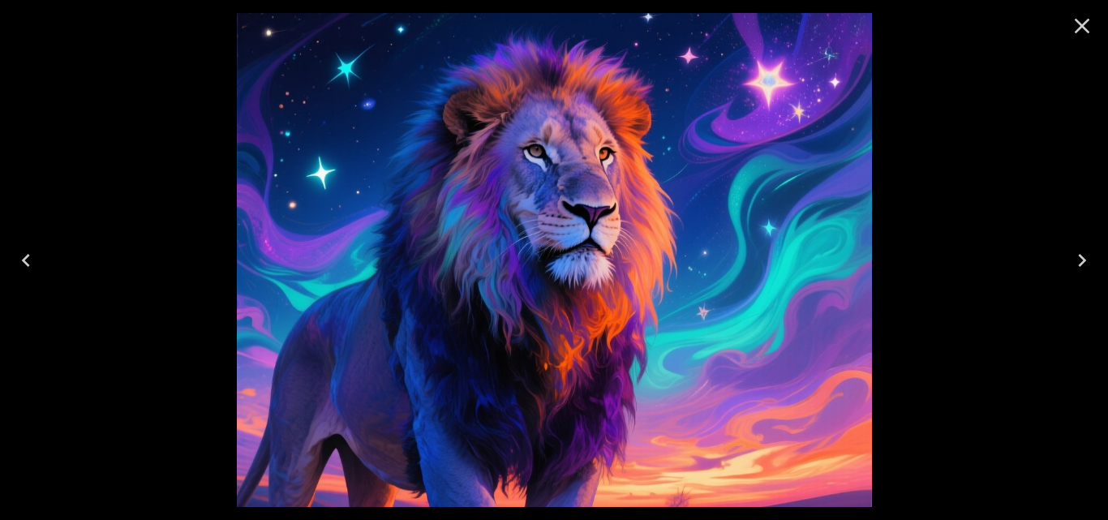
click at [1085, 264] on icon "Next" at bounding box center [1082, 260] width 26 height 26
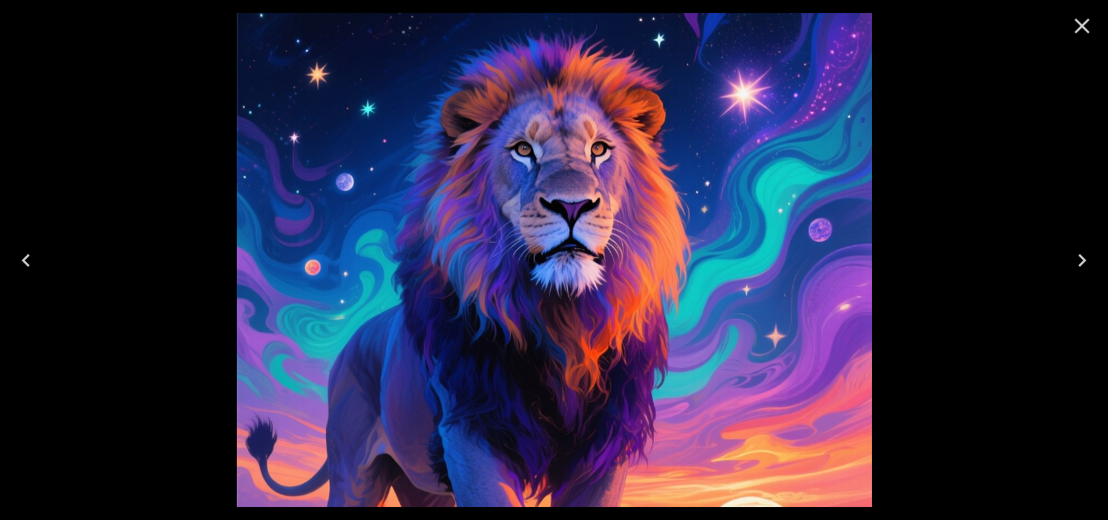
click at [1085, 265] on icon "Next" at bounding box center [1082, 260] width 26 height 26
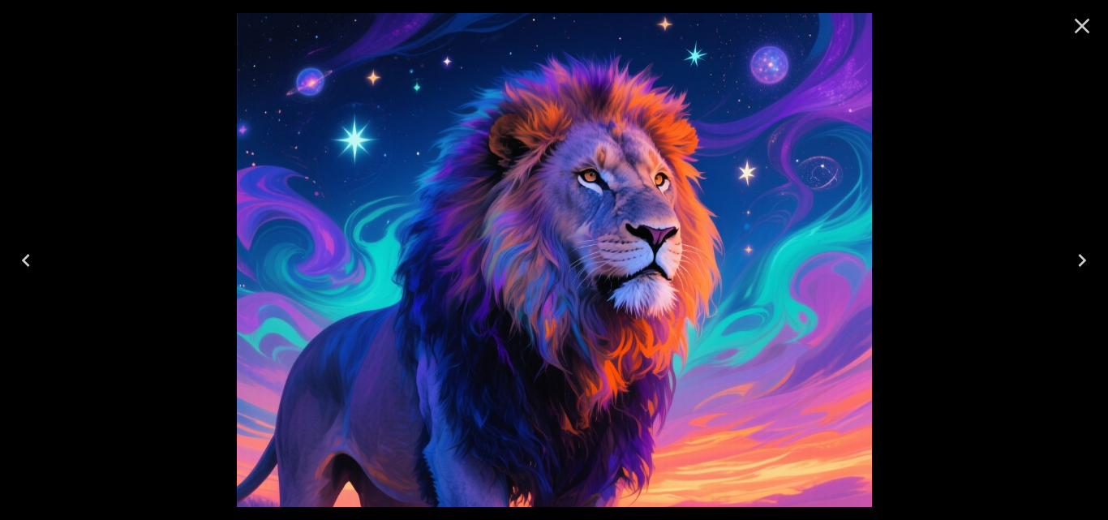
click at [1085, 265] on icon "Next" at bounding box center [1082, 260] width 26 height 26
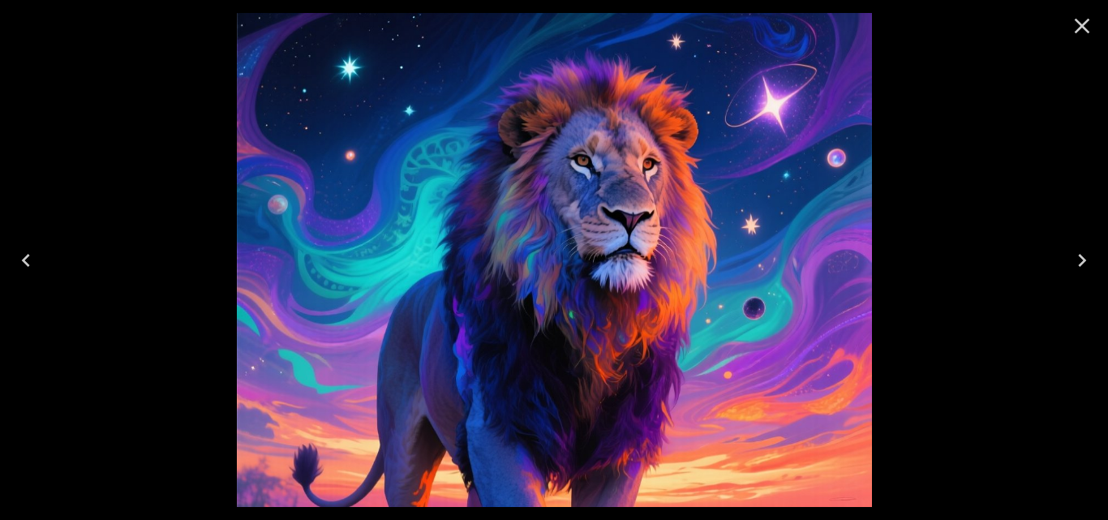
click at [1085, 265] on icon "Next" at bounding box center [1082, 260] width 26 height 26
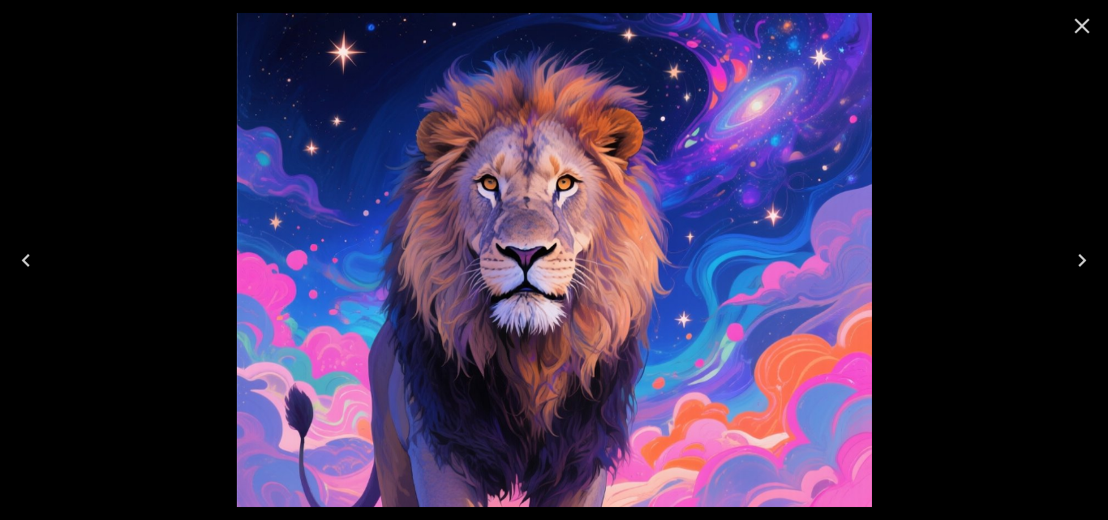
click at [27, 259] on icon "Previous" at bounding box center [26, 260] width 26 height 26
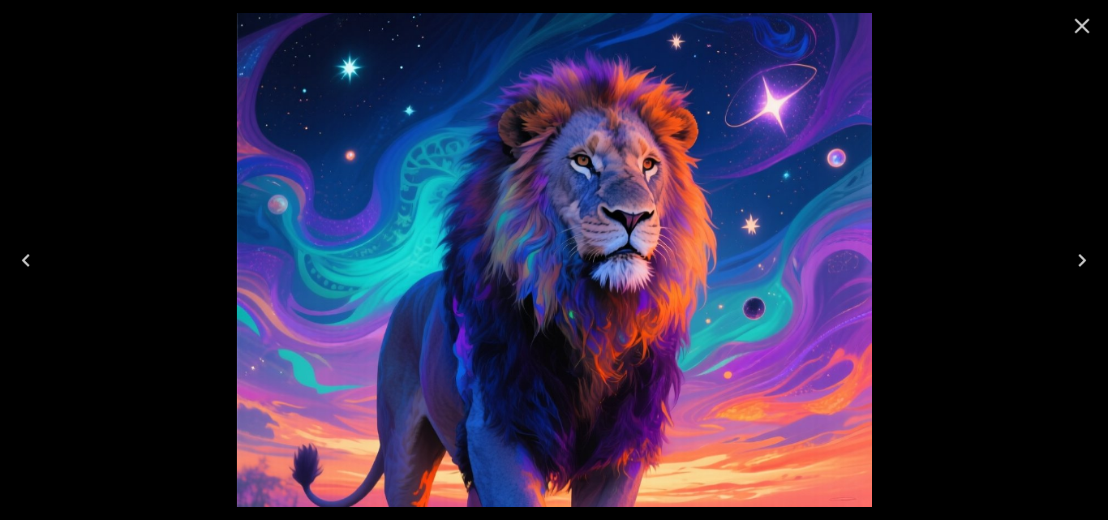
click at [26, 261] on icon "Previous" at bounding box center [26, 260] width 26 height 26
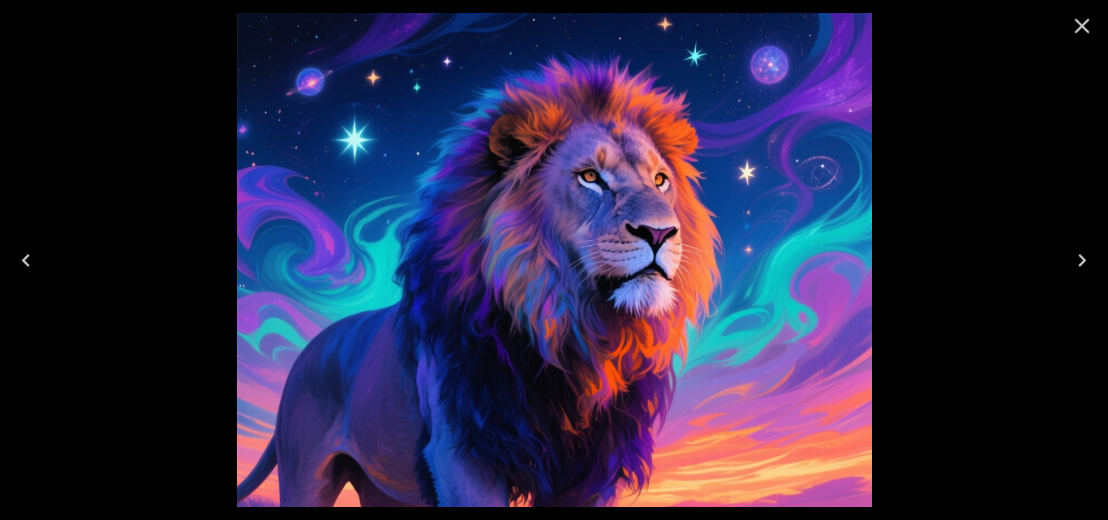
click at [1076, 22] on icon "Close" at bounding box center [1082, 26] width 26 height 26
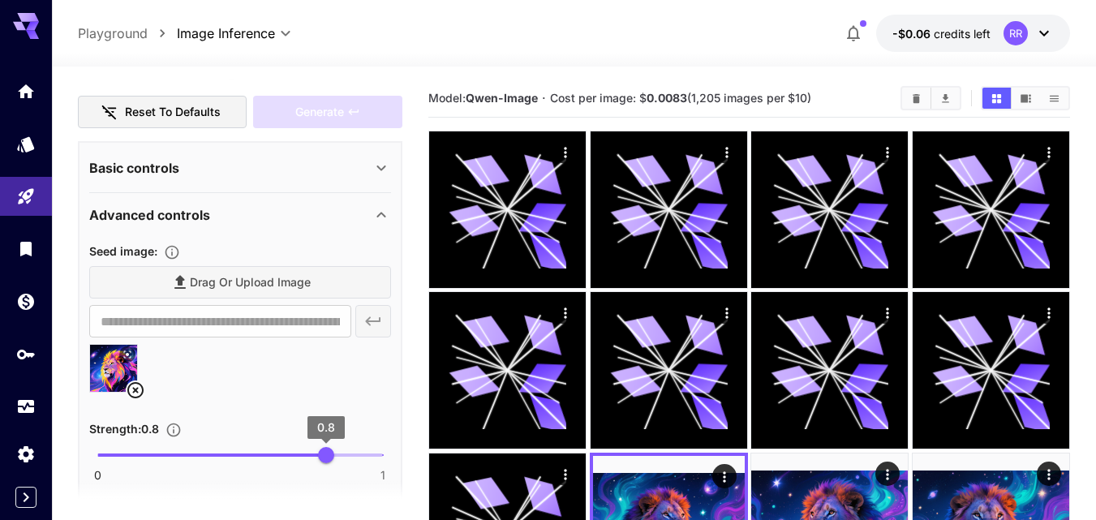
scroll to position [324, 0]
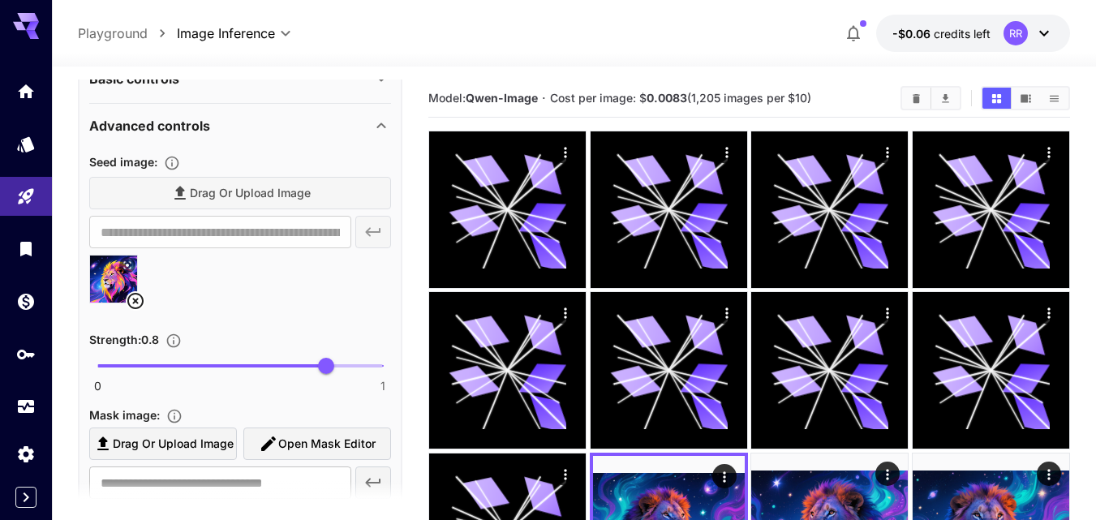
click at [105, 279] on img at bounding box center [113, 278] width 47 height 47
click at [250, 191] on div "Drag or upload image" at bounding box center [240, 193] width 302 height 33
click at [136, 298] on icon at bounding box center [135, 300] width 19 height 19
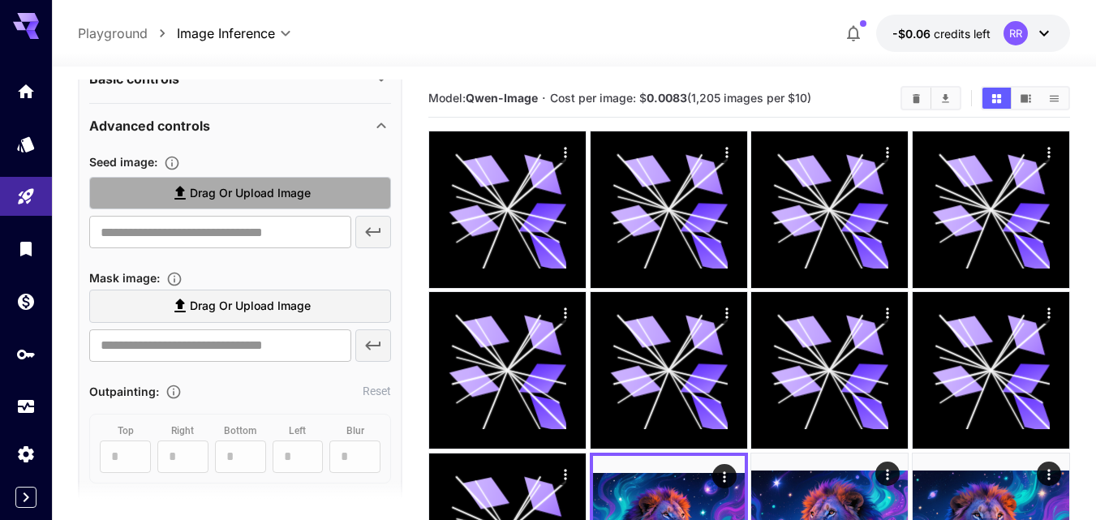
click at [223, 192] on span "Drag or upload image" at bounding box center [250, 193] width 121 height 20
click at [0, 0] on input "Drag or upload image" at bounding box center [0, 0] width 0 height 0
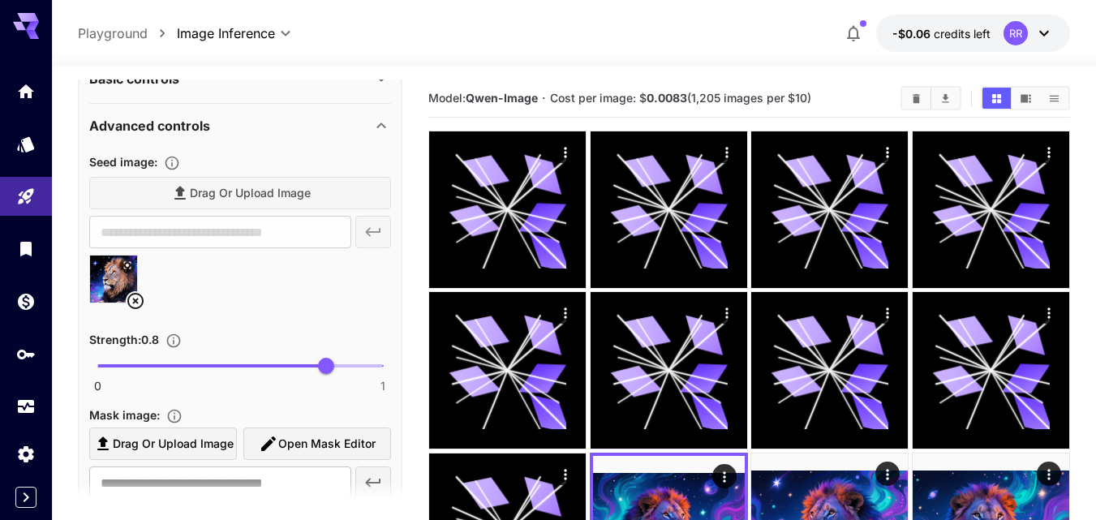
type input "**********"
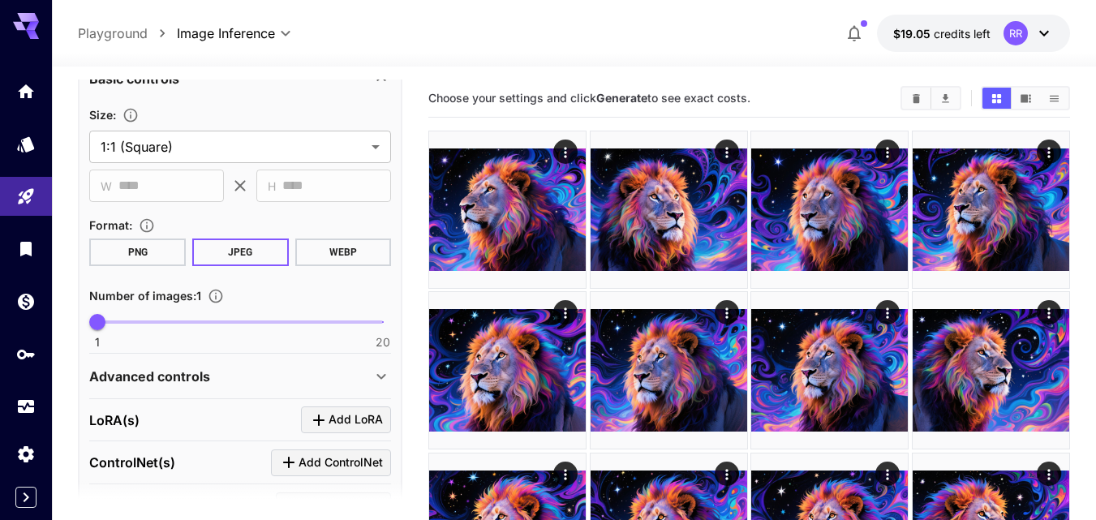
scroll to position [406, 0]
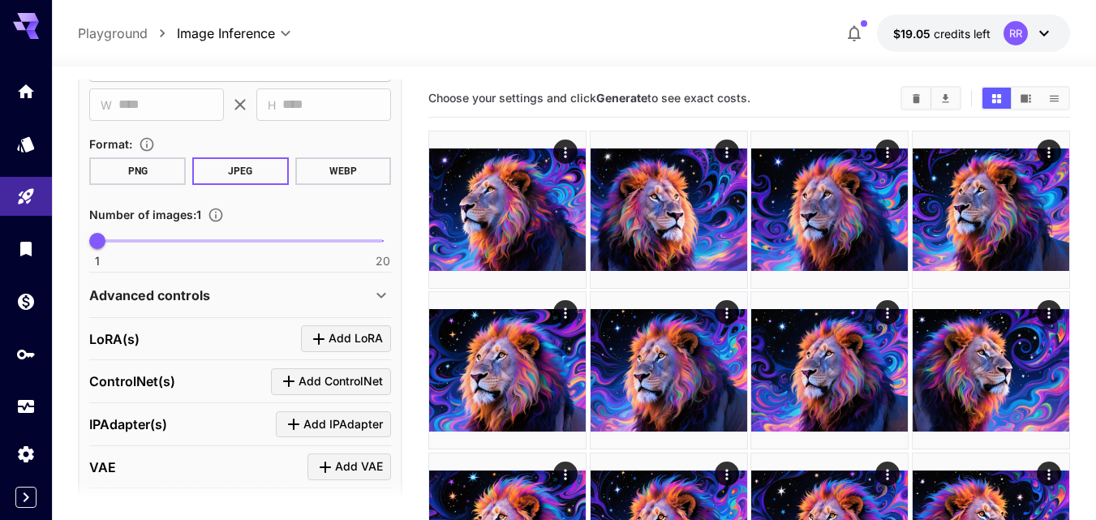
click at [376, 295] on icon at bounding box center [380, 295] width 19 height 19
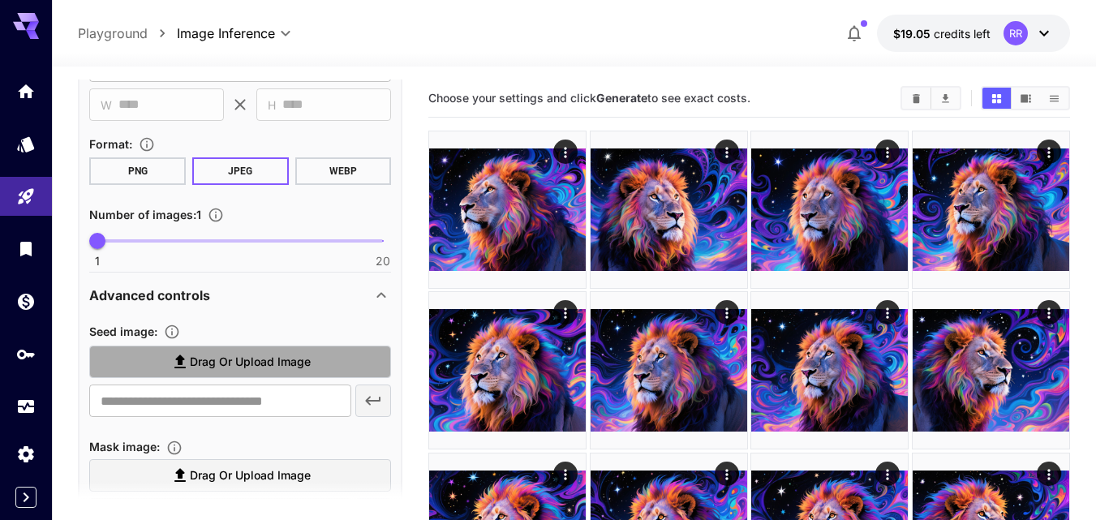
click at [240, 359] on span "Drag or upload image" at bounding box center [250, 362] width 121 height 20
click at [0, 0] on input "Drag or upload image" at bounding box center [0, 0] width 0 height 0
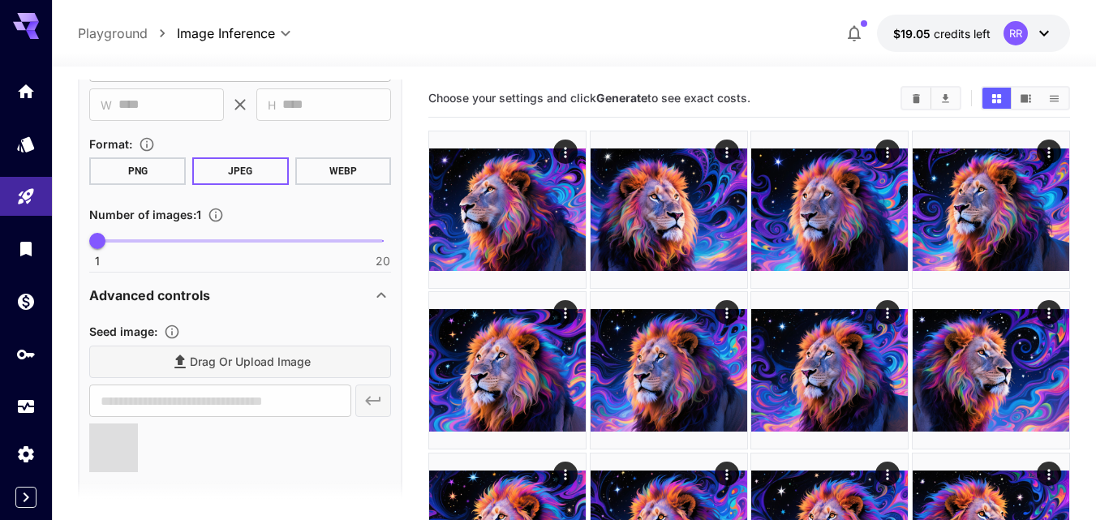
type input "**********"
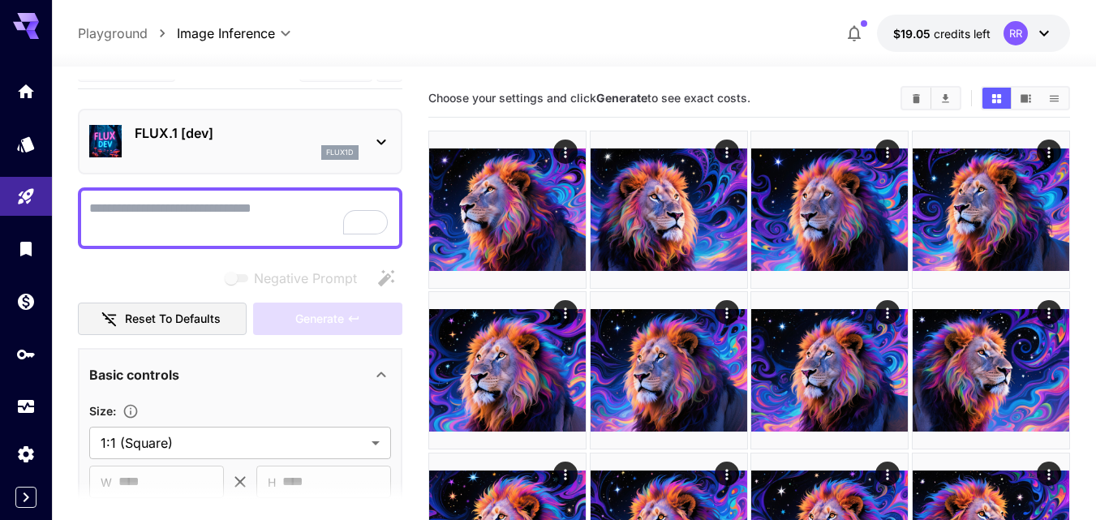
scroll to position [0, 0]
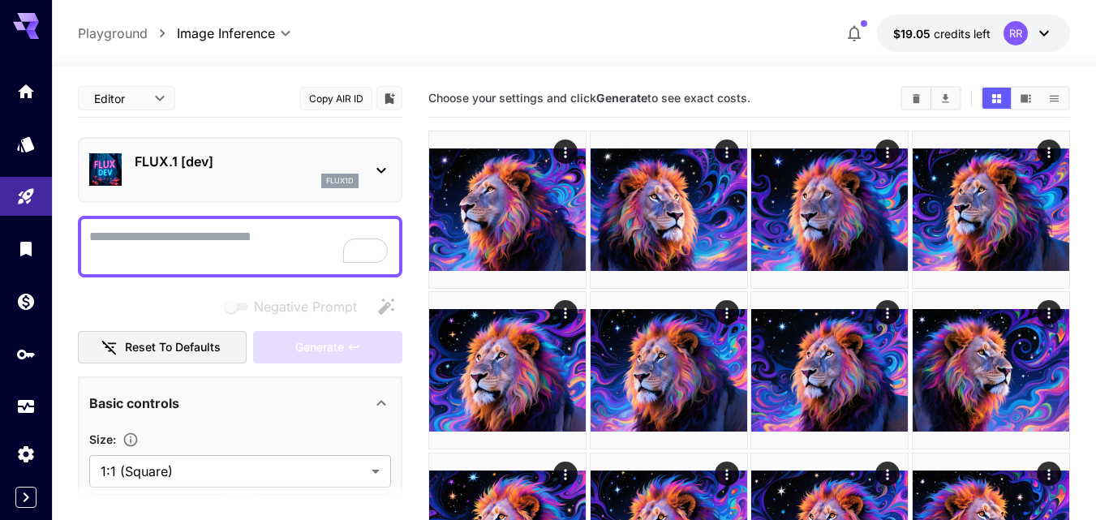
click at [380, 168] on icon at bounding box center [380, 170] width 19 height 19
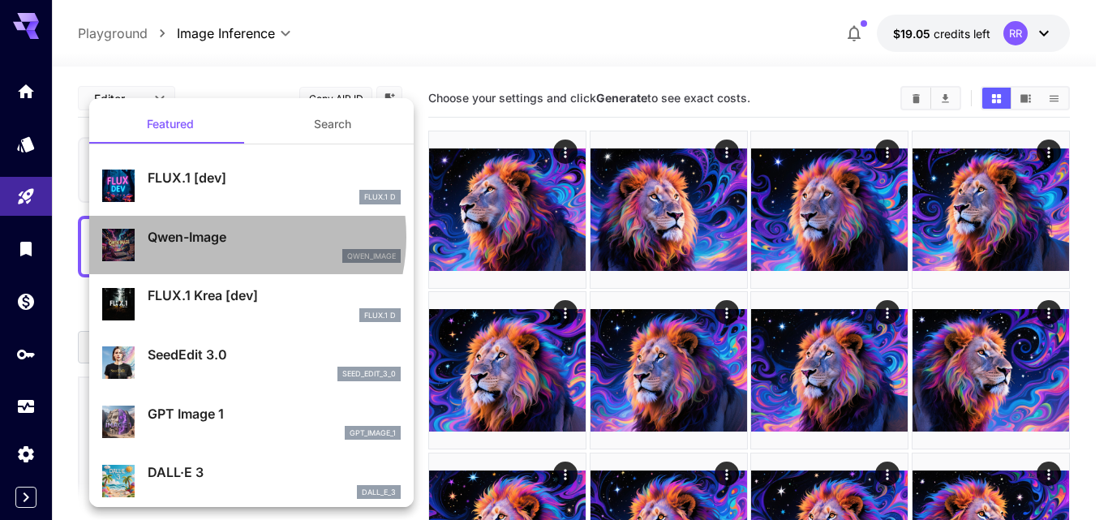
click at [216, 237] on p "Qwen-Image" at bounding box center [274, 236] width 253 height 19
type input "**"
type input "***"
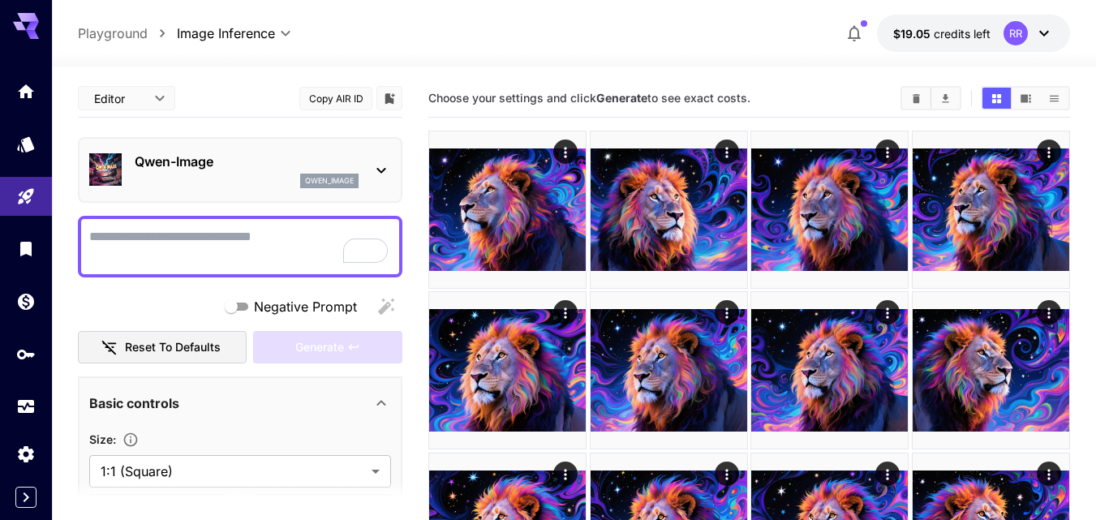
click at [118, 230] on textarea "Negative Prompt" at bounding box center [240, 246] width 302 height 39
paste textarea "**********"
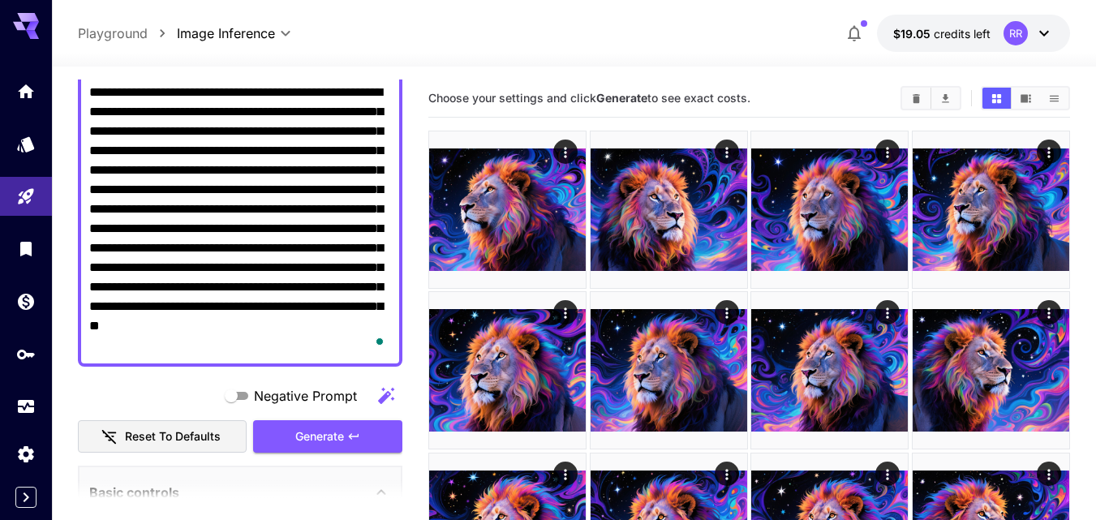
scroll to position [162, 0]
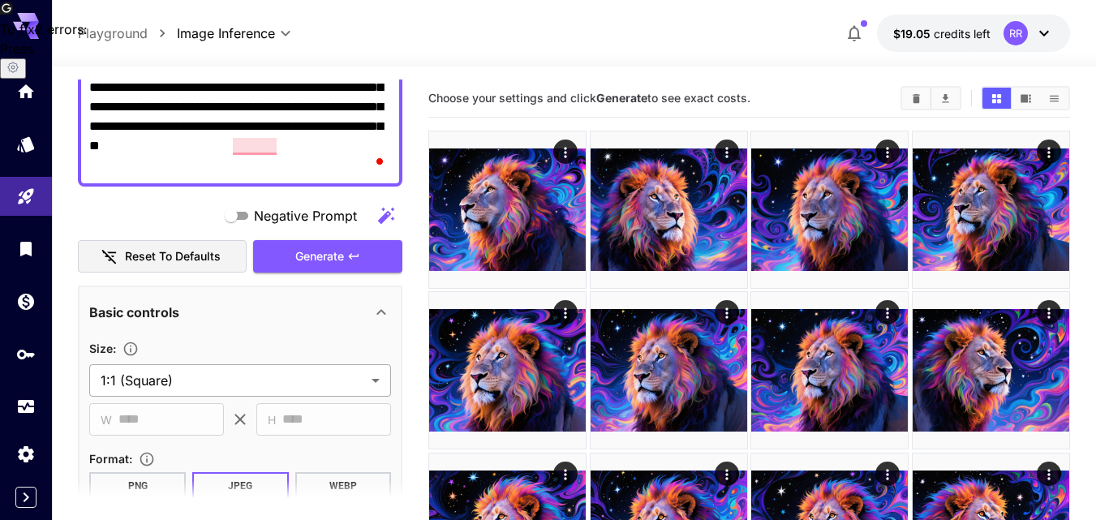
type textarea "**********"
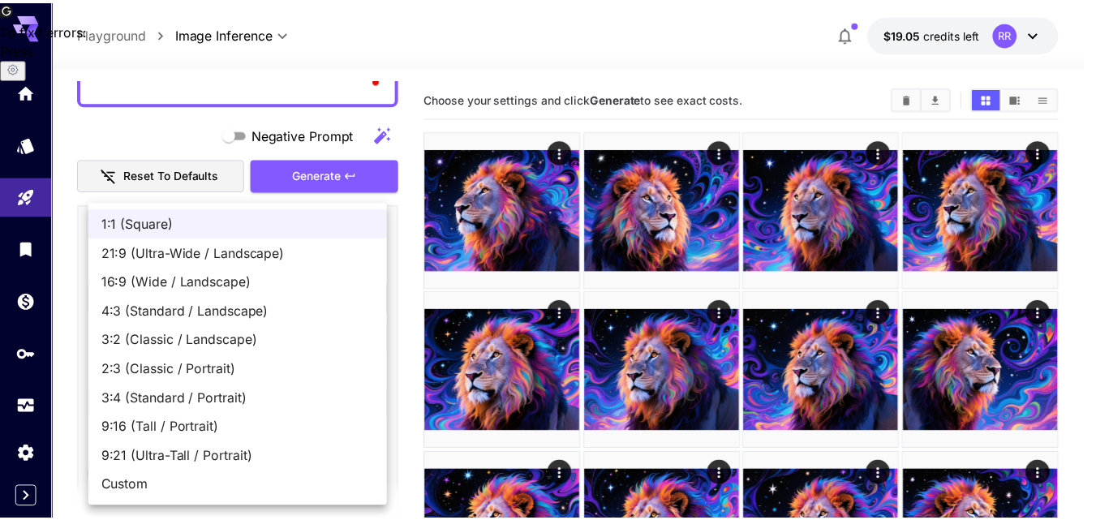
scroll to position [406, 0]
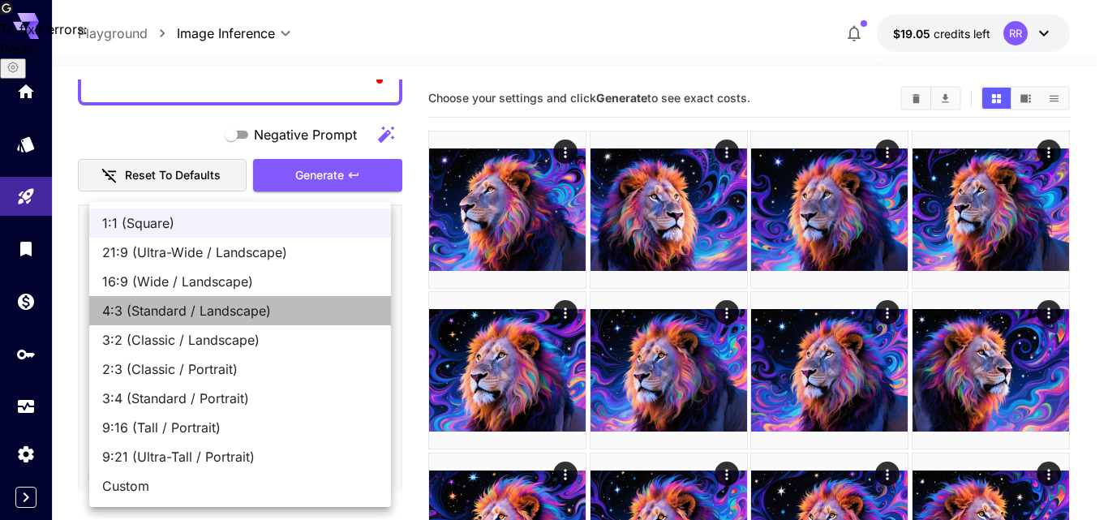
click at [238, 308] on span "4:3 (Standard / Landscape)" at bounding box center [240, 310] width 276 height 19
type input "**********"
type input "****"
type input "***"
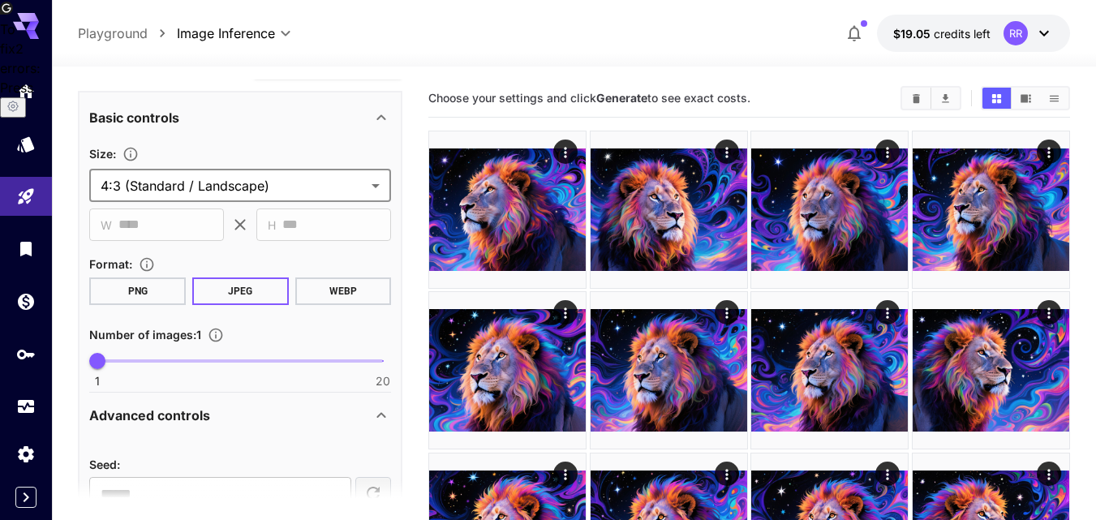
scroll to position [568, 0]
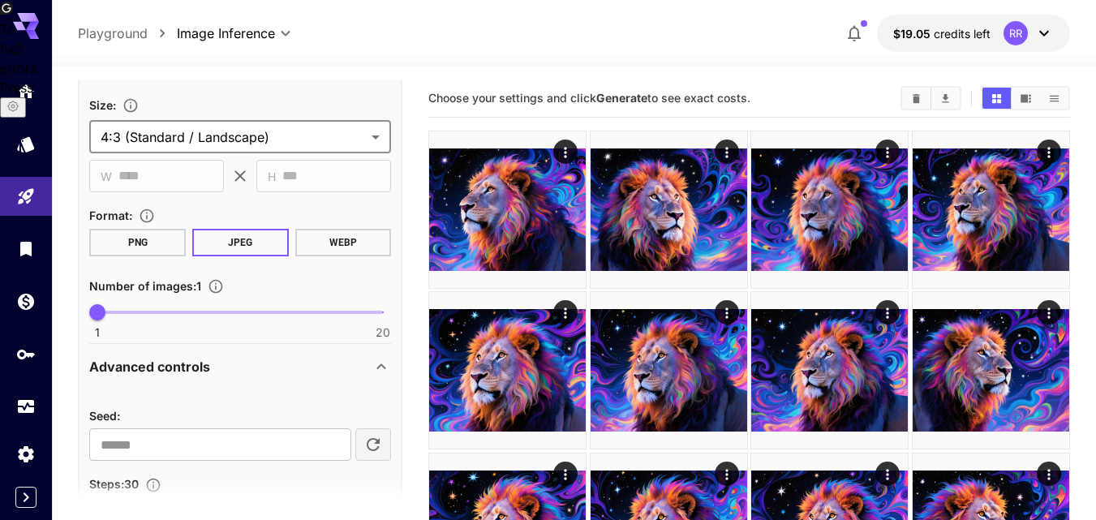
click at [169, 311] on span at bounding box center [240, 312] width 286 height 3
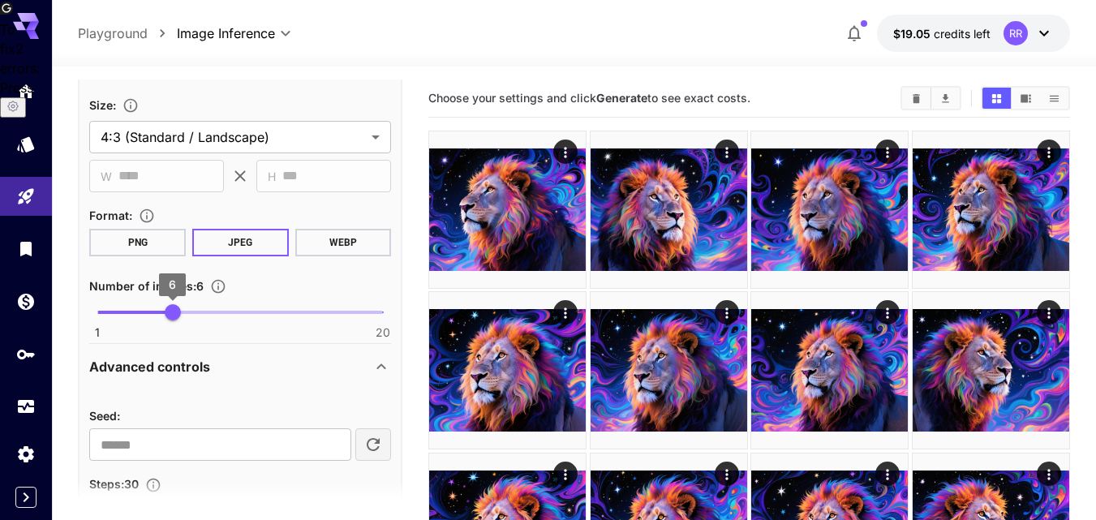
click at [165, 310] on span "6" at bounding box center [173, 312] width 16 height 16
click at [149, 309] on span "5" at bounding box center [157, 312] width 16 height 16
type input "*"
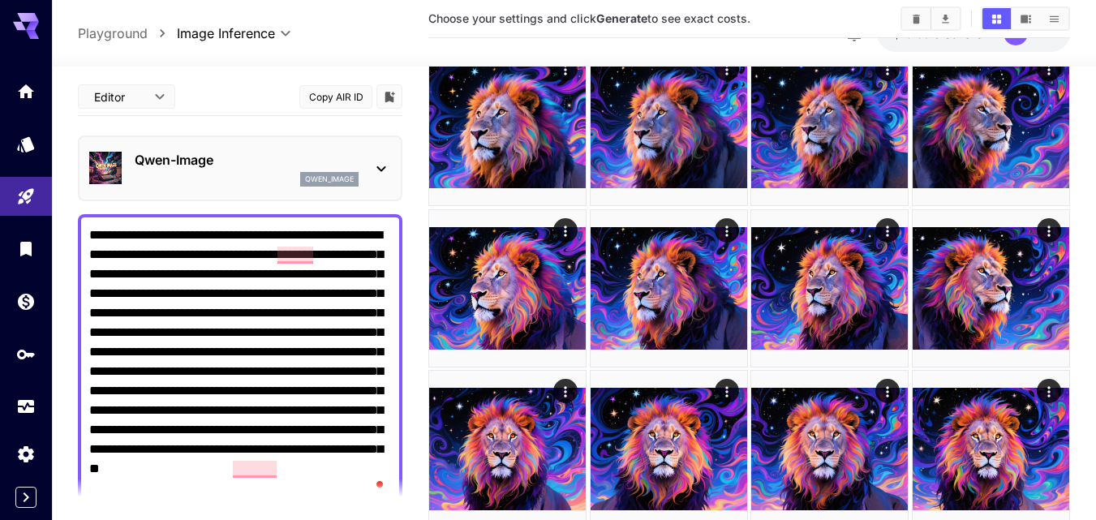
scroll to position [324, 0]
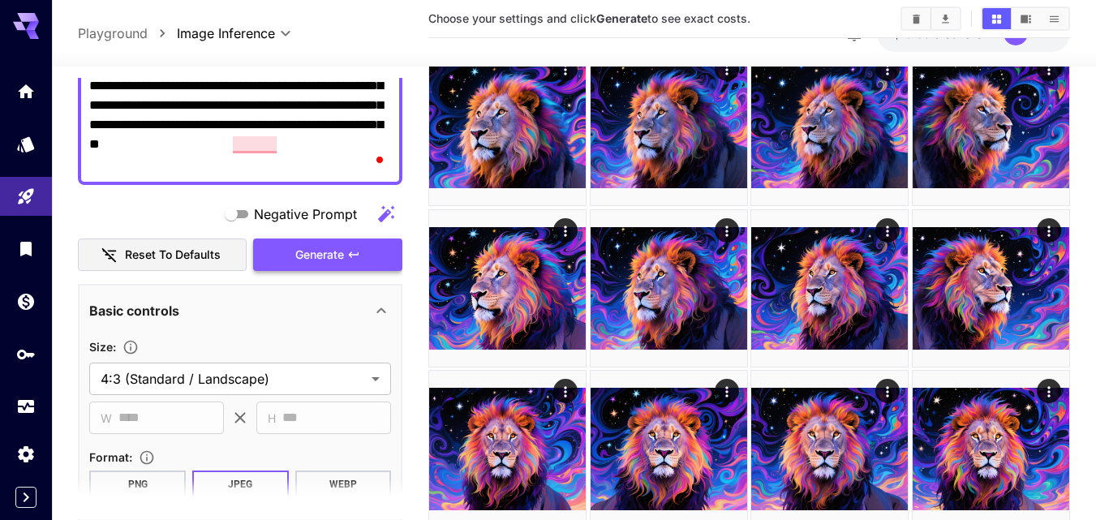
drag, startPoint x: 315, startPoint y: 257, endPoint x: 328, endPoint y: 257, distance: 13.0
click at [316, 257] on span "Generate" at bounding box center [319, 255] width 49 height 20
click at [328, 257] on span "Generate" at bounding box center [319, 255] width 49 height 20
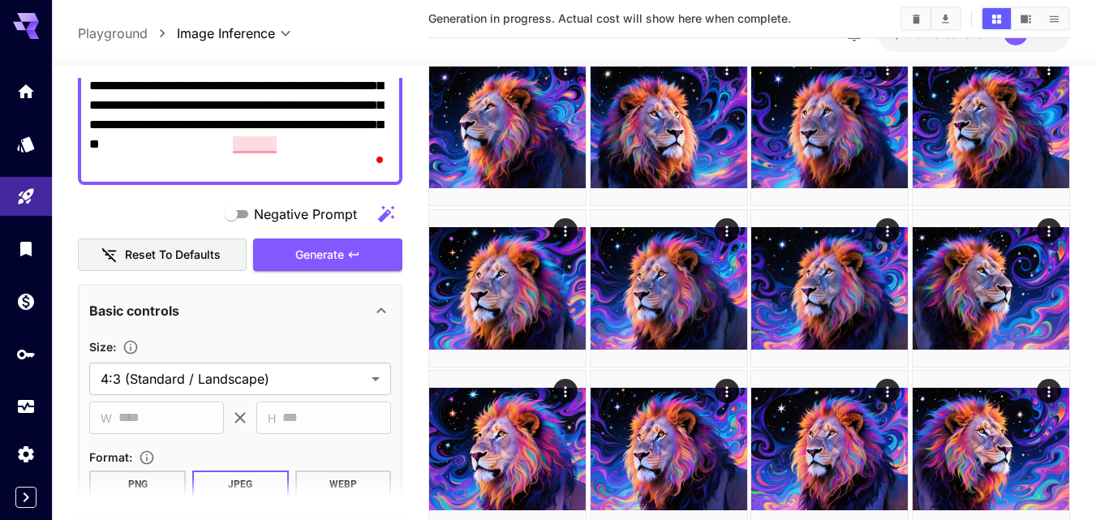
scroll to position [0, 0]
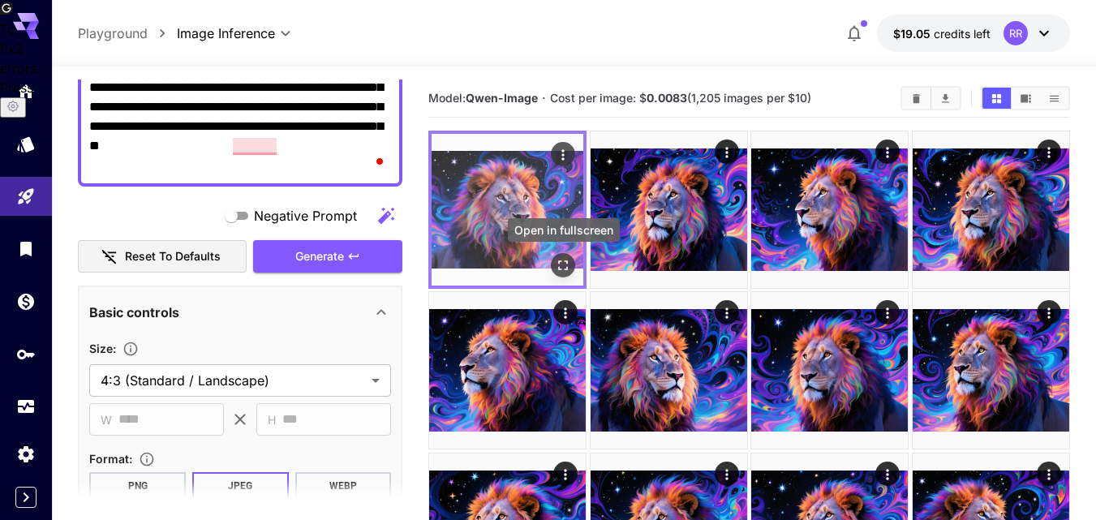
click at [558, 264] on icon "Open in fullscreen" at bounding box center [563, 265] width 16 height 16
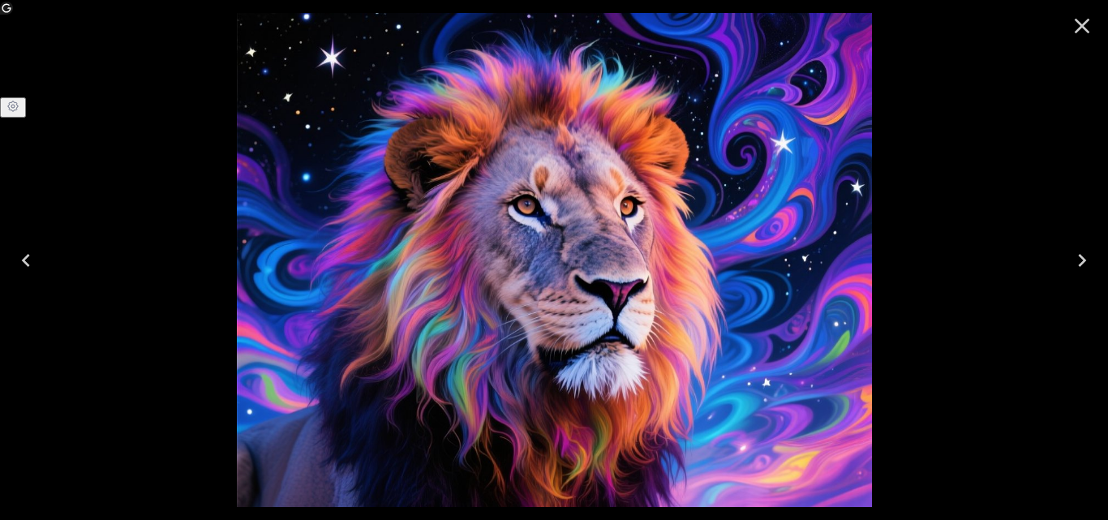
click at [1070, 265] on icon "Next" at bounding box center [1082, 260] width 26 height 26
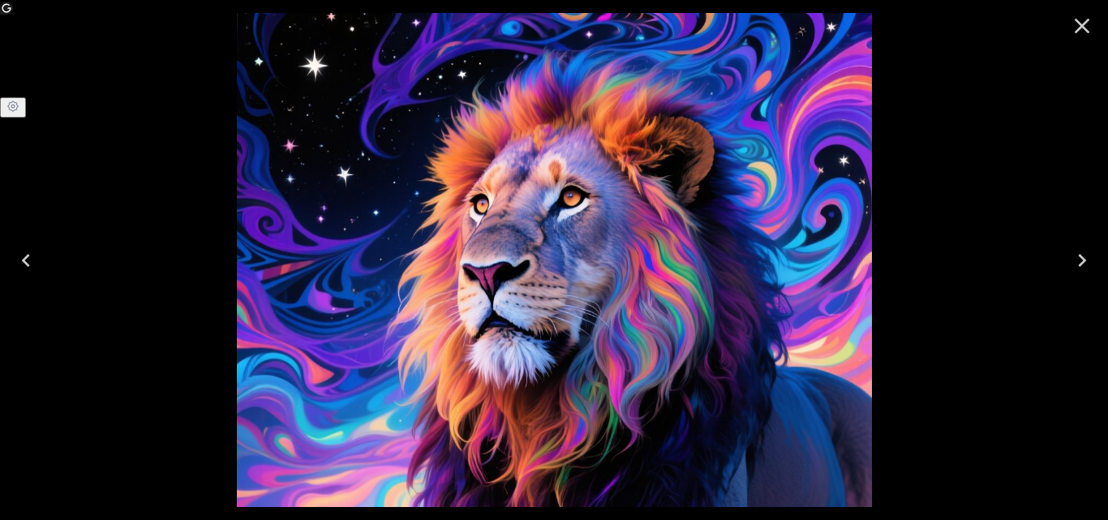
click at [1078, 260] on icon "Next" at bounding box center [1082, 260] width 26 height 26
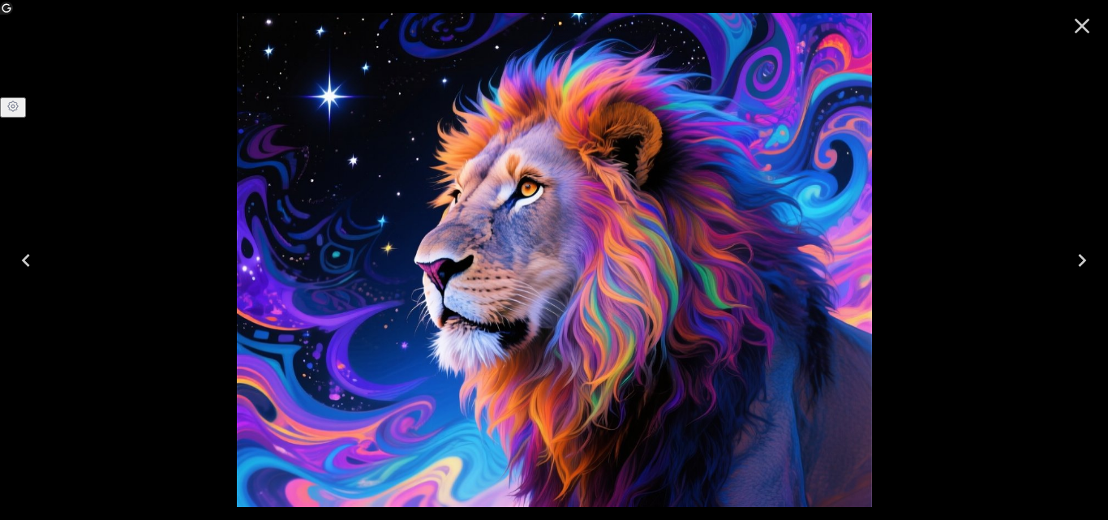
click at [1078, 261] on icon "Next" at bounding box center [1082, 260] width 26 height 26
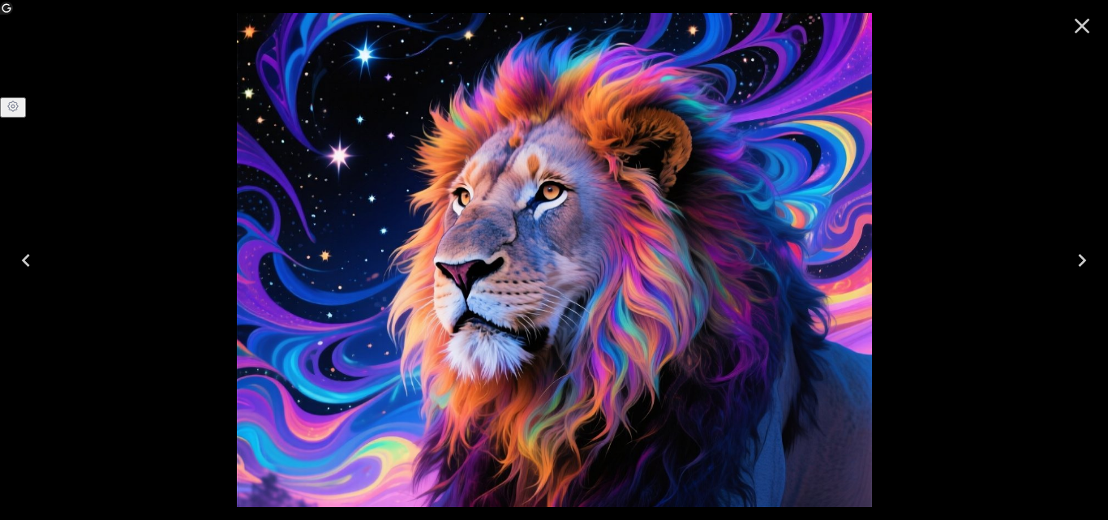
click at [1080, 25] on icon "Close" at bounding box center [1082, 26] width 26 height 26
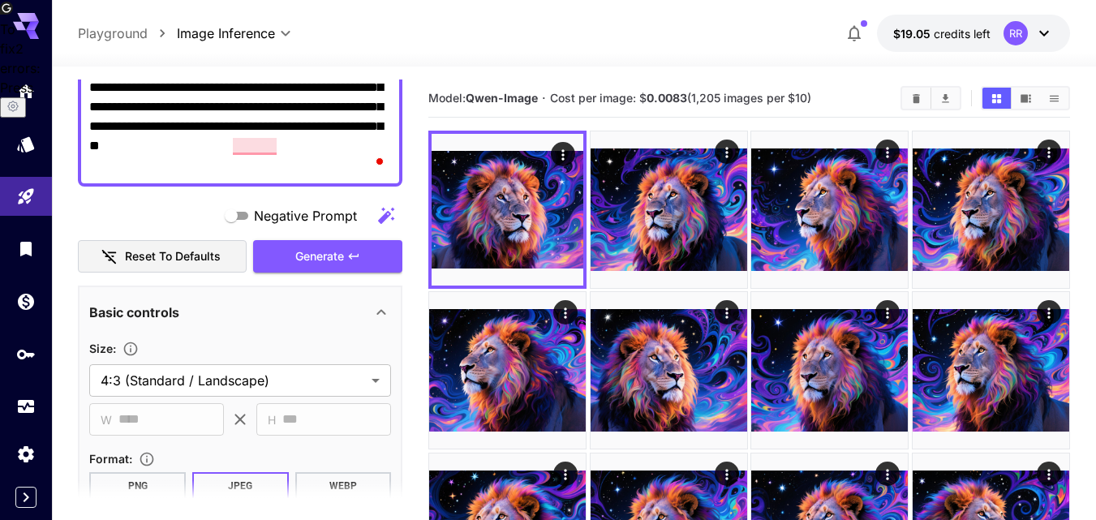
click at [353, 164] on textarea "**********" at bounding box center [240, 39] width 302 height 273
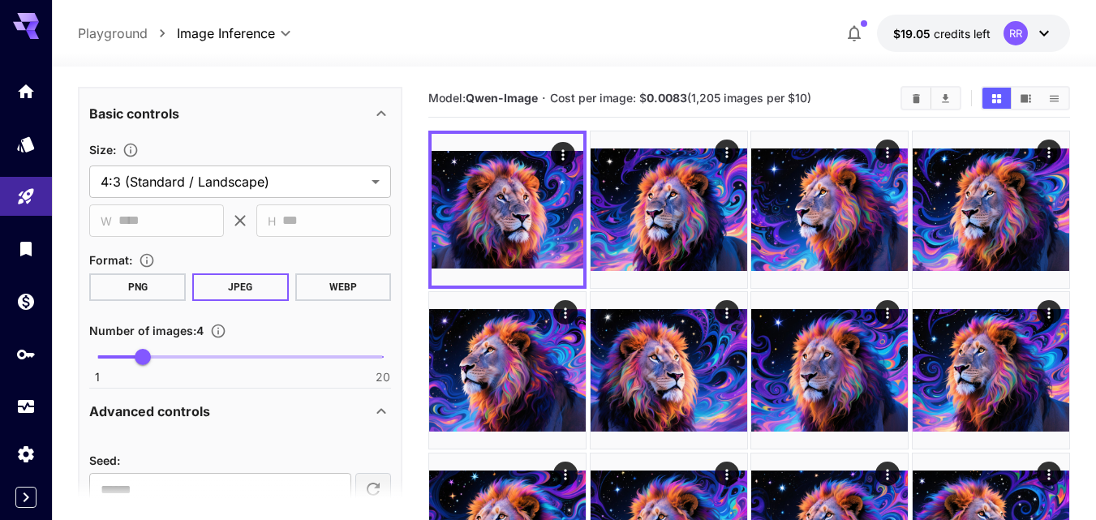
scroll to position [487, 0]
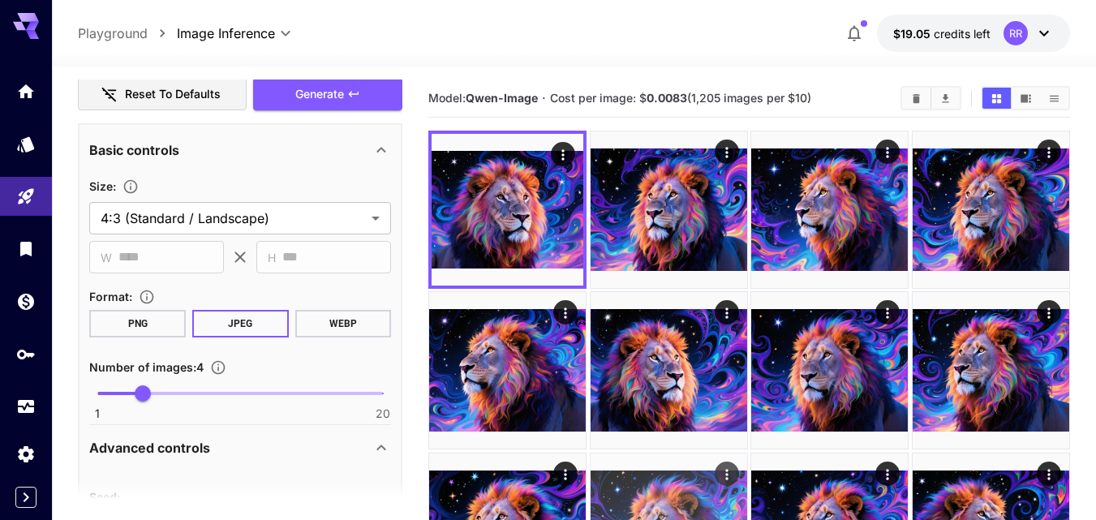
type textarea "**********"
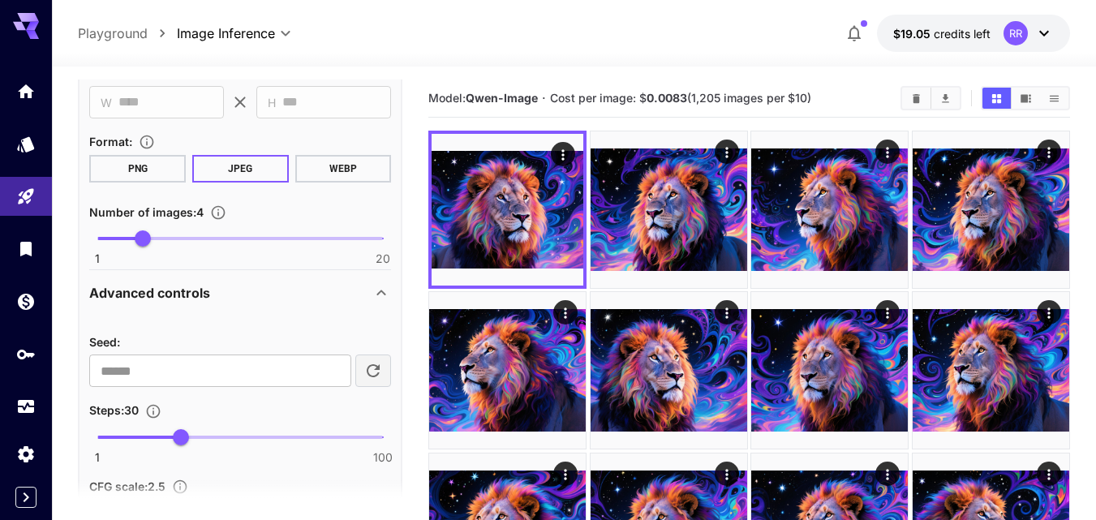
scroll to position [642, 0]
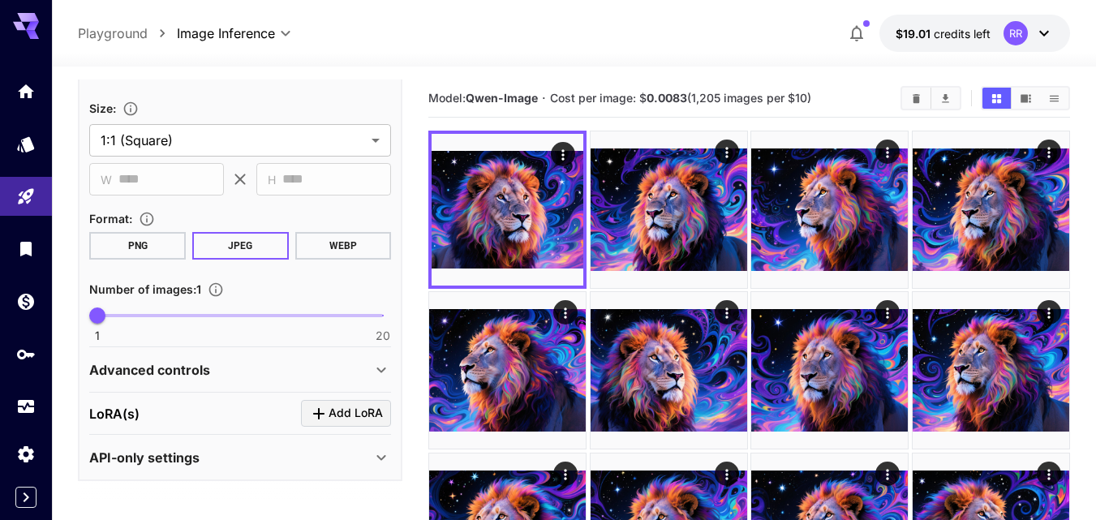
scroll to position [81, 0]
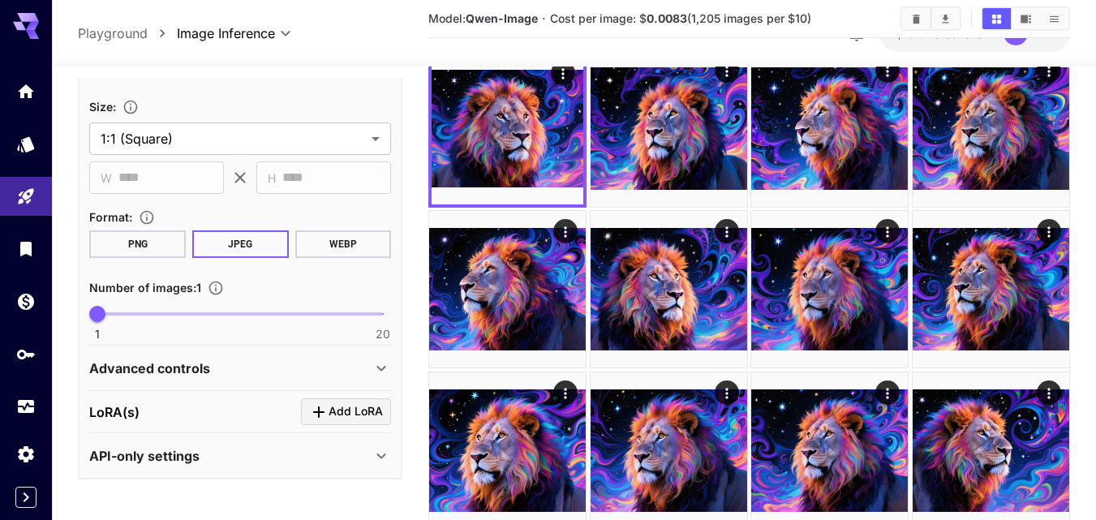
click at [380, 370] on icon at bounding box center [381, 369] width 9 height 6
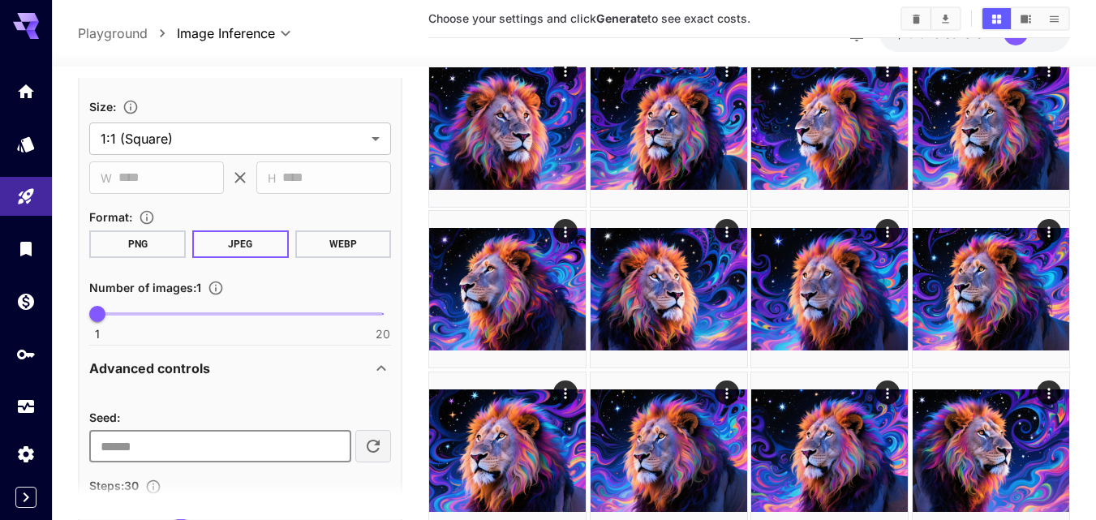
click at [171, 439] on input "number" at bounding box center [220, 446] width 262 height 32
click at [332, 440] on input "*" at bounding box center [220, 446] width 262 height 32
type input "*"
click at [335, 452] on input "*" at bounding box center [220, 446] width 262 height 32
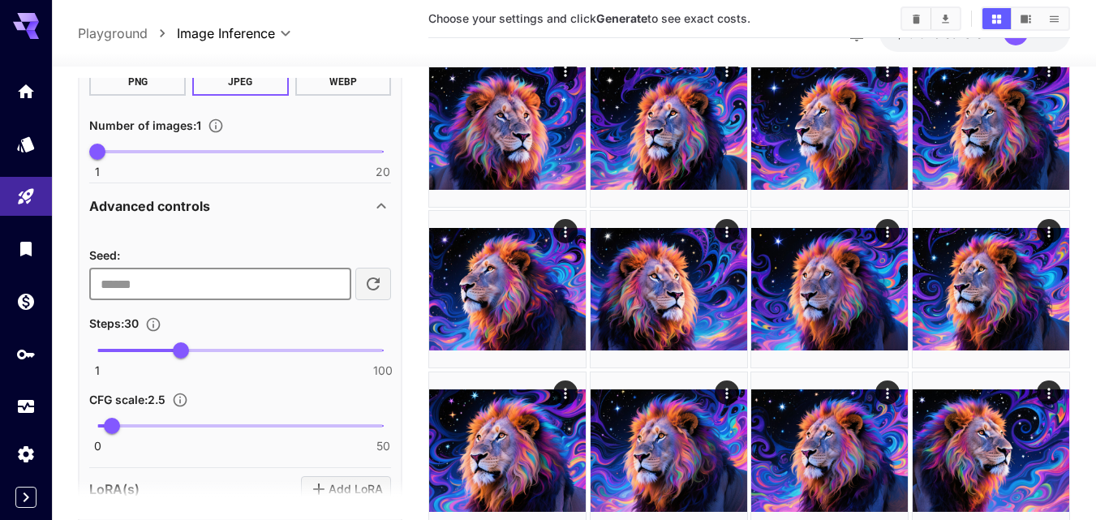
scroll to position [570, 0]
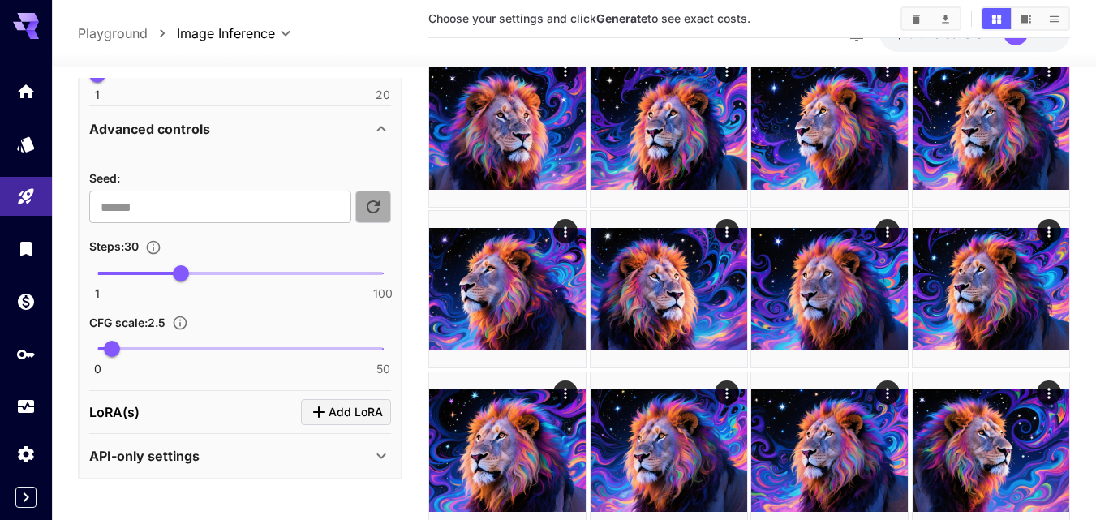
click at [371, 207] on icon "button" at bounding box center [372, 206] width 19 height 19
click at [371, 208] on icon "button" at bounding box center [372, 206] width 19 height 19
click at [371, 209] on icon "button" at bounding box center [372, 206] width 19 height 19
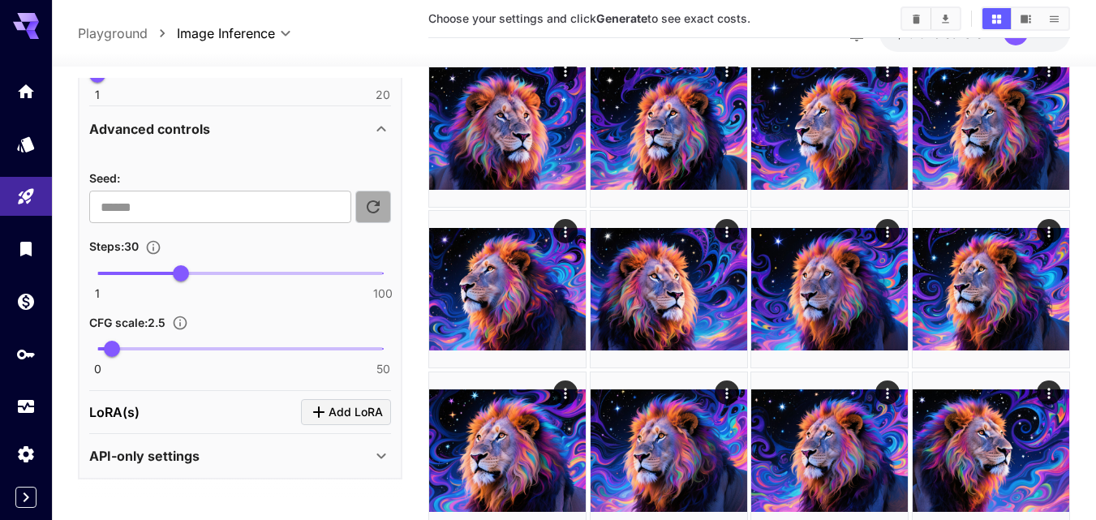
click at [371, 209] on icon "button" at bounding box center [372, 206] width 19 height 19
click at [371, 210] on icon "button" at bounding box center [372, 206] width 19 height 19
type input "**********"
drag, startPoint x: 217, startPoint y: 205, endPoint x: 70, endPoint y: 214, distance: 147.1
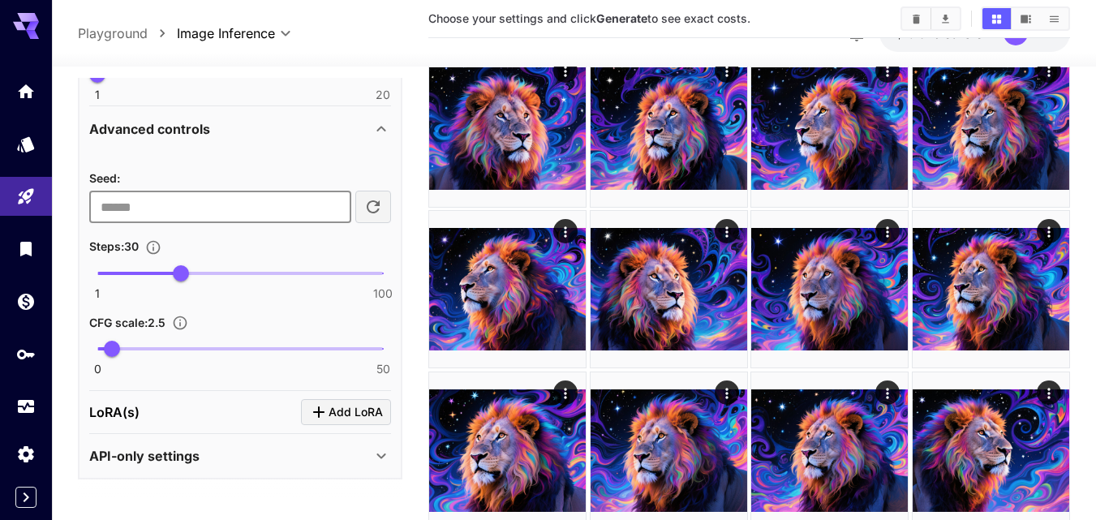
drag, startPoint x: 118, startPoint y: 208, endPoint x: 96, endPoint y: 210, distance: 22.8
click at [96, 211] on input "number" at bounding box center [220, 207] width 262 height 32
click at [382, 130] on icon at bounding box center [380, 128] width 19 height 19
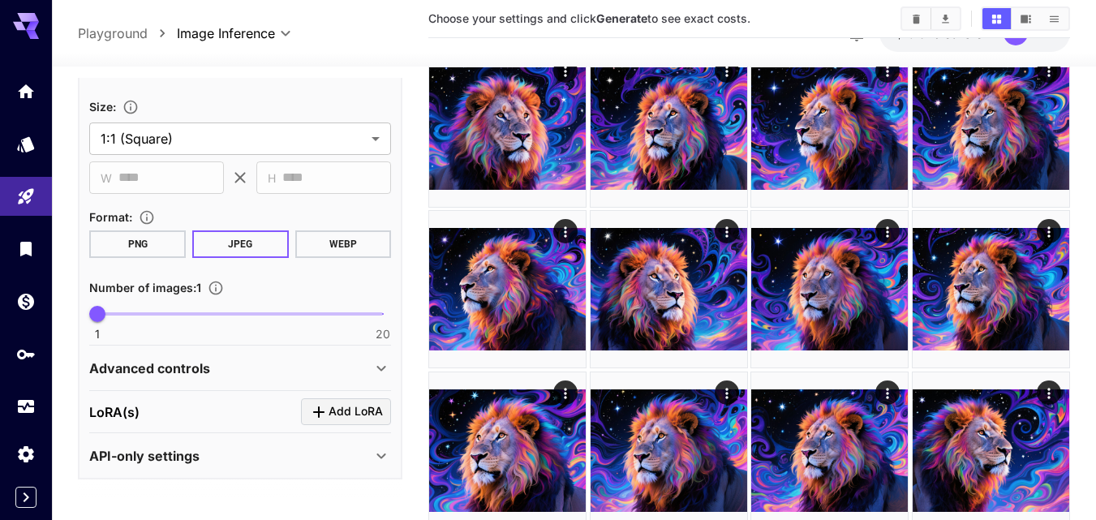
scroll to position [331, 0]
click at [376, 363] on icon at bounding box center [380, 368] width 19 height 19
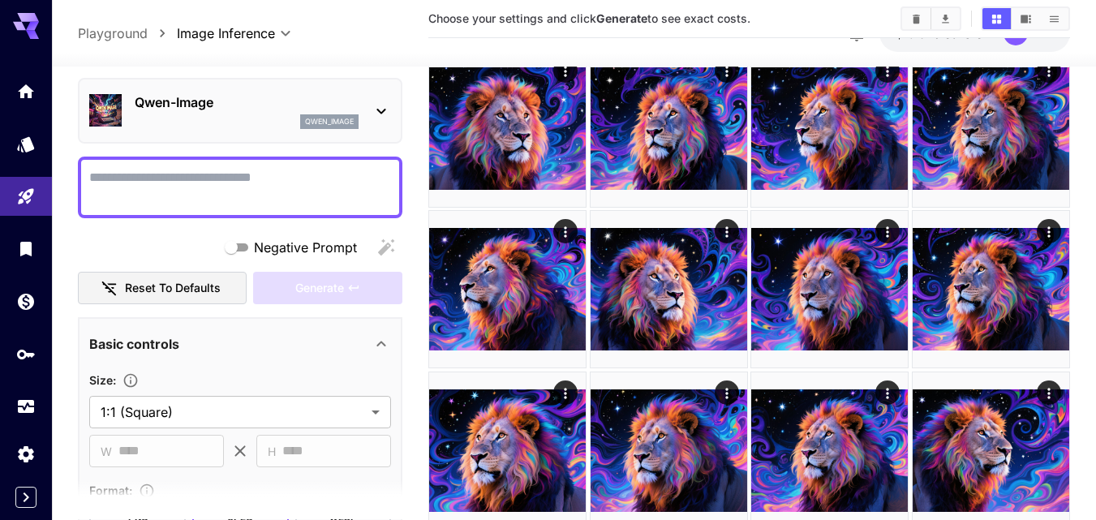
scroll to position [0, 0]
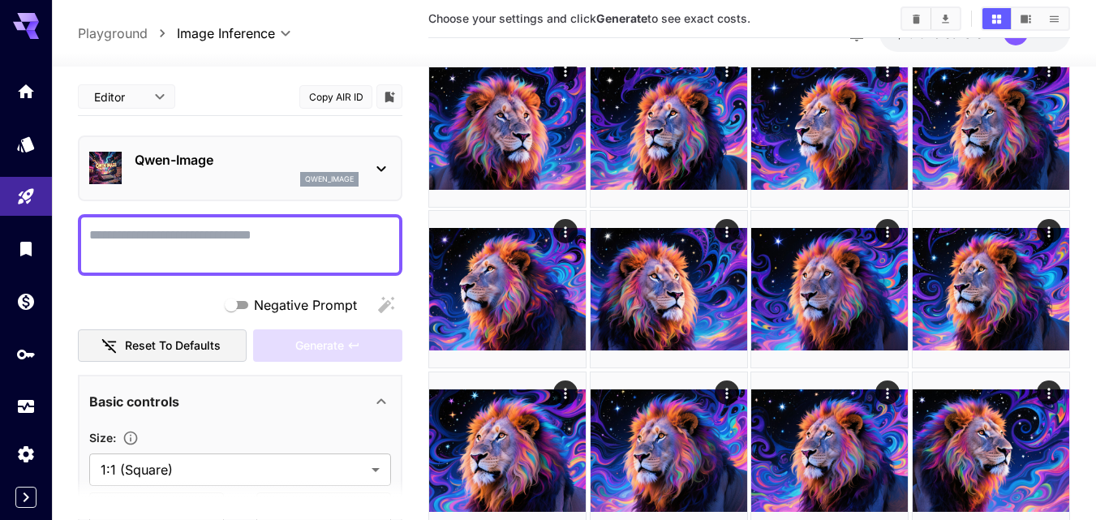
click at [153, 228] on textarea "Negative Prompt" at bounding box center [240, 244] width 302 height 39
click at [88, 231] on div at bounding box center [240, 245] width 324 height 62
click at [97, 231] on textarea "Negative Prompt" at bounding box center [240, 244] width 302 height 39
paste textarea "**********"
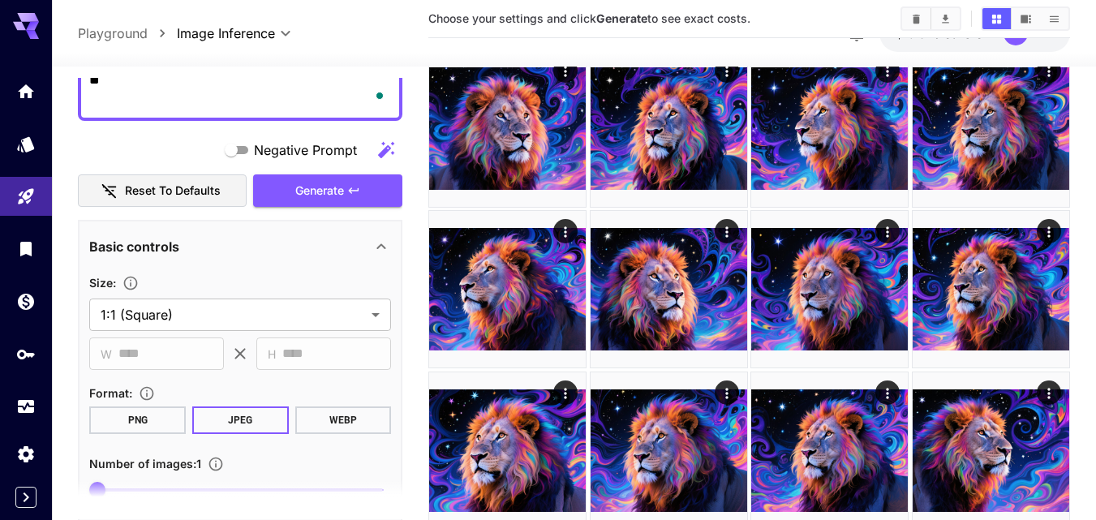
scroll to position [406, 0]
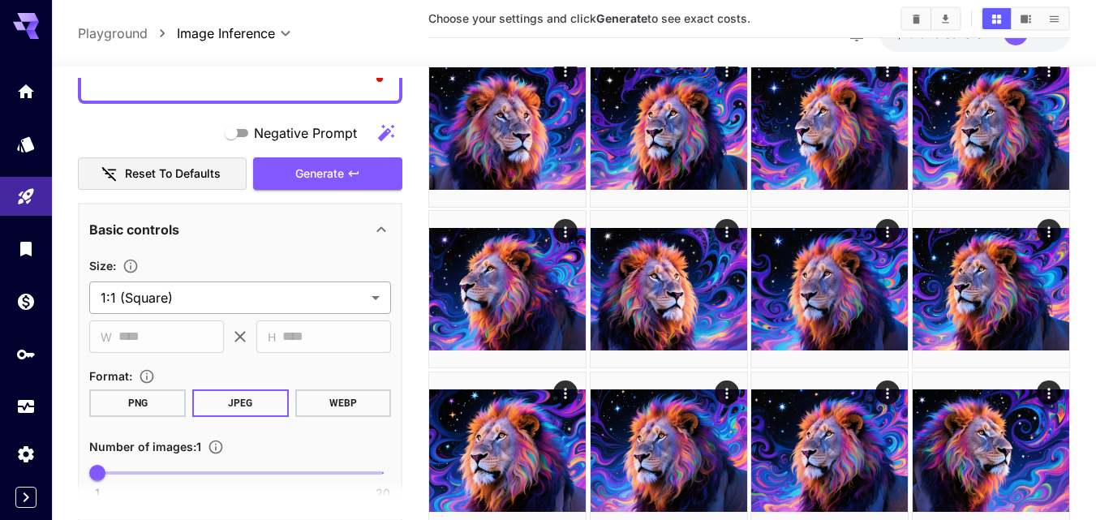
type textarea "**********"
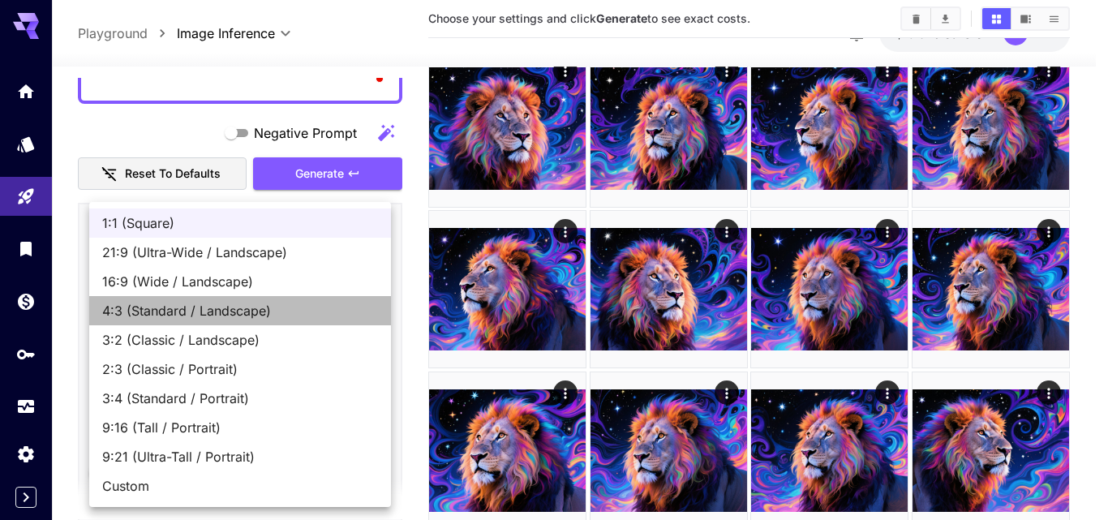
click at [256, 305] on span "4:3 (Standard / Landscape)" at bounding box center [240, 310] width 276 height 19
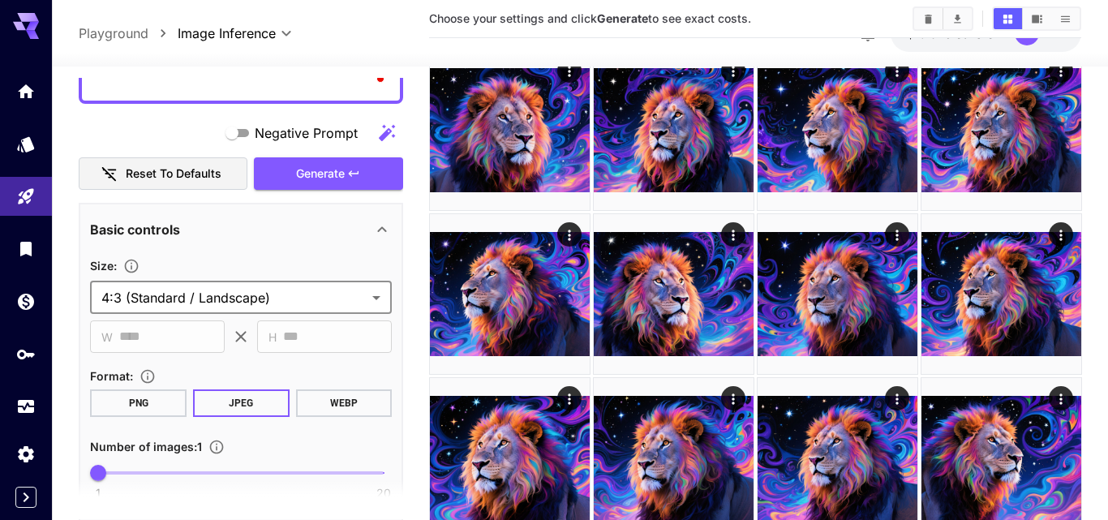
type input "**********"
type input "****"
type input "***"
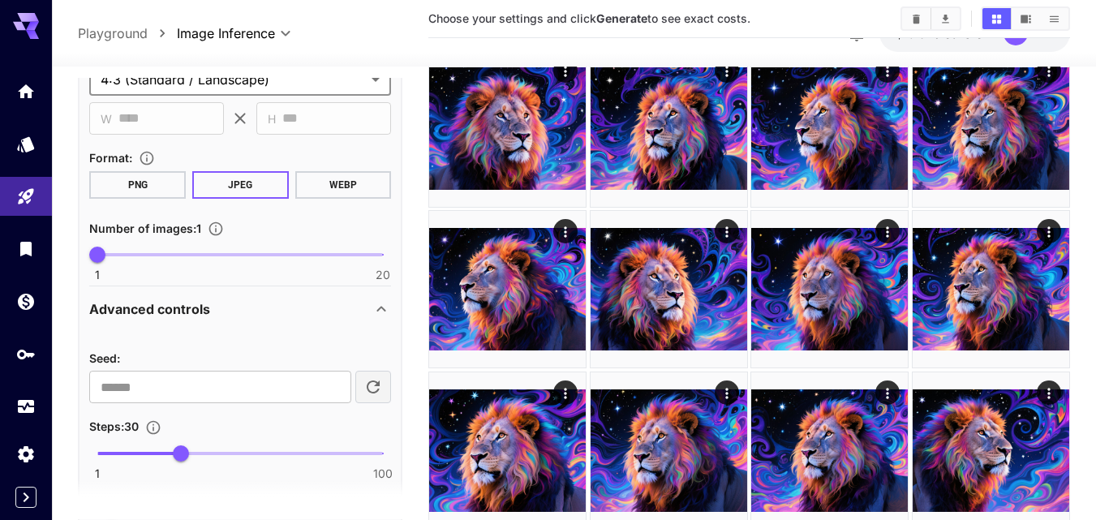
scroll to position [649, 0]
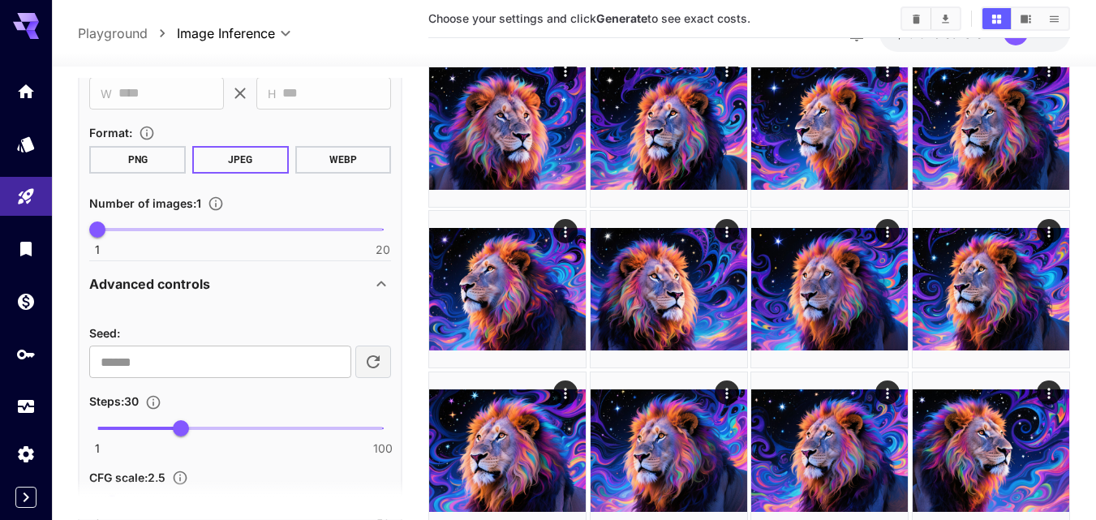
click at [153, 228] on span at bounding box center [240, 229] width 286 height 3
click at [149, 228] on span "5" at bounding box center [157, 229] width 16 height 16
type input "*"
click at [142, 360] on input "number" at bounding box center [220, 362] width 262 height 32
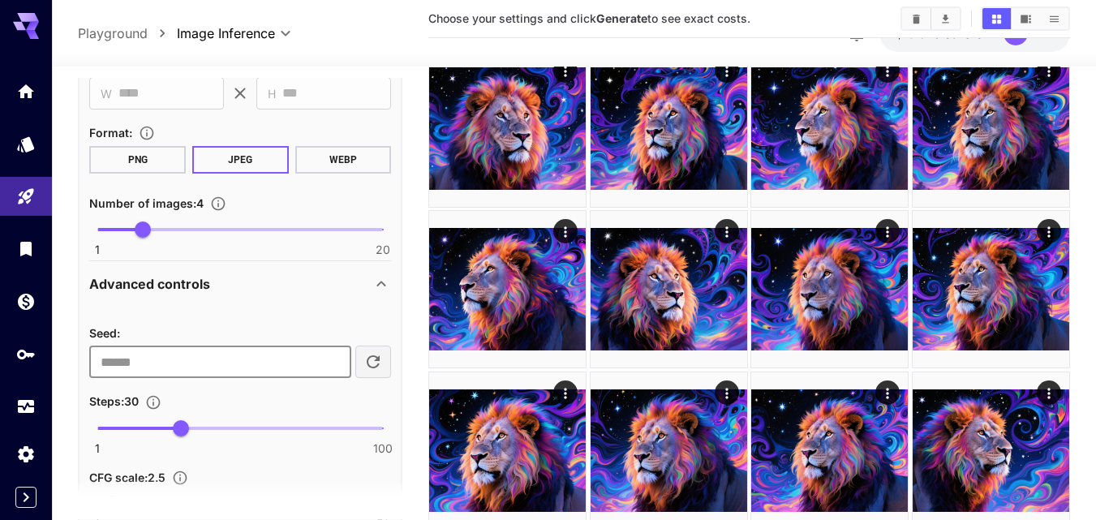
type input "**"
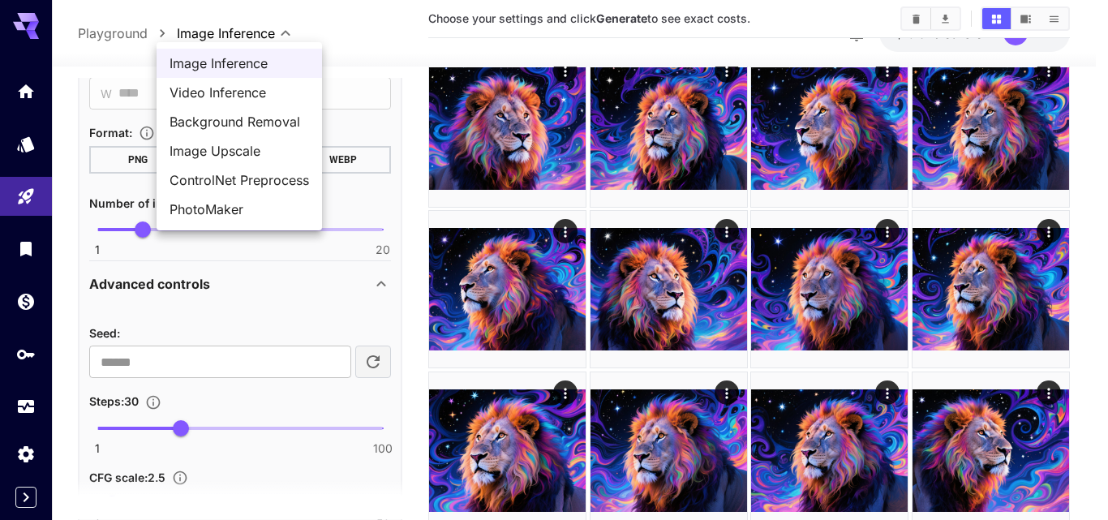
click at [286, 32] on div at bounding box center [554, 260] width 1108 height 520
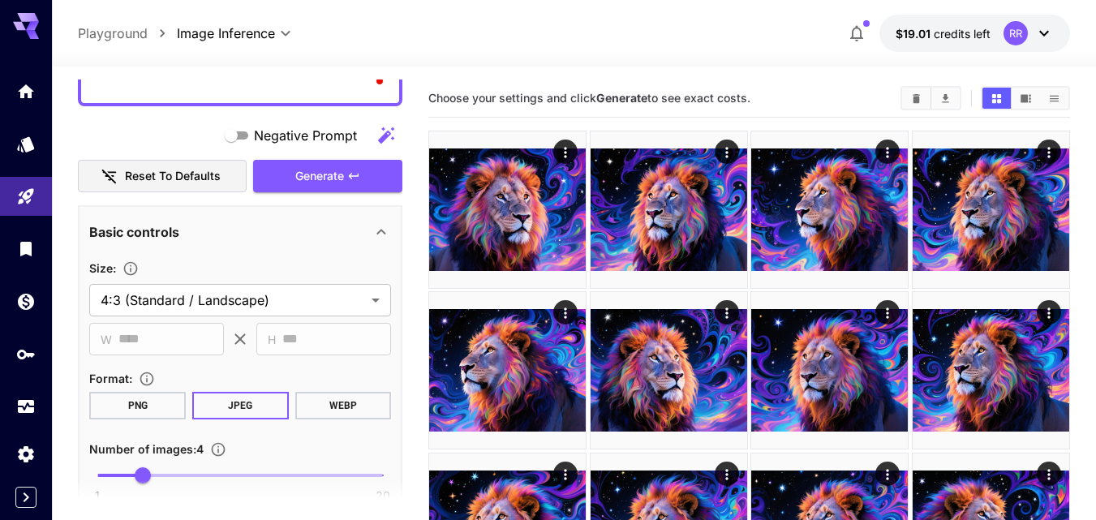
scroll to position [406, 0]
click at [188, 176] on button "Reset to defaults" at bounding box center [162, 175] width 169 height 33
type input "**********"
type input "****"
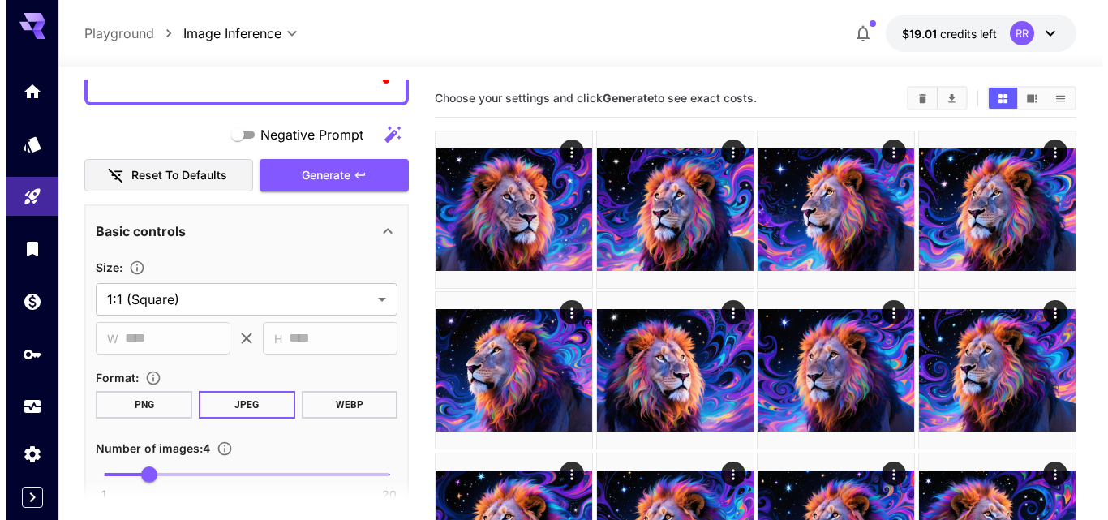
scroll to position [649, 0]
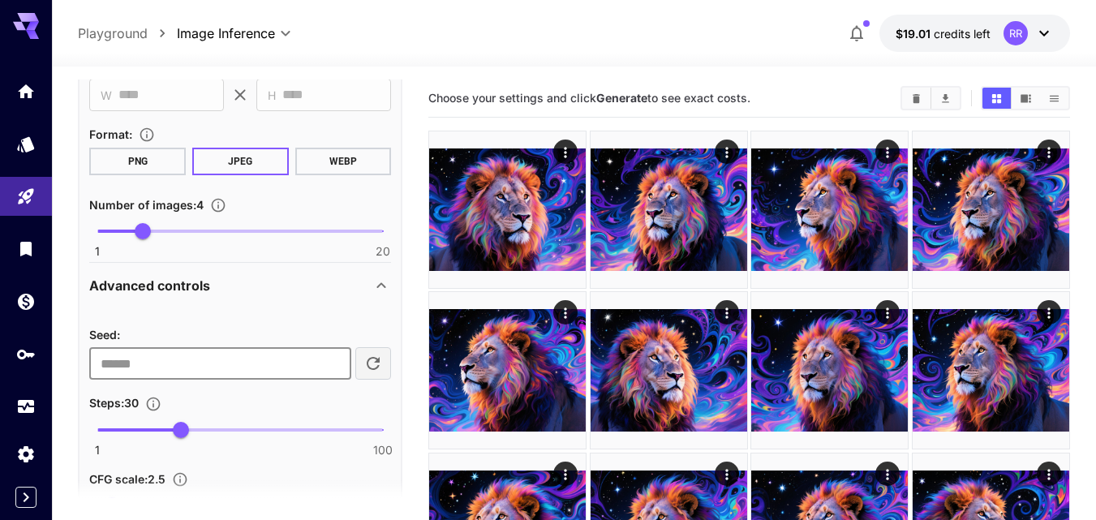
drag, startPoint x: 127, startPoint y: 367, endPoint x: 95, endPoint y: 371, distance: 31.9
click at [95, 371] on input "**" at bounding box center [220, 363] width 262 height 32
click at [118, 332] on span "Seed :" at bounding box center [104, 335] width 31 height 14
click at [127, 356] on input "number" at bounding box center [220, 363] width 262 height 32
click at [28, 94] on icon "Home" at bounding box center [27, 86] width 19 height 19
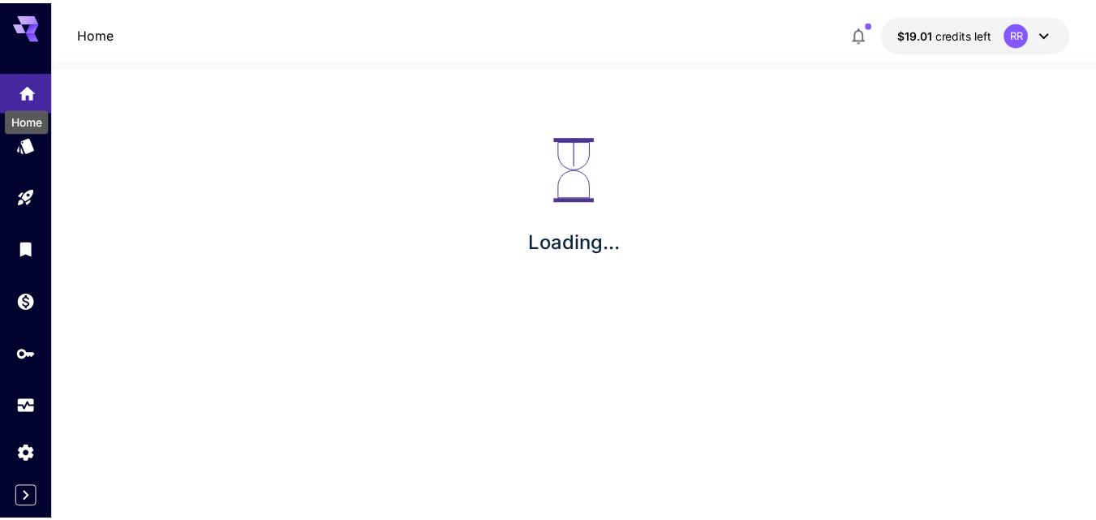
scroll to position [590, 0]
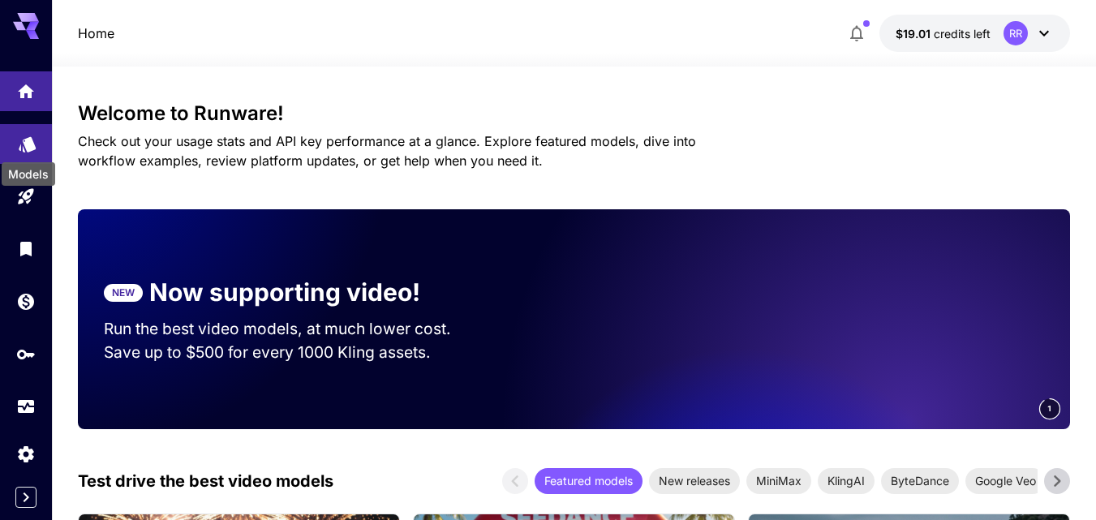
click at [28, 148] on icon "Models" at bounding box center [27, 138] width 19 height 19
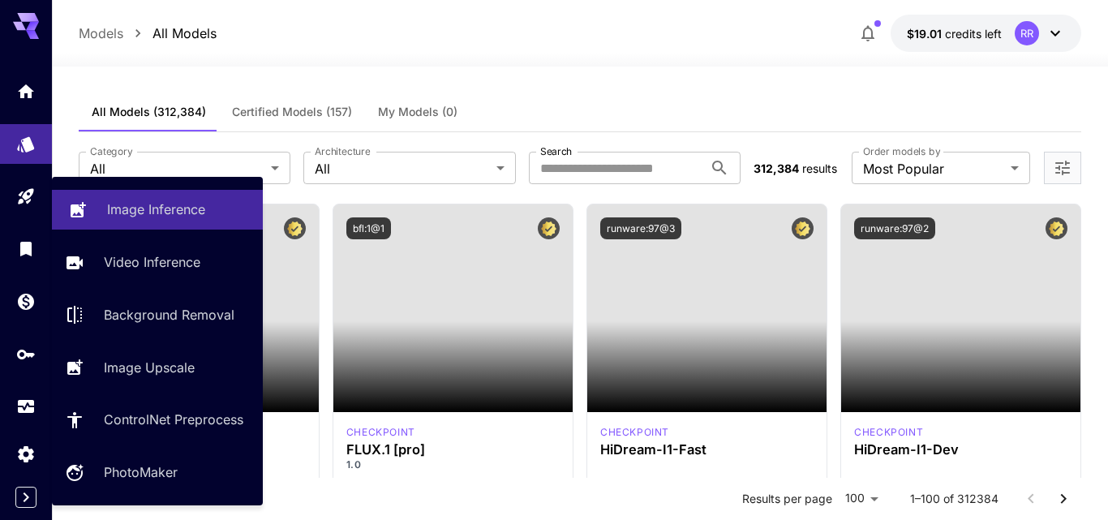
click at [183, 205] on p "Image Inference" at bounding box center [156, 209] width 98 height 19
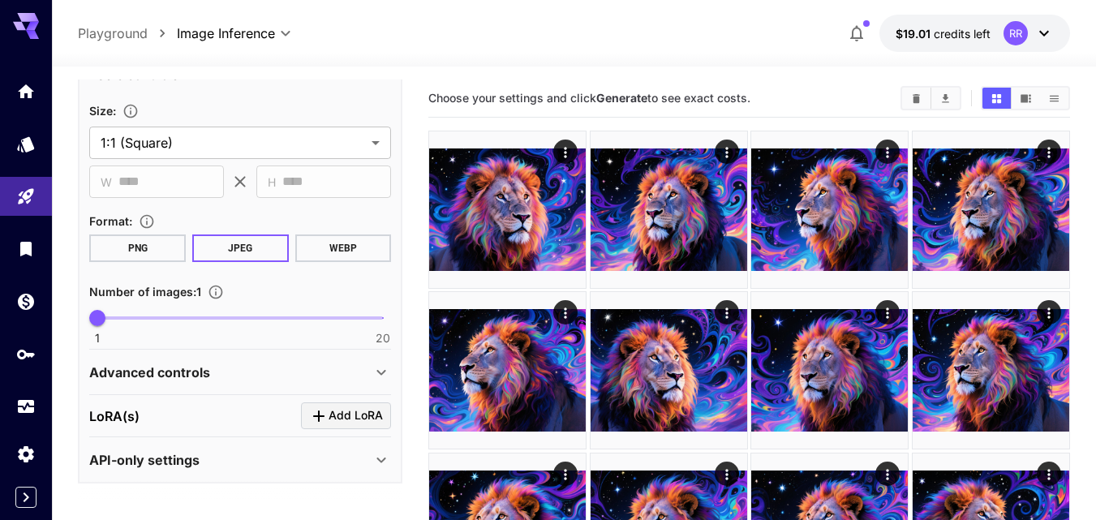
scroll to position [565, 0]
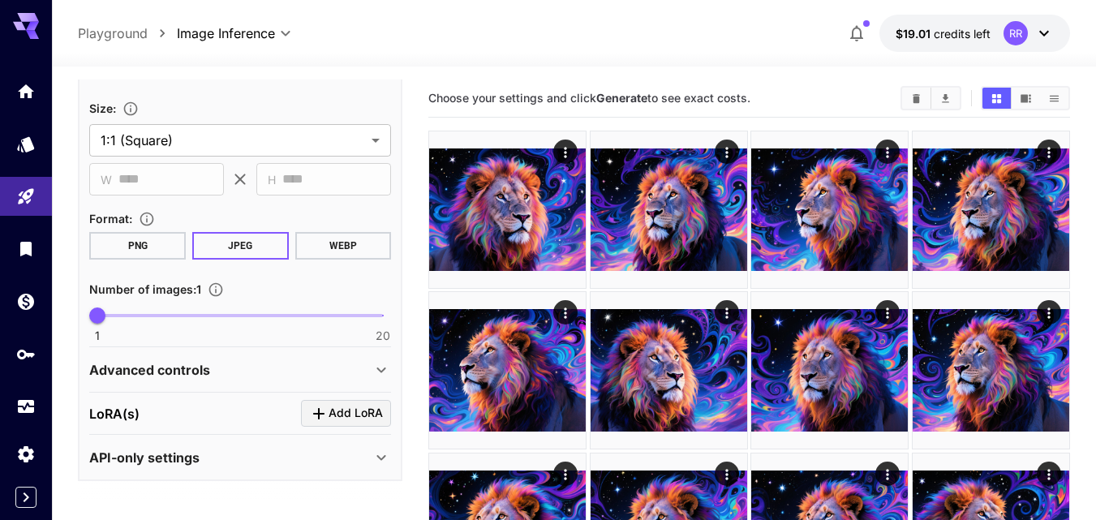
click at [380, 369] on icon at bounding box center [380, 369] width 19 height 19
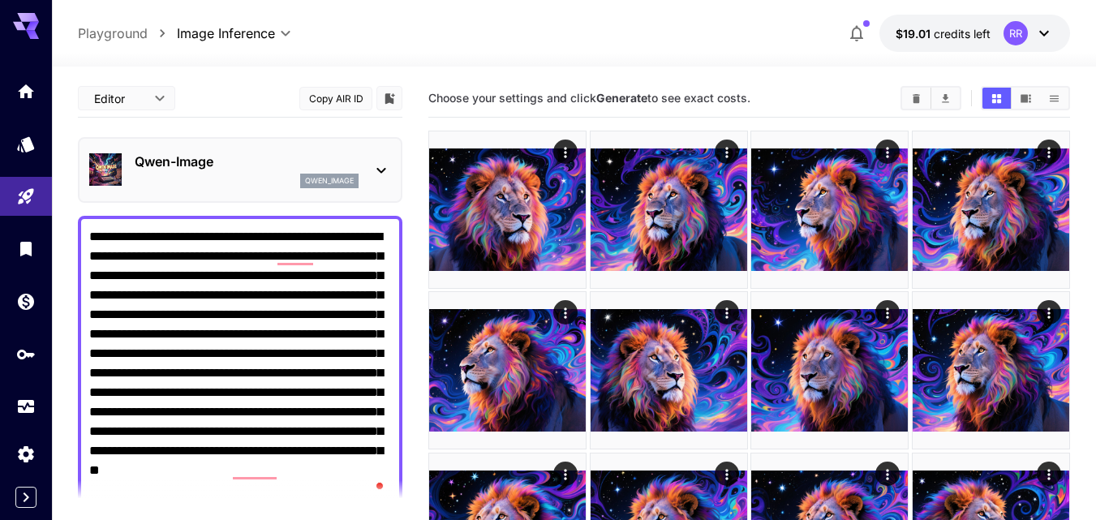
scroll to position [565, 0]
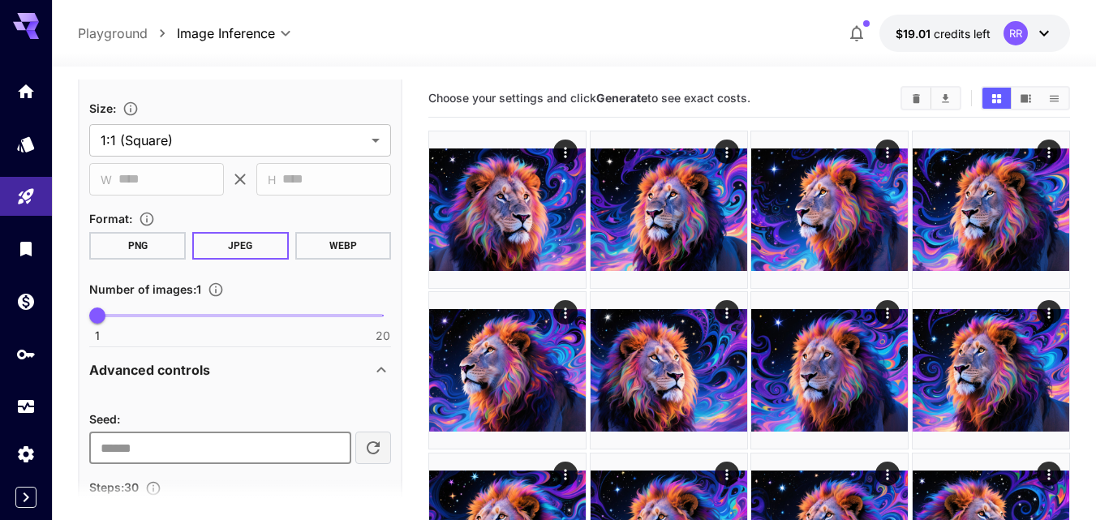
type input "**"
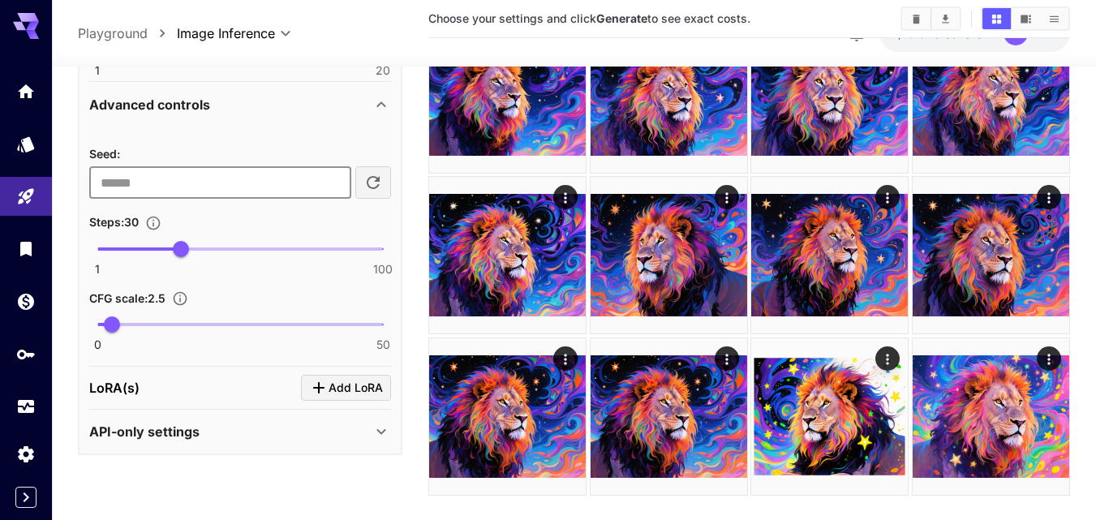
scroll to position [2394, 0]
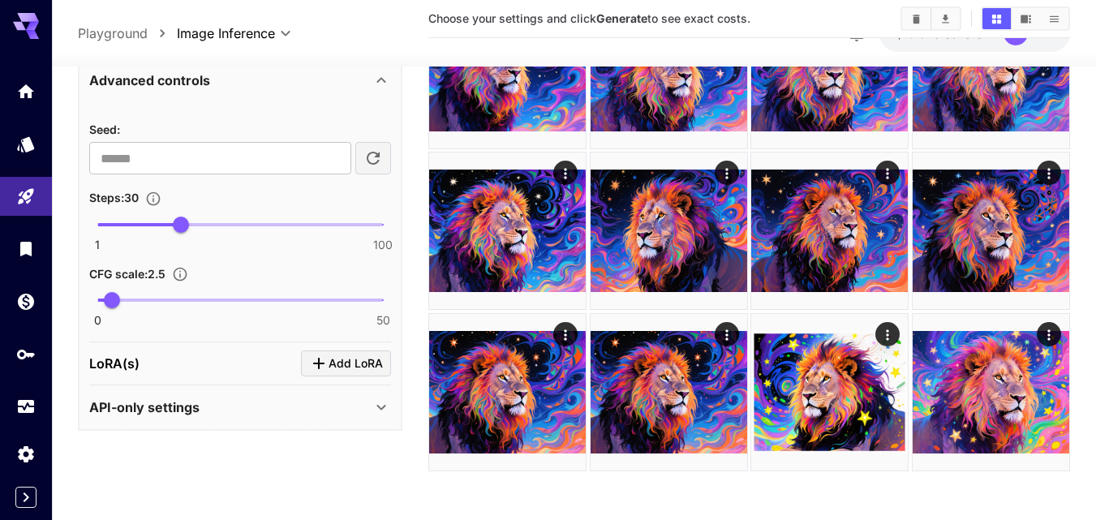
click at [379, 406] on icon at bounding box center [381, 408] width 9 height 6
click at [379, 406] on icon at bounding box center [380, 406] width 19 height 19
click at [30, 244] on icon "Library" at bounding box center [27, 244] width 11 height 15
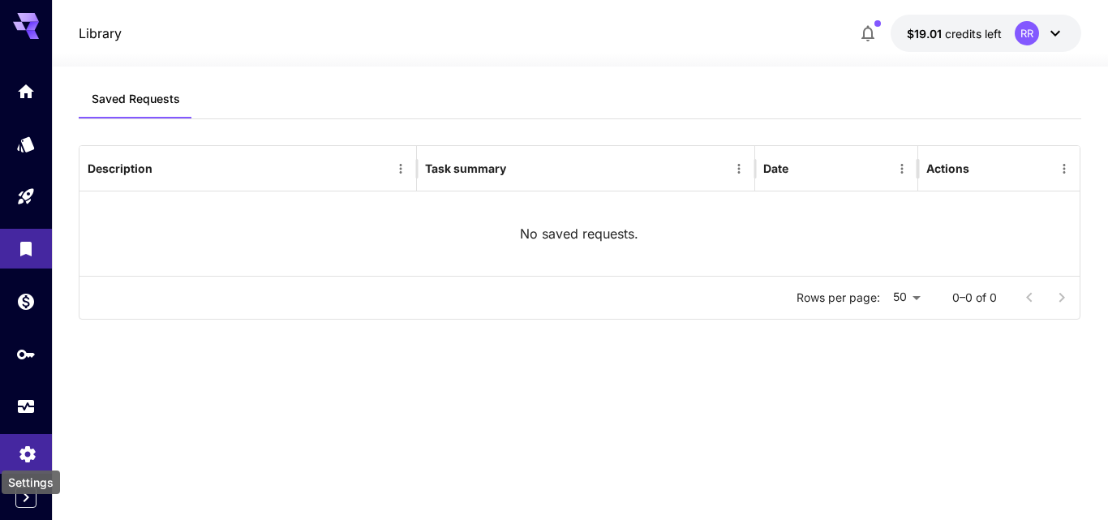
click at [24, 453] on icon "Settings" at bounding box center [26, 449] width 15 height 16
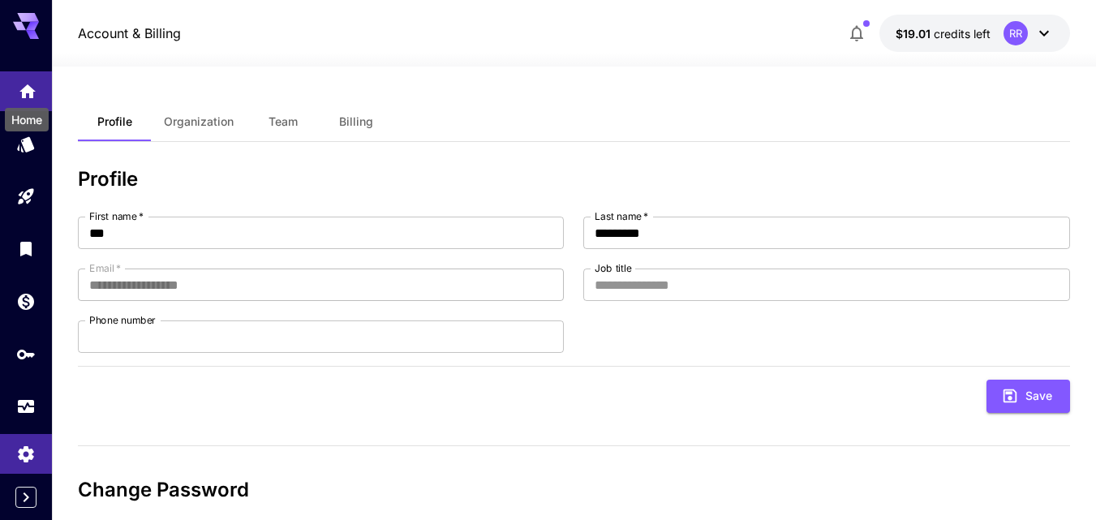
click at [32, 88] on icon "Home" at bounding box center [27, 86] width 16 height 14
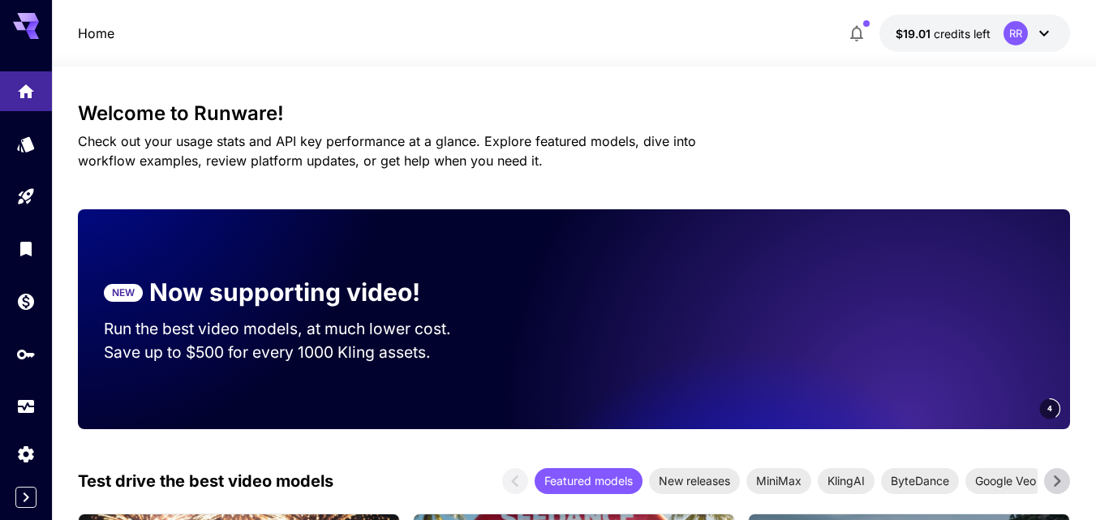
click at [1045, 36] on icon at bounding box center [1043, 33] width 19 height 19
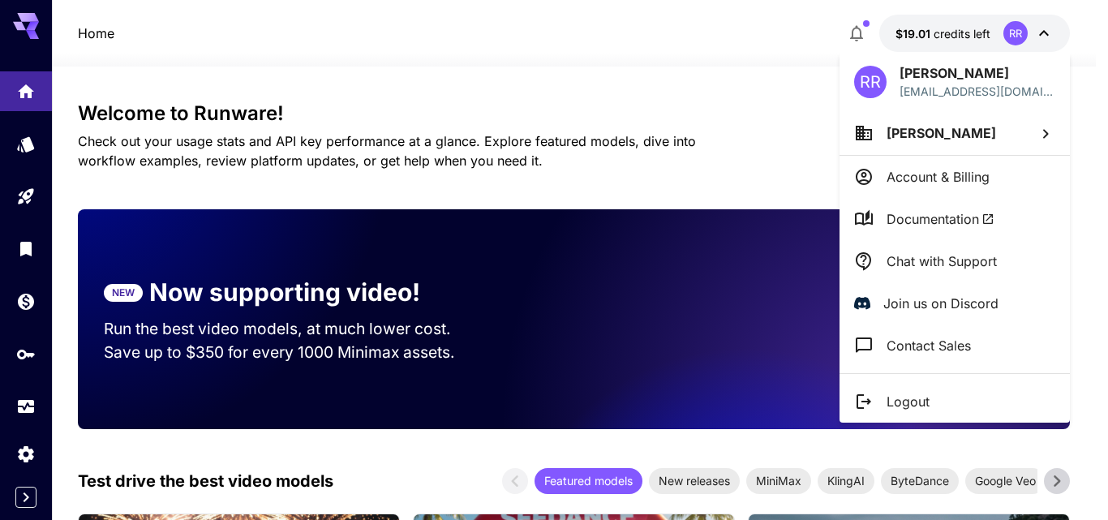
click at [21, 145] on div at bounding box center [554, 260] width 1108 height 520
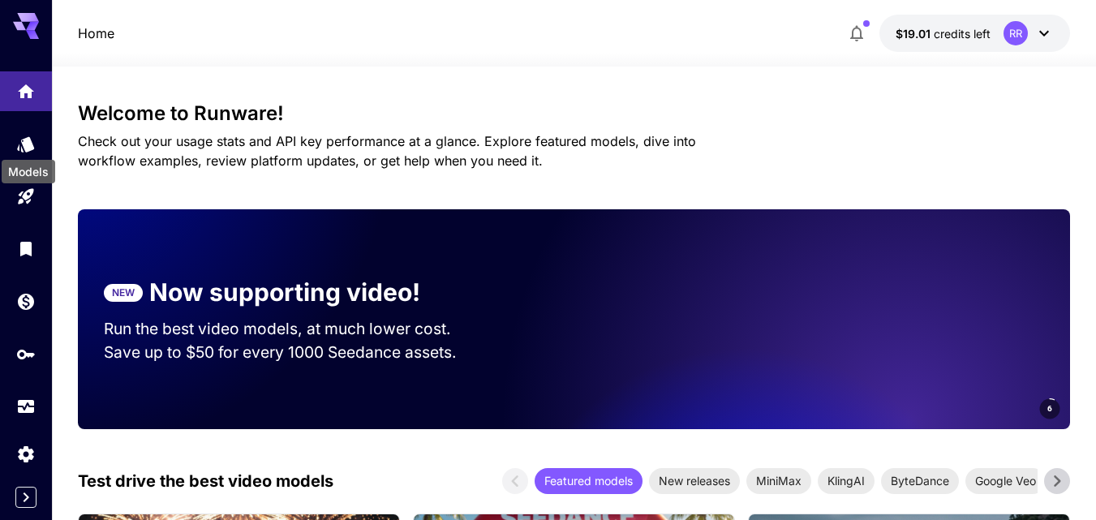
click at [21, 145] on icon "Models" at bounding box center [25, 144] width 19 height 19
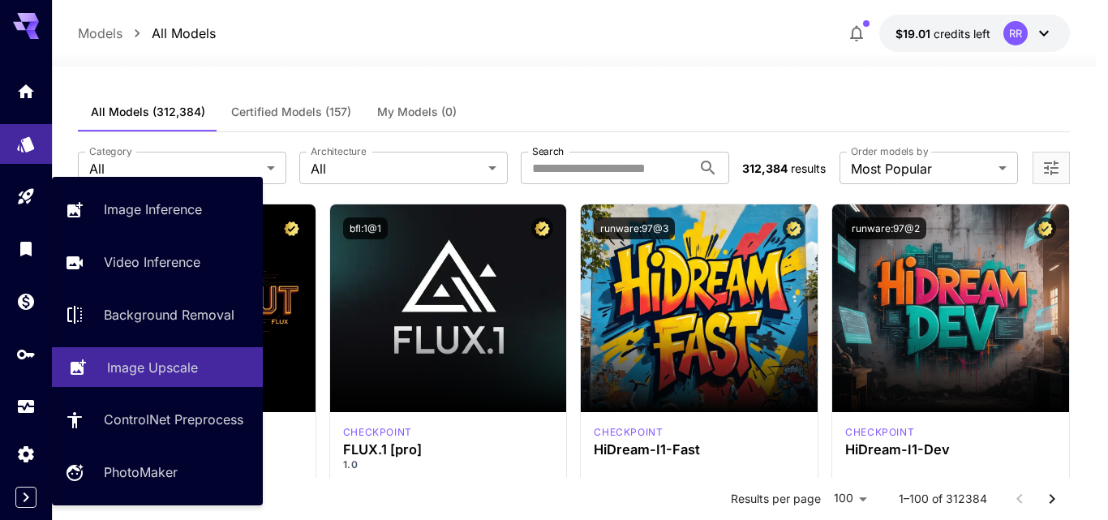
click at [133, 365] on p "Image Upscale" at bounding box center [152, 367] width 91 height 19
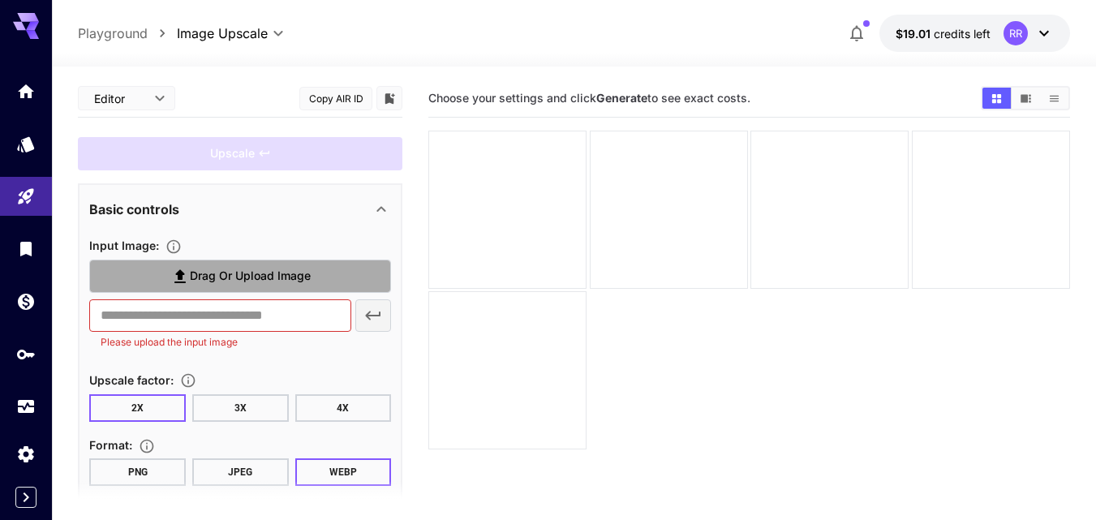
click at [245, 267] on span "Drag or upload image" at bounding box center [250, 276] width 121 height 20
click at [0, 0] on input "Drag or upload image" at bounding box center [0, 0] width 0 height 0
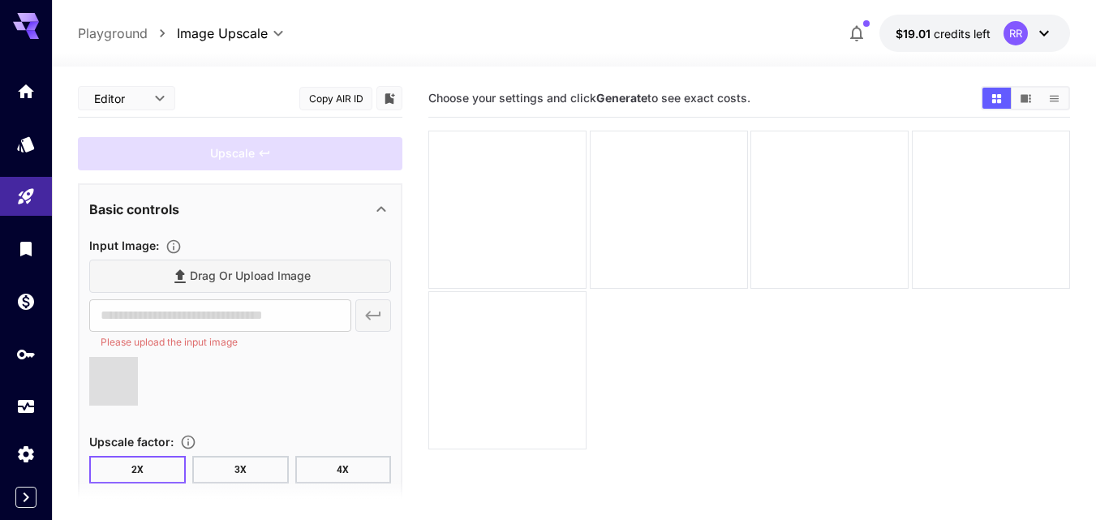
type input "**********"
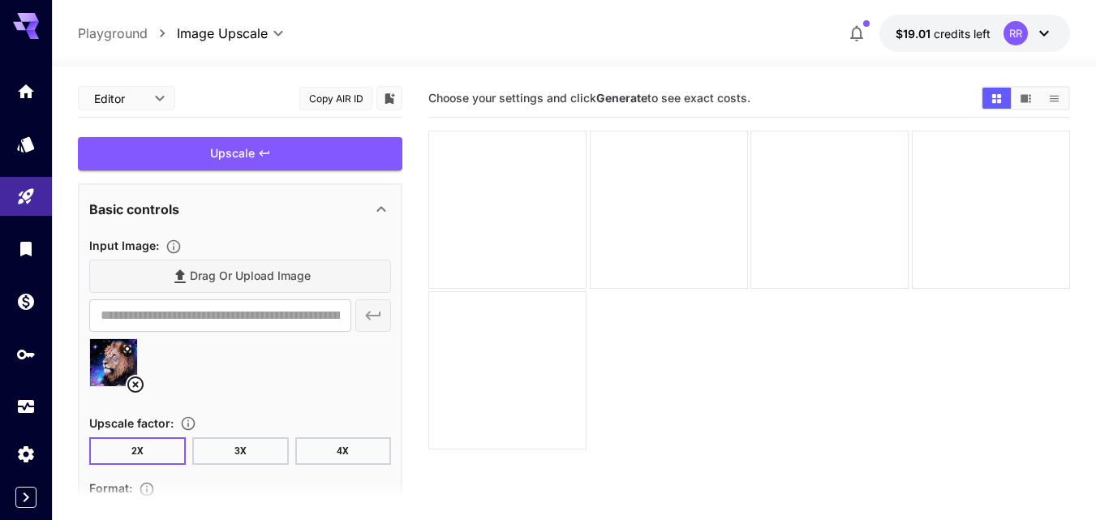
click at [341, 457] on button "4X" at bounding box center [343, 451] width 97 height 28
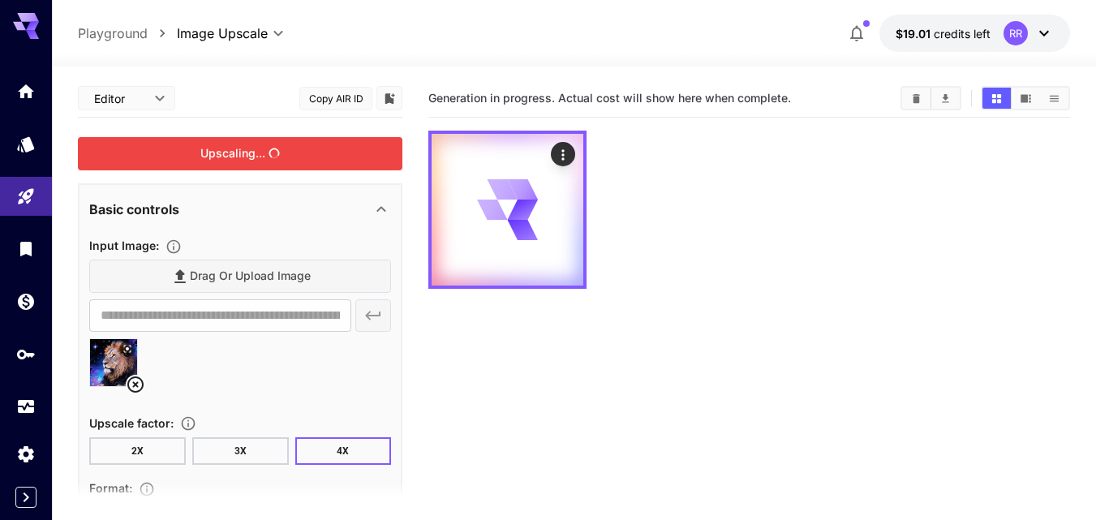
click at [238, 150] on div "Upscaling..." at bounding box center [240, 153] width 324 height 33
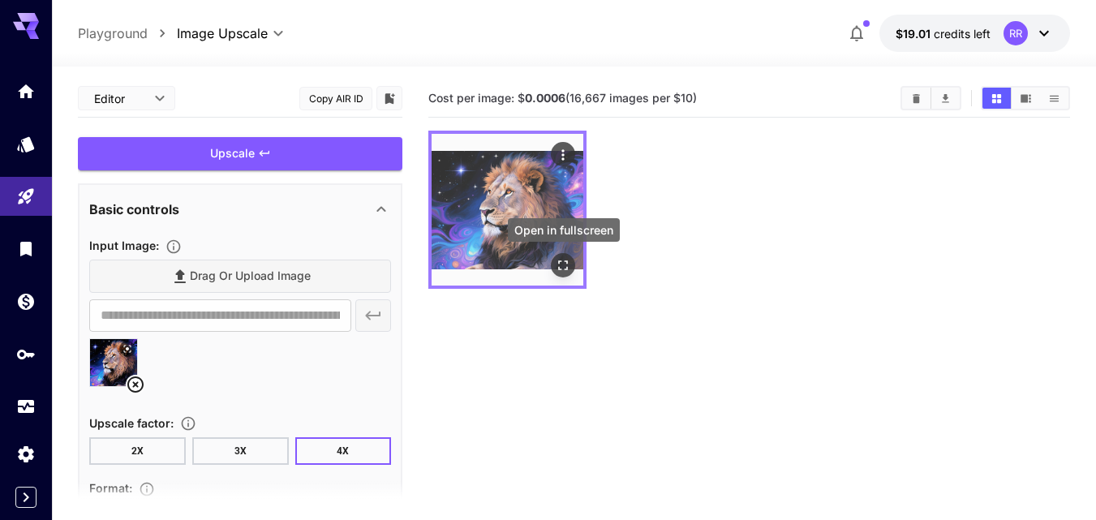
click at [560, 258] on icon "Open in fullscreen" at bounding box center [563, 265] width 16 height 16
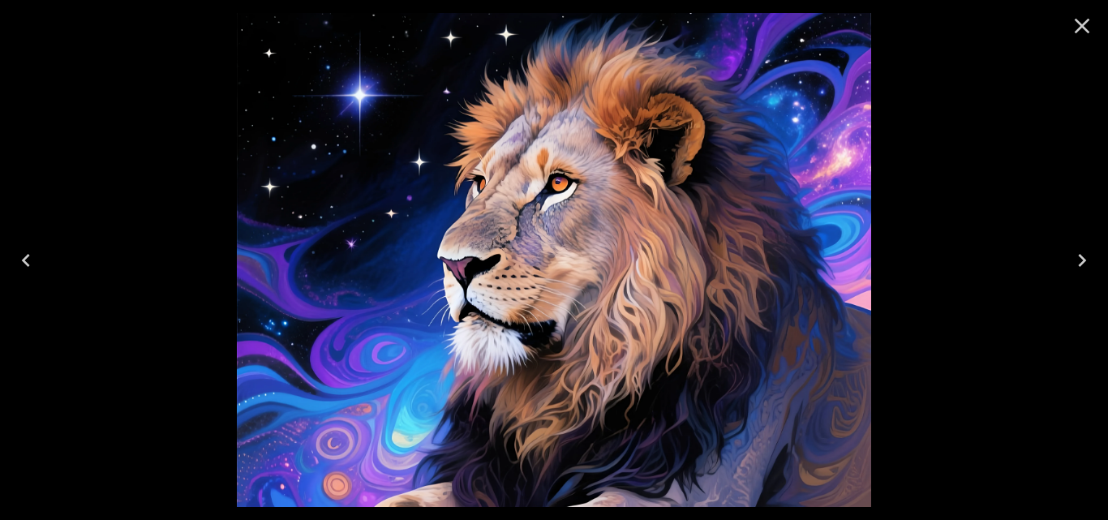
click at [1080, 21] on icon "Close" at bounding box center [1082, 26] width 26 height 26
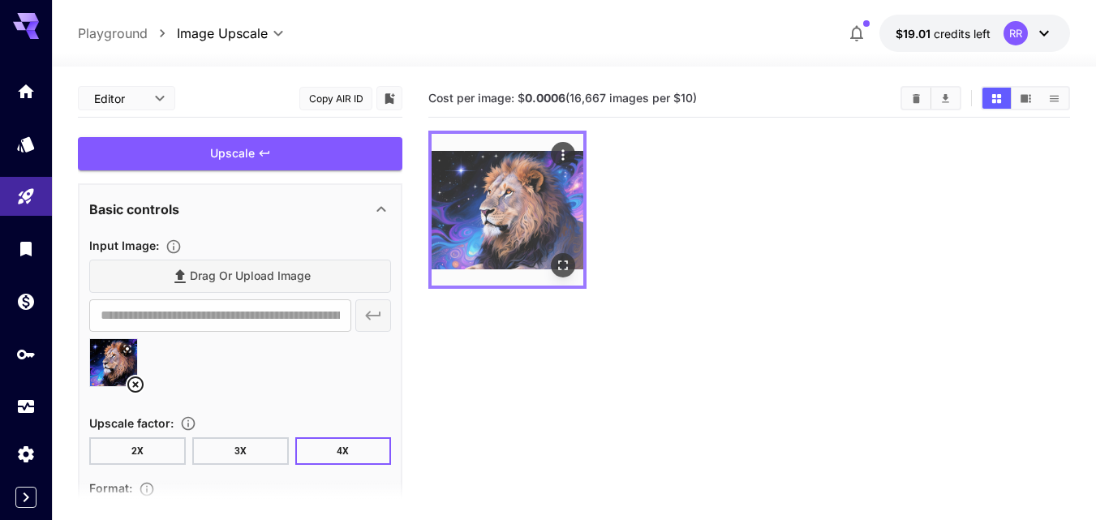
click at [575, 219] on img at bounding box center [508, 210] width 152 height 152
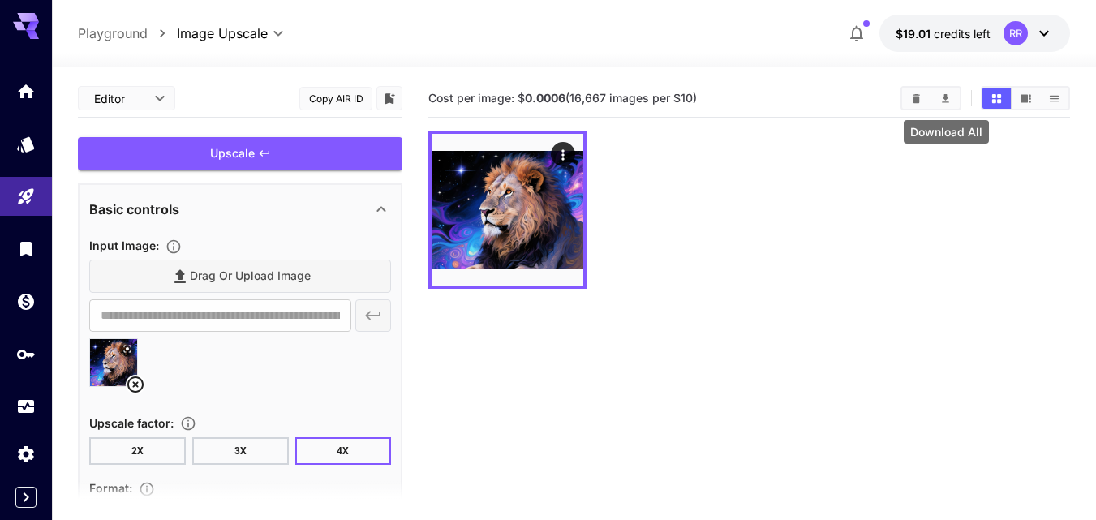
click at [944, 94] on icon "Download All" at bounding box center [945, 98] width 12 height 12
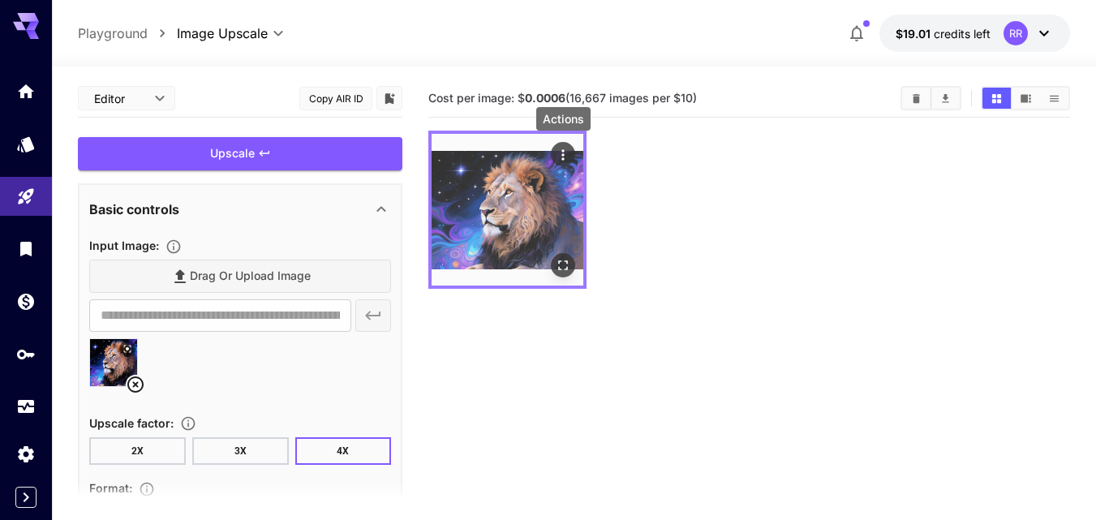
click at [558, 156] on icon "Actions" at bounding box center [563, 155] width 16 height 16
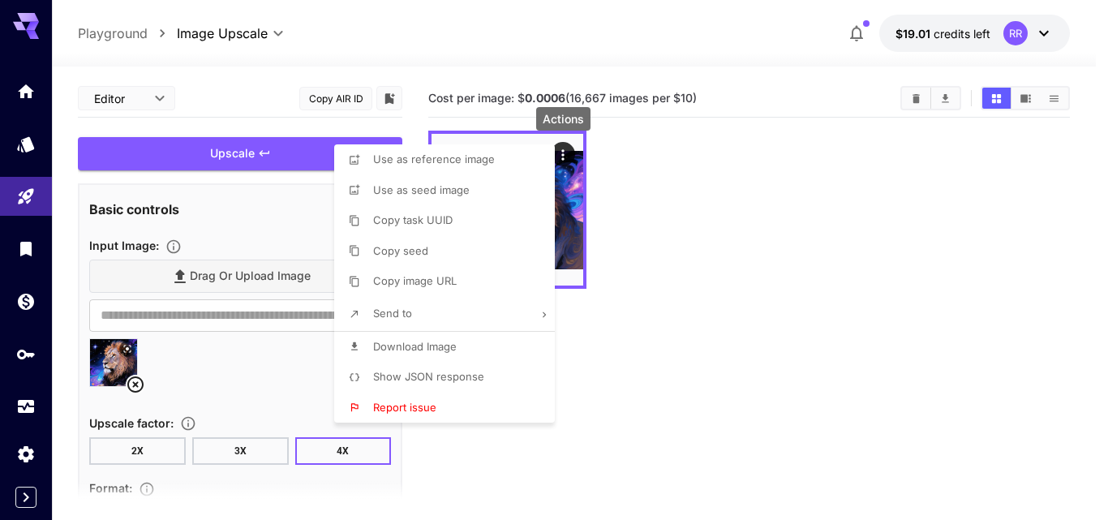
click at [415, 310] on li "Send to" at bounding box center [449, 314] width 230 height 34
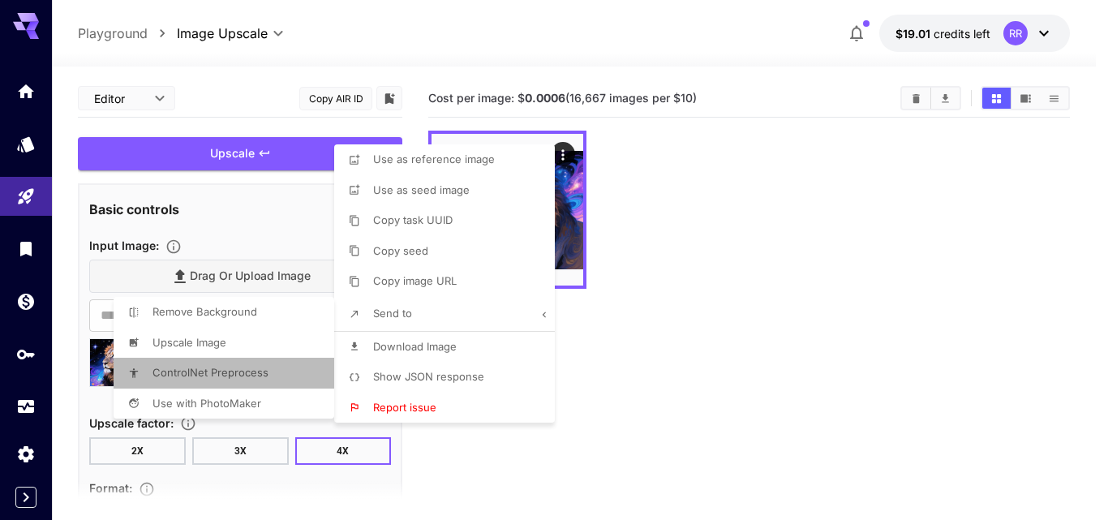
click at [373, 226] on span "ControlNet Preprocess" at bounding box center [412, 219] width 79 height 13
type input "**********"
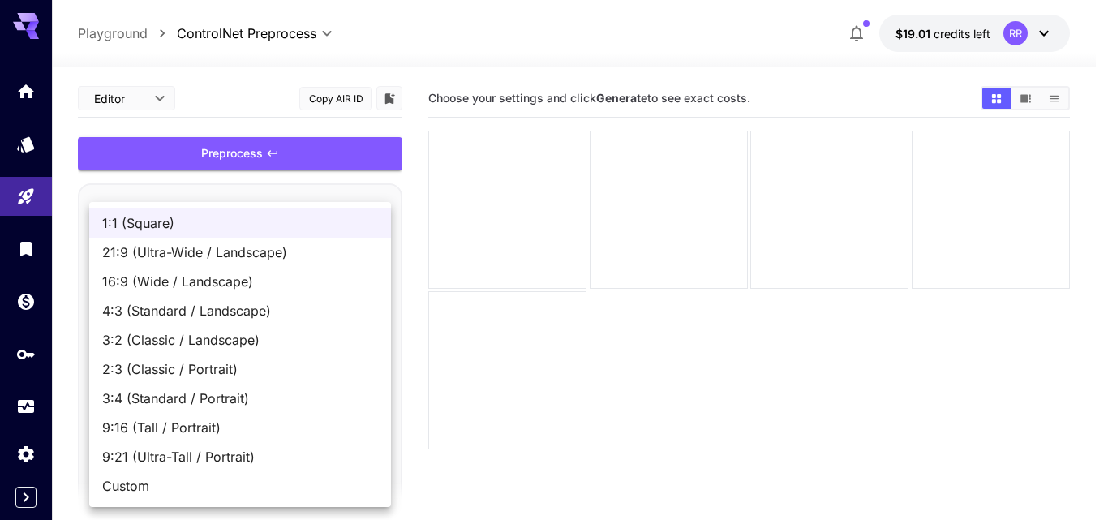
click at [376, 451] on body "**********" at bounding box center [554, 324] width 1108 height 648
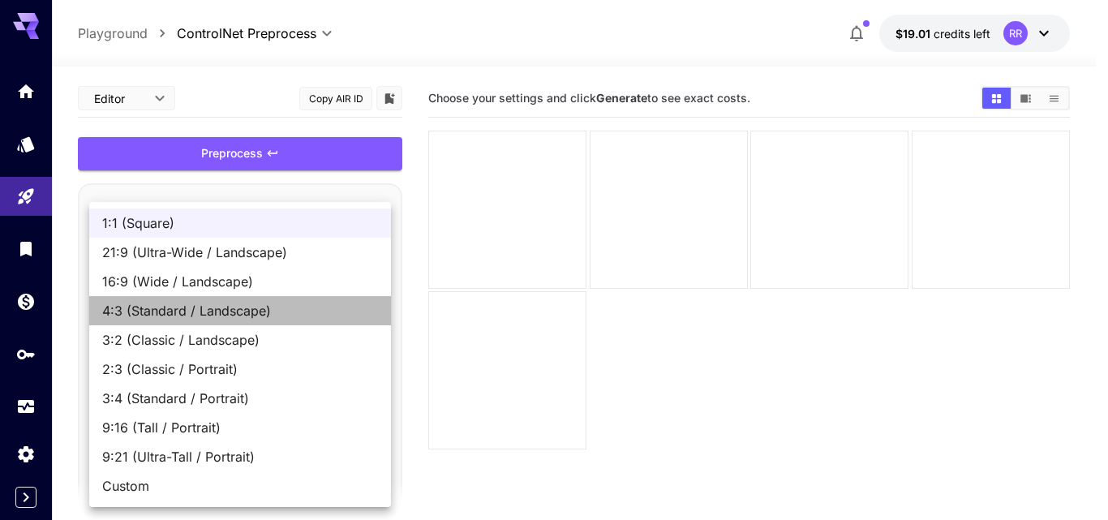
click at [247, 313] on span "4:3 (Standard / Landscape)" at bounding box center [240, 310] width 276 height 19
type input "**********"
type input "****"
type input "***"
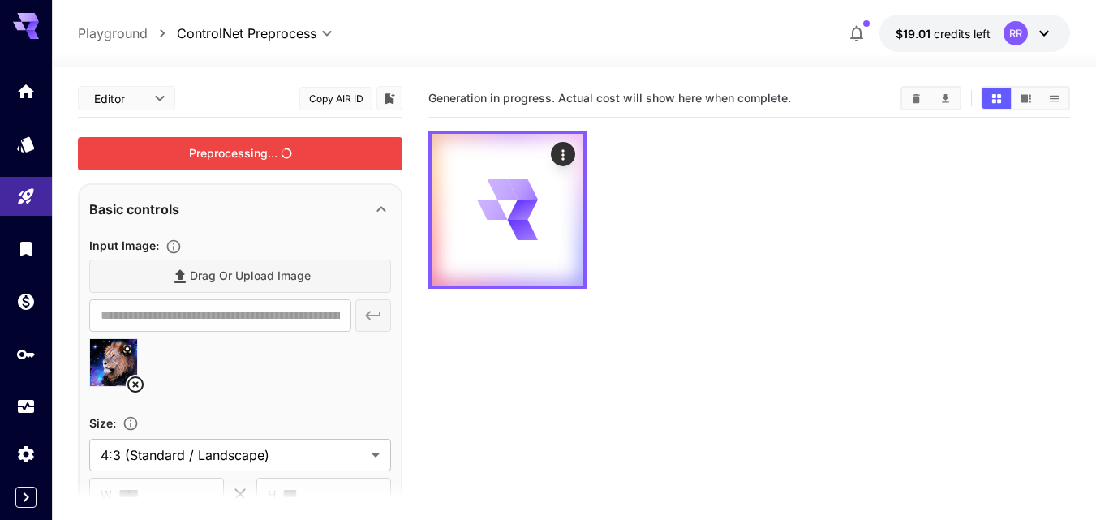
click at [259, 157] on div "Preprocessing..." at bounding box center [240, 153] width 324 height 33
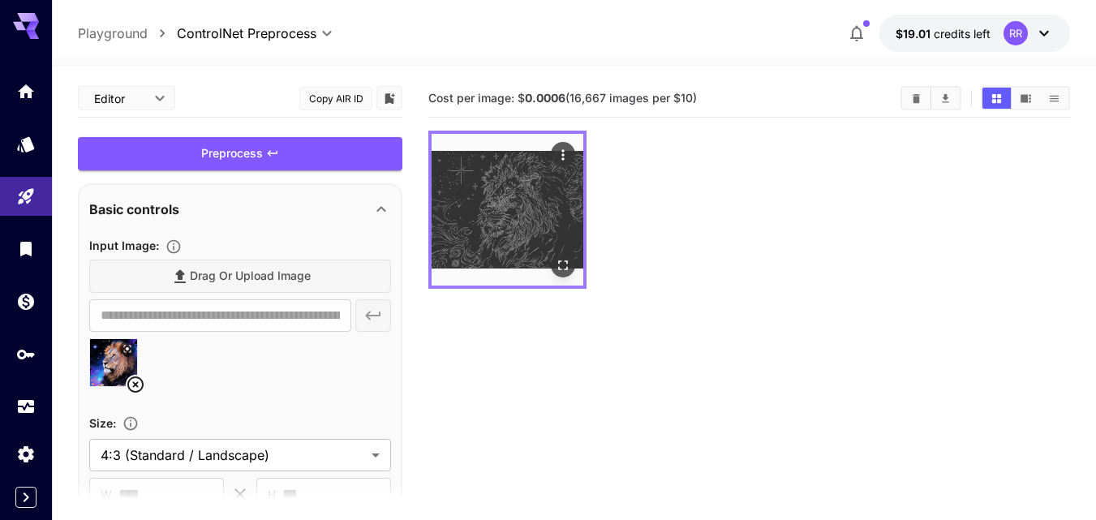
click at [560, 249] on img at bounding box center [508, 210] width 152 height 152
click at [565, 260] on icon "Open in fullscreen" at bounding box center [563, 265] width 16 height 16
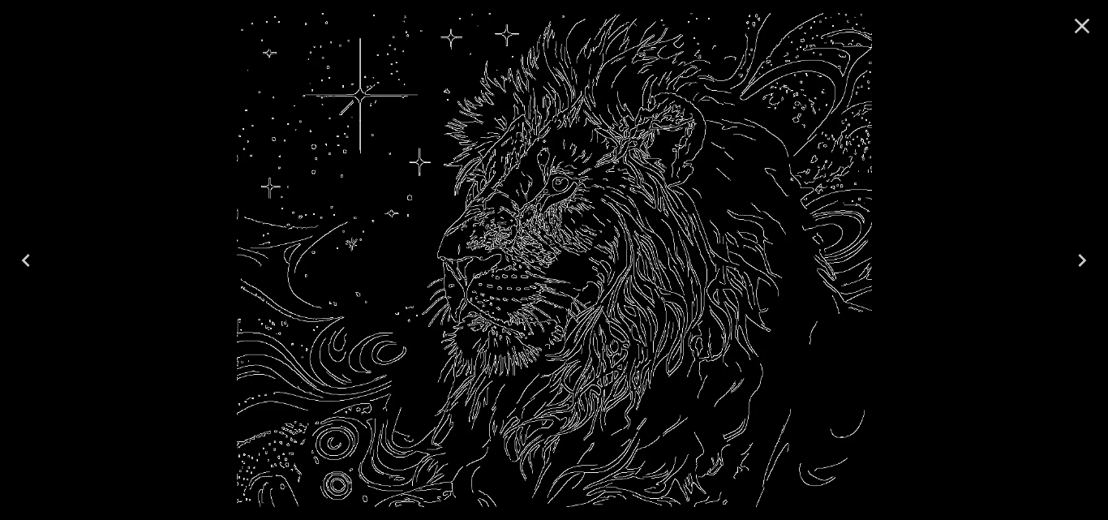
click at [1076, 28] on icon "Close" at bounding box center [1082, 26] width 26 height 26
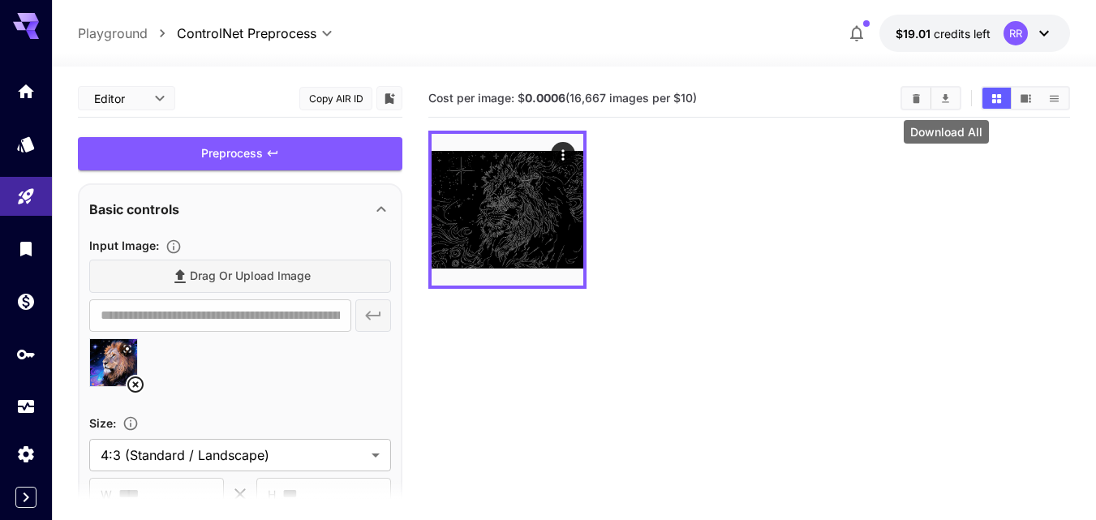
click at [941, 104] on icon "Download All" at bounding box center [945, 98] width 12 height 12
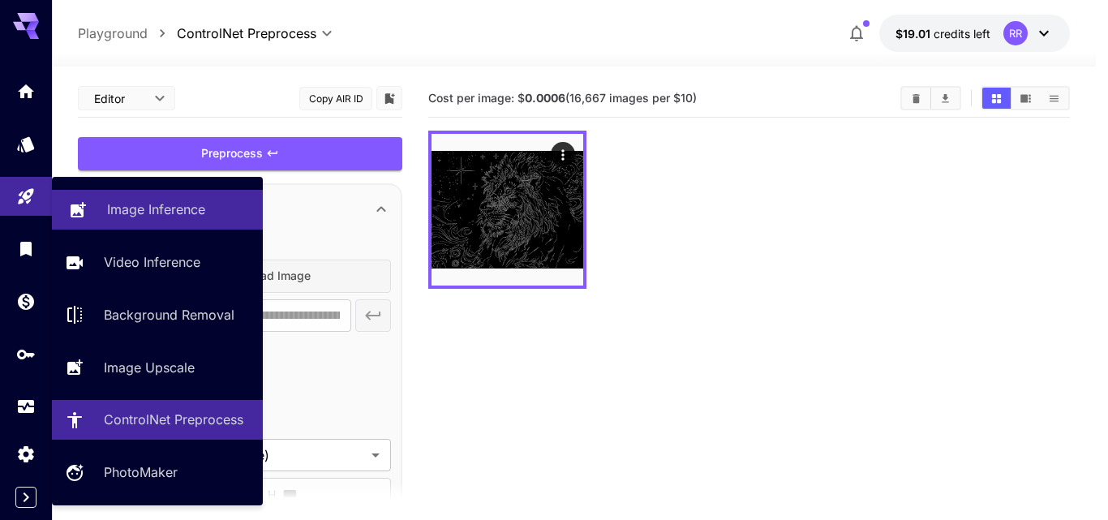
click at [170, 204] on p "Image Inference" at bounding box center [156, 209] width 98 height 19
type input "**********"
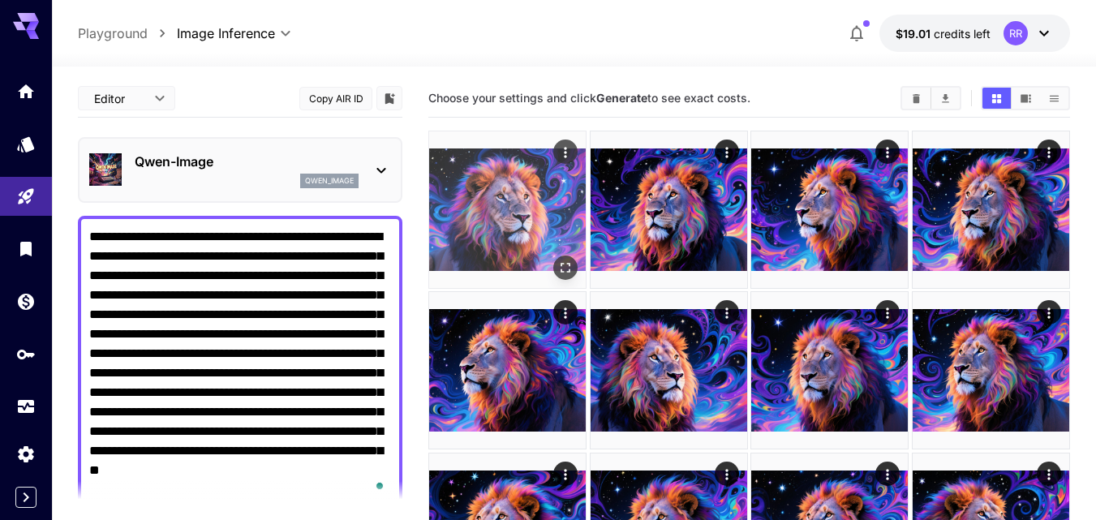
click at [538, 225] on img at bounding box center [507, 209] width 157 height 157
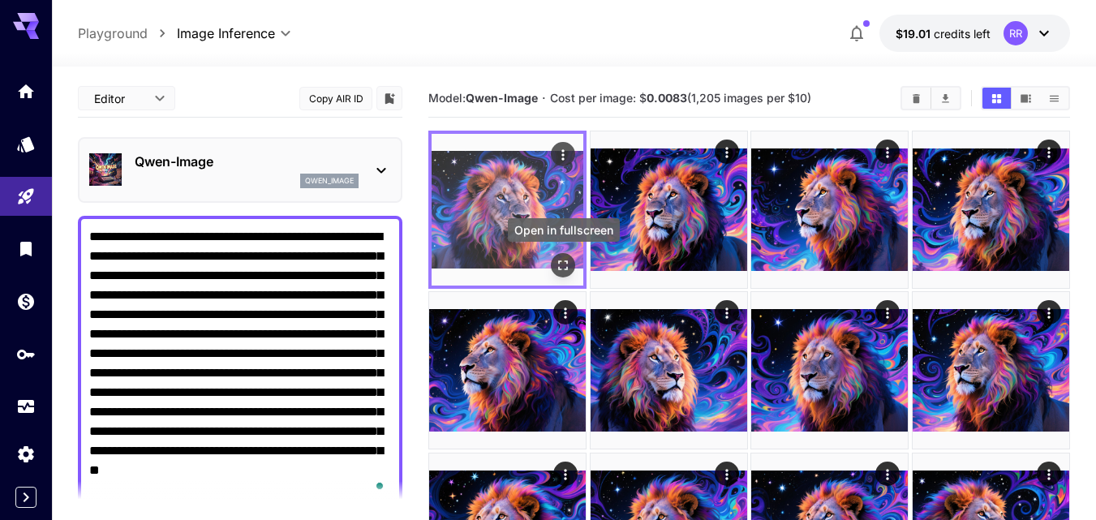
click at [559, 267] on icon "Open in fullscreen" at bounding box center [564, 265] width 10 height 10
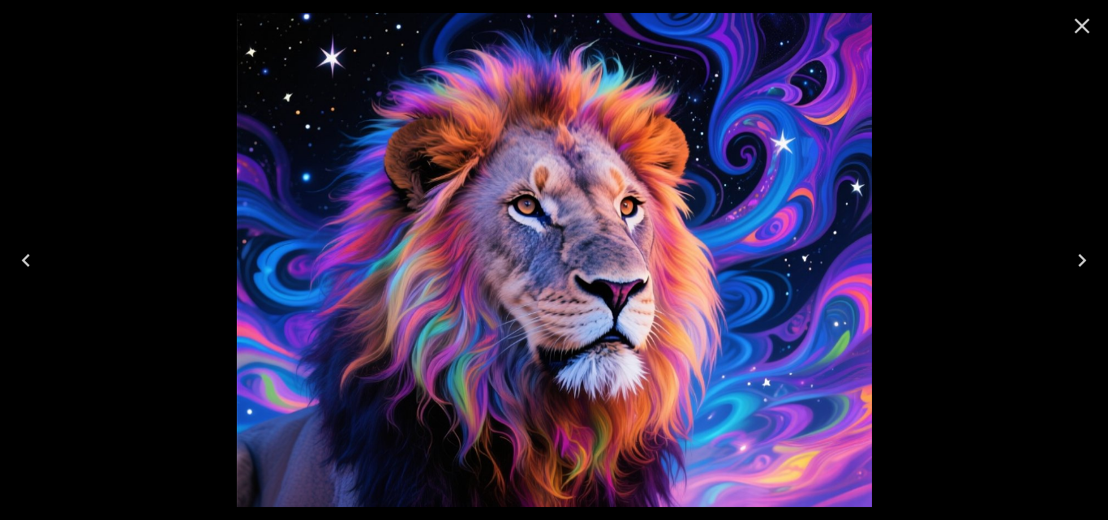
click at [1081, 265] on icon "Next" at bounding box center [1082, 260] width 26 height 26
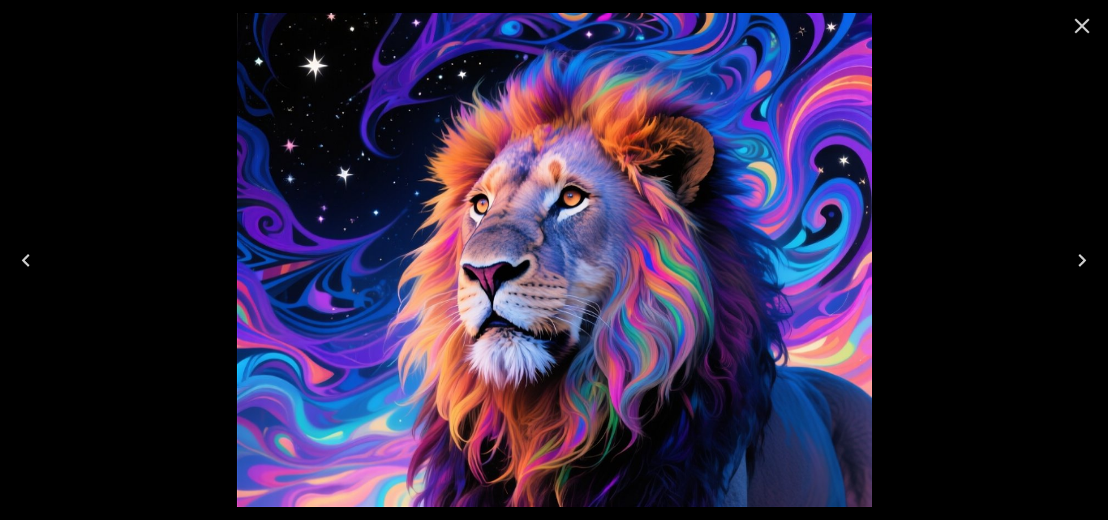
click at [1081, 266] on icon "Next" at bounding box center [1082, 260] width 26 height 26
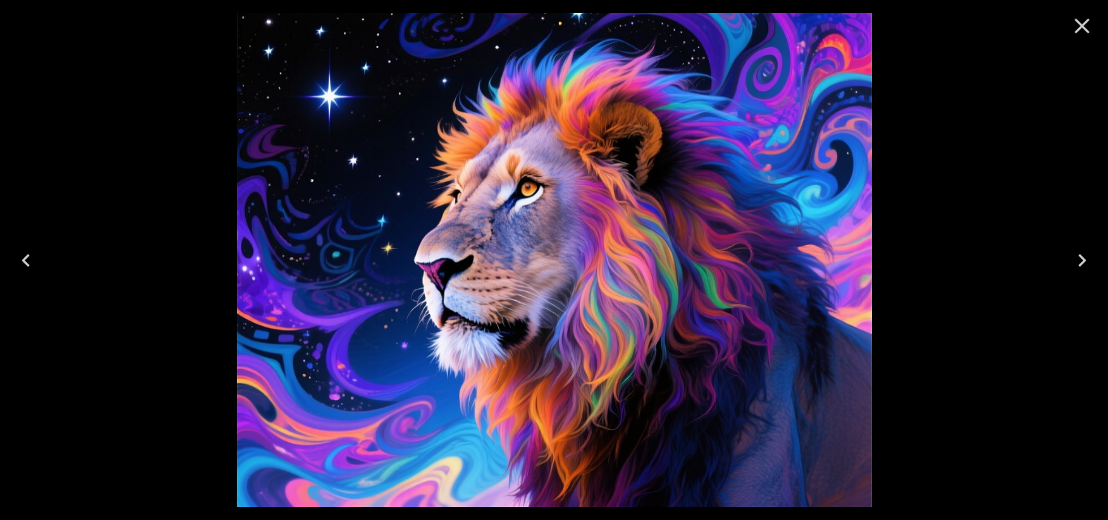
click at [1081, 267] on icon "Next" at bounding box center [1082, 260] width 26 height 26
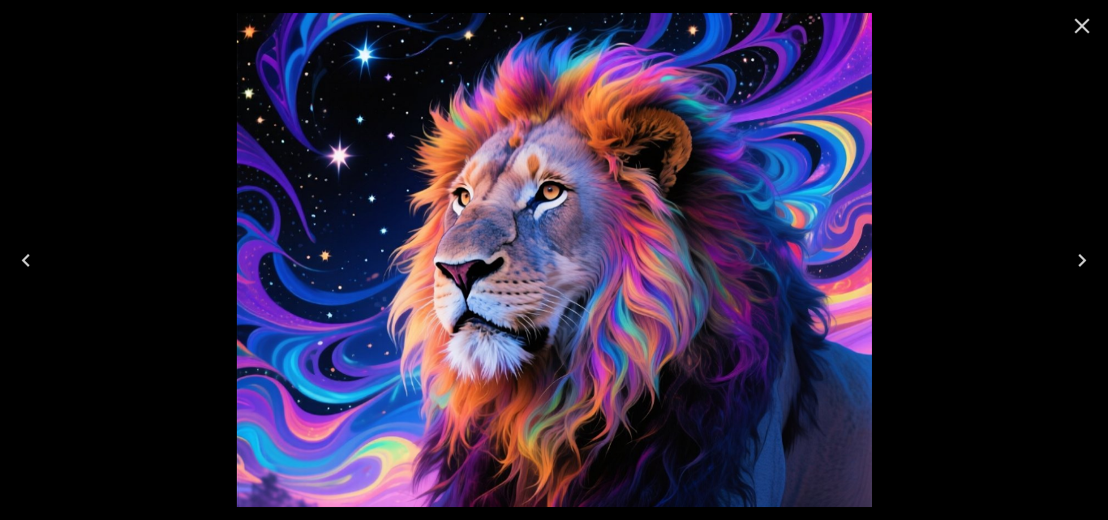
click at [1081, 268] on icon "Next" at bounding box center [1082, 260] width 26 height 26
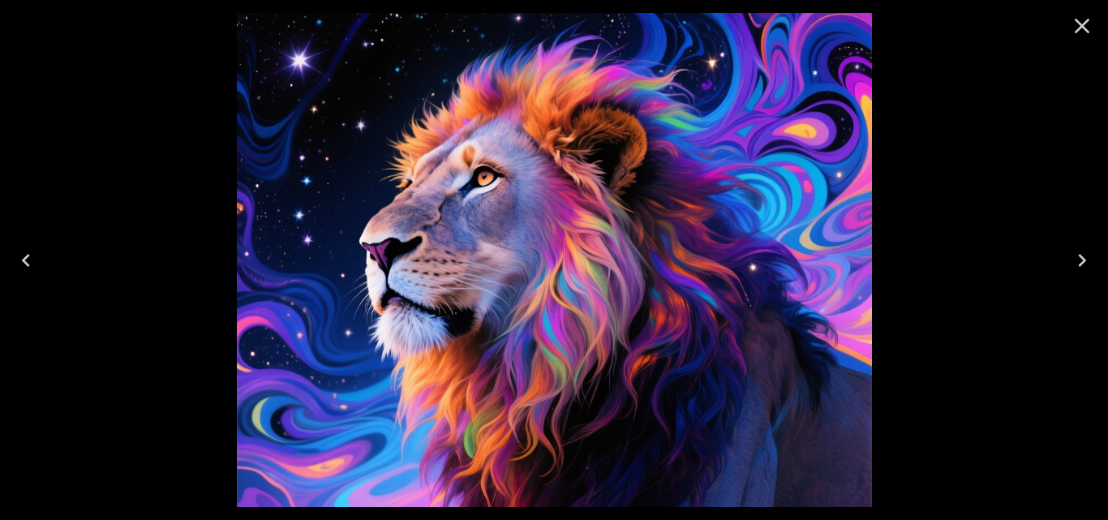
click at [1081, 268] on icon "Next" at bounding box center [1082, 260] width 26 height 26
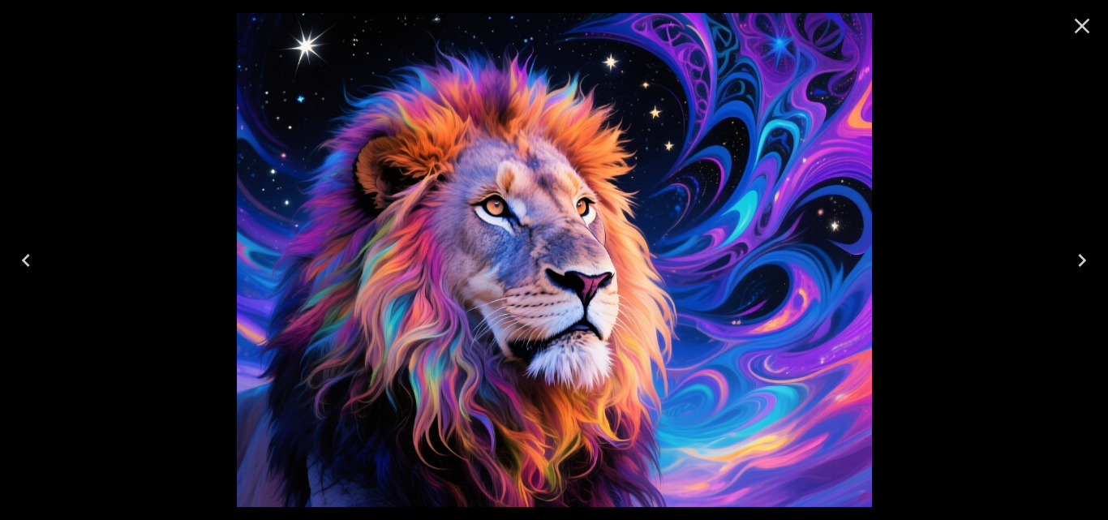
click at [1087, 21] on icon "Close" at bounding box center [1082, 26] width 26 height 26
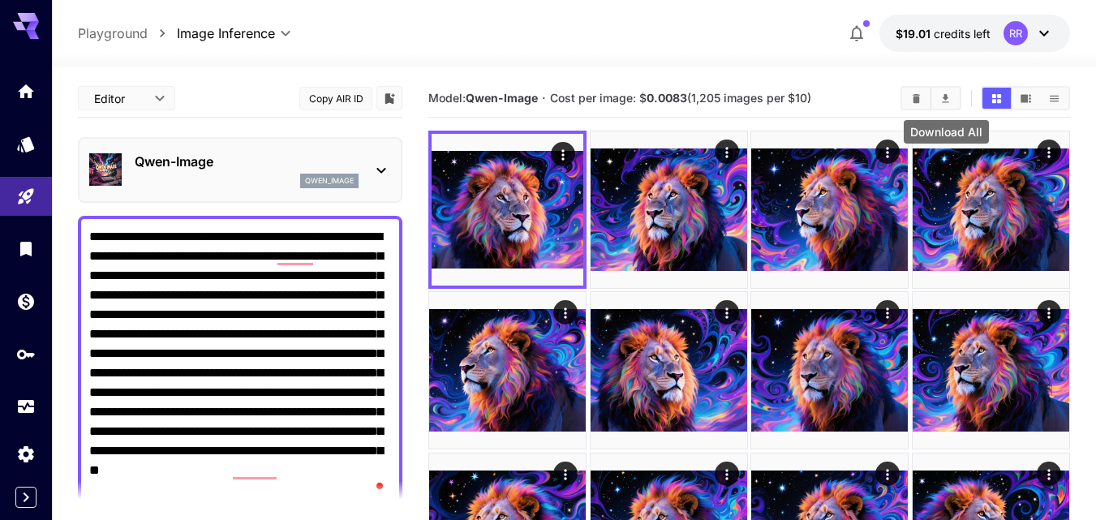
click at [948, 105] on button "Download All" at bounding box center [945, 98] width 28 height 21
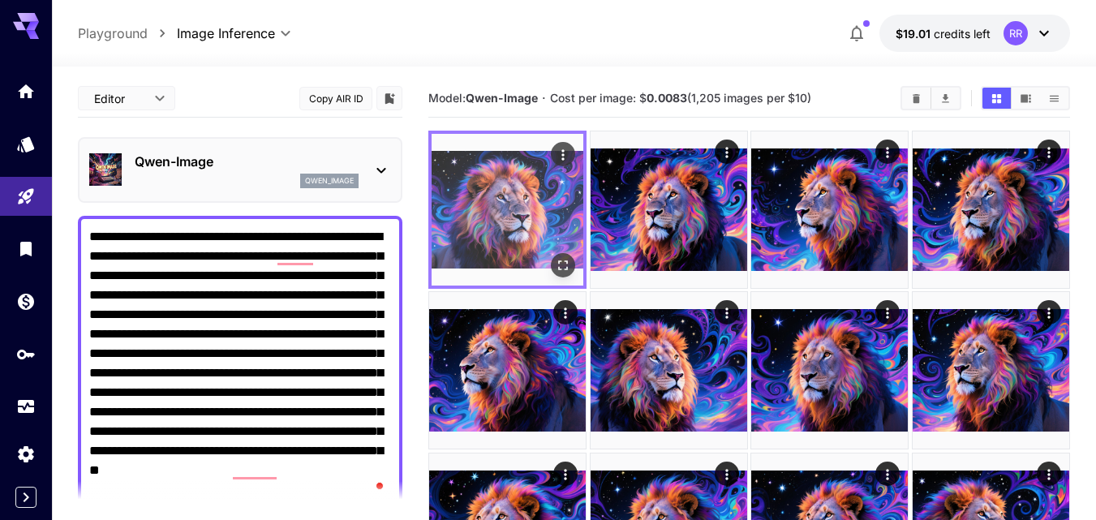
click at [557, 194] on img at bounding box center [508, 210] width 152 height 152
click at [558, 156] on icon "Actions" at bounding box center [563, 155] width 16 height 16
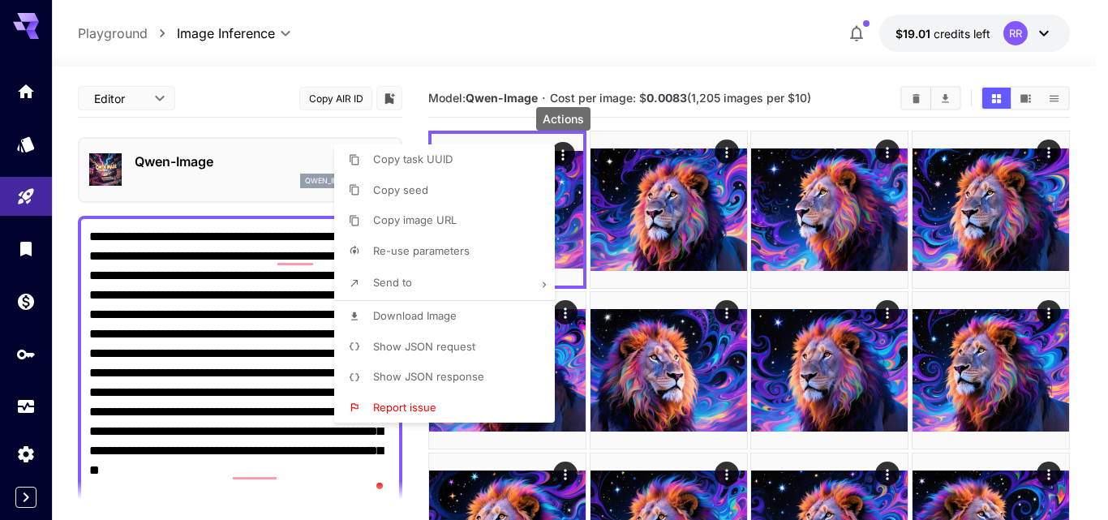
click at [443, 316] on span "Download Image" at bounding box center [415, 315] width 84 height 13
click at [649, 298] on div at bounding box center [554, 260] width 1108 height 520
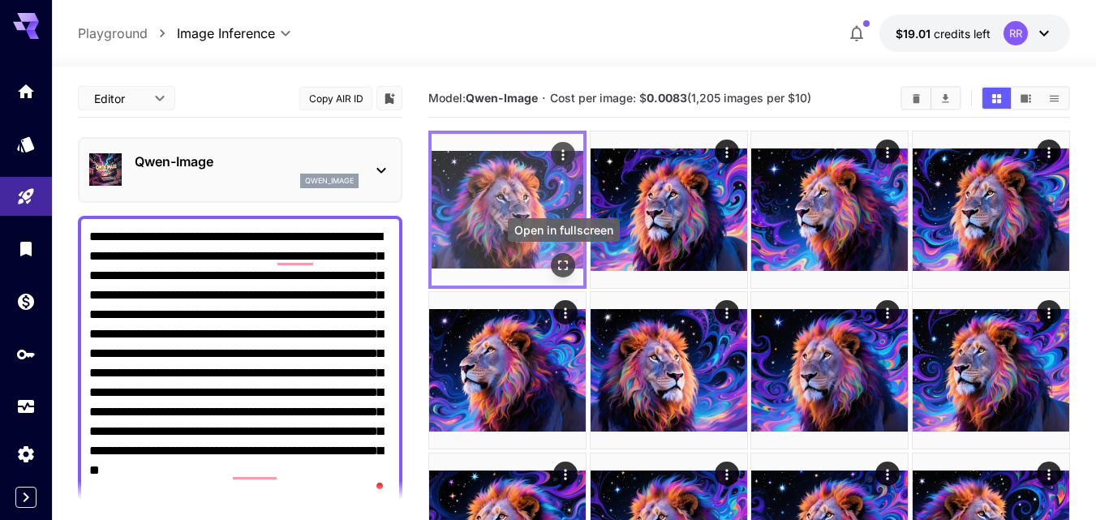
click at [560, 259] on icon "Open in fullscreen" at bounding box center [563, 265] width 16 height 16
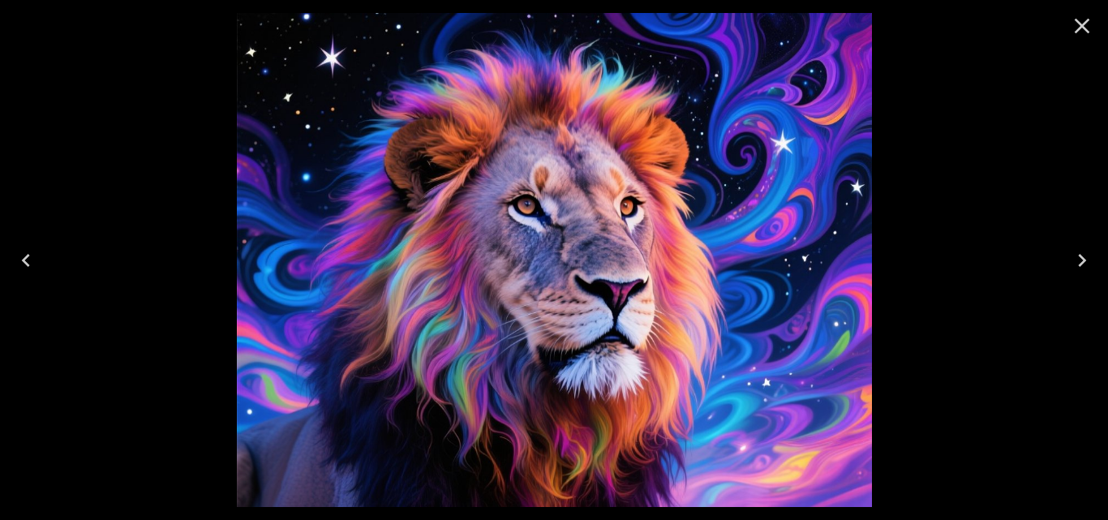
click at [1081, 253] on icon "Next" at bounding box center [1082, 260] width 26 height 26
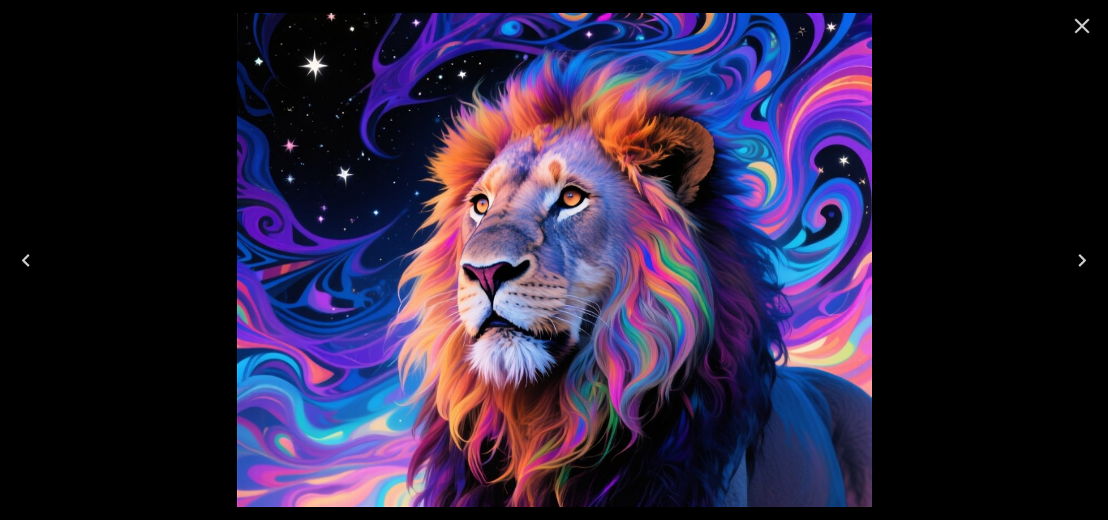
click at [1081, 255] on icon "Next" at bounding box center [1082, 260] width 26 height 26
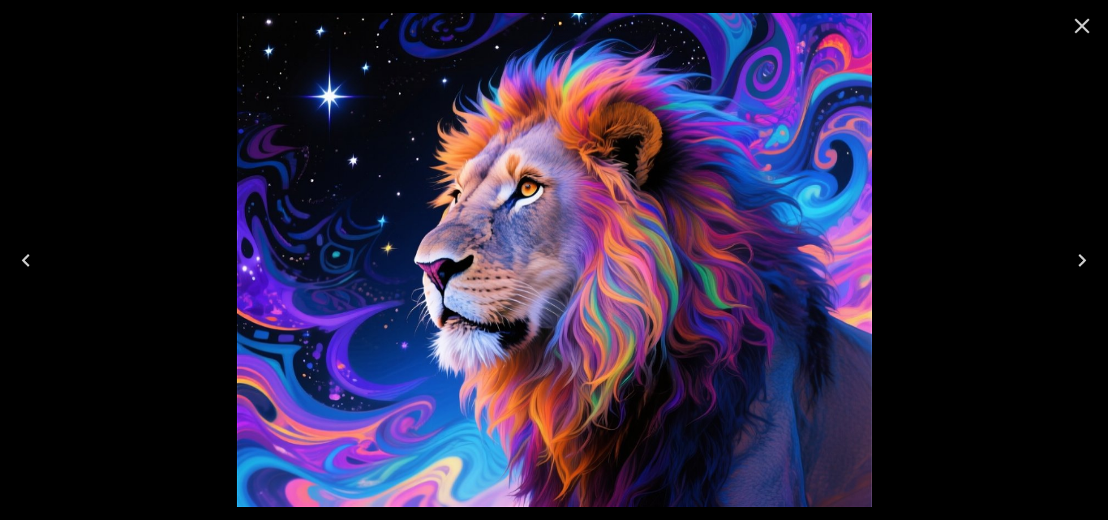
click at [1081, 256] on icon "Next" at bounding box center [1082, 260] width 8 height 13
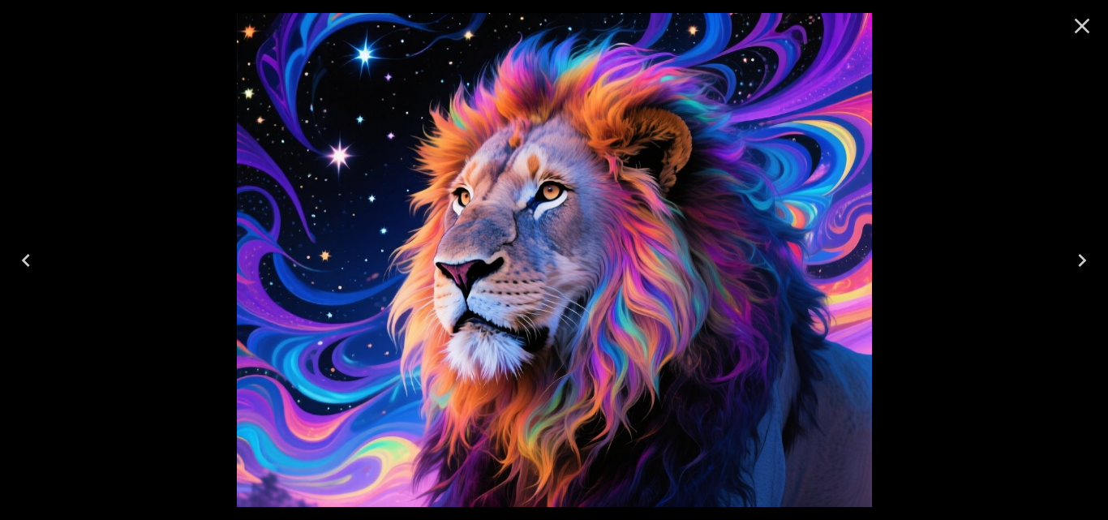
click at [1081, 257] on icon "Next" at bounding box center [1082, 260] width 8 height 13
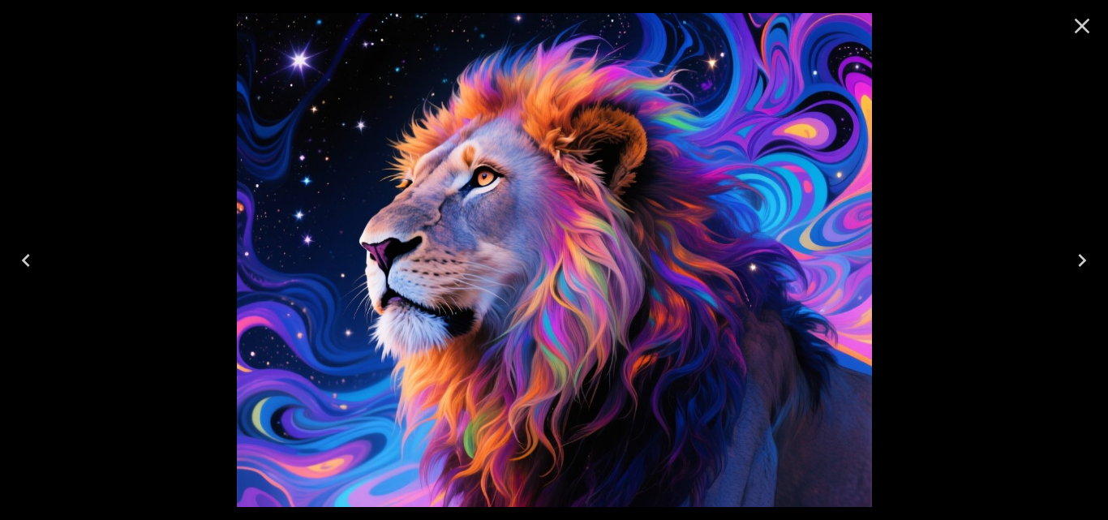
click at [1081, 259] on icon "Next" at bounding box center [1082, 260] width 26 height 26
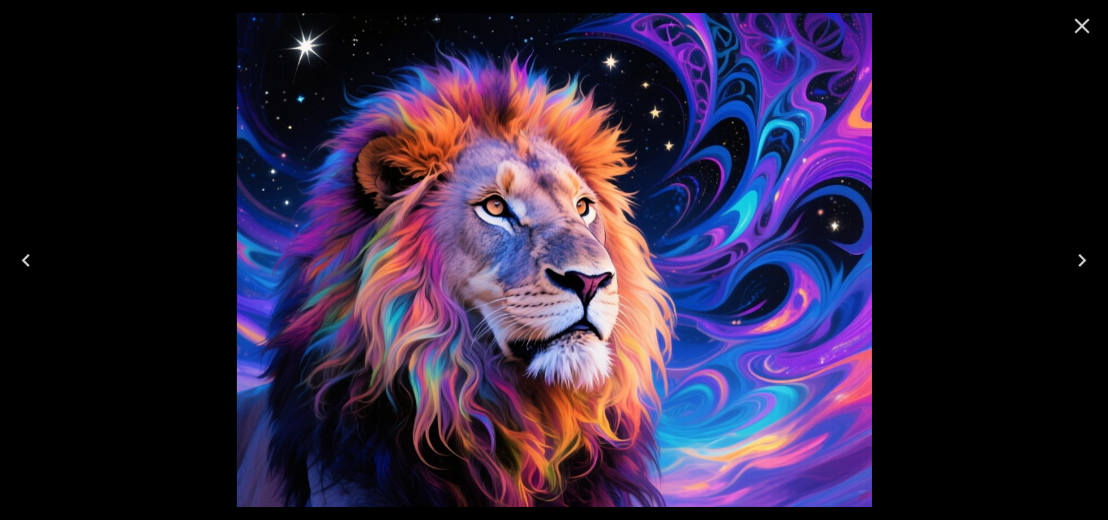
click at [1081, 260] on icon "Next" at bounding box center [1082, 260] width 26 height 26
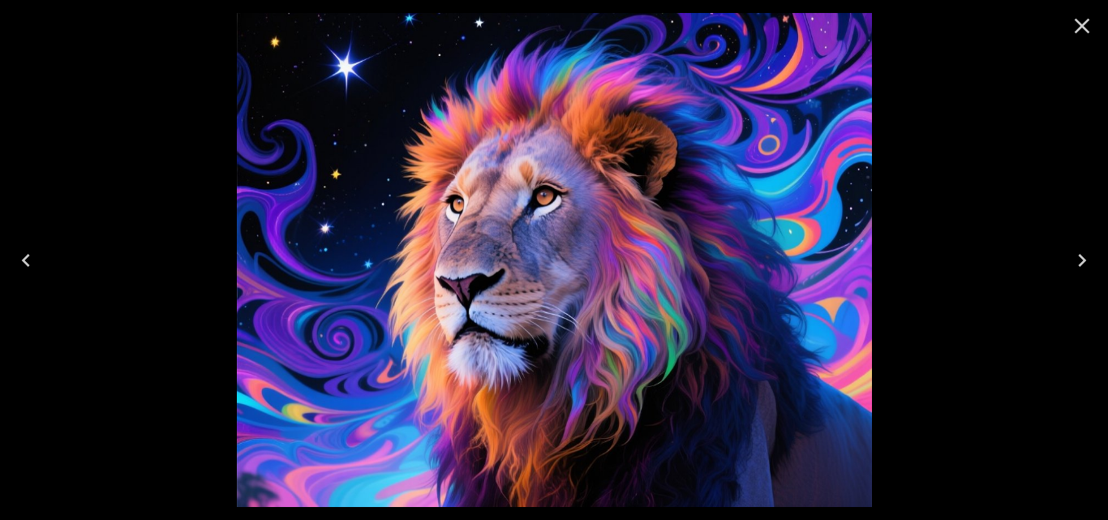
click at [1081, 260] on icon "Next" at bounding box center [1082, 260] width 26 height 26
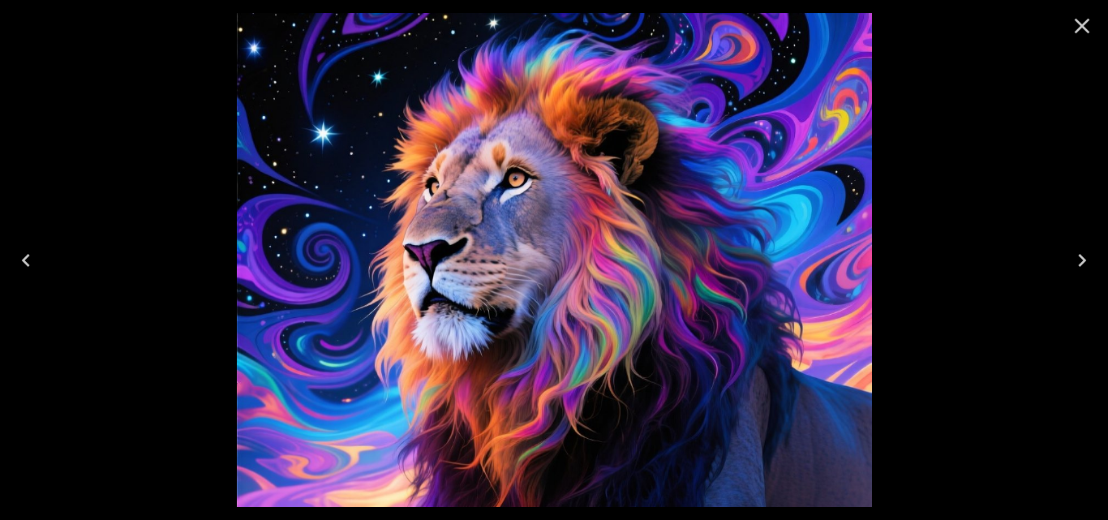
click at [1081, 260] on icon "Next" at bounding box center [1082, 260] width 26 height 26
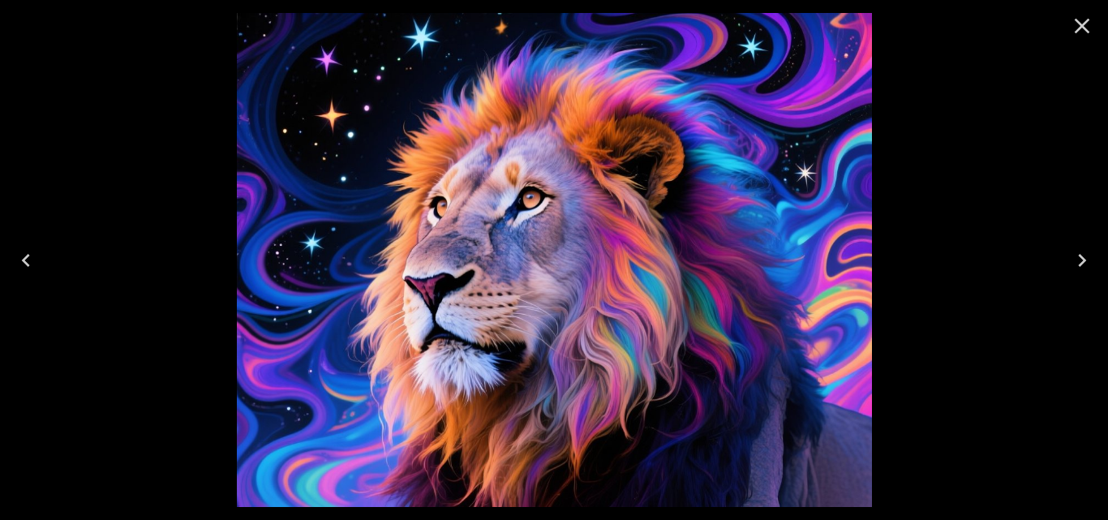
click at [1081, 261] on icon "Next" at bounding box center [1082, 260] width 26 height 26
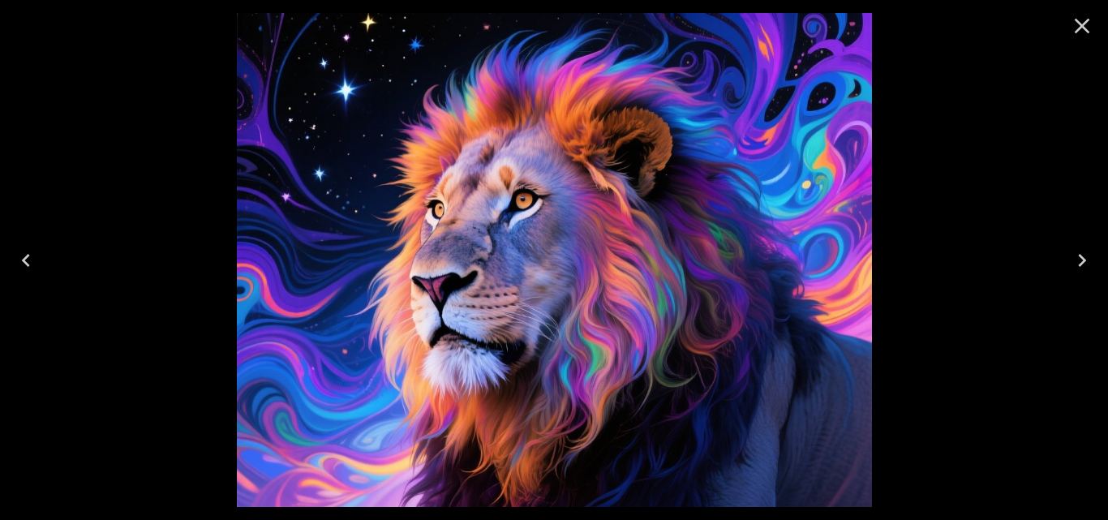
click at [1081, 264] on icon "Next" at bounding box center [1082, 260] width 8 height 13
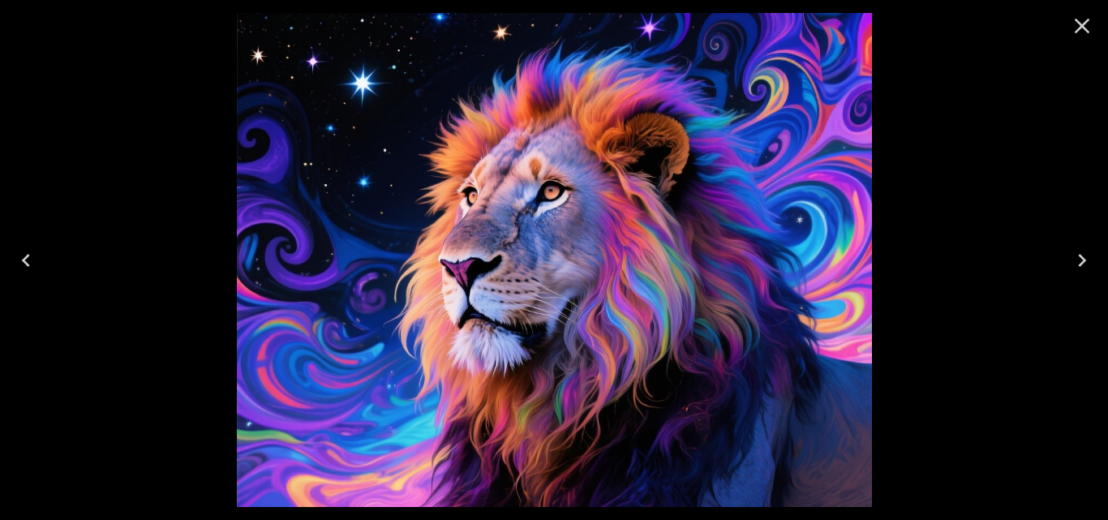
click at [1081, 267] on icon "Next" at bounding box center [1082, 260] width 26 height 26
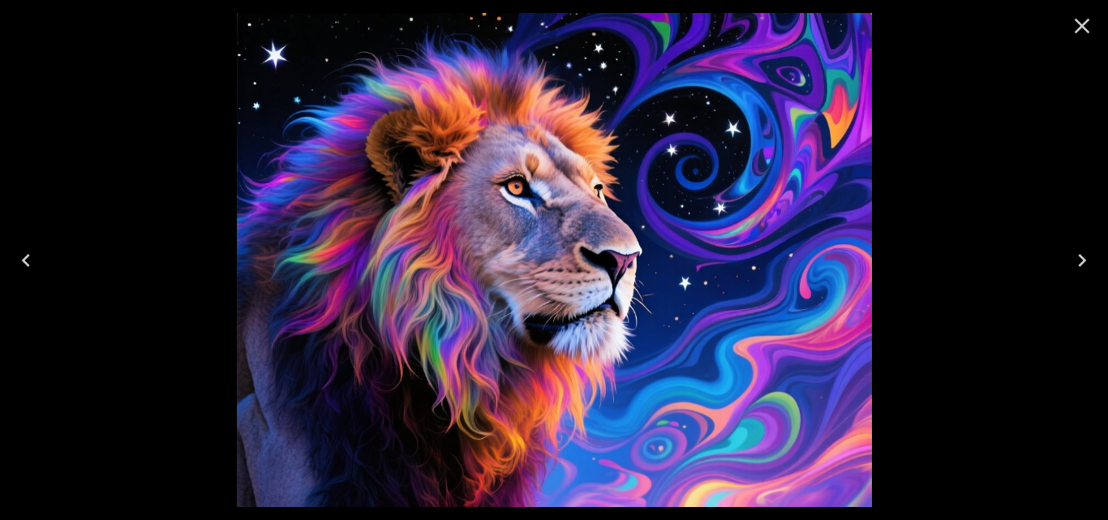
click at [1081, 269] on icon "Next" at bounding box center [1082, 260] width 26 height 26
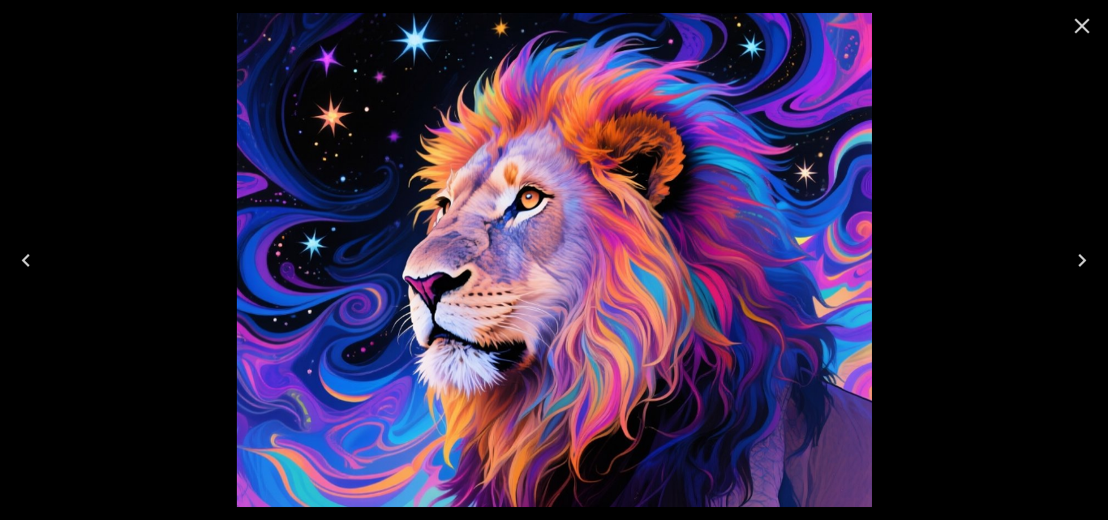
click at [1081, 270] on icon "Next" at bounding box center [1082, 260] width 26 height 26
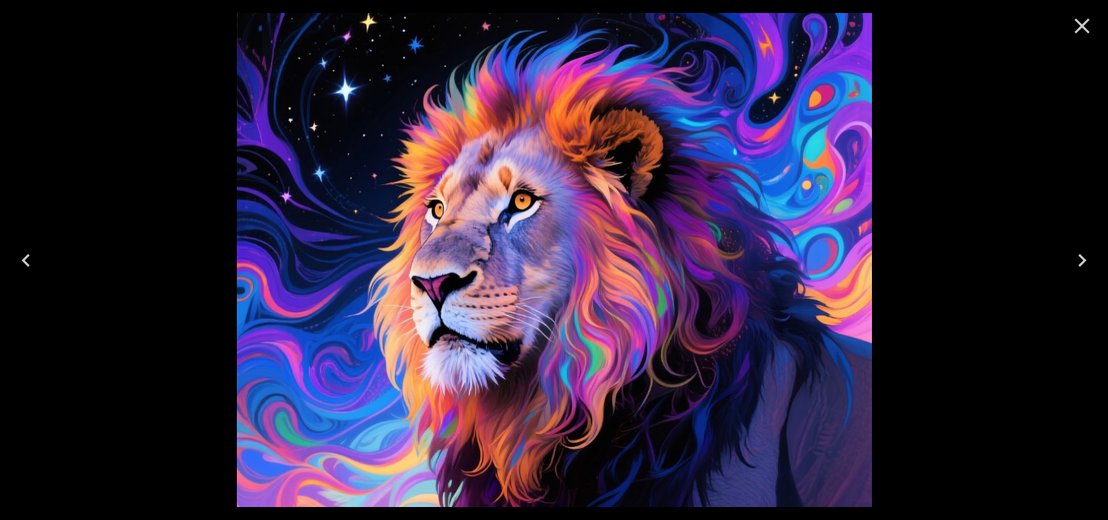
click at [1081, 270] on icon "Next" at bounding box center [1082, 260] width 26 height 26
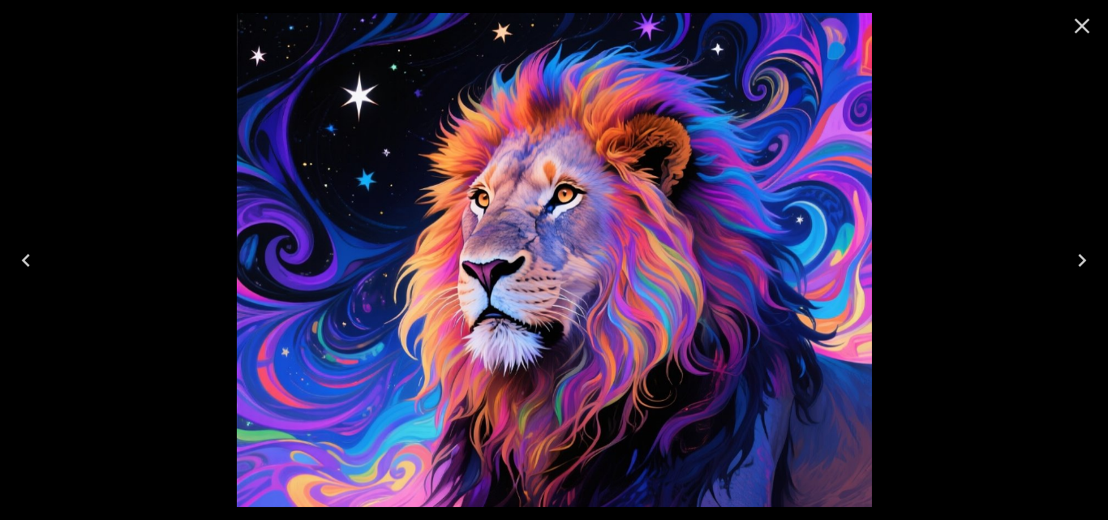
click at [1081, 270] on icon "Next" at bounding box center [1082, 260] width 26 height 26
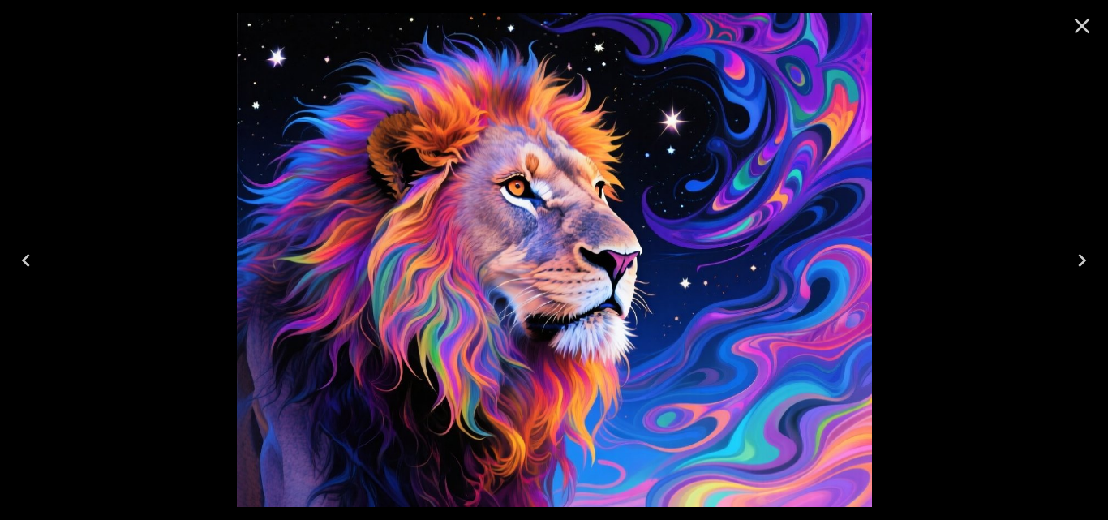
click at [1081, 271] on icon "Next" at bounding box center [1082, 260] width 26 height 26
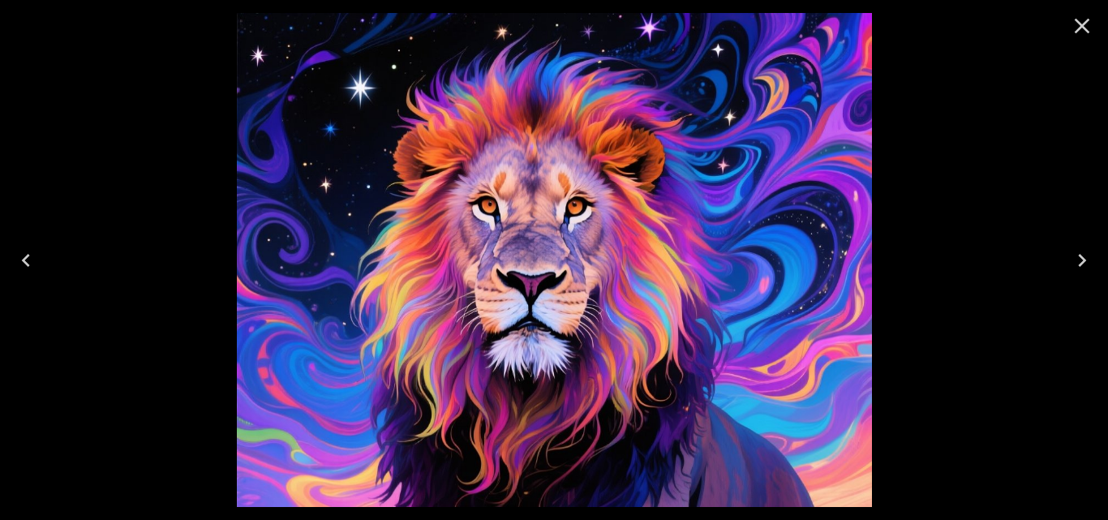
click at [1081, 273] on icon "Next" at bounding box center [1082, 260] width 26 height 26
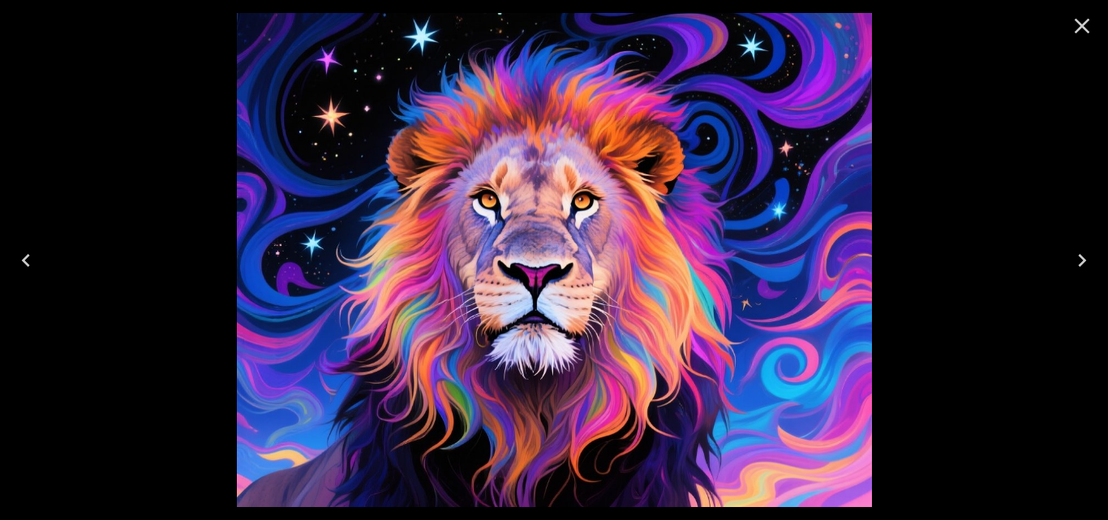
click at [1081, 273] on icon "Next" at bounding box center [1082, 260] width 26 height 26
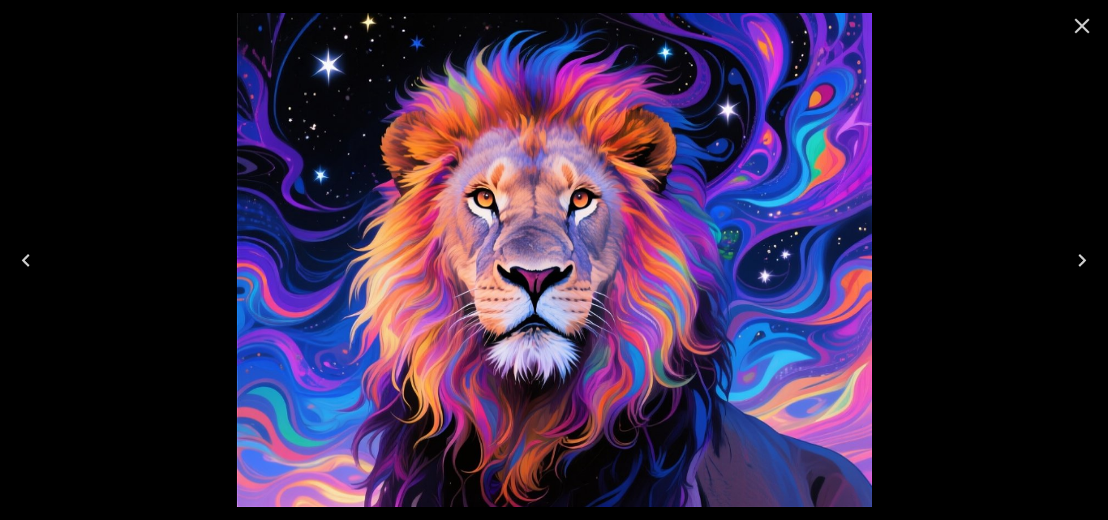
click at [1081, 274] on button "Next" at bounding box center [1082, 260] width 52 height 65
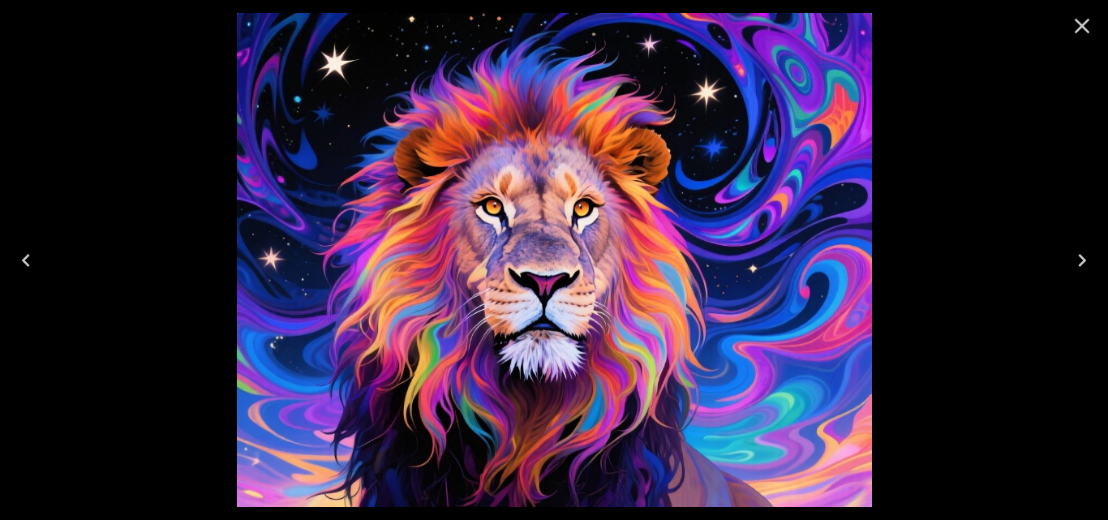
click at [1081, 274] on button "Next" at bounding box center [1082, 260] width 52 height 65
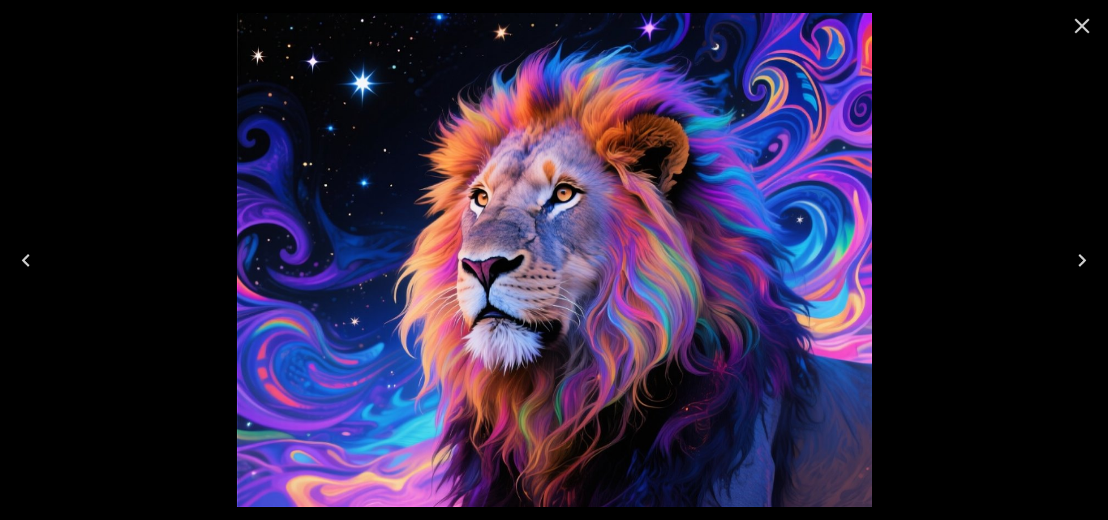
click at [1081, 275] on button "Next" at bounding box center [1082, 260] width 52 height 65
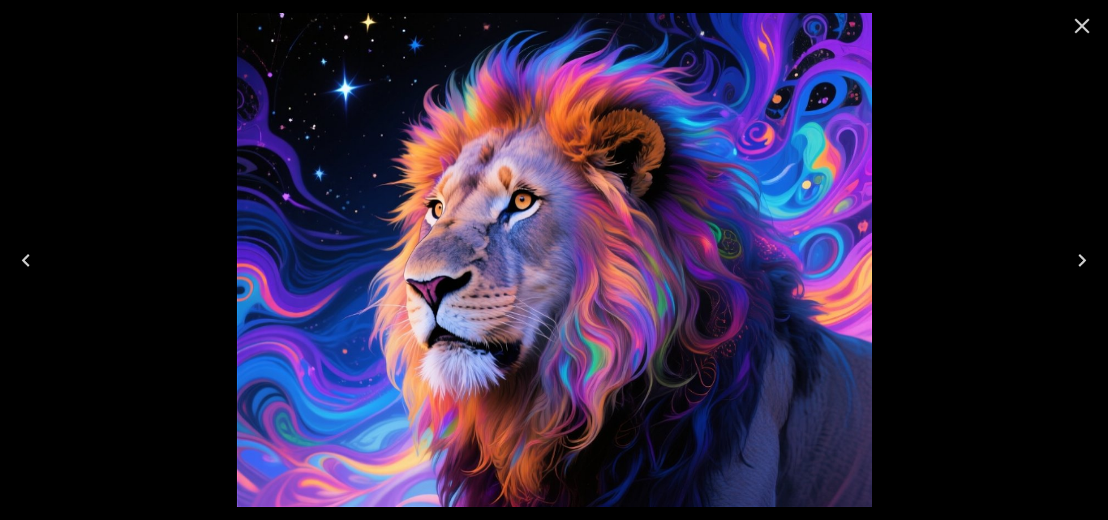
click at [1081, 277] on button "Next" at bounding box center [1082, 260] width 52 height 65
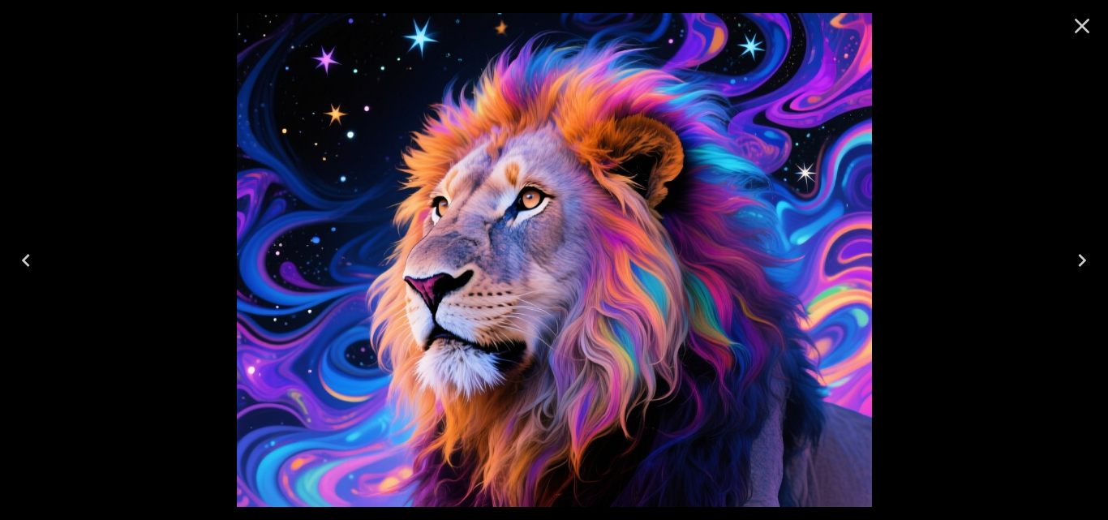
click at [1081, 277] on button "Next" at bounding box center [1082, 260] width 52 height 65
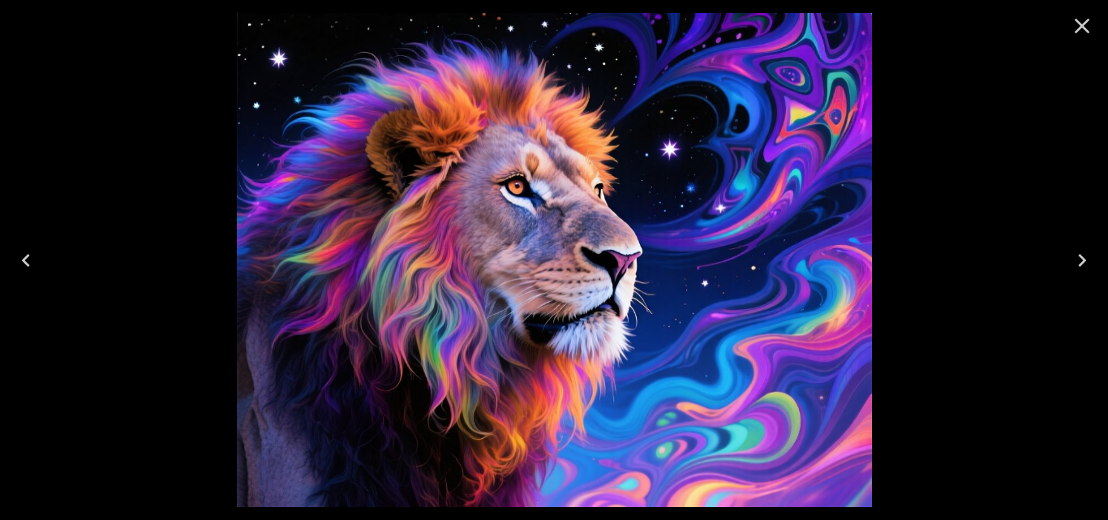
click at [1081, 278] on button "Next" at bounding box center [1082, 260] width 52 height 65
click at [1080, 263] on icon "Next" at bounding box center [1082, 260] width 26 height 26
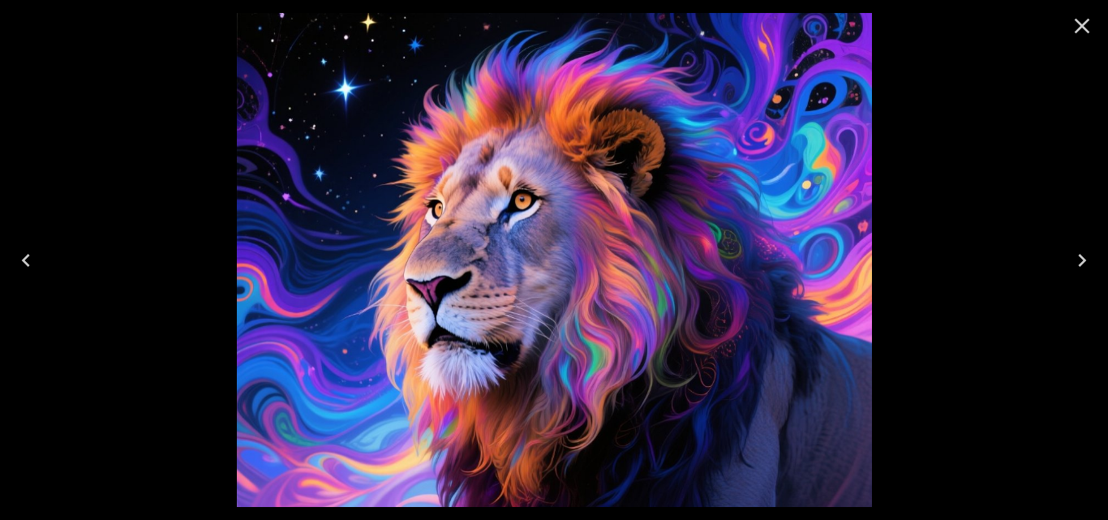
click at [1092, 23] on icon "Close" at bounding box center [1082, 26] width 26 height 26
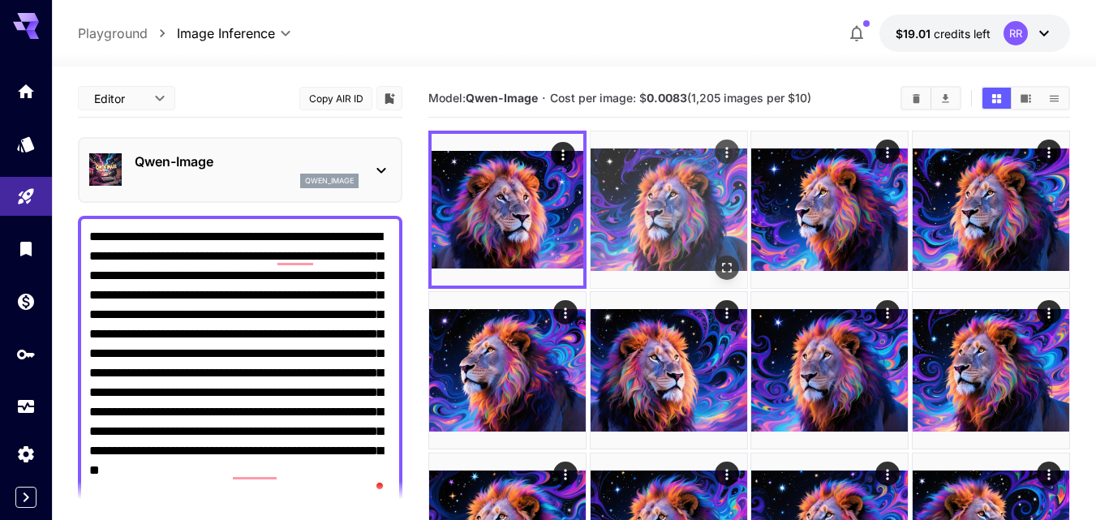
click at [660, 213] on img at bounding box center [668, 209] width 157 height 157
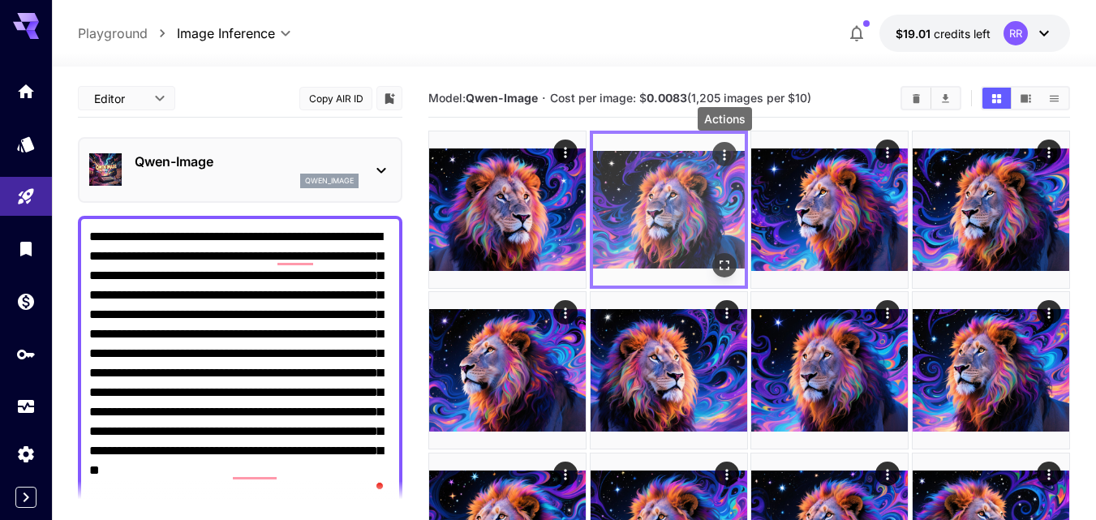
click at [728, 152] on icon "Actions" at bounding box center [724, 155] width 16 height 16
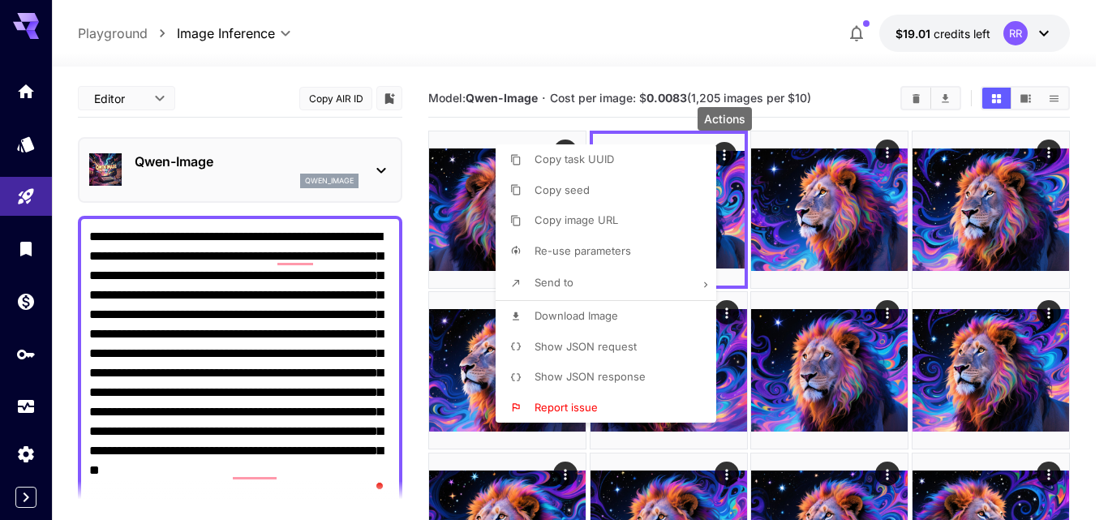
click at [624, 283] on li "Send to" at bounding box center [611, 283] width 230 height 34
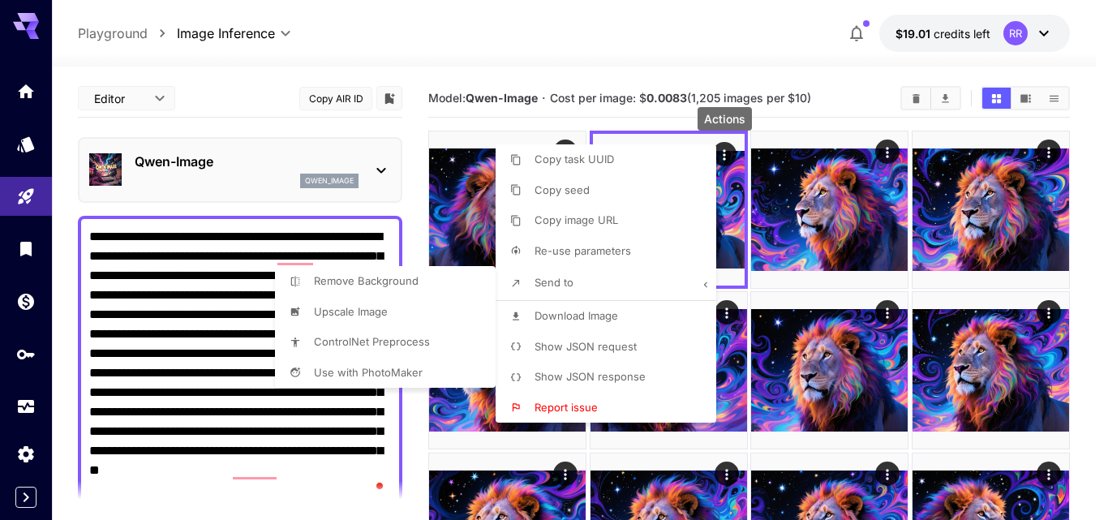
click at [788, 287] on div at bounding box center [554, 260] width 1108 height 520
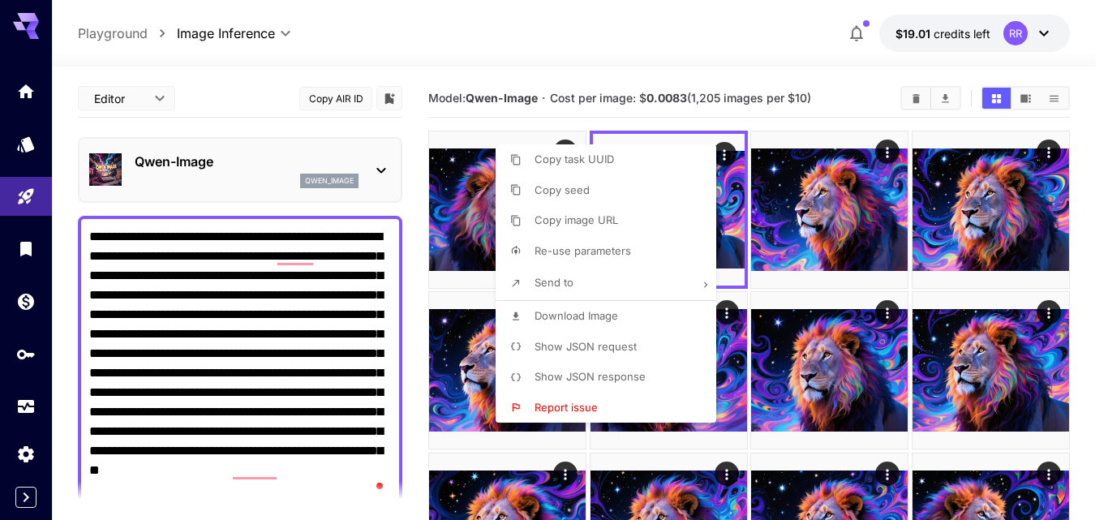
click at [848, 103] on div at bounding box center [554, 260] width 1108 height 520
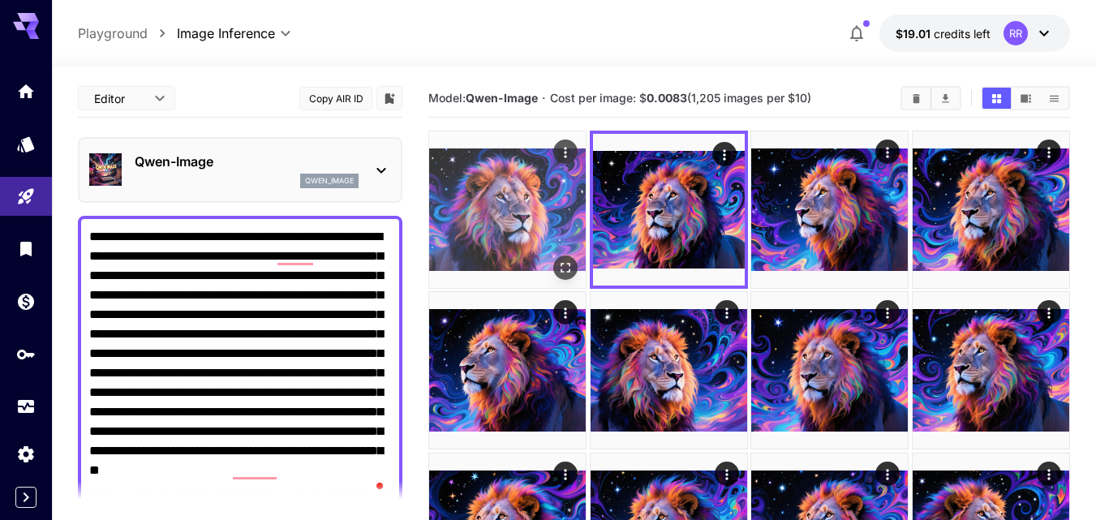
click at [561, 212] on img at bounding box center [507, 209] width 157 height 157
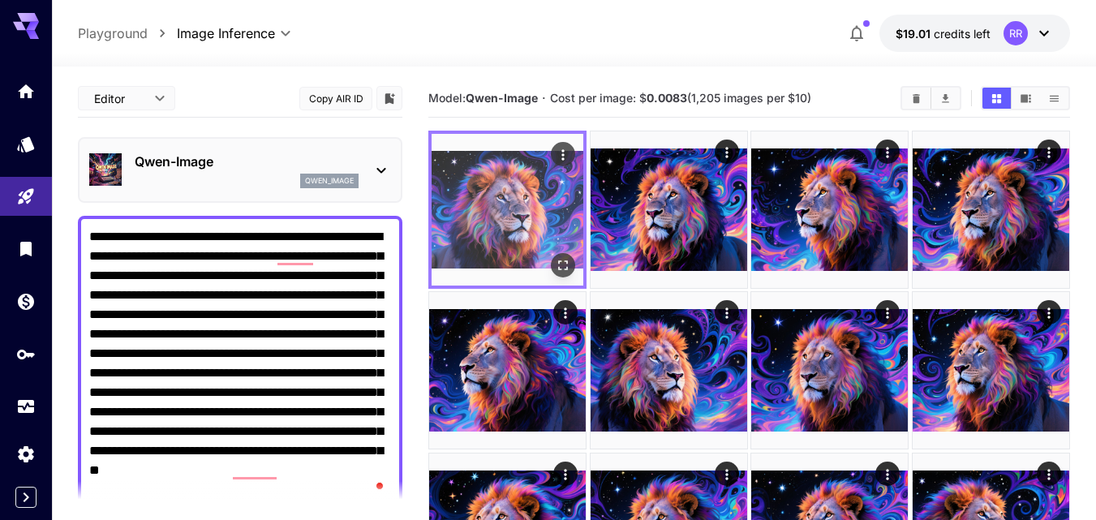
click at [560, 261] on icon "Open in fullscreen" at bounding box center [564, 265] width 10 height 10
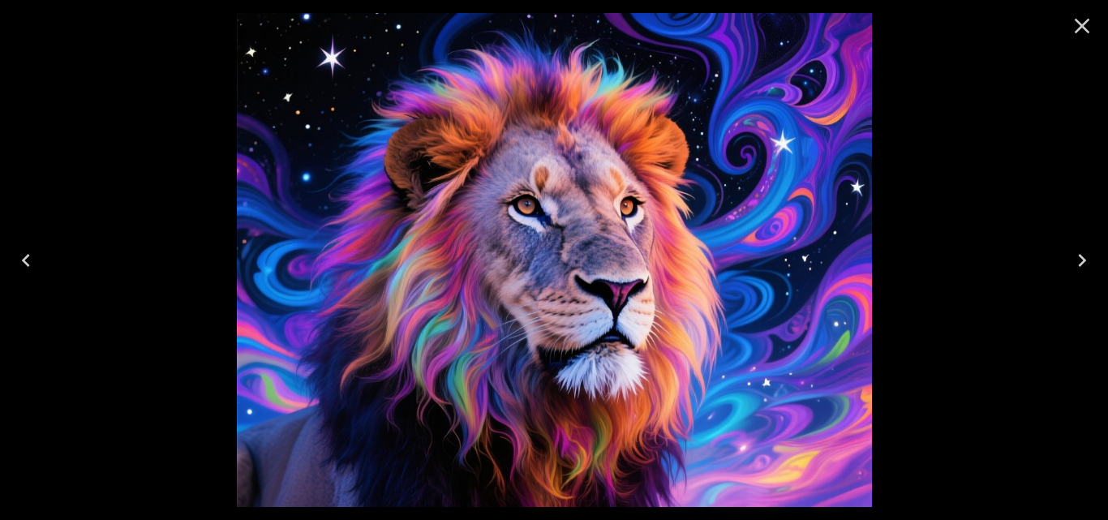
click at [1071, 259] on icon "Next" at bounding box center [1082, 260] width 26 height 26
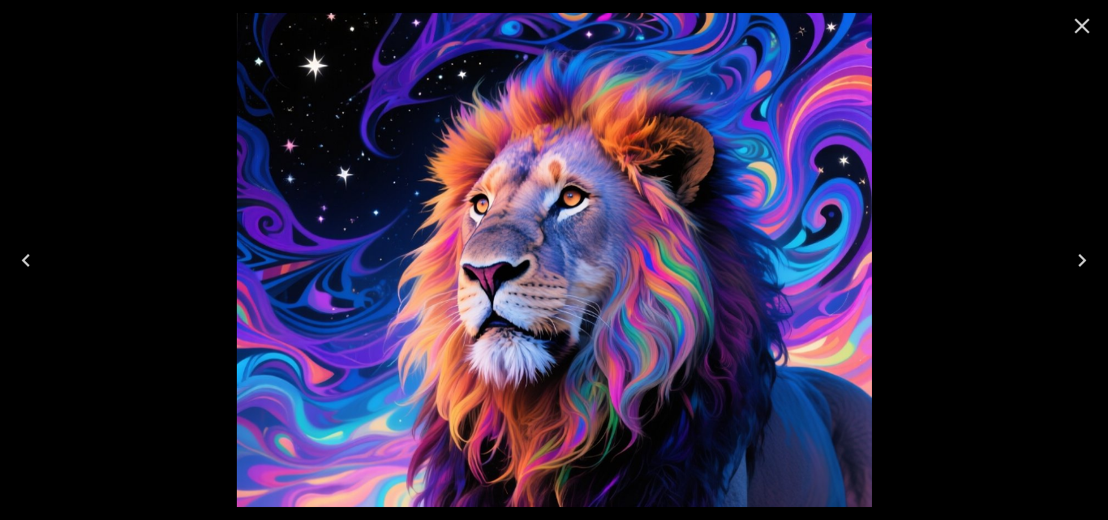
click at [1067, 268] on button "Next" at bounding box center [1082, 260] width 52 height 65
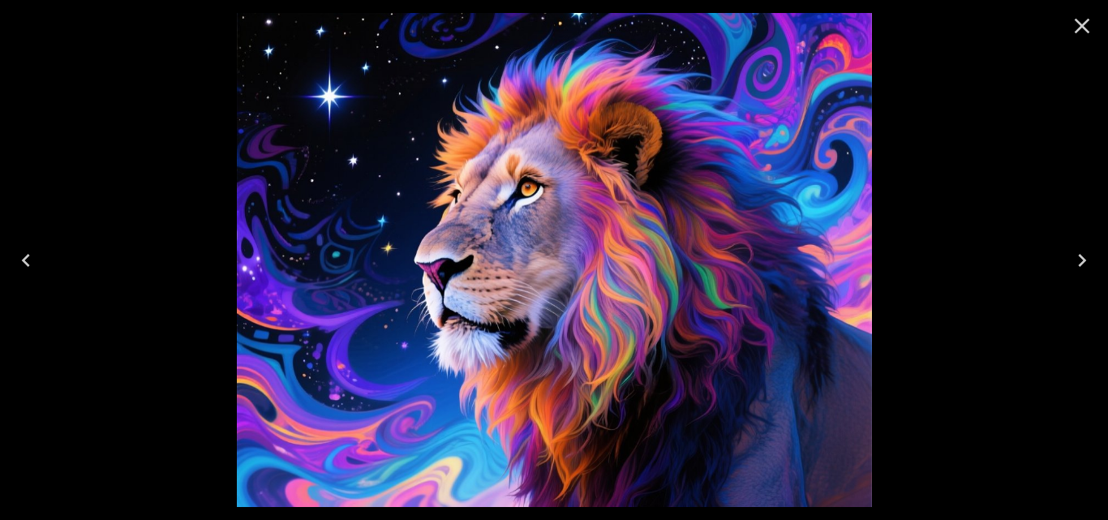
click at [1085, 15] on icon "Close" at bounding box center [1082, 26] width 26 height 26
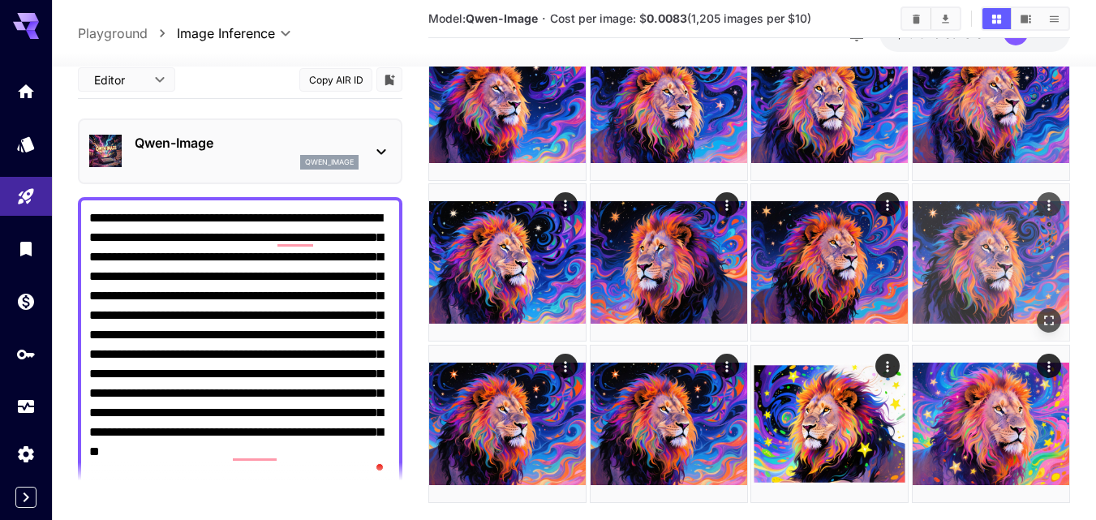
scroll to position [2394, 0]
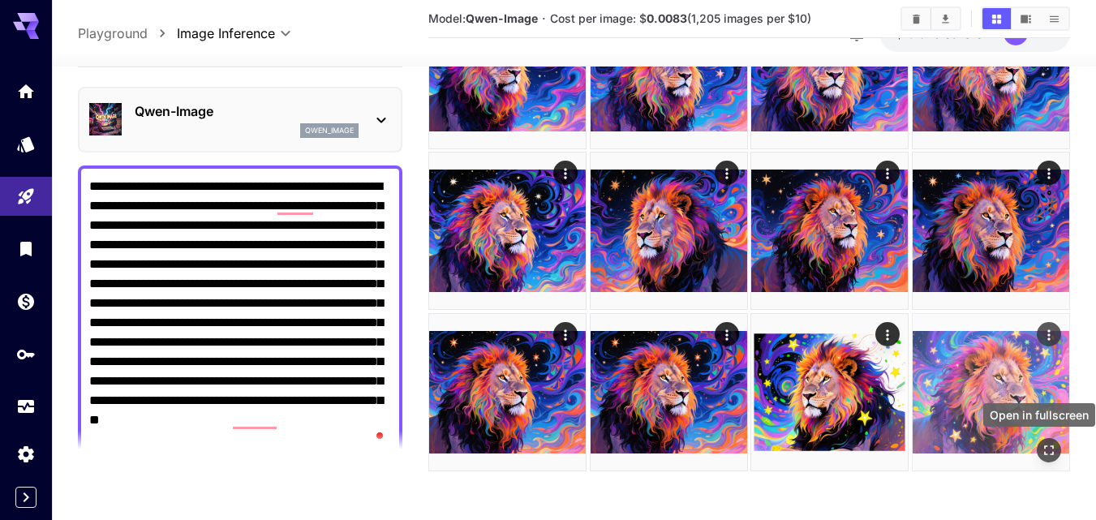
click at [1047, 444] on button "Open in fullscreen" at bounding box center [1049, 450] width 24 height 24
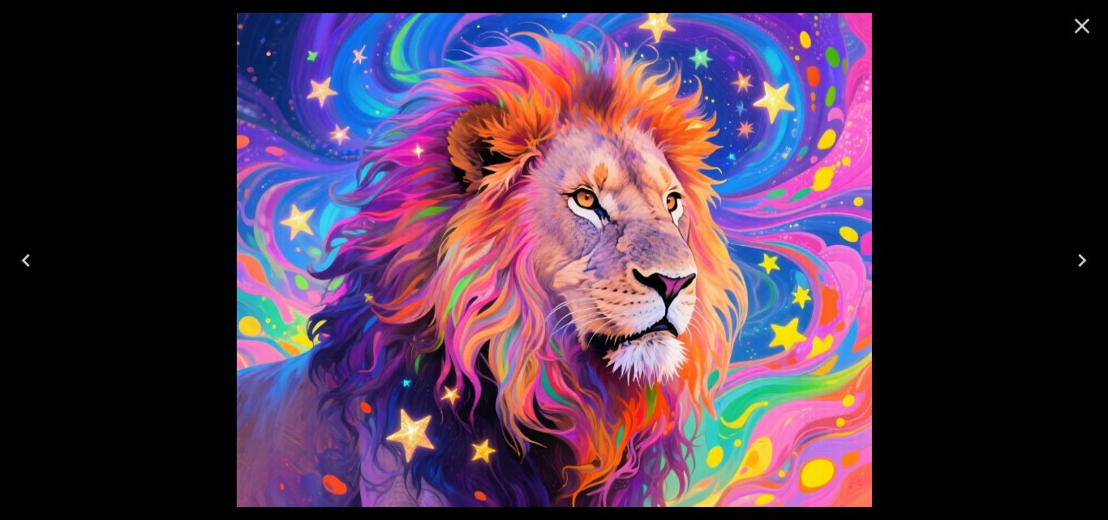
click at [23, 260] on icon "Previous" at bounding box center [26, 260] width 26 height 26
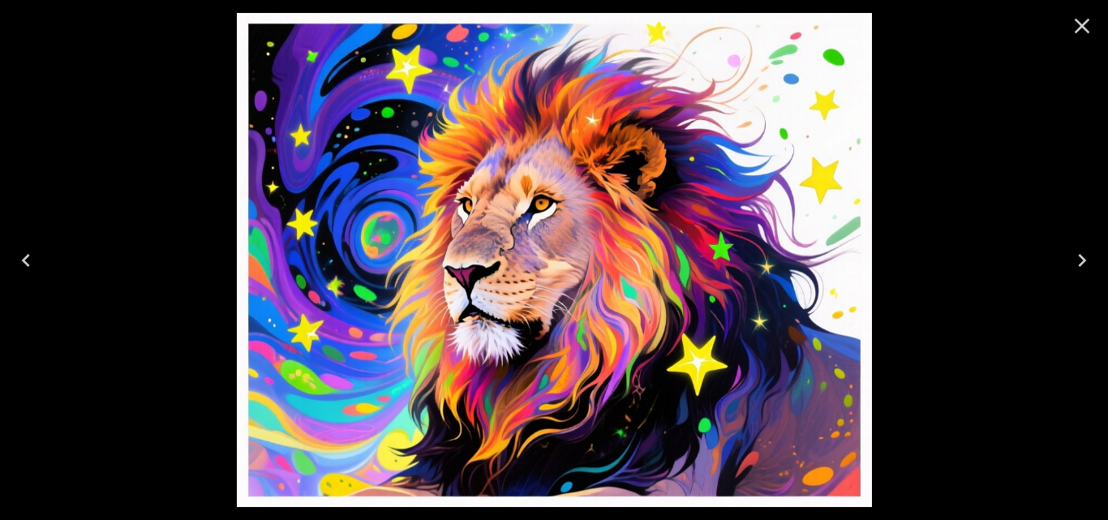
click at [23, 260] on icon "Previous" at bounding box center [26, 260] width 8 height 13
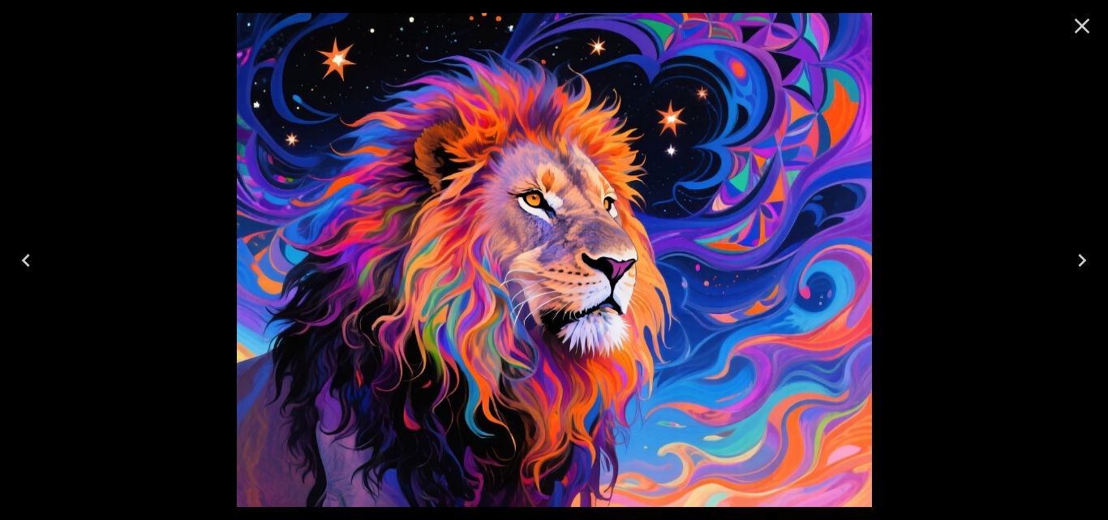
click at [23, 261] on icon "Previous" at bounding box center [26, 260] width 26 height 26
click at [22, 262] on icon "Previous" at bounding box center [26, 260] width 26 height 26
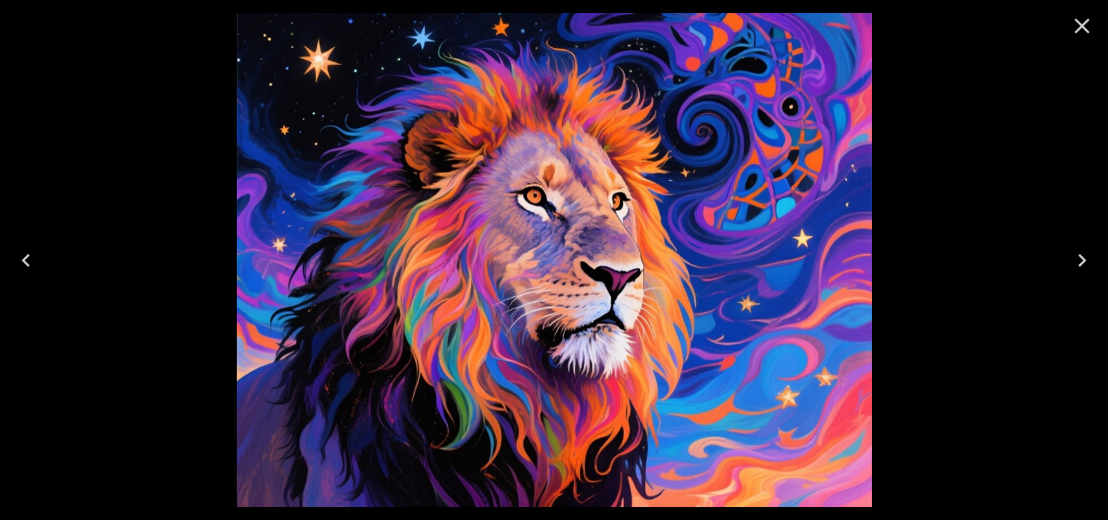
click at [22, 261] on icon "Previous" at bounding box center [26, 260] width 26 height 26
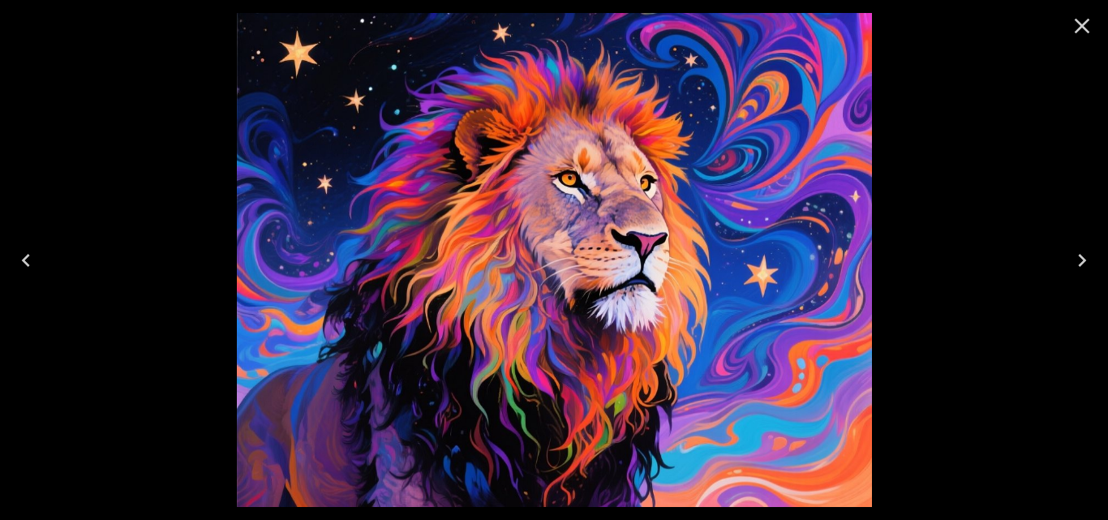
click at [22, 261] on icon "Previous" at bounding box center [26, 260] width 26 height 26
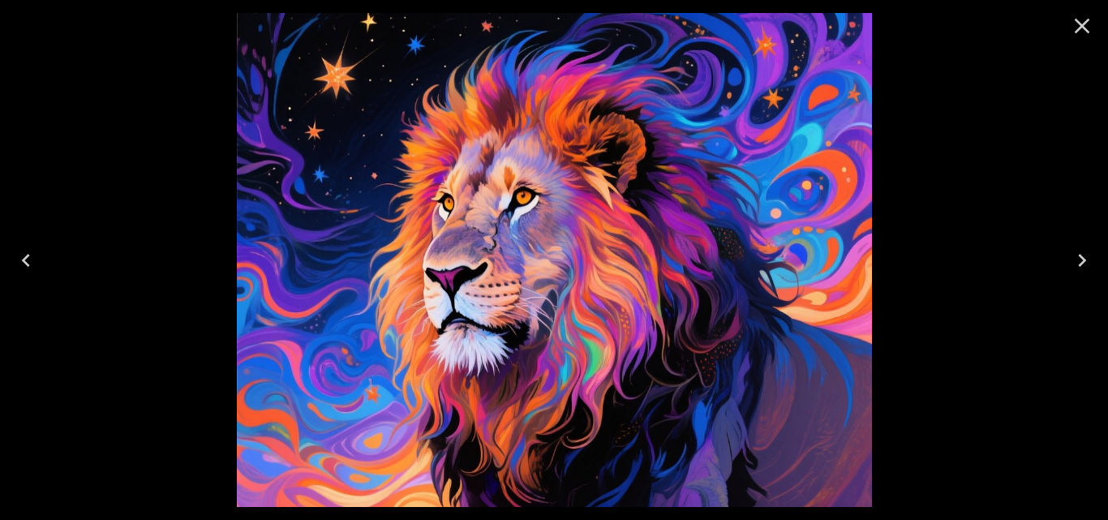
click at [22, 262] on icon "Previous" at bounding box center [26, 260] width 26 height 26
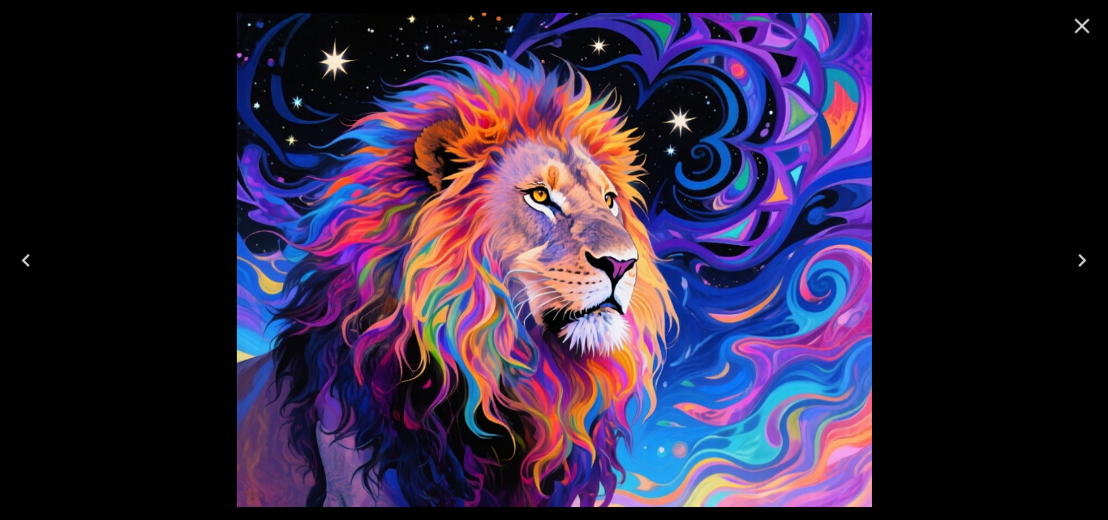
click at [22, 262] on icon "Previous" at bounding box center [26, 260] width 26 height 26
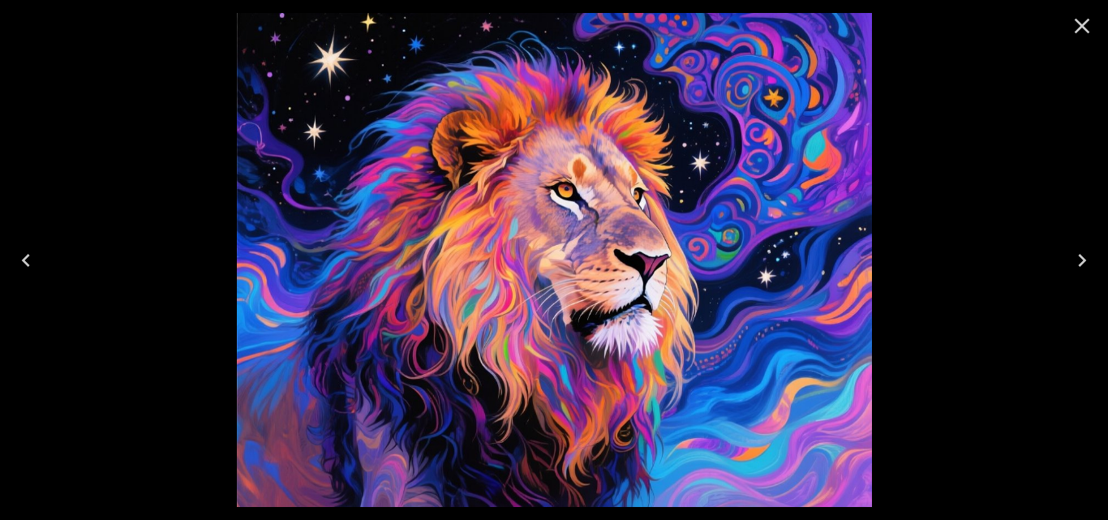
click at [22, 262] on icon "Previous" at bounding box center [26, 260] width 26 height 26
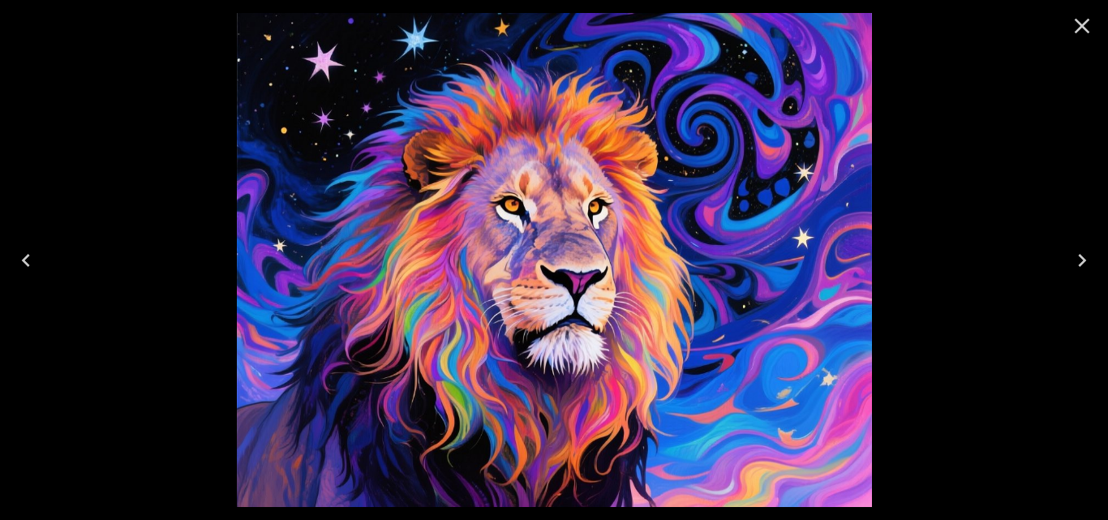
click at [22, 263] on icon "Previous" at bounding box center [26, 260] width 26 height 26
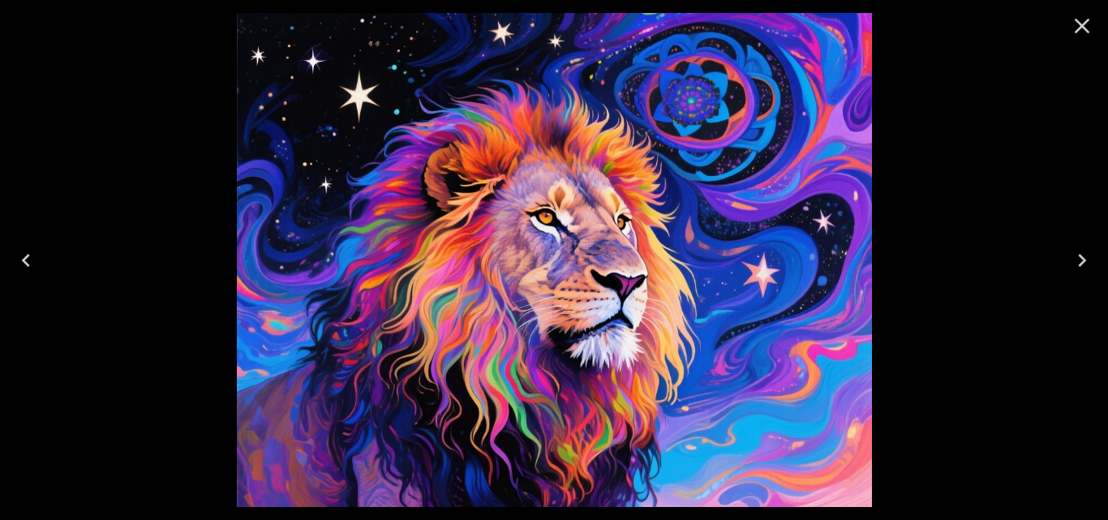
click at [22, 263] on icon "Previous" at bounding box center [26, 260] width 26 height 26
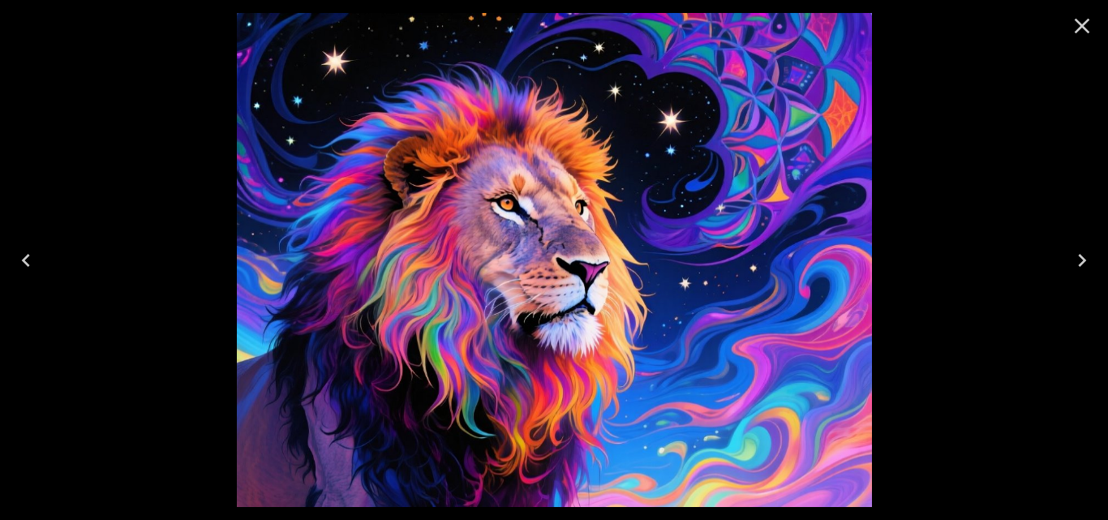
click at [22, 263] on icon "Previous" at bounding box center [26, 260] width 26 height 26
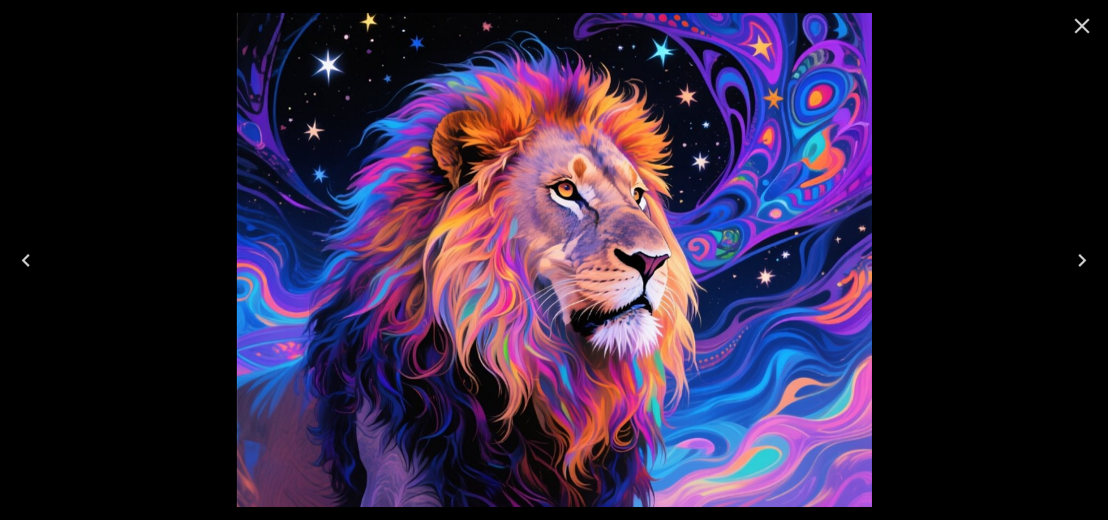
click at [22, 264] on icon "Previous" at bounding box center [26, 260] width 26 height 26
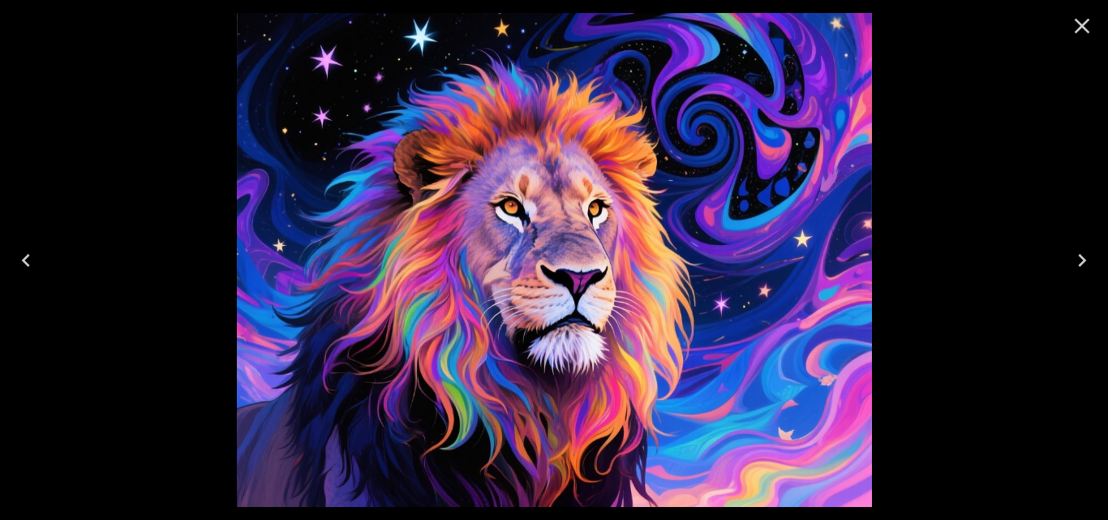
click at [22, 264] on icon "Previous" at bounding box center [26, 260] width 26 height 26
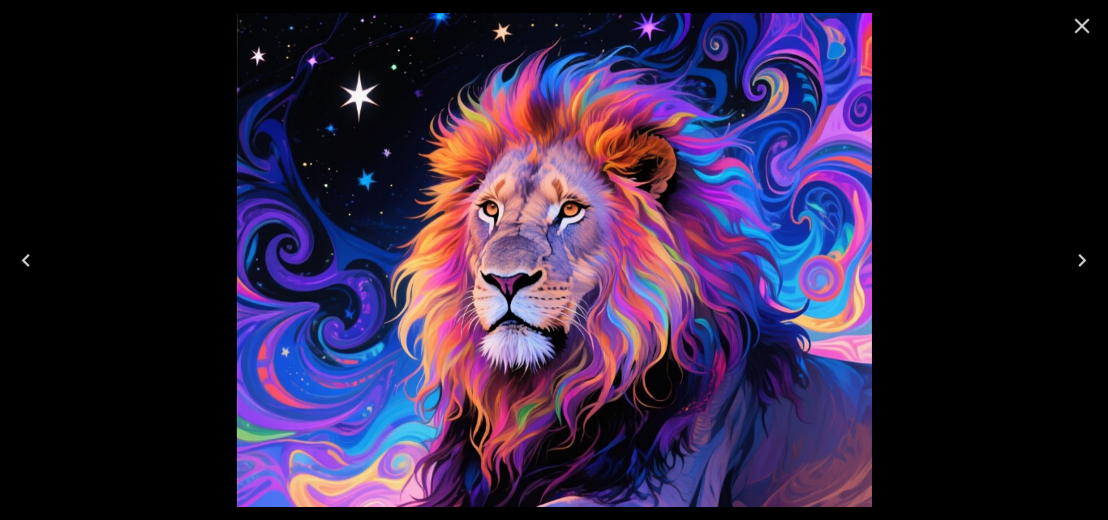
click at [22, 264] on icon "Previous" at bounding box center [26, 260] width 26 height 26
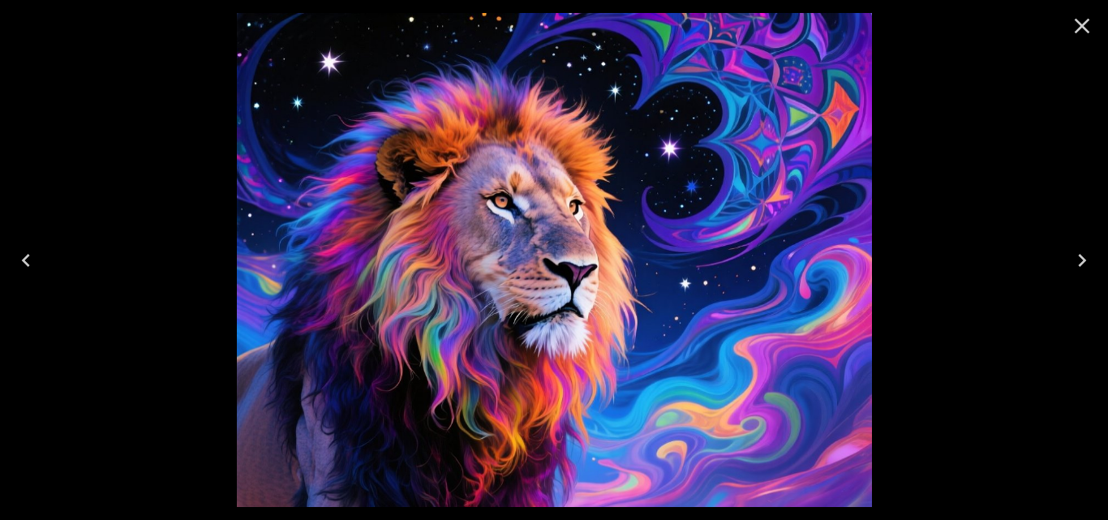
click at [22, 264] on icon "Previous" at bounding box center [26, 260] width 26 height 26
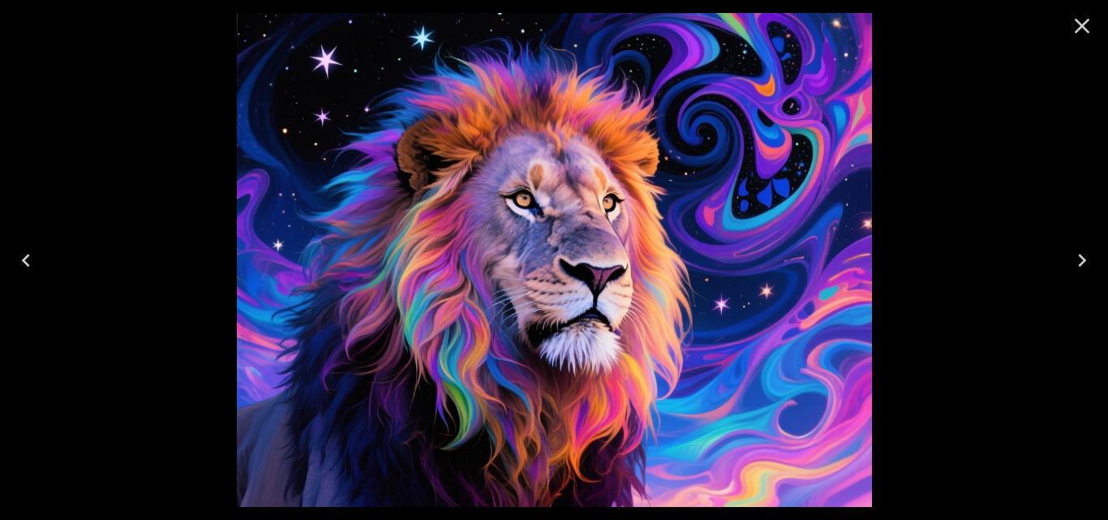
click at [22, 265] on icon "Previous" at bounding box center [26, 260] width 26 height 26
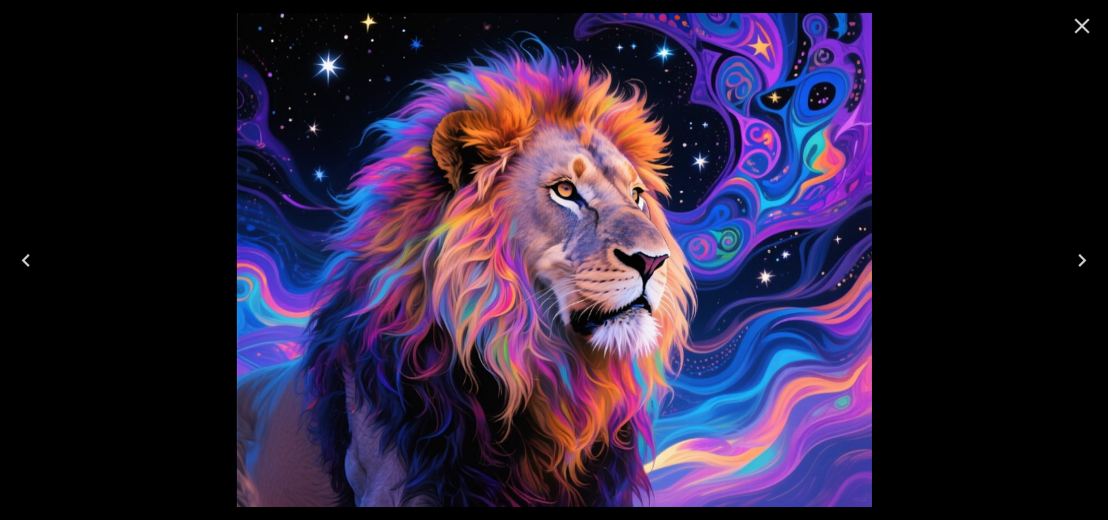
click at [1084, 19] on icon "Close" at bounding box center [1082, 26] width 26 height 26
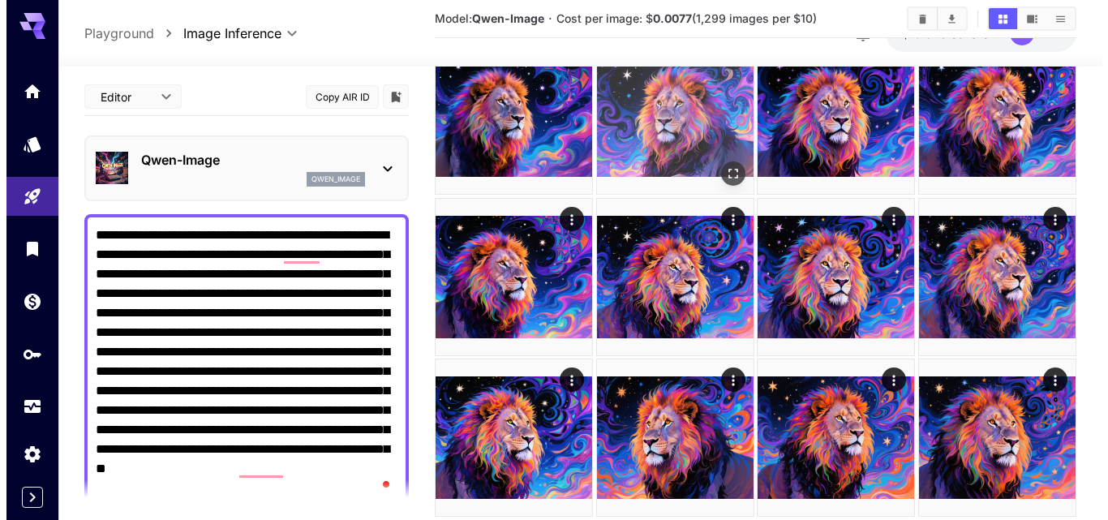
scroll to position [2150, 0]
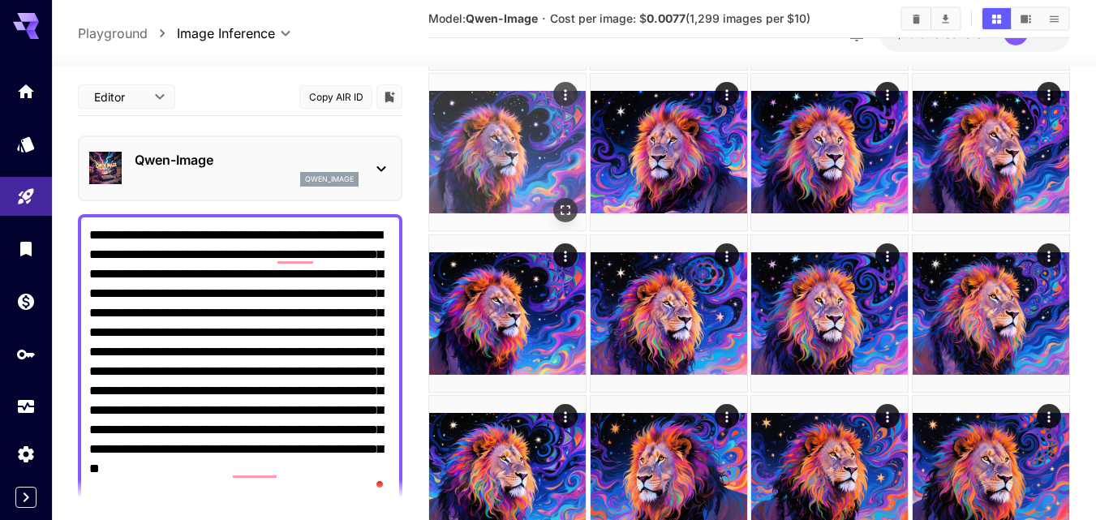
drag, startPoint x: 528, startPoint y: 131, endPoint x: 548, endPoint y: 166, distance: 41.0
click at [528, 131] on img at bounding box center [507, 152] width 157 height 157
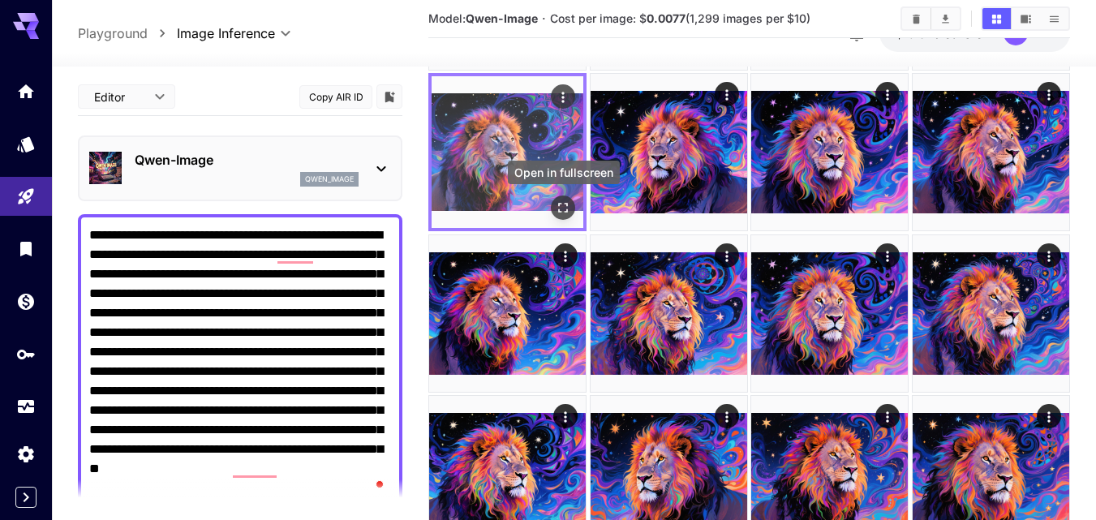
click at [565, 199] on button "Open in fullscreen" at bounding box center [563, 207] width 24 height 24
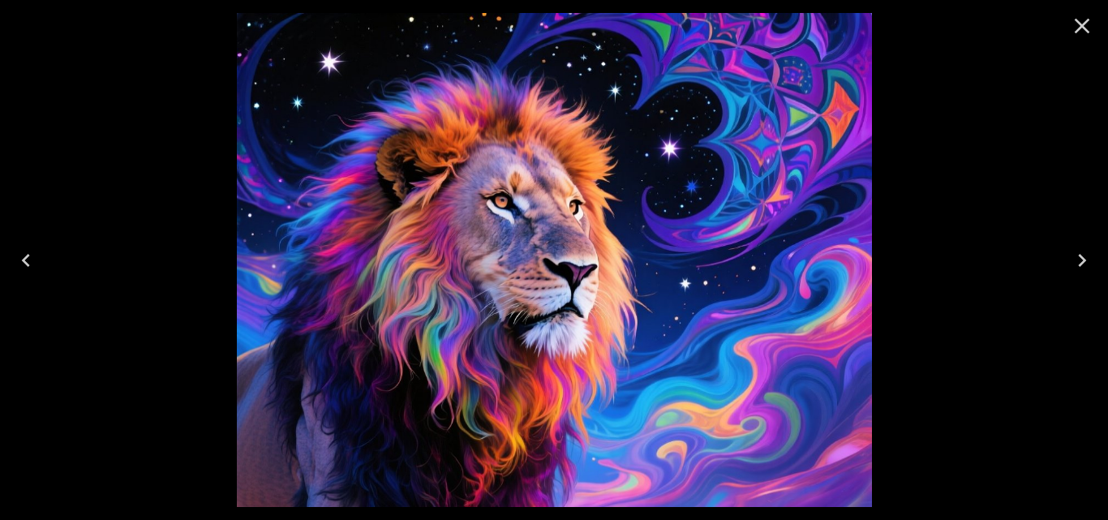
click at [1081, 23] on icon "Close" at bounding box center [1082, 26] width 26 height 26
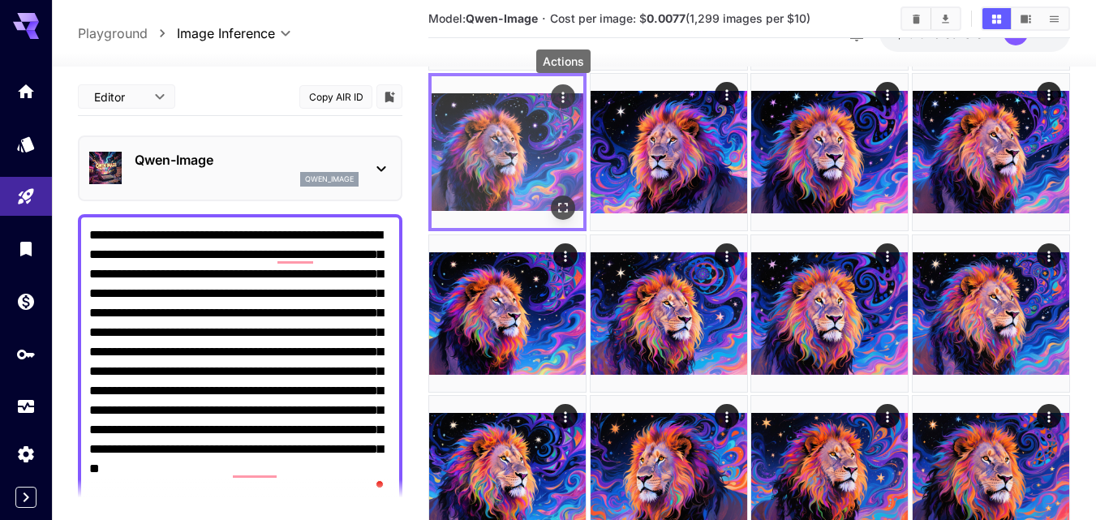
click at [563, 95] on icon "Actions" at bounding box center [563, 97] width 16 height 16
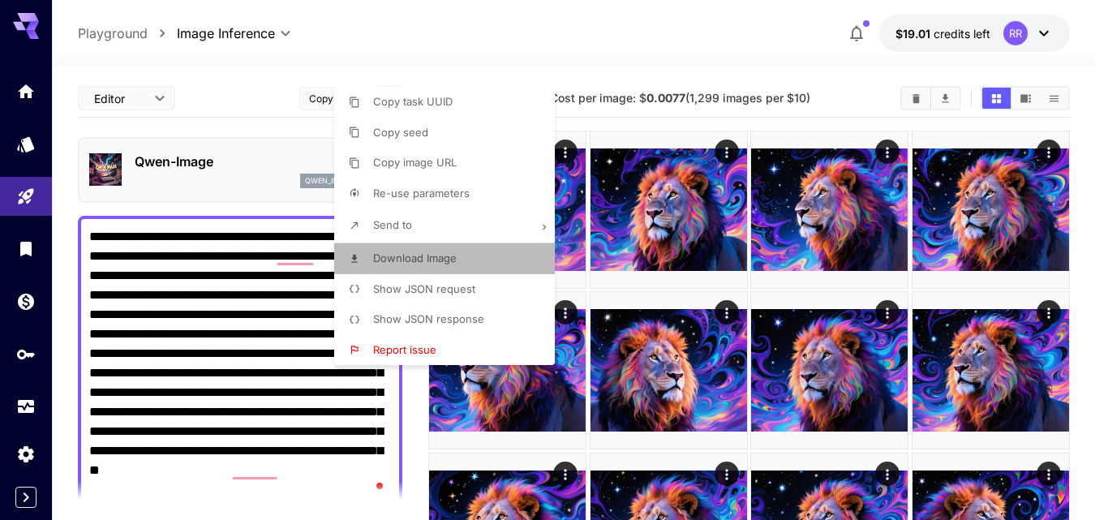
click at [401, 253] on span "Download Image" at bounding box center [415, 257] width 84 height 13
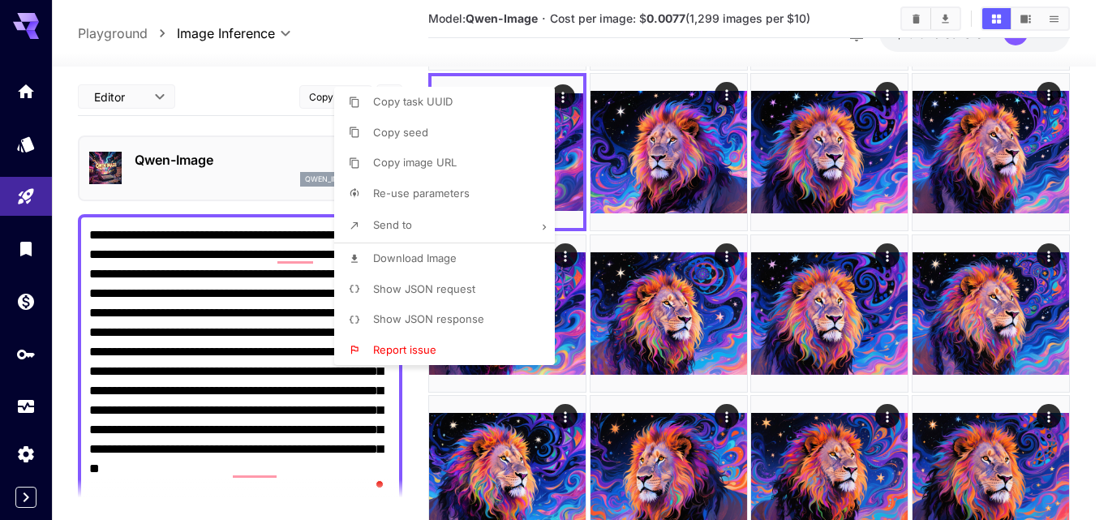
click at [574, 147] on div at bounding box center [554, 260] width 1108 height 520
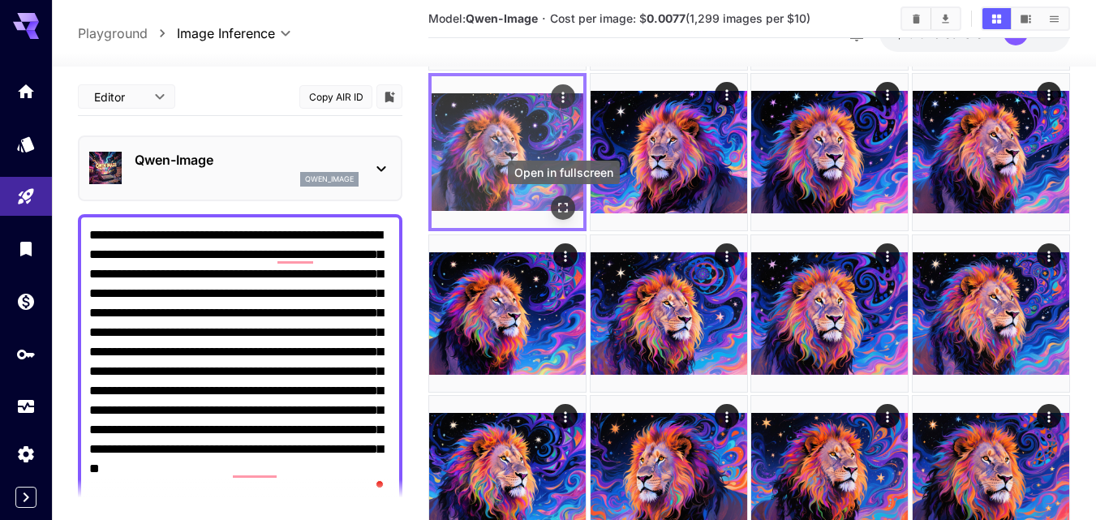
click at [562, 207] on icon "Open in fullscreen" at bounding box center [563, 208] width 16 height 16
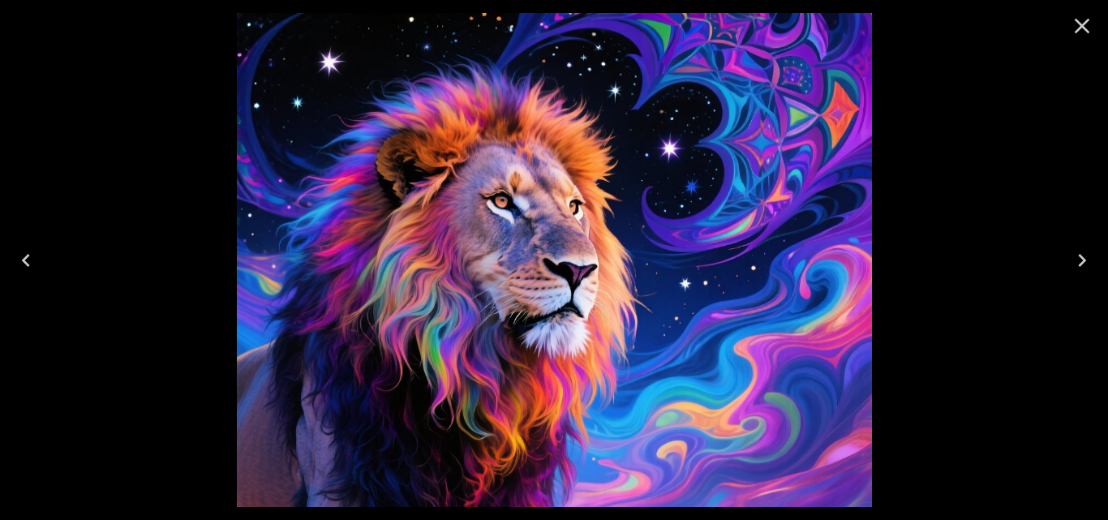
click at [19, 258] on icon "Previous" at bounding box center [26, 260] width 26 height 26
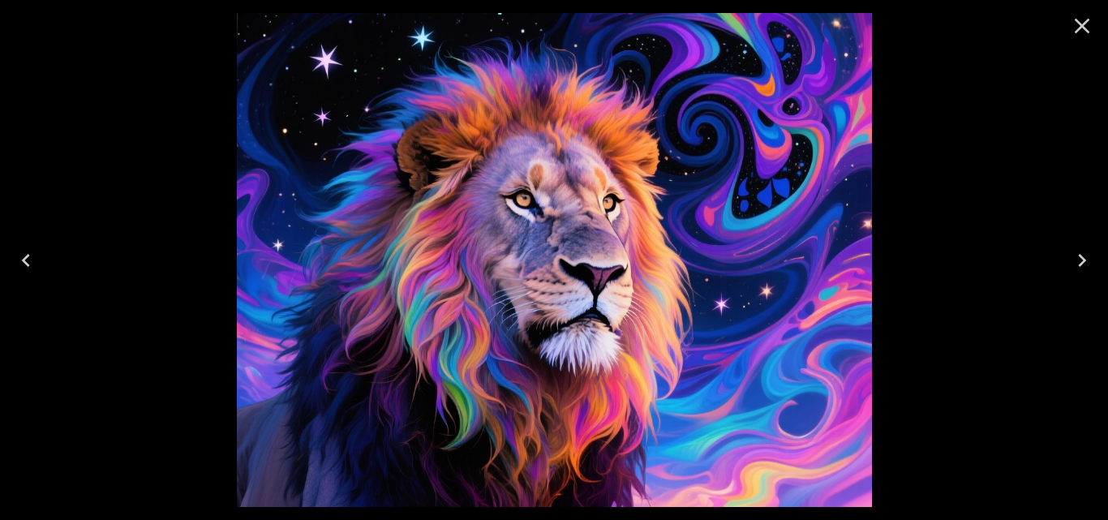
click at [19, 258] on icon "Previous" at bounding box center [26, 260] width 26 height 26
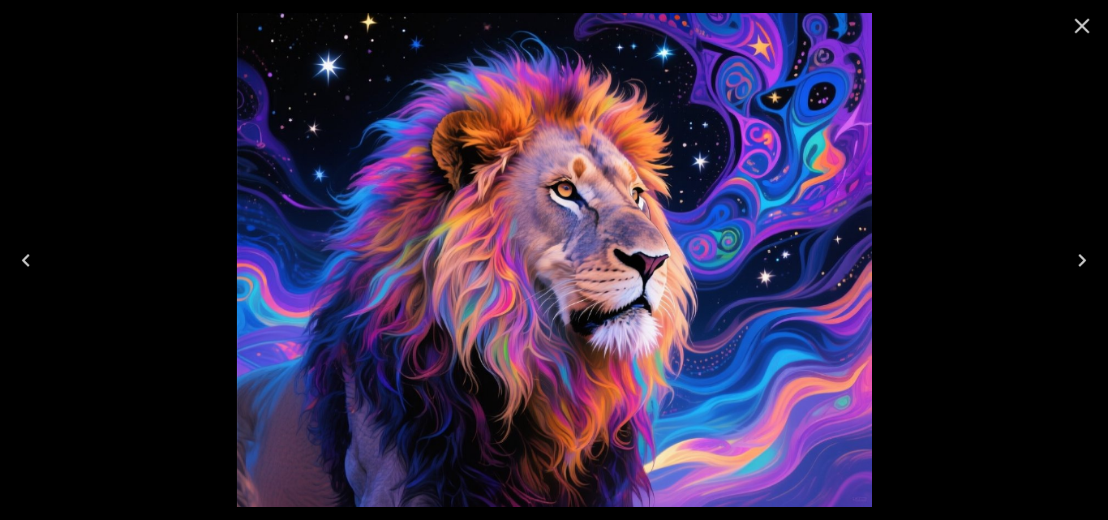
click at [1084, 24] on icon "Close" at bounding box center [1082, 26] width 26 height 26
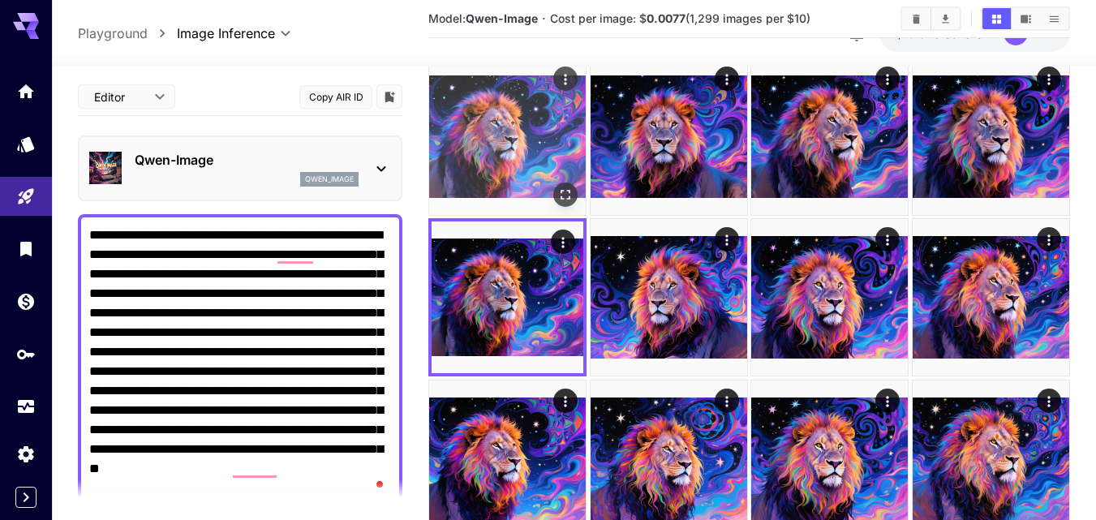
scroll to position [1988, 0]
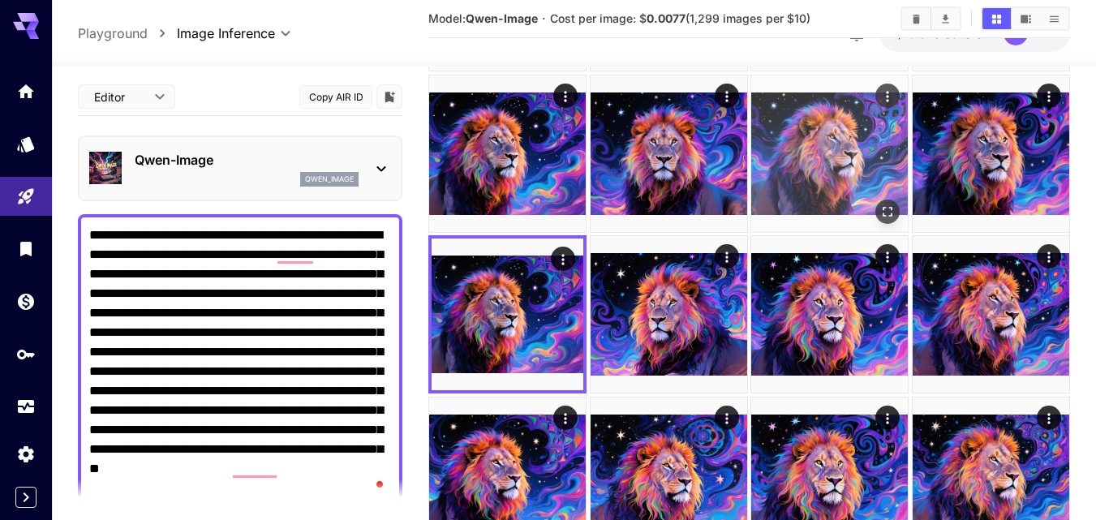
click at [837, 166] on img at bounding box center [829, 153] width 157 height 157
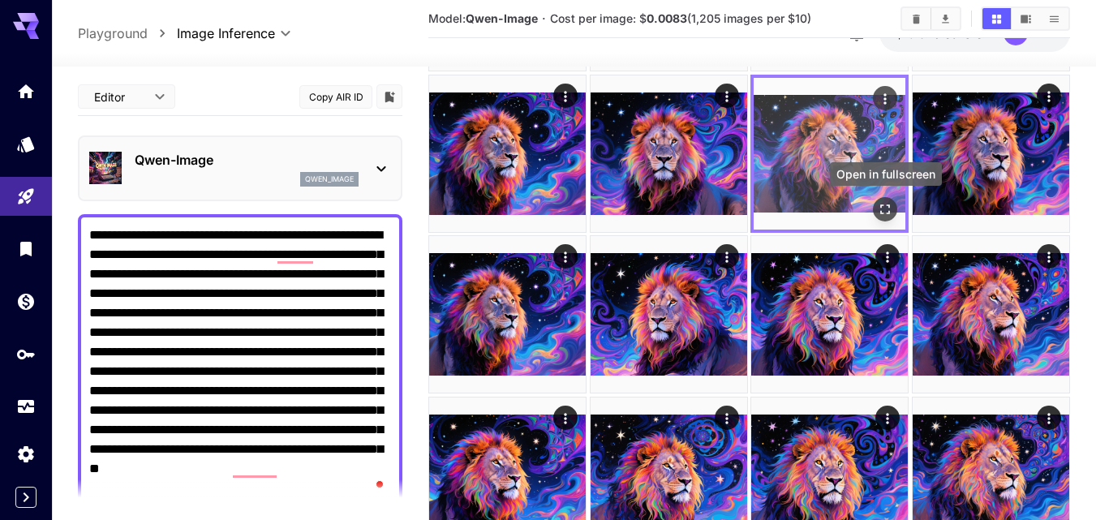
click at [884, 208] on icon "Open in fullscreen" at bounding box center [885, 209] width 16 height 16
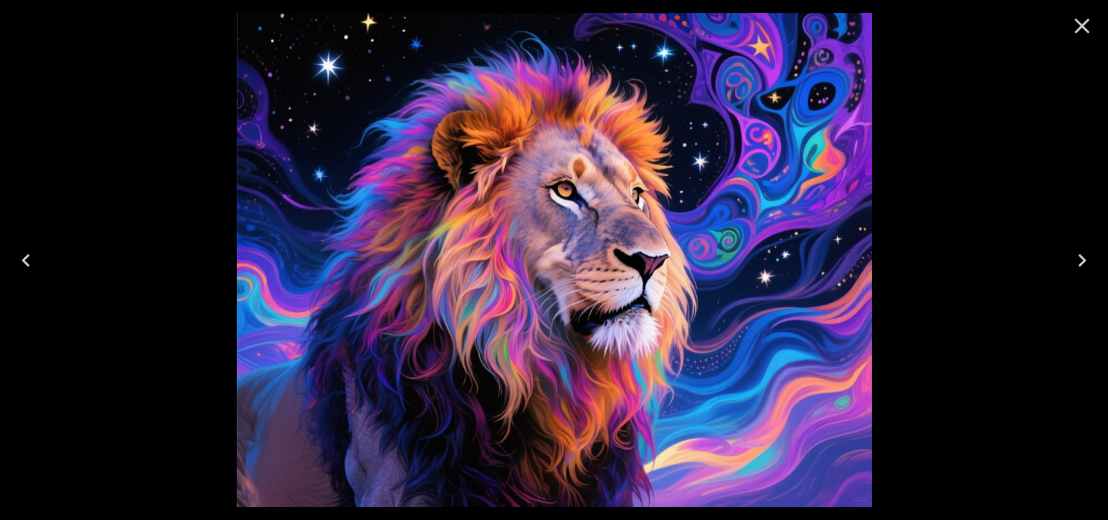
click at [1077, 29] on icon "Close" at bounding box center [1082, 26] width 26 height 26
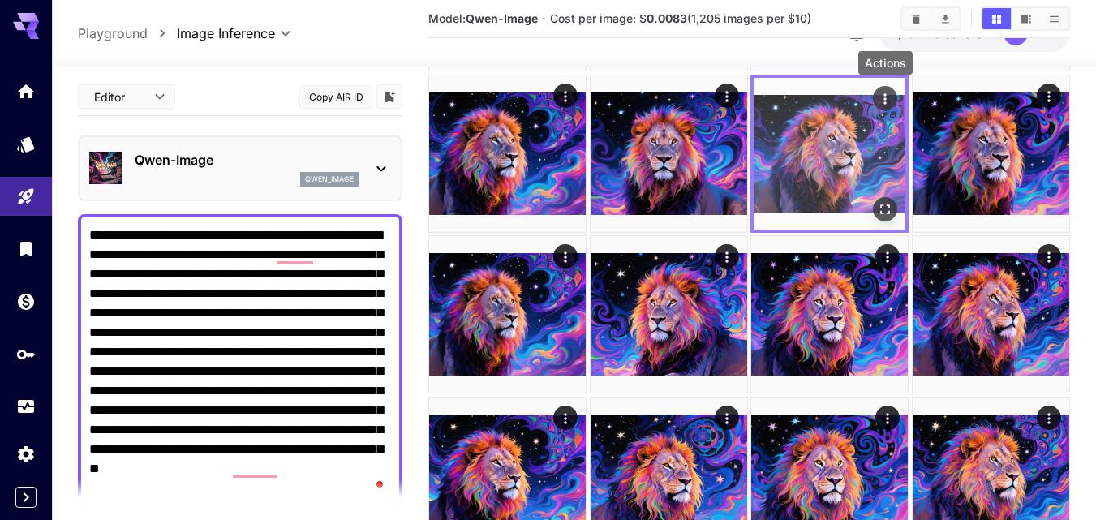
click at [887, 97] on icon "Actions" at bounding box center [885, 98] width 16 height 16
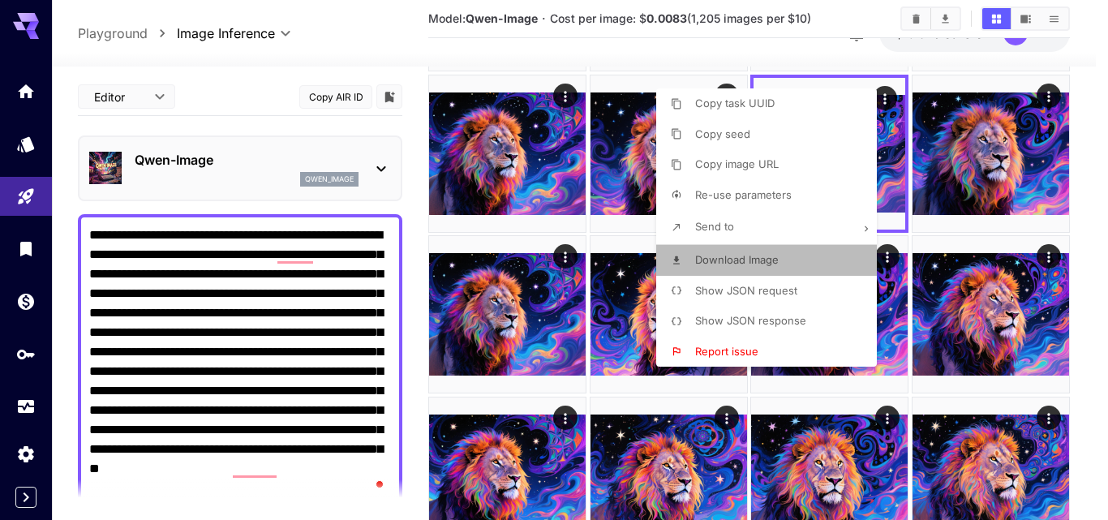
click at [741, 255] on span "Download Image" at bounding box center [737, 259] width 84 height 13
click at [633, 191] on div at bounding box center [554, 260] width 1108 height 520
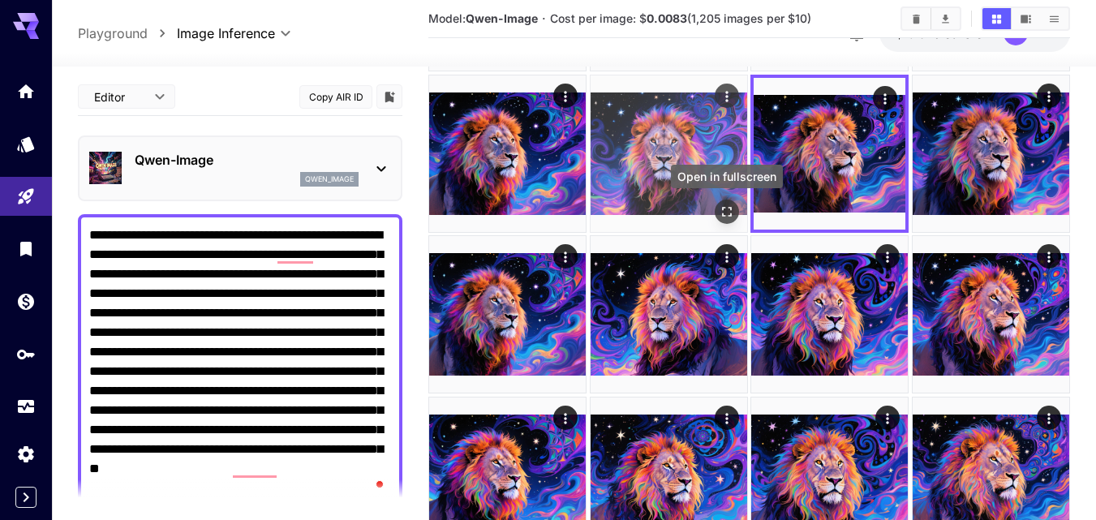
click at [729, 212] on icon "Open in fullscreen" at bounding box center [727, 212] width 16 height 16
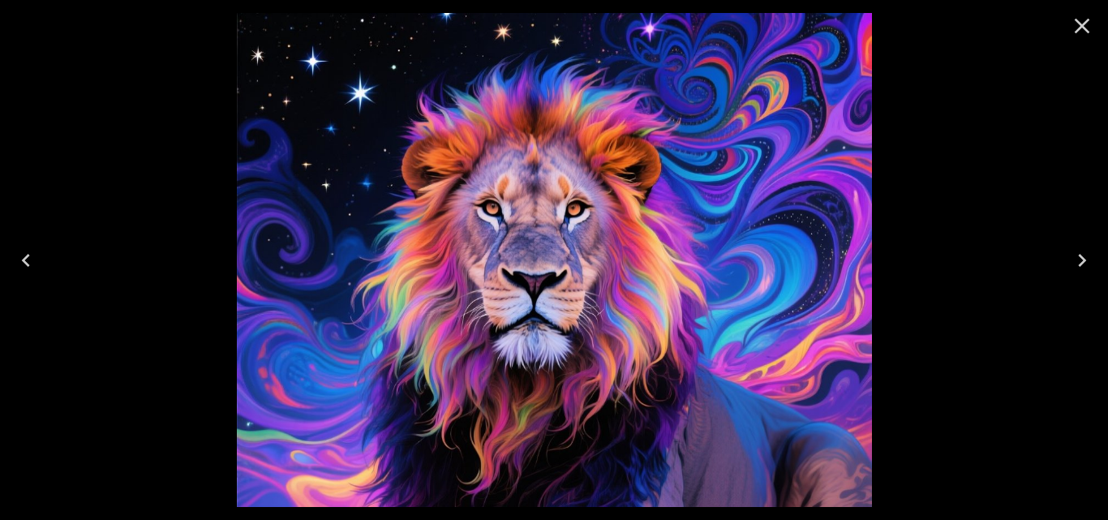
click at [22, 260] on icon "Previous" at bounding box center [26, 260] width 26 height 26
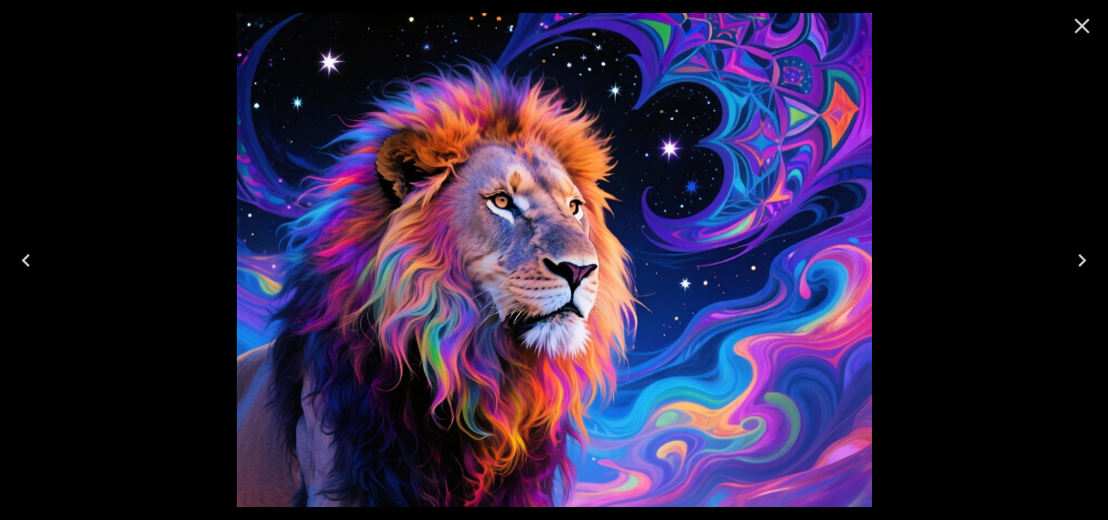
click at [22, 260] on icon "Previous" at bounding box center [26, 260] width 26 height 26
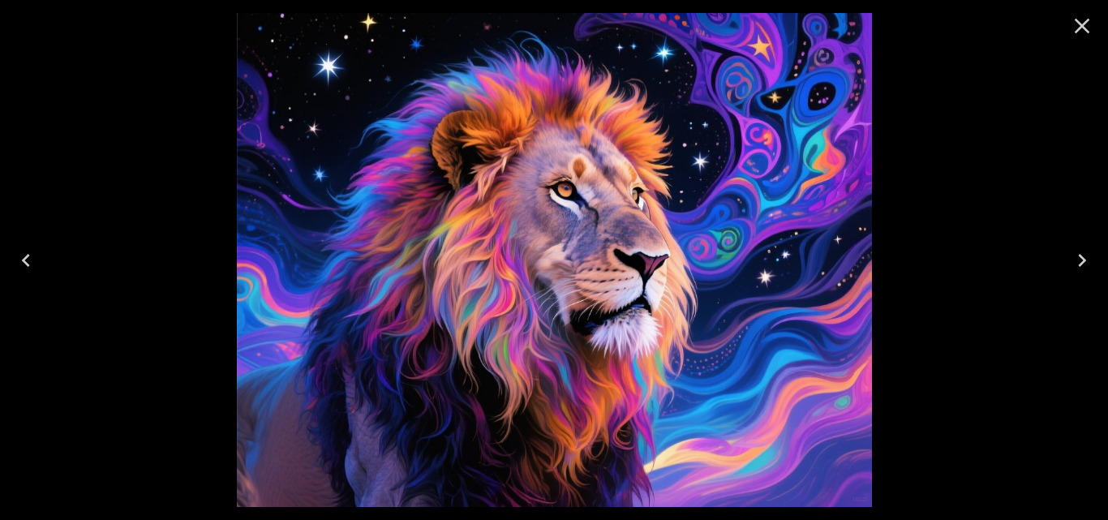
click at [22, 264] on icon "Previous" at bounding box center [26, 260] width 26 height 26
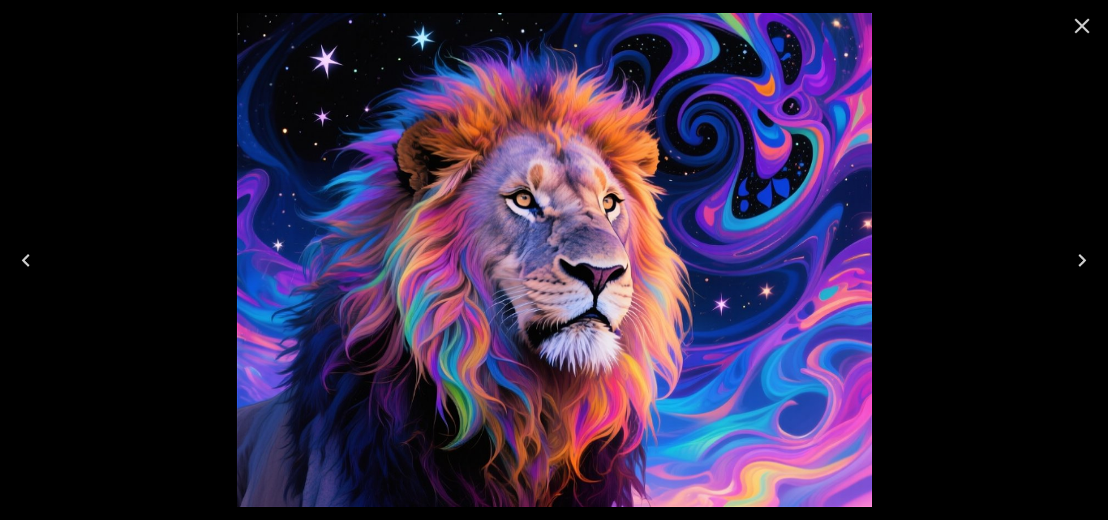
click at [22, 264] on icon "Previous" at bounding box center [26, 260] width 26 height 26
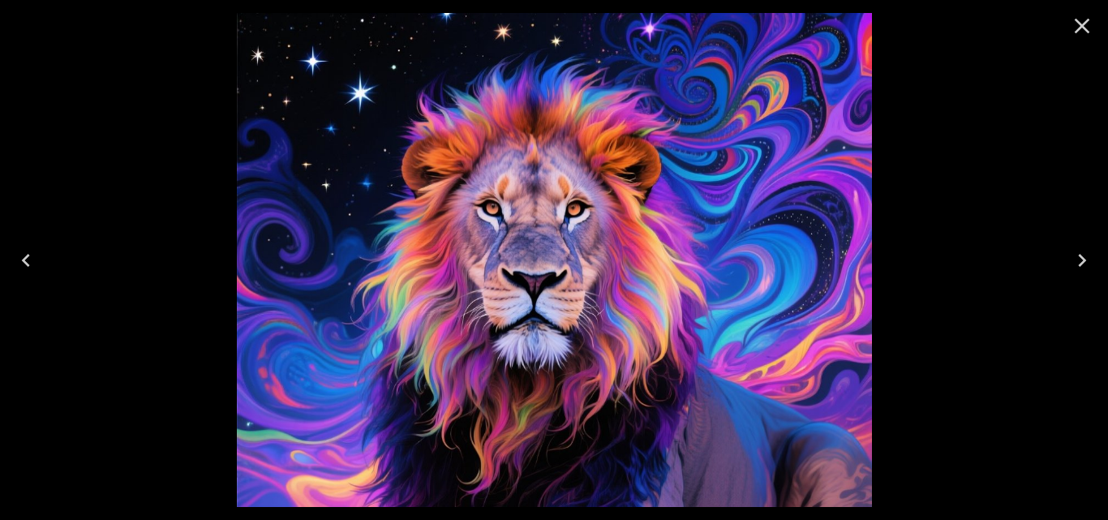
click at [22, 264] on icon "Previous" at bounding box center [26, 260] width 26 height 26
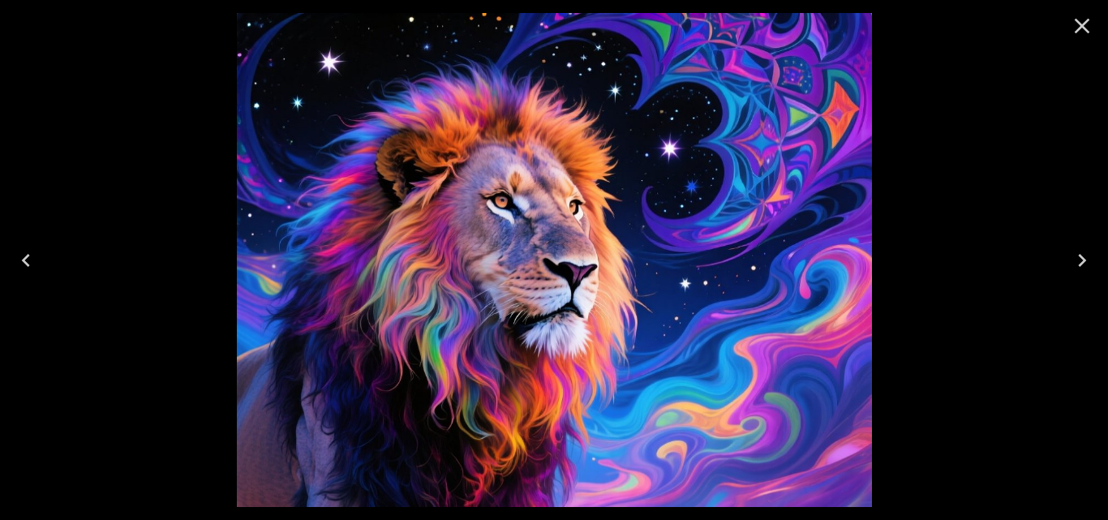
click at [22, 264] on icon "Previous" at bounding box center [26, 260] width 26 height 26
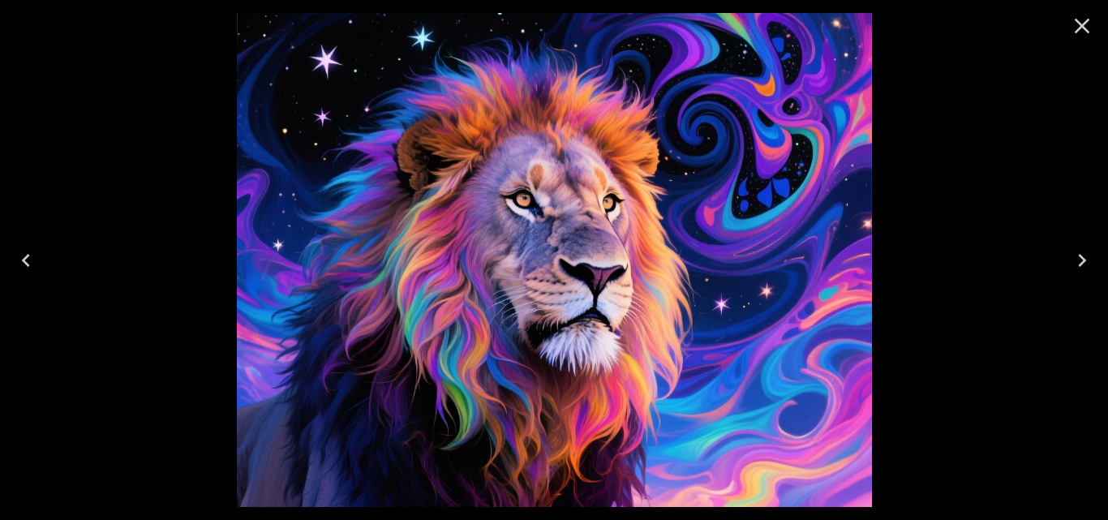
click at [22, 265] on icon "Previous" at bounding box center [26, 260] width 26 height 26
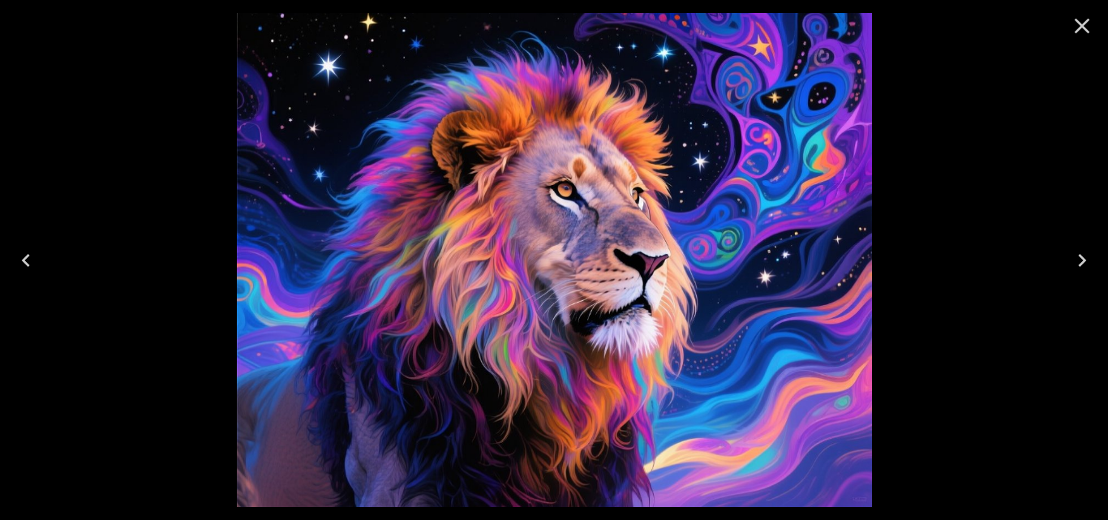
click at [22, 266] on icon "Previous" at bounding box center [26, 260] width 26 height 26
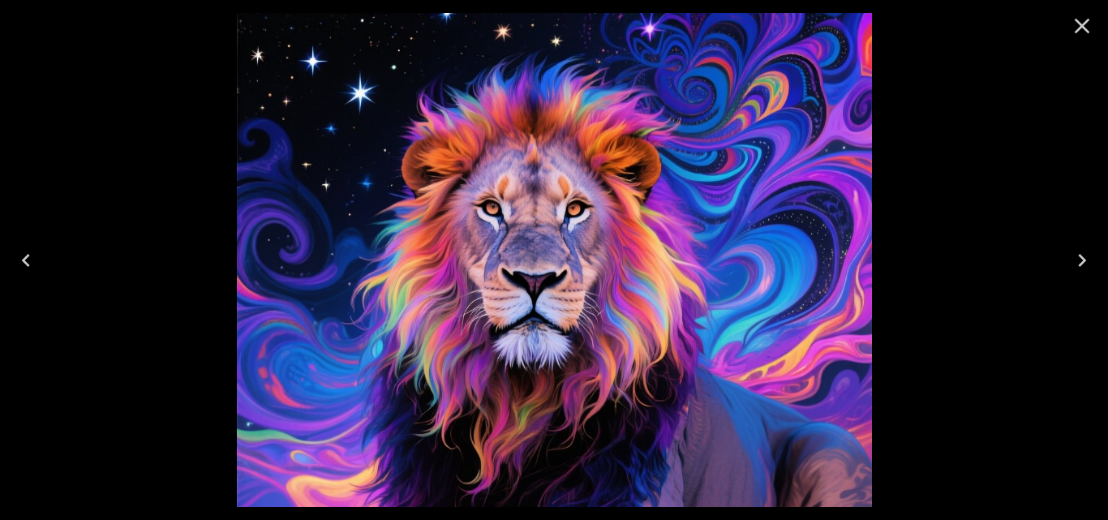
click at [22, 267] on icon "Previous" at bounding box center [26, 260] width 26 height 26
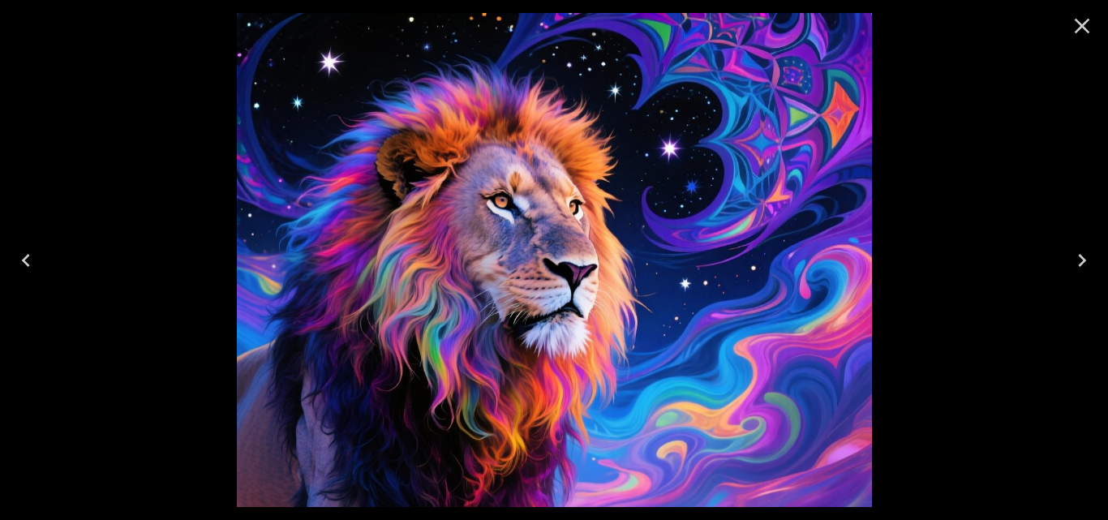
click at [22, 267] on icon "Previous" at bounding box center [26, 260] width 26 height 26
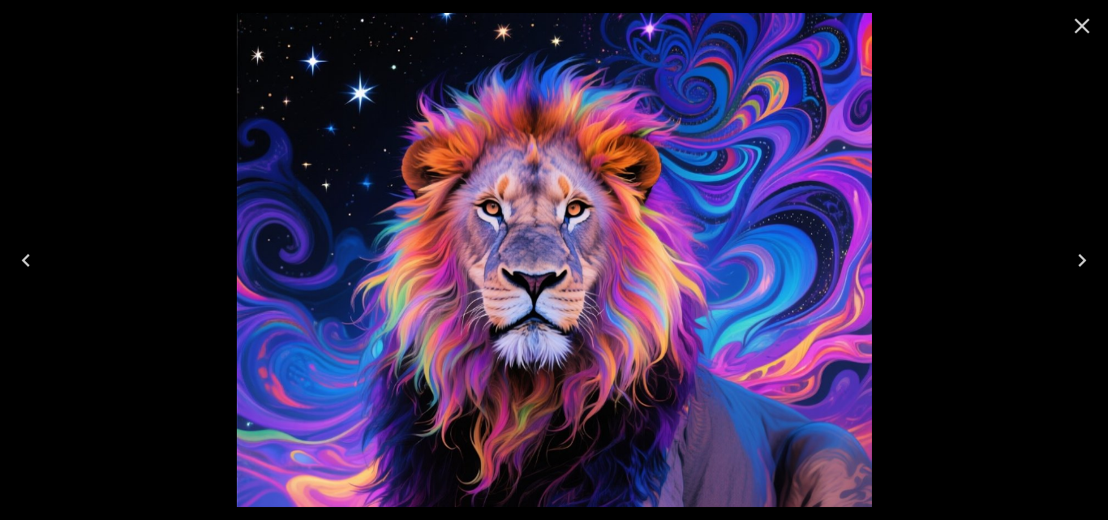
click at [22, 268] on icon "Previous" at bounding box center [26, 260] width 26 height 26
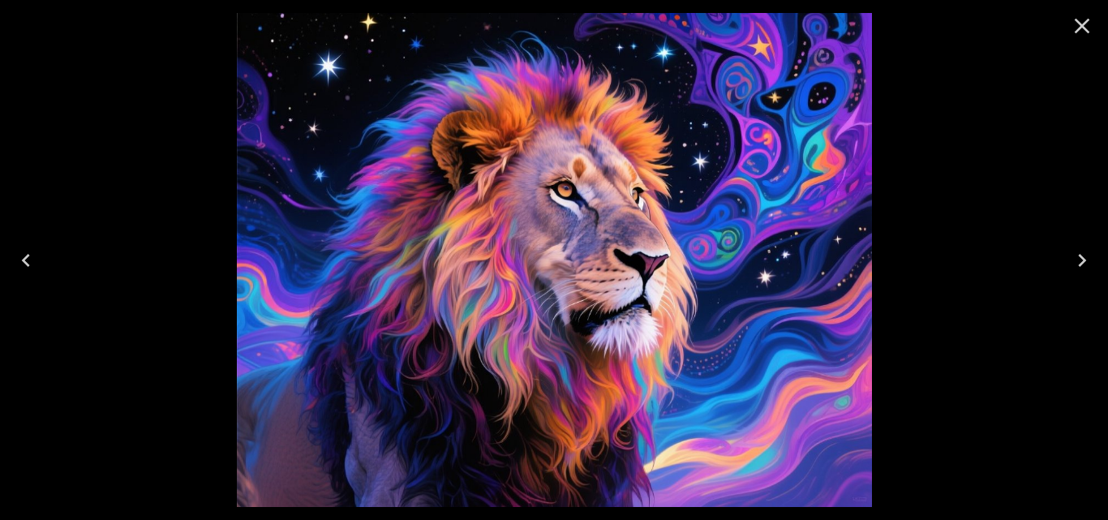
click at [22, 268] on icon "Previous" at bounding box center [26, 260] width 26 height 26
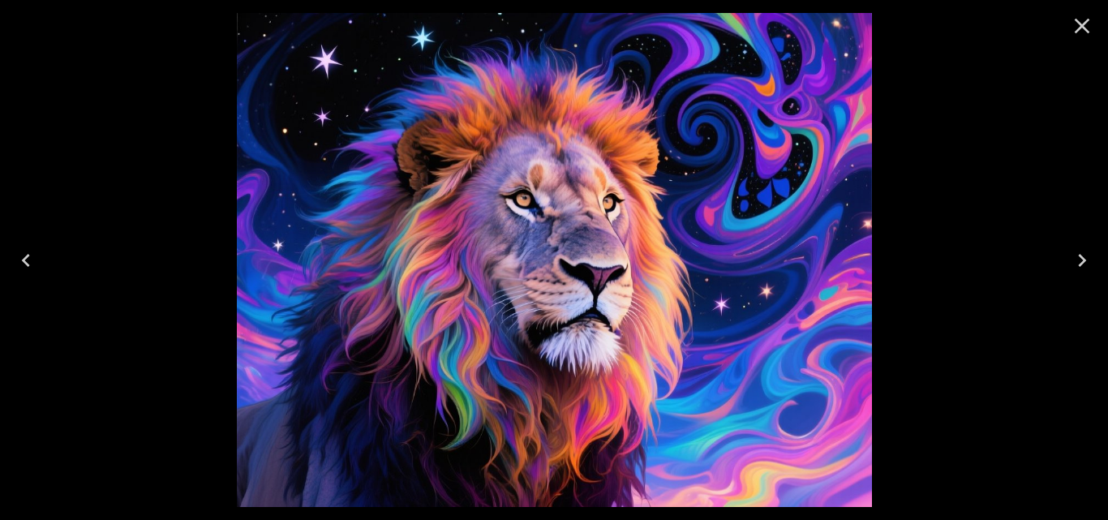
click at [22, 269] on icon "Previous" at bounding box center [26, 260] width 26 height 26
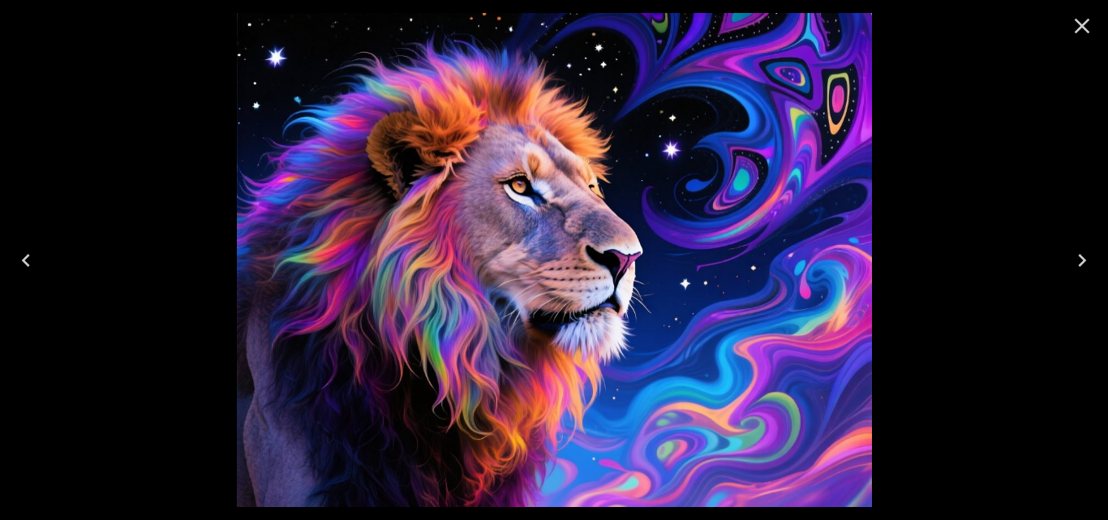
click at [29, 259] on icon "Previous" at bounding box center [26, 260] width 26 height 26
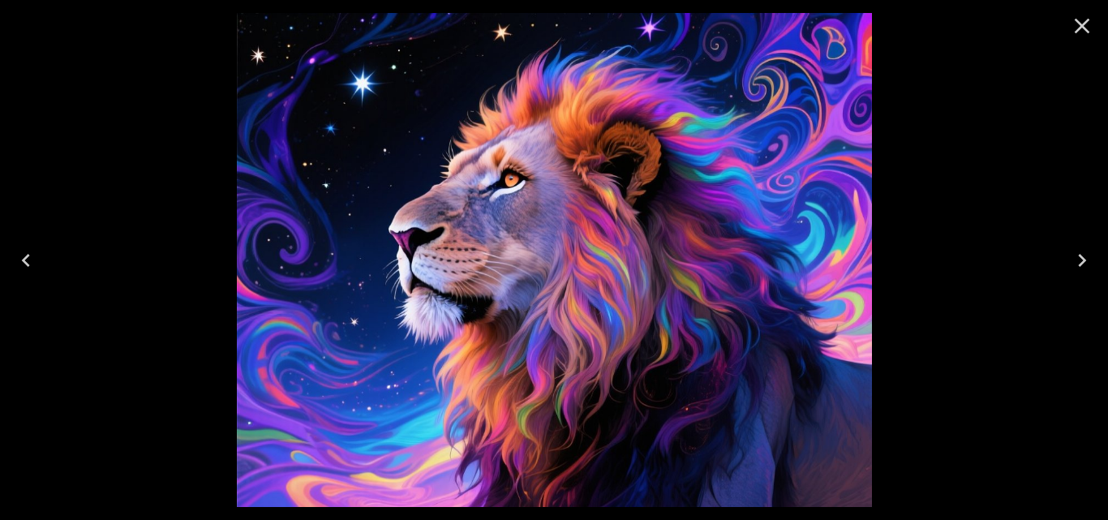
click at [1078, 28] on icon "Close" at bounding box center [1082, 26] width 26 height 26
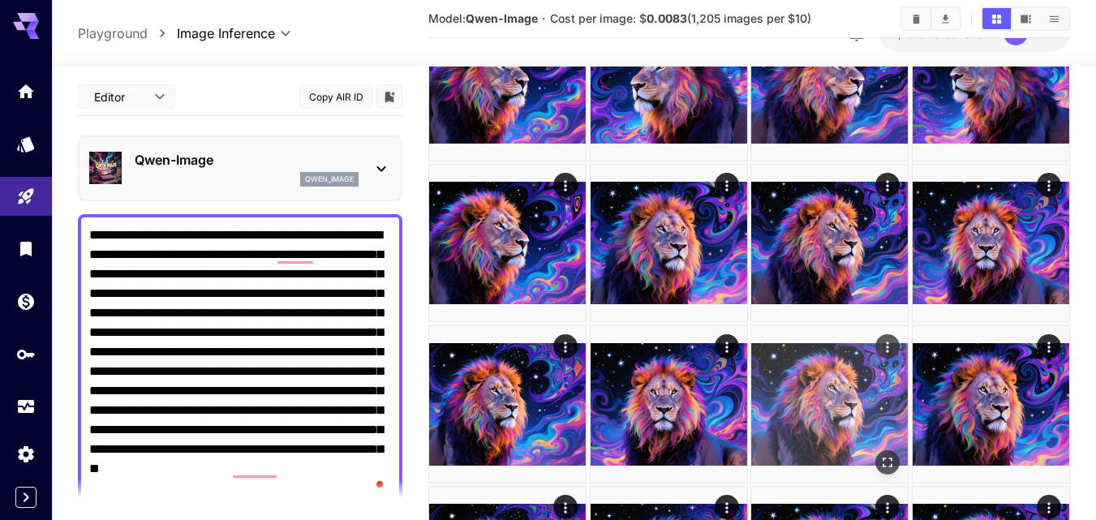
scroll to position [1339, 0]
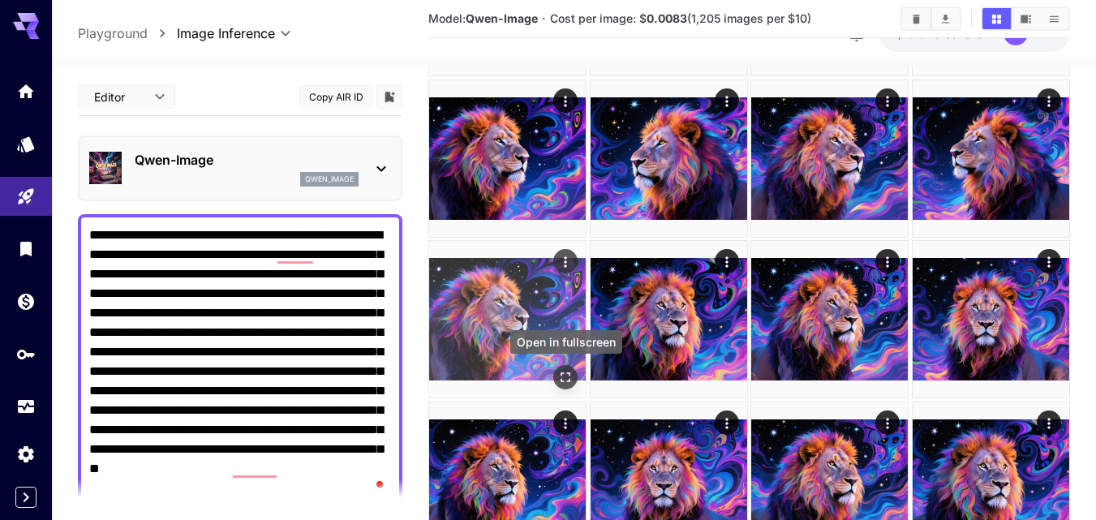
click at [566, 372] on icon "Open in fullscreen" at bounding box center [565, 377] width 16 height 16
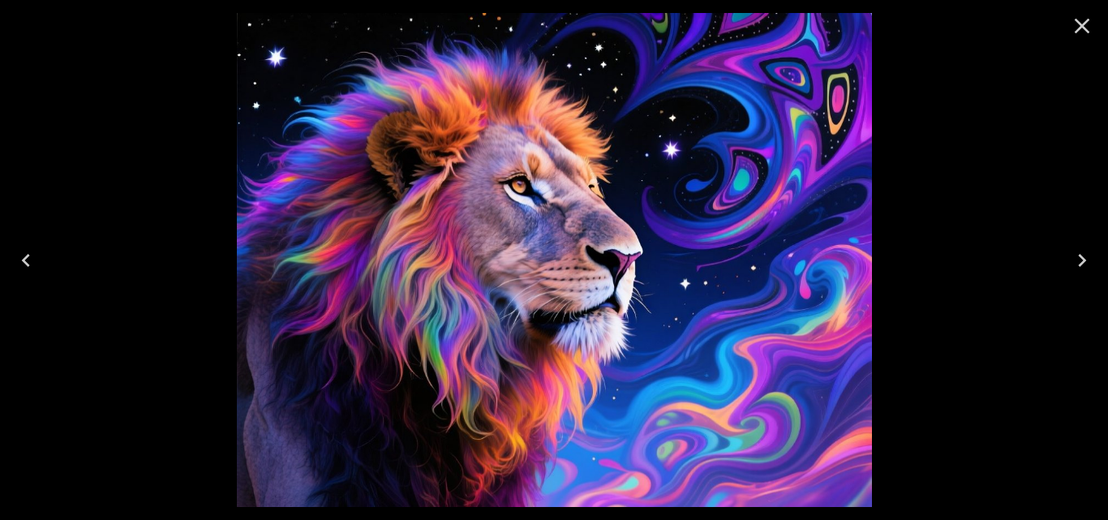
click at [1078, 18] on icon "Close" at bounding box center [1082, 26] width 26 height 26
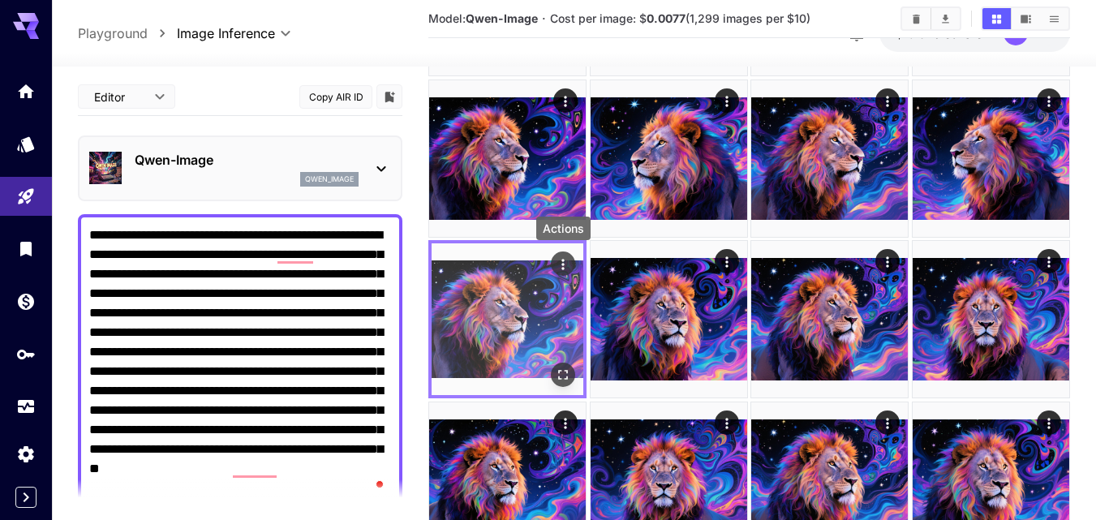
click at [563, 270] on icon "Actions" at bounding box center [563, 264] width 16 height 16
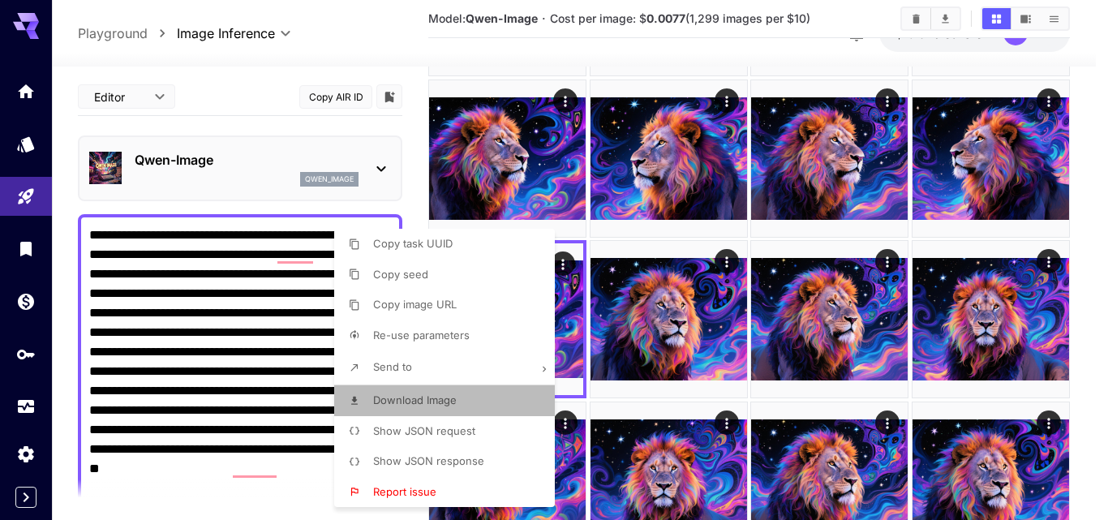
click at [418, 401] on span "Download Image" at bounding box center [415, 399] width 84 height 13
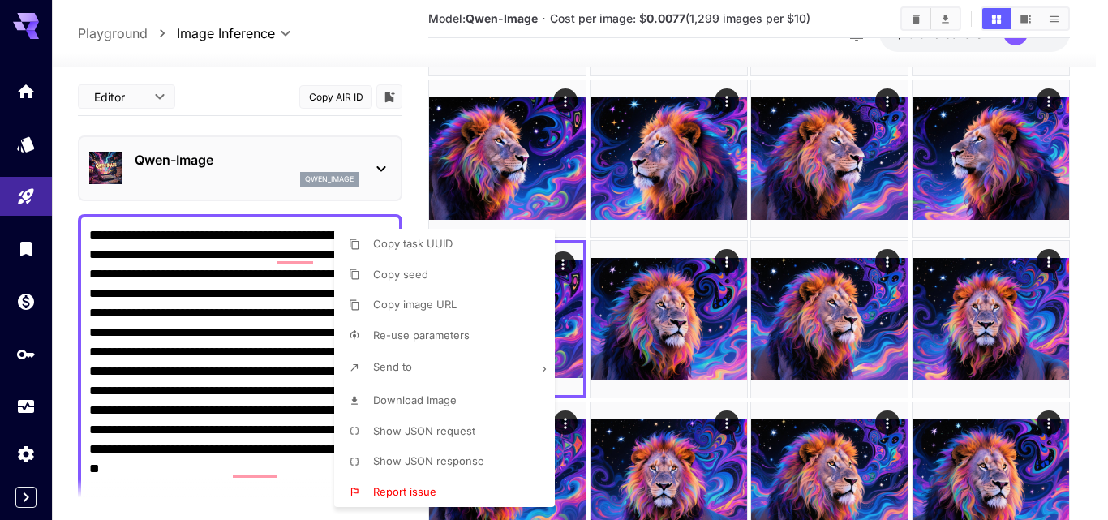
click at [629, 236] on div at bounding box center [554, 260] width 1108 height 520
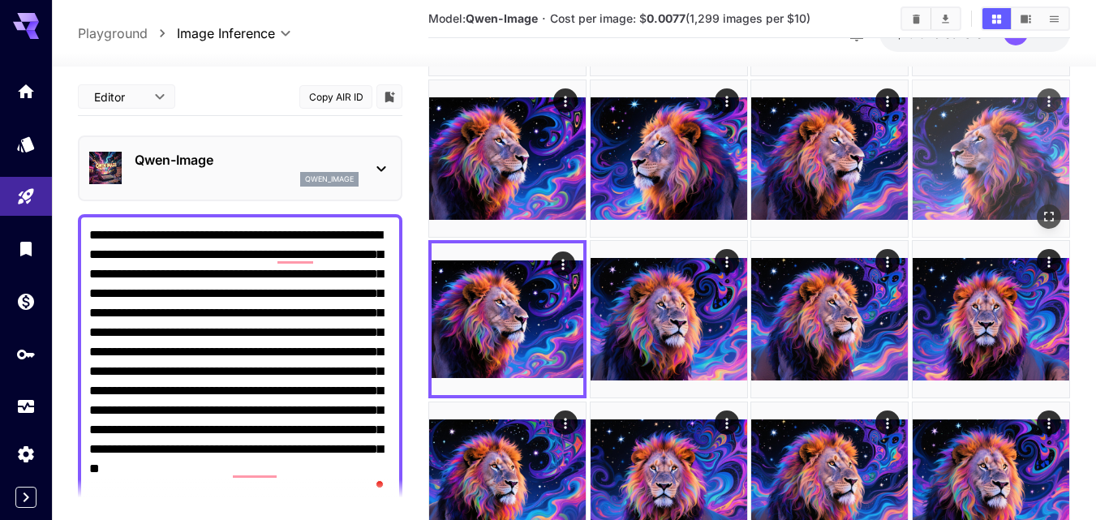
click at [1044, 205] on button "Open in fullscreen" at bounding box center [1049, 216] width 24 height 24
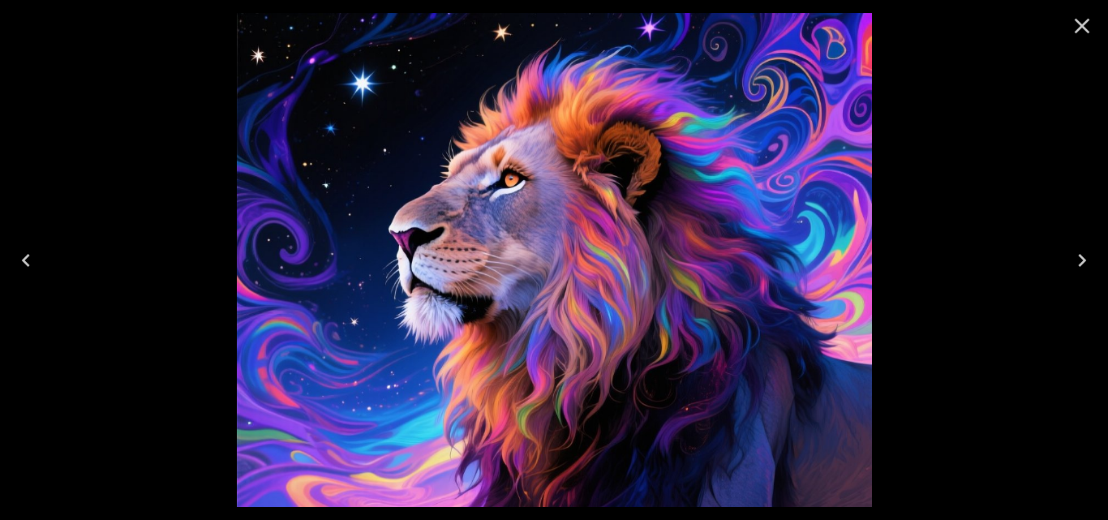
click at [27, 261] on icon "Previous" at bounding box center [26, 260] width 26 height 26
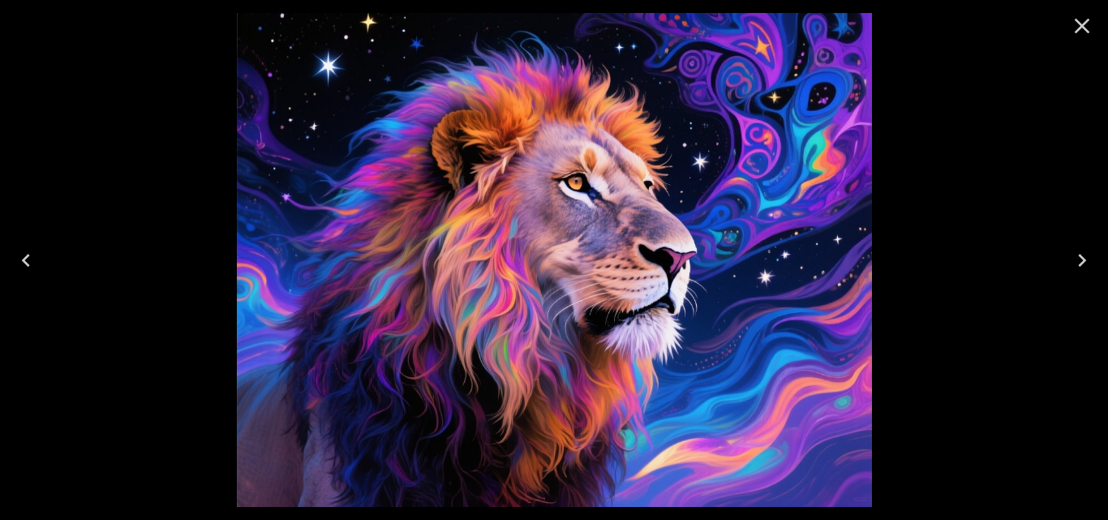
click at [1085, 268] on icon "Next" at bounding box center [1082, 260] width 26 height 26
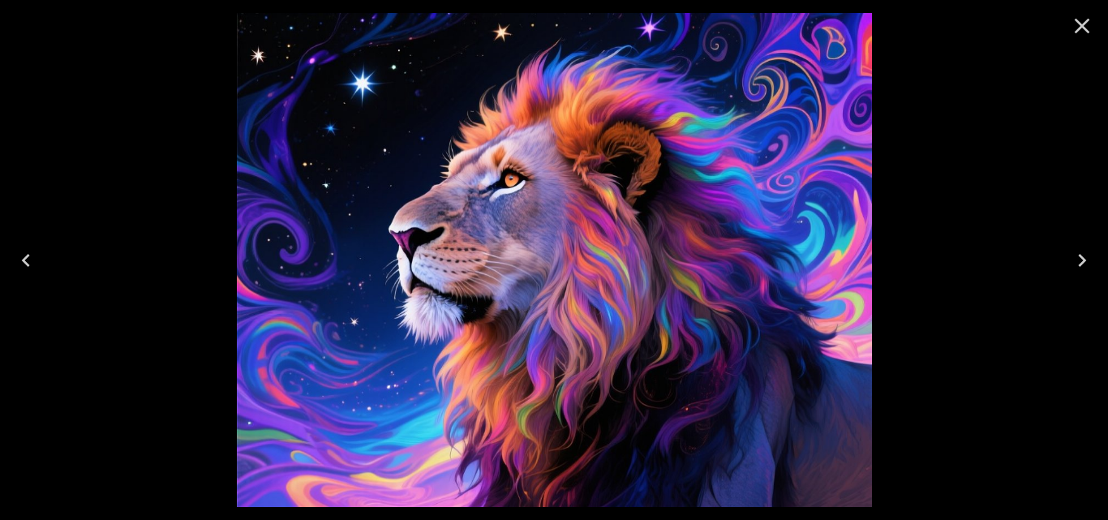
click at [1081, 28] on icon "Close" at bounding box center [1082, 26] width 26 height 26
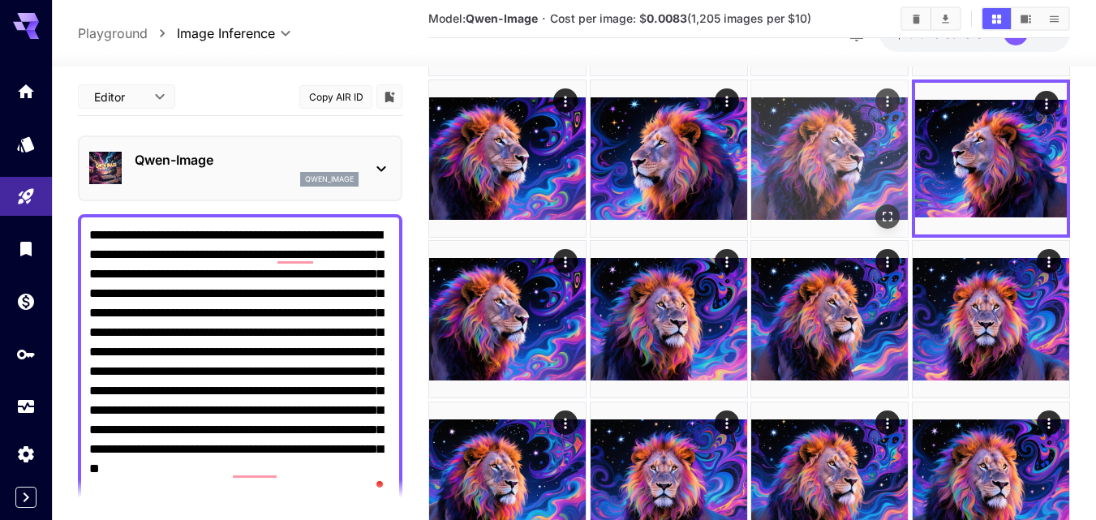
drag, startPoint x: 849, startPoint y: 121, endPoint x: 878, endPoint y: 101, distance: 34.9
click at [849, 122] on img at bounding box center [829, 158] width 157 height 157
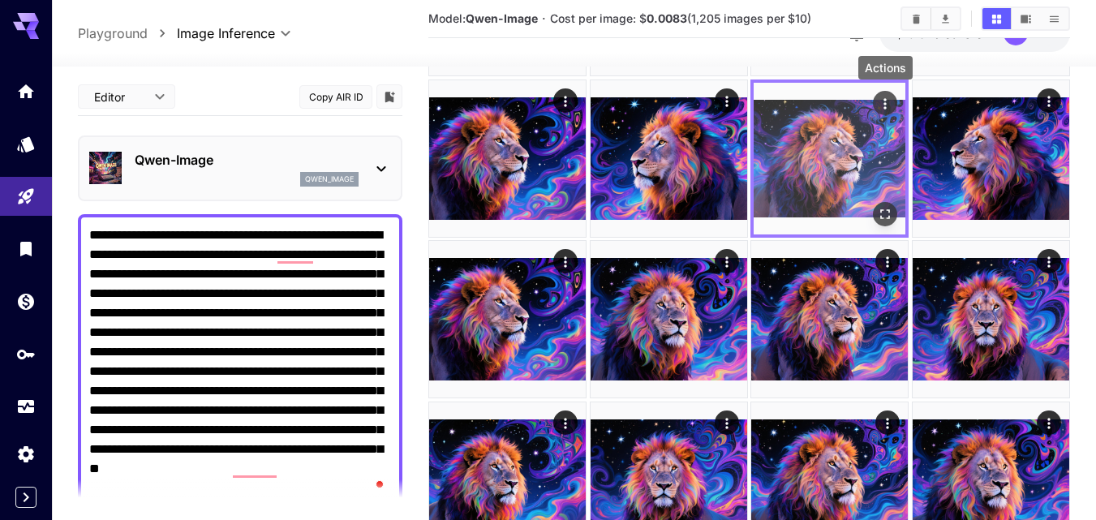
click at [878, 99] on icon "Actions" at bounding box center [885, 104] width 16 height 16
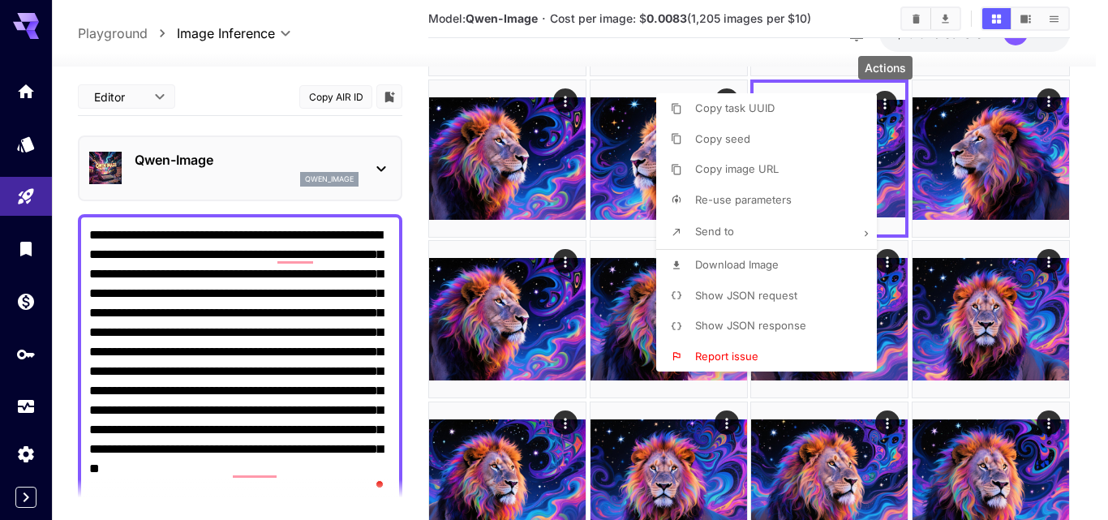
click at [744, 262] on span "Download Image" at bounding box center [737, 264] width 84 height 13
click at [1054, 63] on div at bounding box center [554, 260] width 1108 height 520
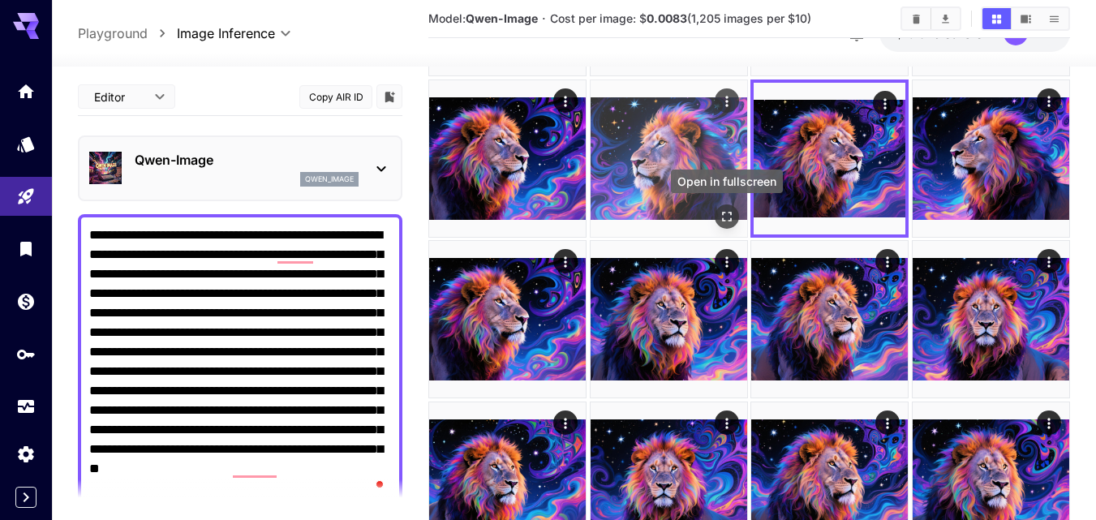
click at [731, 217] on icon "Open in fullscreen" at bounding box center [727, 216] width 16 height 16
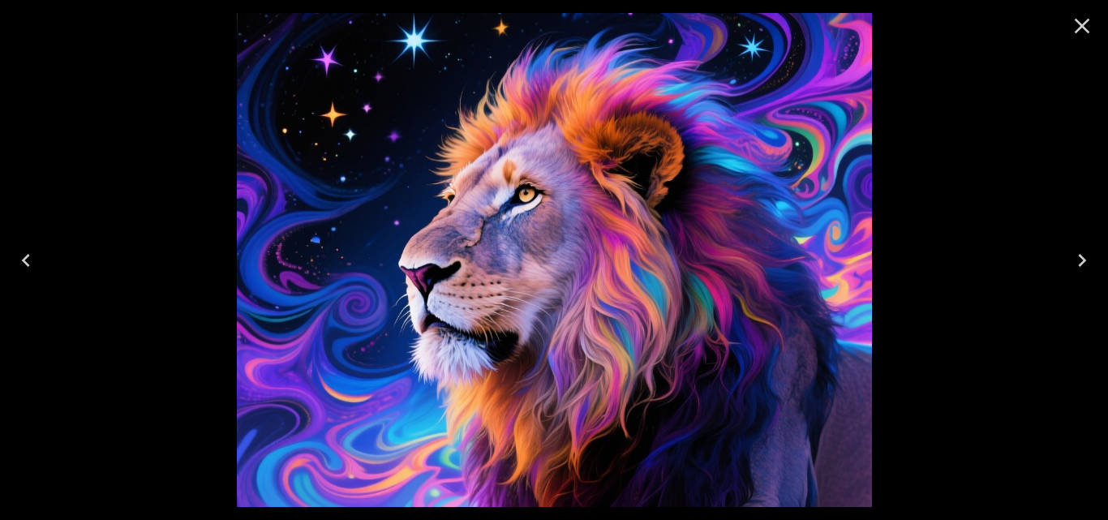
click at [34, 257] on icon "Previous" at bounding box center [26, 260] width 26 height 26
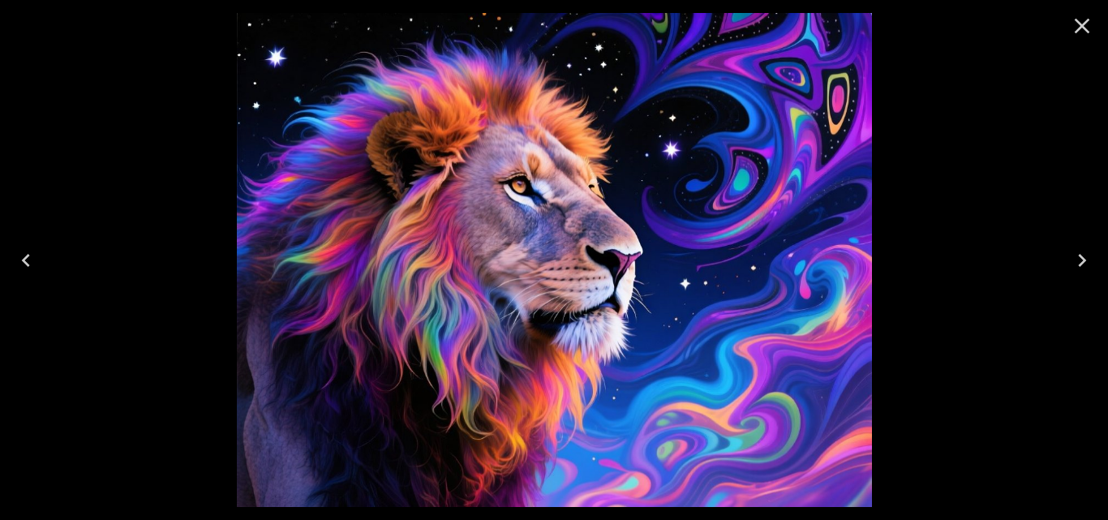
click at [34, 258] on icon "Previous" at bounding box center [26, 260] width 26 height 26
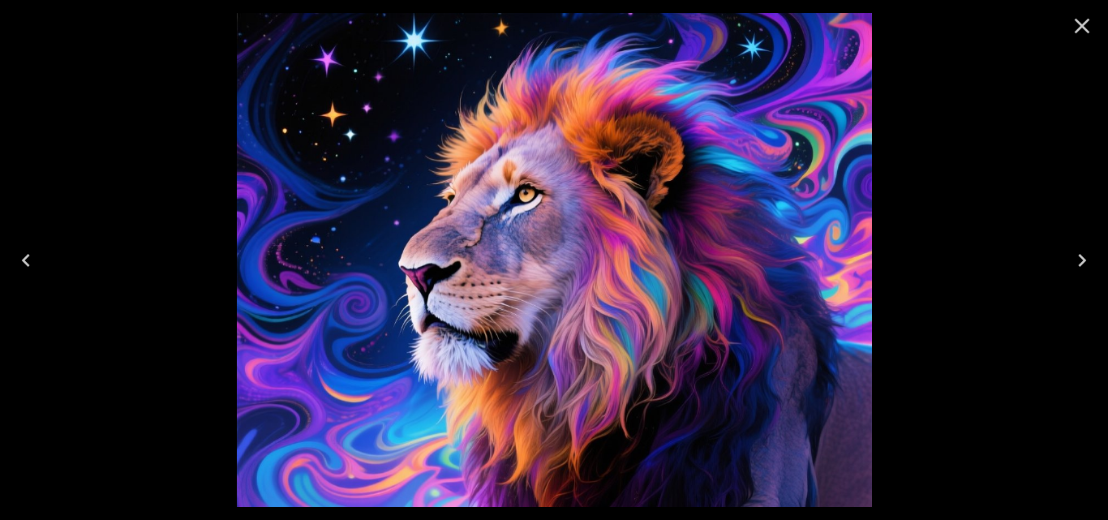
click at [34, 260] on icon "Previous" at bounding box center [26, 260] width 26 height 26
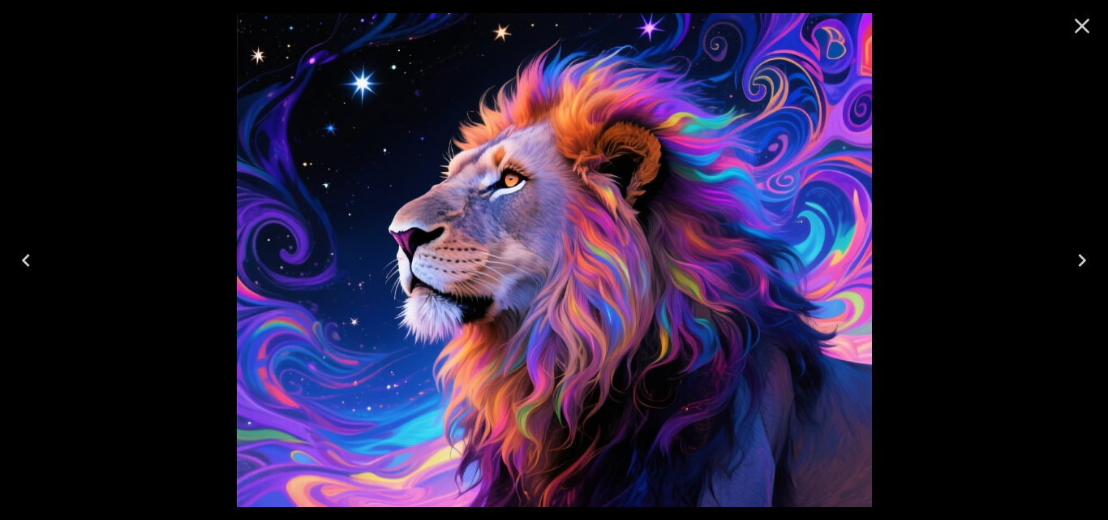
click at [34, 262] on icon "Previous" at bounding box center [26, 260] width 26 height 26
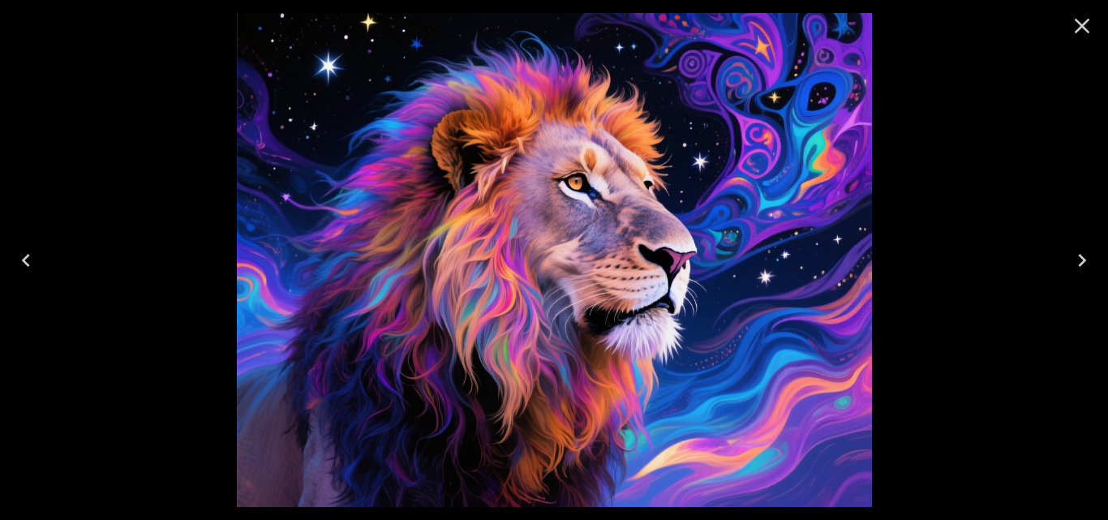
click at [34, 262] on icon "Previous" at bounding box center [26, 260] width 26 height 26
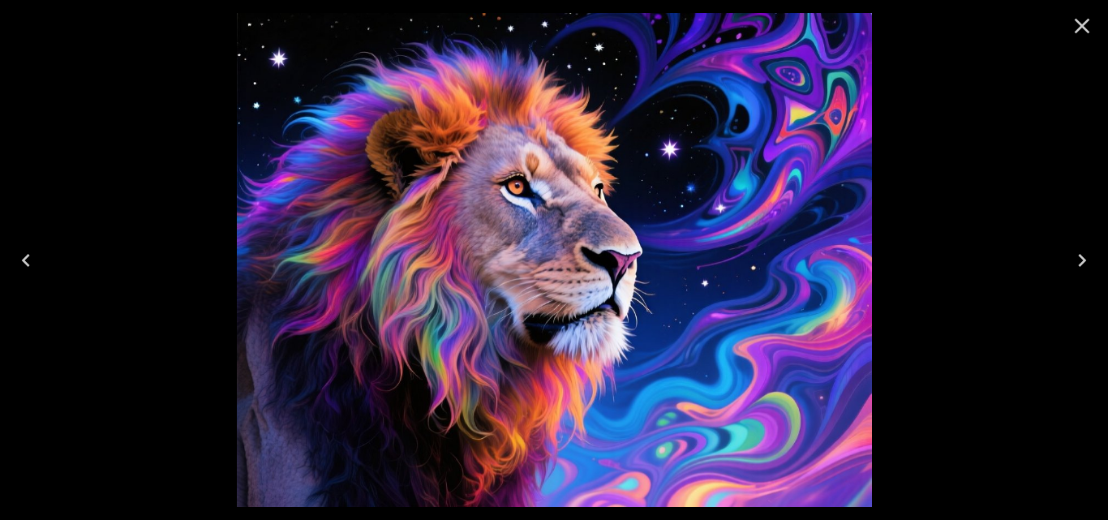
click at [34, 263] on icon "Previous" at bounding box center [26, 260] width 26 height 26
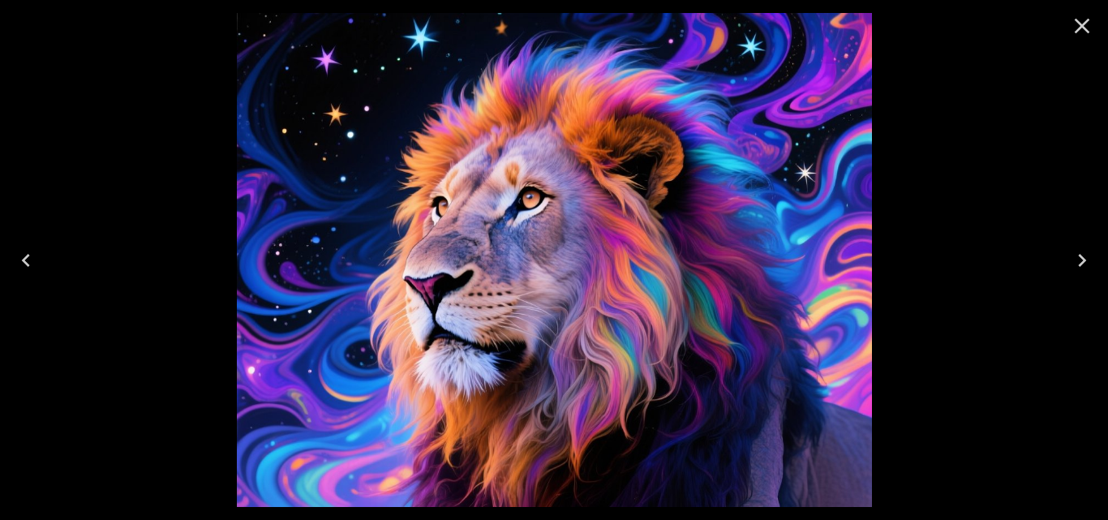
click at [34, 264] on icon "Previous" at bounding box center [26, 260] width 26 height 26
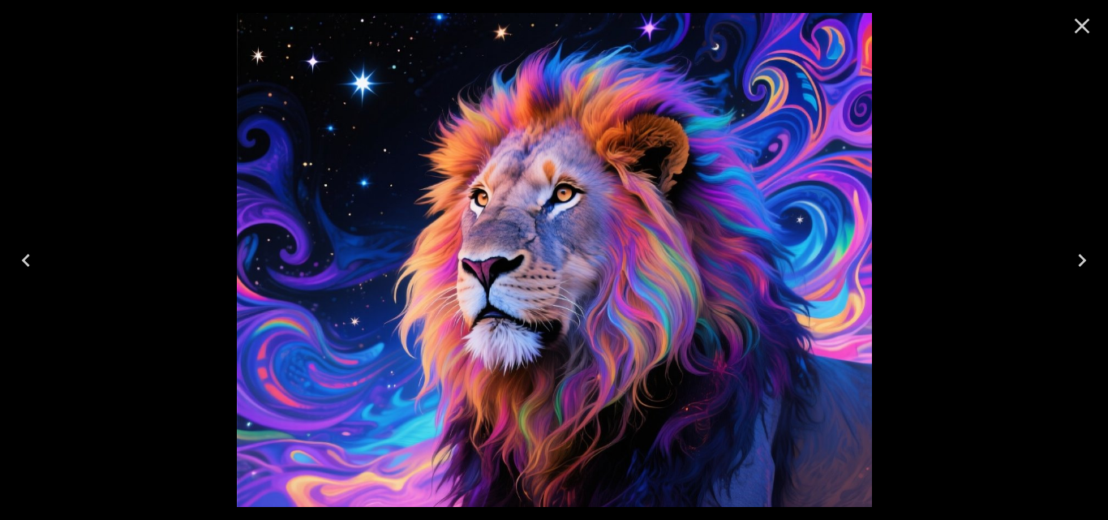
click at [34, 266] on icon "Previous" at bounding box center [26, 260] width 26 height 26
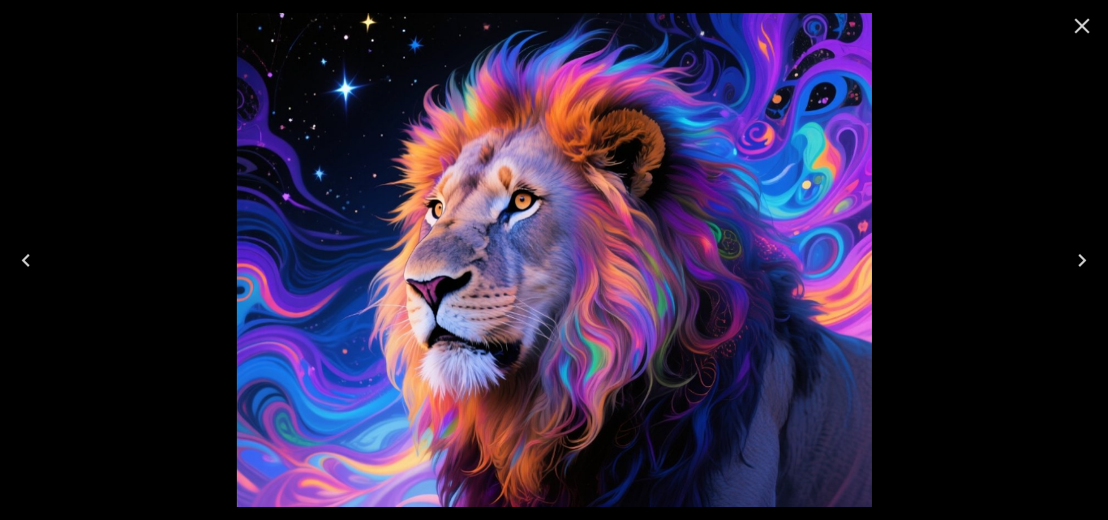
click at [34, 266] on icon "Previous" at bounding box center [26, 260] width 26 height 26
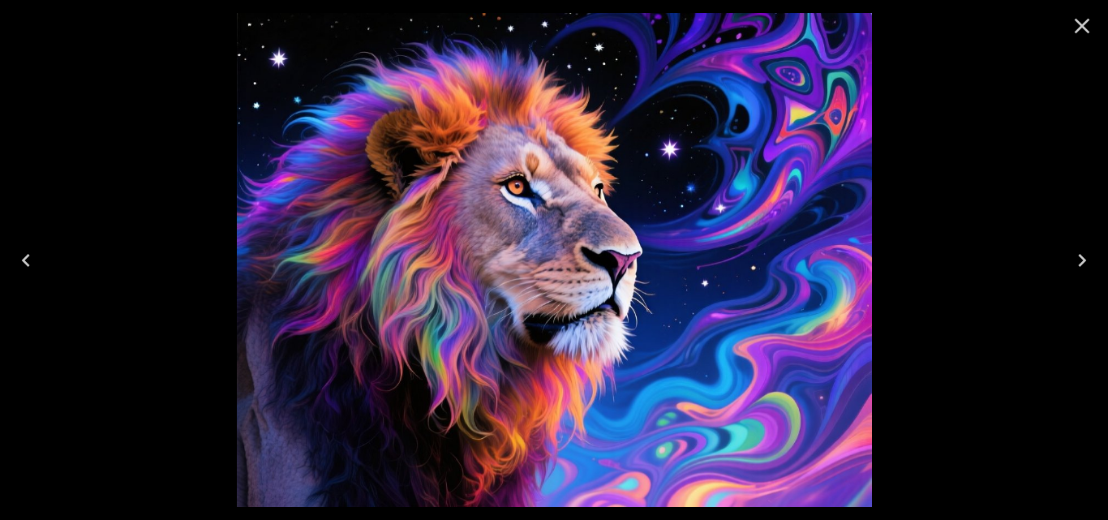
click at [34, 267] on icon "Previous" at bounding box center [26, 260] width 26 height 26
click at [30, 263] on icon "Previous" at bounding box center [26, 260] width 26 height 26
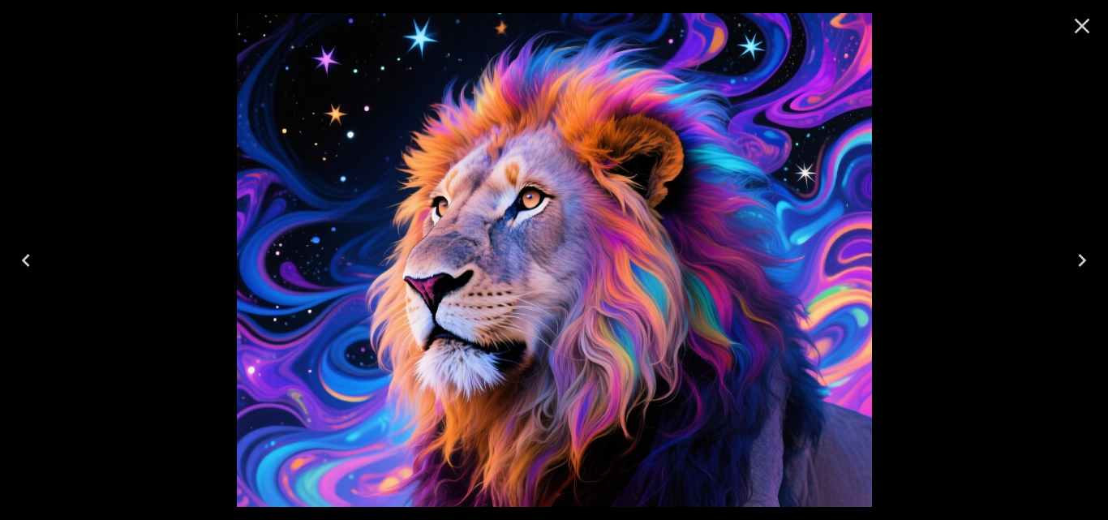
click at [25, 260] on icon "Previous" at bounding box center [26, 260] width 26 height 26
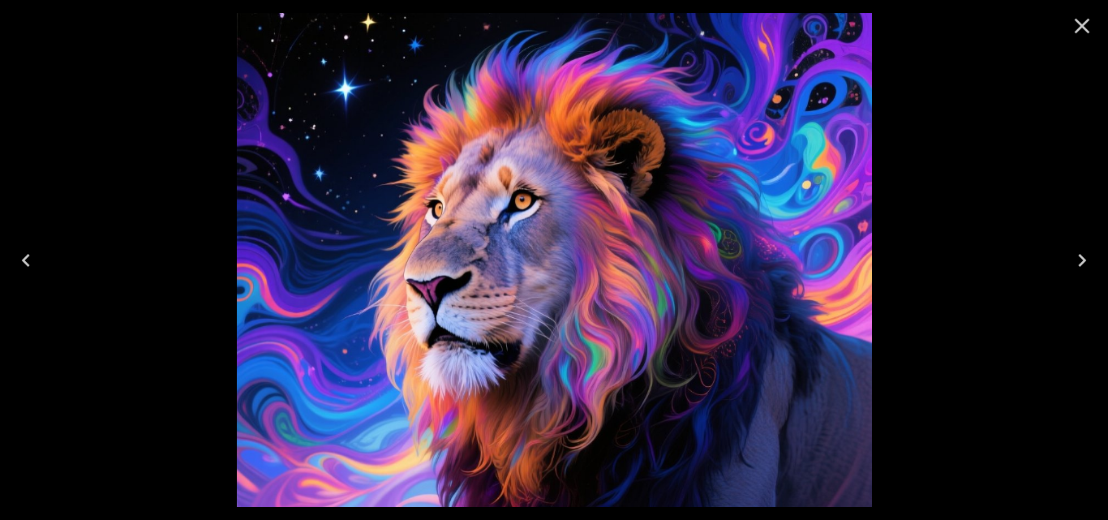
click at [25, 261] on icon "Previous" at bounding box center [26, 260] width 26 height 26
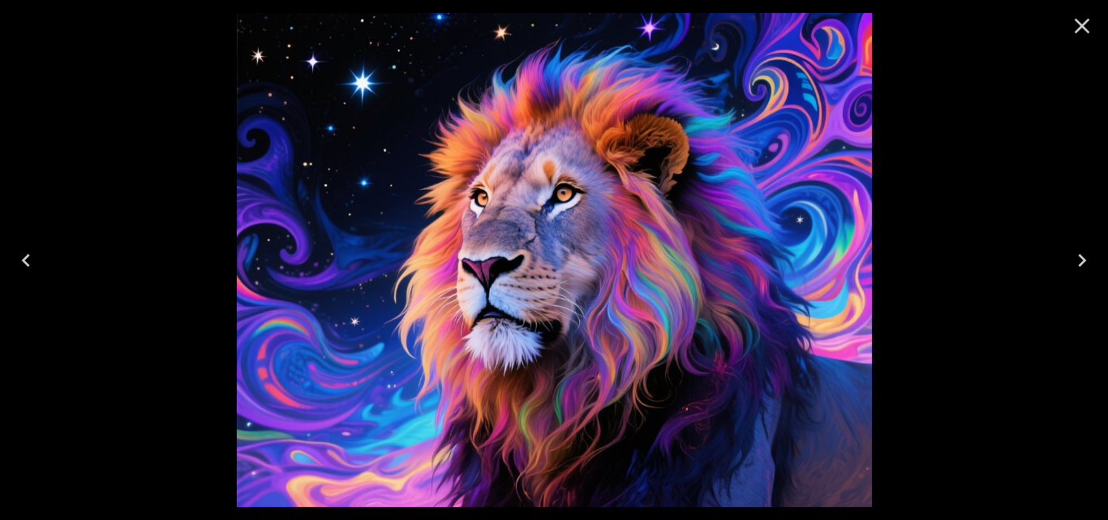
click at [25, 261] on icon "Previous" at bounding box center [26, 260] width 8 height 13
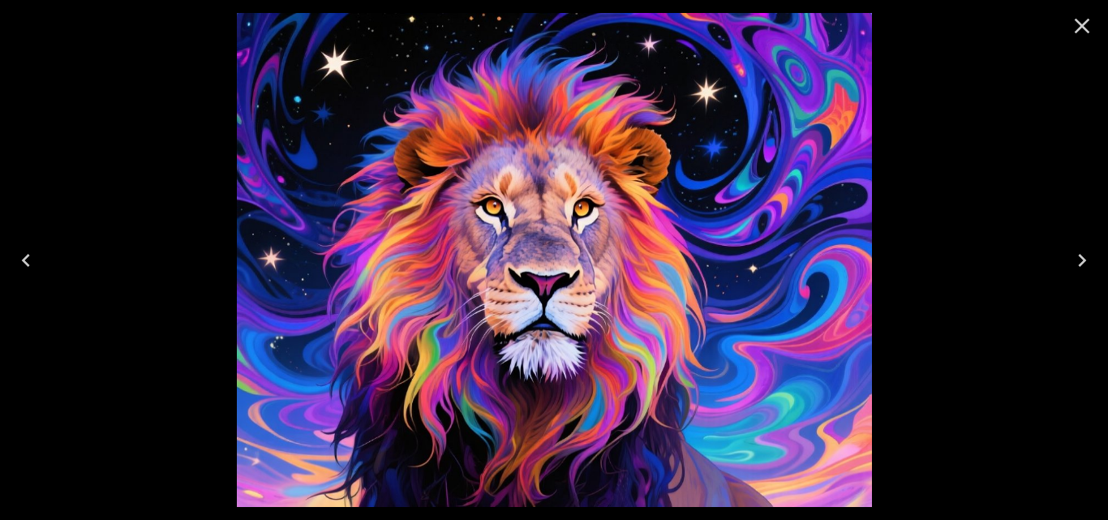
click at [25, 262] on icon "Previous" at bounding box center [26, 260] width 8 height 13
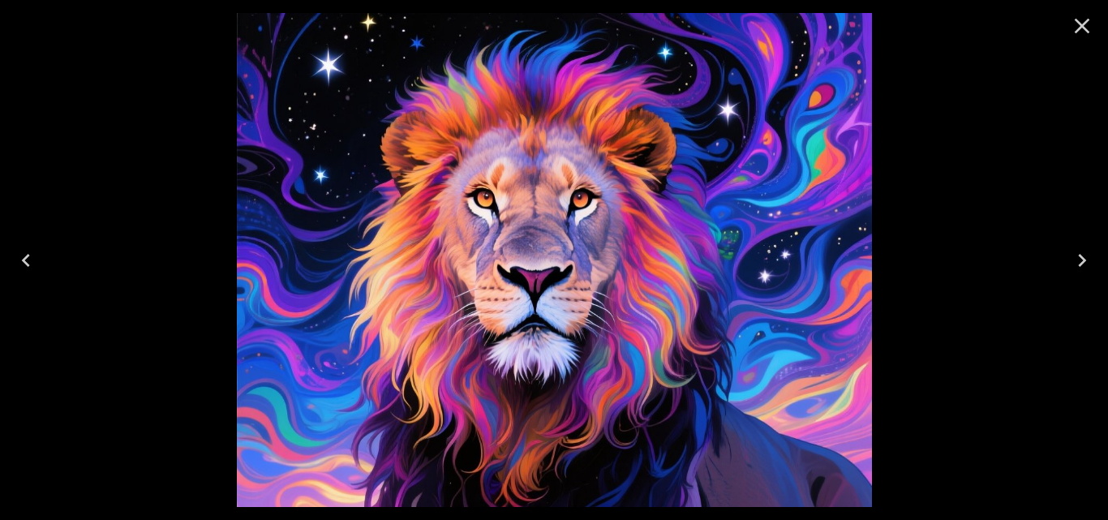
click at [25, 264] on icon "Previous" at bounding box center [26, 260] width 26 height 26
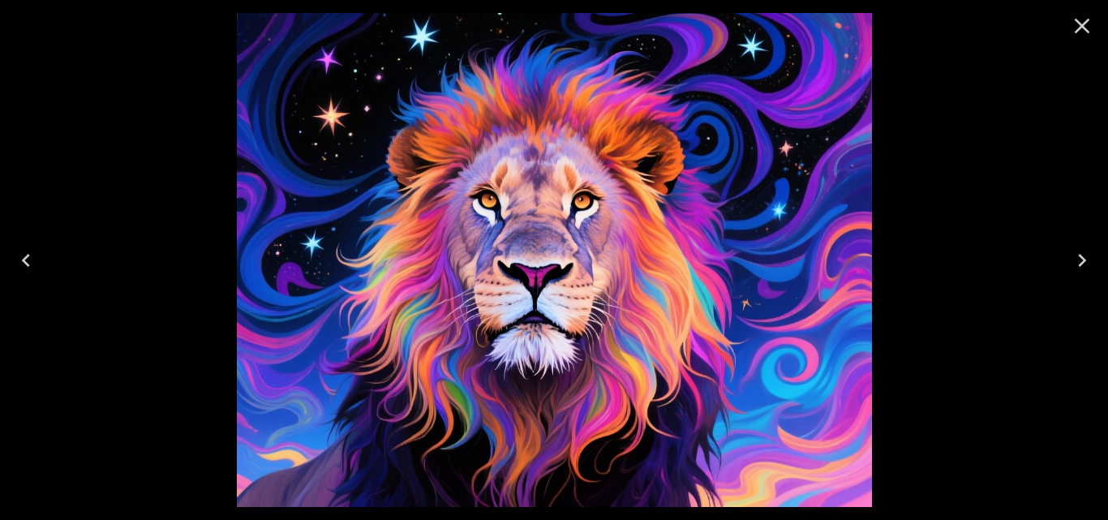
click at [25, 264] on icon "Previous" at bounding box center [26, 260] width 26 height 26
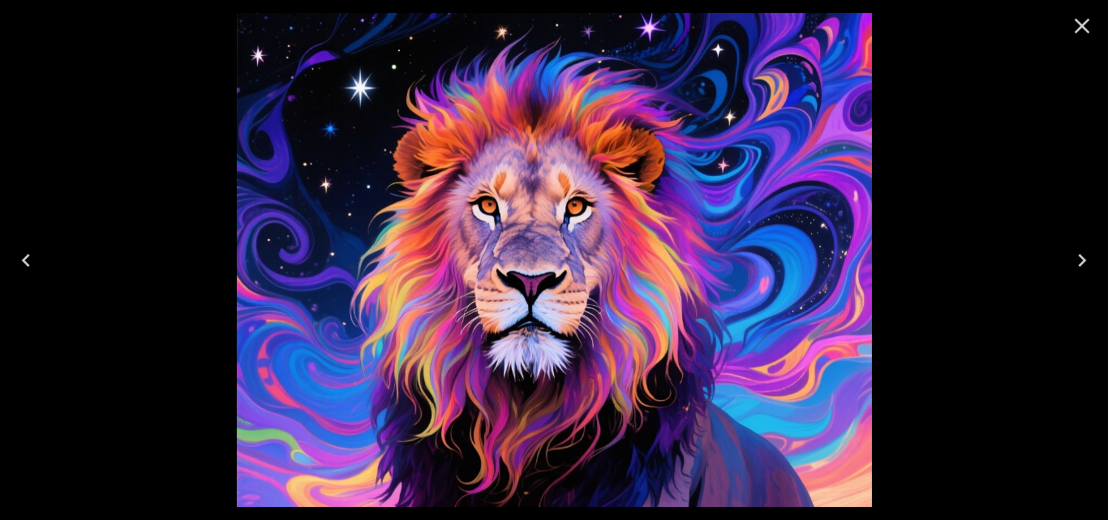
click at [25, 264] on icon "Previous" at bounding box center [26, 260] width 26 height 26
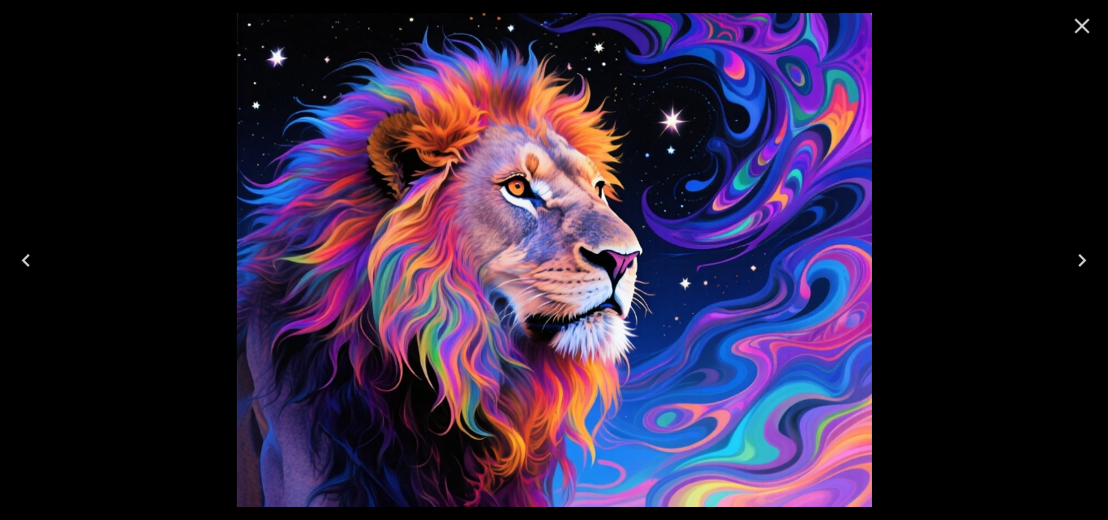
click at [25, 264] on icon "Previous" at bounding box center [26, 260] width 26 height 26
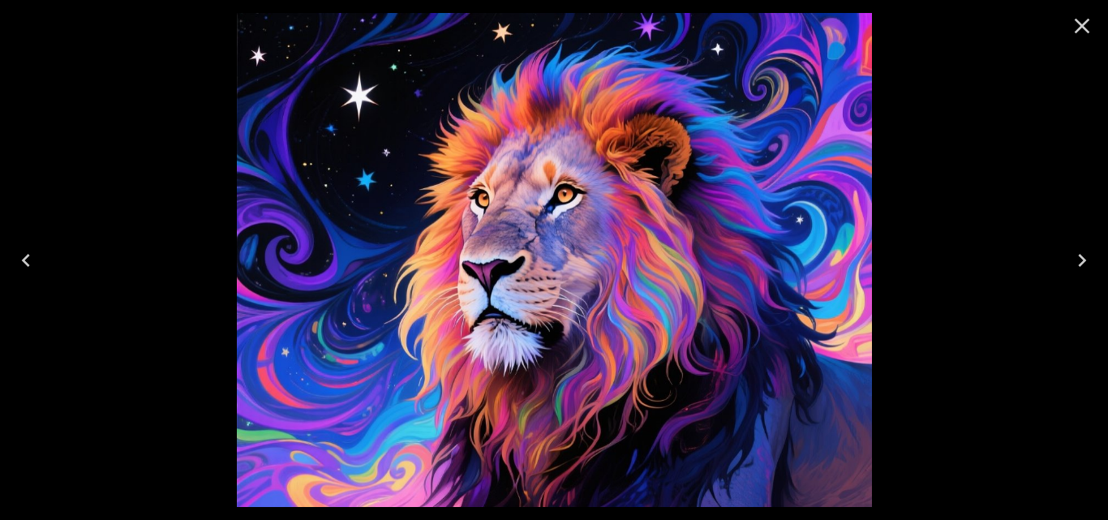
click at [25, 264] on icon "Previous" at bounding box center [26, 260] width 26 height 26
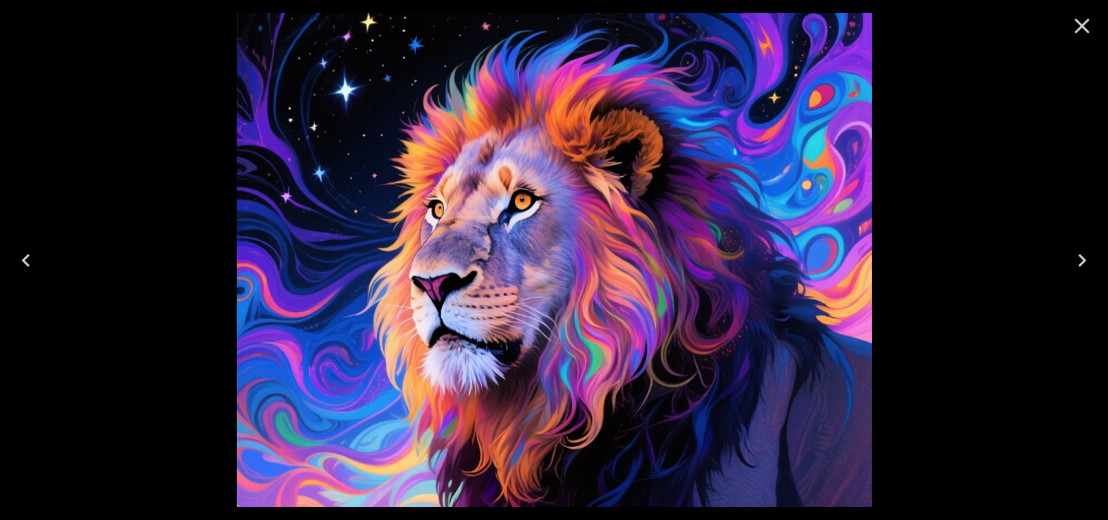
click at [25, 264] on icon "Previous" at bounding box center [26, 260] width 26 height 26
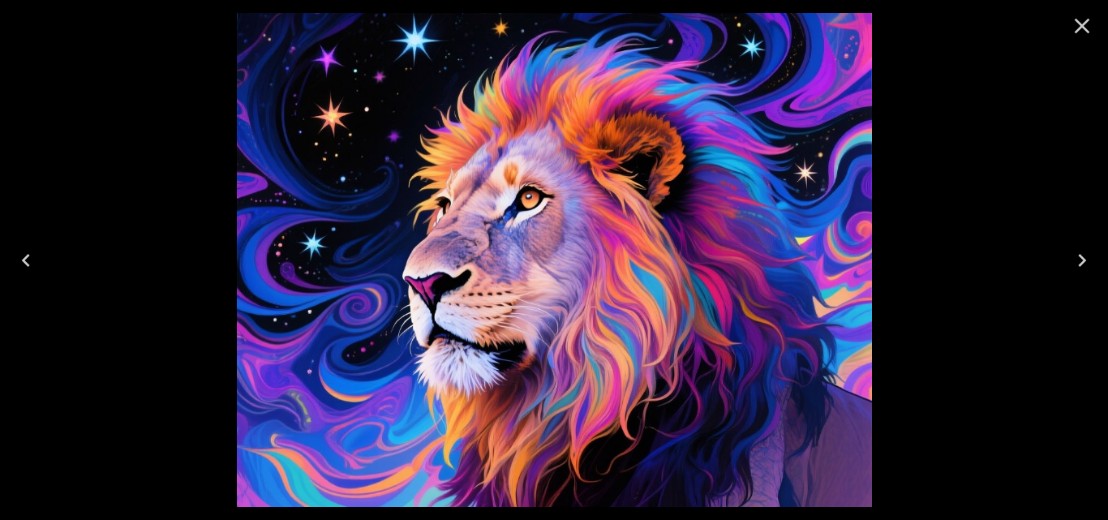
click at [25, 265] on icon "Previous" at bounding box center [26, 260] width 26 height 26
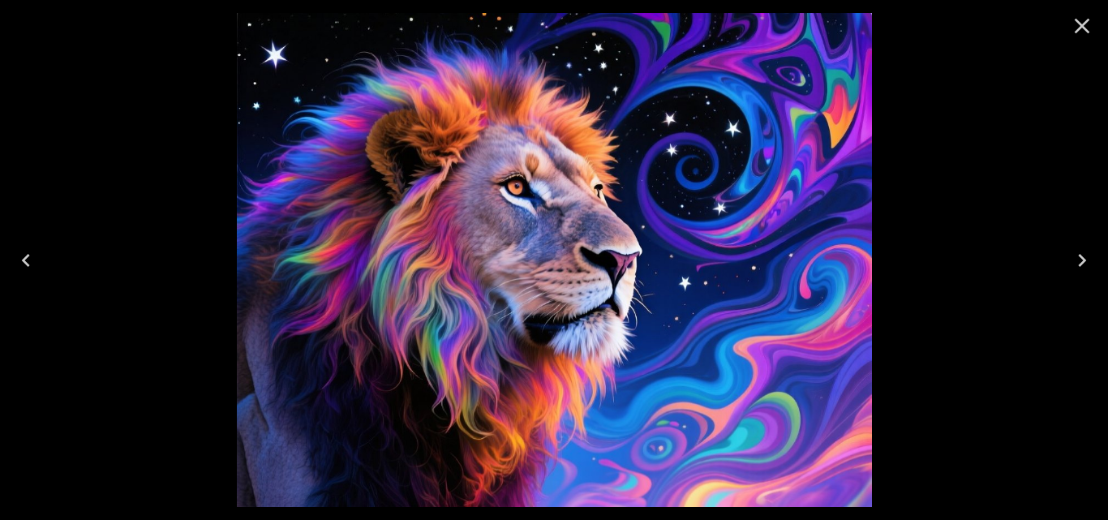
click at [25, 265] on icon "Previous" at bounding box center [26, 260] width 26 height 26
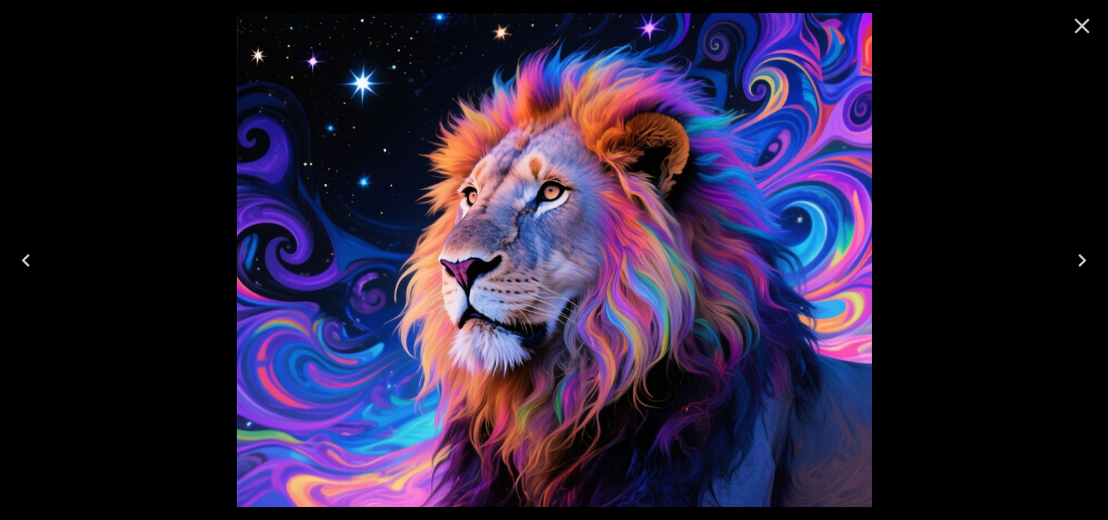
click at [25, 266] on icon "Previous" at bounding box center [26, 260] width 26 height 26
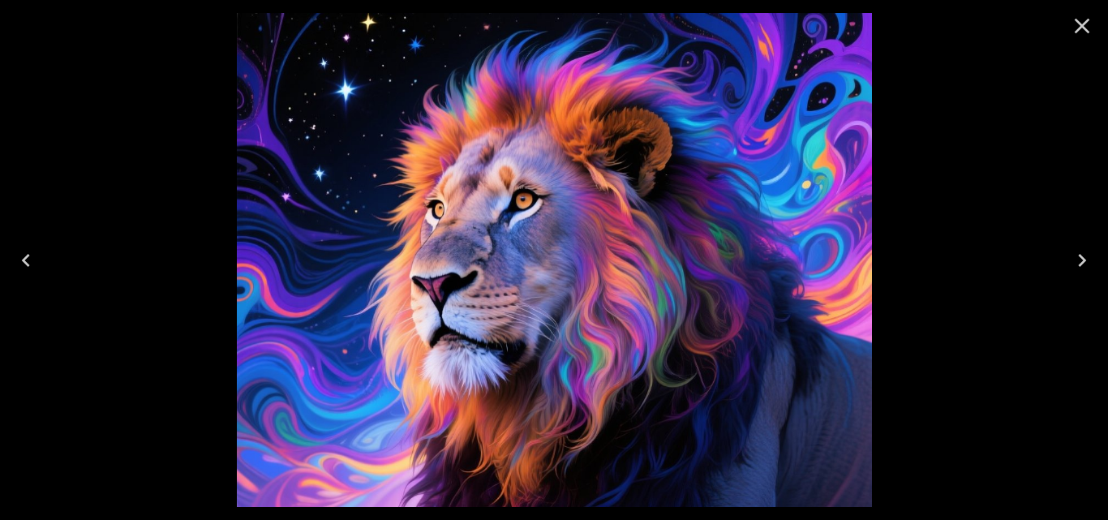
click at [25, 267] on icon "Previous" at bounding box center [26, 260] width 26 height 26
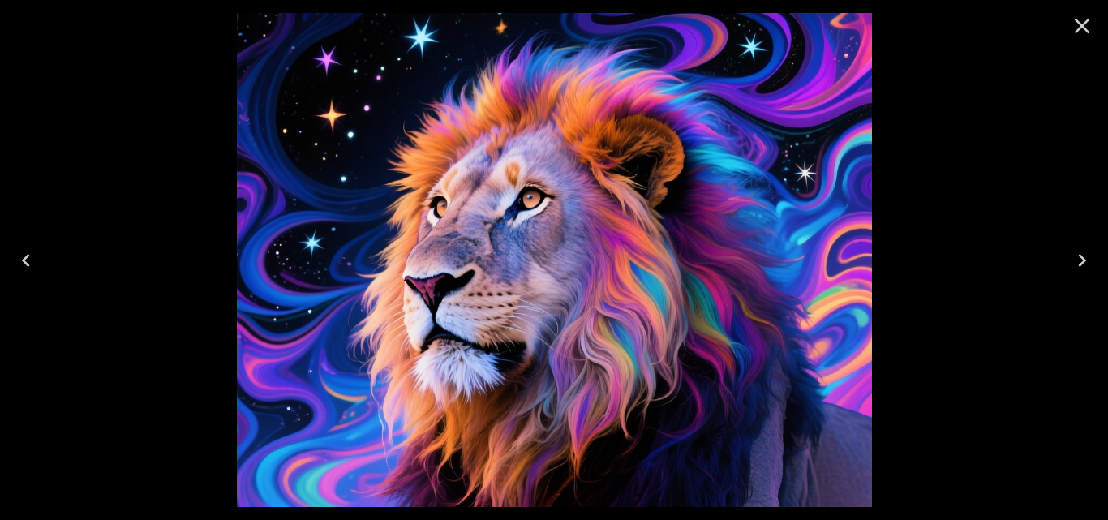
click at [25, 268] on icon "Previous" at bounding box center [26, 260] width 26 height 26
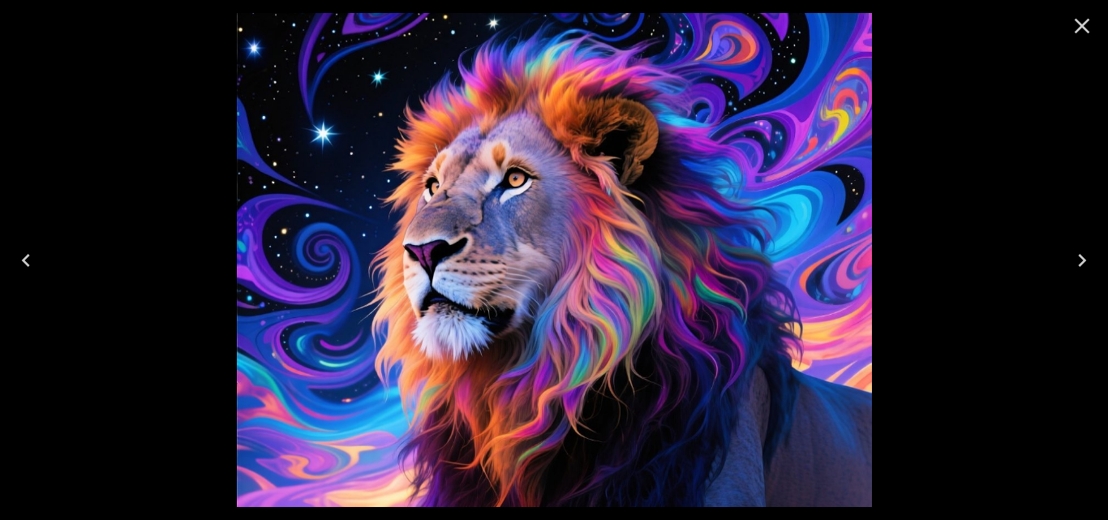
click at [25, 268] on icon "Previous" at bounding box center [26, 260] width 26 height 26
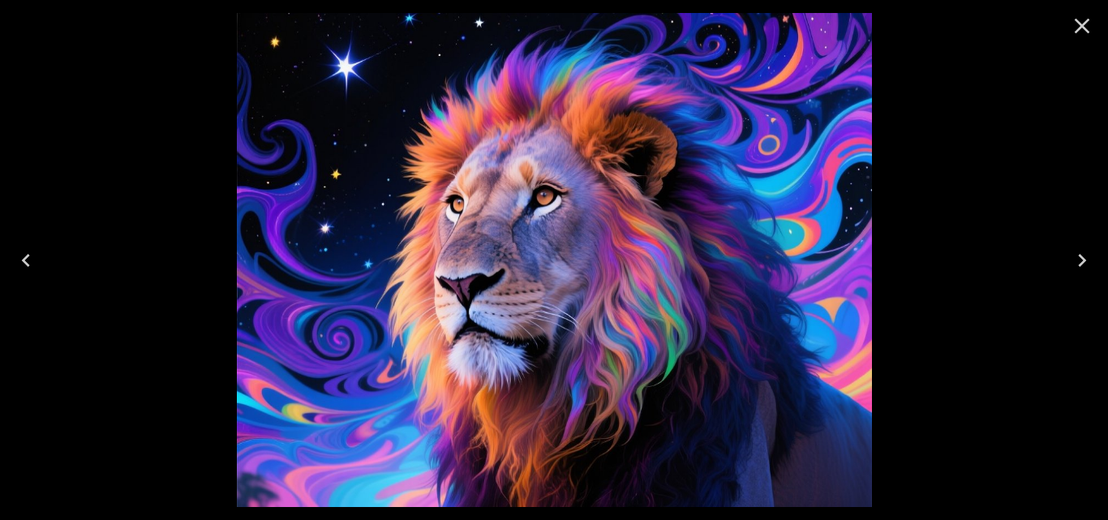
click at [25, 268] on icon "Previous" at bounding box center [26, 260] width 26 height 26
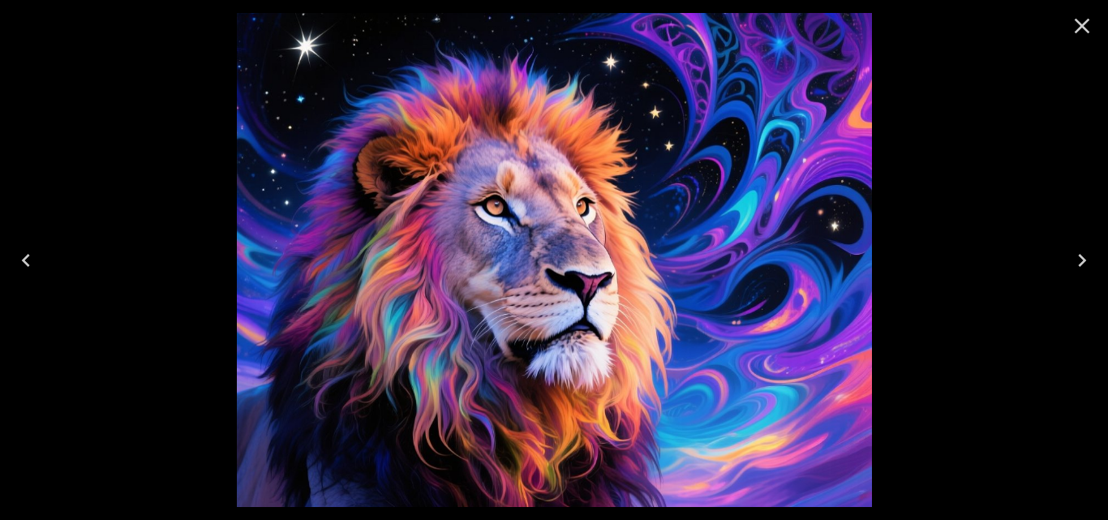
click at [25, 268] on icon "Previous" at bounding box center [26, 260] width 26 height 26
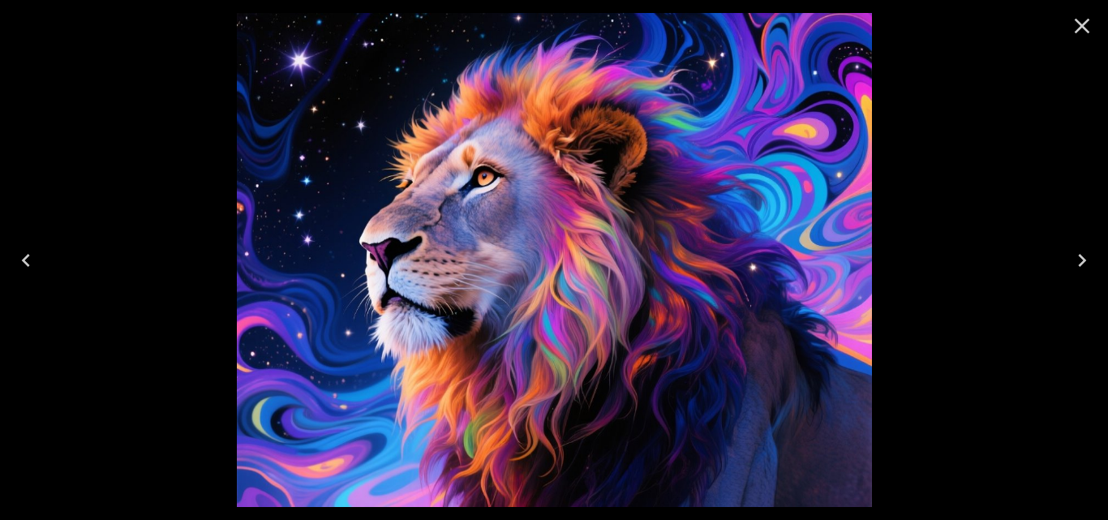
click at [25, 268] on icon "Previous" at bounding box center [26, 260] width 26 height 26
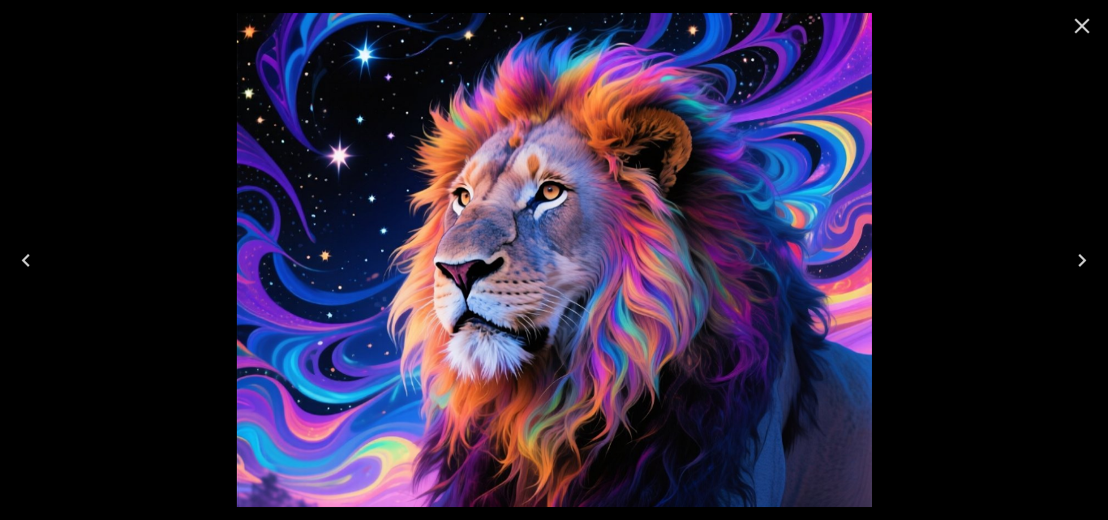
click at [25, 269] on icon "Previous" at bounding box center [26, 260] width 26 height 26
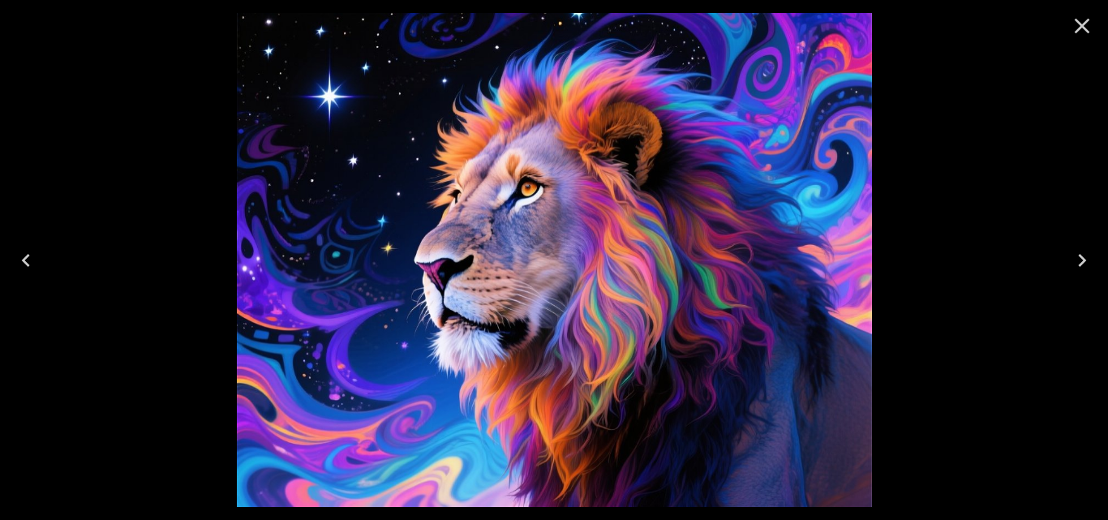
click at [25, 270] on icon "Previous" at bounding box center [26, 260] width 26 height 26
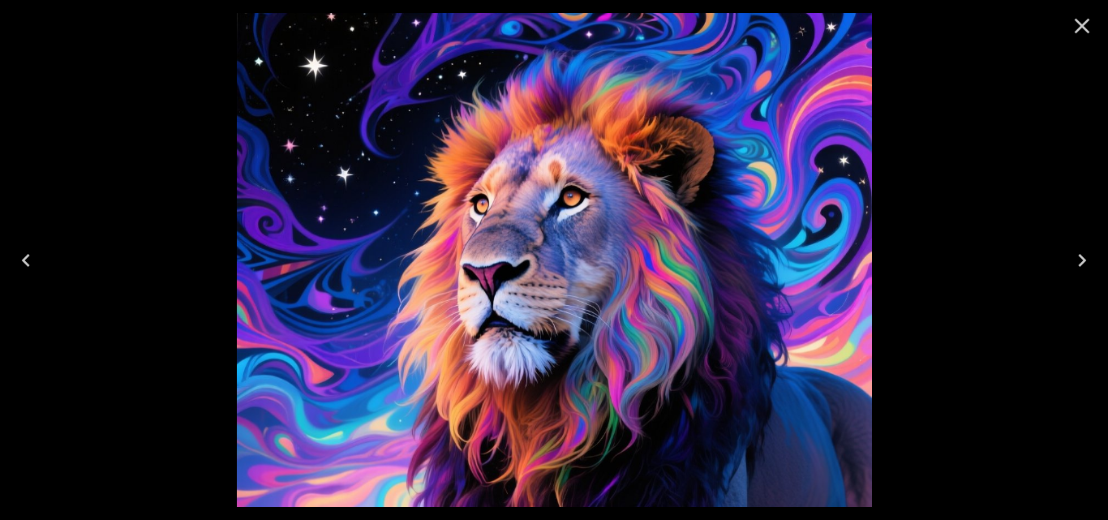
click at [25, 271] on icon "Previous" at bounding box center [26, 260] width 26 height 26
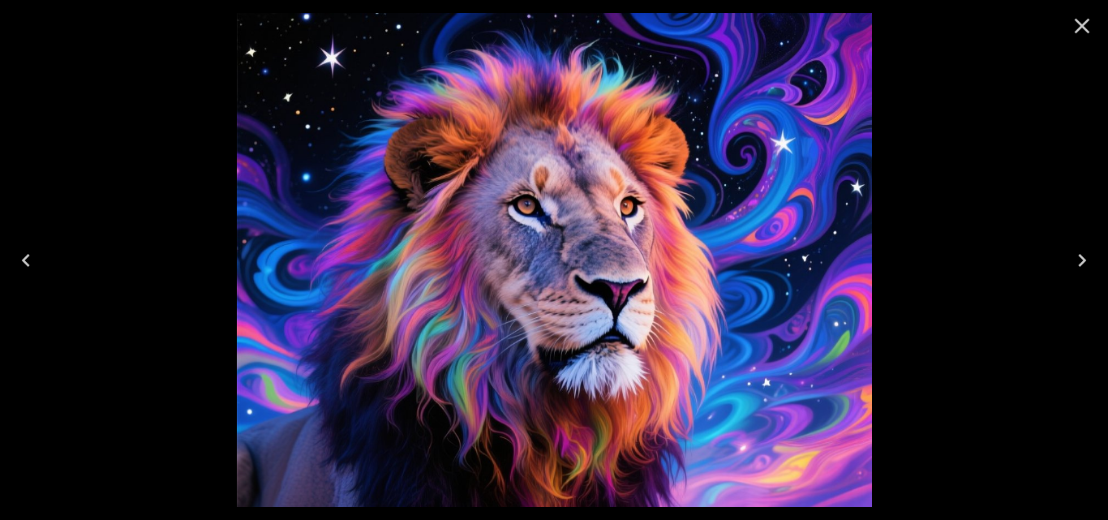
click at [25, 272] on icon "Previous" at bounding box center [26, 260] width 26 height 26
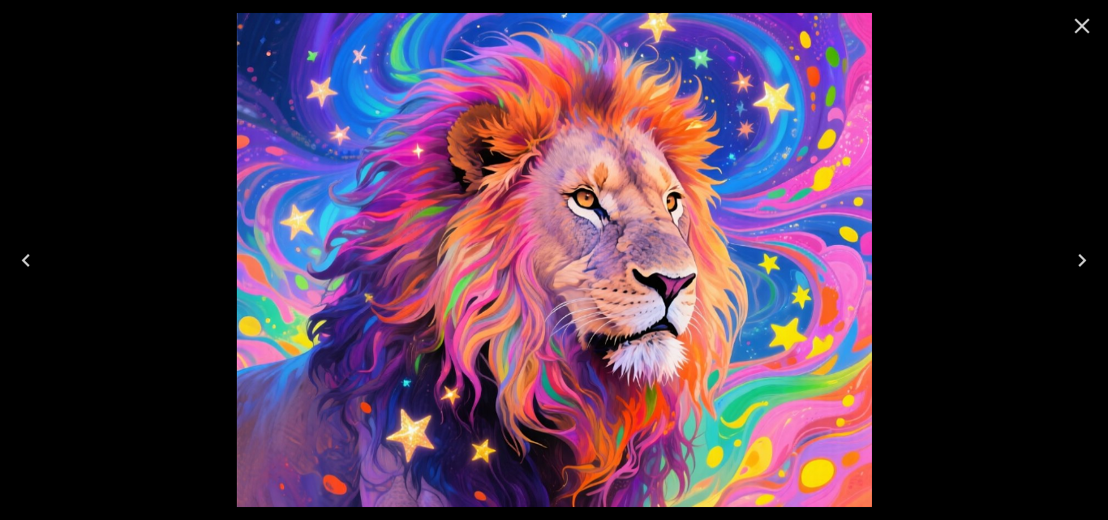
click at [25, 273] on button "Previous" at bounding box center [26, 260] width 52 height 65
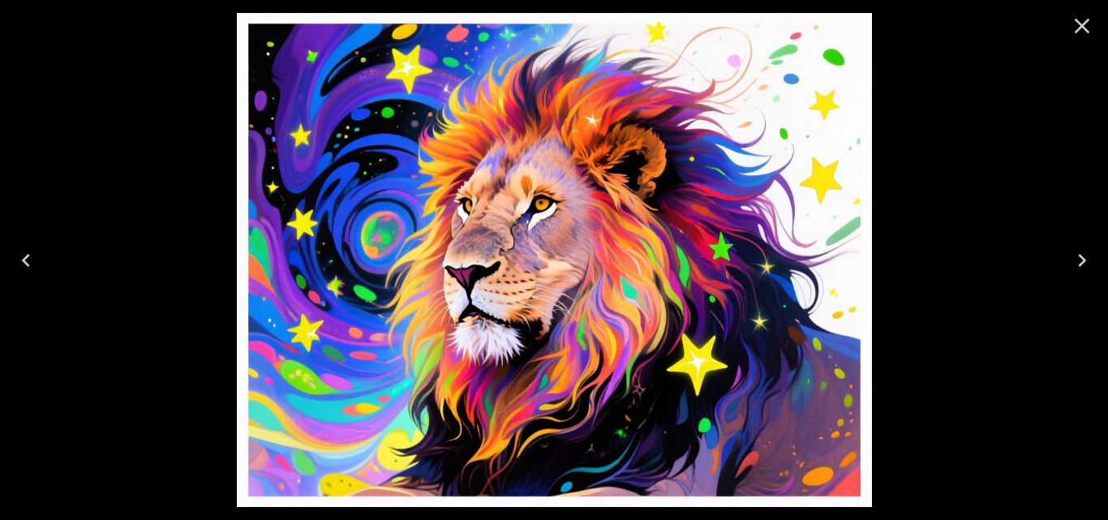
click at [1081, 23] on icon "Close" at bounding box center [1082, 26] width 26 height 26
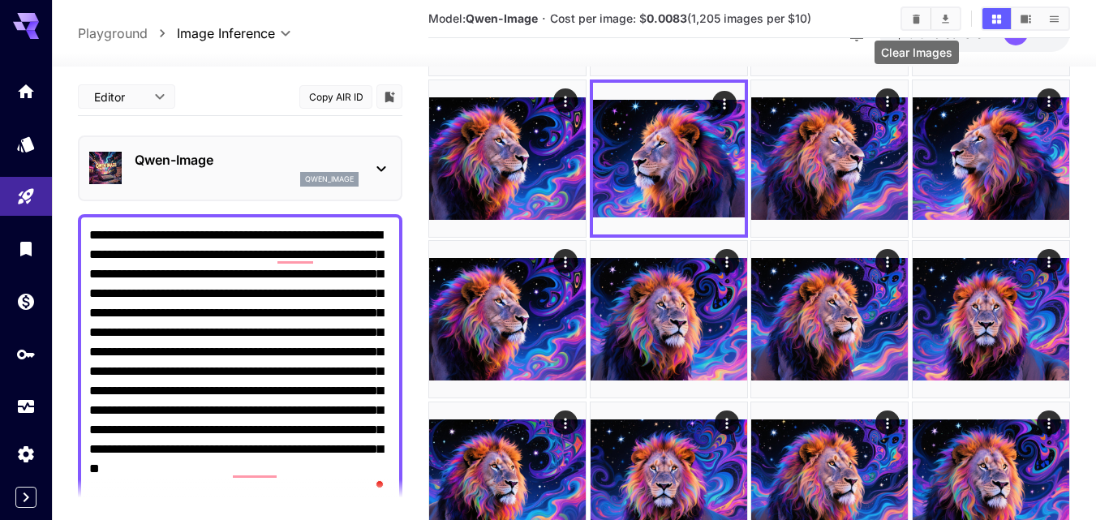
click at [920, 24] on icon "Clear Images" at bounding box center [916, 19] width 12 height 12
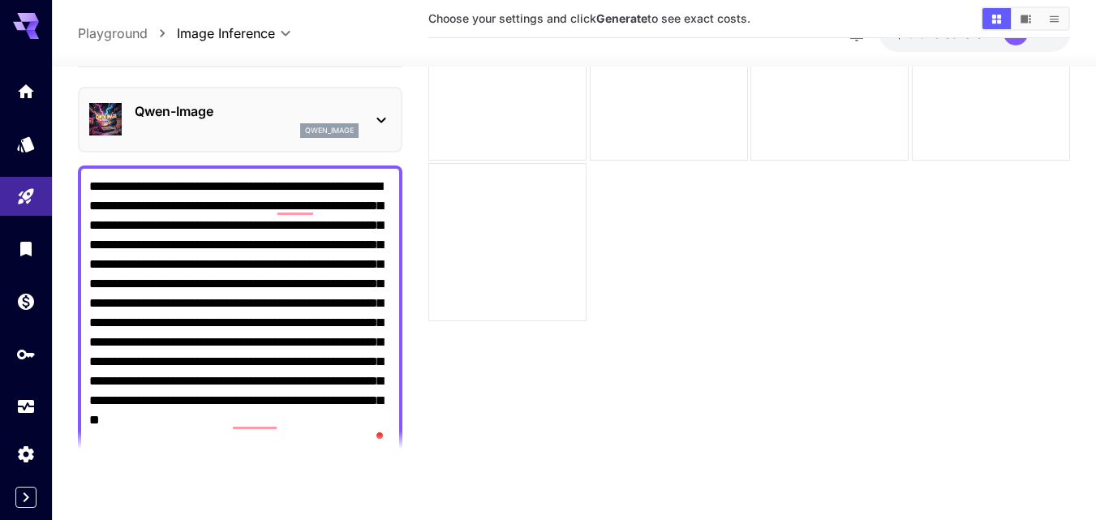
scroll to position [128, 0]
click at [30, 247] on icon "Library" at bounding box center [27, 245] width 11 height 15
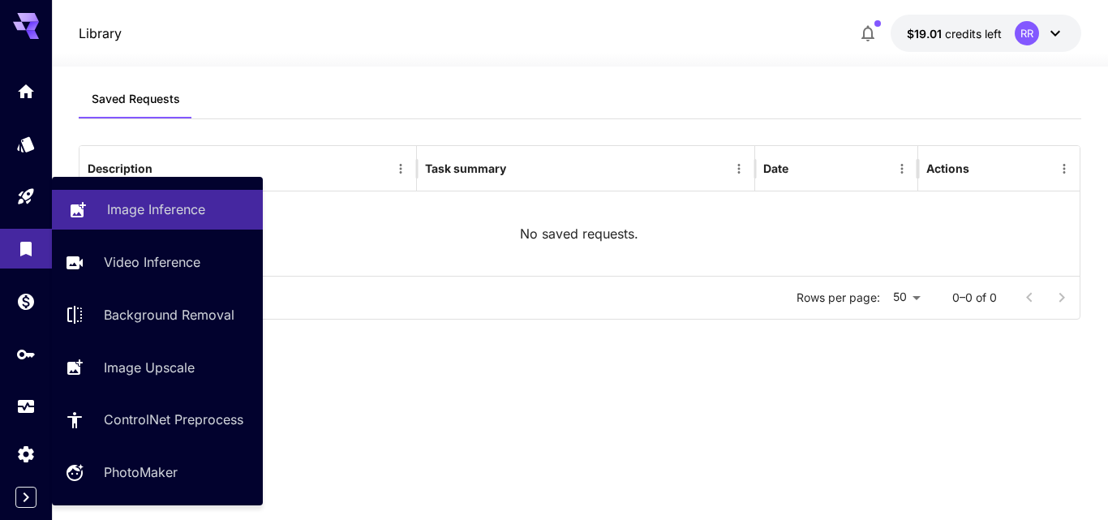
click at [156, 204] on p "Image Inference" at bounding box center [156, 209] width 98 height 19
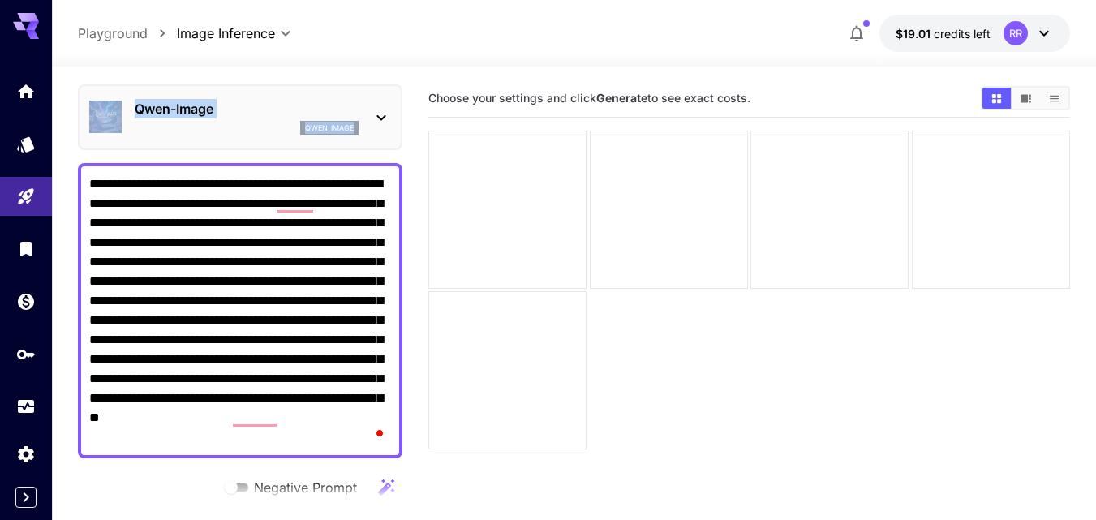
scroll to position [81, 0]
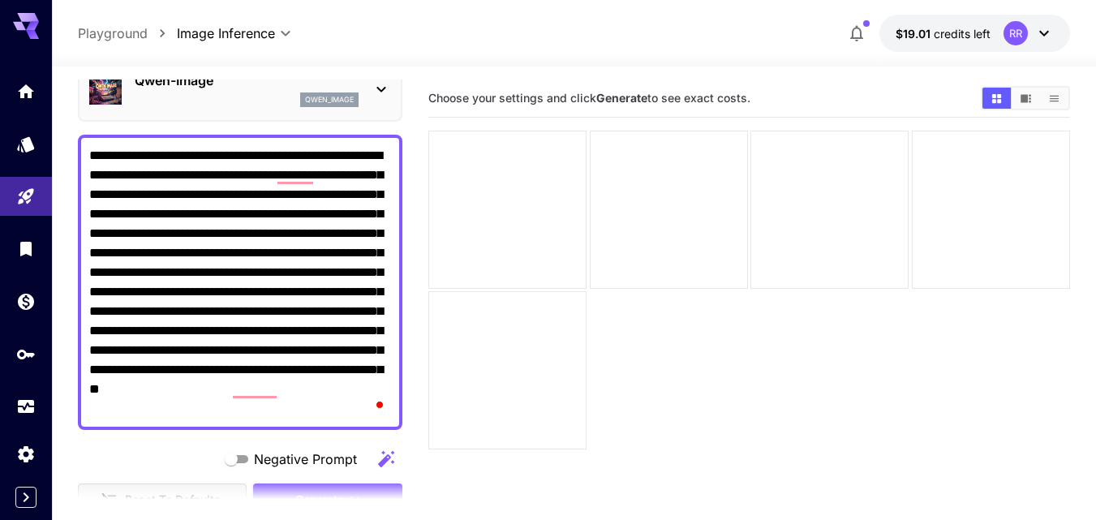
drag, startPoint x: 358, startPoint y: 402, endPoint x: 79, endPoint y: 157, distance: 371.2
click at [79, 151] on div "**********" at bounding box center [240, 282] width 324 height 295
paste textarea "**********"
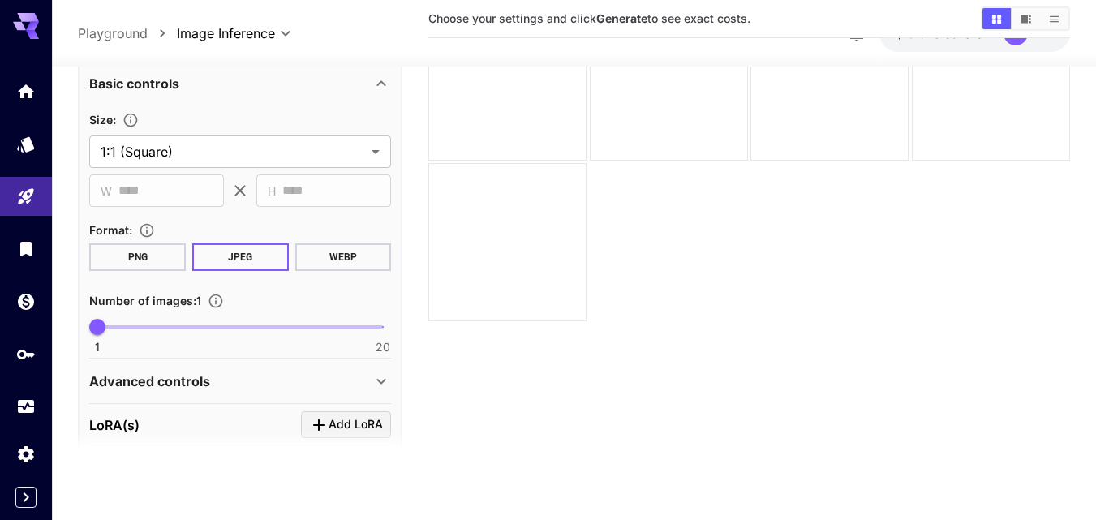
scroll to position [568, 0]
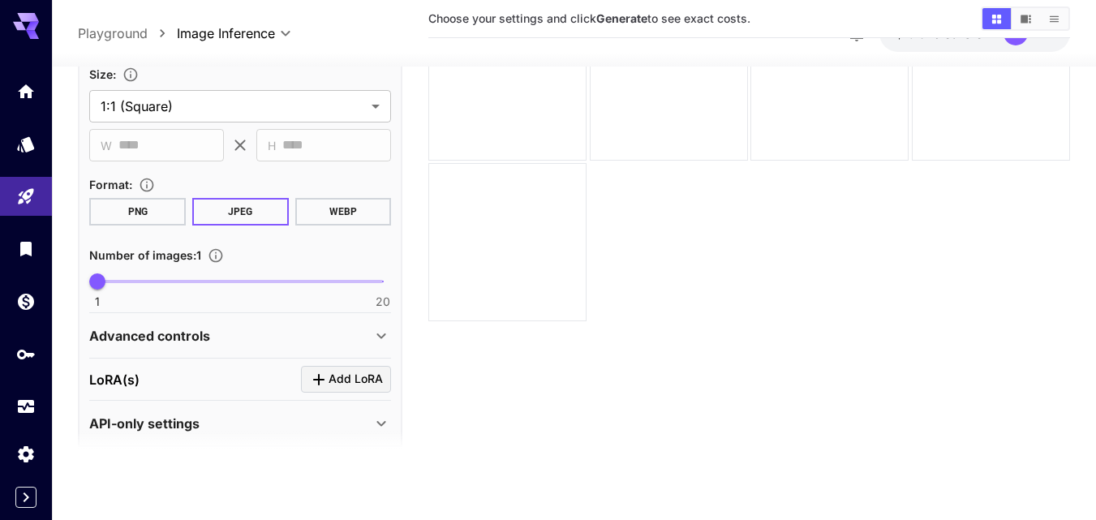
type textarea "**********"
click at [381, 335] on icon at bounding box center [380, 335] width 19 height 19
click at [381, 334] on icon at bounding box center [380, 335] width 19 height 19
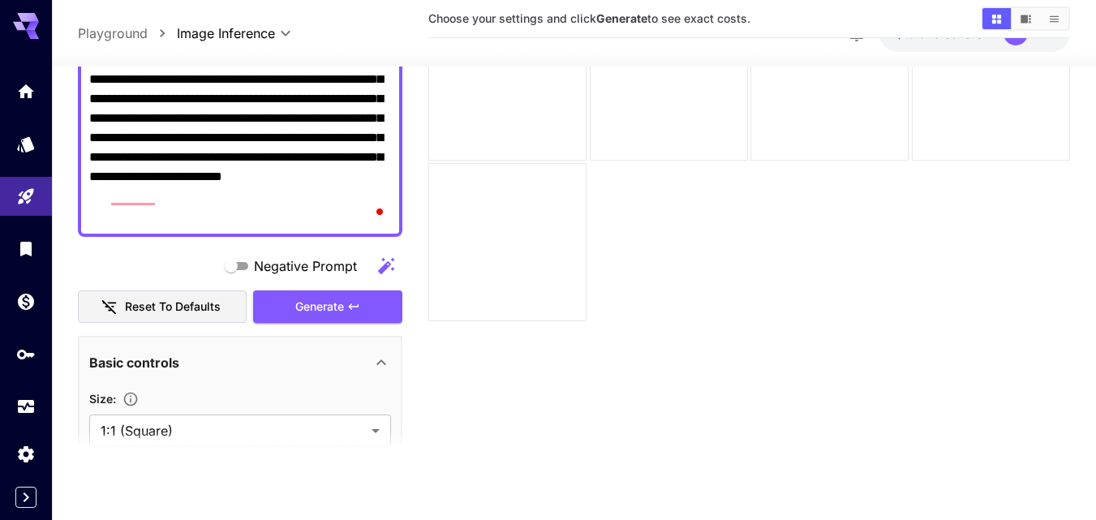
scroll to position [406, 0]
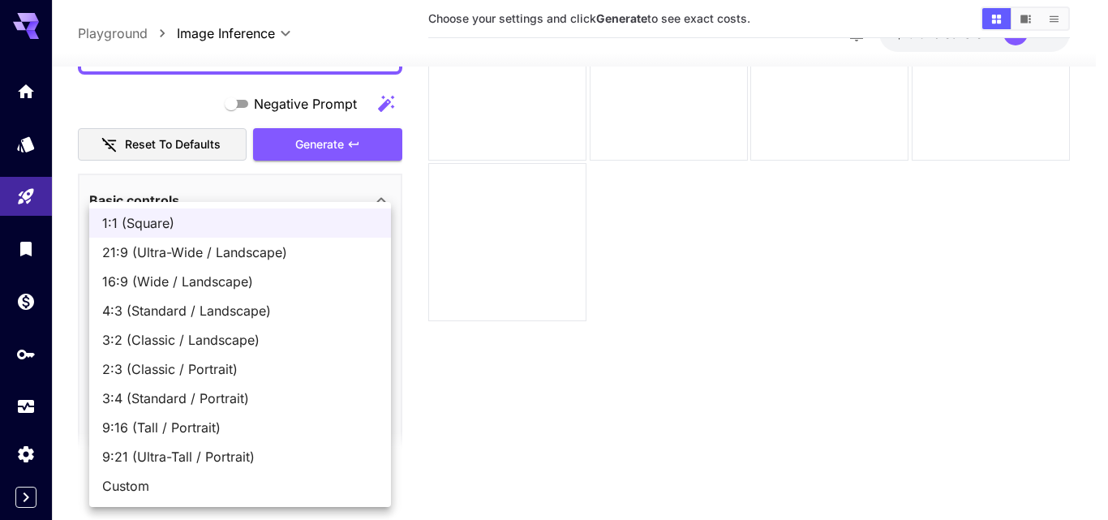
click at [369, 268] on body "**********" at bounding box center [554, 196] width 1108 height 648
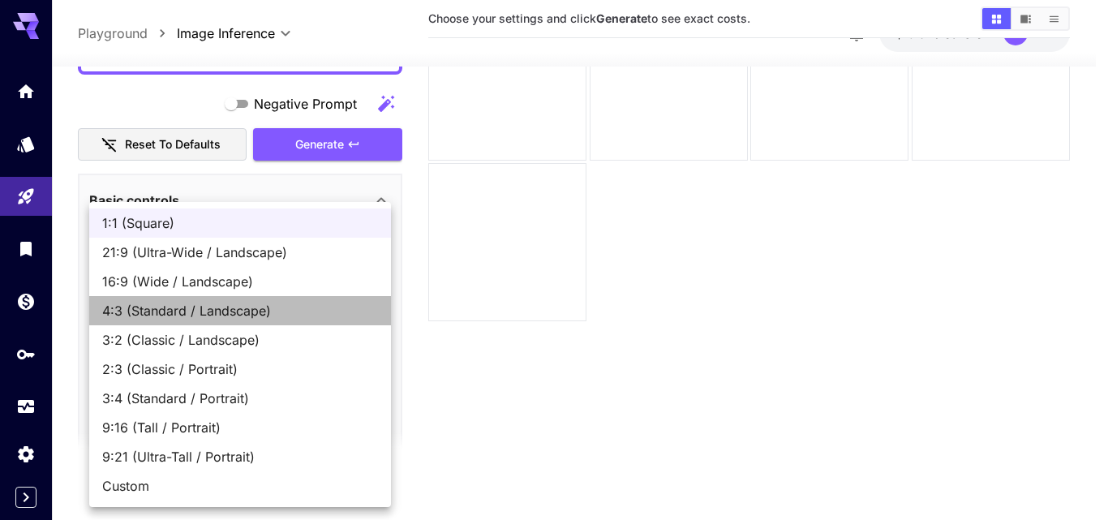
click at [277, 308] on span "4:3 (Standard / Landscape)" at bounding box center [240, 310] width 276 height 19
type input "**********"
type input "****"
type input "***"
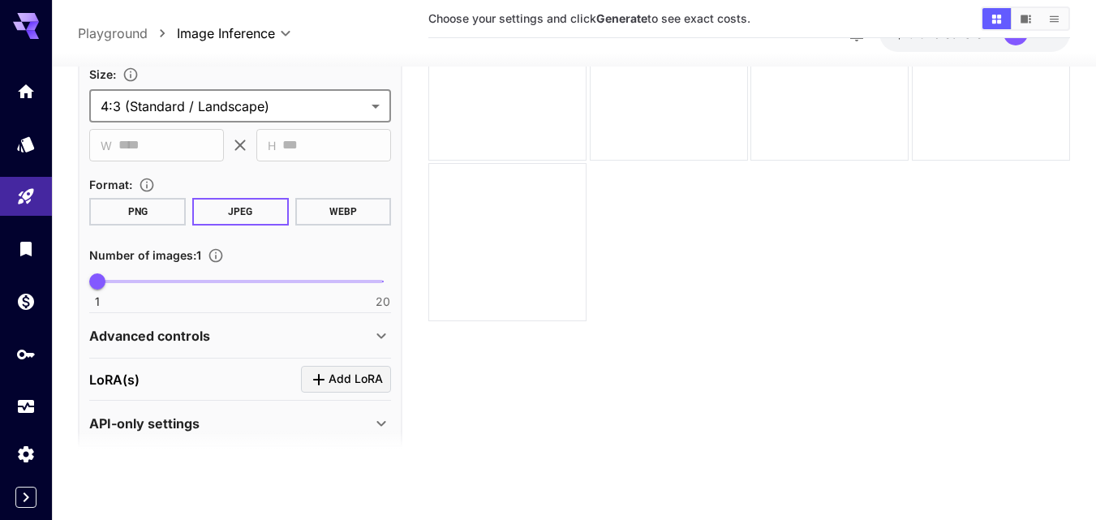
scroll to position [568, 0]
click at [159, 281] on span at bounding box center [240, 281] width 286 height 3
click at [149, 279] on span "5" at bounding box center [157, 281] width 16 height 16
type input "*"
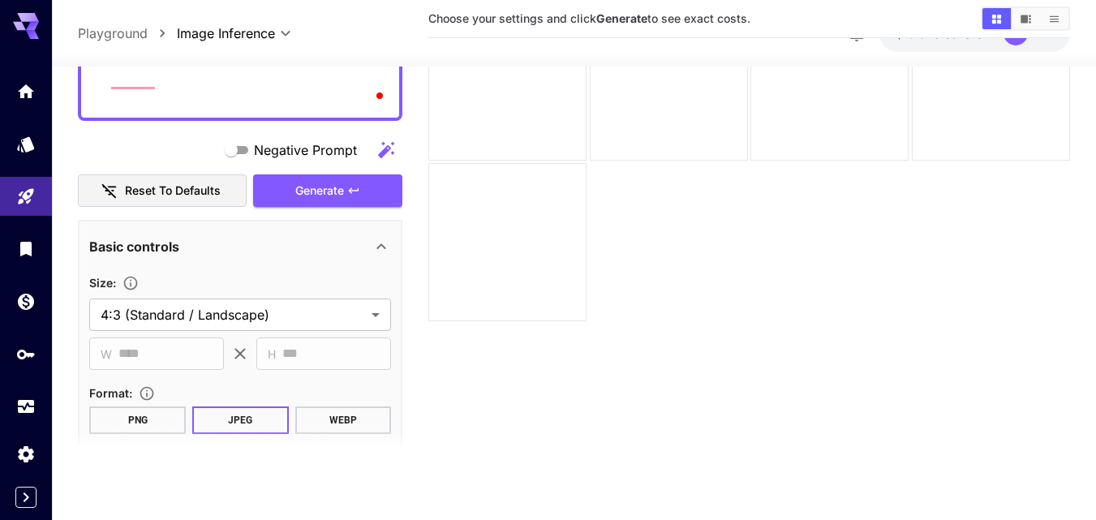
scroll to position [324, 0]
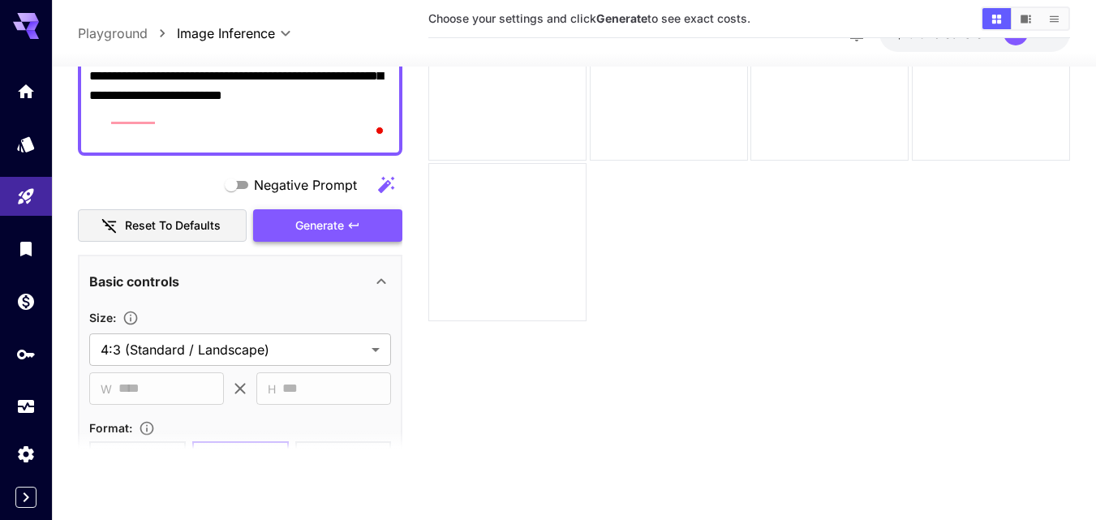
click at [324, 227] on span "Generate" at bounding box center [319, 226] width 49 height 20
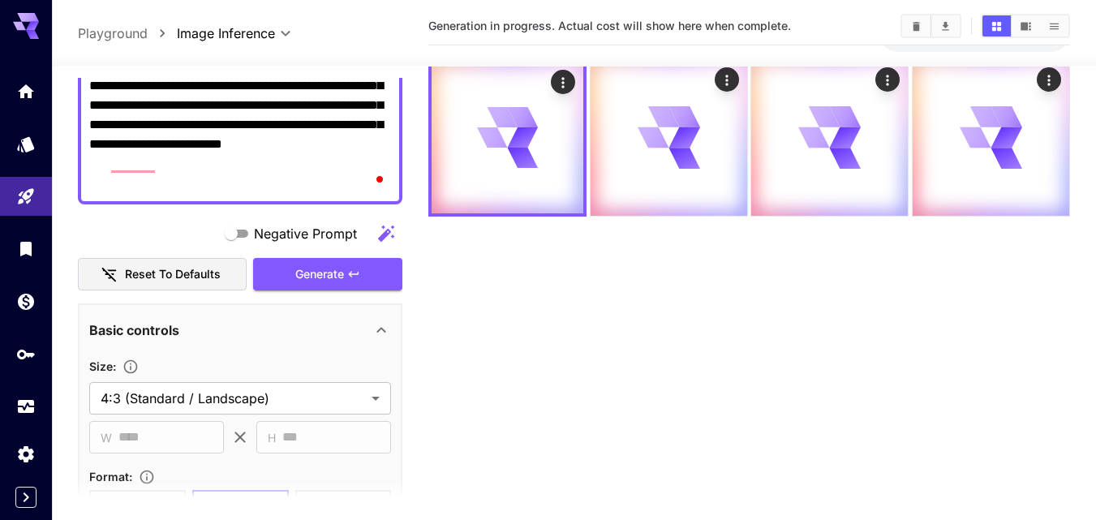
scroll to position [0, 0]
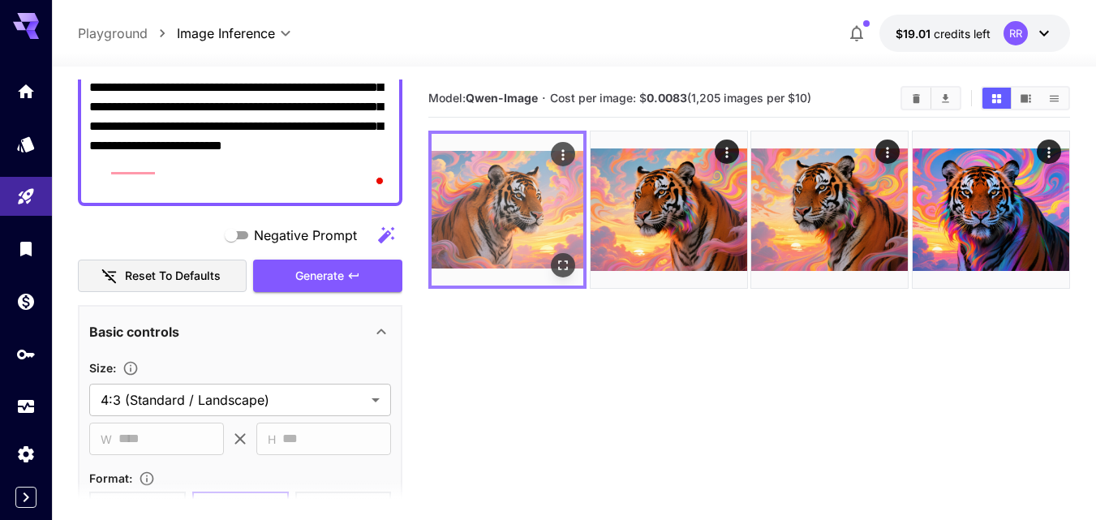
click at [546, 218] on img at bounding box center [508, 210] width 152 height 152
click at [560, 261] on icon "Open in fullscreen" at bounding box center [563, 265] width 16 height 16
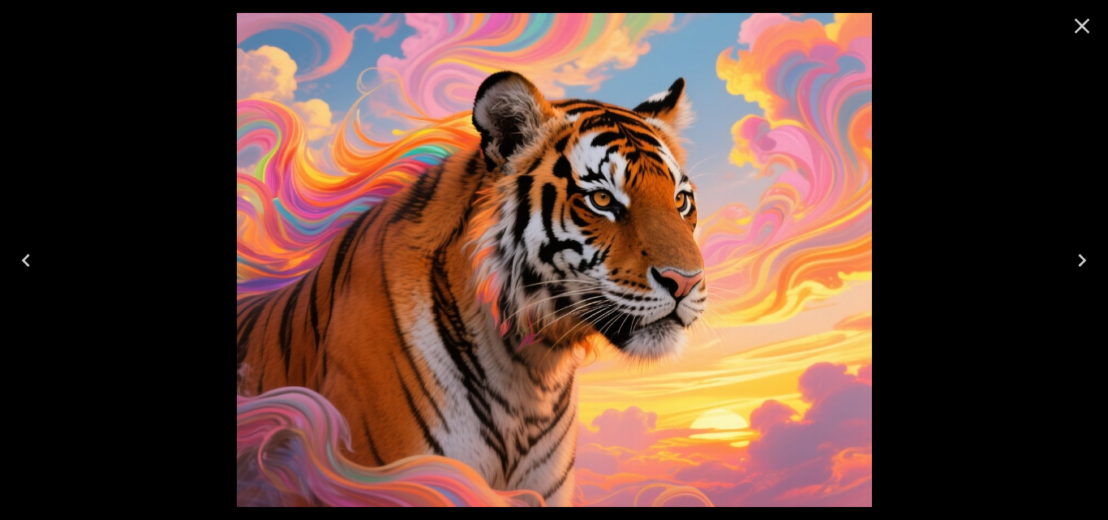
click at [1072, 248] on icon "Next" at bounding box center [1082, 260] width 26 height 26
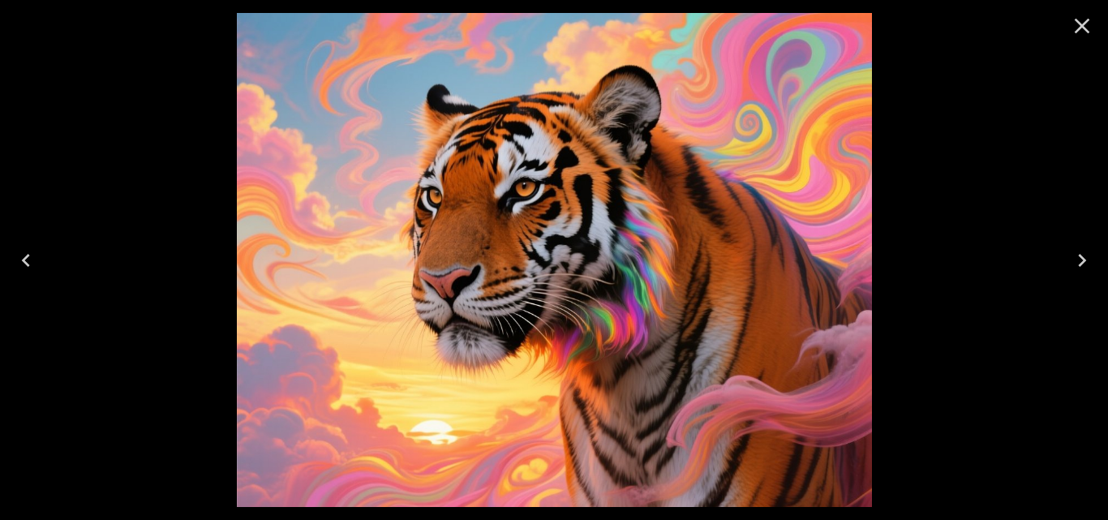
click at [1069, 258] on icon "Next" at bounding box center [1082, 260] width 26 height 26
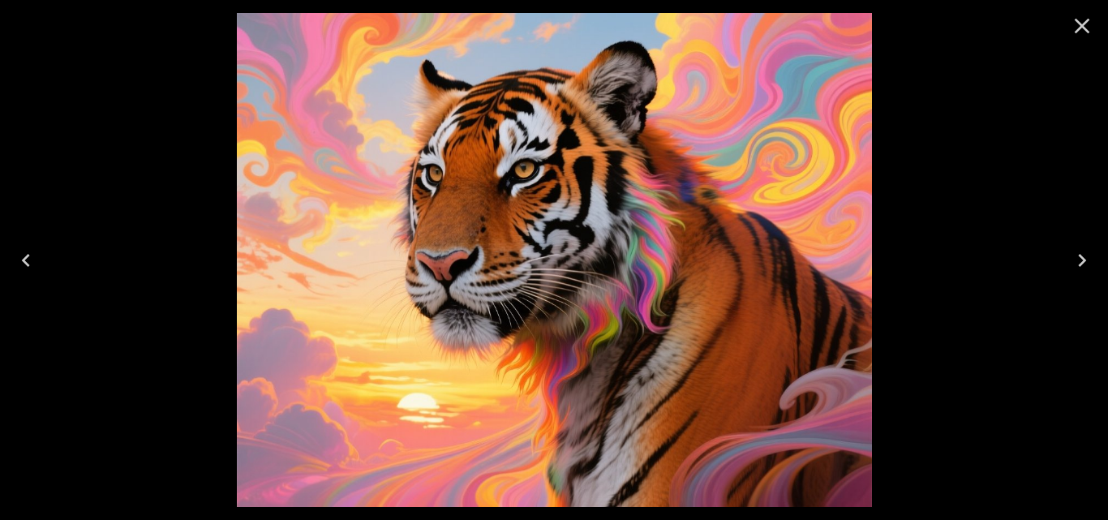
click at [1069, 259] on icon "Next" at bounding box center [1082, 260] width 26 height 26
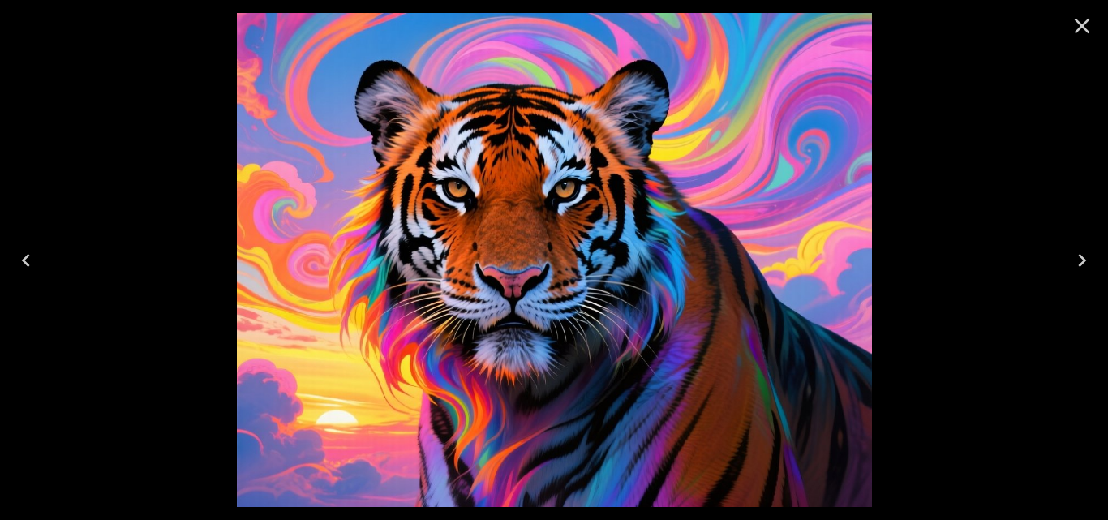
click at [1069, 260] on icon "Next" at bounding box center [1082, 260] width 26 height 26
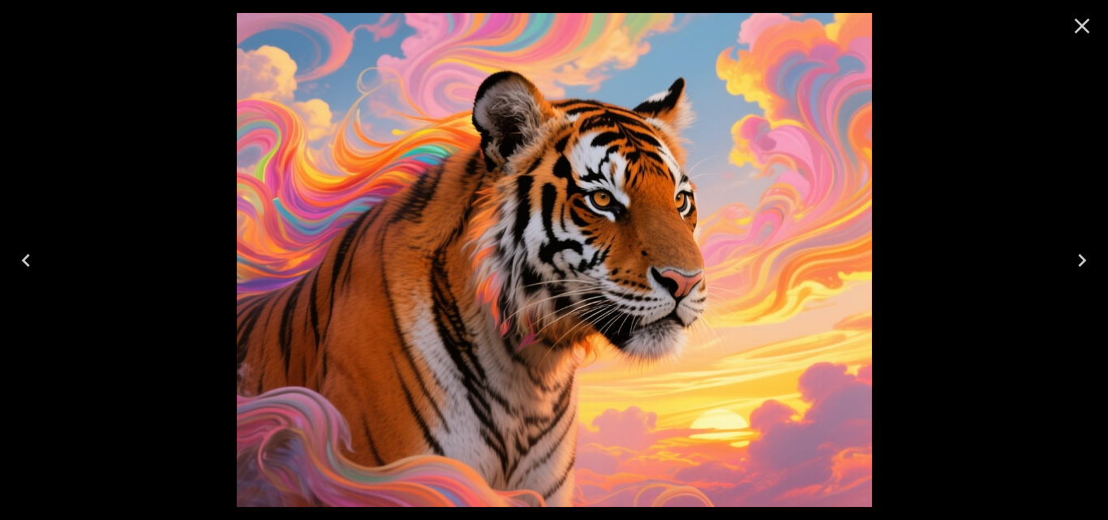
click at [1069, 261] on icon "Next" at bounding box center [1082, 260] width 26 height 26
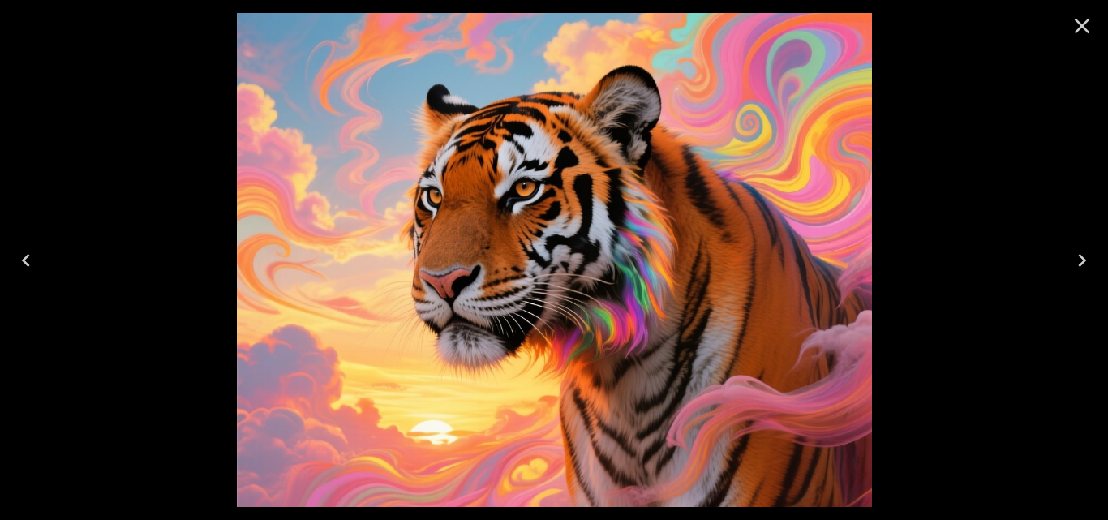
click at [1069, 261] on icon "Next" at bounding box center [1082, 260] width 26 height 26
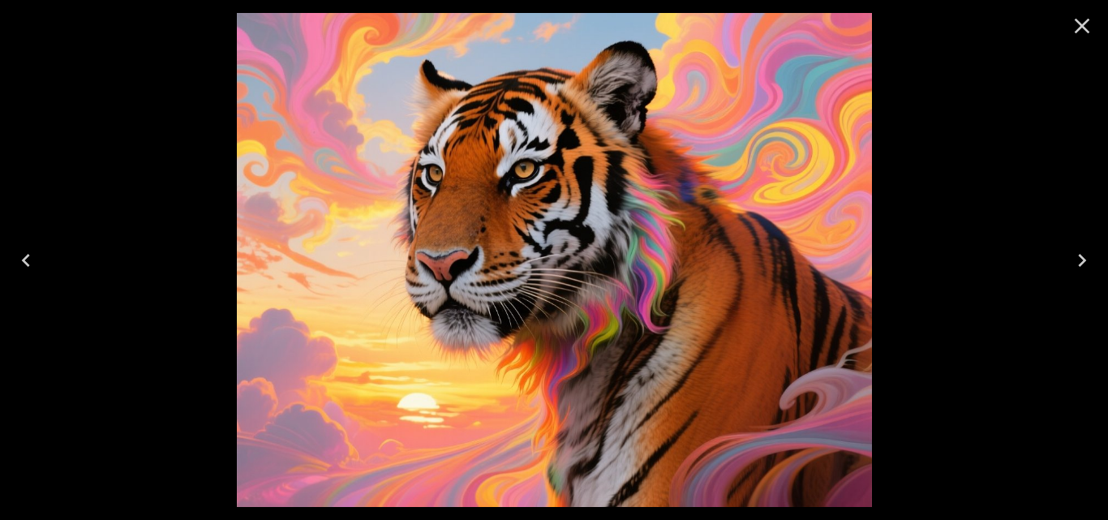
click at [1069, 262] on icon "Next" at bounding box center [1082, 260] width 26 height 26
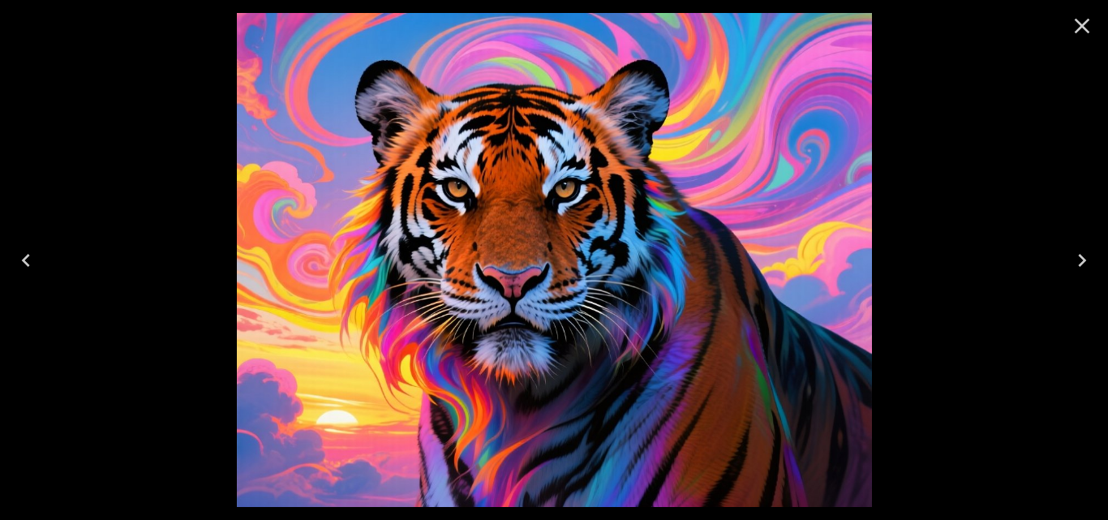
click at [1069, 264] on icon "Next" at bounding box center [1082, 260] width 26 height 26
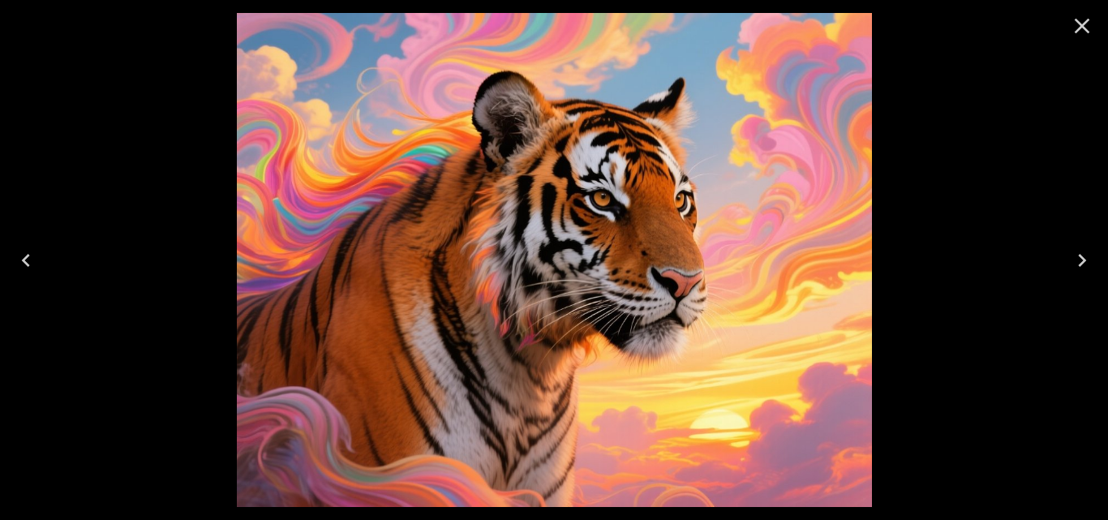
click at [1069, 264] on icon "Next" at bounding box center [1082, 260] width 26 height 26
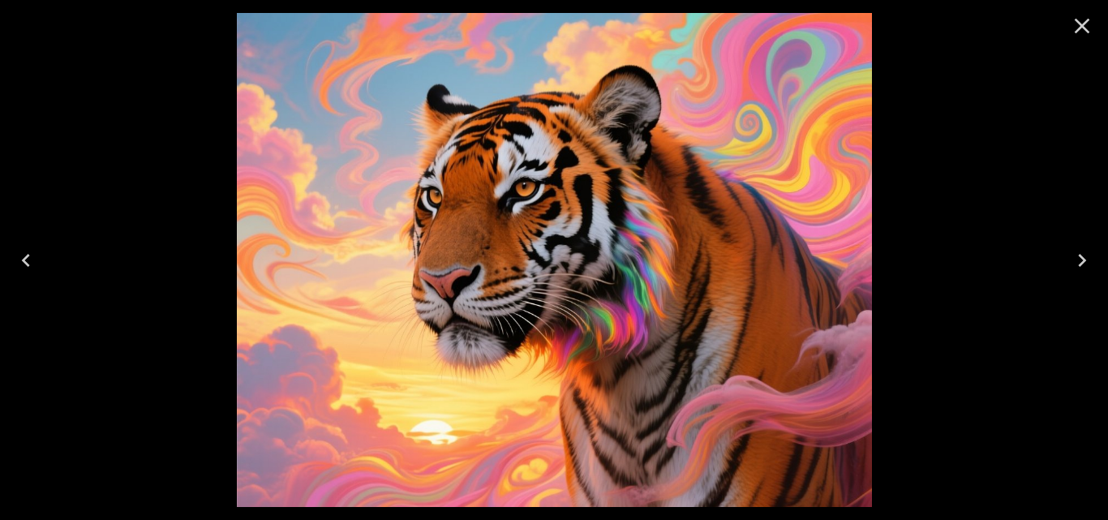
click at [1084, 25] on icon "Close" at bounding box center [1082, 26] width 15 height 15
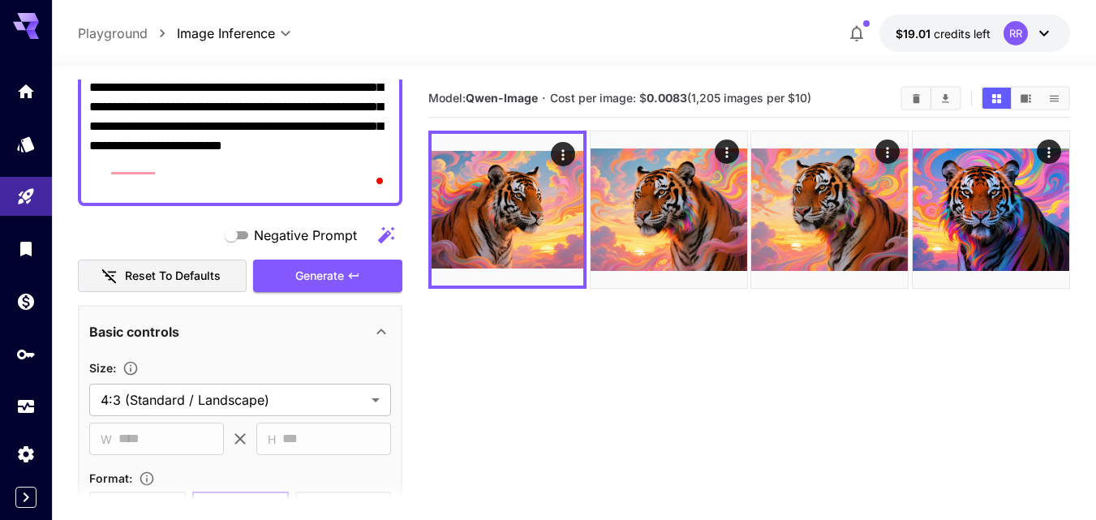
click at [325, 281] on span "Generate" at bounding box center [319, 276] width 49 height 20
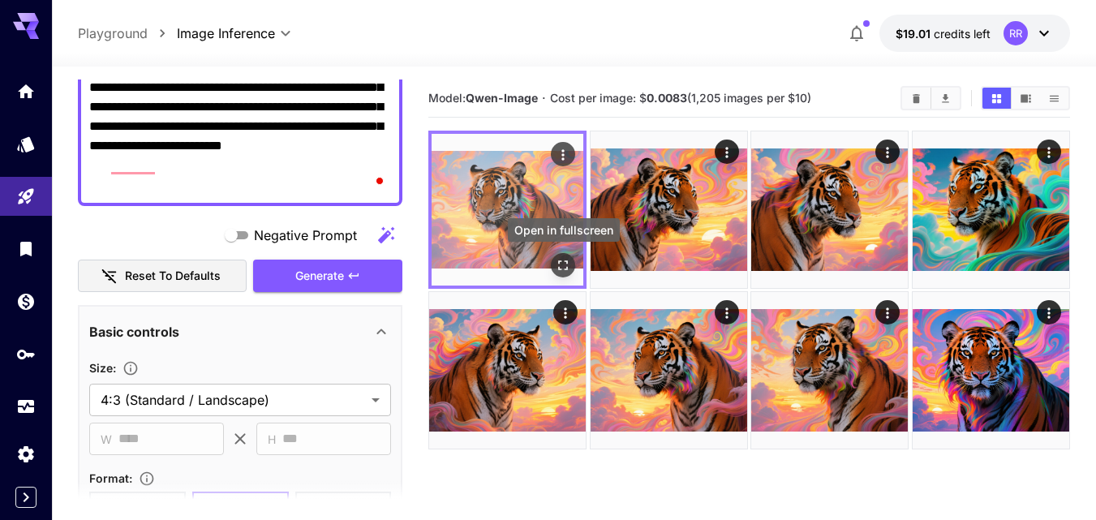
click at [561, 260] on icon "Open in fullscreen" at bounding box center [563, 265] width 16 height 16
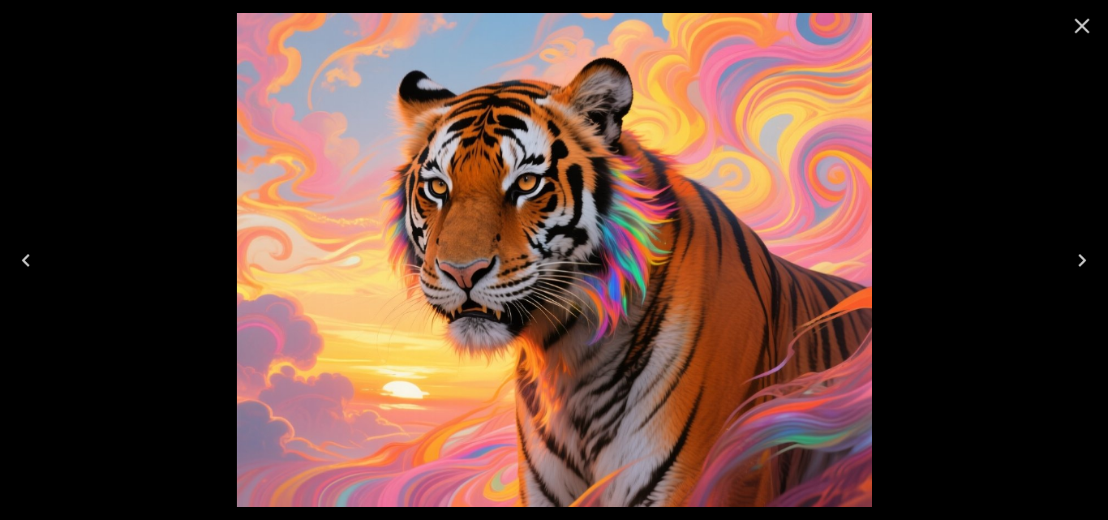
click at [1080, 260] on icon "Next" at bounding box center [1082, 260] width 26 height 26
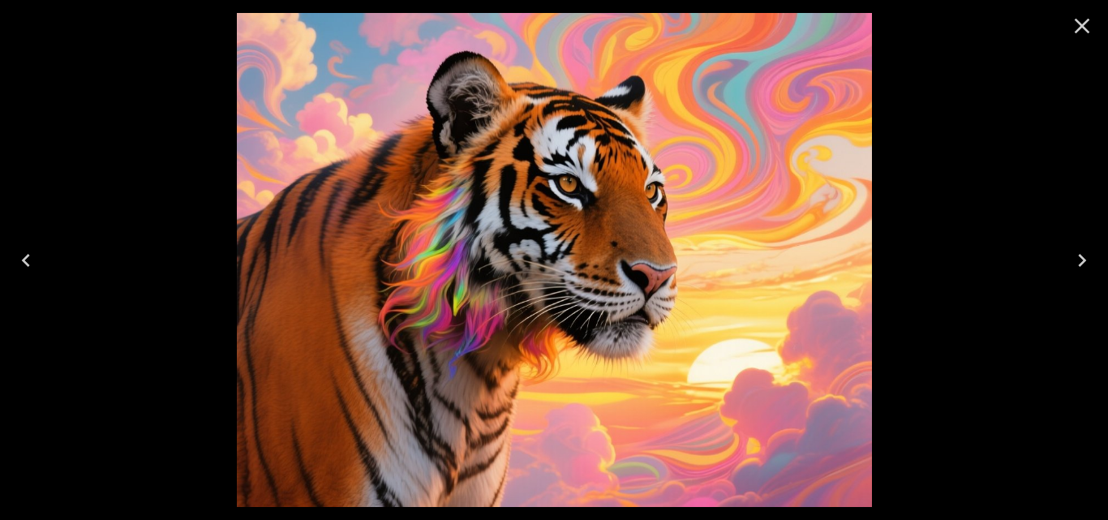
click at [1079, 265] on icon "Next" at bounding box center [1082, 260] width 26 height 26
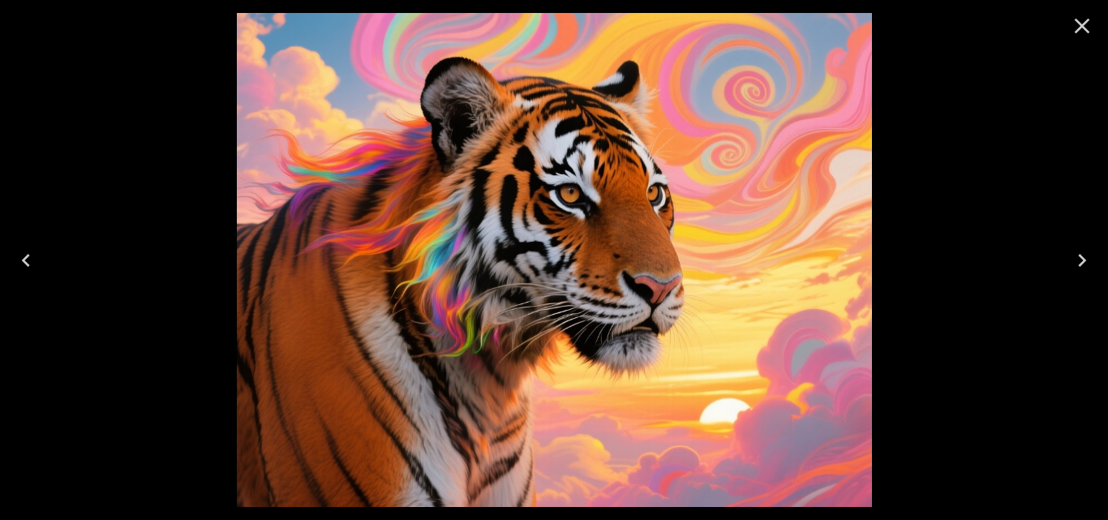
click at [1078, 268] on icon "Next" at bounding box center [1082, 260] width 26 height 26
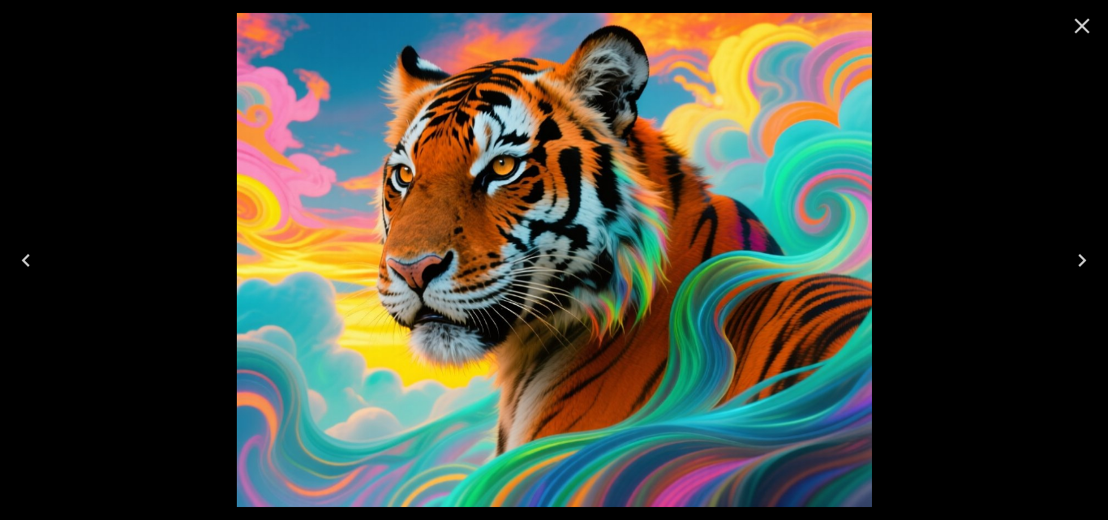
click at [1078, 272] on icon "Next" at bounding box center [1082, 260] width 26 height 26
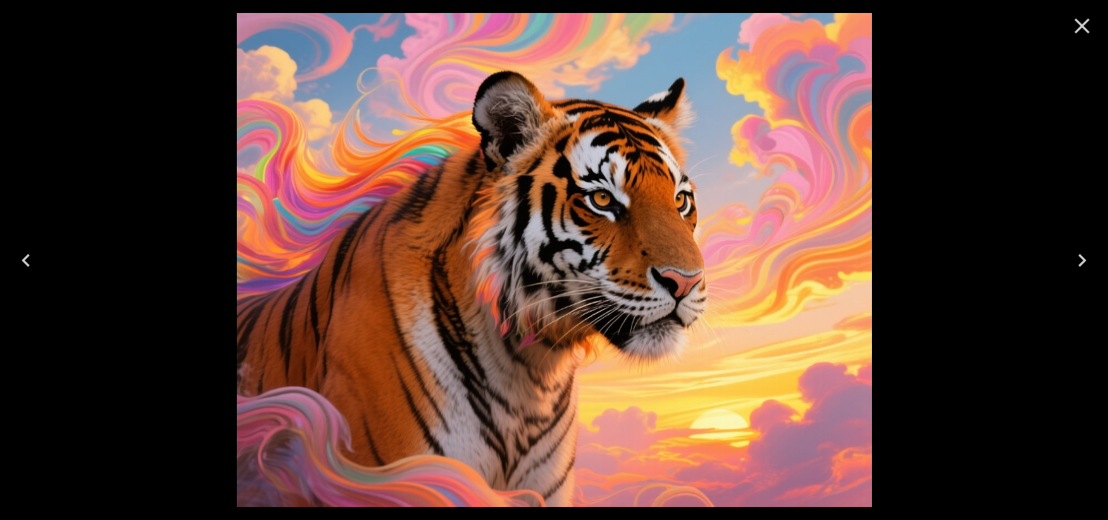
click at [1078, 272] on icon "Next" at bounding box center [1082, 260] width 26 height 26
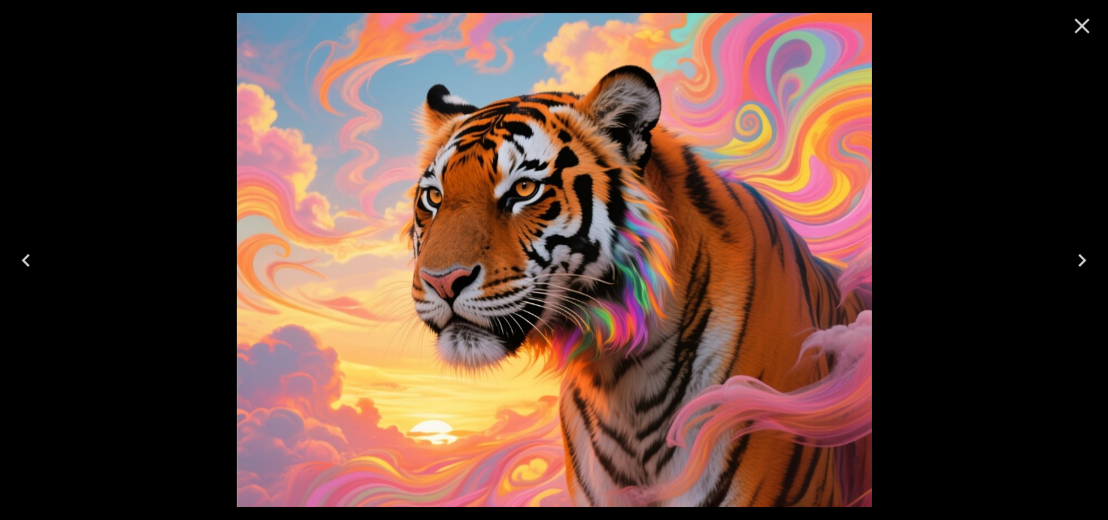
click at [1078, 273] on icon "Next" at bounding box center [1082, 260] width 26 height 26
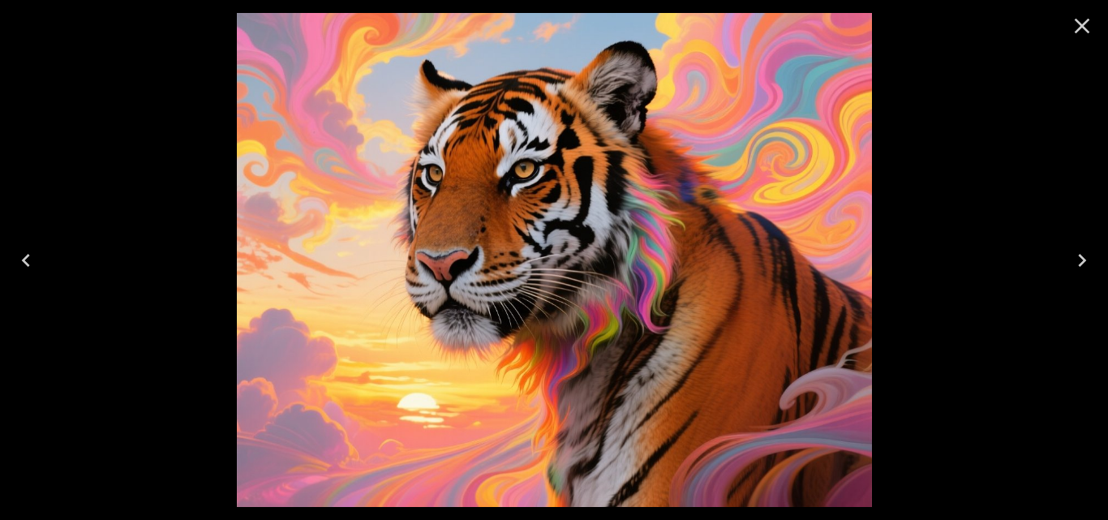
click at [1078, 273] on button "Next" at bounding box center [1082, 260] width 52 height 65
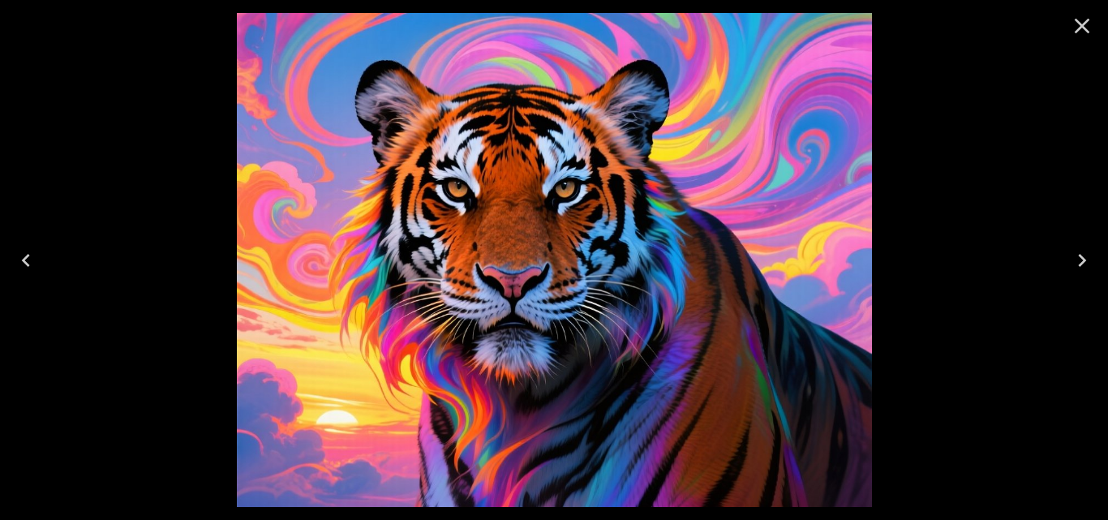
click at [1078, 275] on button "Next" at bounding box center [1082, 260] width 52 height 65
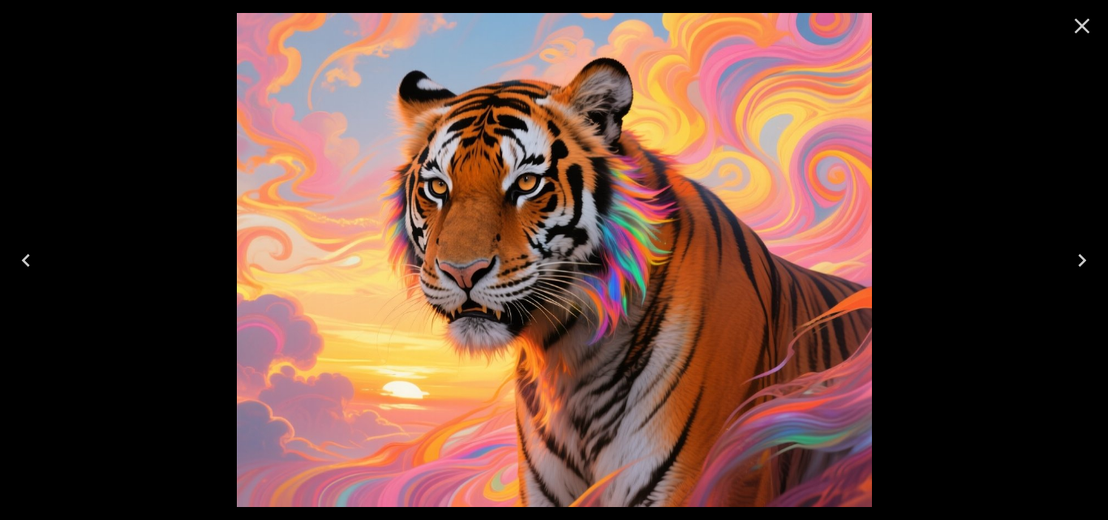
click at [1086, 25] on icon "Close" at bounding box center [1082, 26] width 26 height 26
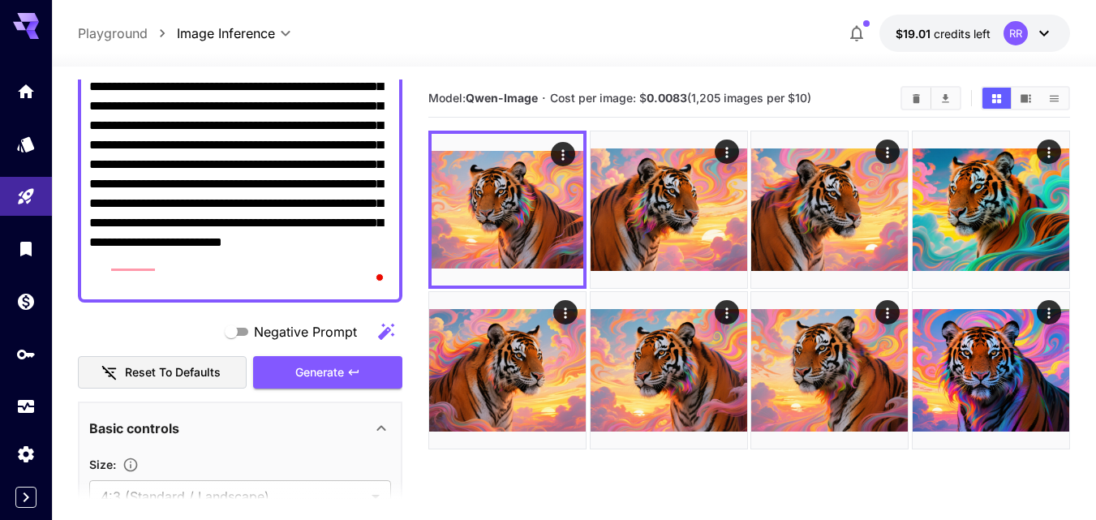
scroll to position [81, 0]
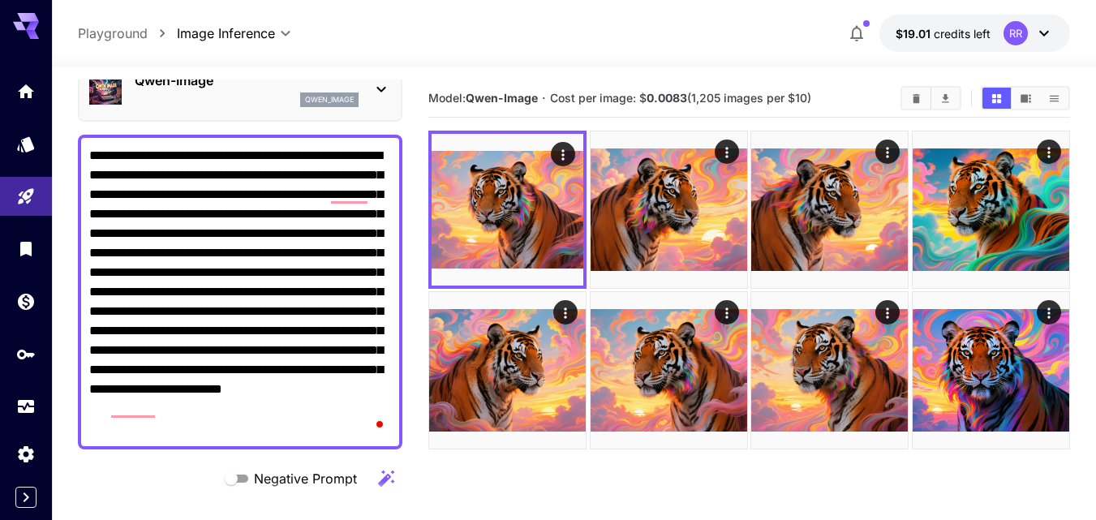
click at [128, 298] on textarea "**********" at bounding box center [240, 292] width 302 height 292
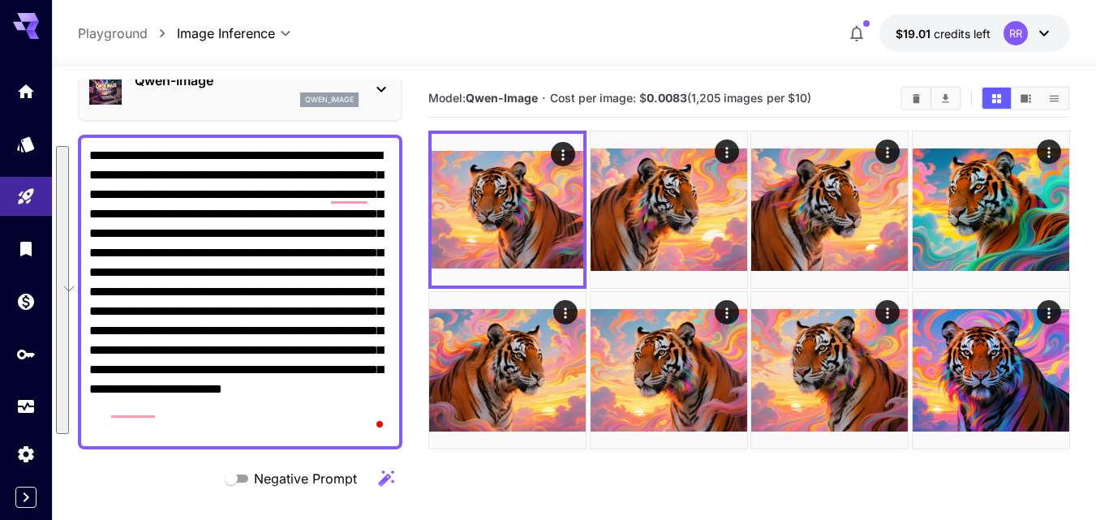
drag, startPoint x: 237, startPoint y: 430, endPoint x: 92, endPoint y: 169, distance: 298.4
click at [81, 159] on html "**********" at bounding box center [548, 324] width 1096 height 648
paste textarea "*"
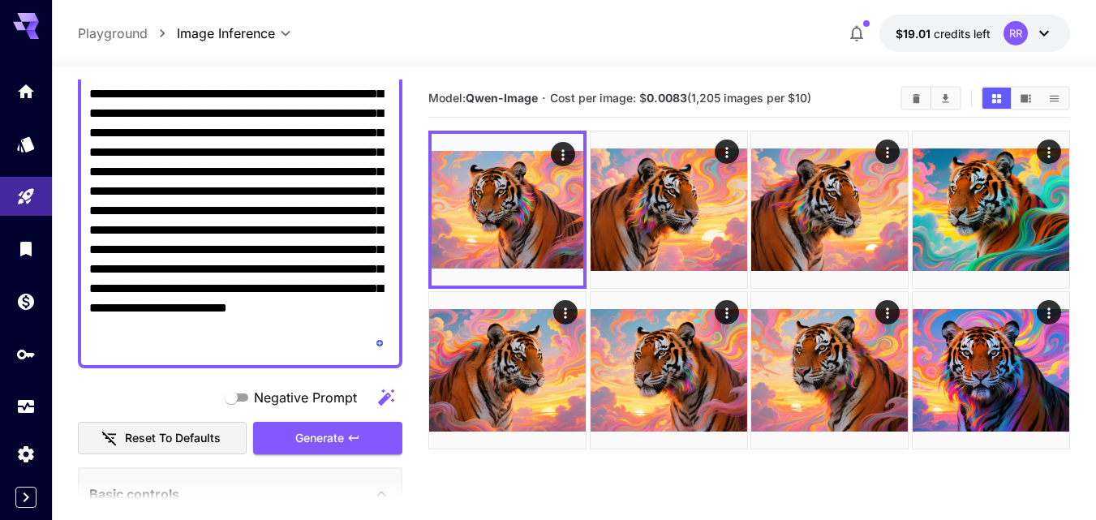
scroll to position [243, 0]
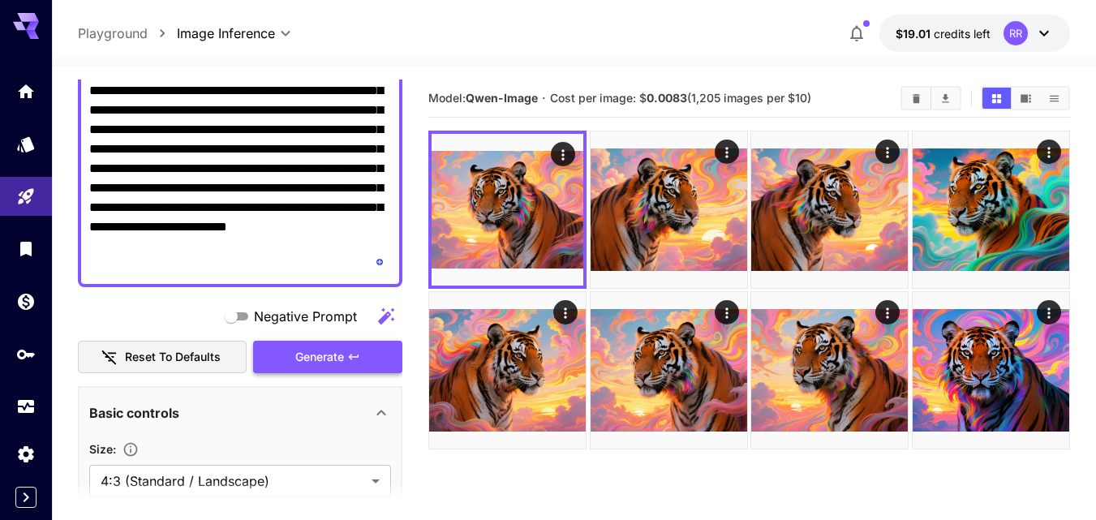
type textarea "**********"
click at [324, 359] on span "Generate" at bounding box center [319, 357] width 49 height 20
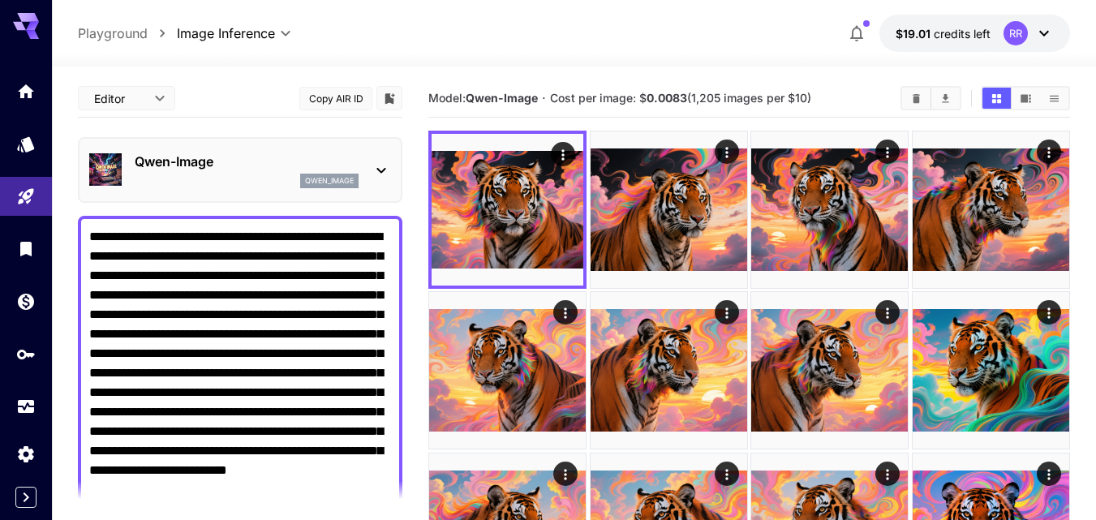
scroll to position [0, 0]
click at [377, 172] on icon at bounding box center [380, 170] width 19 height 19
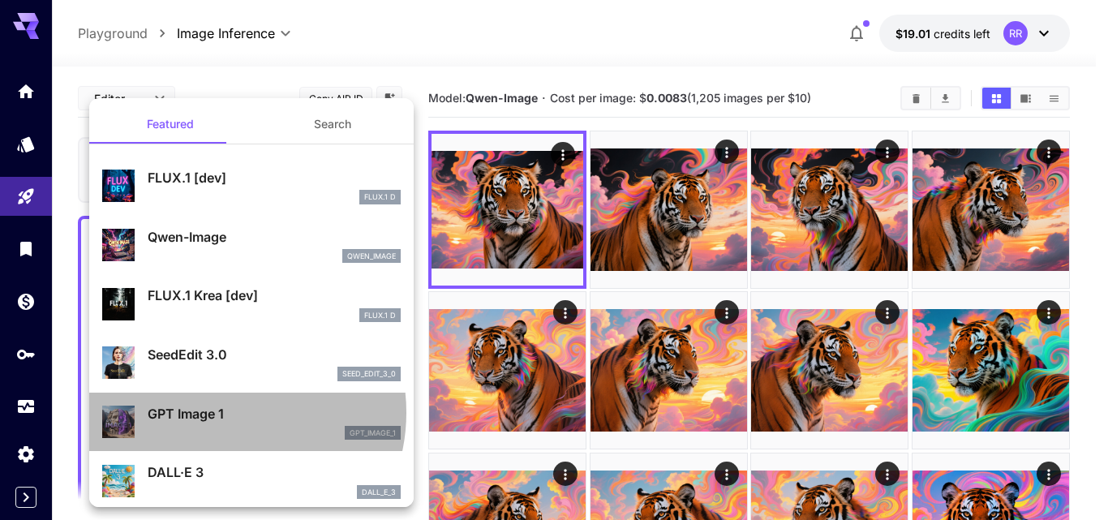
click at [223, 413] on p "GPT Image 1" at bounding box center [274, 413] width 253 height 19
type input "**********"
type input "****"
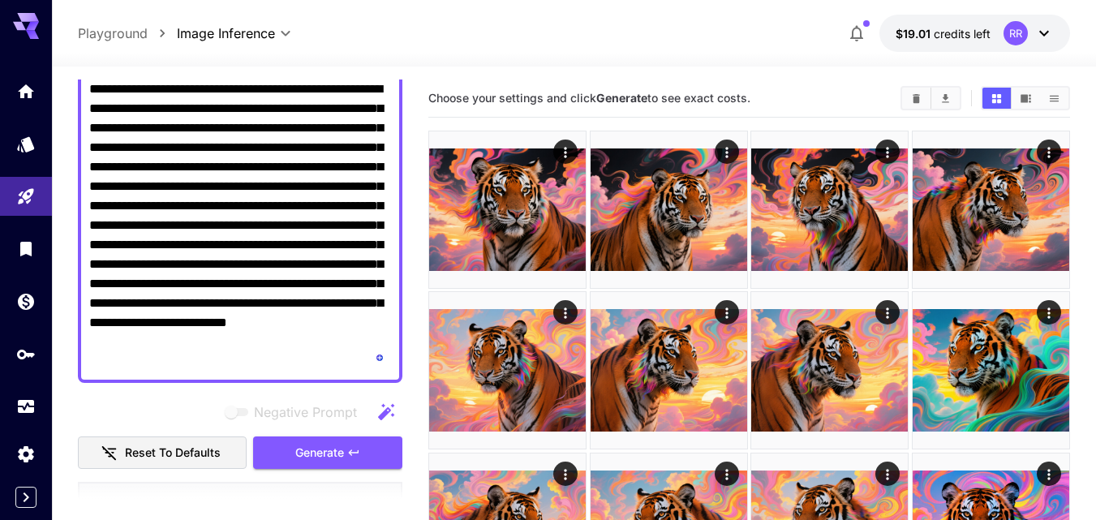
scroll to position [162, 0]
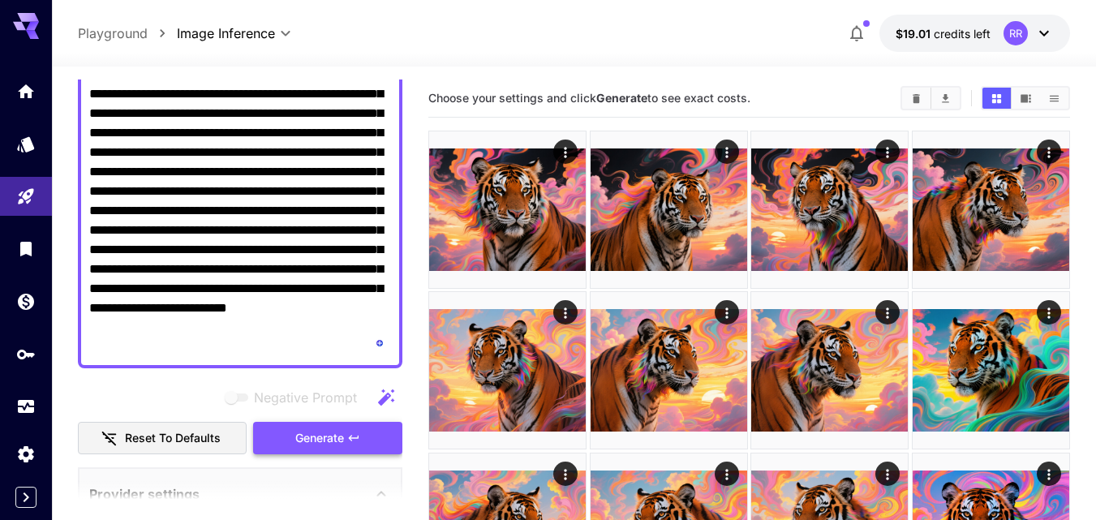
click at [337, 437] on span "Generate" at bounding box center [319, 438] width 49 height 20
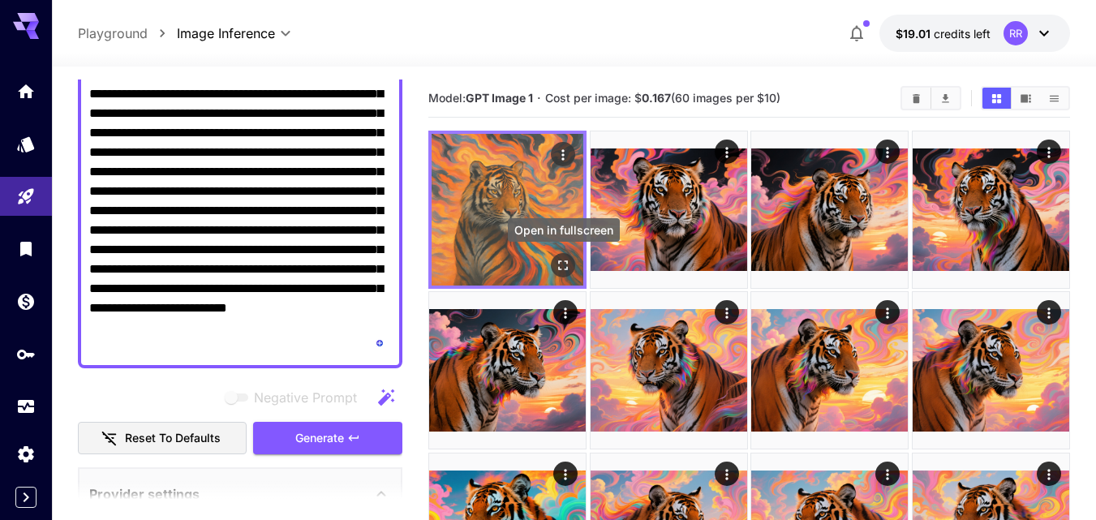
click at [567, 265] on icon "Open in fullscreen" at bounding box center [563, 265] width 16 height 16
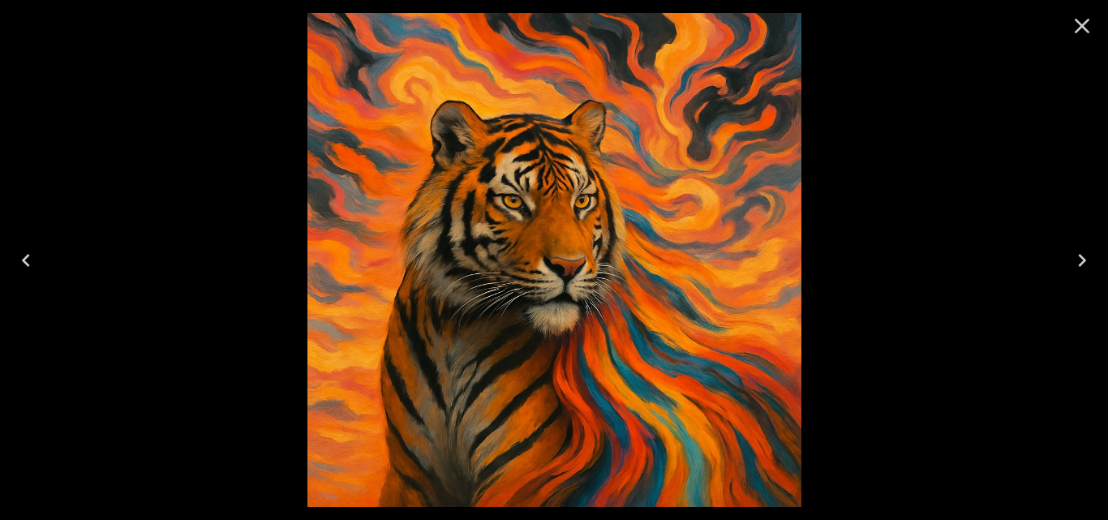
click at [1080, 24] on icon "Close" at bounding box center [1082, 26] width 15 height 15
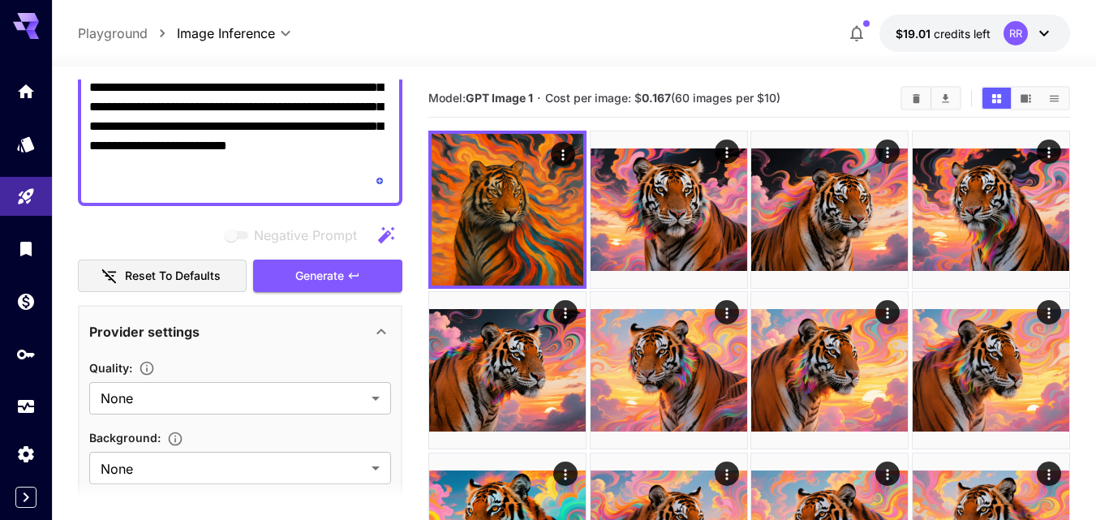
scroll to position [0, 0]
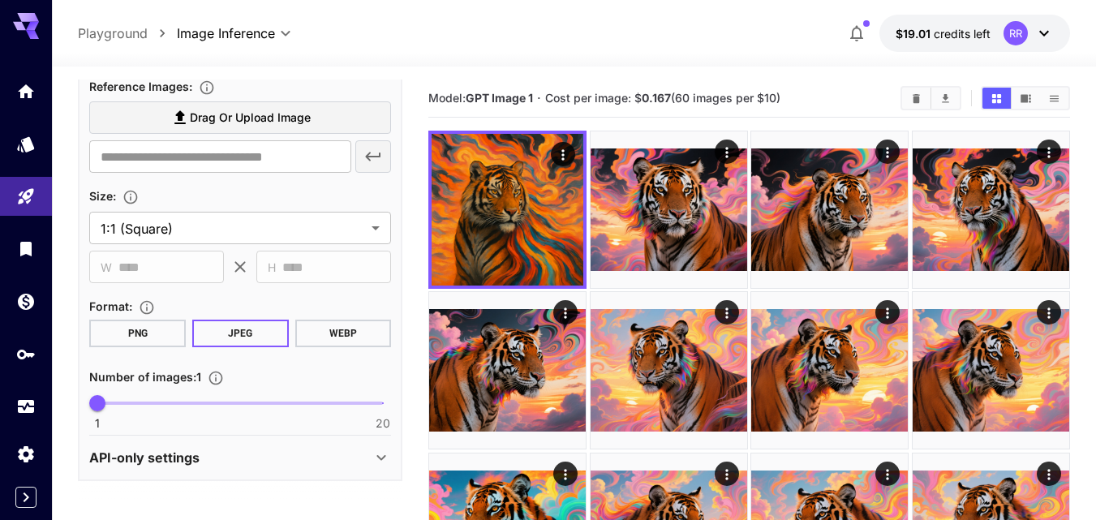
click at [163, 400] on span "1 20 1" at bounding box center [240, 403] width 286 height 24
click at [137, 406] on span "1 20 5" at bounding box center [240, 403] width 286 height 24
type input "*"
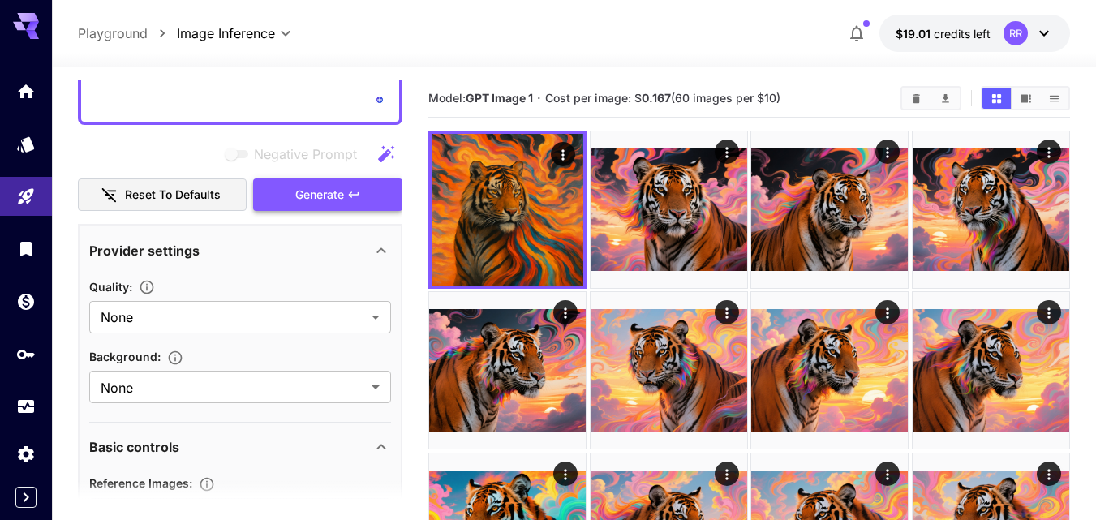
drag, startPoint x: 346, startPoint y: 188, endPoint x: 346, endPoint y: 206, distance: 17.9
click at [346, 189] on button "Generate" at bounding box center [327, 194] width 149 height 33
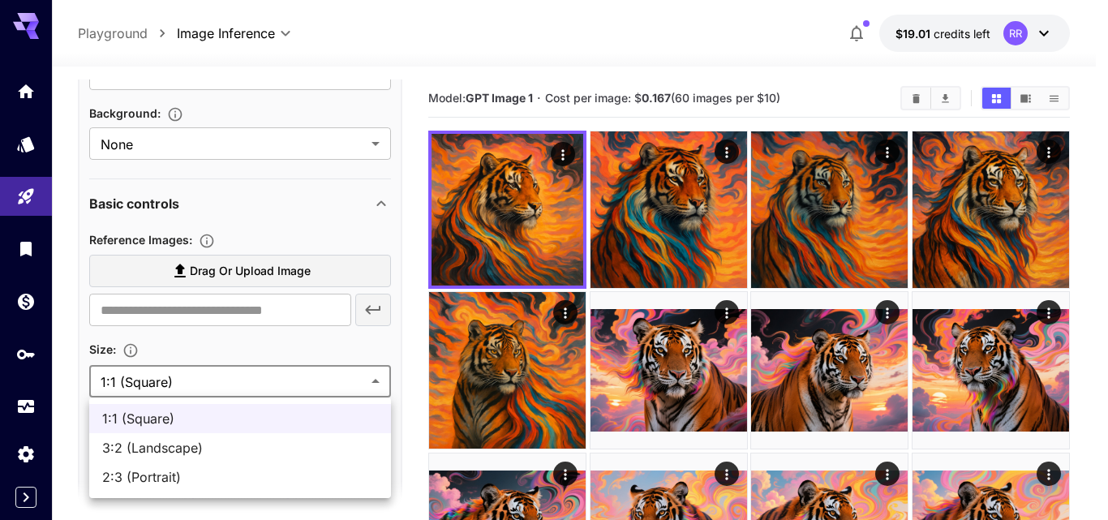
click at [376, 381] on body "**********" at bounding box center [554, 490] width 1108 height 981
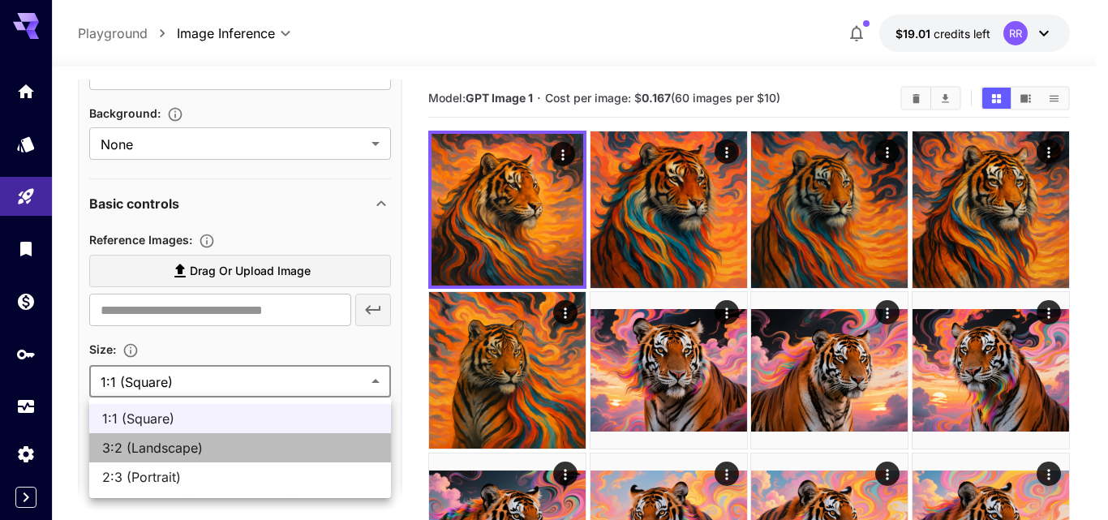
click at [239, 451] on span "3:2 (Landscape)" at bounding box center [240, 447] width 276 height 19
type input "**********"
type input "****"
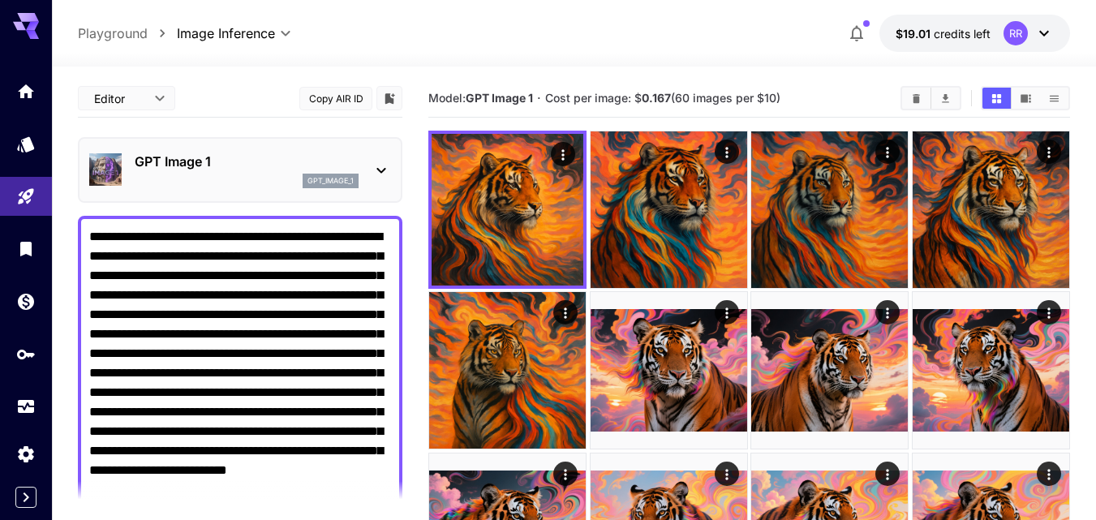
click at [380, 172] on icon at bounding box center [381, 171] width 9 height 6
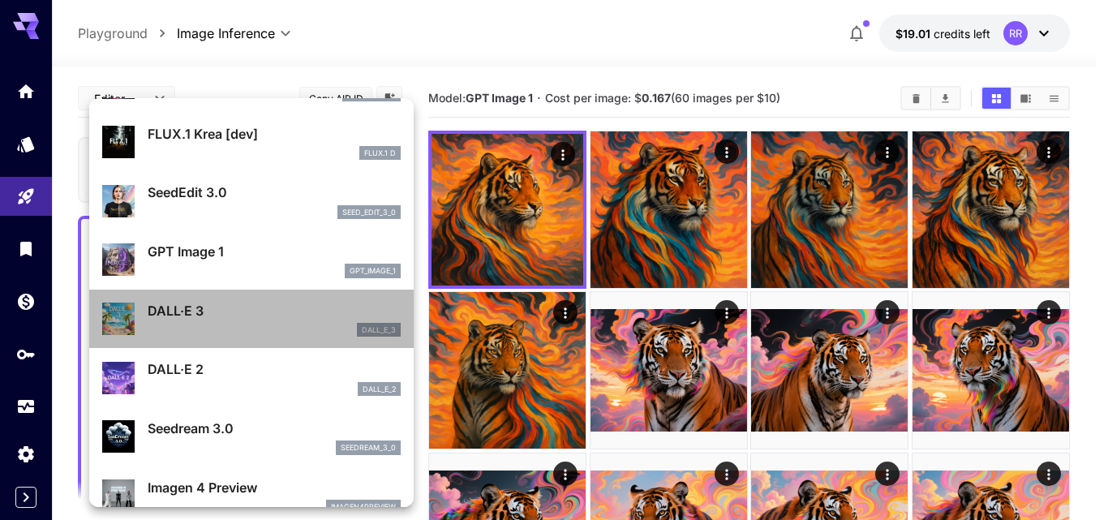
click at [264, 311] on p "DALL·E 3" at bounding box center [274, 310] width 253 height 19
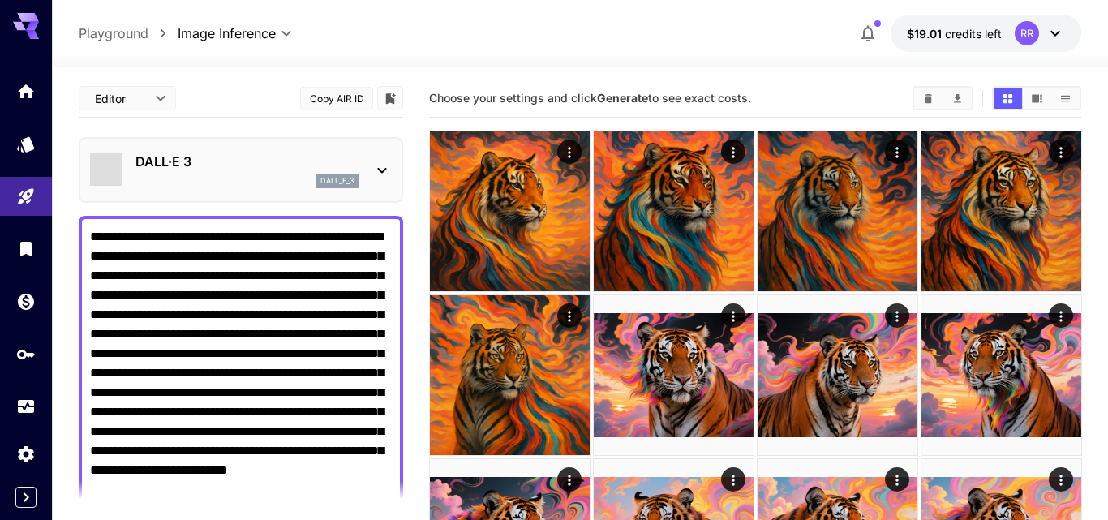
type input "**********"
type input "****"
type input "*"
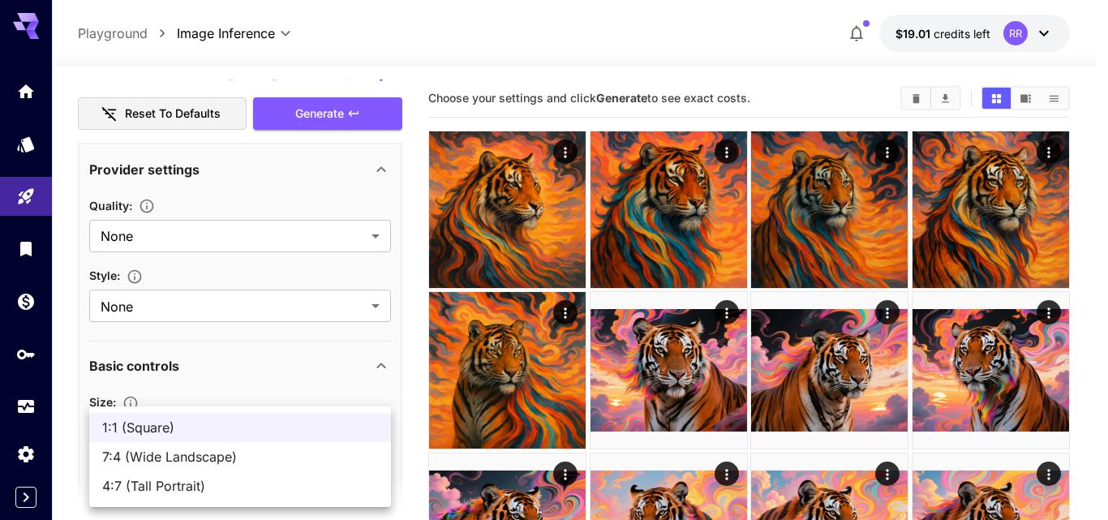
click at [371, 427] on body "**********" at bounding box center [554, 490] width 1108 height 981
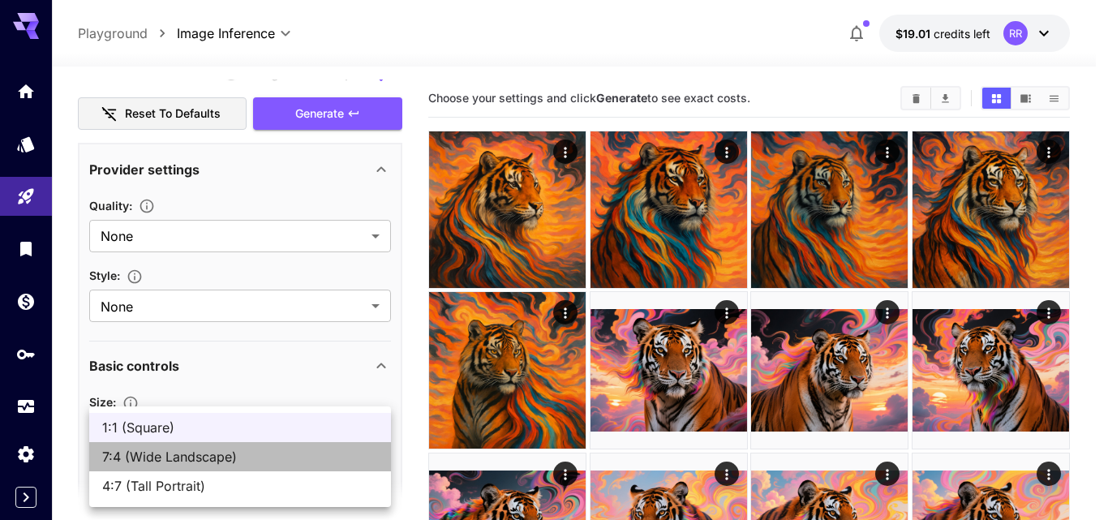
click at [281, 463] on span "7:4 (Wide Landscape)" at bounding box center [240, 456] width 276 height 19
type input "**********"
type input "****"
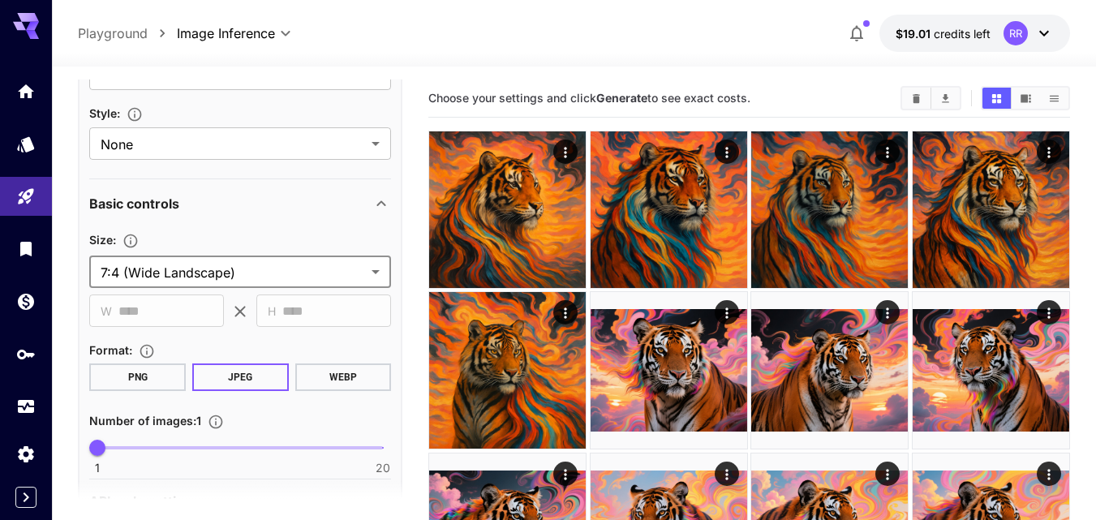
click at [149, 444] on span "1 20 1" at bounding box center [240, 448] width 286 height 24
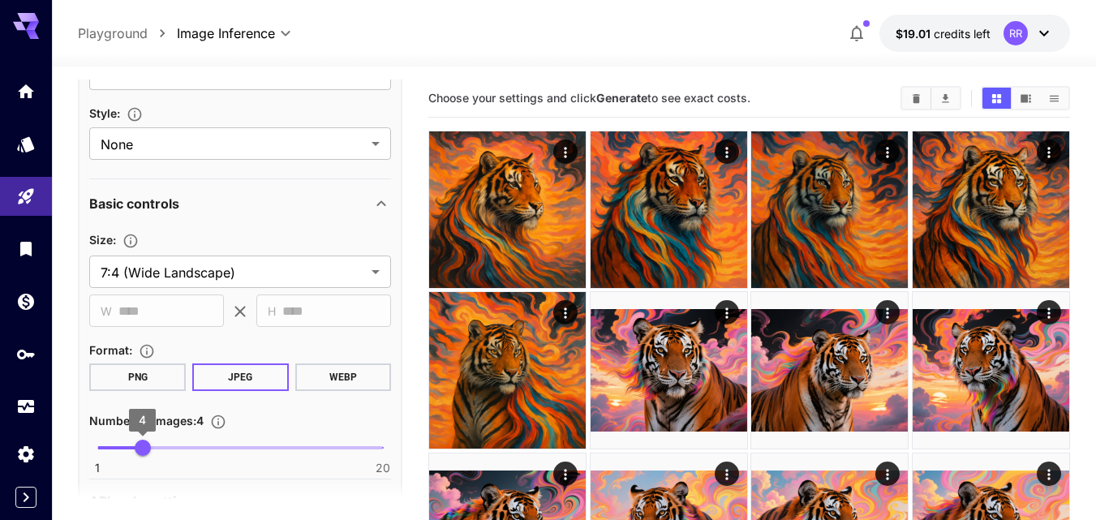
type input "*"
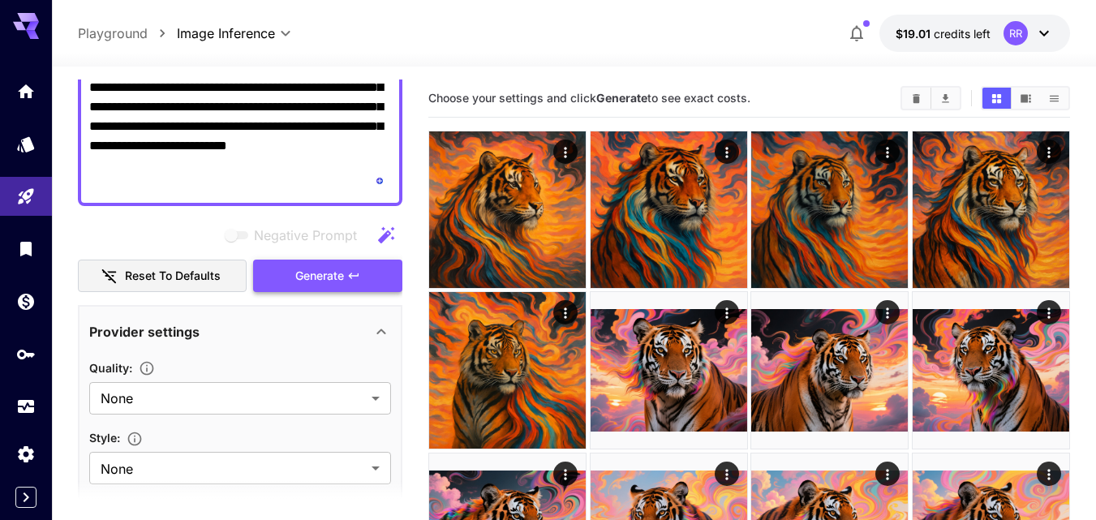
click at [333, 276] on span "Generate" at bounding box center [319, 276] width 49 height 20
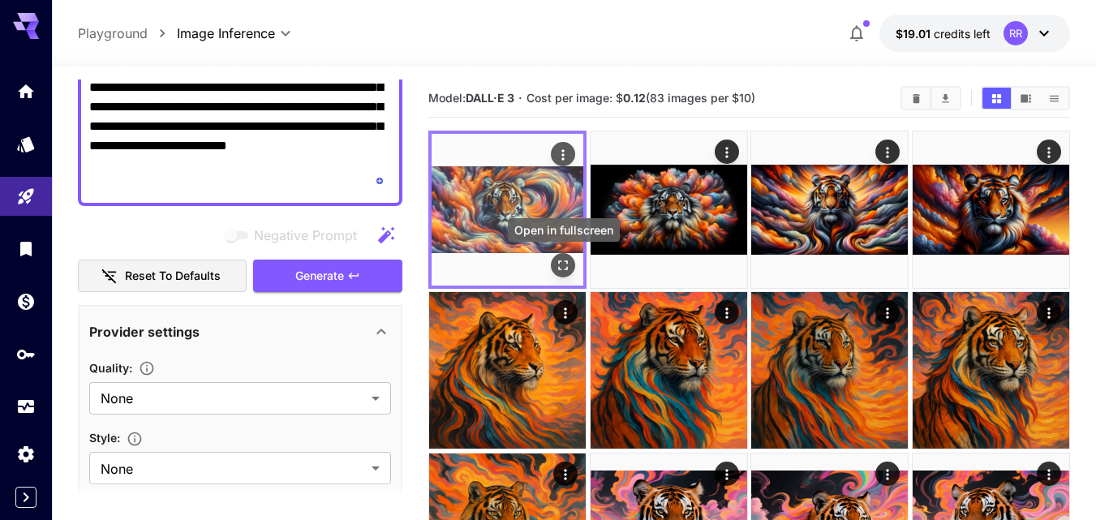
click at [561, 263] on icon "Open in fullscreen" at bounding box center [563, 265] width 16 height 16
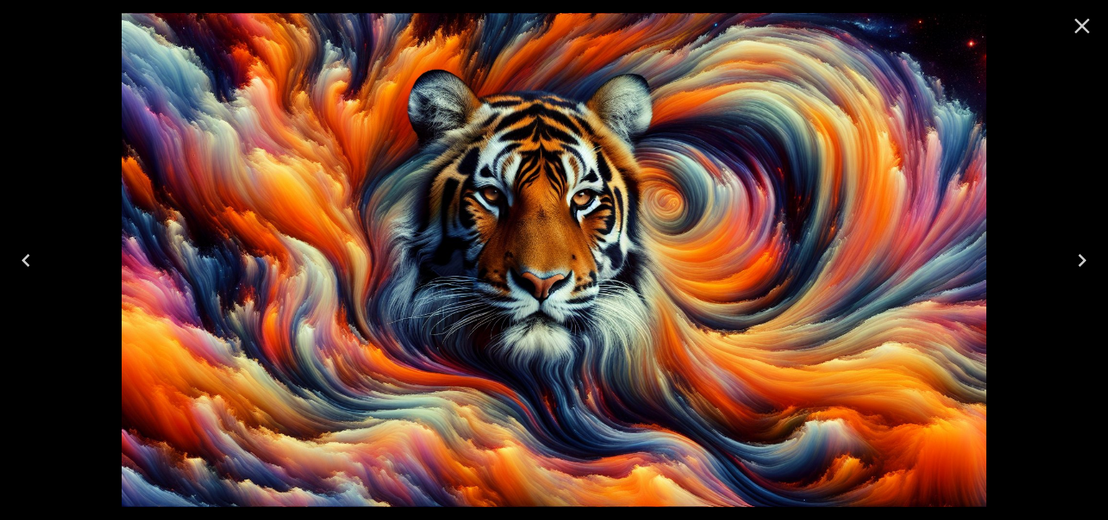
click at [1076, 251] on icon "Next" at bounding box center [1082, 260] width 26 height 26
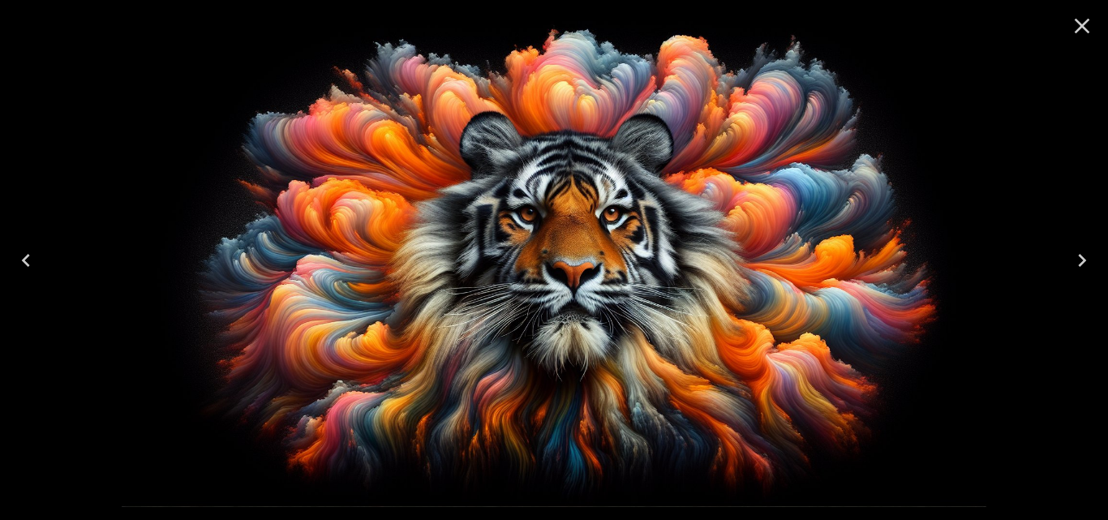
click at [1076, 253] on icon "Next" at bounding box center [1082, 260] width 26 height 26
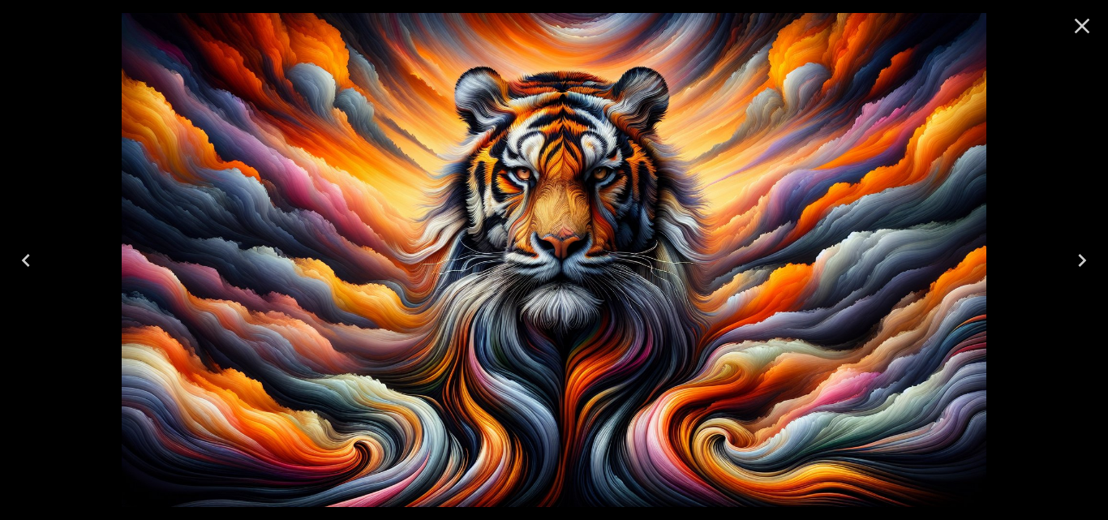
click at [1076, 255] on icon "Next" at bounding box center [1082, 260] width 26 height 26
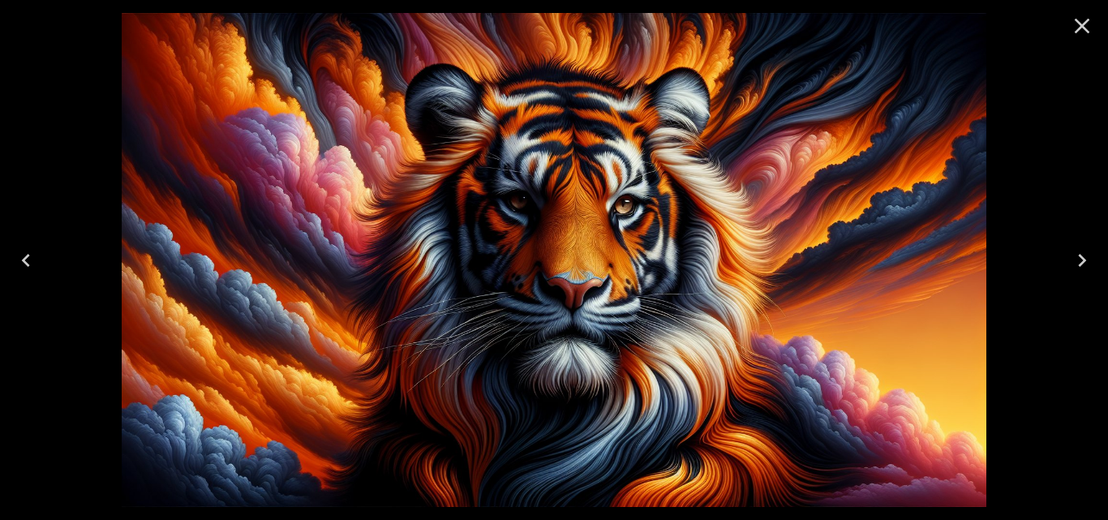
click at [23, 260] on icon "Previous" at bounding box center [26, 260] width 8 height 13
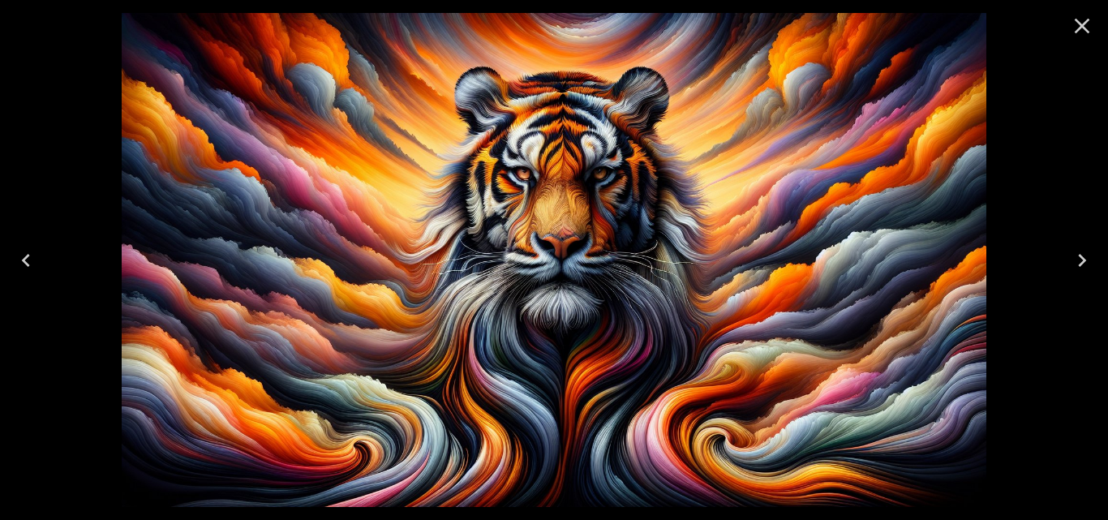
click at [23, 261] on icon "Previous" at bounding box center [26, 260] width 26 height 26
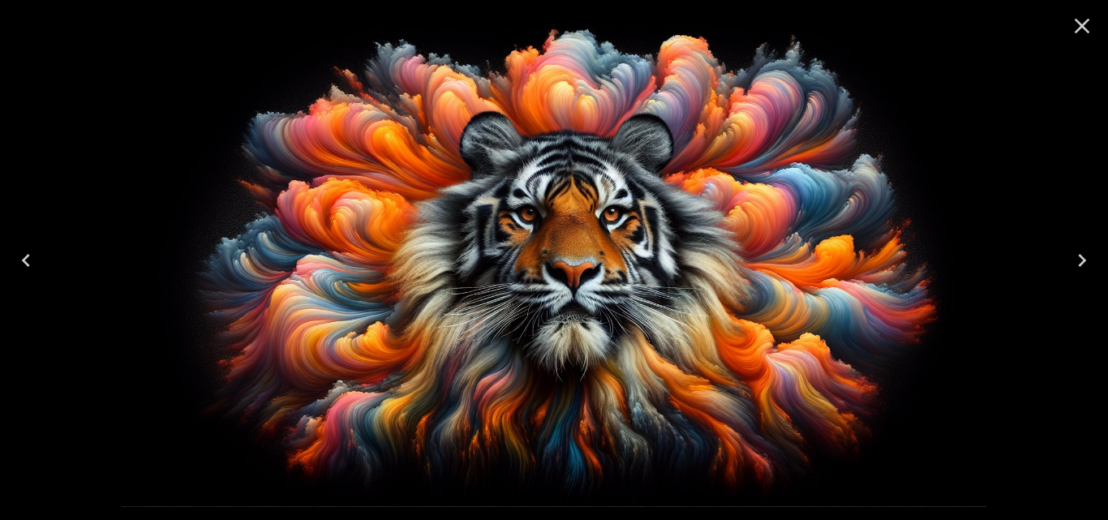
click at [23, 262] on icon "Previous" at bounding box center [26, 260] width 26 height 26
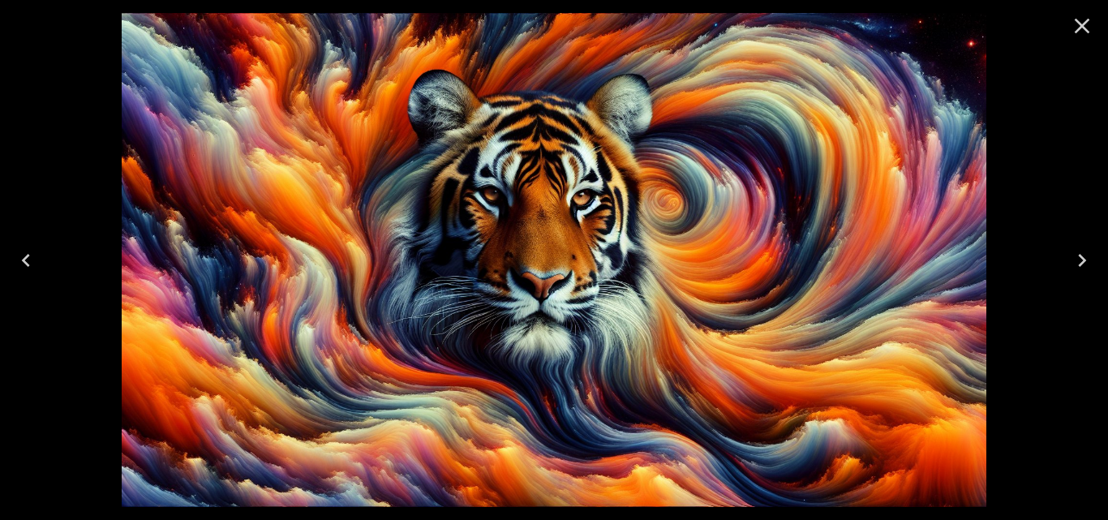
click at [23, 262] on icon "Previous" at bounding box center [26, 260] width 26 height 26
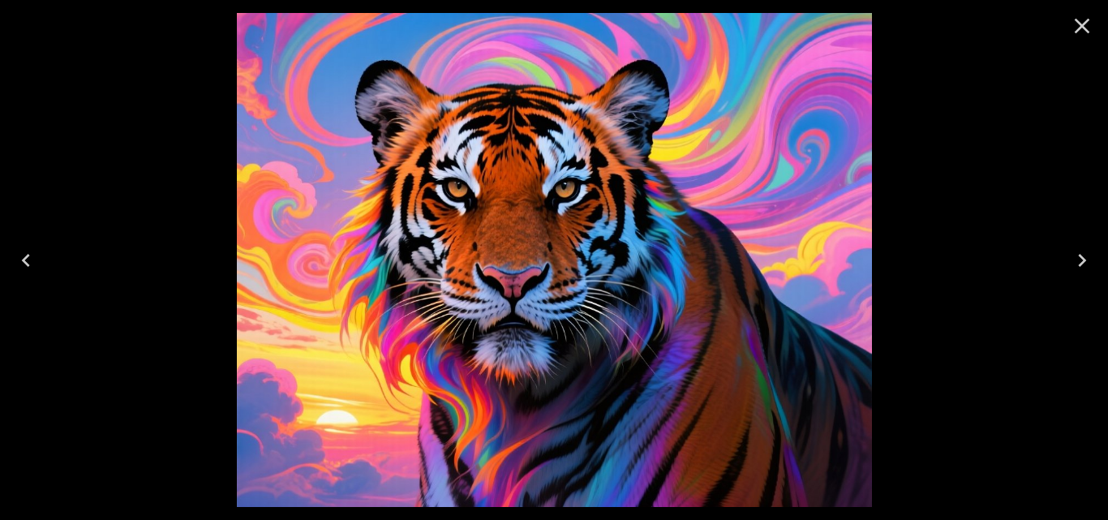
click at [1076, 254] on icon "Next" at bounding box center [1082, 260] width 26 height 26
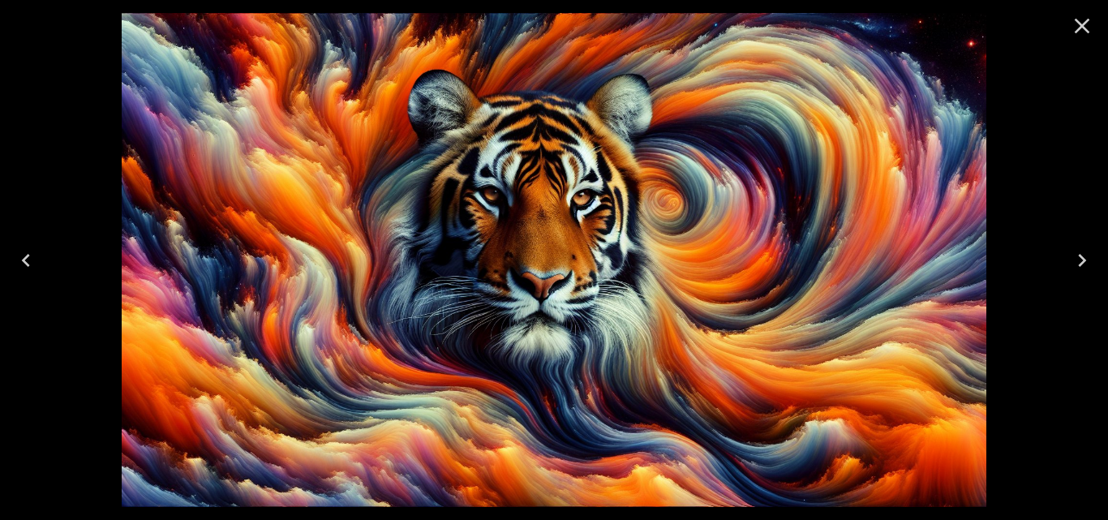
click at [1076, 259] on icon "Next" at bounding box center [1082, 260] width 26 height 26
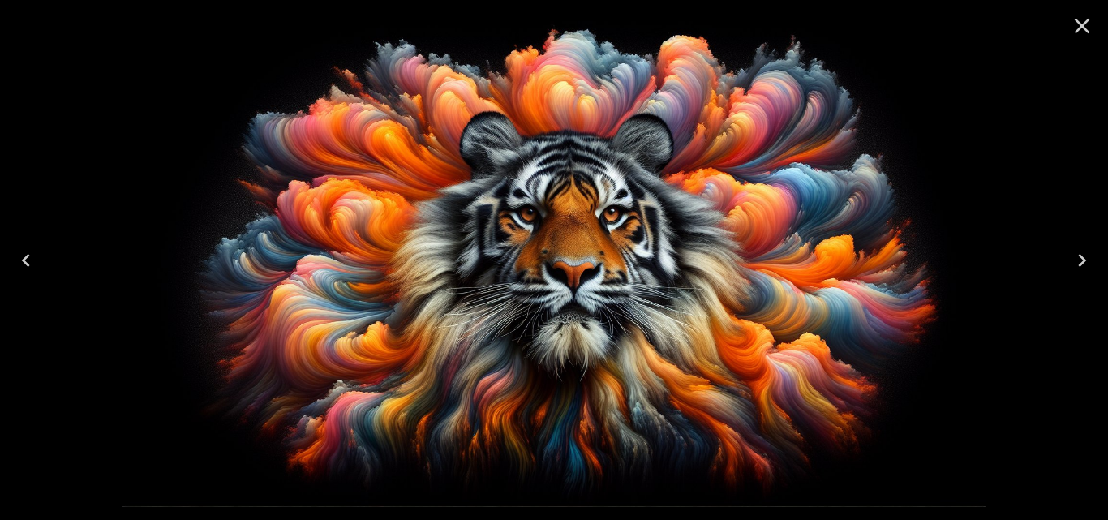
click at [1078, 21] on icon "Close" at bounding box center [1082, 26] width 15 height 15
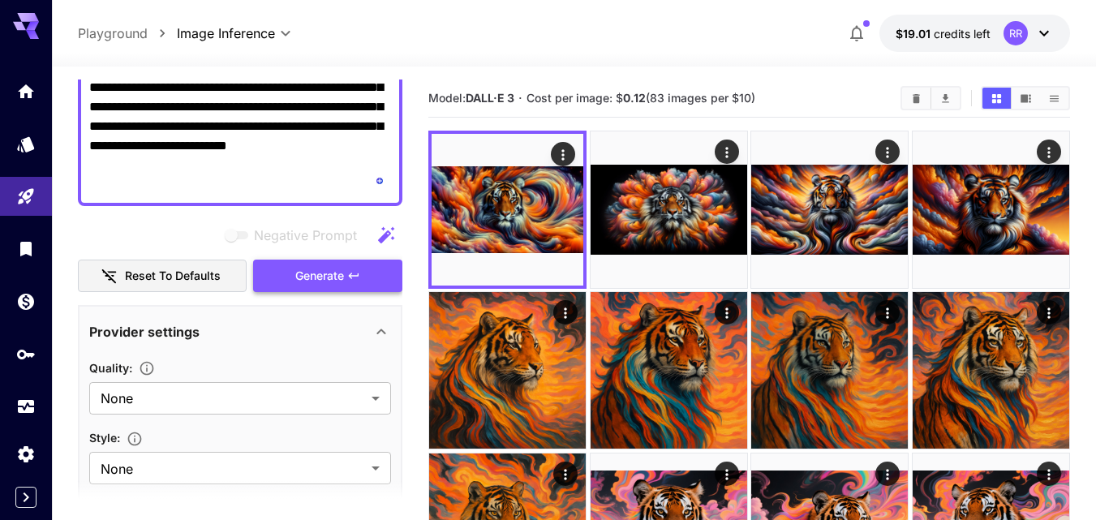
click at [324, 277] on span "Generate" at bounding box center [319, 276] width 49 height 20
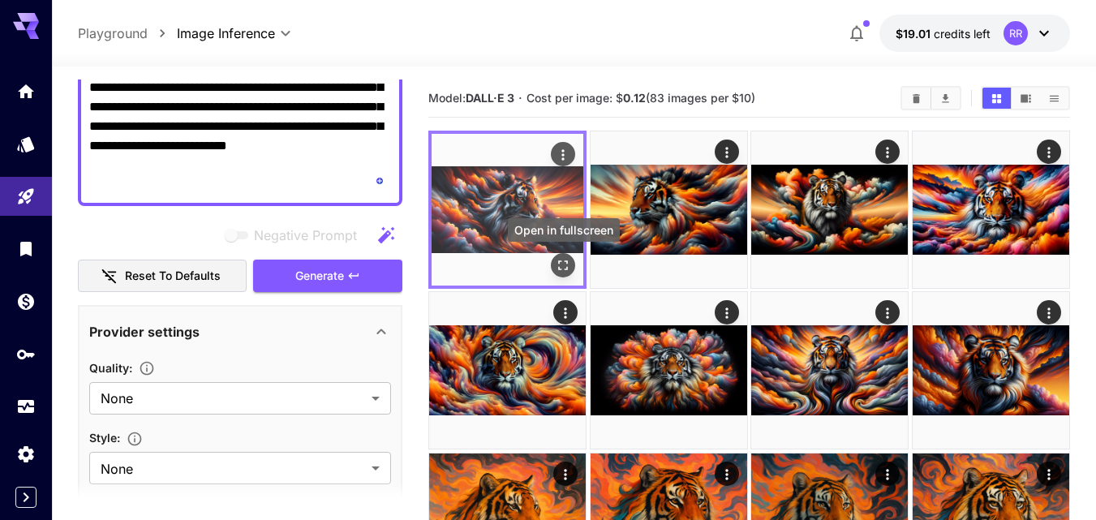
click at [561, 260] on icon "Open in fullscreen" at bounding box center [563, 265] width 16 height 16
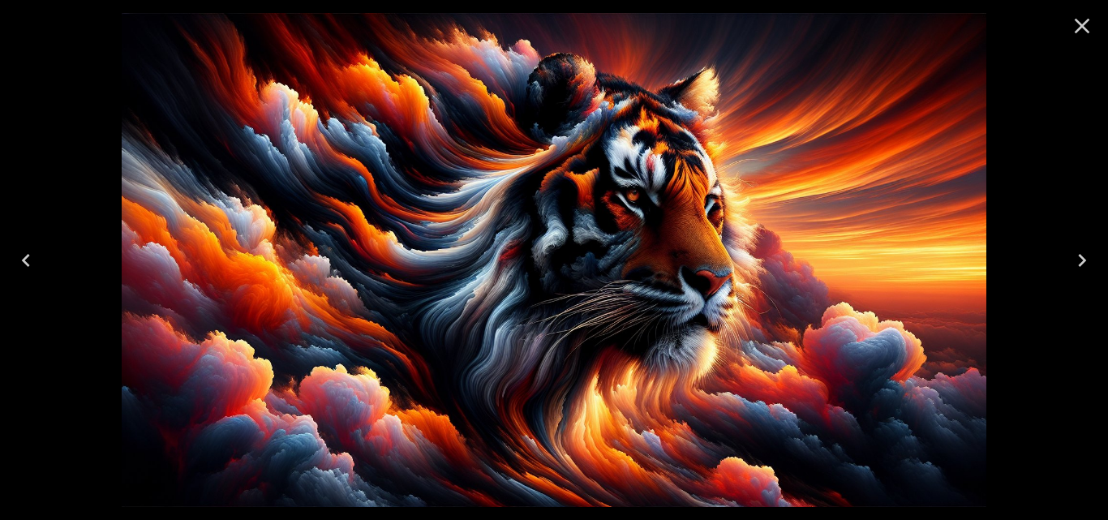
click at [1076, 264] on icon "Next" at bounding box center [1082, 260] width 26 height 26
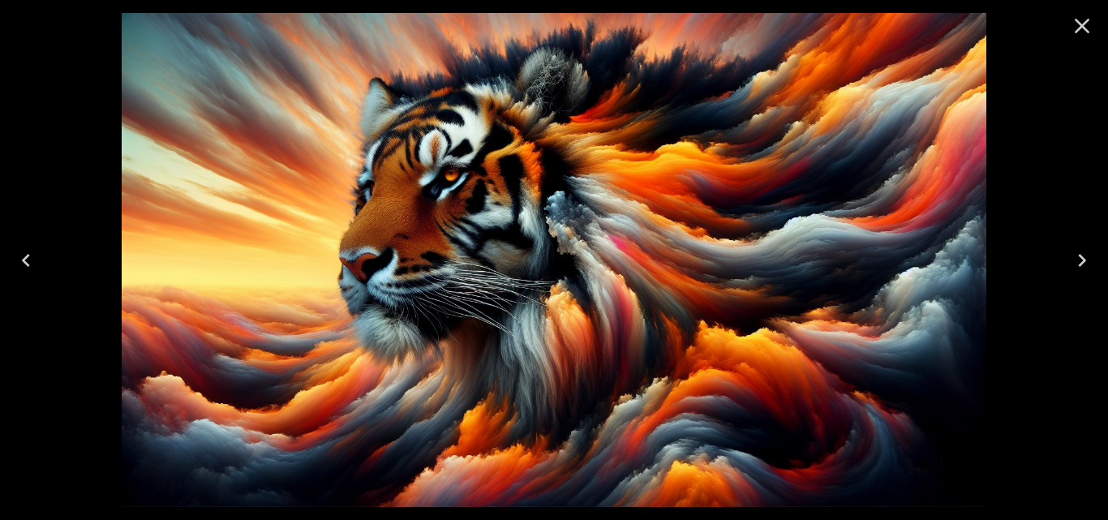
click at [1075, 268] on icon "Next" at bounding box center [1082, 260] width 26 height 26
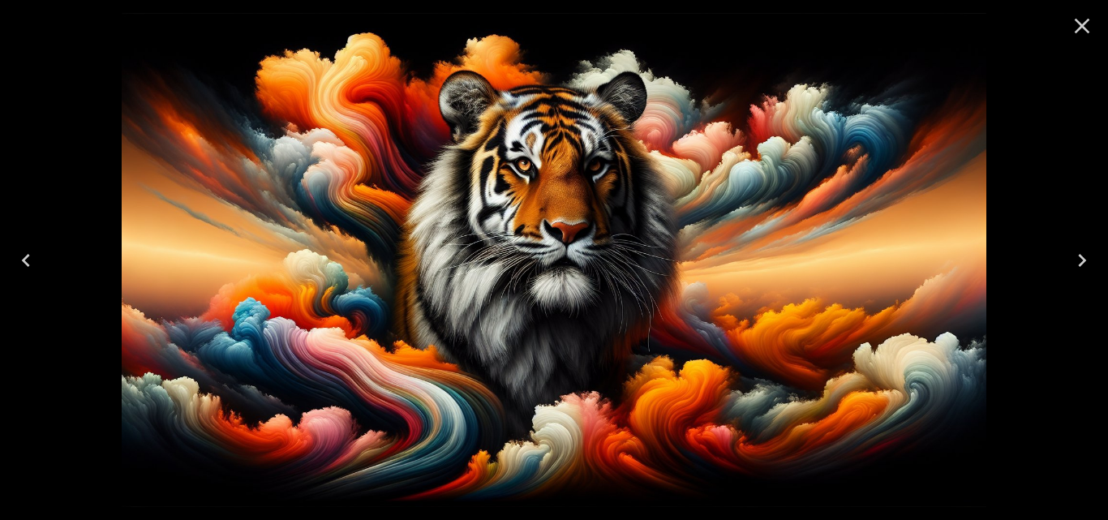
click at [1075, 268] on icon "Next" at bounding box center [1082, 260] width 26 height 26
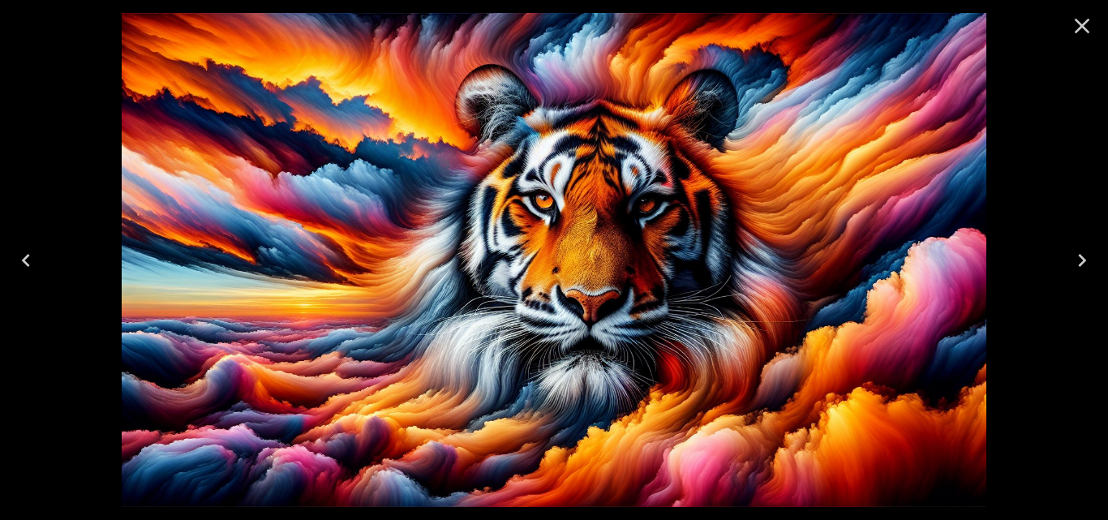
click at [1074, 271] on icon "Next" at bounding box center [1082, 260] width 26 height 26
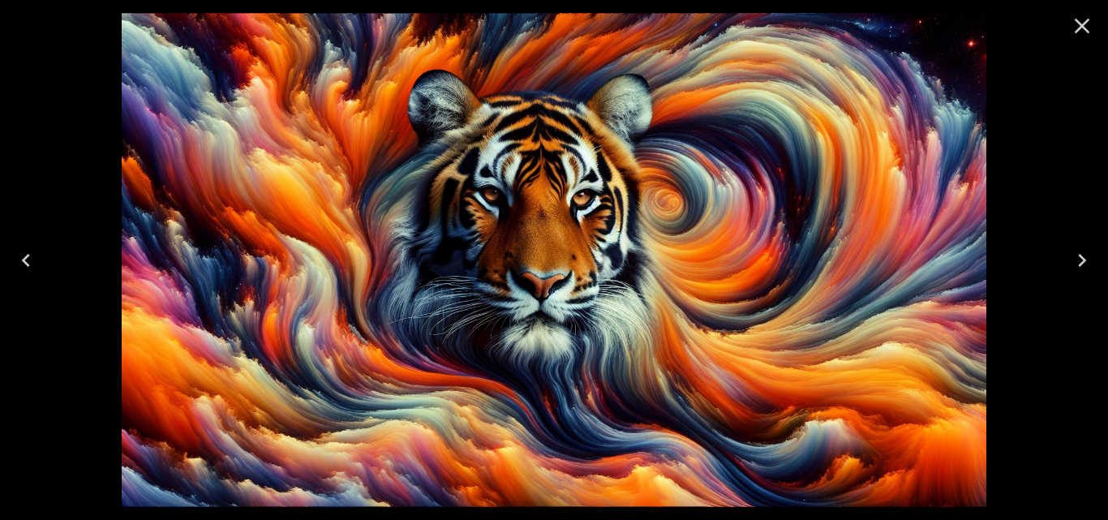
click at [1073, 272] on icon "Next" at bounding box center [1082, 260] width 26 height 26
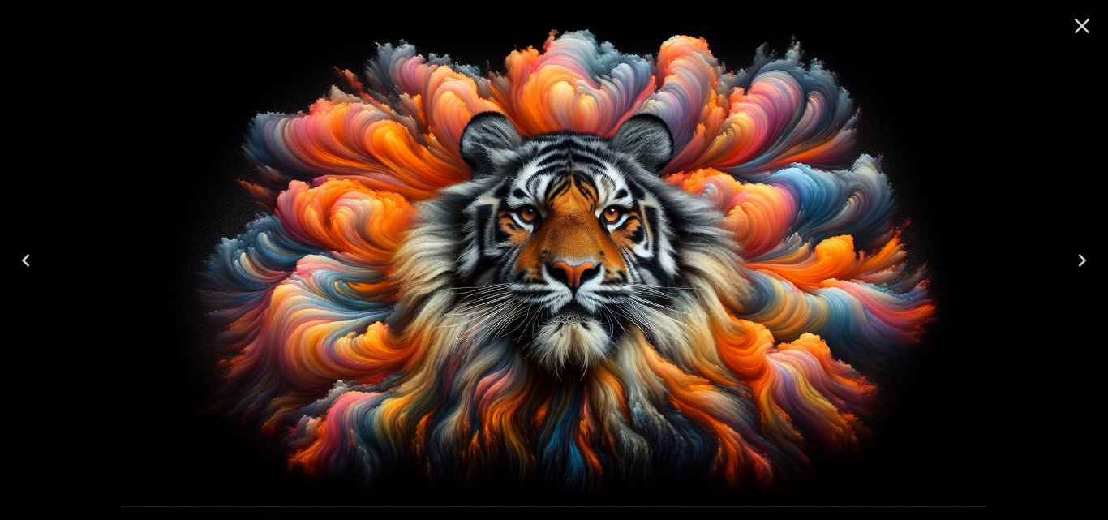
click at [23, 265] on icon "Previous" at bounding box center [26, 260] width 26 height 26
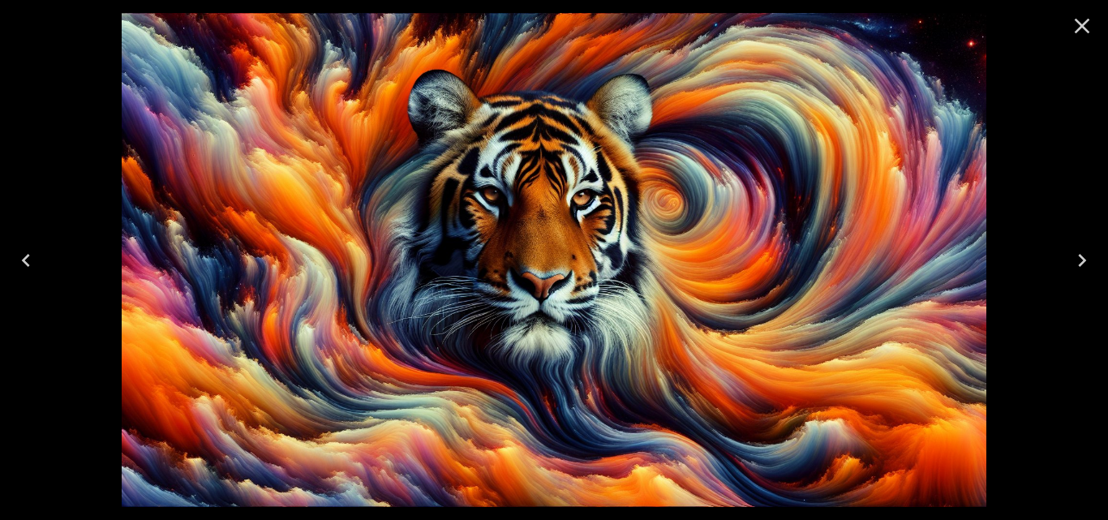
click at [23, 265] on icon "Previous" at bounding box center [26, 260] width 26 height 26
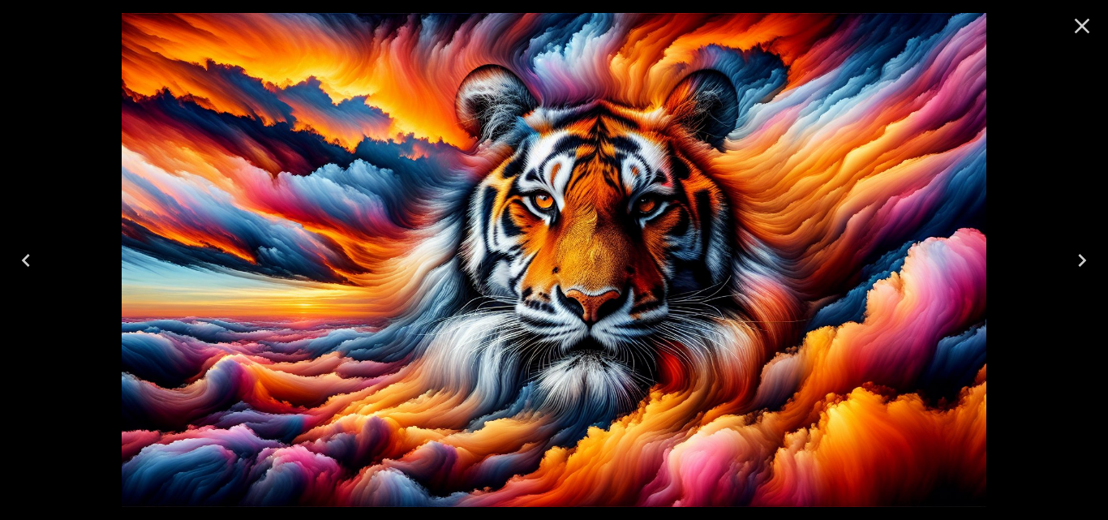
click at [23, 265] on icon "Previous" at bounding box center [26, 260] width 26 height 26
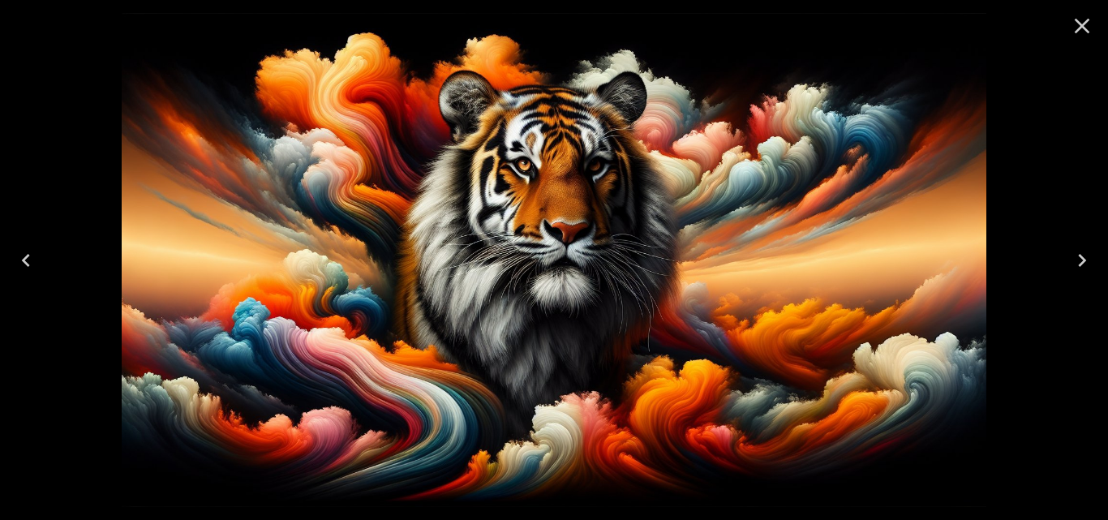
click at [23, 265] on icon "Previous" at bounding box center [26, 260] width 26 height 26
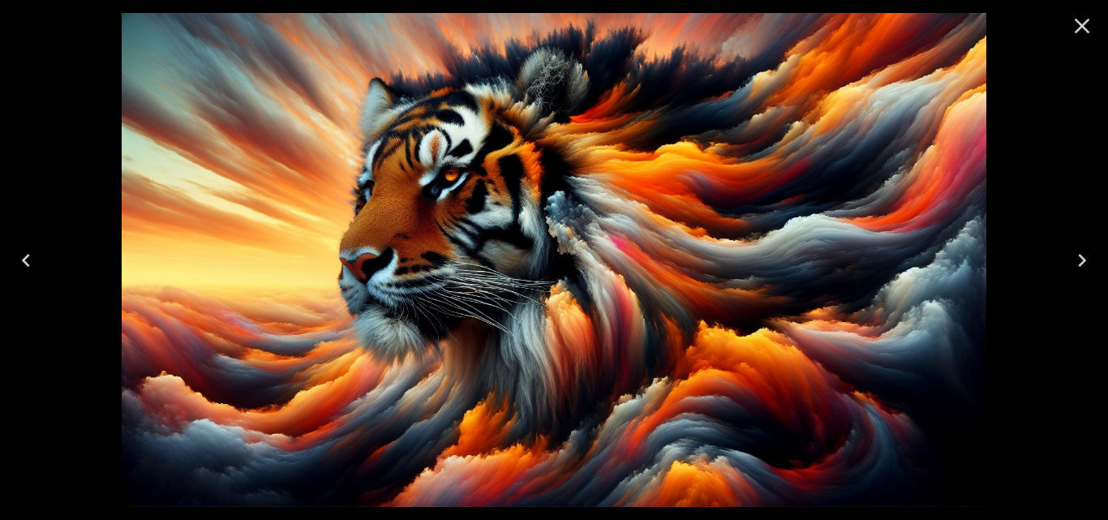
click at [23, 265] on icon "Previous" at bounding box center [26, 260] width 26 height 26
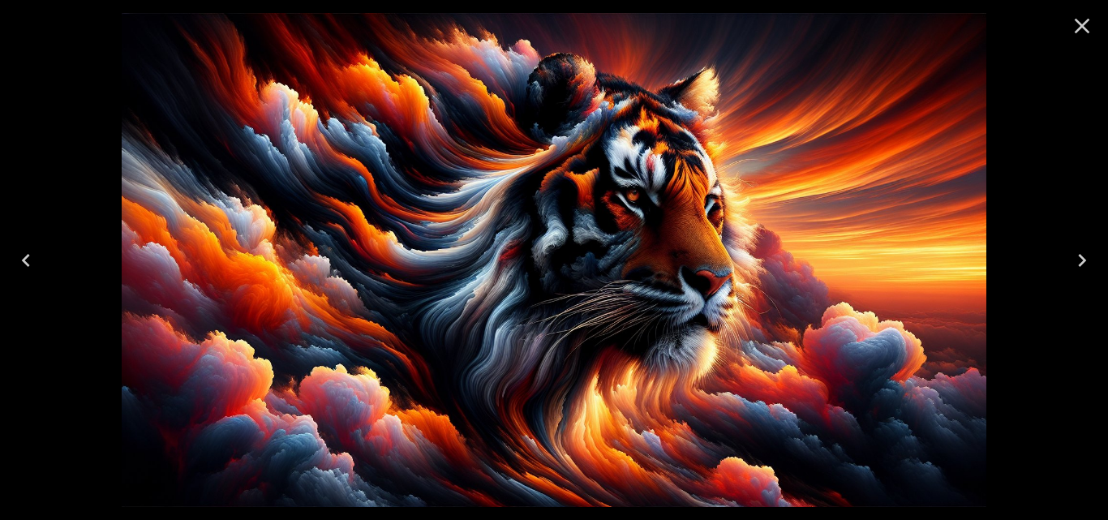
click at [23, 265] on icon "Previous" at bounding box center [26, 260] width 26 height 26
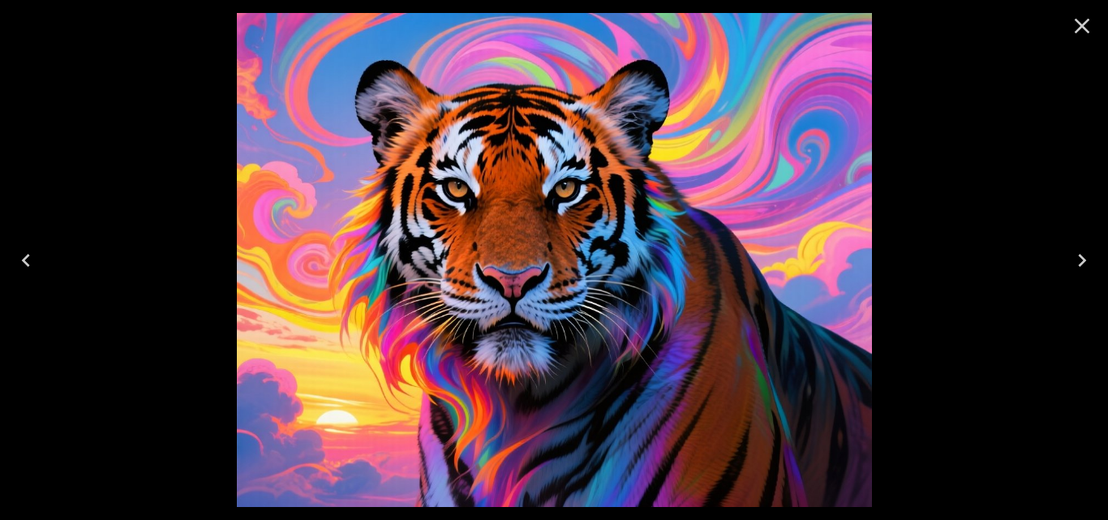
click at [23, 265] on icon "Previous" at bounding box center [26, 260] width 26 height 26
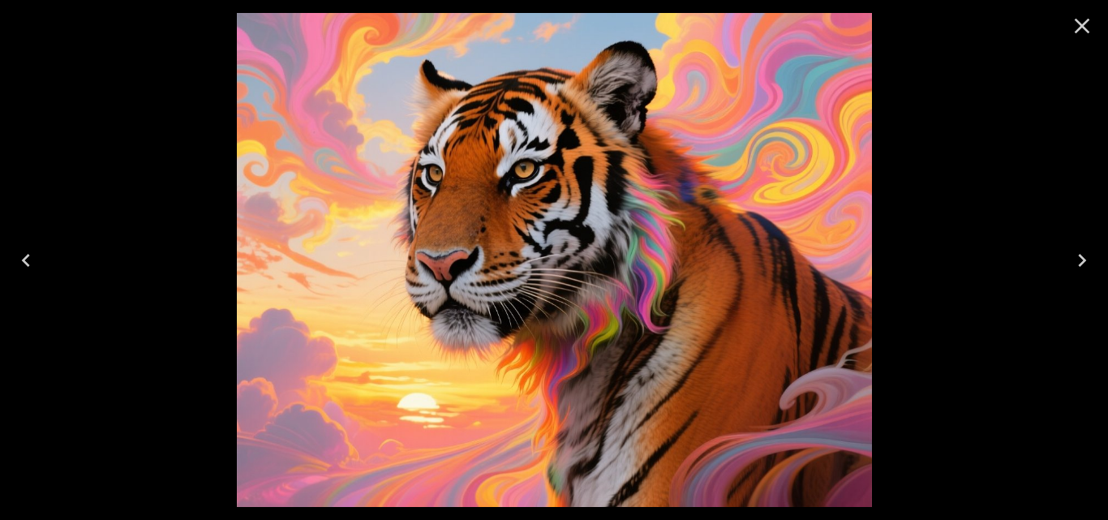
click at [23, 265] on icon "Previous" at bounding box center [26, 260] width 26 height 26
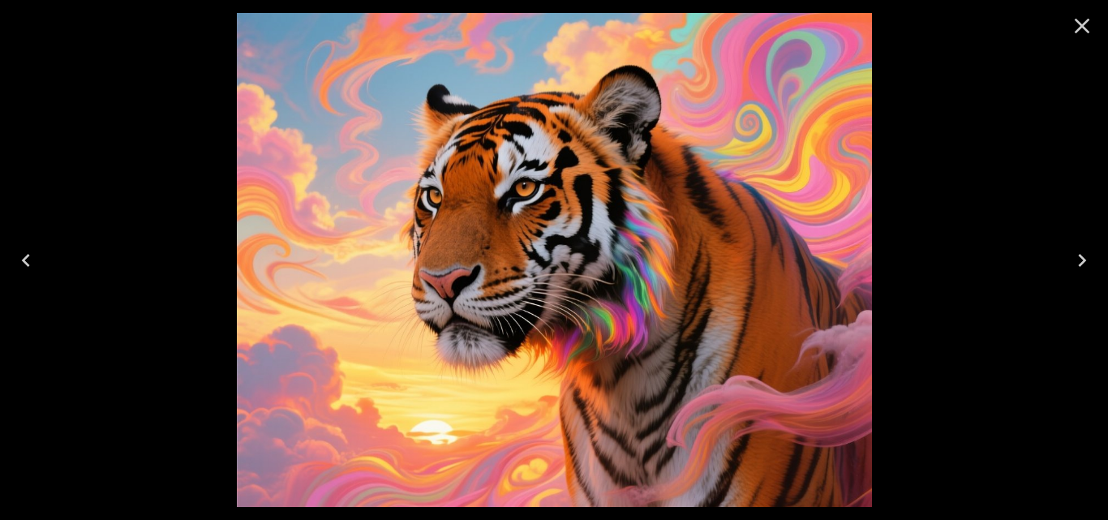
click at [23, 265] on icon "Previous" at bounding box center [26, 260] width 26 height 26
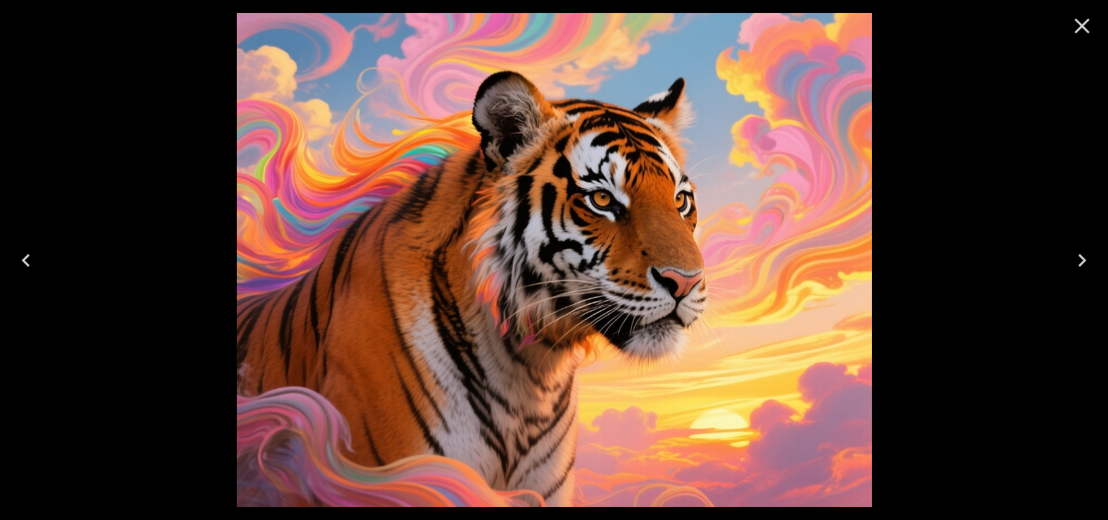
click at [23, 265] on icon "Previous" at bounding box center [26, 260] width 26 height 26
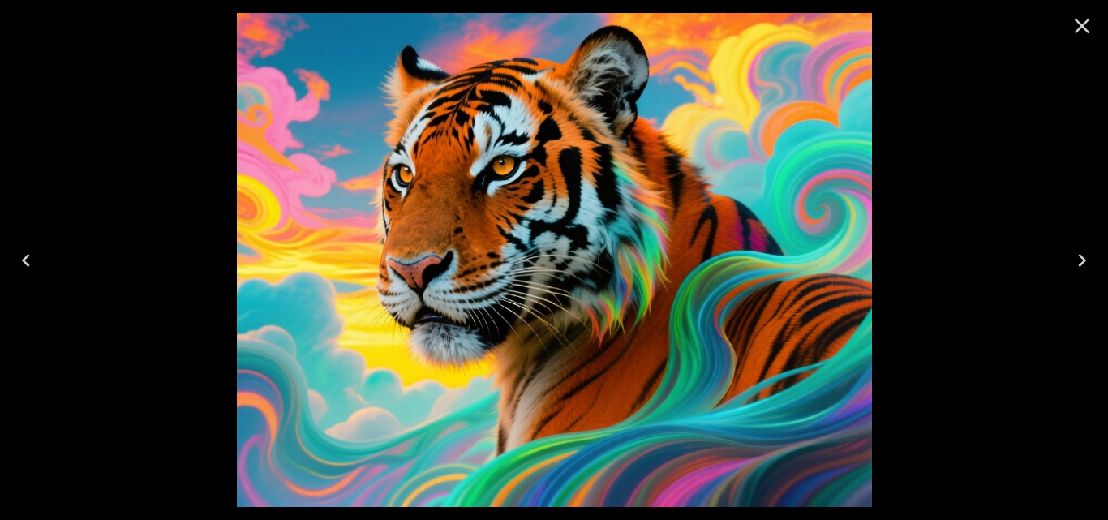
click at [23, 265] on icon "Previous" at bounding box center [26, 260] width 26 height 26
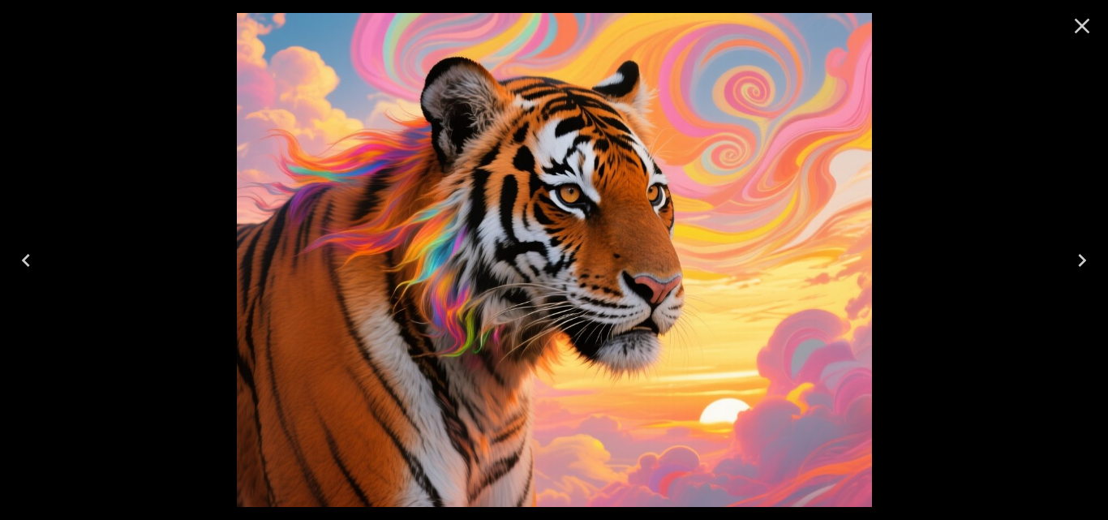
click at [23, 265] on icon "Previous" at bounding box center [26, 260] width 26 height 26
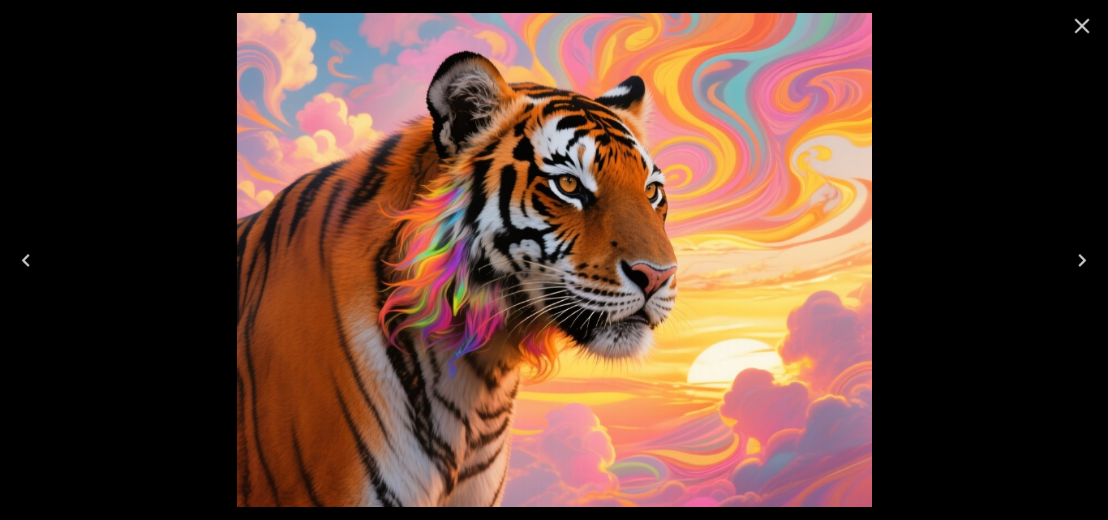
click at [23, 265] on icon "Previous" at bounding box center [26, 260] width 26 height 26
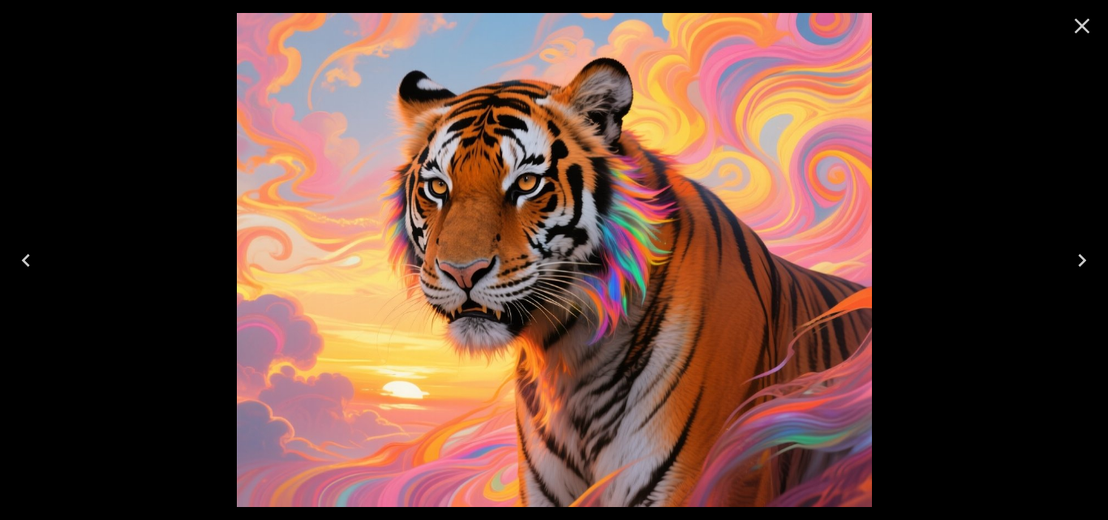
click at [23, 265] on icon "Previous" at bounding box center [26, 260] width 26 height 26
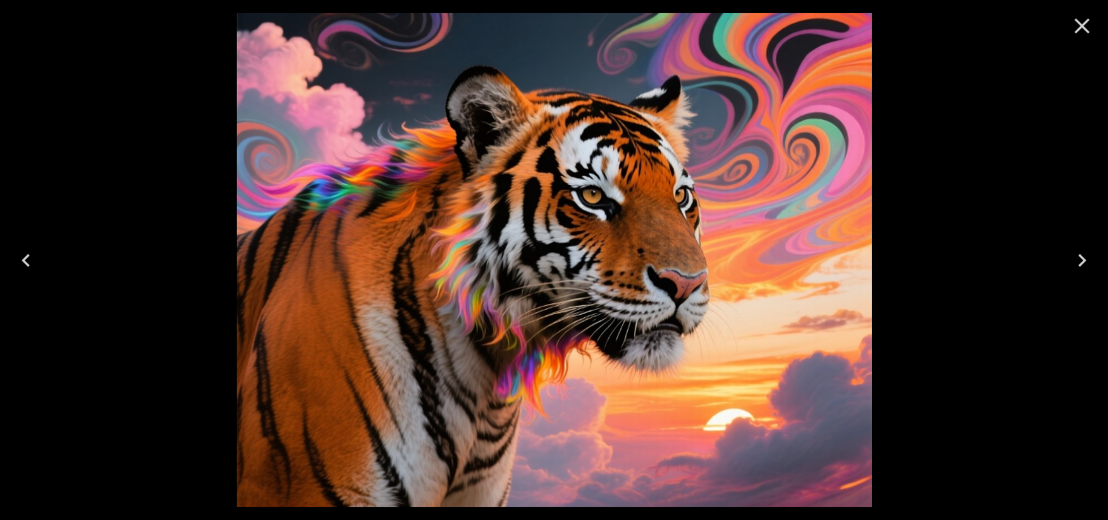
click at [23, 266] on icon "Previous" at bounding box center [26, 260] width 26 height 26
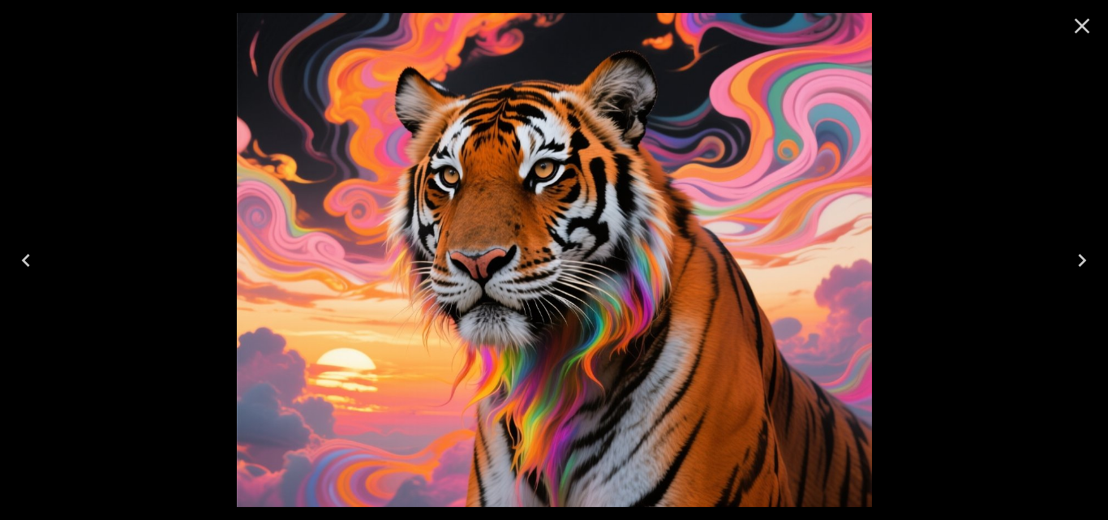
click at [23, 266] on icon "Previous" at bounding box center [26, 260] width 26 height 26
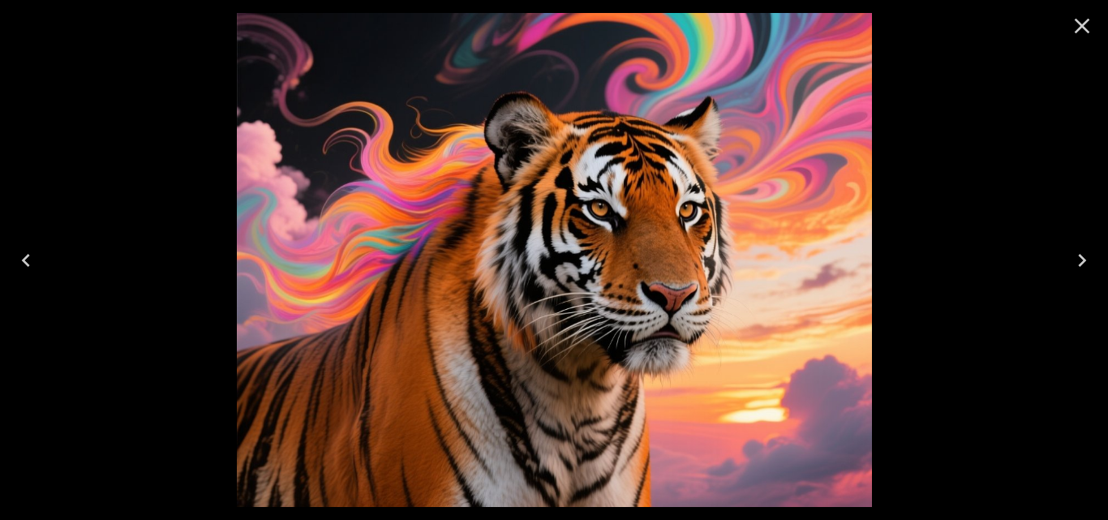
click at [23, 266] on icon "Previous" at bounding box center [26, 260] width 26 height 26
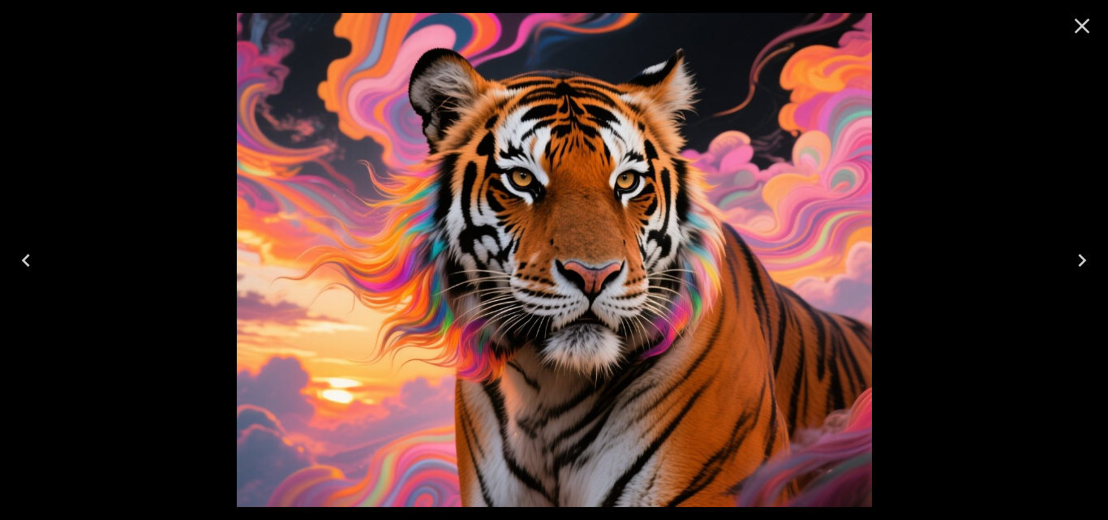
click at [23, 266] on icon "Previous" at bounding box center [26, 260] width 26 height 26
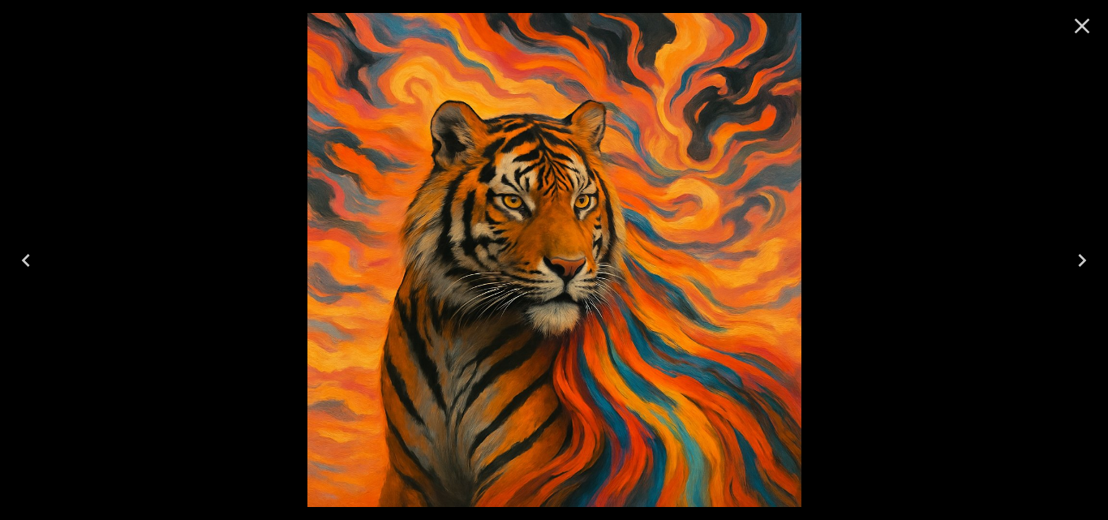
click at [23, 266] on icon "Previous" at bounding box center [26, 260] width 26 height 26
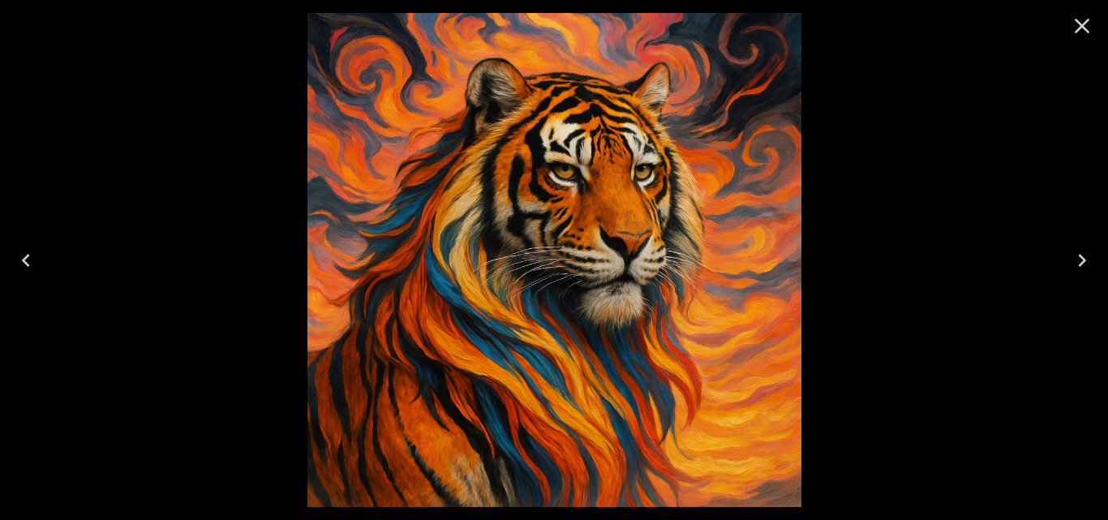
click at [23, 266] on icon "Previous" at bounding box center [26, 260] width 26 height 26
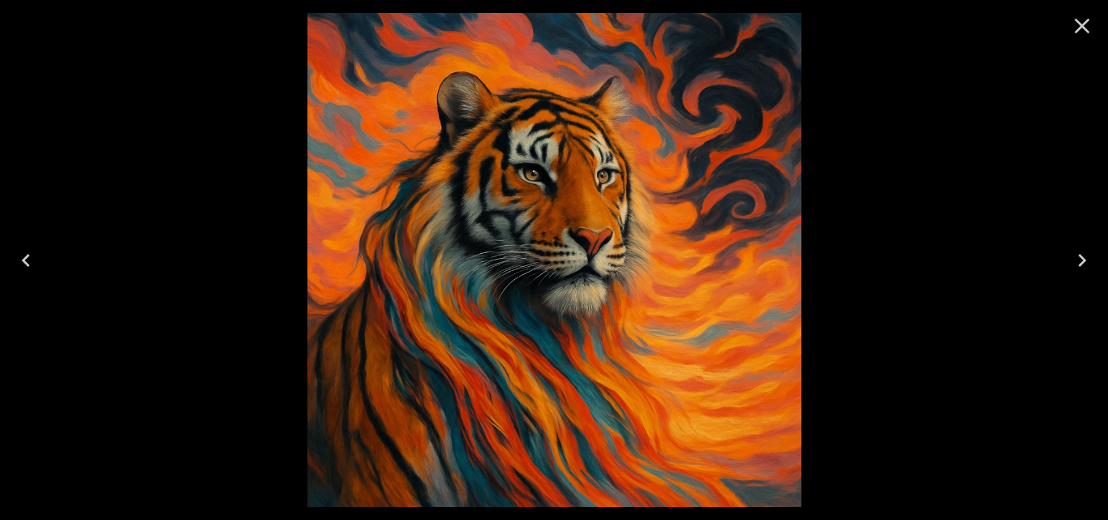
click at [23, 266] on icon "Previous" at bounding box center [26, 260] width 26 height 26
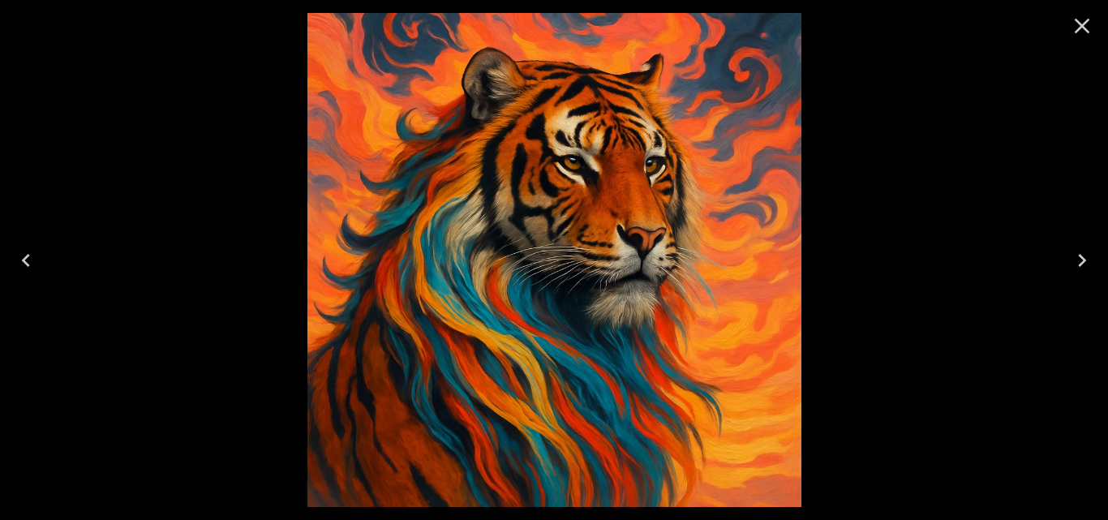
click at [23, 266] on icon "Previous" at bounding box center [26, 260] width 26 height 26
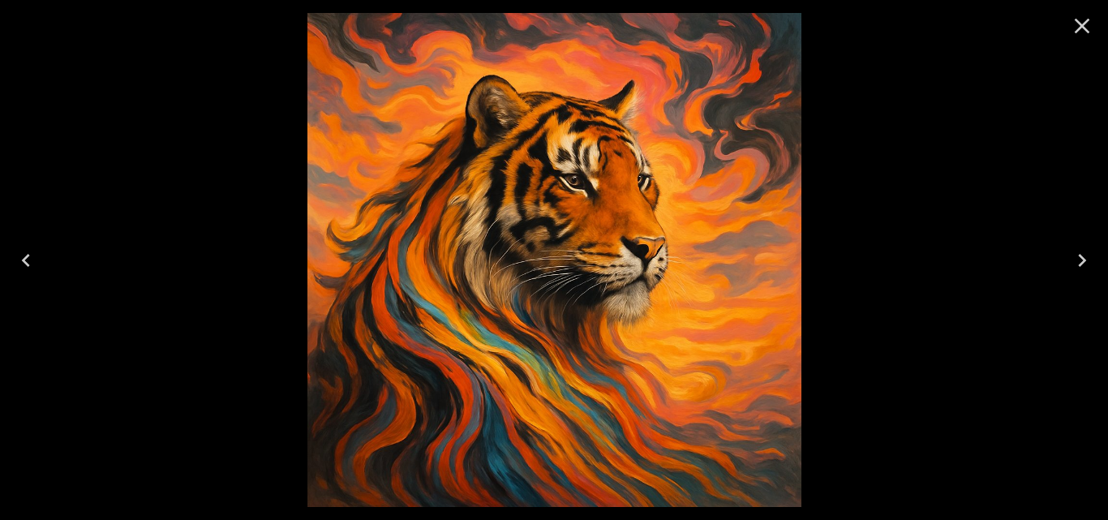
click at [23, 266] on icon "Previous" at bounding box center [26, 260] width 26 height 26
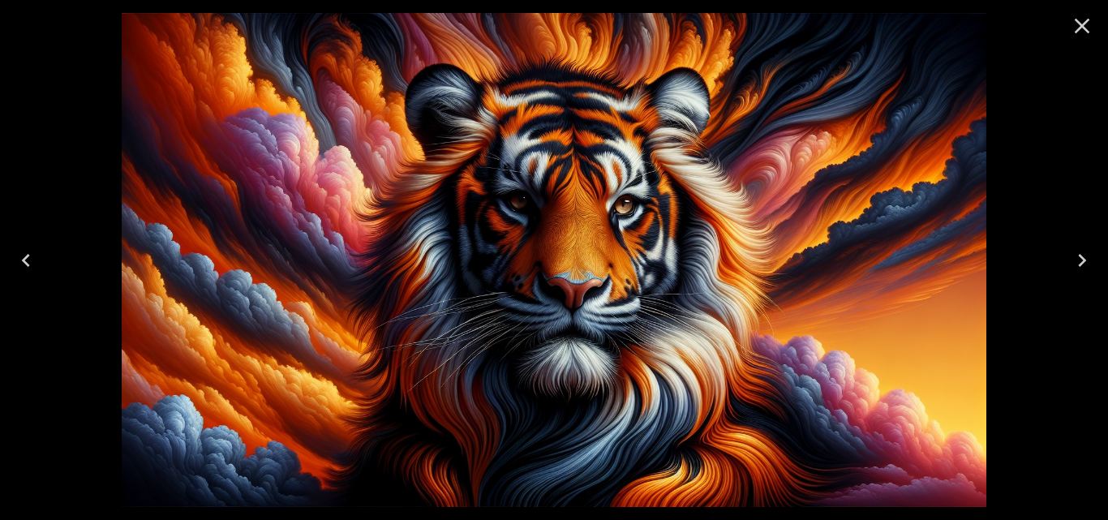
click at [23, 266] on icon "Previous" at bounding box center [26, 260] width 26 height 26
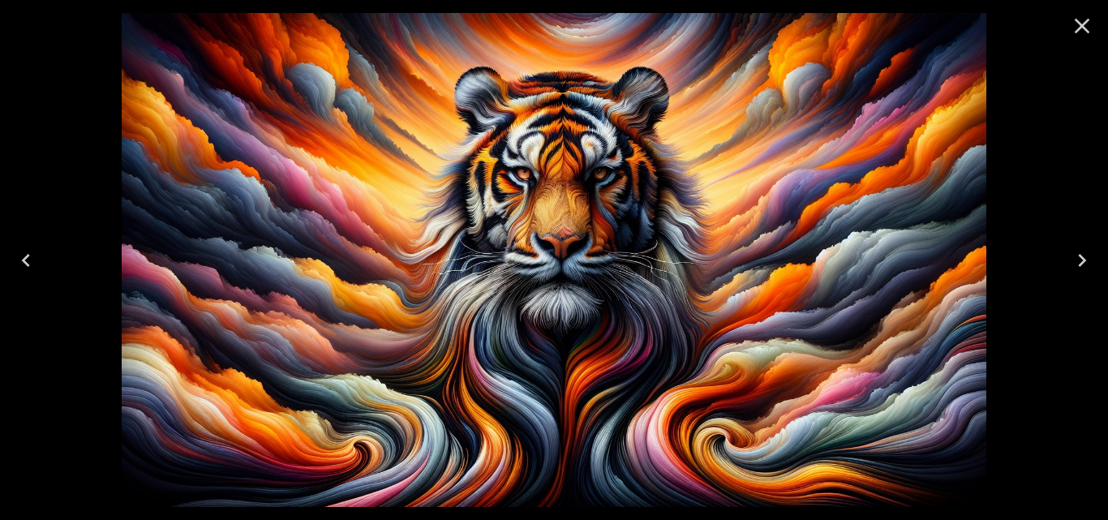
click at [23, 266] on icon "Previous" at bounding box center [26, 260] width 26 height 26
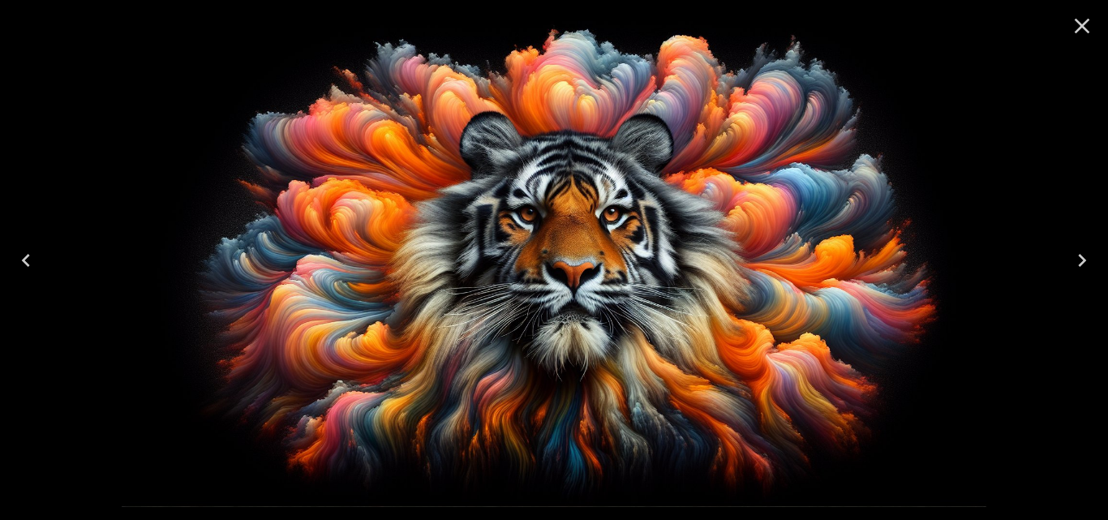
click at [23, 266] on icon "Previous" at bounding box center [26, 260] width 26 height 26
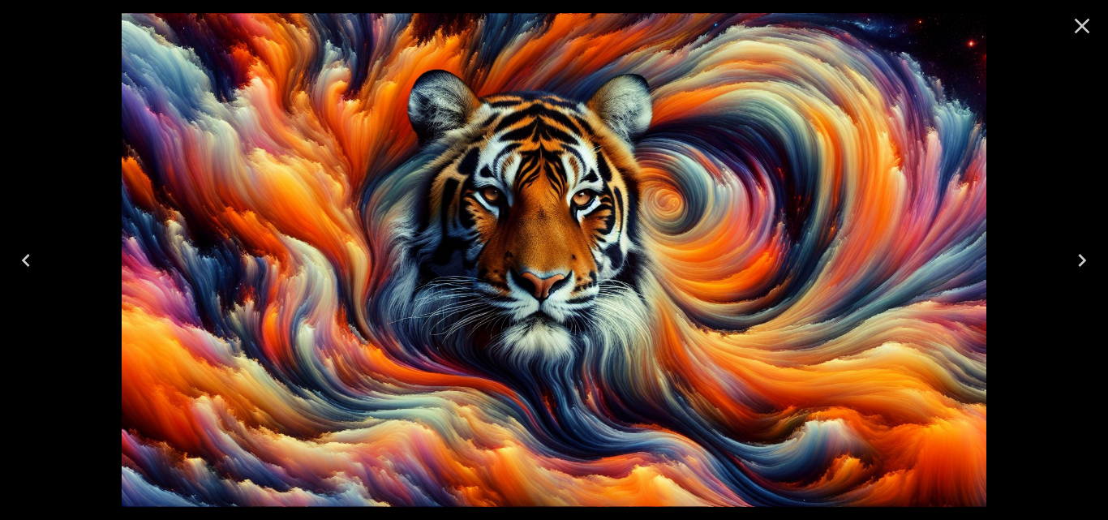
click at [23, 266] on icon "Previous" at bounding box center [26, 260] width 26 height 26
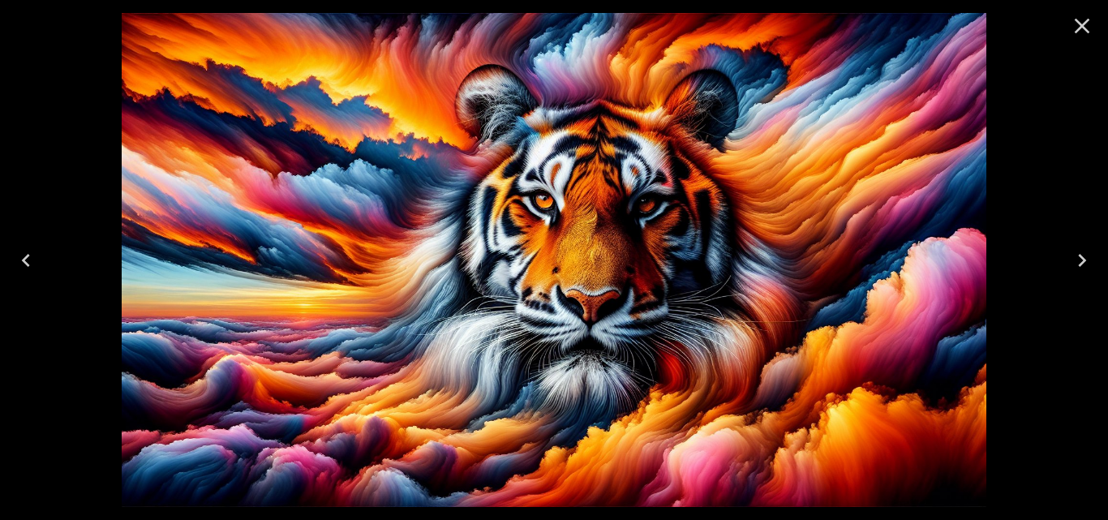
click at [23, 266] on icon "Previous" at bounding box center [26, 260] width 26 height 26
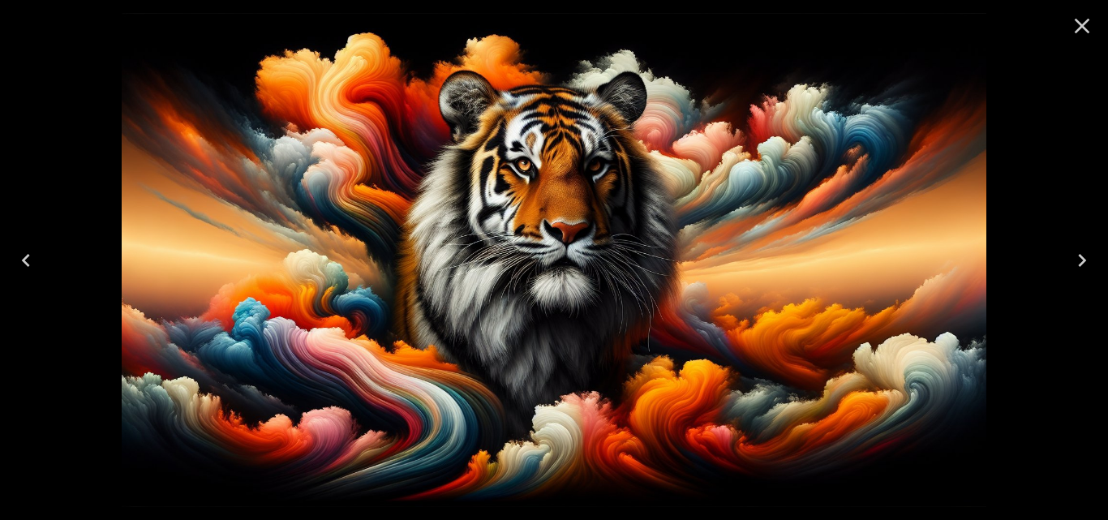
click at [23, 266] on icon "Previous" at bounding box center [26, 260] width 26 height 26
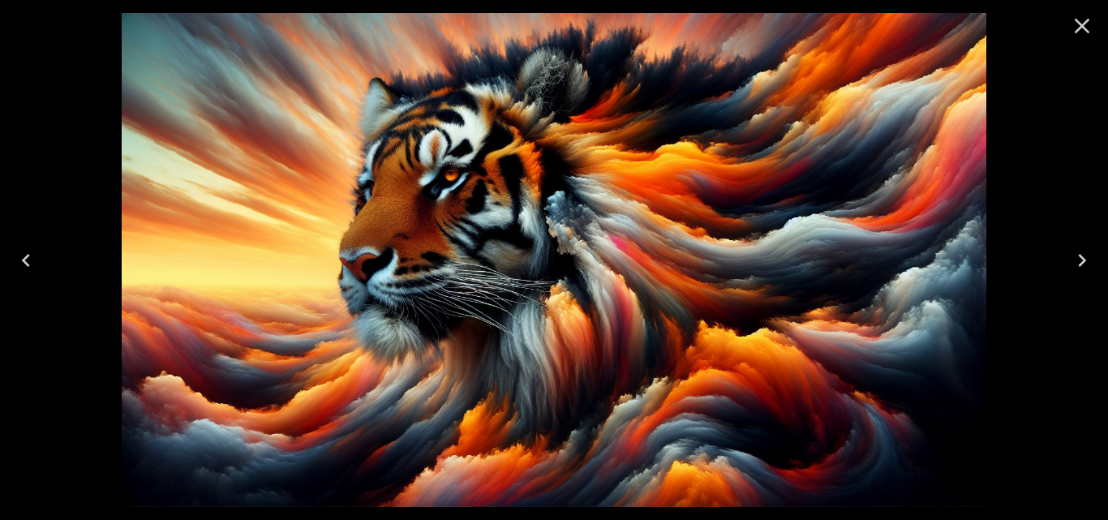
click at [23, 266] on icon "Previous" at bounding box center [26, 260] width 26 height 26
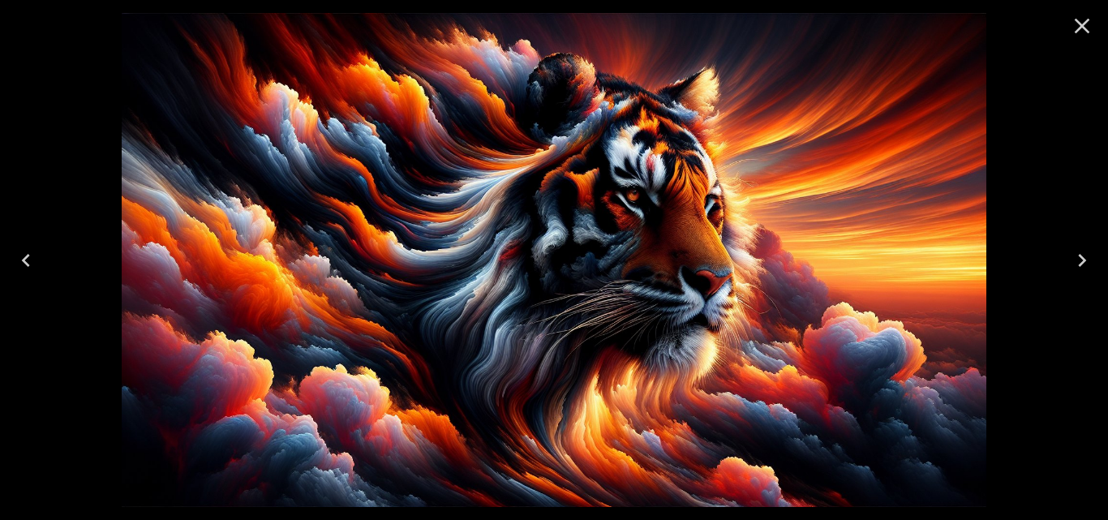
click at [23, 266] on icon "Previous" at bounding box center [26, 260] width 26 height 26
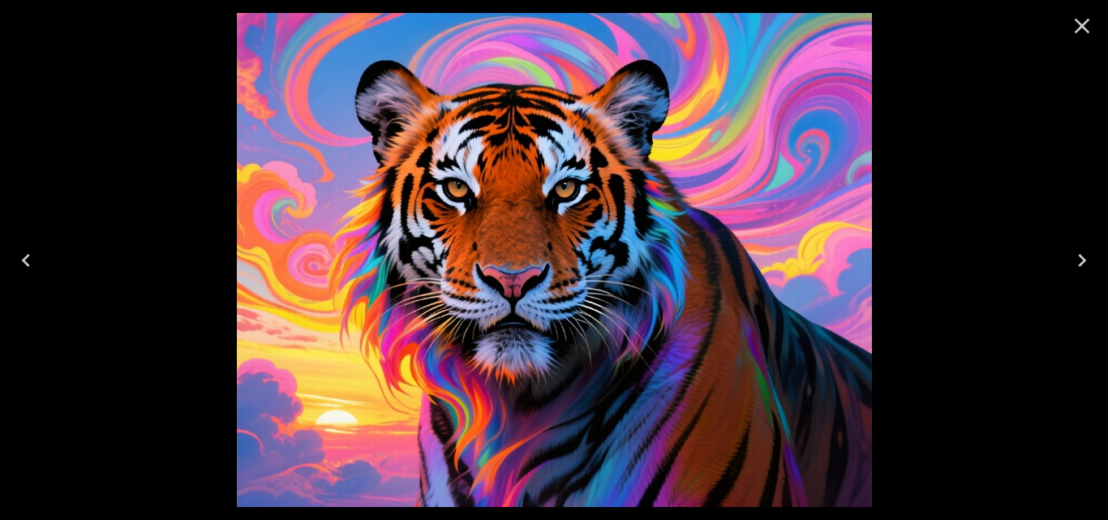
click at [23, 266] on icon "Previous" at bounding box center [26, 260] width 26 height 26
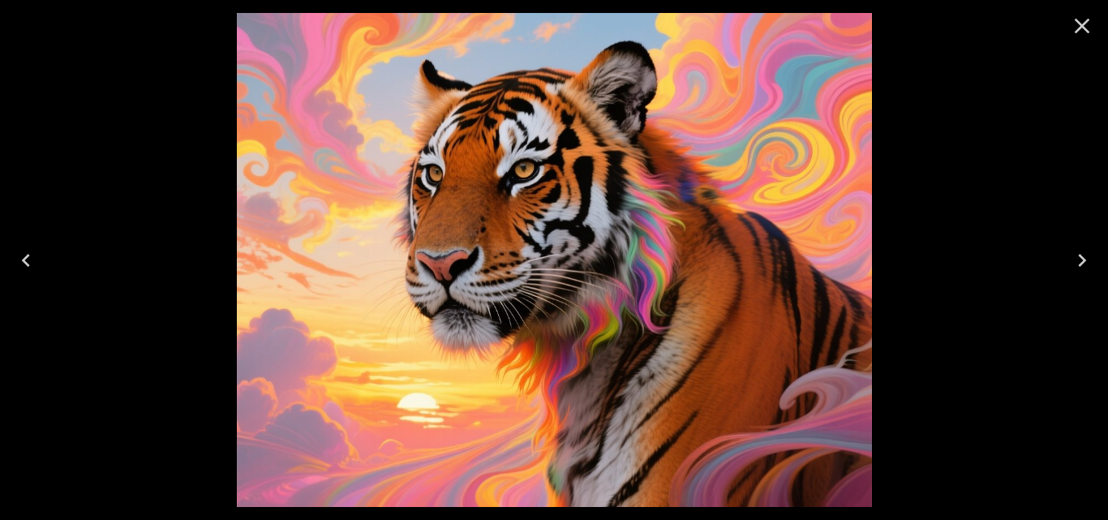
click at [1076, 21] on icon "Close" at bounding box center [1082, 26] width 15 height 15
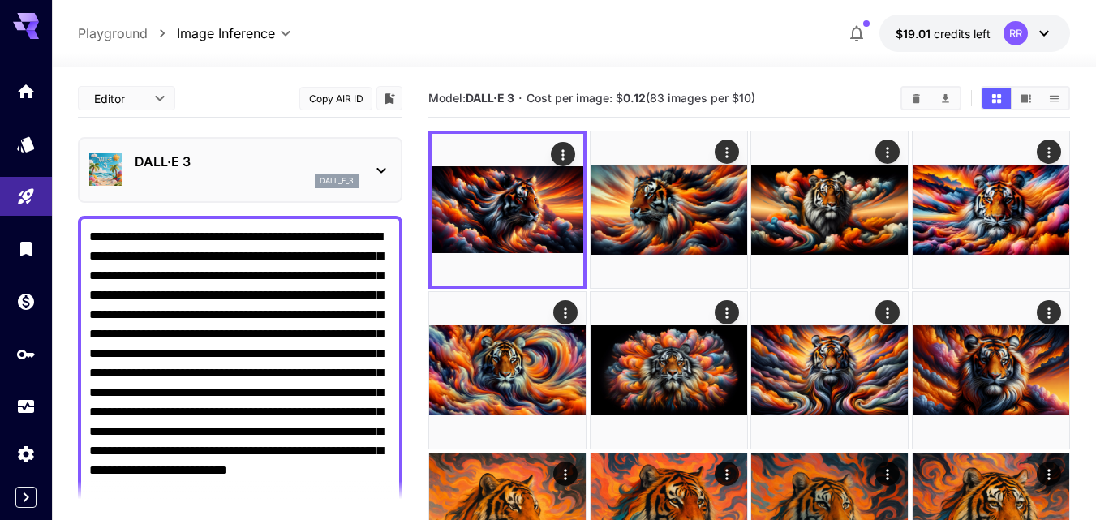
click at [380, 174] on icon at bounding box center [380, 170] width 19 height 19
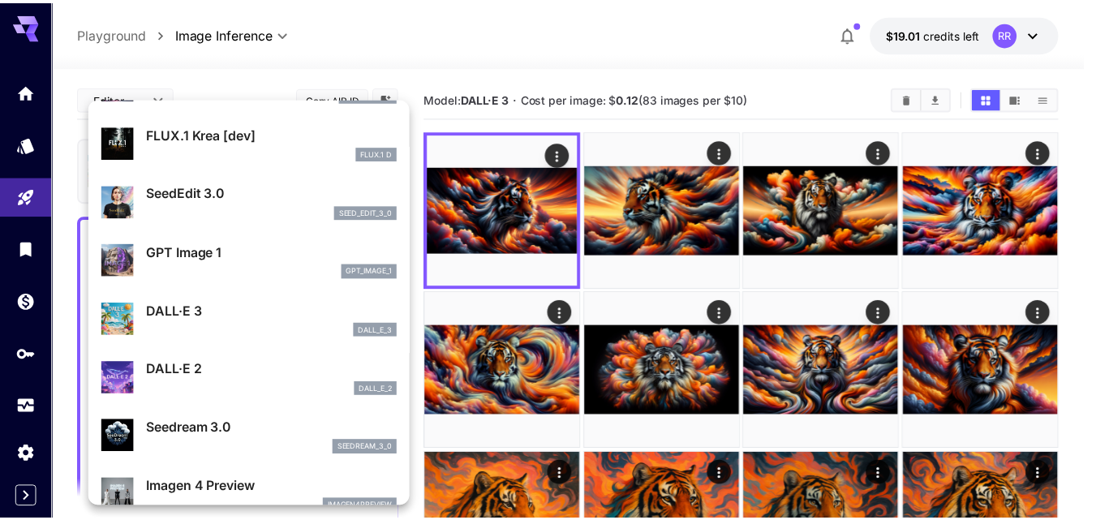
scroll to position [243, 0]
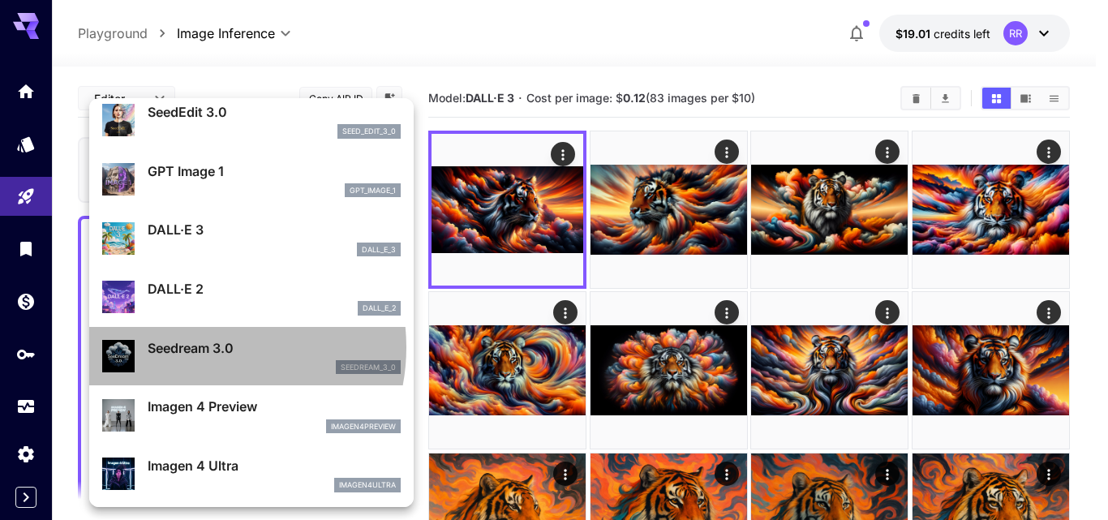
click at [201, 347] on p "Seedream 3.0" at bounding box center [274, 347] width 253 height 19
type input "**********"
type input "****"
type input "*"
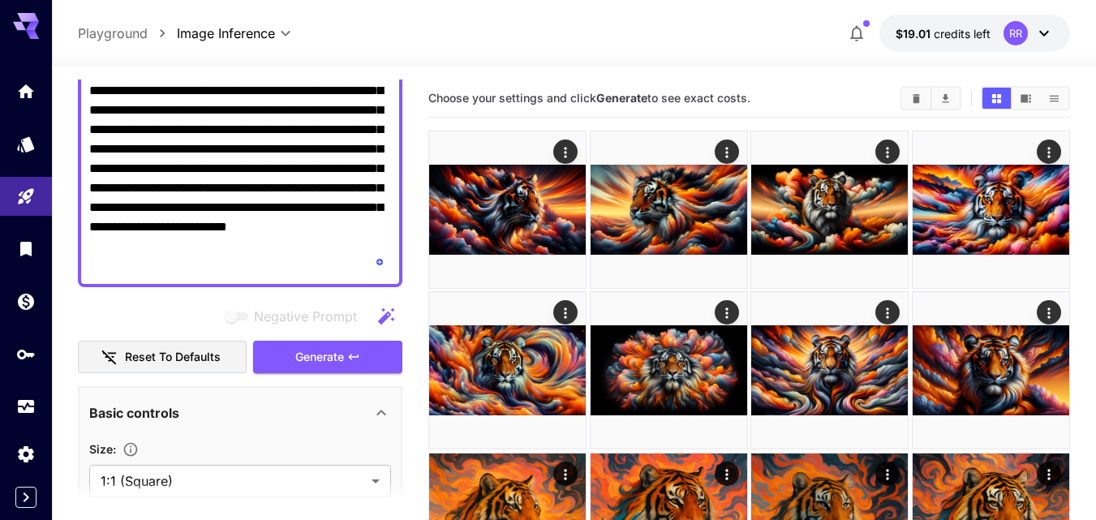
scroll to position [324, 0]
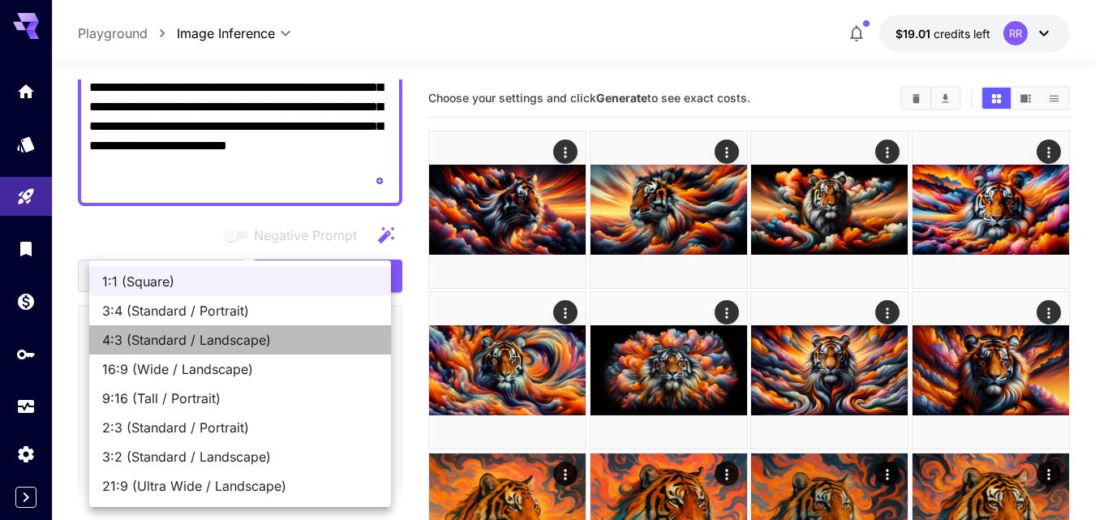
click at [247, 340] on span "4:3 (Standard / Landscape)" at bounding box center [240, 339] width 276 height 19
type input "**********"
type input "****"
type input "***"
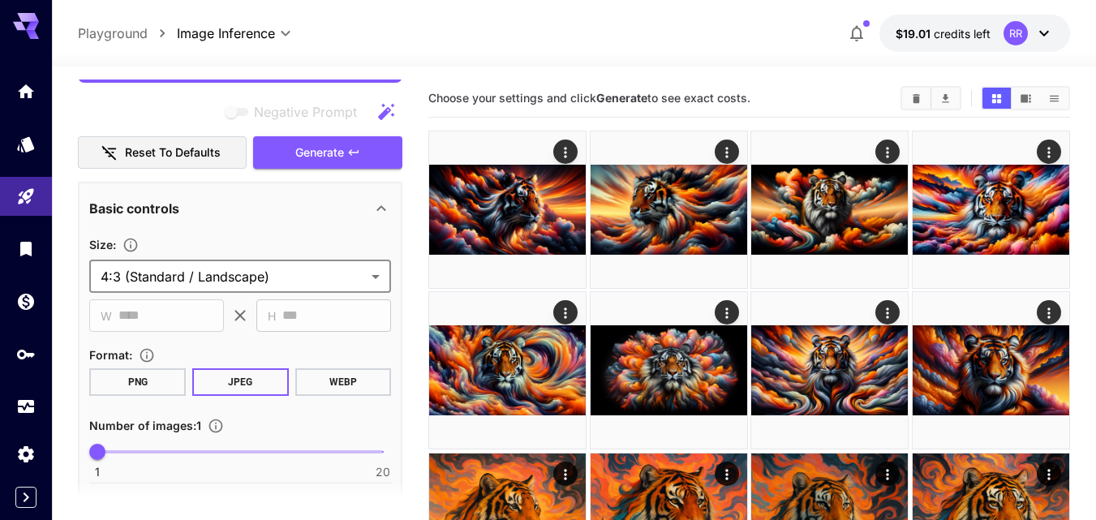
scroll to position [487, 0]
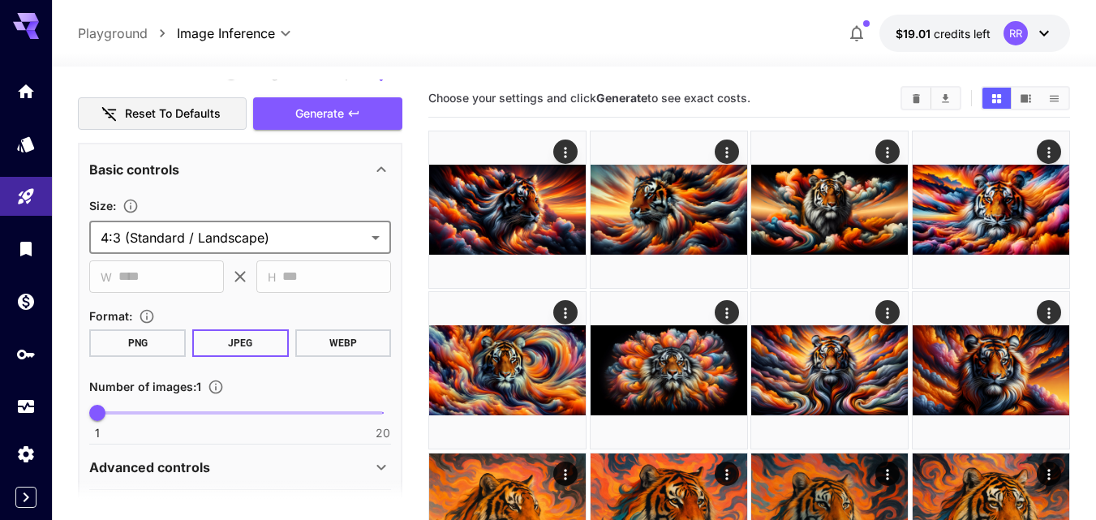
click at [144, 409] on span "1 20 1" at bounding box center [240, 413] width 286 height 24
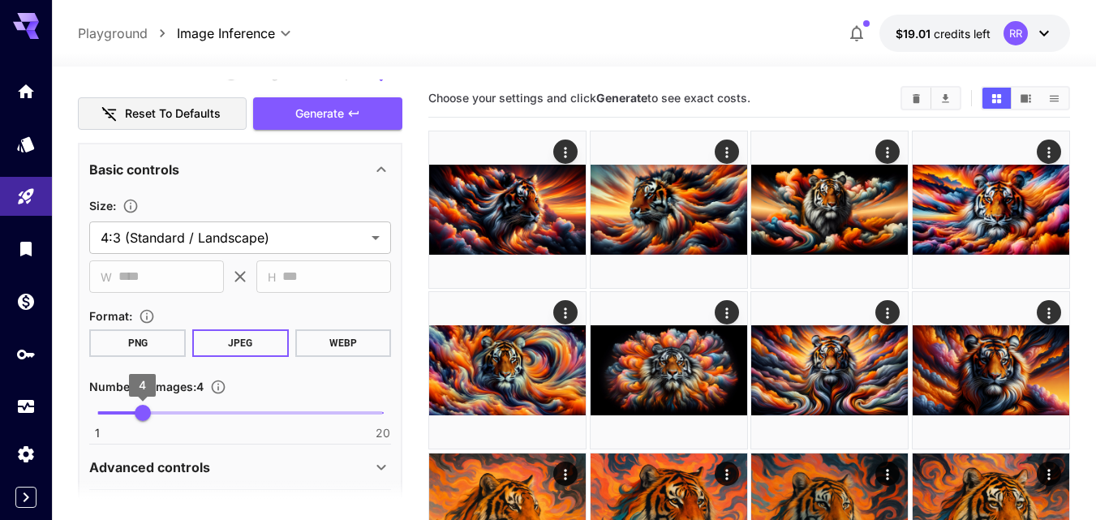
type input "*"
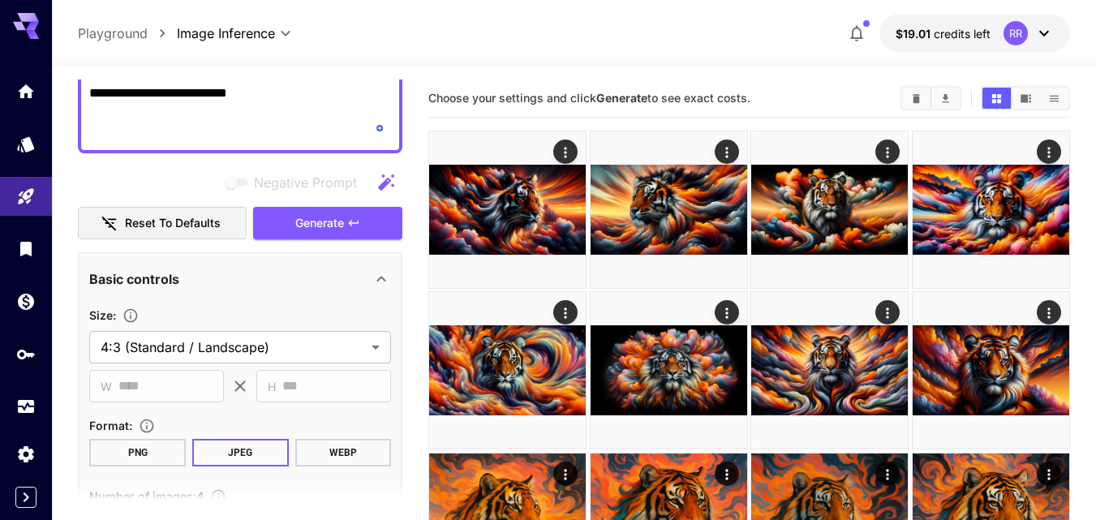
scroll to position [324, 0]
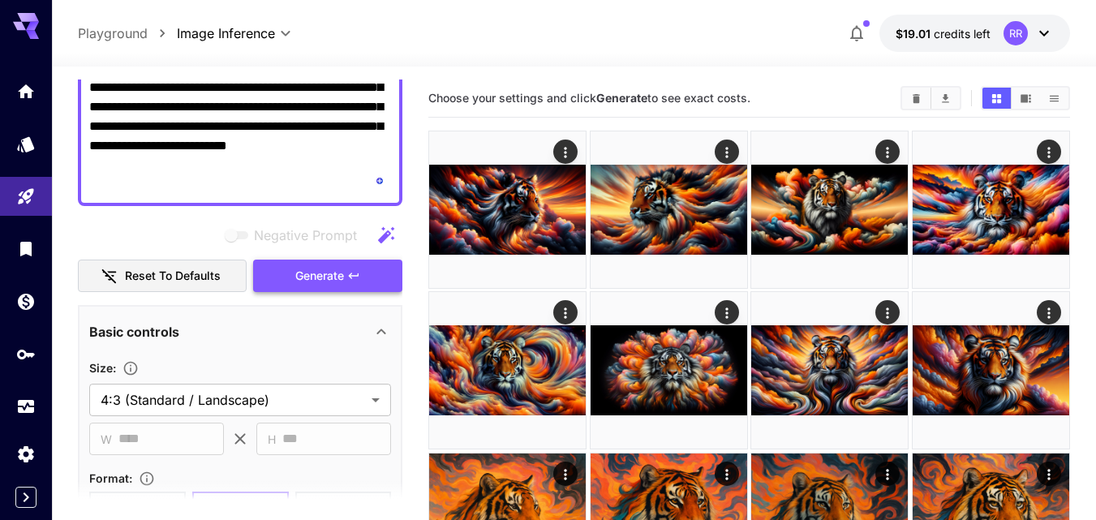
click at [312, 267] on span "Generate" at bounding box center [319, 276] width 49 height 20
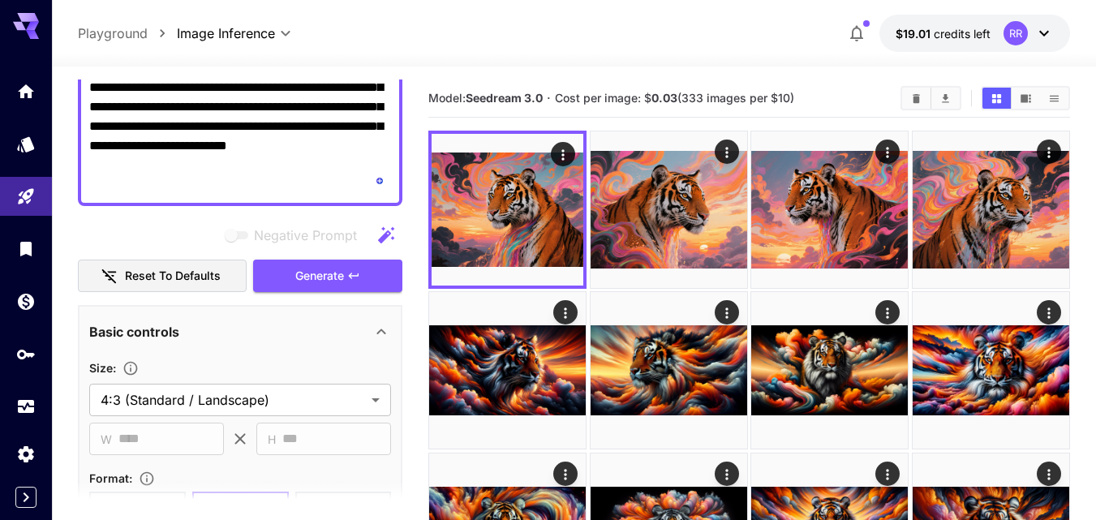
scroll to position [216, 0]
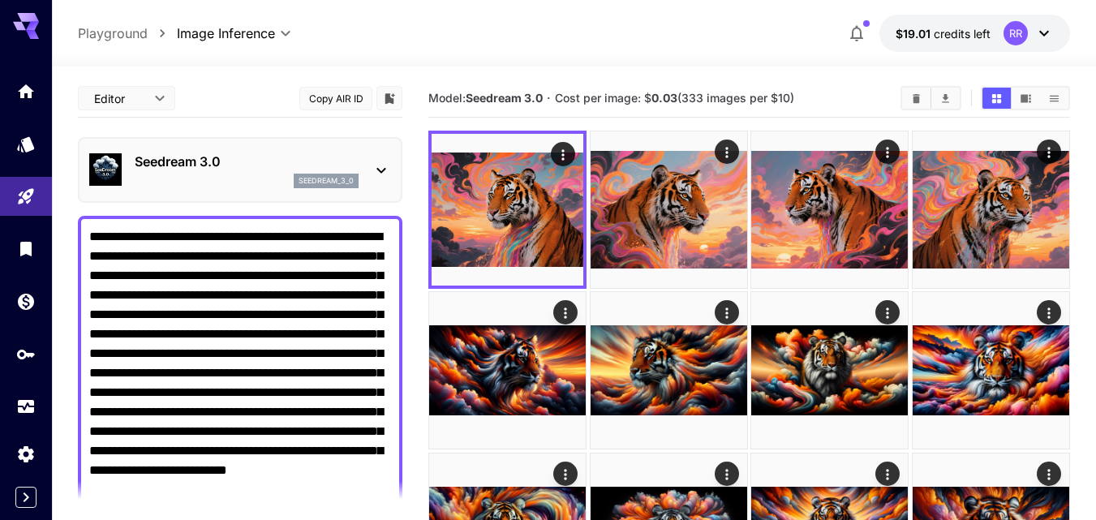
click at [385, 170] on icon at bounding box center [380, 170] width 19 height 19
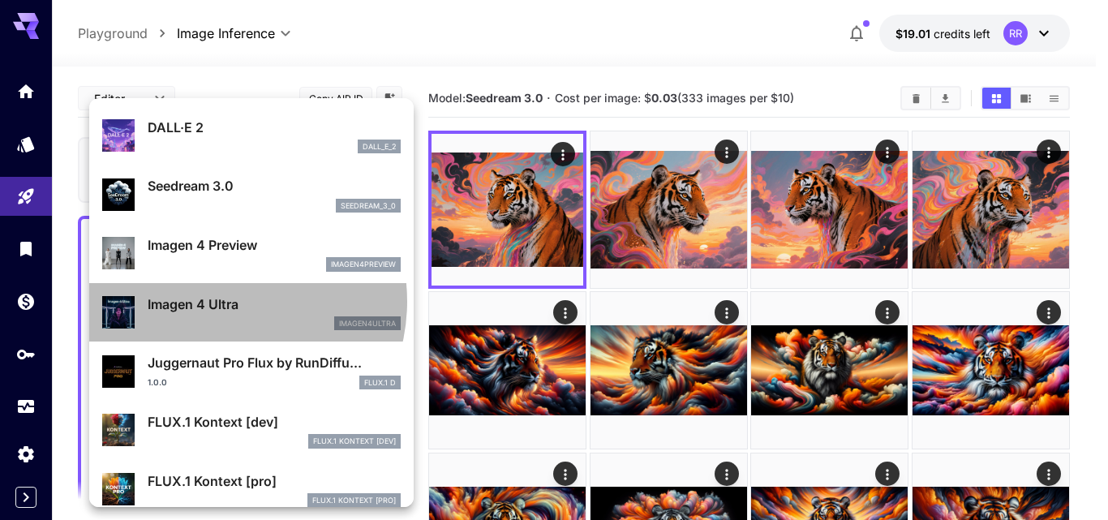
click at [219, 301] on p "Imagen 4 Ultra" at bounding box center [274, 303] width 253 height 19
type input "**********"
type input "****"
type input "***"
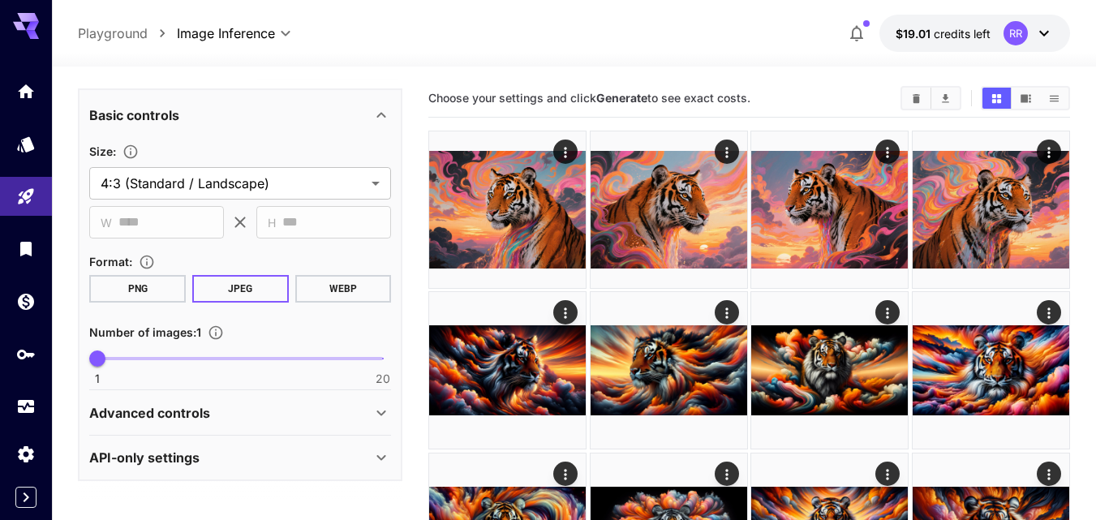
click at [148, 356] on span "1 20 1" at bounding box center [240, 358] width 286 height 24
type input "*"
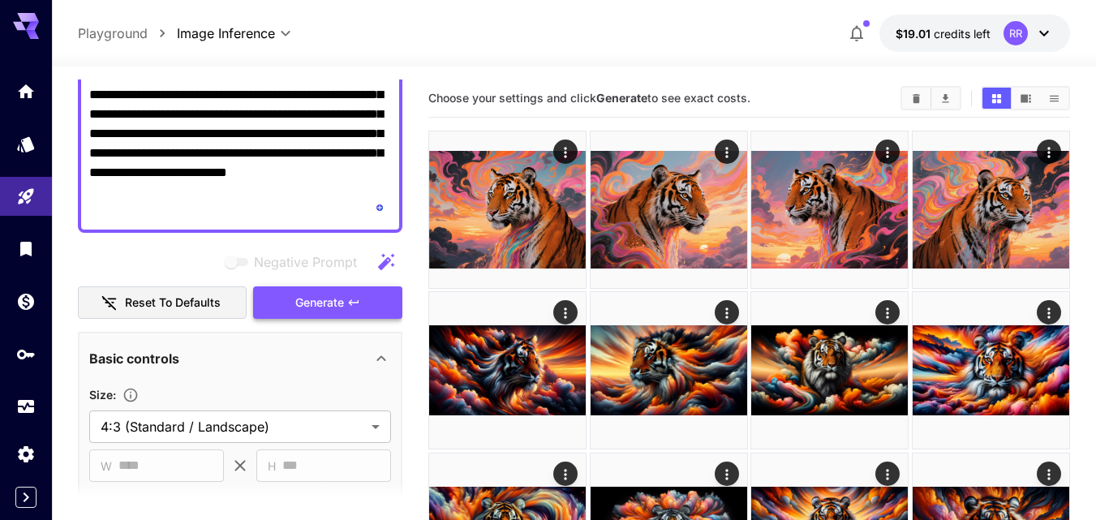
click at [334, 297] on span "Generate" at bounding box center [319, 303] width 49 height 20
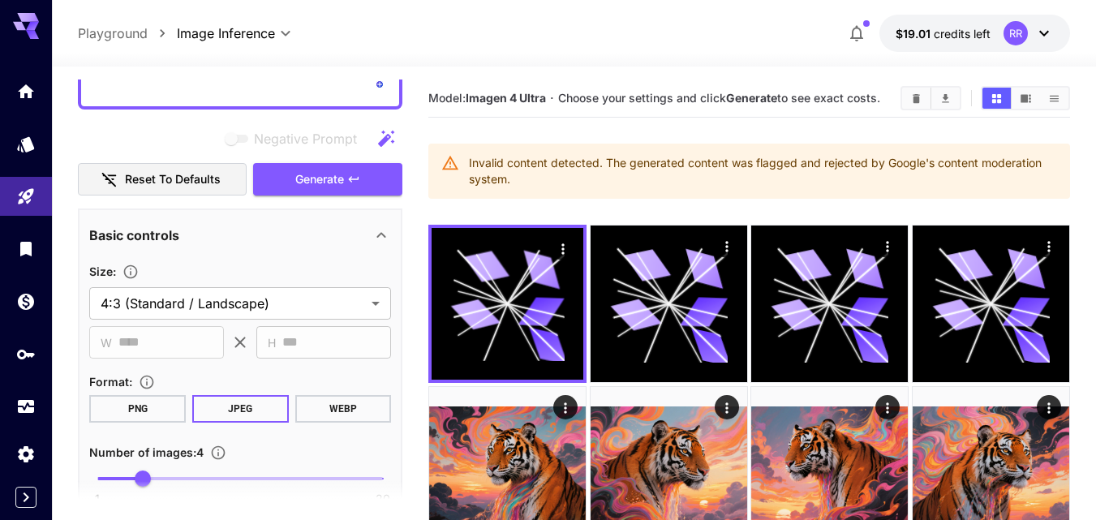
scroll to position [460, 0]
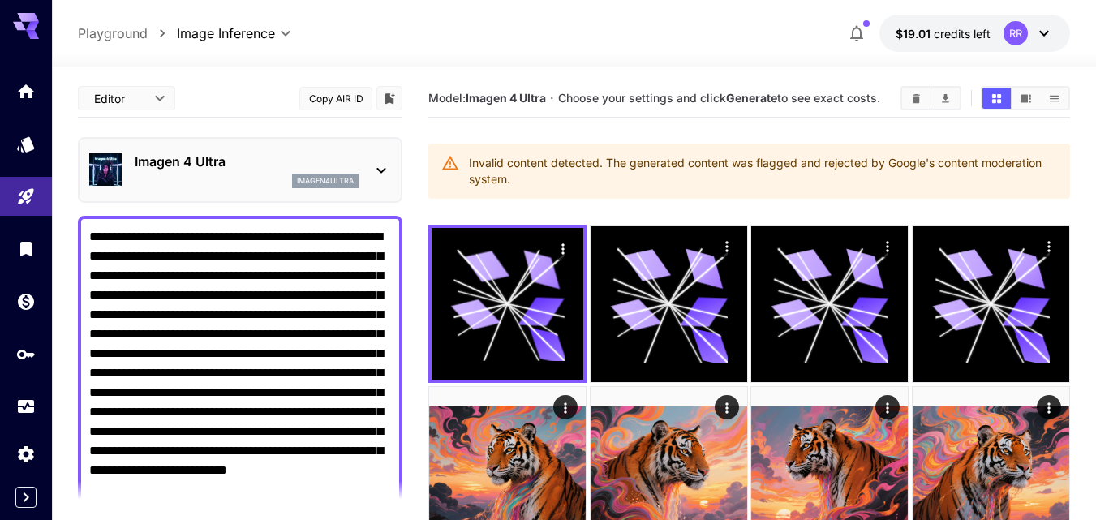
click at [379, 172] on icon at bounding box center [380, 170] width 19 height 19
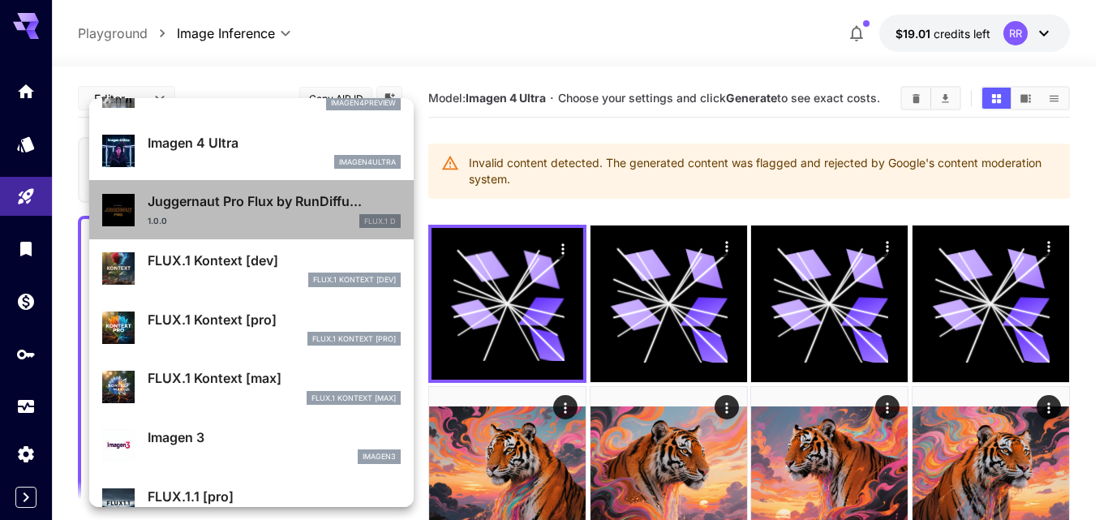
click at [281, 202] on p "Juggernaut Pro Flux by RunDiffu..." at bounding box center [274, 200] width 253 height 19
type input "**********"
type input "****"
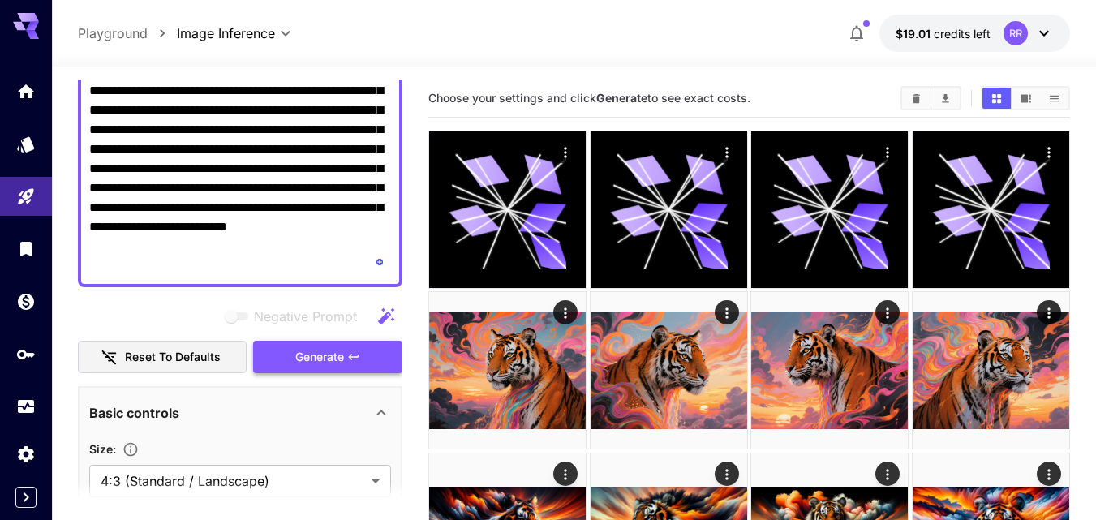
click at [315, 351] on span "Generate" at bounding box center [319, 357] width 49 height 20
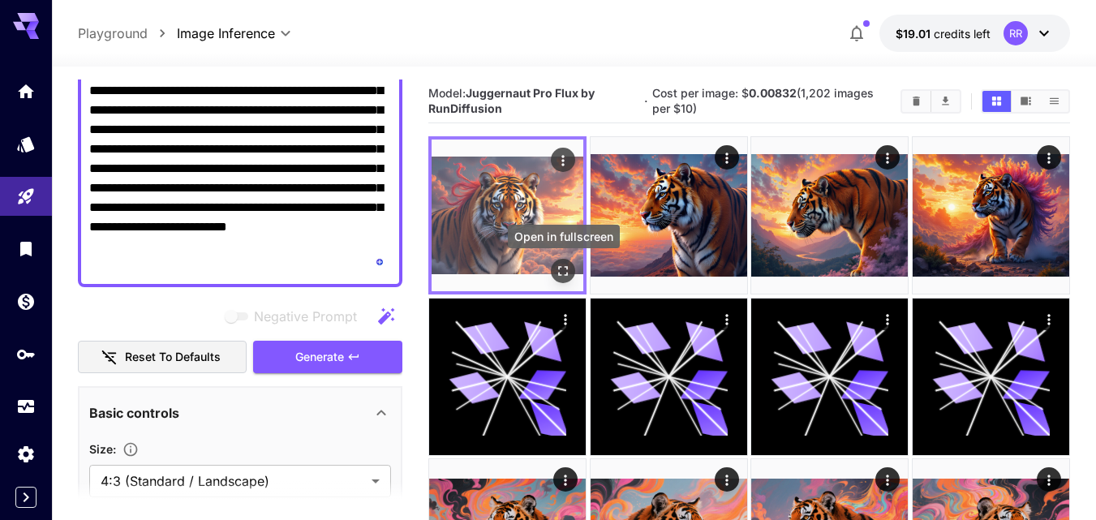
click at [555, 271] on icon "Open in fullscreen" at bounding box center [563, 272] width 16 height 16
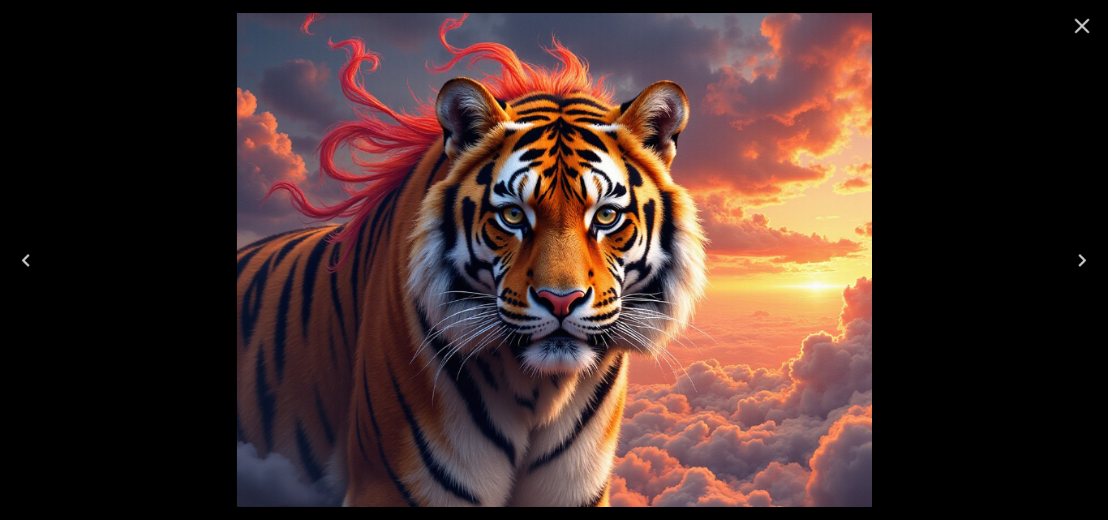
click at [1081, 268] on icon "Next" at bounding box center [1082, 260] width 26 height 26
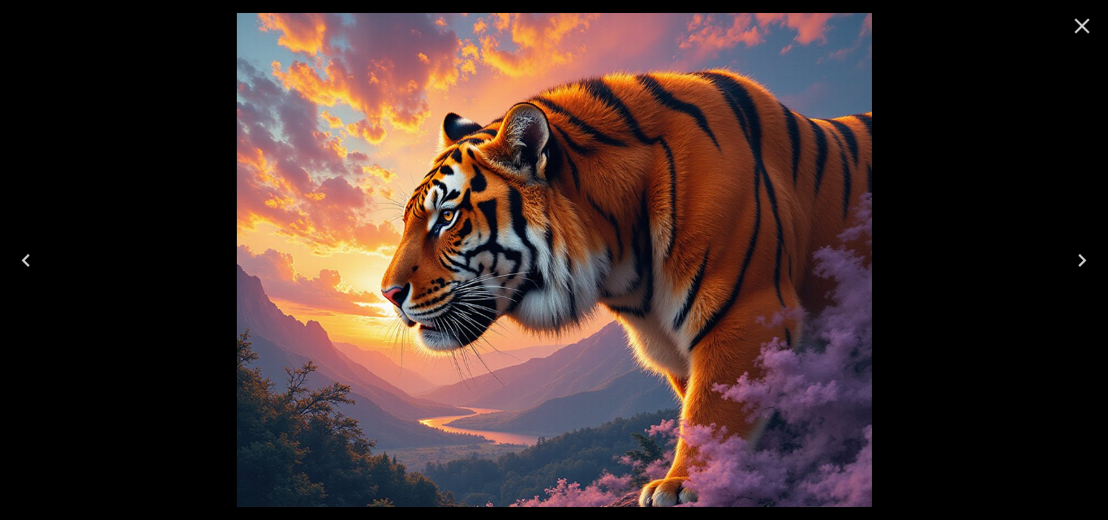
scroll to position [243, 0]
click at [1081, 271] on icon "Next" at bounding box center [1082, 260] width 26 height 26
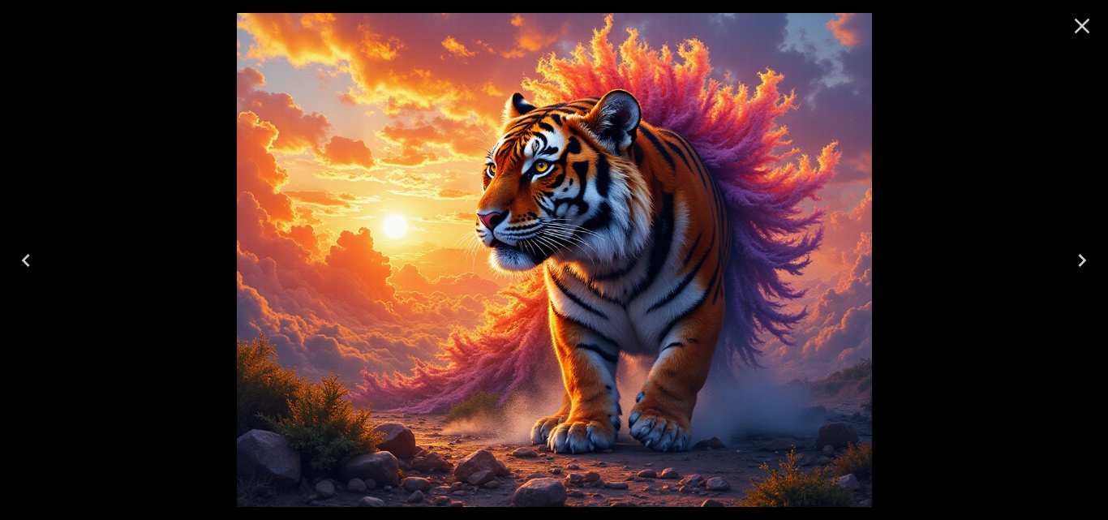
click at [1087, 23] on icon "Close" at bounding box center [1082, 26] width 26 height 26
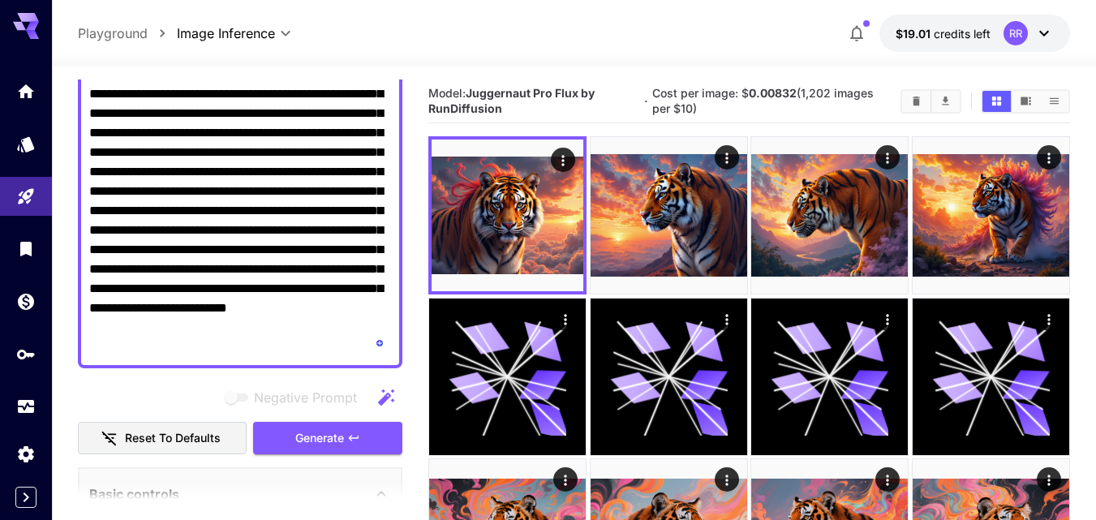
scroll to position [324, 0]
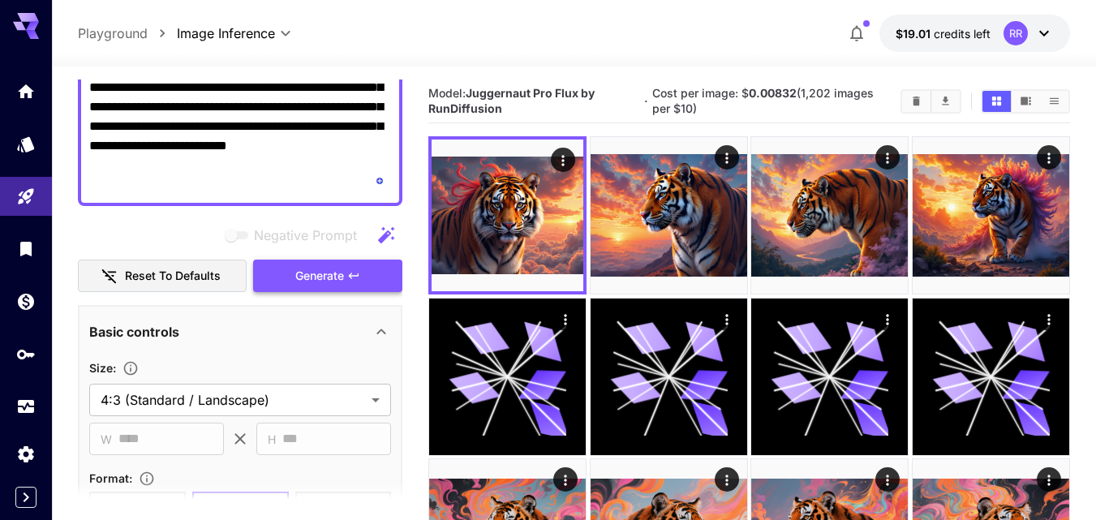
click at [319, 272] on span "Generate" at bounding box center [319, 276] width 49 height 20
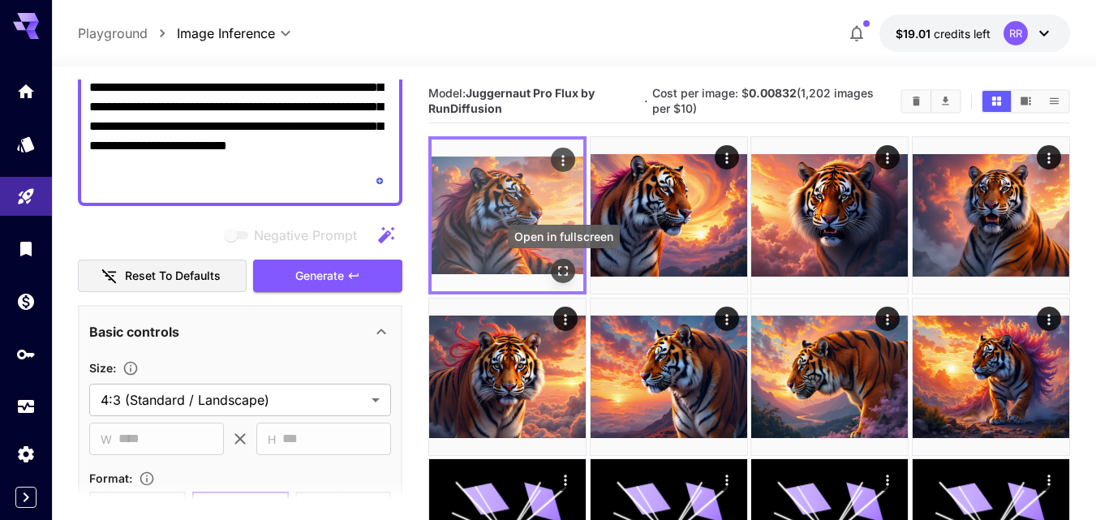
click at [557, 264] on icon "Open in fullscreen" at bounding box center [563, 272] width 16 height 16
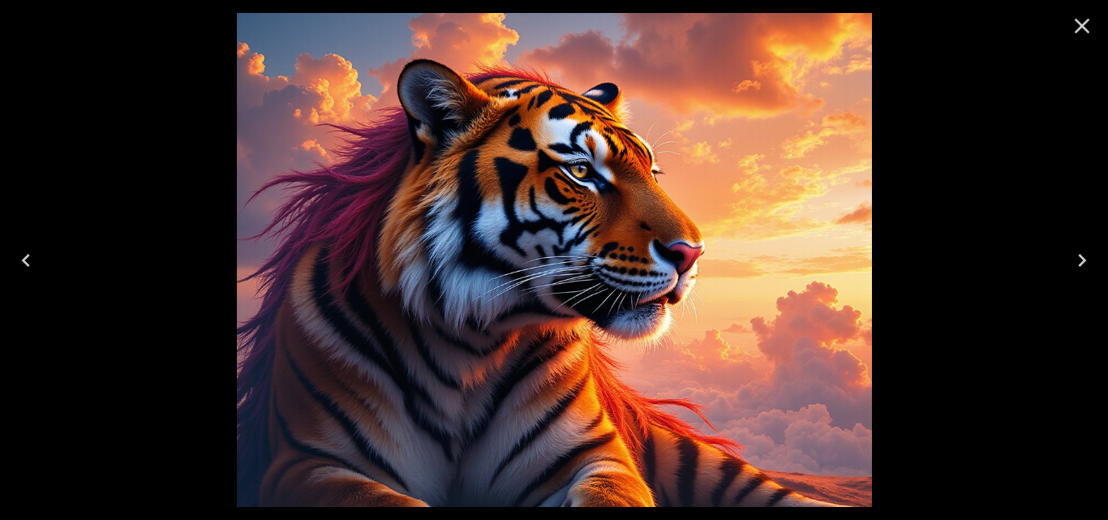
click at [1074, 254] on icon "Next" at bounding box center [1082, 260] width 26 height 26
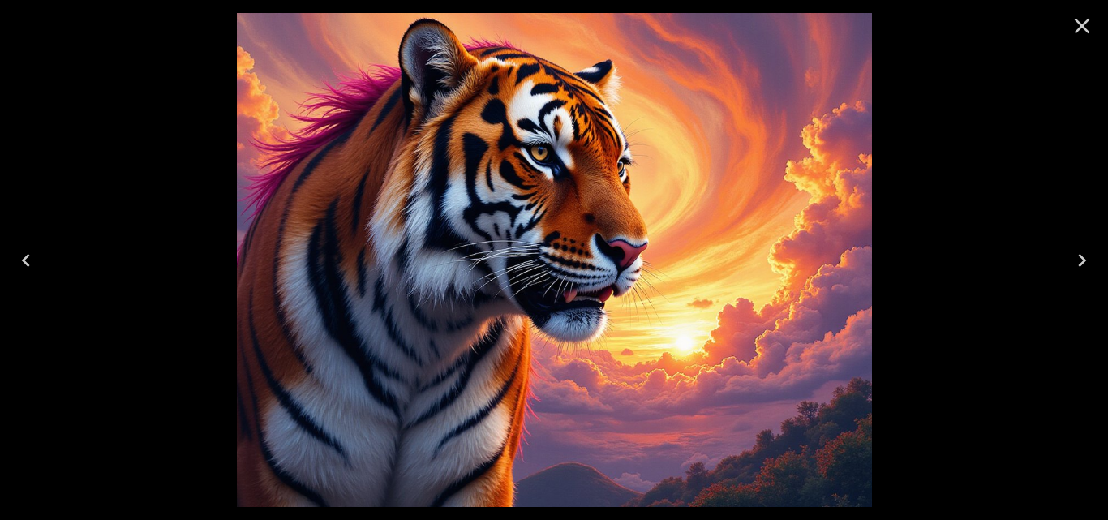
click at [1074, 254] on icon "Next" at bounding box center [1082, 260] width 26 height 26
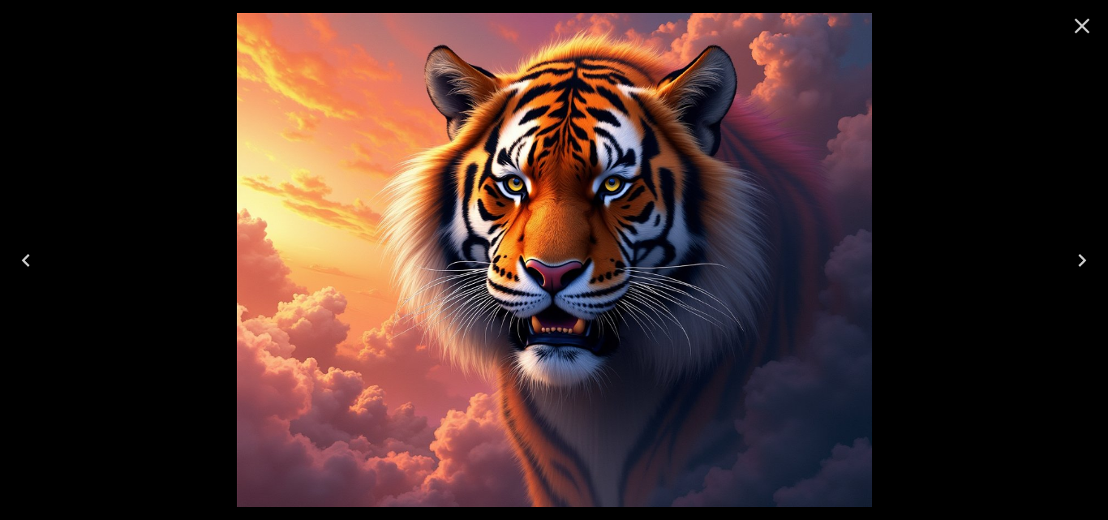
click at [1074, 254] on icon "Next" at bounding box center [1082, 260] width 26 height 26
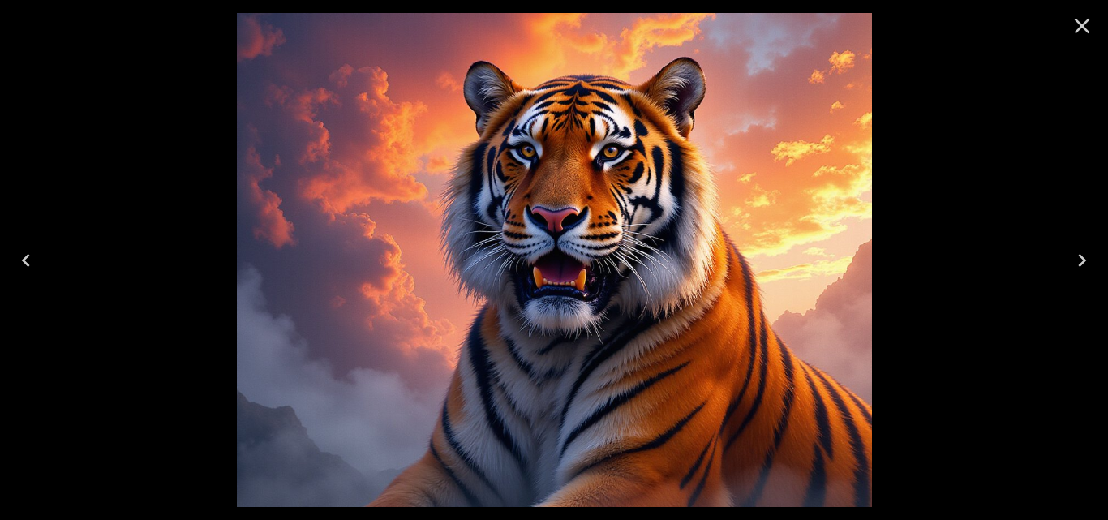
click at [1074, 254] on icon "Next" at bounding box center [1082, 260] width 26 height 26
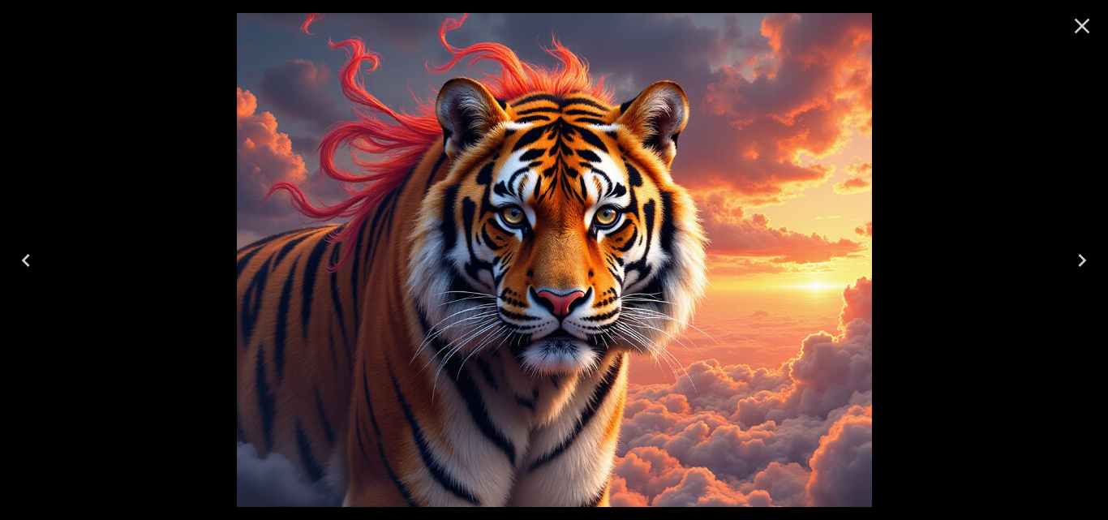
click at [1074, 255] on icon "Next" at bounding box center [1082, 260] width 26 height 26
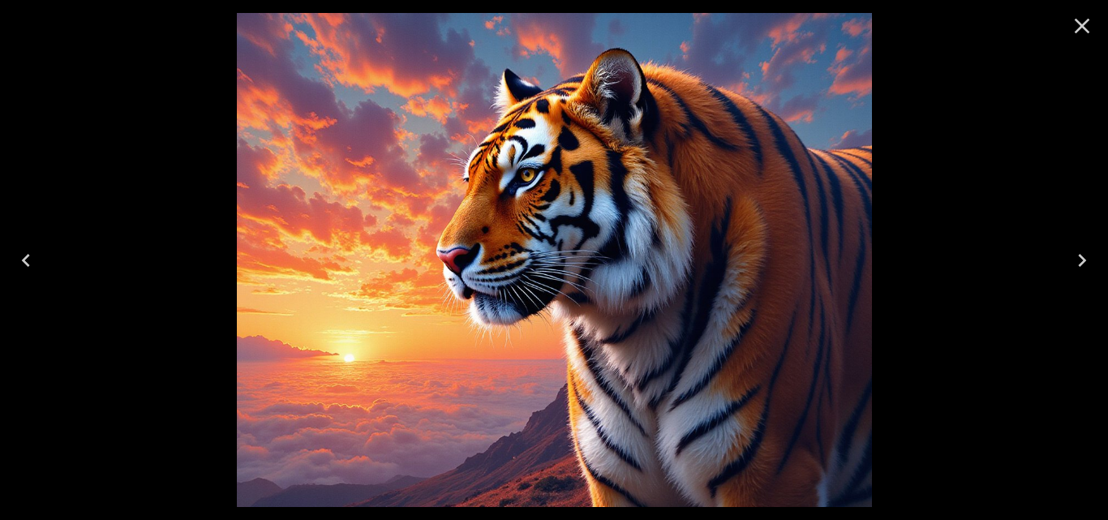
click at [1073, 256] on icon "Next" at bounding box center [1082, 260] width 26 height 26
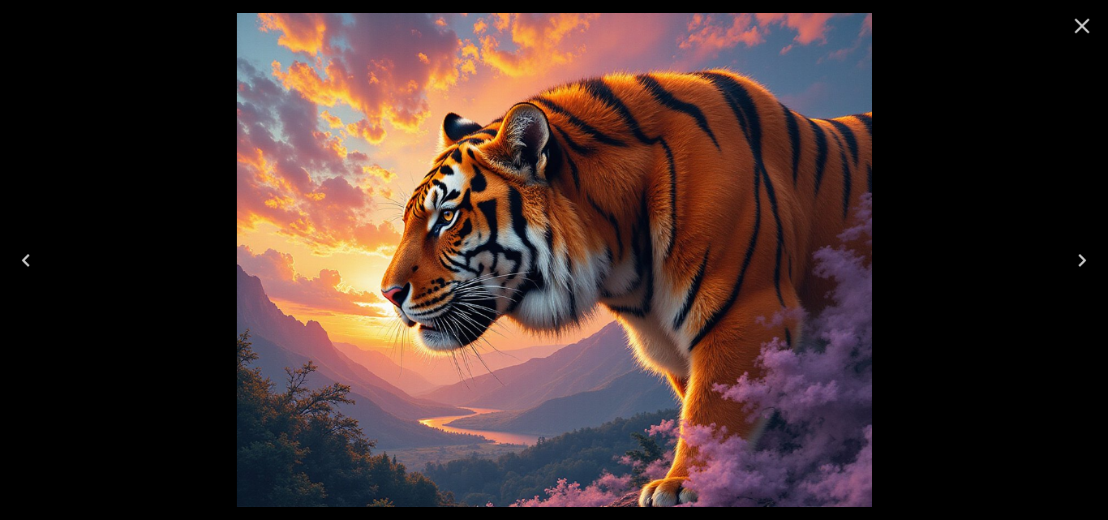
click at [1073, 256] on icon "Next" at bounding box center [1082, 260] width 26 height 26
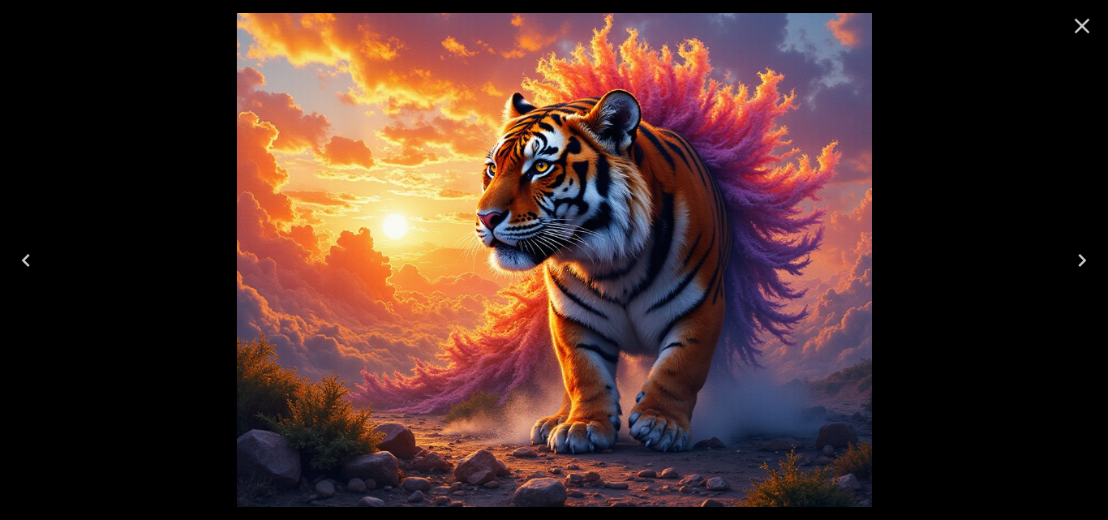
click at [1073, 256] on icon "Next" at bounding box center [1082, 260] width 26 height 26
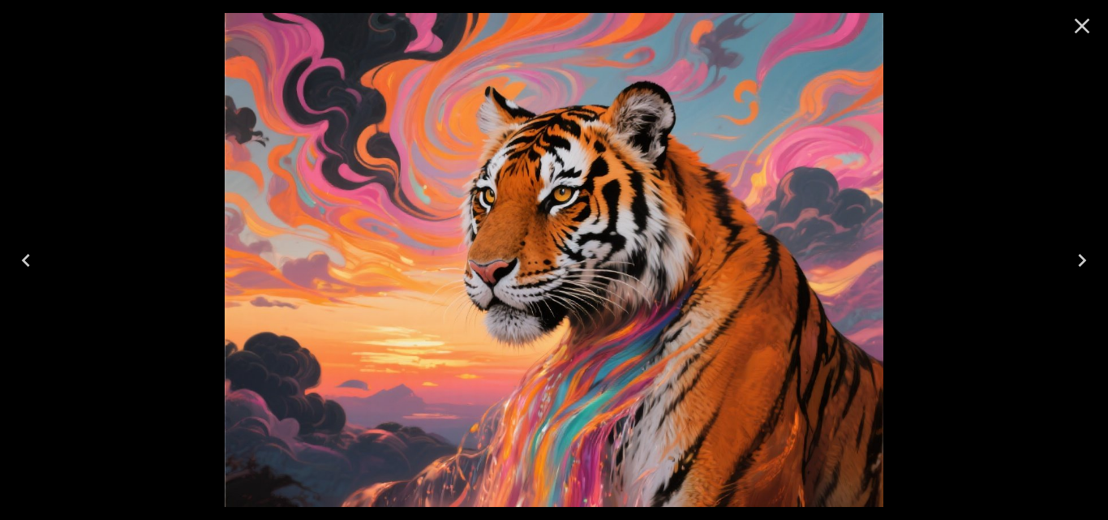
click at [1089, 24] on icon "Close" at bounding box center [1082, 26] width 26 height 26
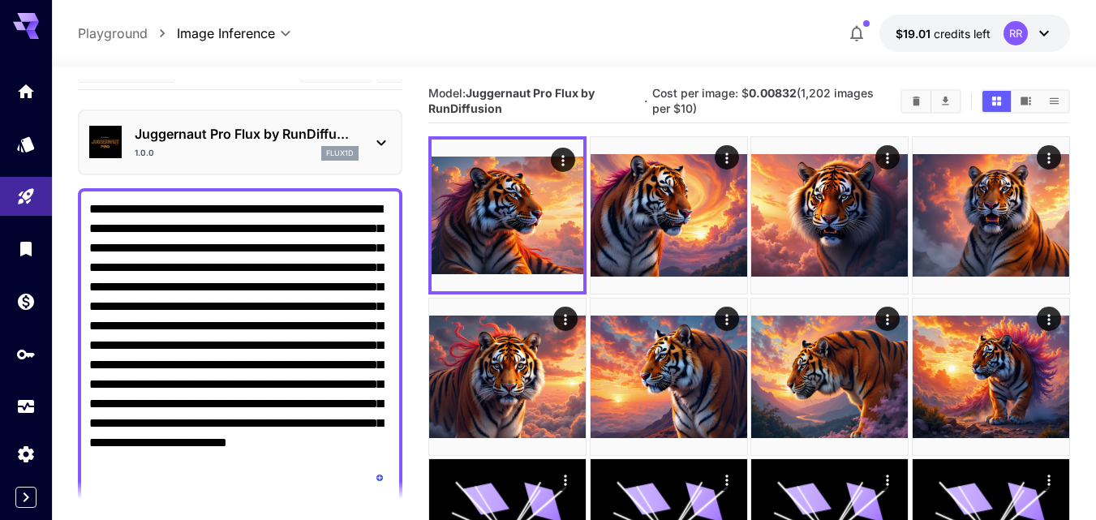
scroll to position [0, 0]
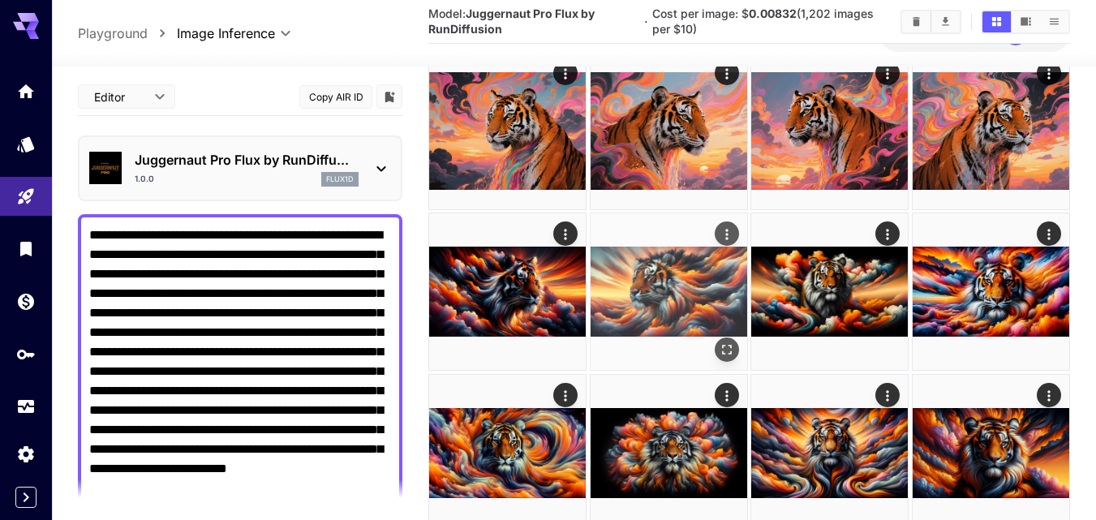
scroll to position [568, 0]
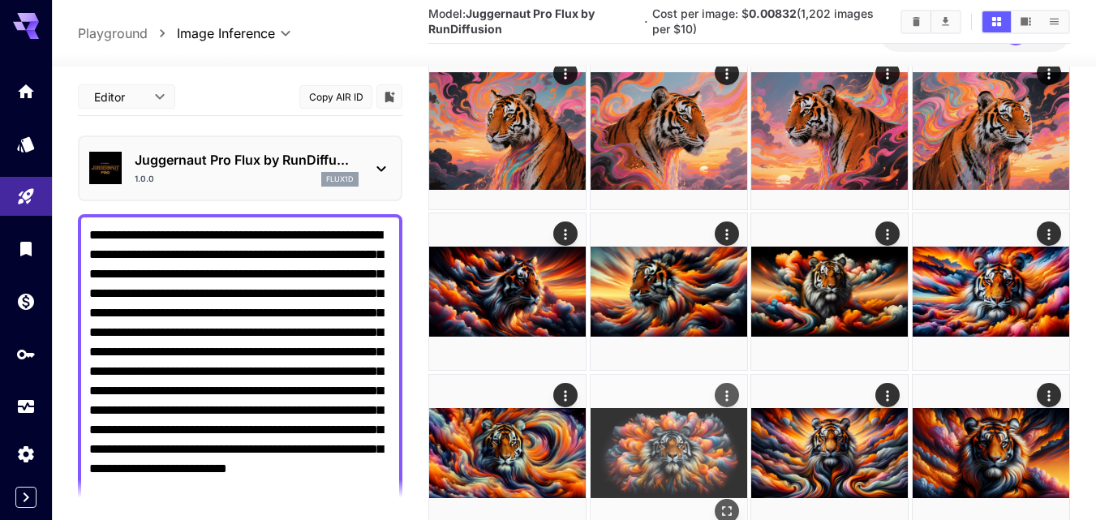
click at [649, 432] on img at bounding box center [668, 453] width 157 height 157
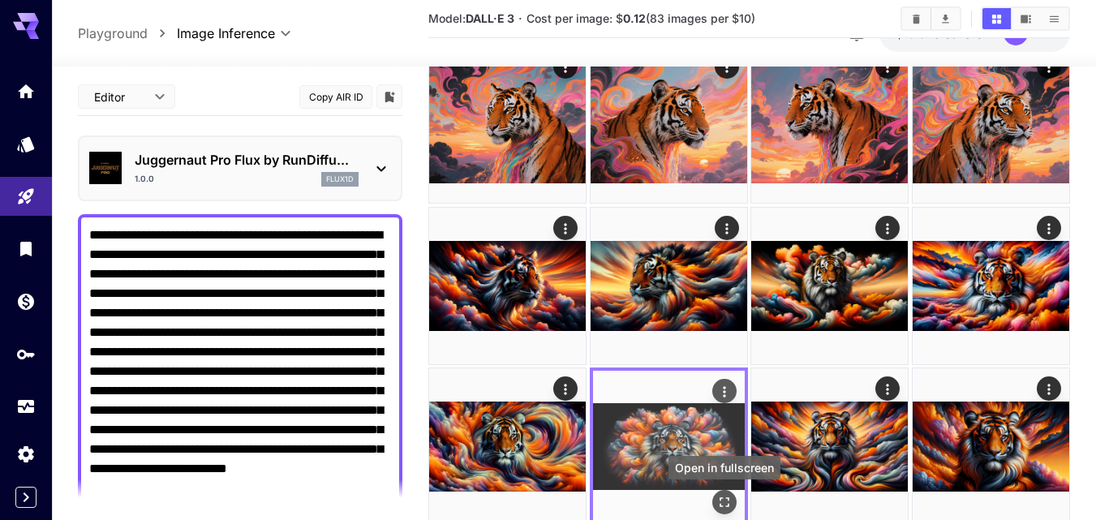
click at [724, 500] on icon "Open in fullscreen" at bounding box center [724, 503] width 16 height 16
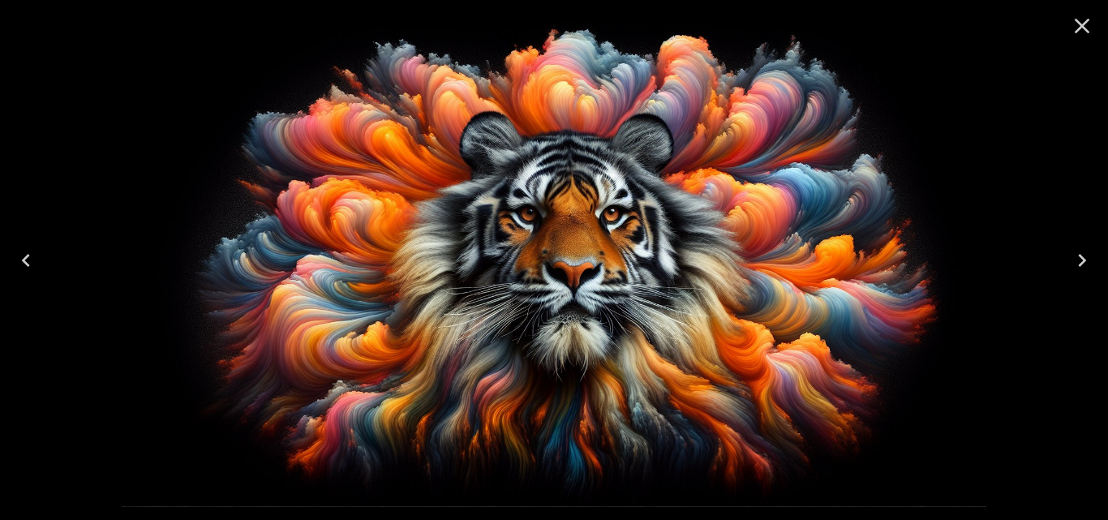
click at [1086, 25] on icon "Close" at bounding box center [1082, 26] width 26 height 26
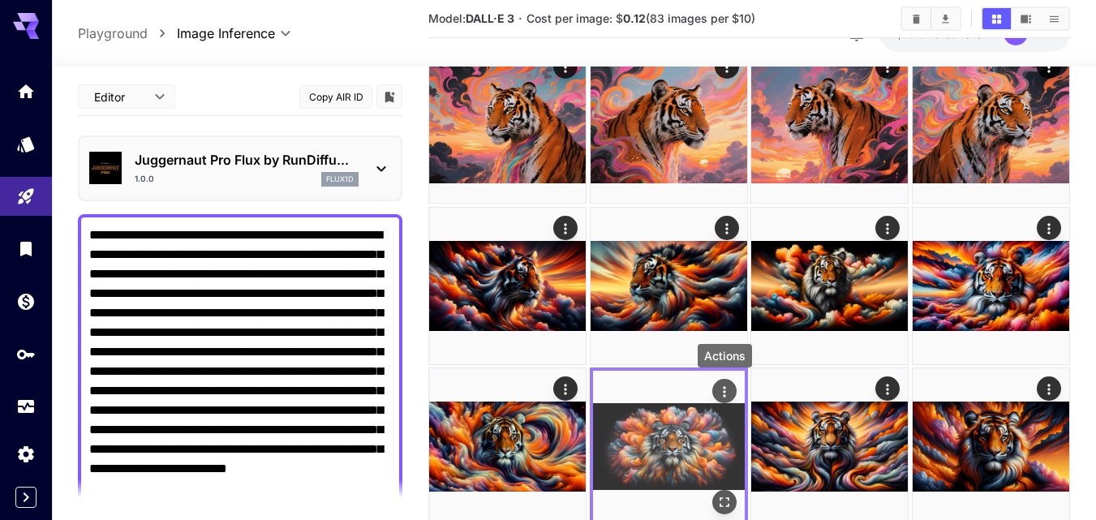
click at [722, 382] on div "Actions" at bounding box center [724, 390] width 16 height 19
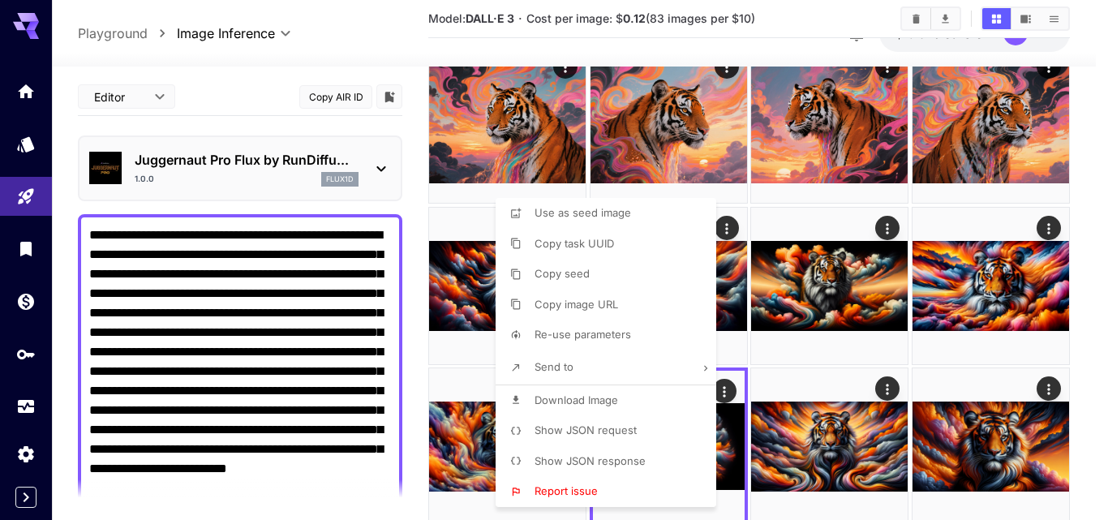
click at [808, 377] on div at bounding box center [554, 260] width 1108 height 520
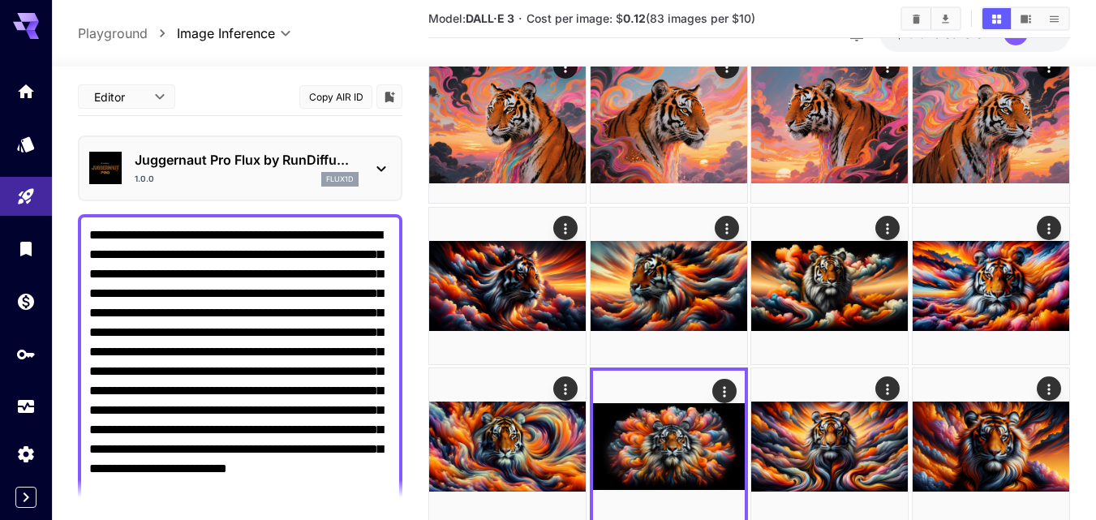
click at [380, 170] on icon at bounding box center [380, 168] width 19 height 19
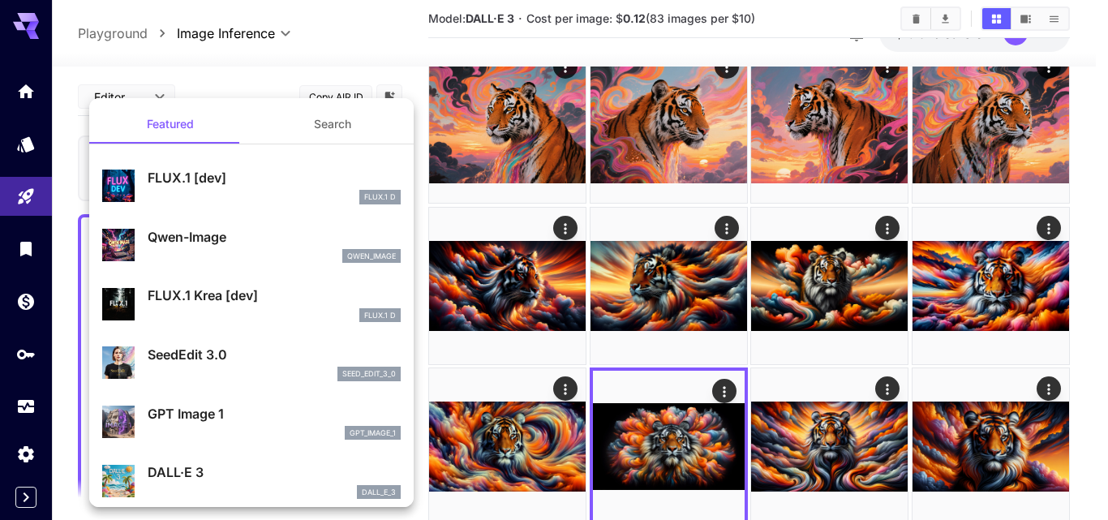
click at [693, 350] on div at bounding box center [554, 260] width 1108 height 520
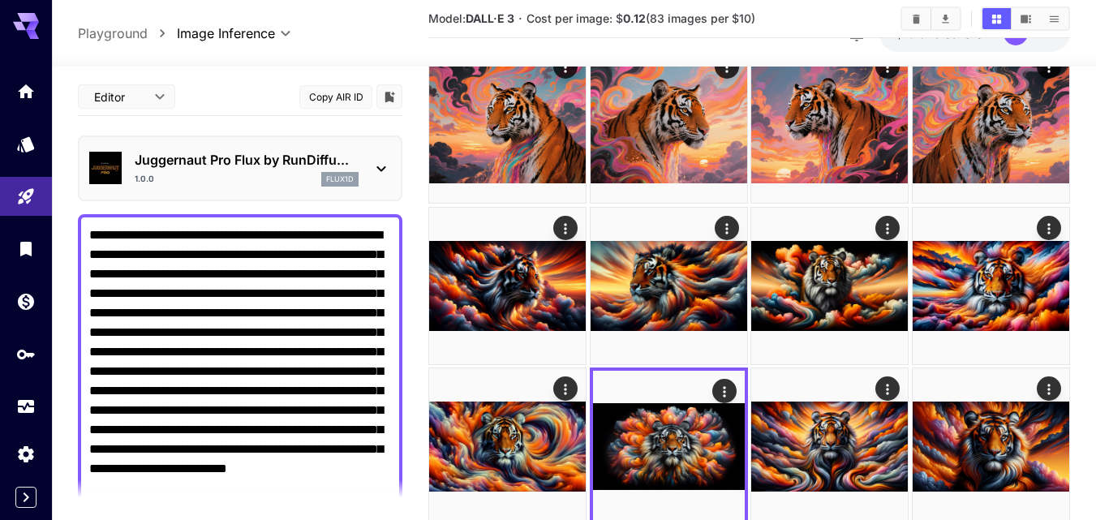
click at [384, 165] on icon at bounding box center [380, 168] width 19 height 19
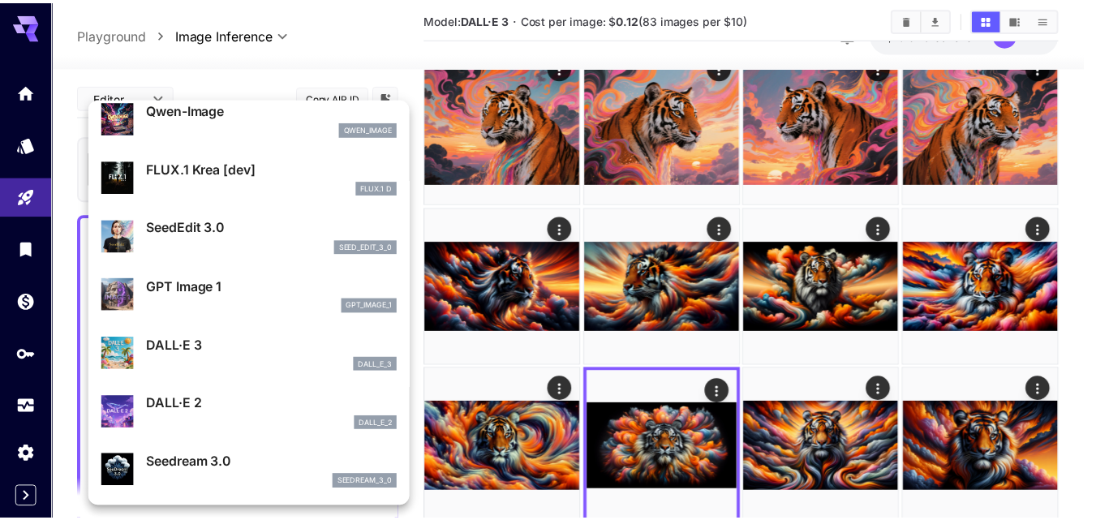
scroll to position [162, 0]
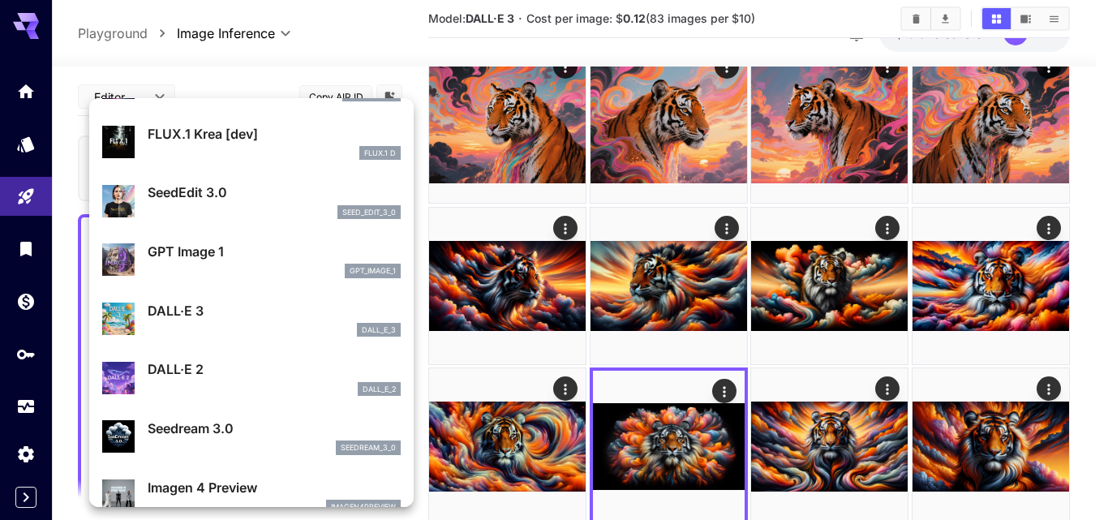
click at [1085, 331] on div at bounding box center [554, 260] width 1108 height 520
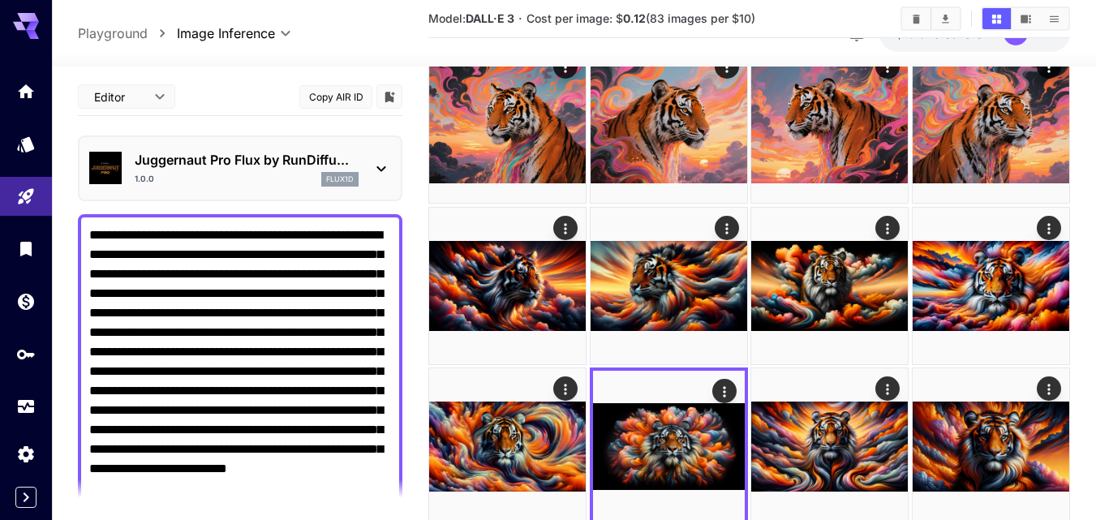
click at [1081, 351] on section "**********" at bounding box center [574, 439] width 1044 height 1881
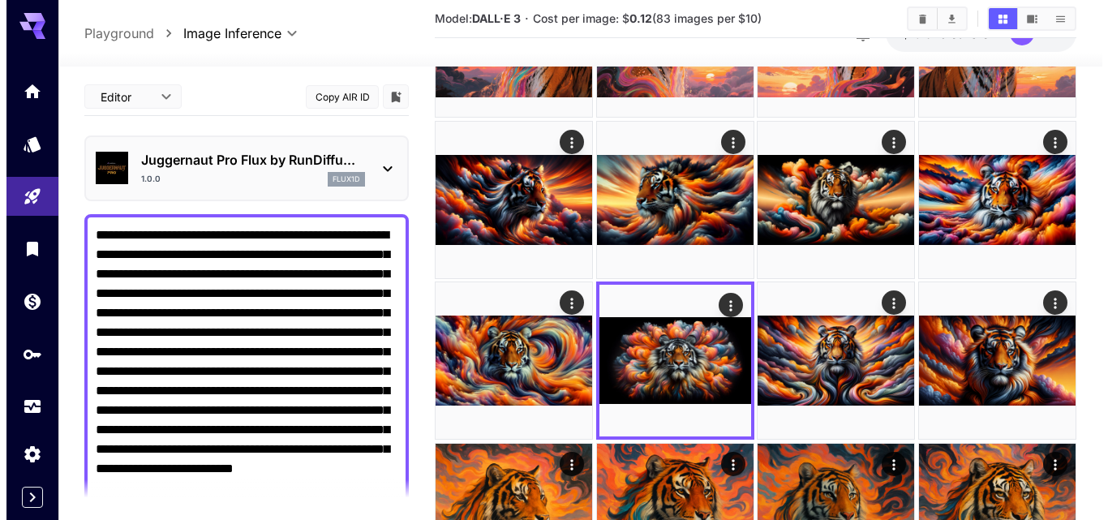
scroll to position [616, 0]
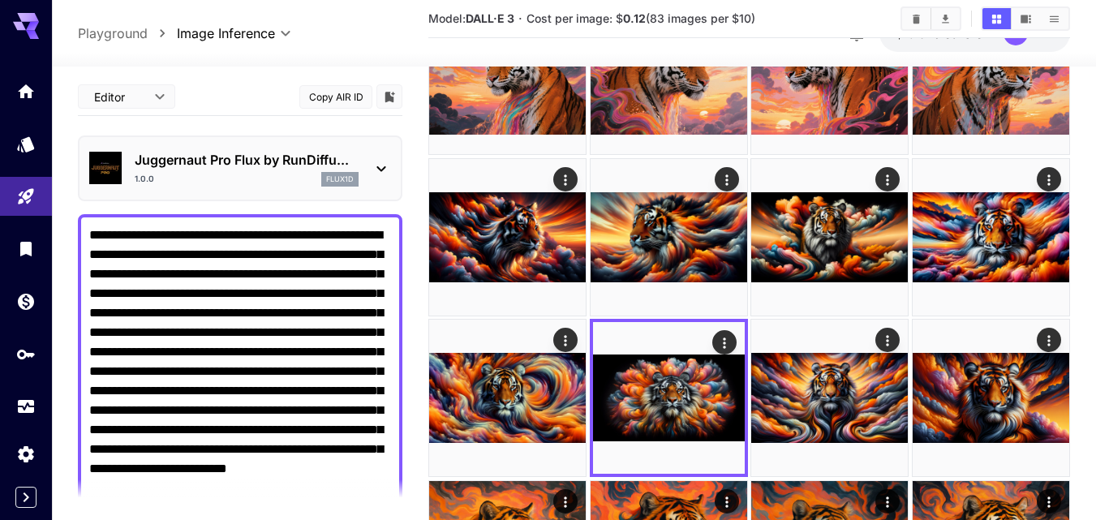
click at [380, 161] on icon at bounding box center [380, 168] width 19 height 19
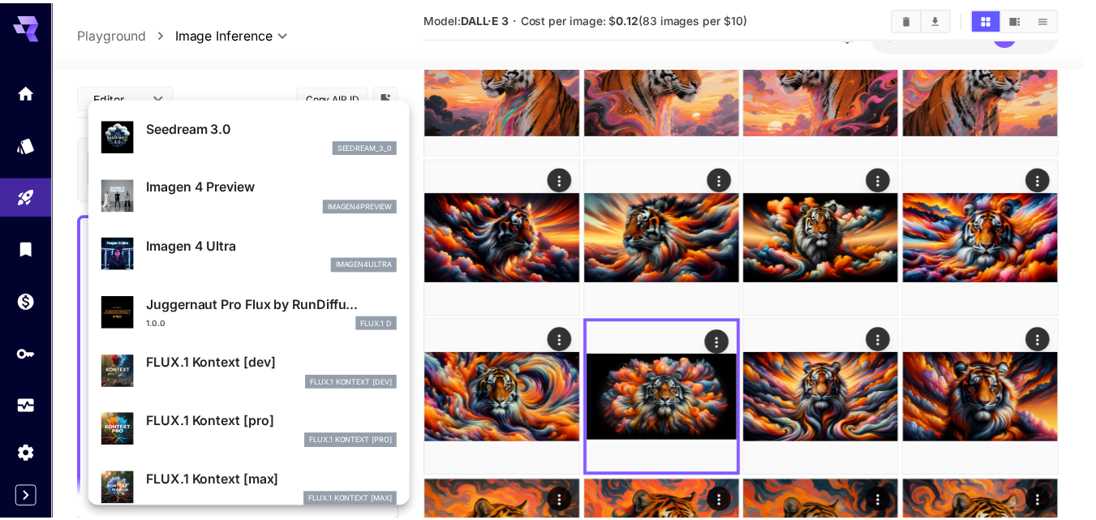
scroll to position [487, 0]
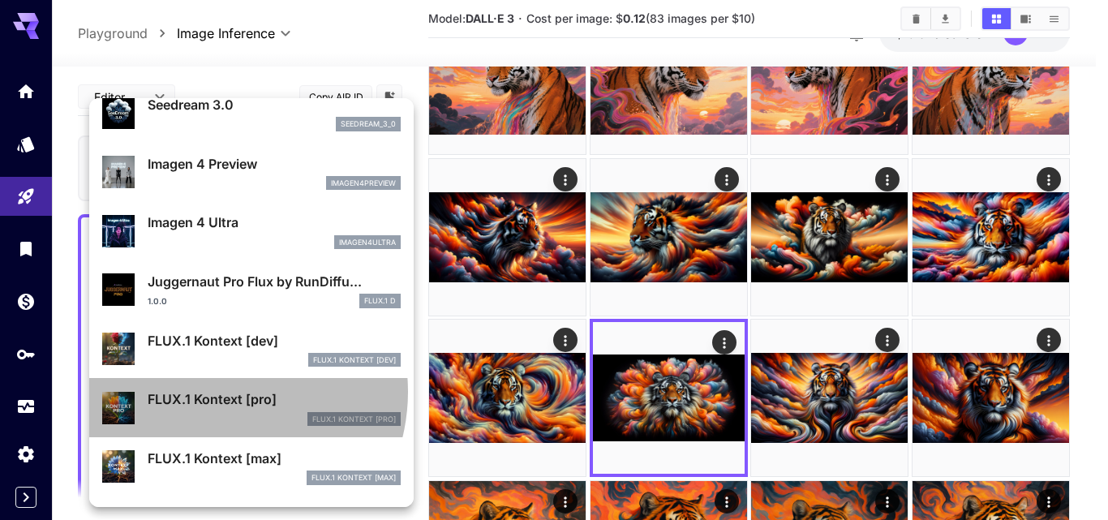
click at [216, 392] on p "FLUX.1 Kontext [pro]" at bounding box center [274, 398] width 253 height 19
type input "**********"
type input "****"
type input "***"
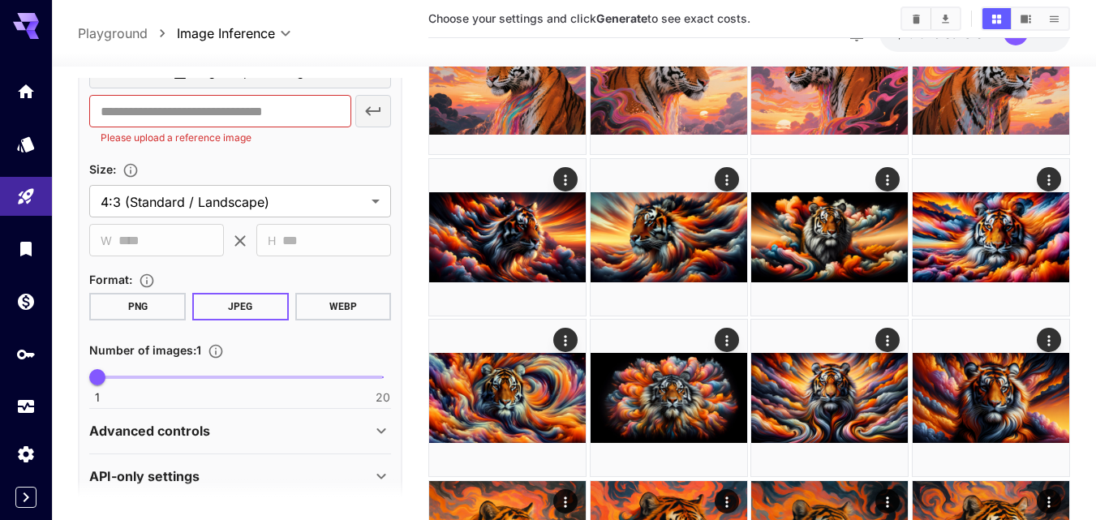
scroll to position [649, 0]
click at [135, 376] on span at bounding box center [240, 377] width 286 height 3
type input "*"
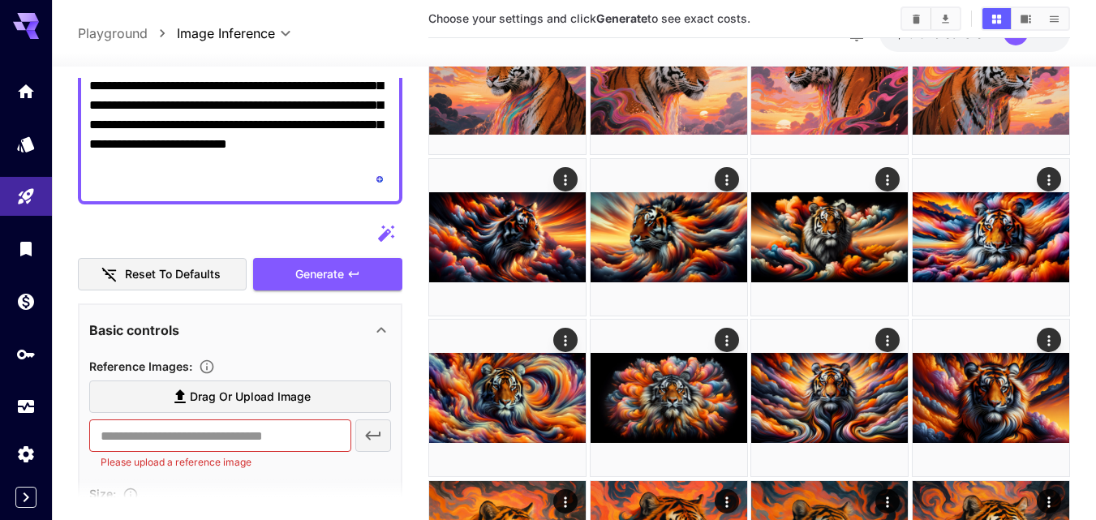
scroll to position [0, 0]
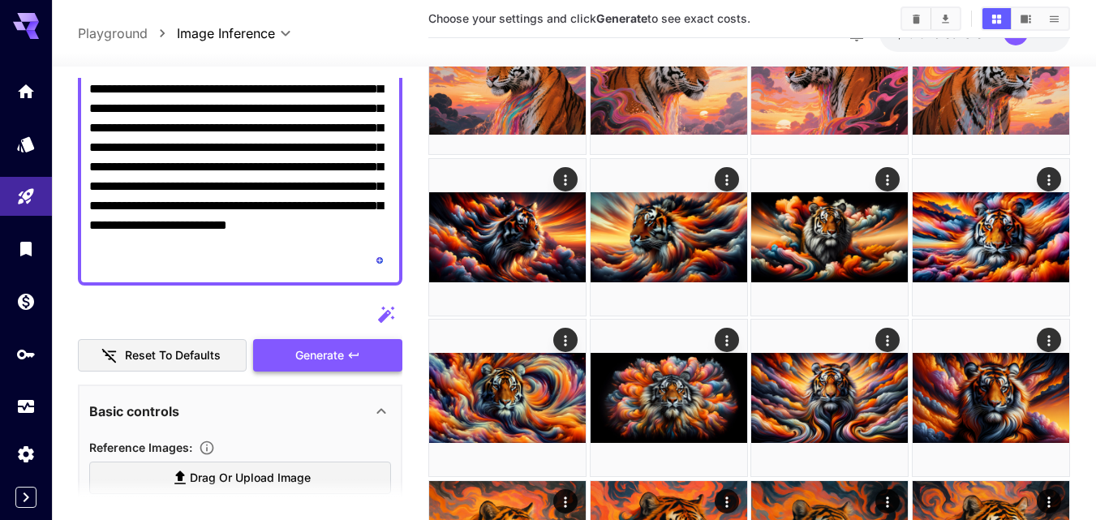
click at [344, 349] on span "Generate" at bounding box center [319, 356] width 49 height 20
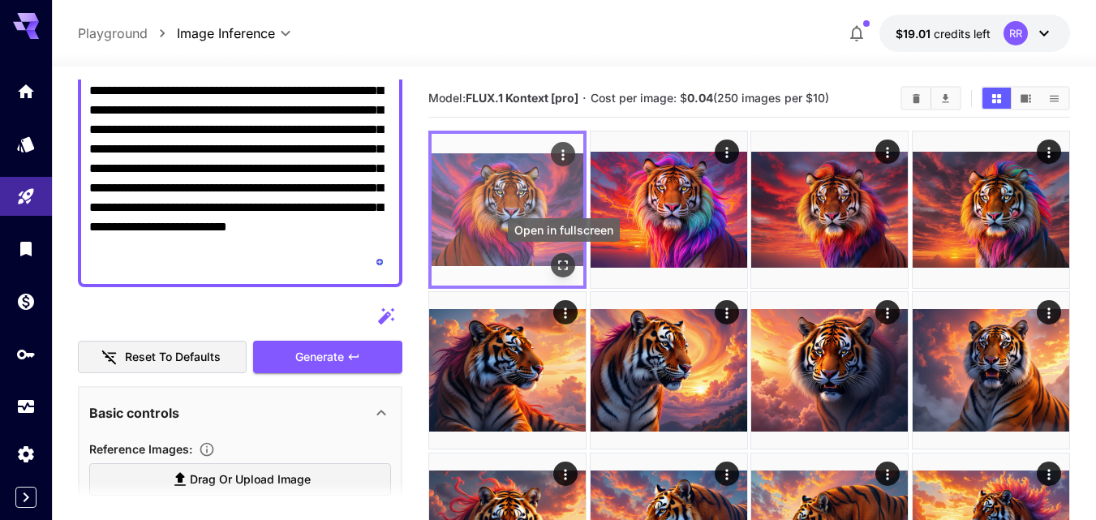
click at [565, 260] on icon "Open in fullscreen" at bounding box center [563, 265] width 16 height 16
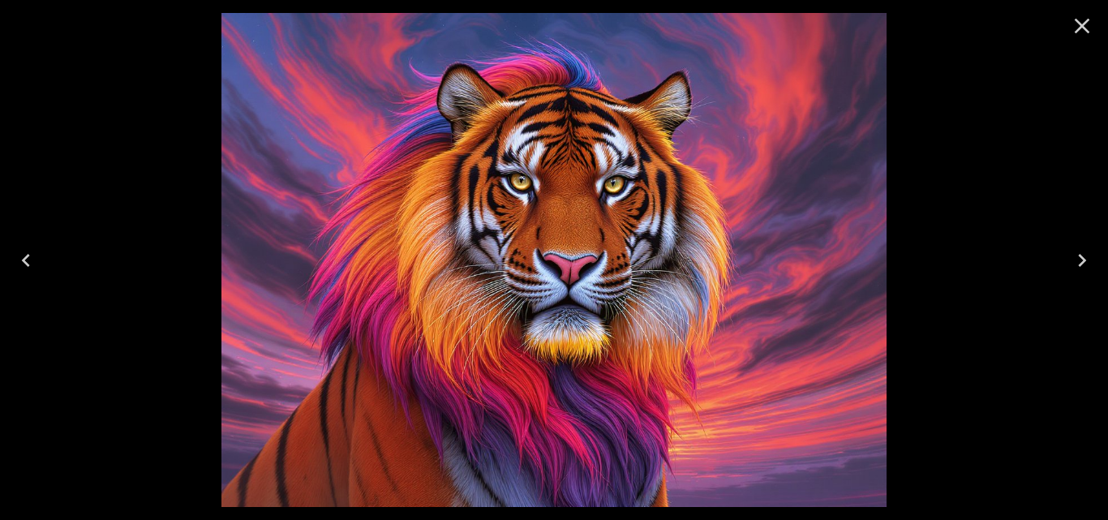
click at [1071, 246] on button "Next" at bounding box center [1082, 260] width 52 height 65
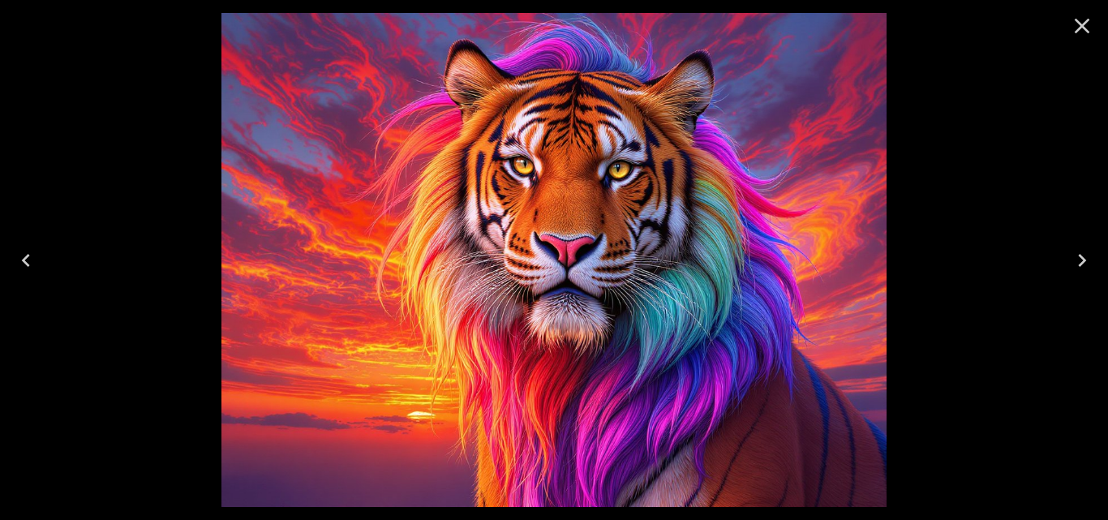
click at [1071, 246] on button "Next" at bounding box center [1082, 260] width 52 height 65
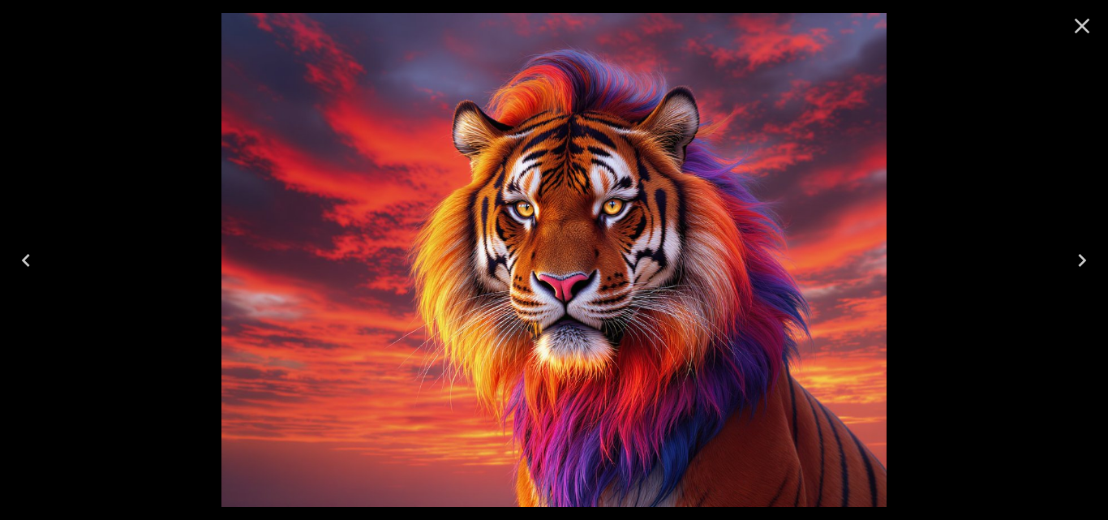
click at [1071, 245] on button "Next" at bounding box center [1082, 260] width 52 height 65
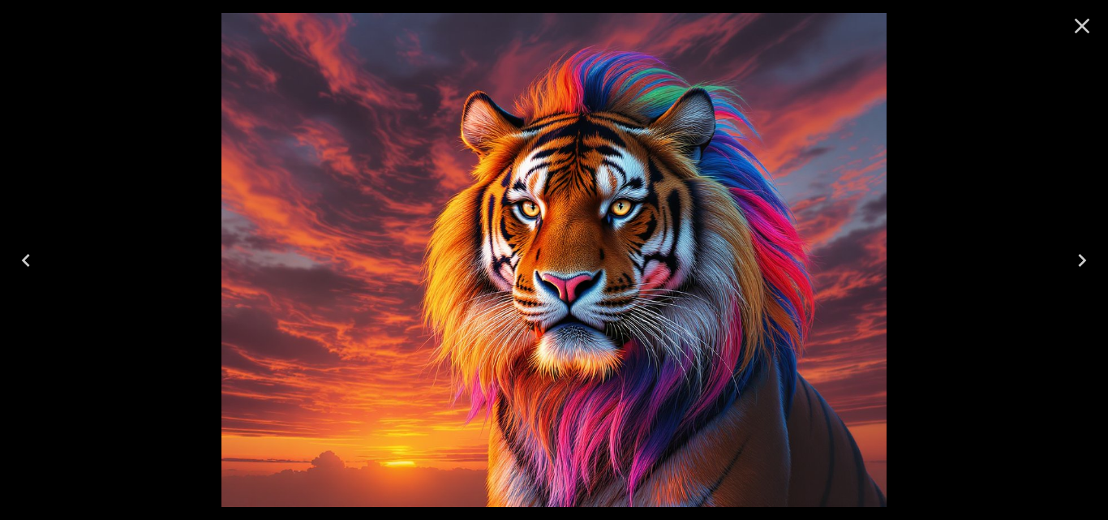
click at [1071, 245] on button "Next" at bounding box center [1082, 260] width 52 height 65
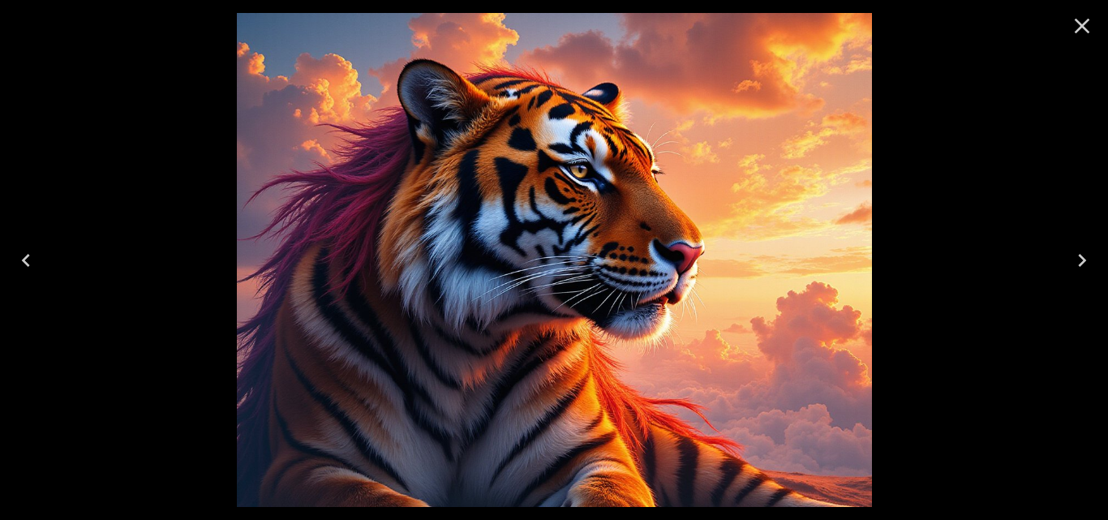
drag, startPoint x: 1072, startPoint y: 22, endPoint x: 1072, endPoint y: 32, distance: 10.5
click at [1072, 25] on icon "Close" at bounding box center [1082, 26] width 26 height 26
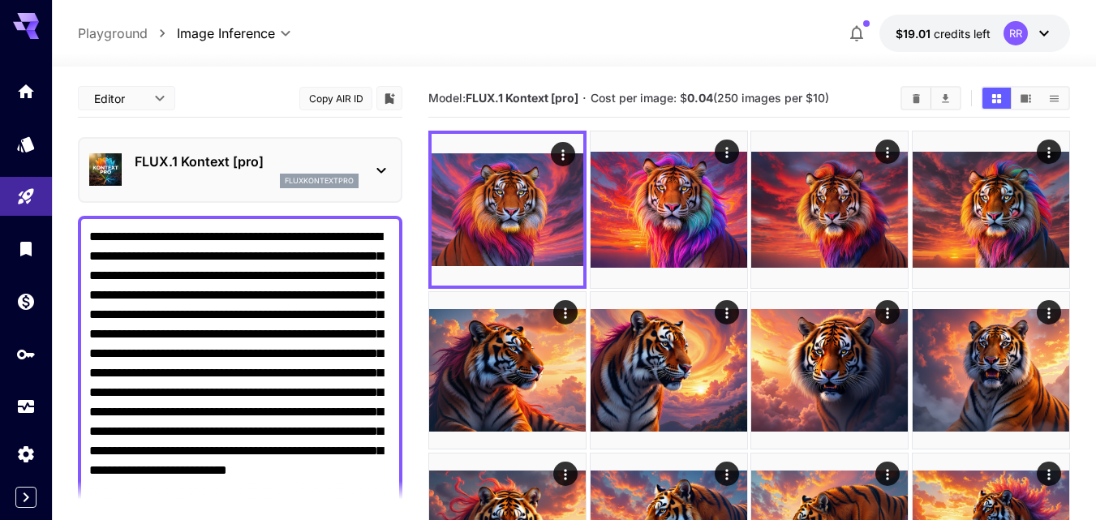
click at [376, 168] on icon at bounding box center [380, 170] width 19 height 19
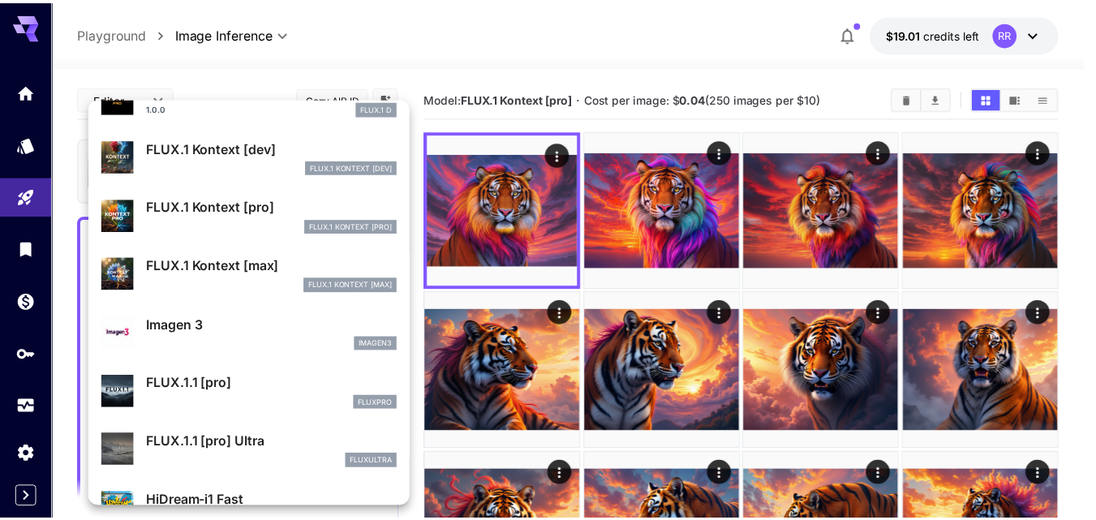
scroll to position [731, 0]
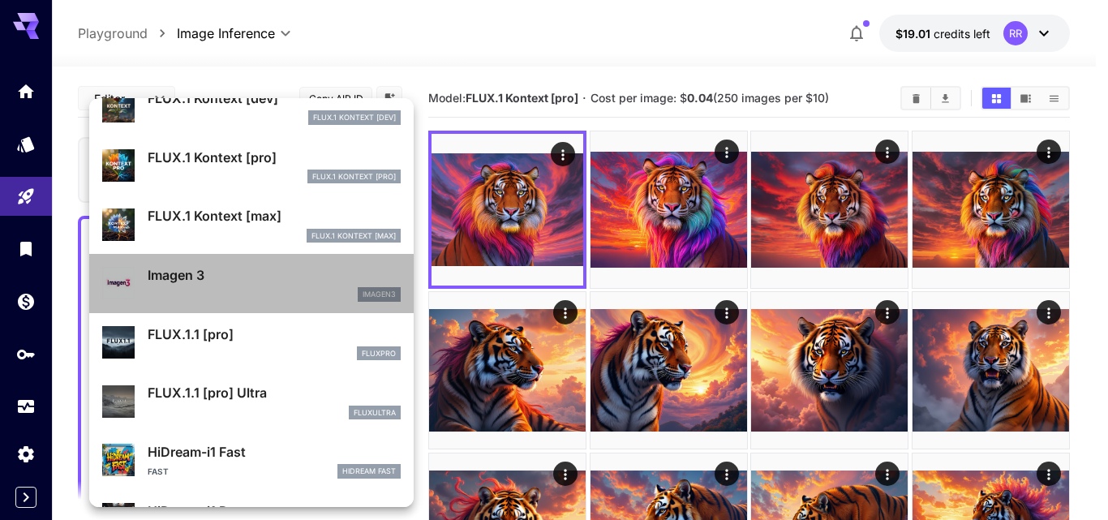
click at [289, 269] on p "Imagen 3" at bounding box center [274, 274] width 253 height 19
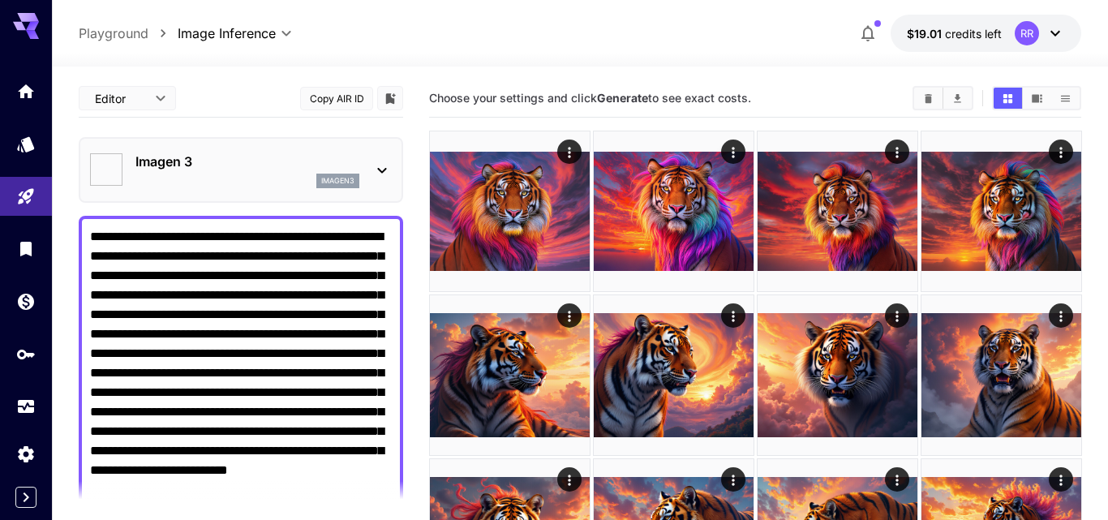
type input "**********"
type input "****"
type input "***"
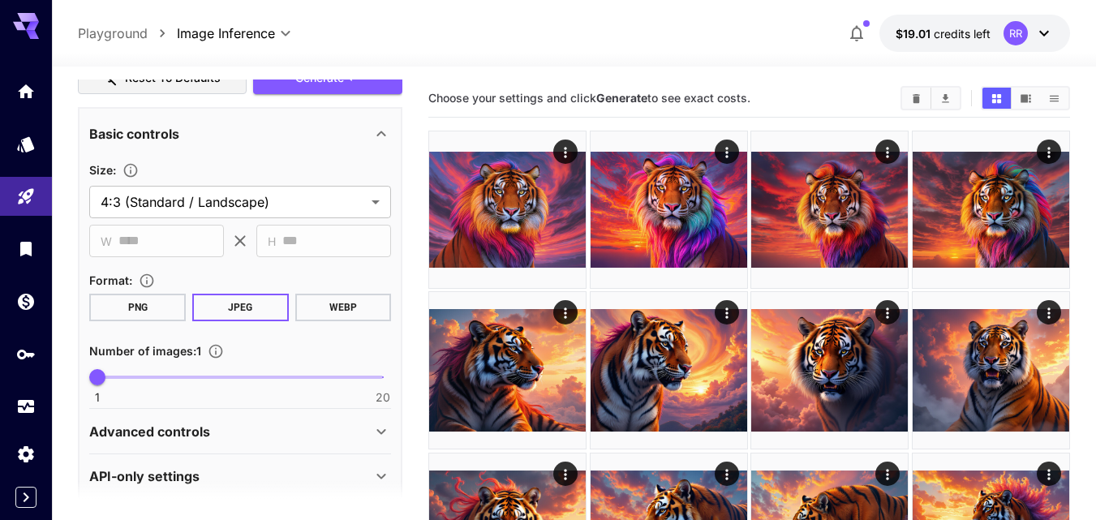
scroll to position [541, 0]
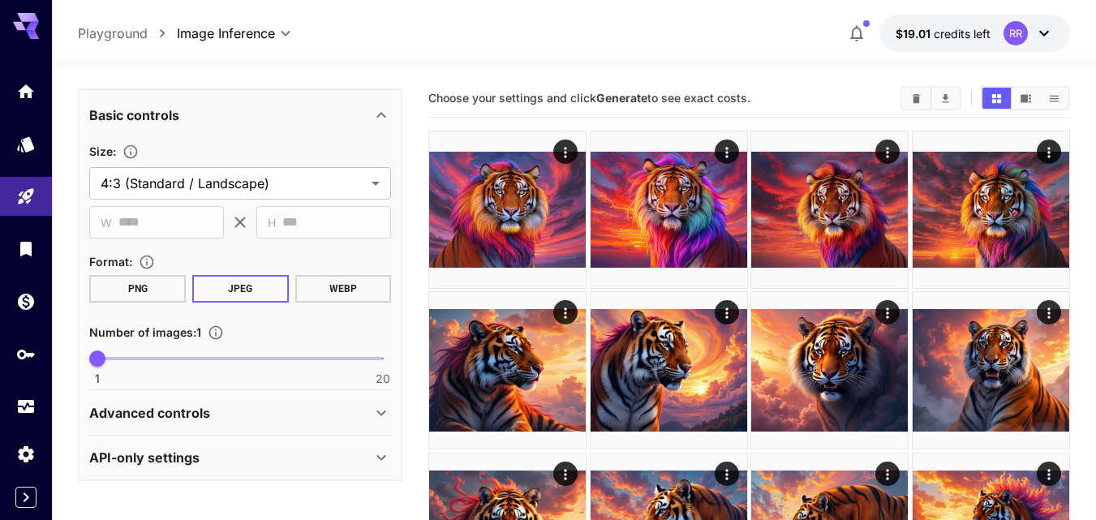
click at [134, 359] on span at bounding box center [240, 358] width 286 height 3
click at [135, 355] on span "3" at bounding box center [127, 358] width 16 height 16
type input "*"
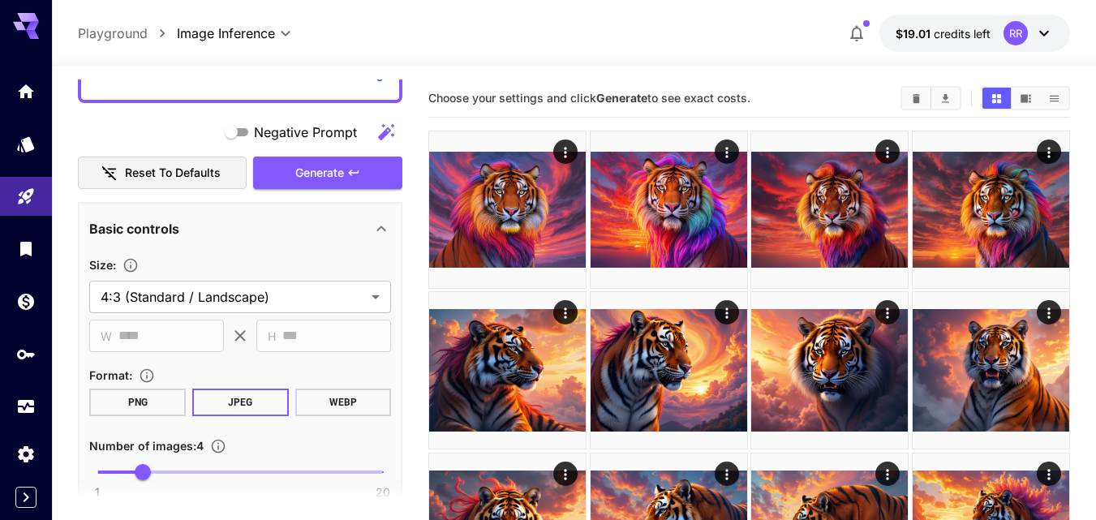
scroll to position [298, 0]
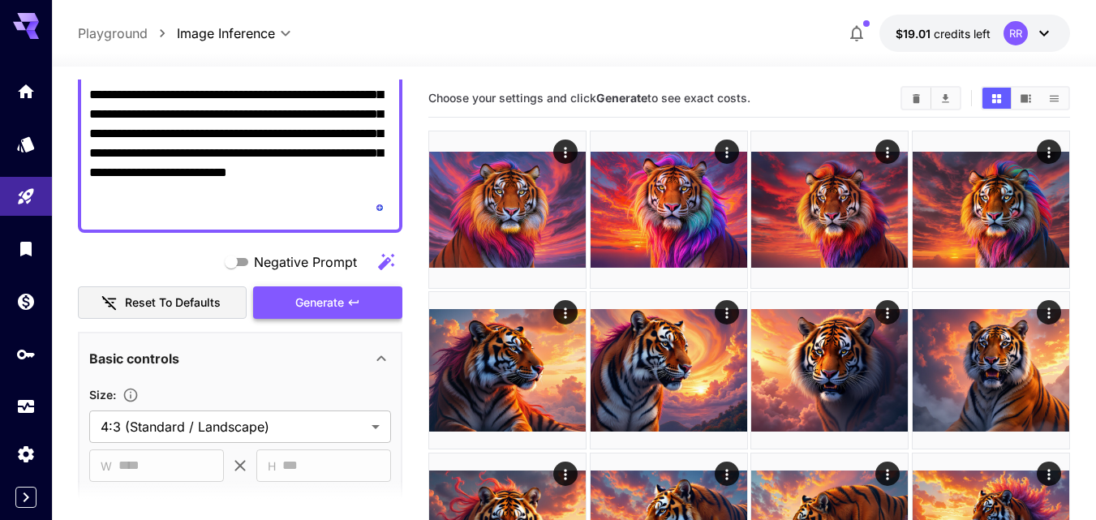
click at [337, 296] on span "Generate" at bounding box center [319, 303] width 49 height 20
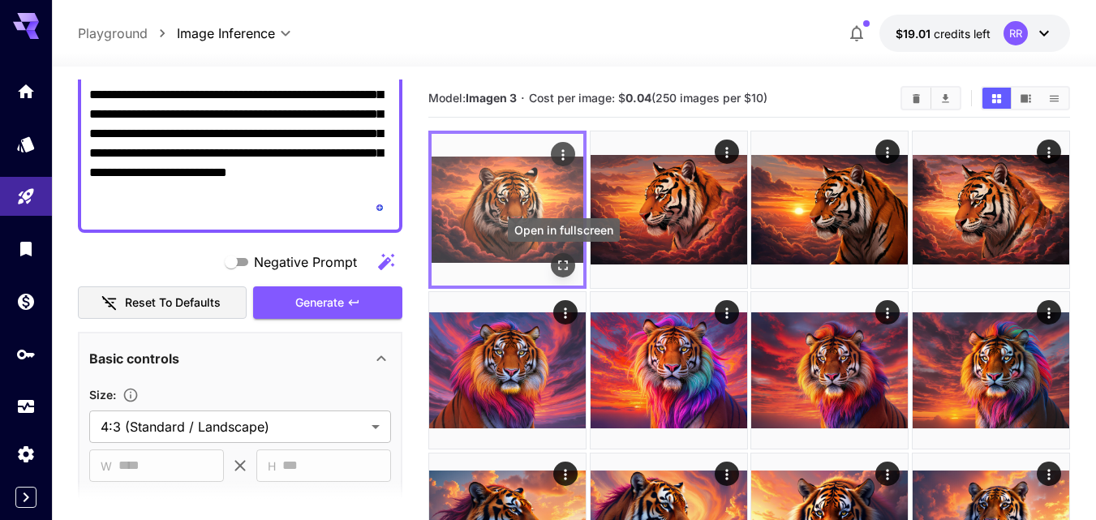
click at [570, 264] on icon "Open in fullscreen" at bounding box center [563, 265] width 16 height 16
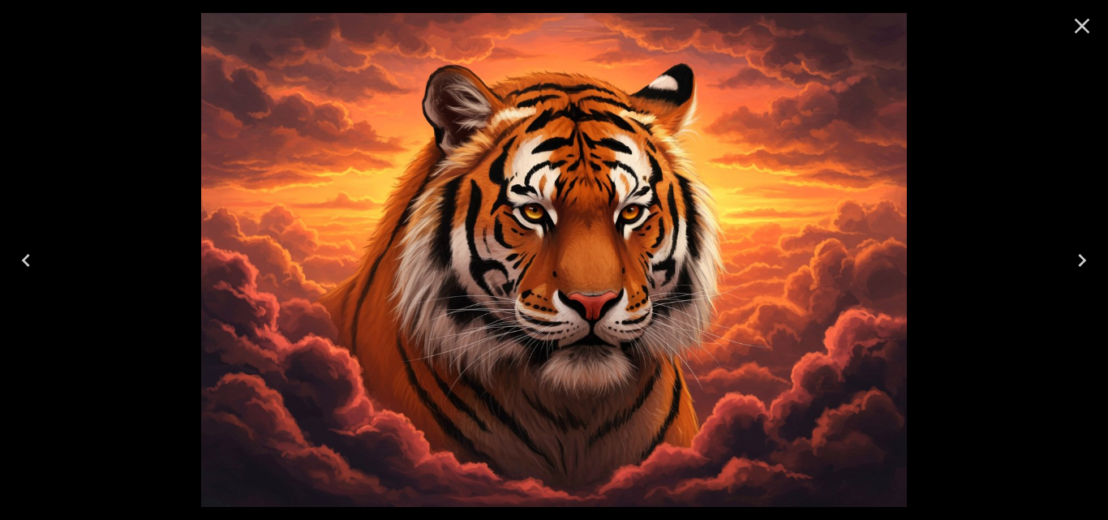
click at [1082, 255] on icon "Next" at bounding box center [1082, 260] width 26 height 26
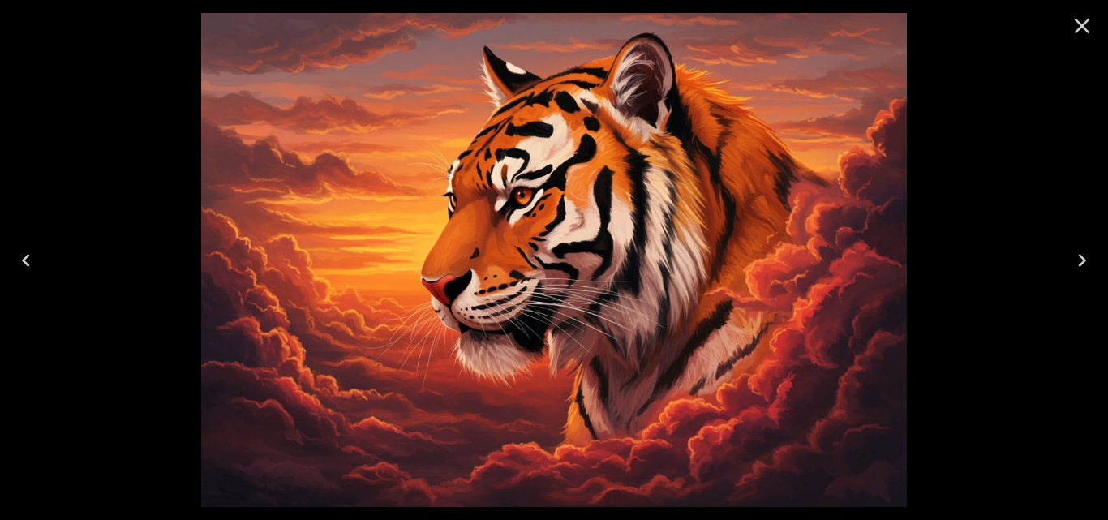
click at [1082, 256] on icon "Next" at bounding box center [1082, 260] width 8 height 13
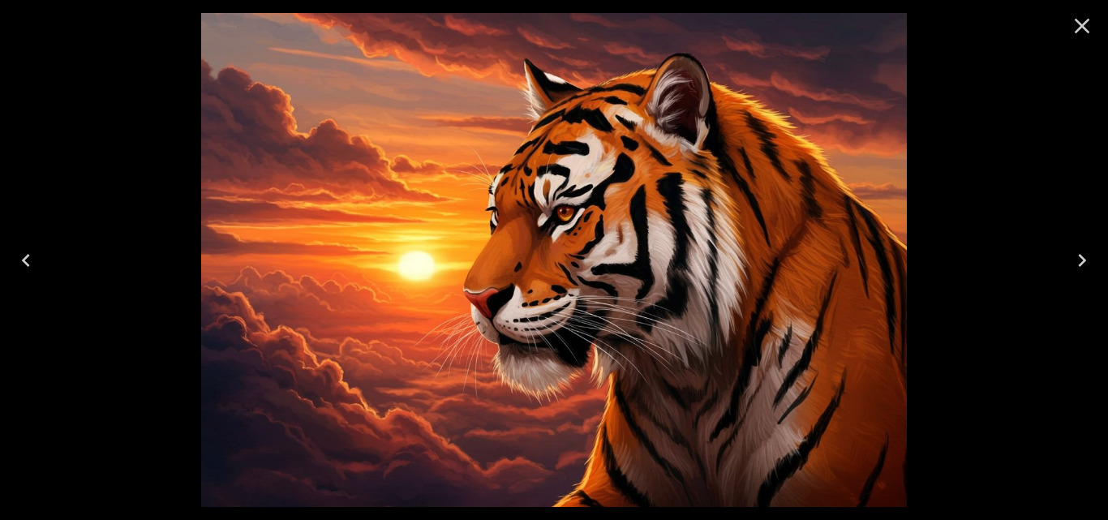
click at [1082, 256] on icon "Next" at bounding box center [1082, 260] width 8 height 13
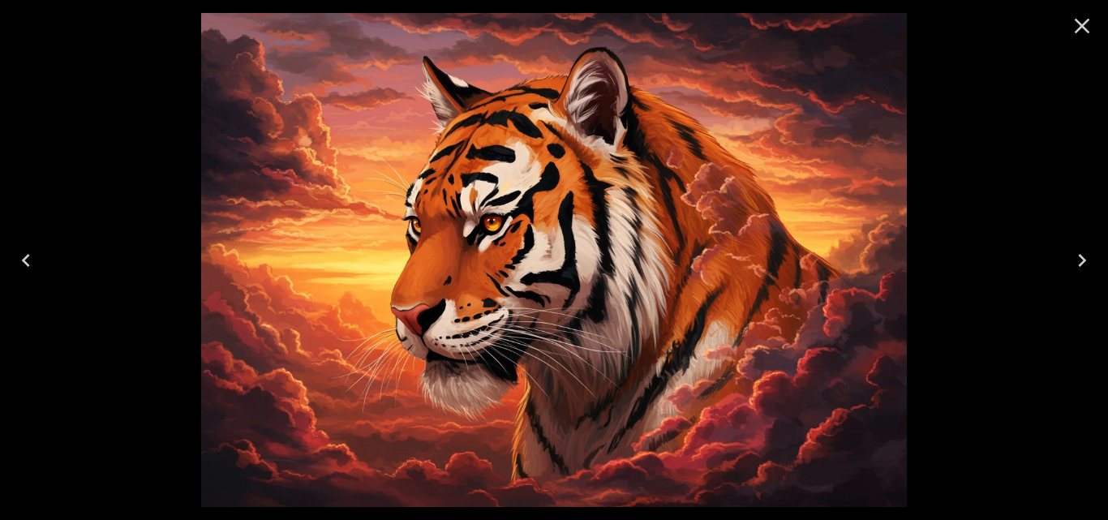
click at [1085, 21] on icon "Close" at bounding box center [1082, 26] width 26 height 26
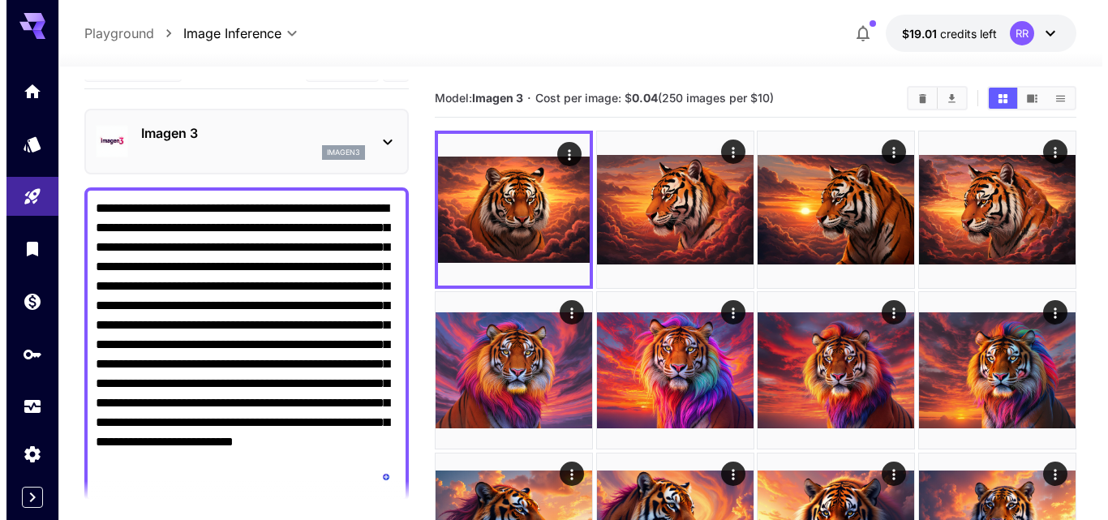
scroll to position [0, 0]
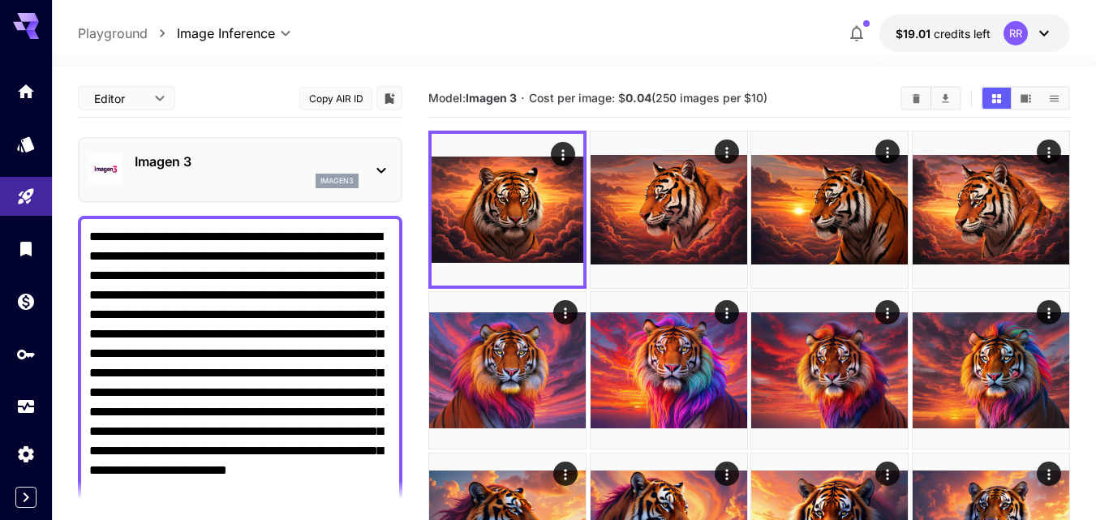
click at [375, 172] on icon at bounding box center [380, 170] width 19 height 19
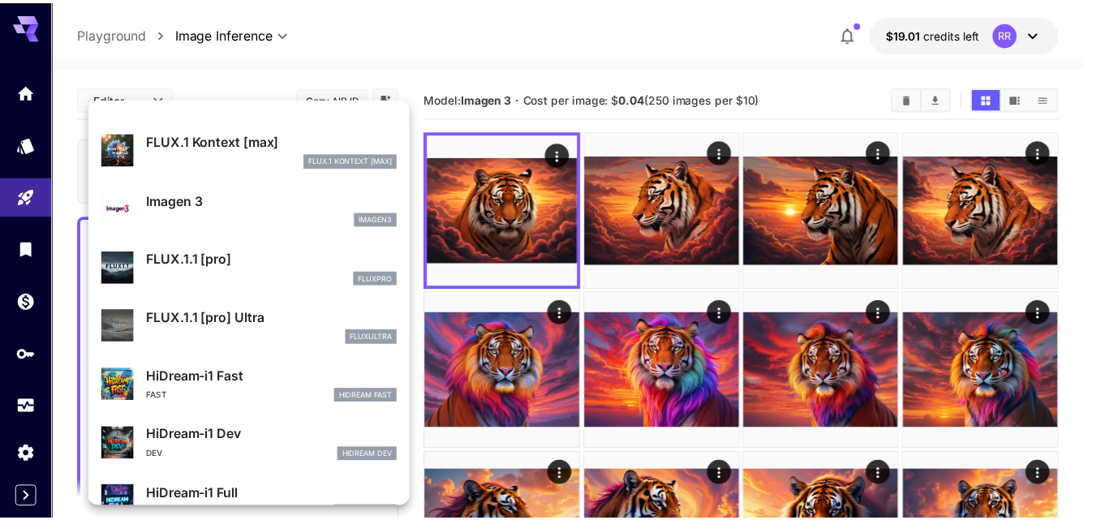
scroll to position [895, 0]
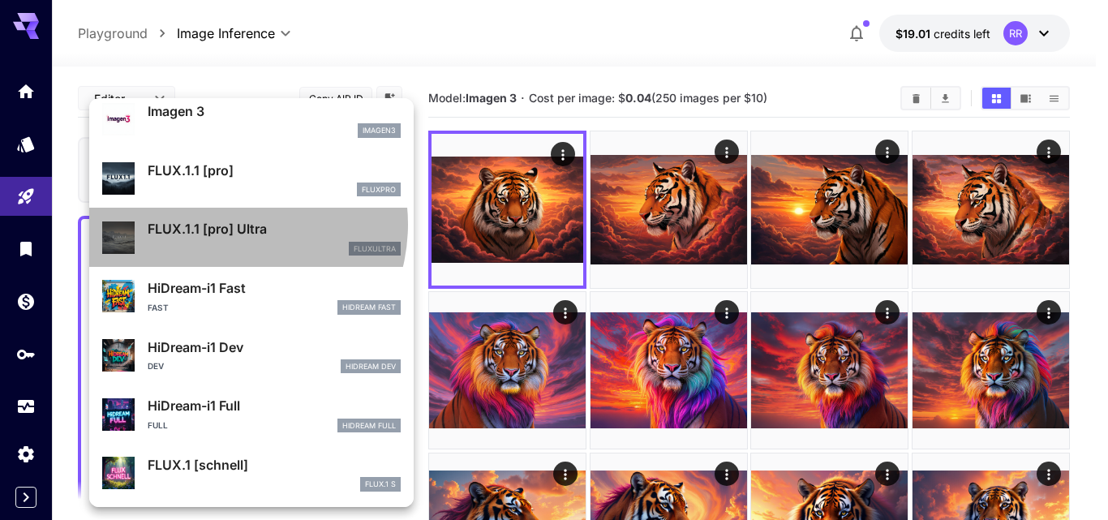
click at [225, 224] on p "FLUX.1.1 [pro] Ultra" at bounding box center [274, 228] width 253 height 19
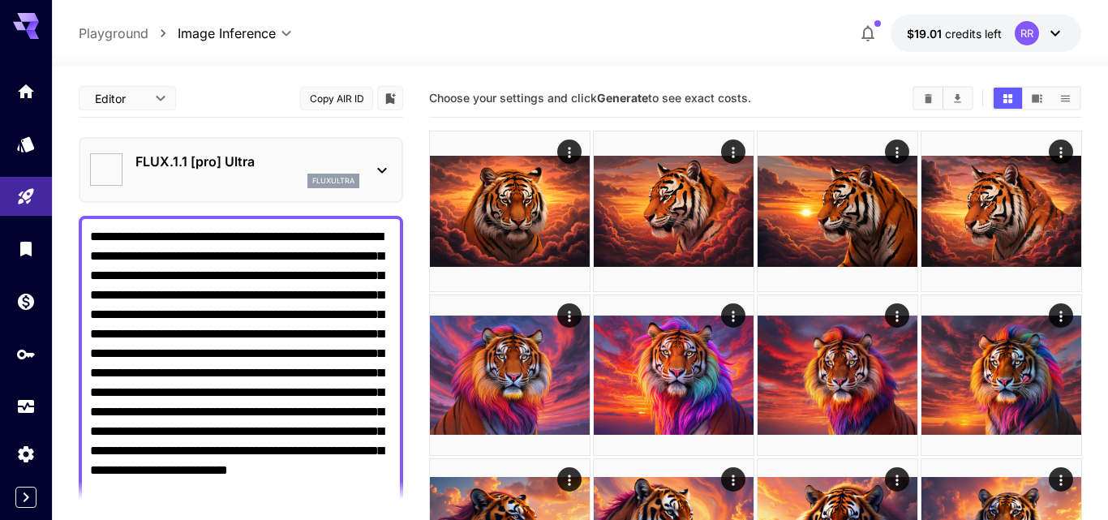
type input "**********"
type input "****"
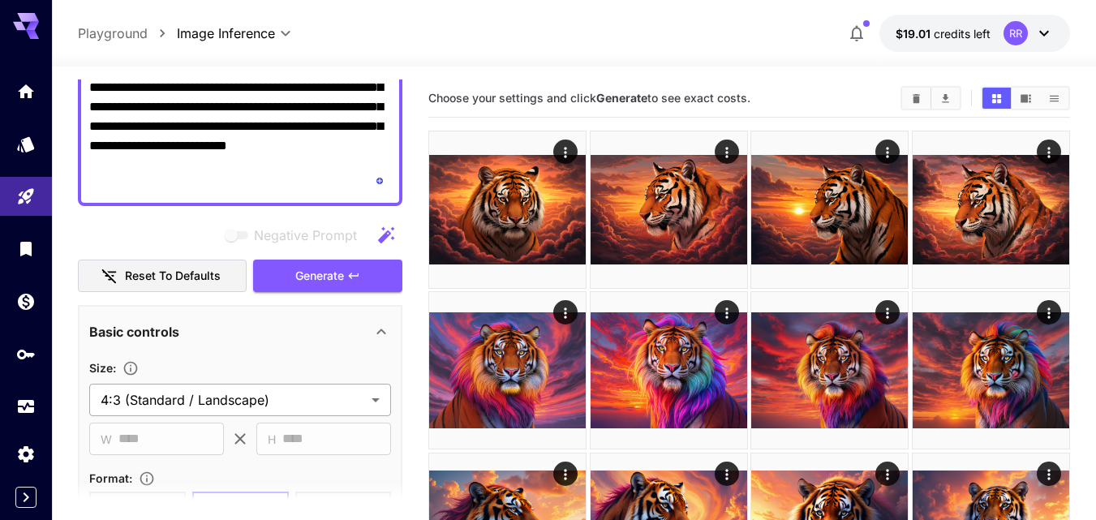
scroll to position [487, 0]
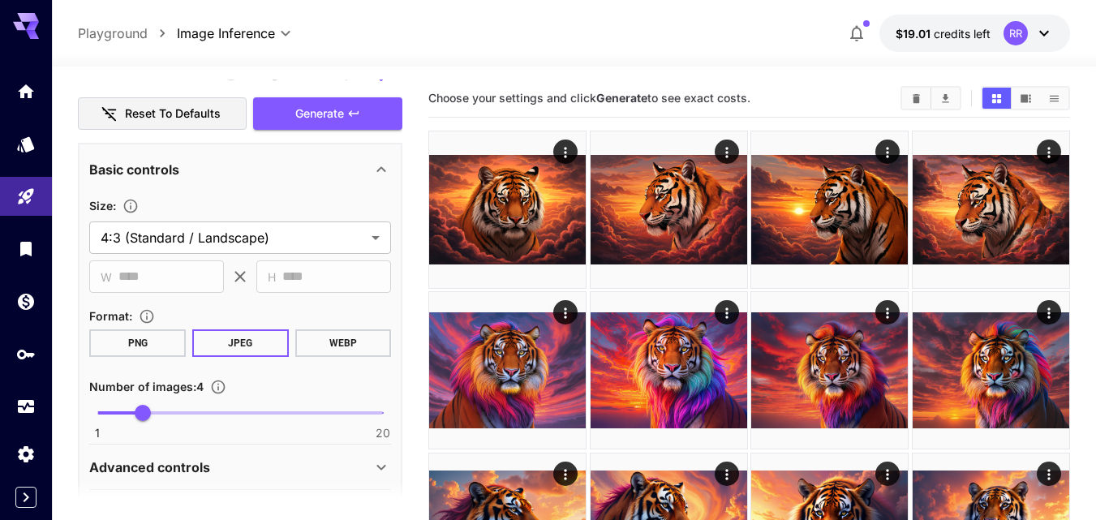
click at [333, 114] on span "Generate" at bounding box center [319, 114] width 49 height 20
